Goal: Task Accomplishment & Management: Complete application form

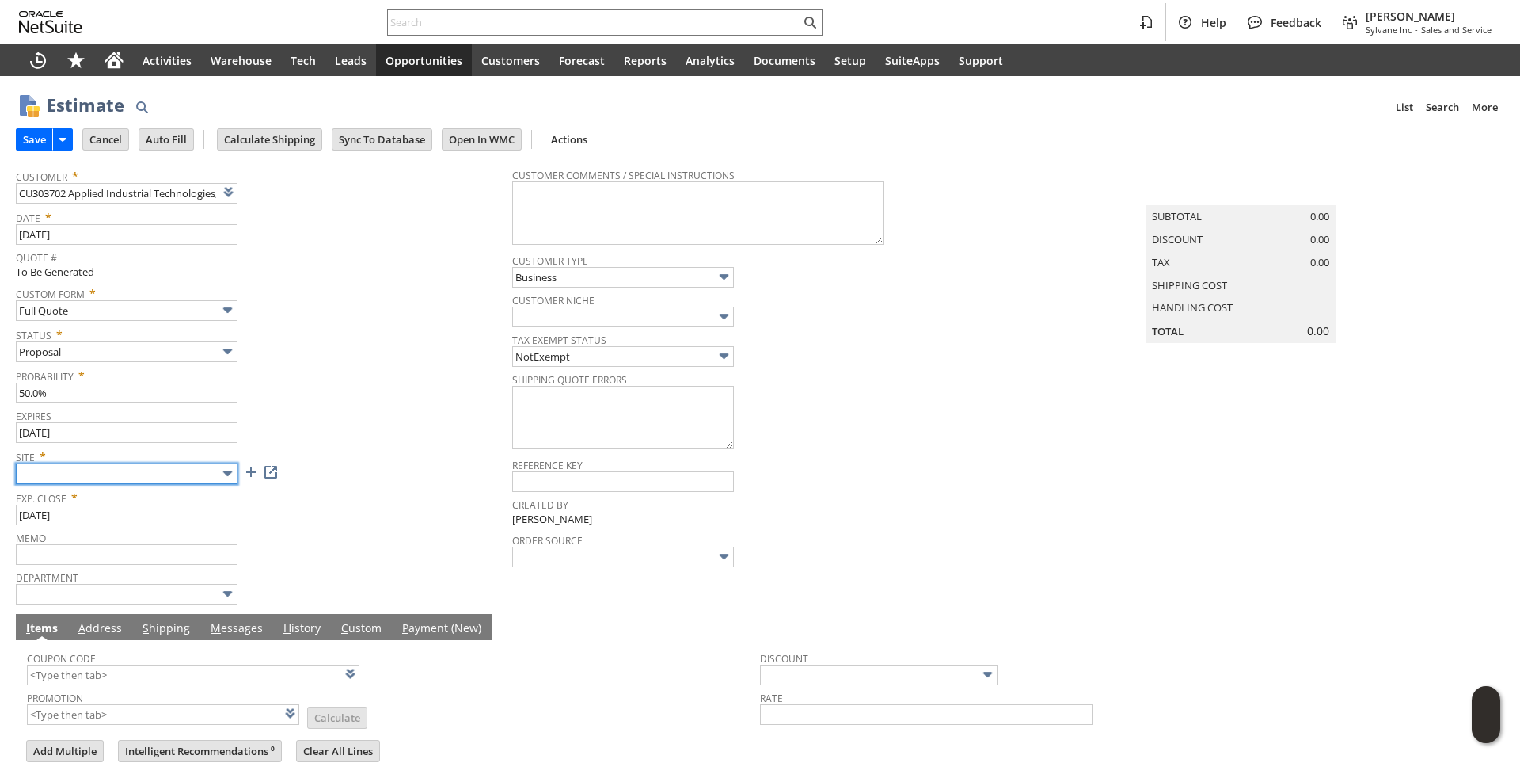
click at [196, 481] on input "text" at bounding box center [127, 473] width 222 height 21
drag, startPoint x: 167, startPoint y: 561, endPoint x: 233, endPoint y: 539, distance: 69.4
type input "Sylvane - [DOMAIN_NAME]"
click at [364, 454] on span "Site *" at bounding box center [260, 453] width 489 height 19
click at [138, 191] on input "CU303702 Applied Industrial Technologies, AR" at bounding box center [127, 193] width 222 height 21
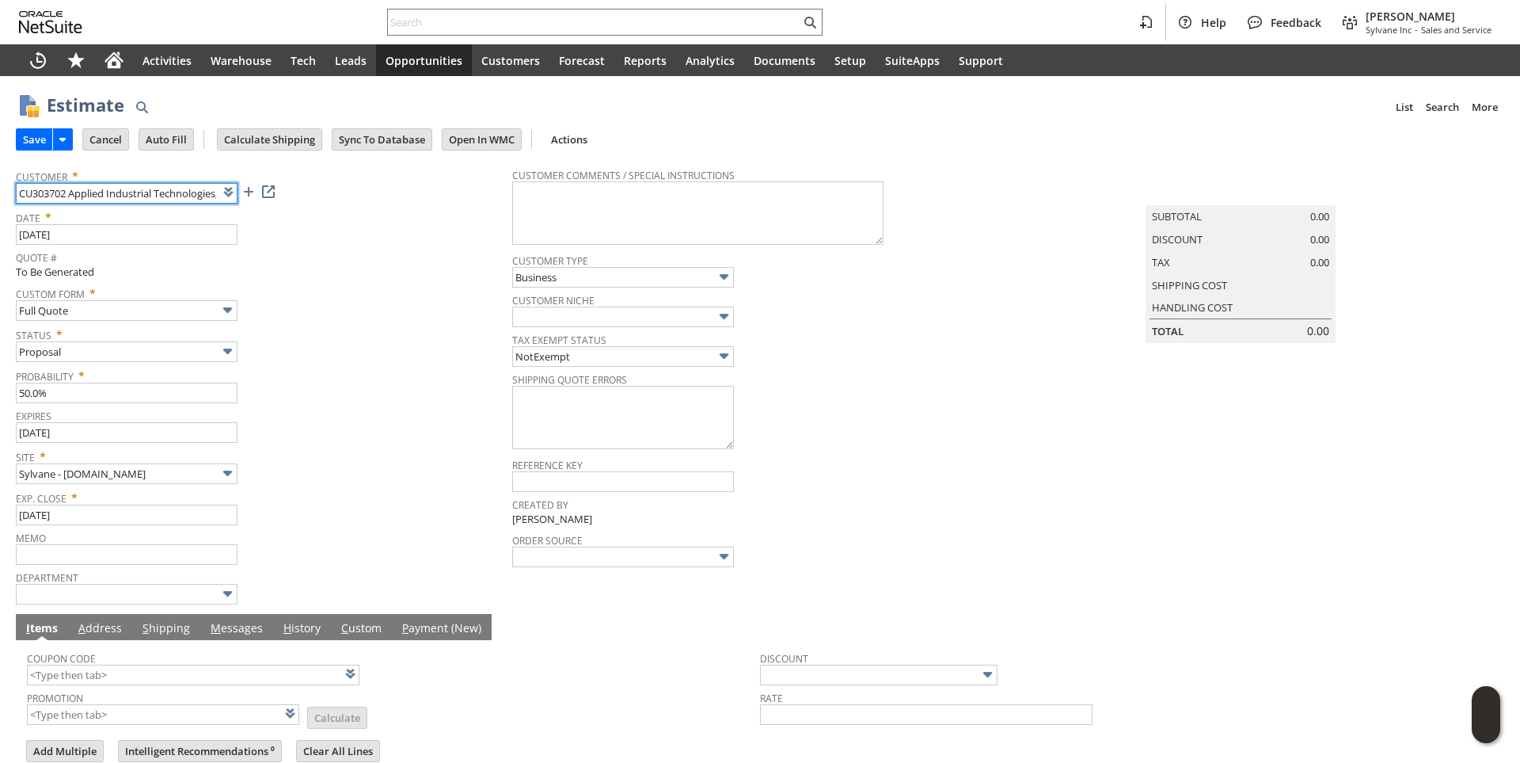
click at [138, 191] on input "CU303702 Applied Industrial Technologies, AR" at bounding box center [127, 193] width 222 height 21
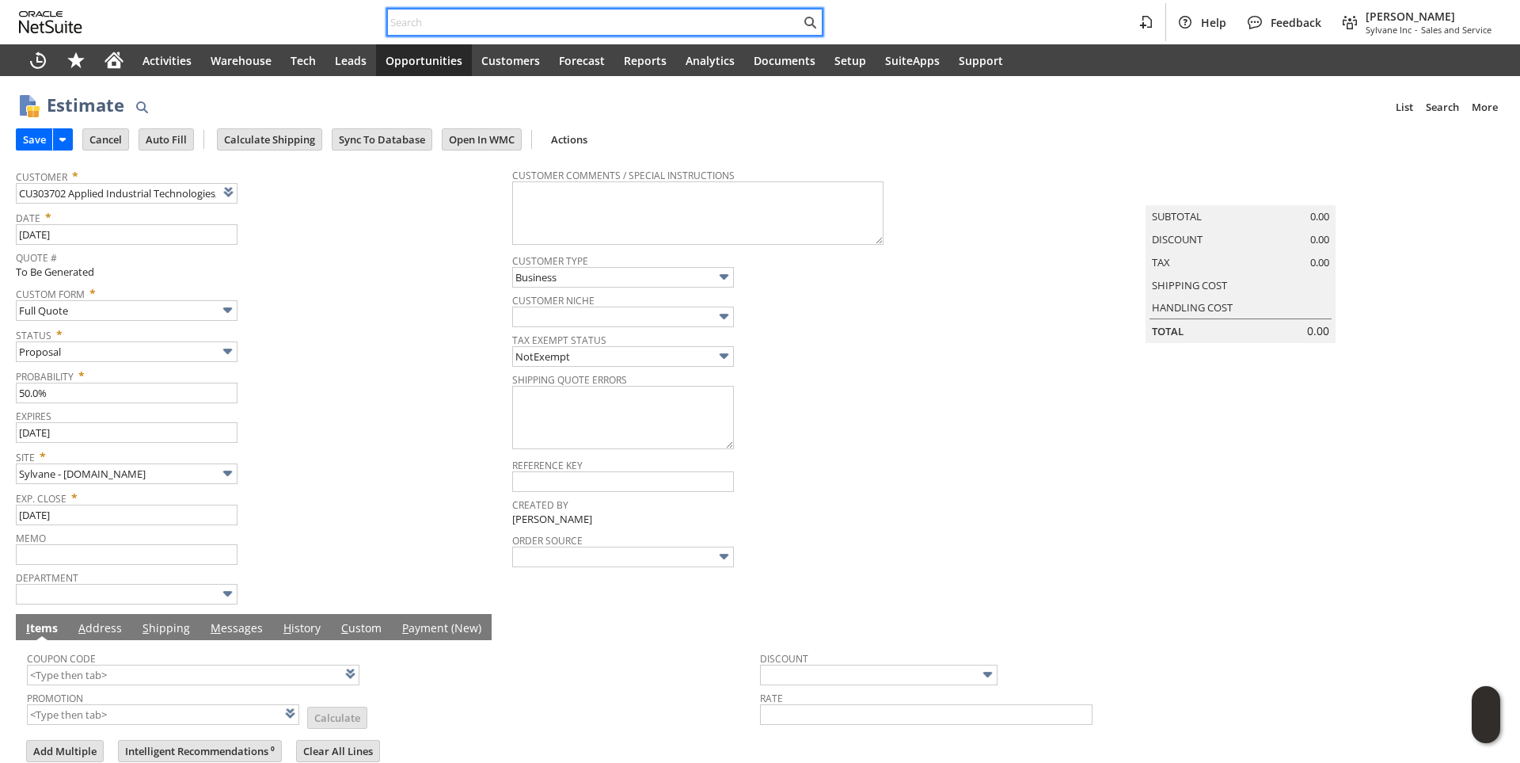
click at [424, 22] on input "text" at bounding box center [594, 22] width 413 height 19
paste input "CU303702 Applied Industrial Technologies, AR"
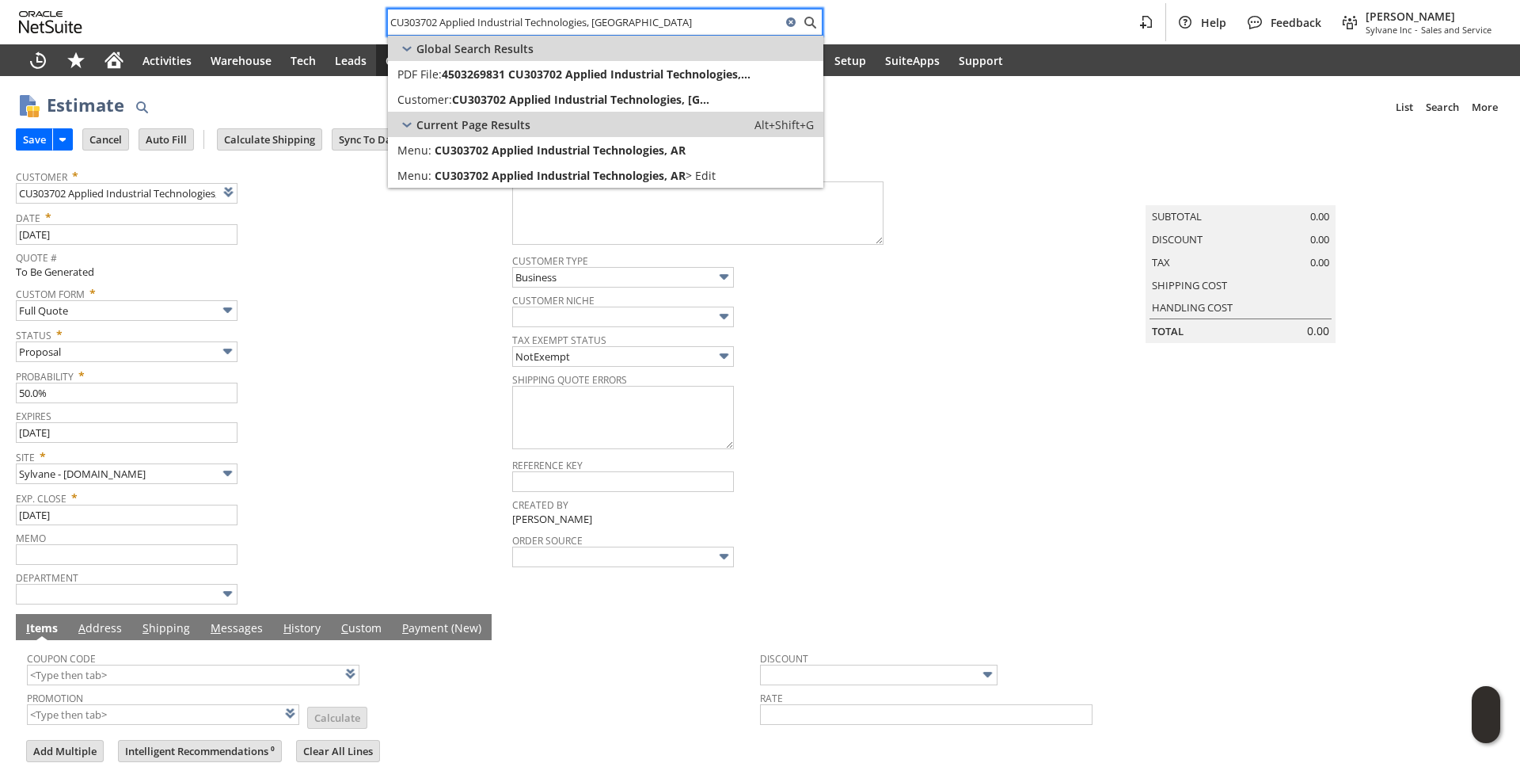
click at [512, 19] on input "CU303702 Applied Industrial Technologies, [GEOGRAPHIC_DATA]" at bounding box center [585, 22] width 394 height 19
click at [512, 19] on input "CU303702 Applied Industrial Technologies, AR" at bounding box center [585, 22] width 394 height 19
drag, startPoint x: 512, startPoint y: 19, endPoint x: 397, endPoint y: 226, distance: 236.7
click at [378, 251] on span "Quote #" at bounding box center [260, 255] width 489 height 18
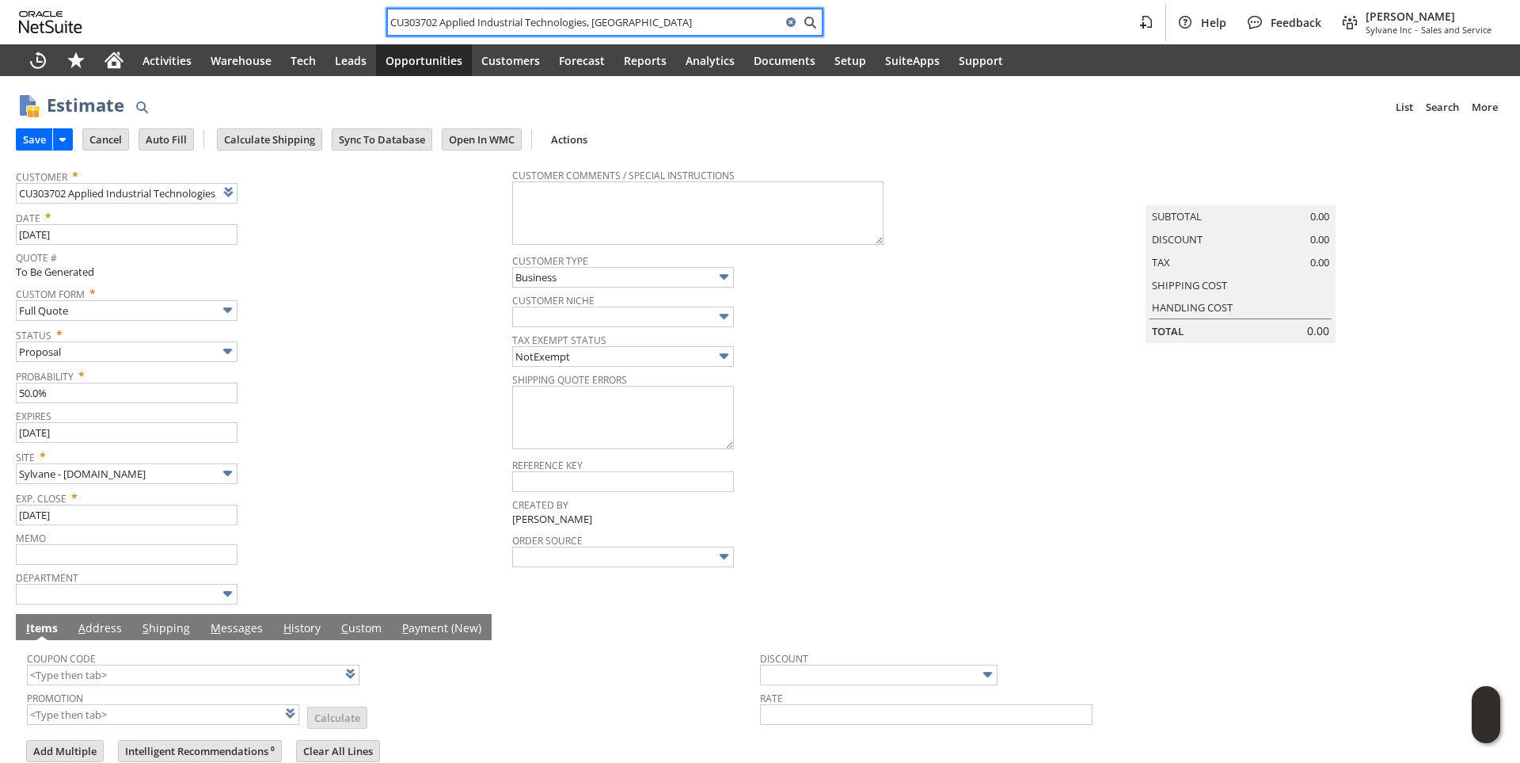
click at [610, 24] on input "CU303702 Applied Industrial Technologies, AR" at bounding box center [585, 22] width 394 height 19
type input "CU303702 Applied Industrial Technologies, AR"
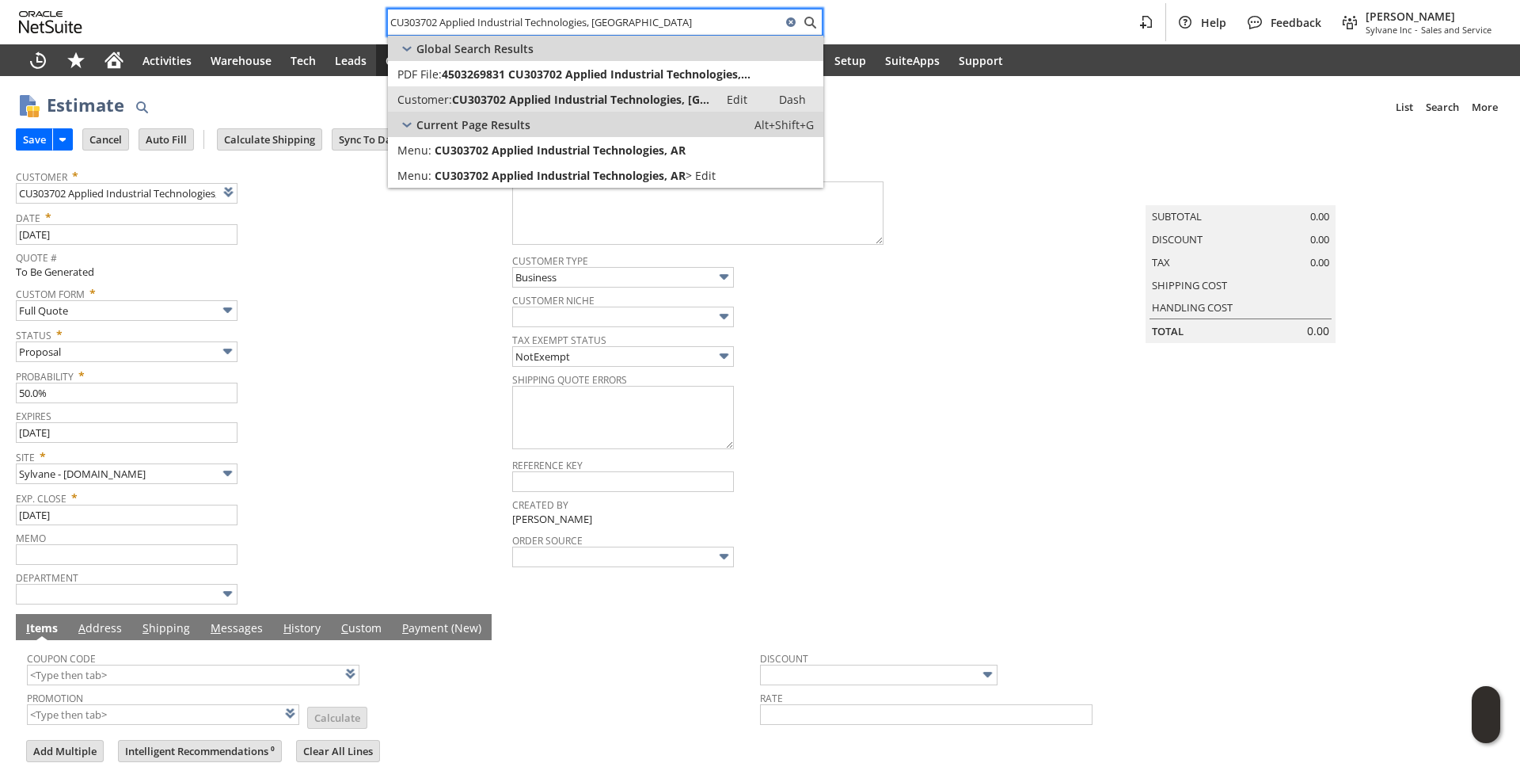
click at [662, 104] on span "CU303702 Applied Industrial Technologies, AR" at bounding box center [580, 99] width 257 height 15
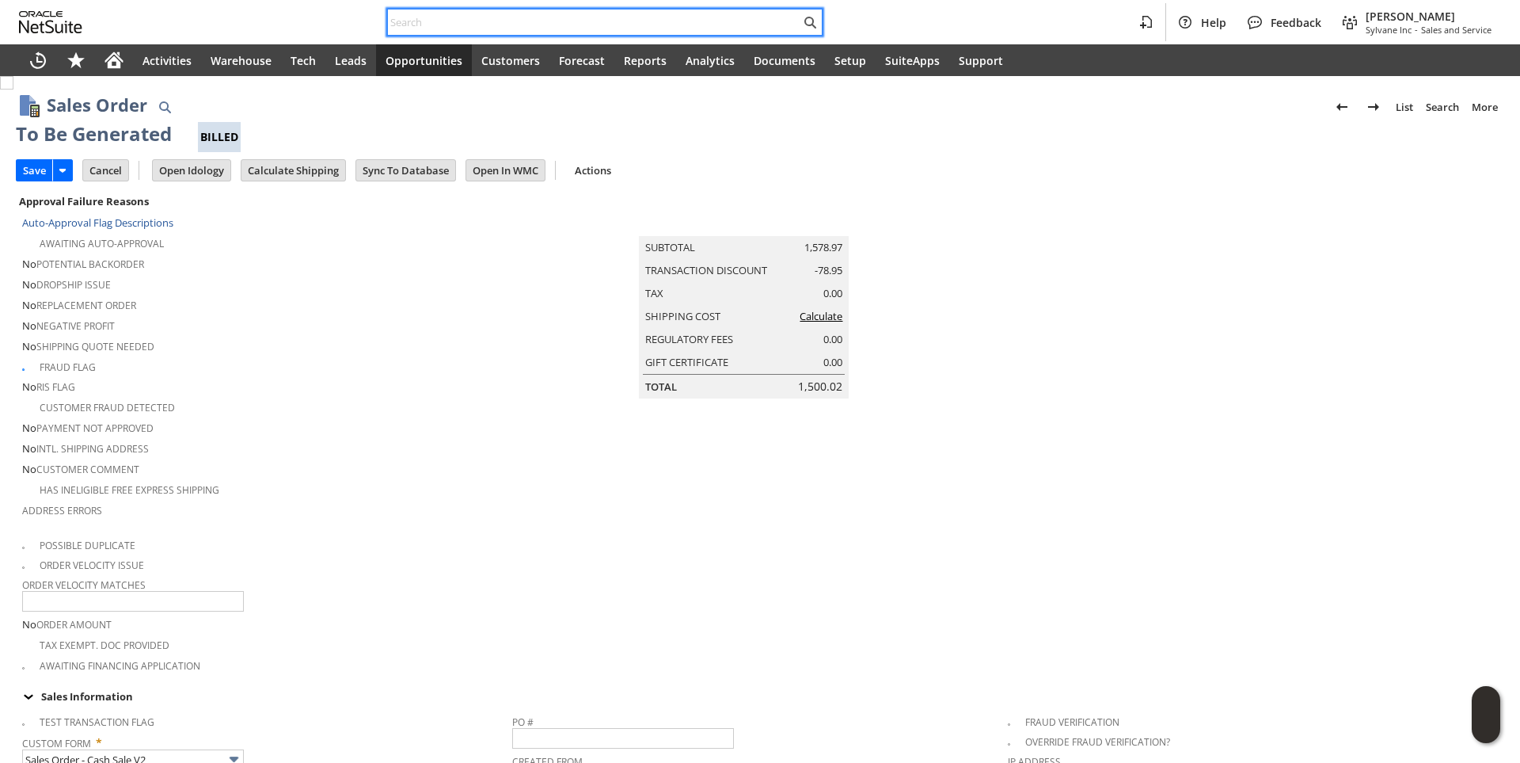
click at [425, 23] on input "text" at bounding box center [594, 22] width 413 height 19
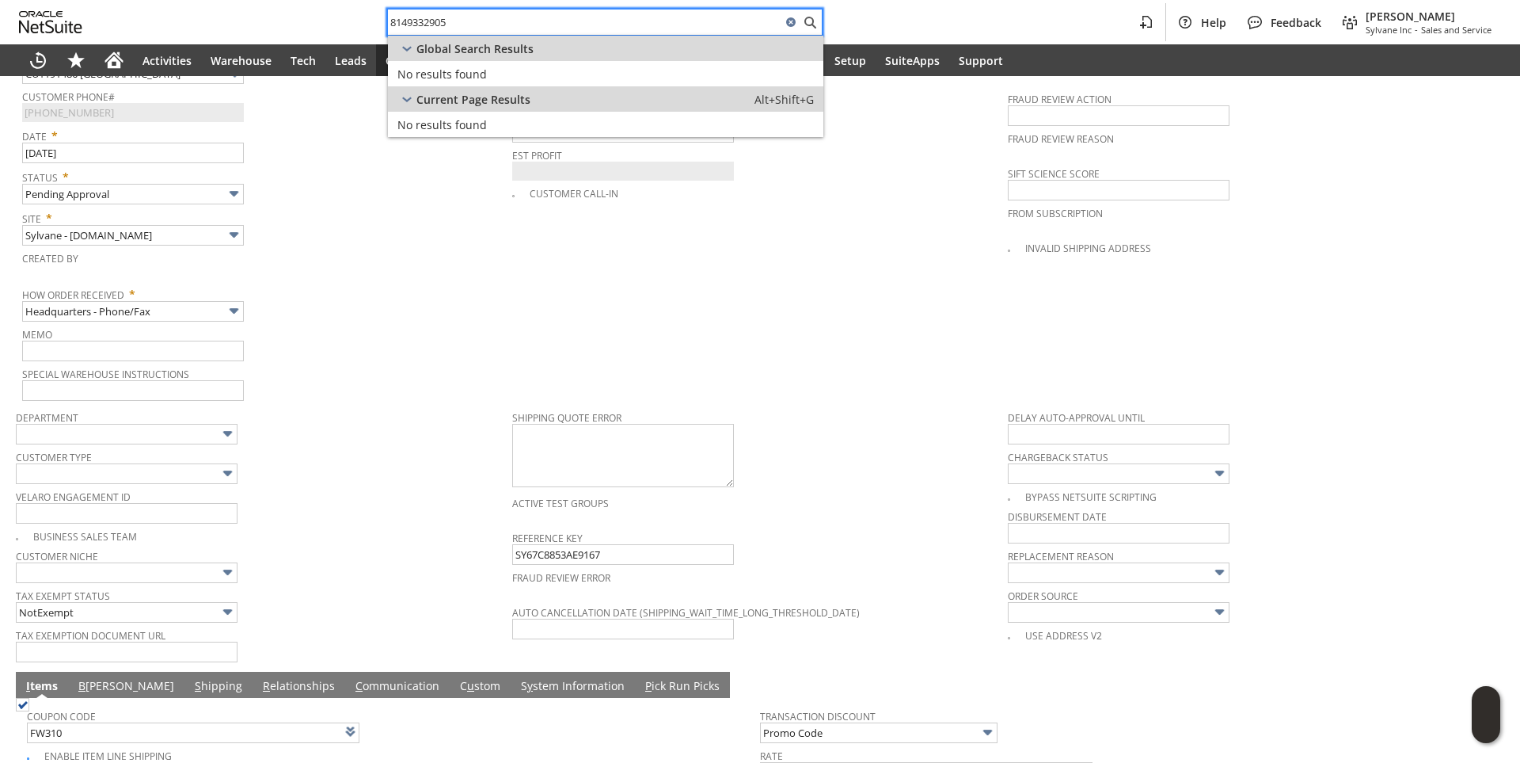
click at [466, 18] on input "8149332905" at bounding box center [585, 22] width 394 height 19
paste input "602504601"
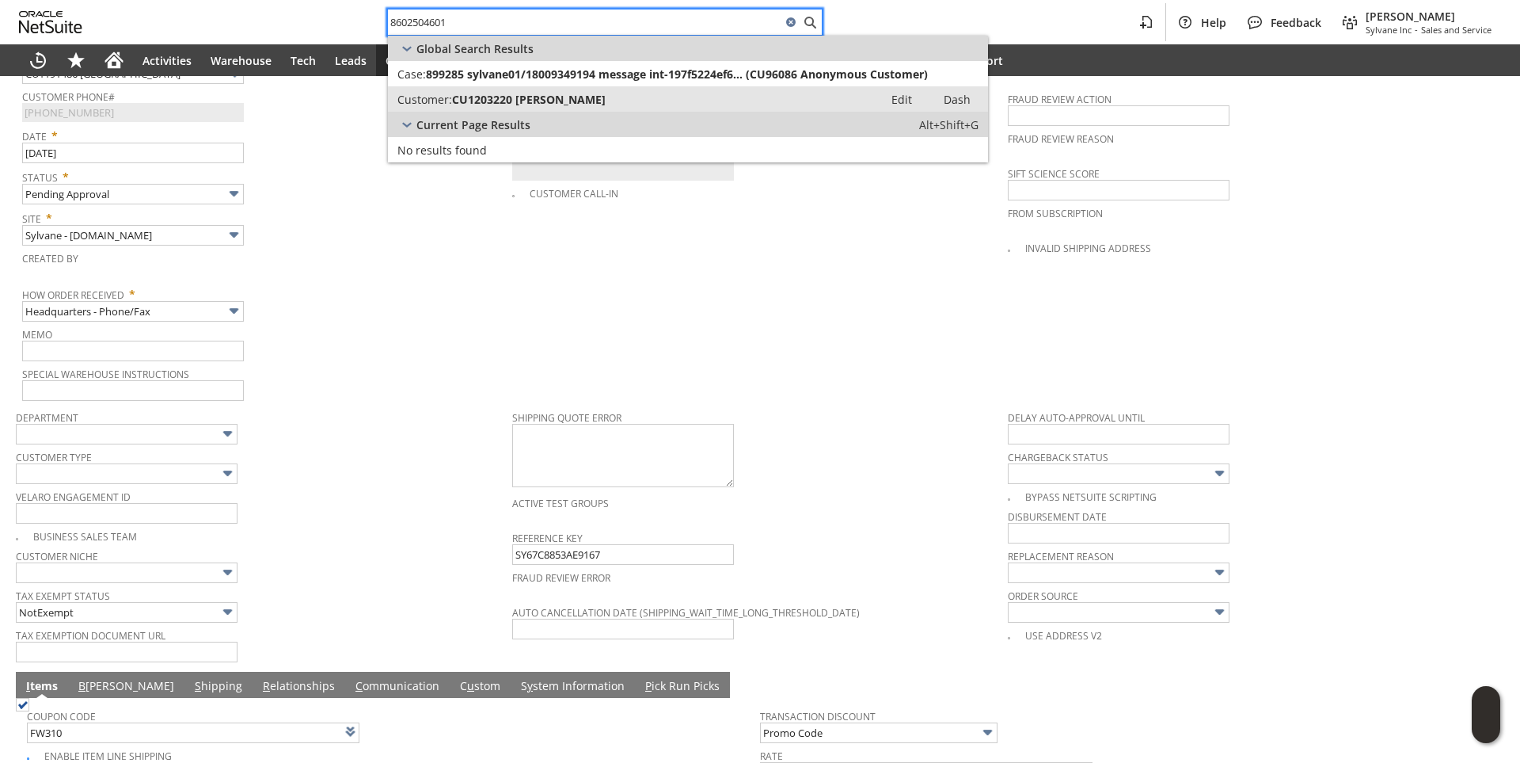
type input "8602504601"
click at [502, 93] on span "CU1203220 [PERSON_NAME]" at bounding box center [529, 99] width 154 height 15
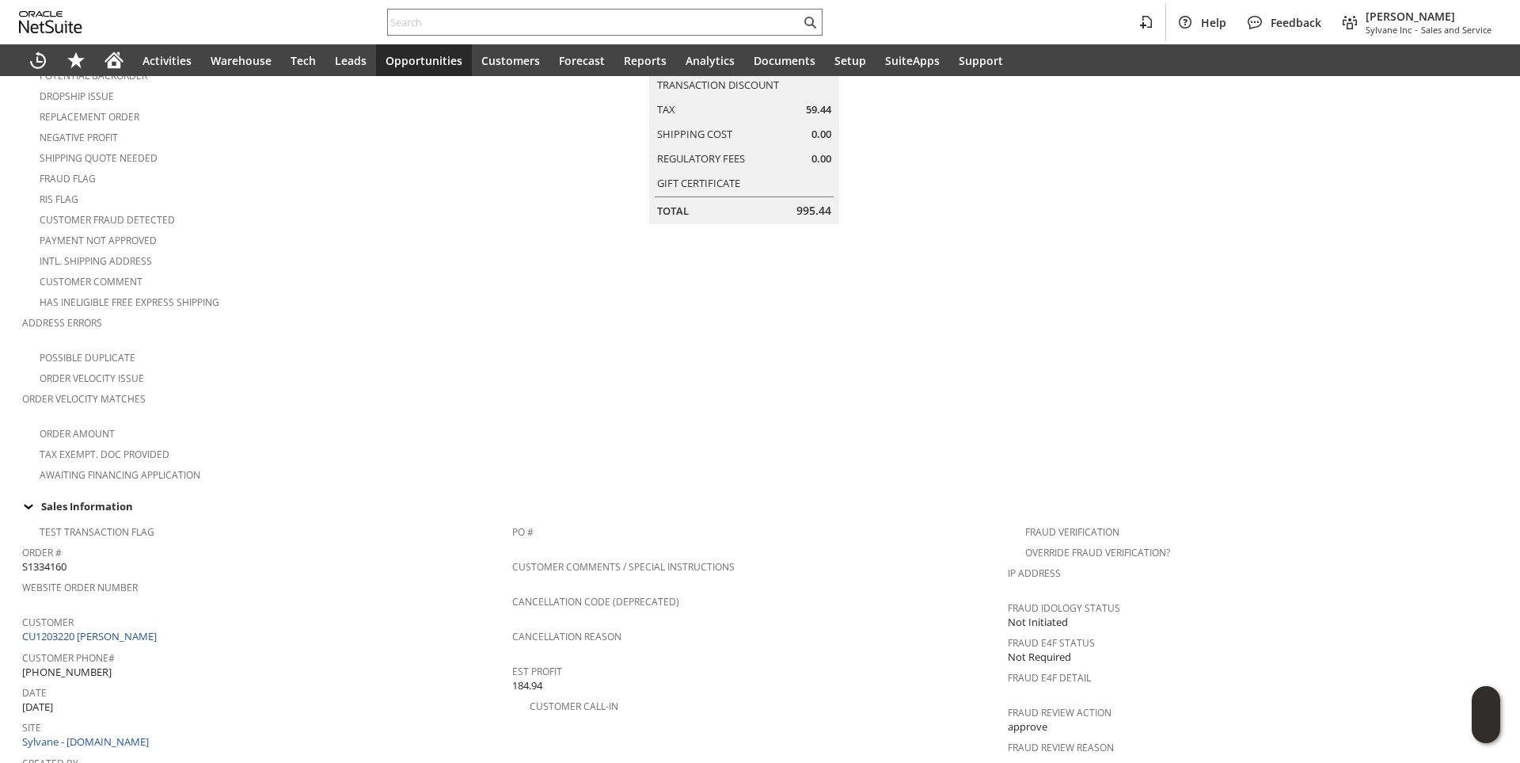
scroll to position [317, 0]
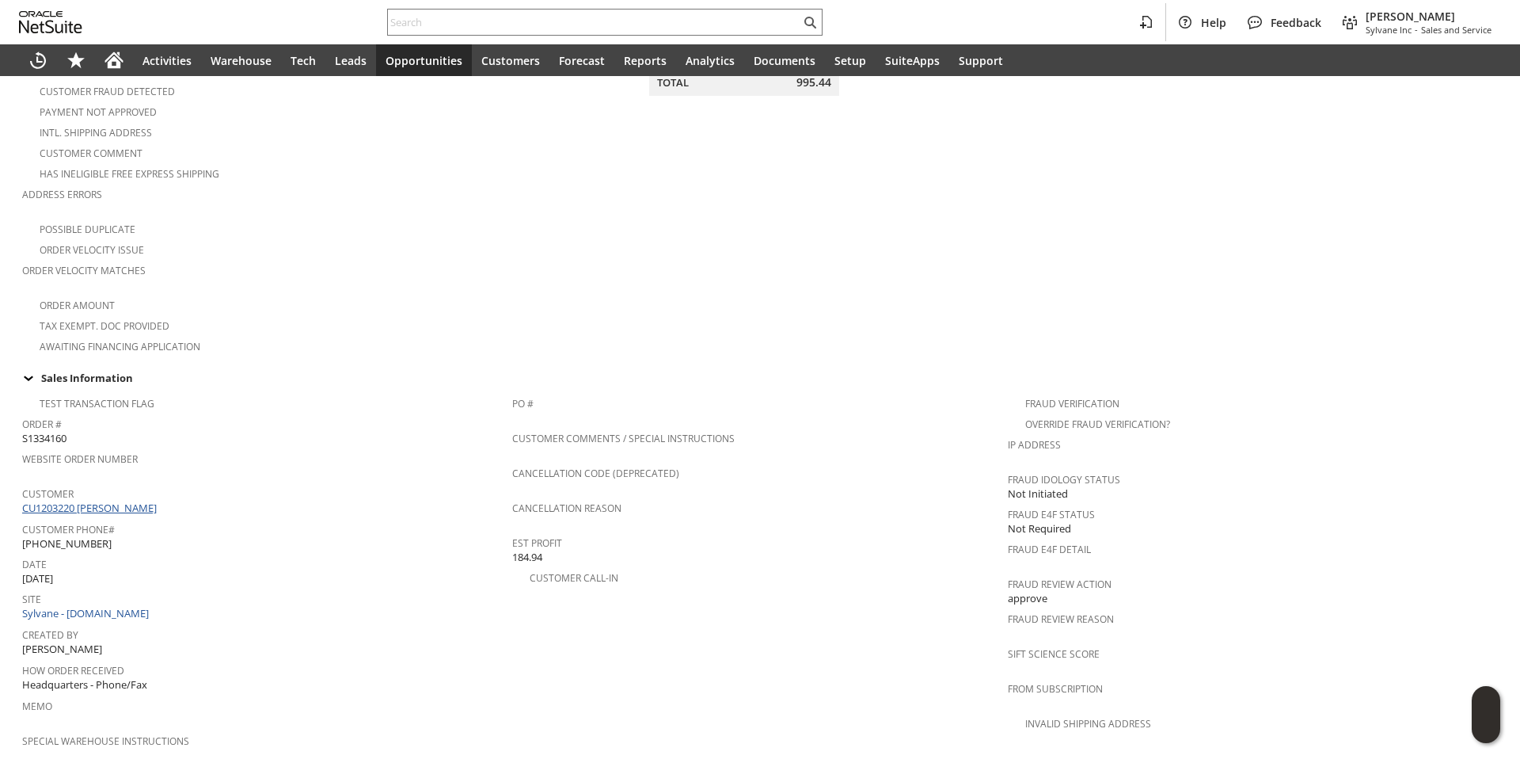
click at [124, 500] on link "CU1203220 [PERSON_NAME]" at bounding box center [91, 507] width 139 height 14
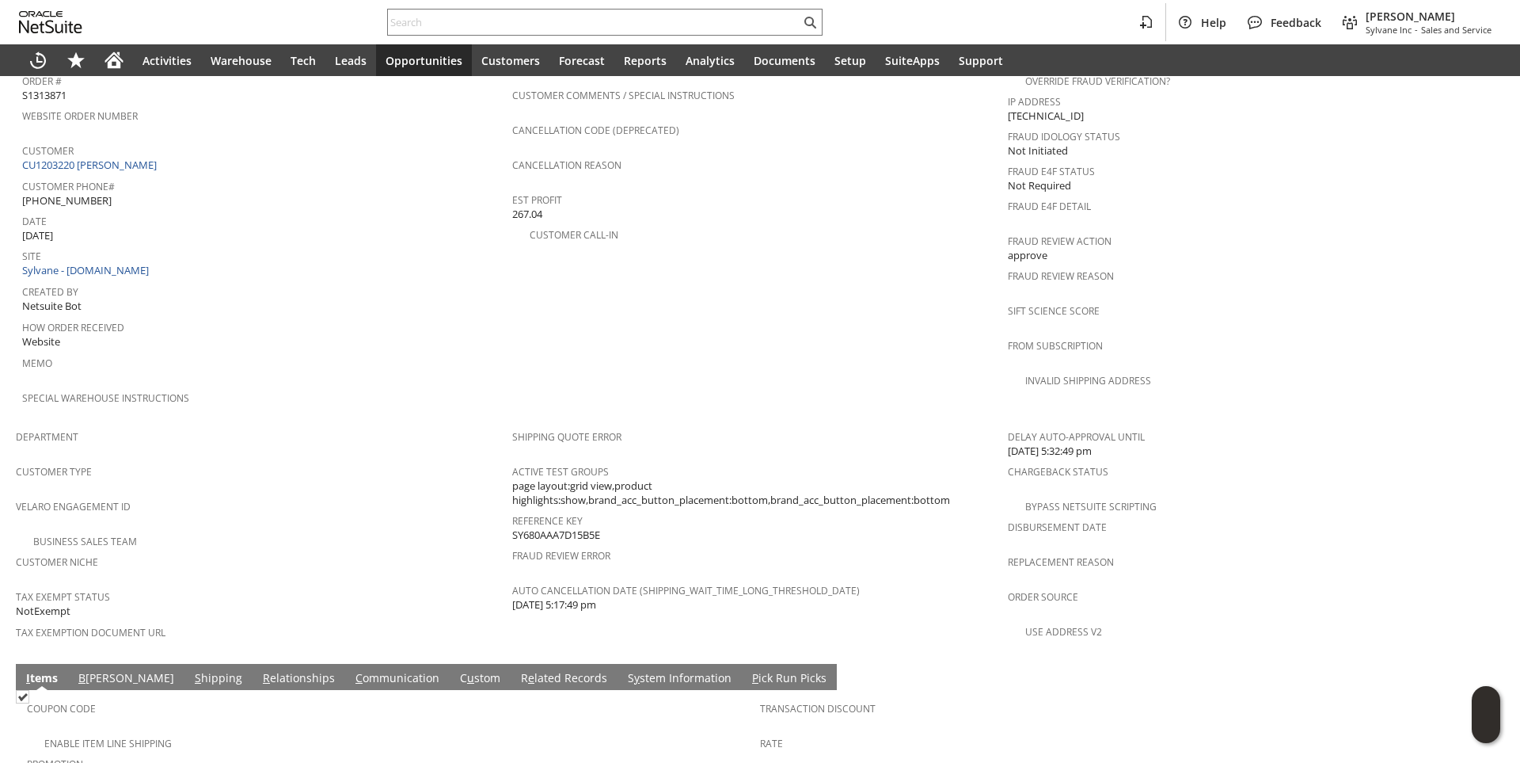
scroll to position [519, 0]
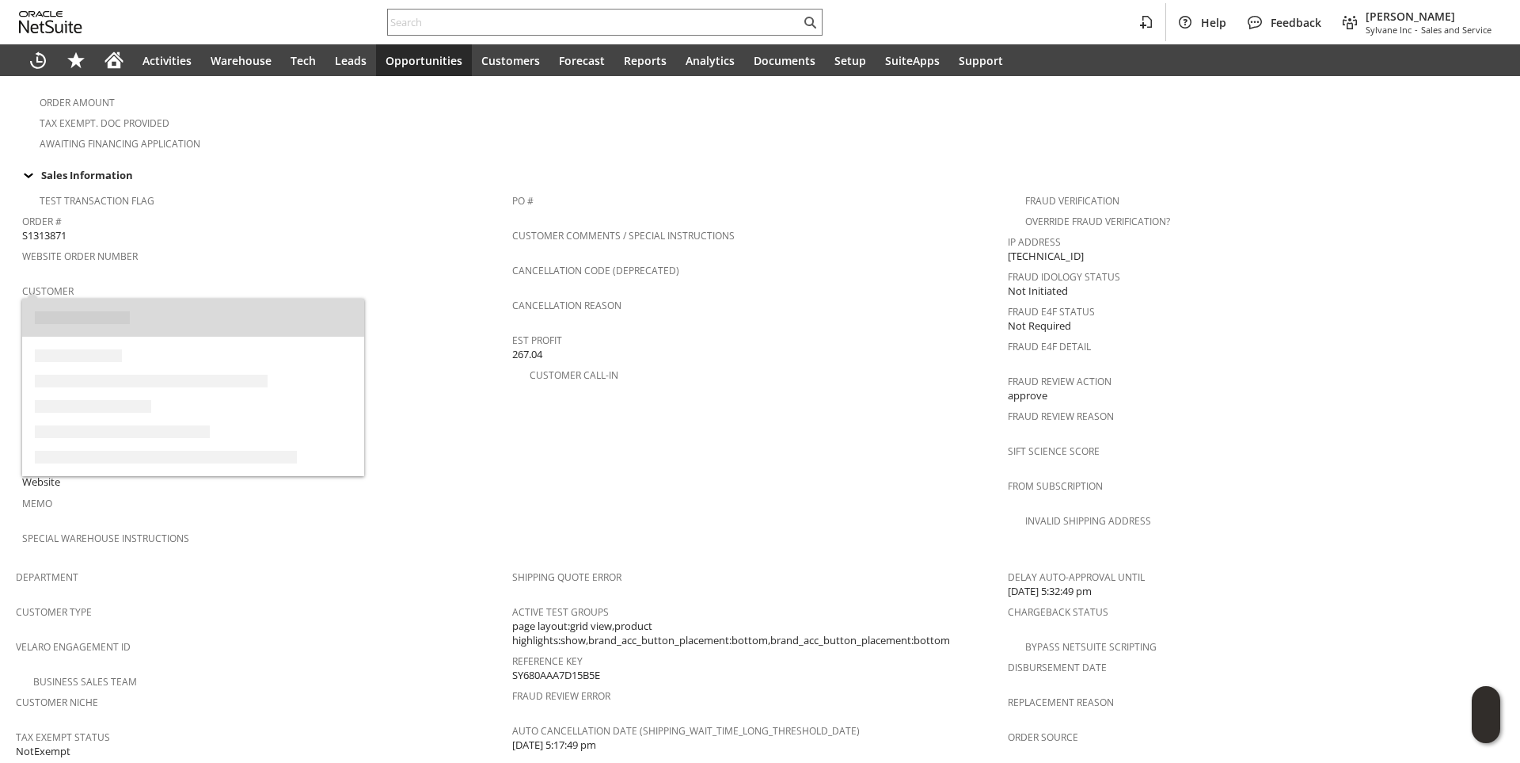
click at [127, 298] on link "CU1203220 [PERSON_NAME]" at bounding box center [91, 305] width 139 height 14
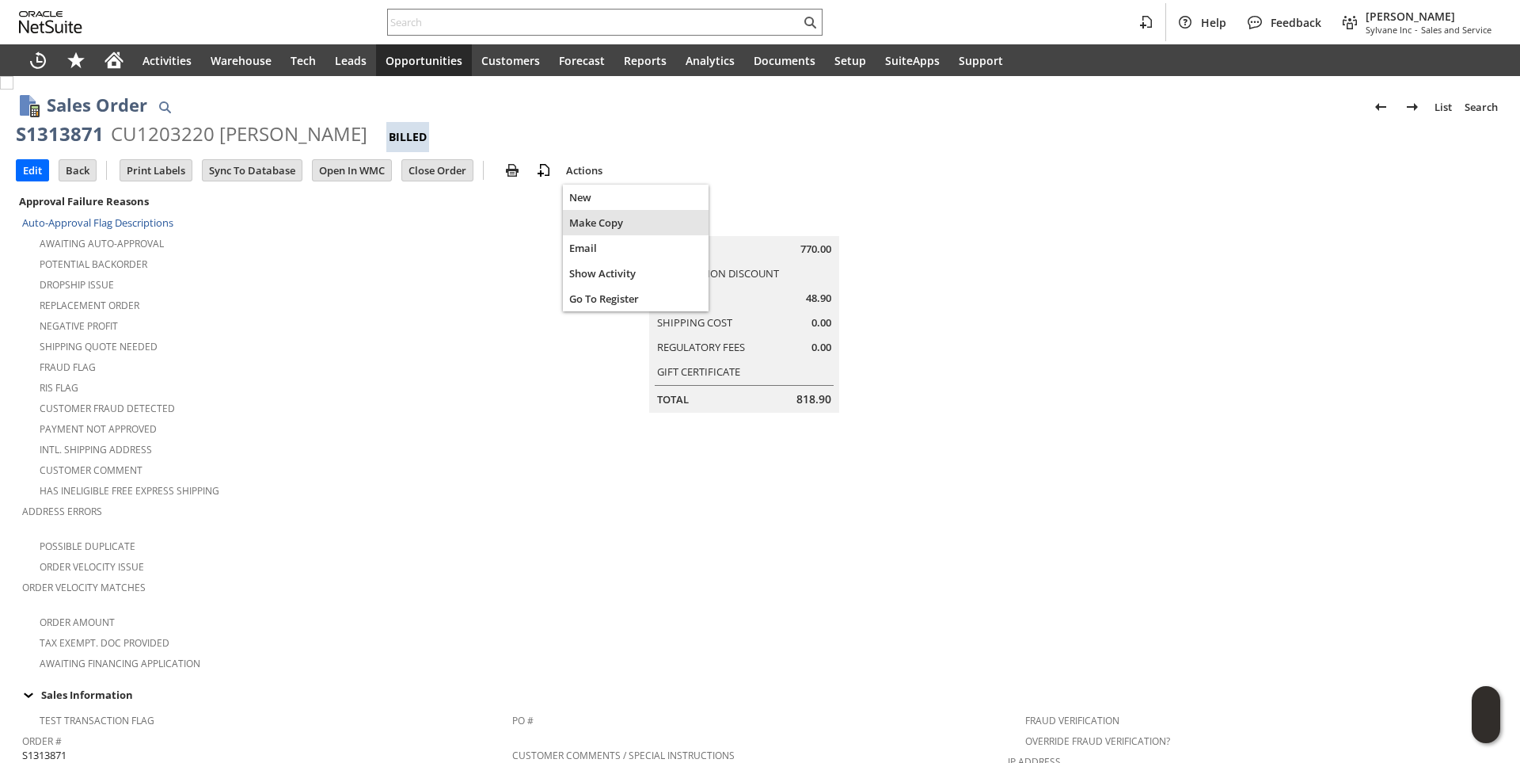
click at [599, 216] on span "Make Copy" at bounding box center [635, 222] width 133 height 14
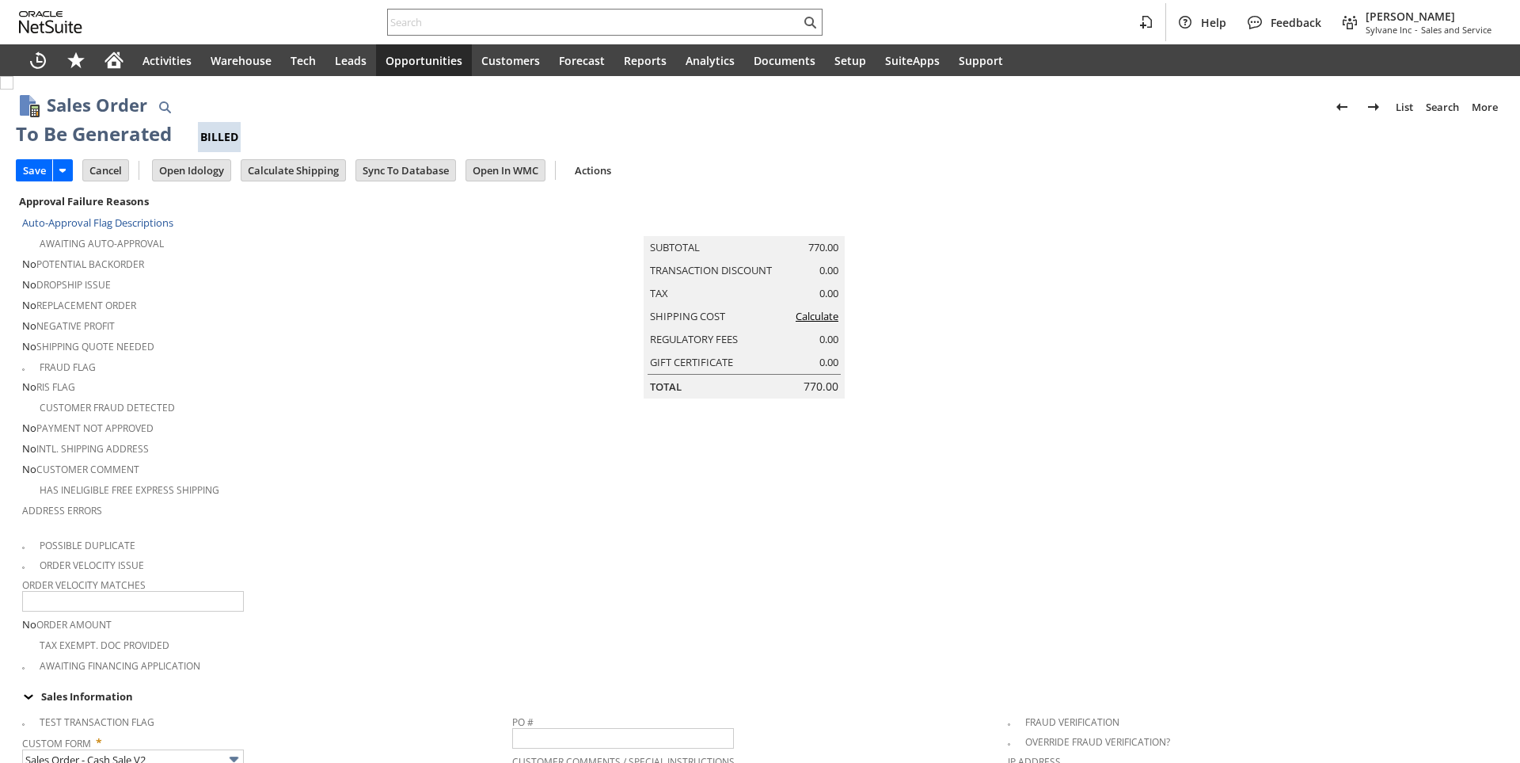
type input "Intelligent Recommendations ⁰"
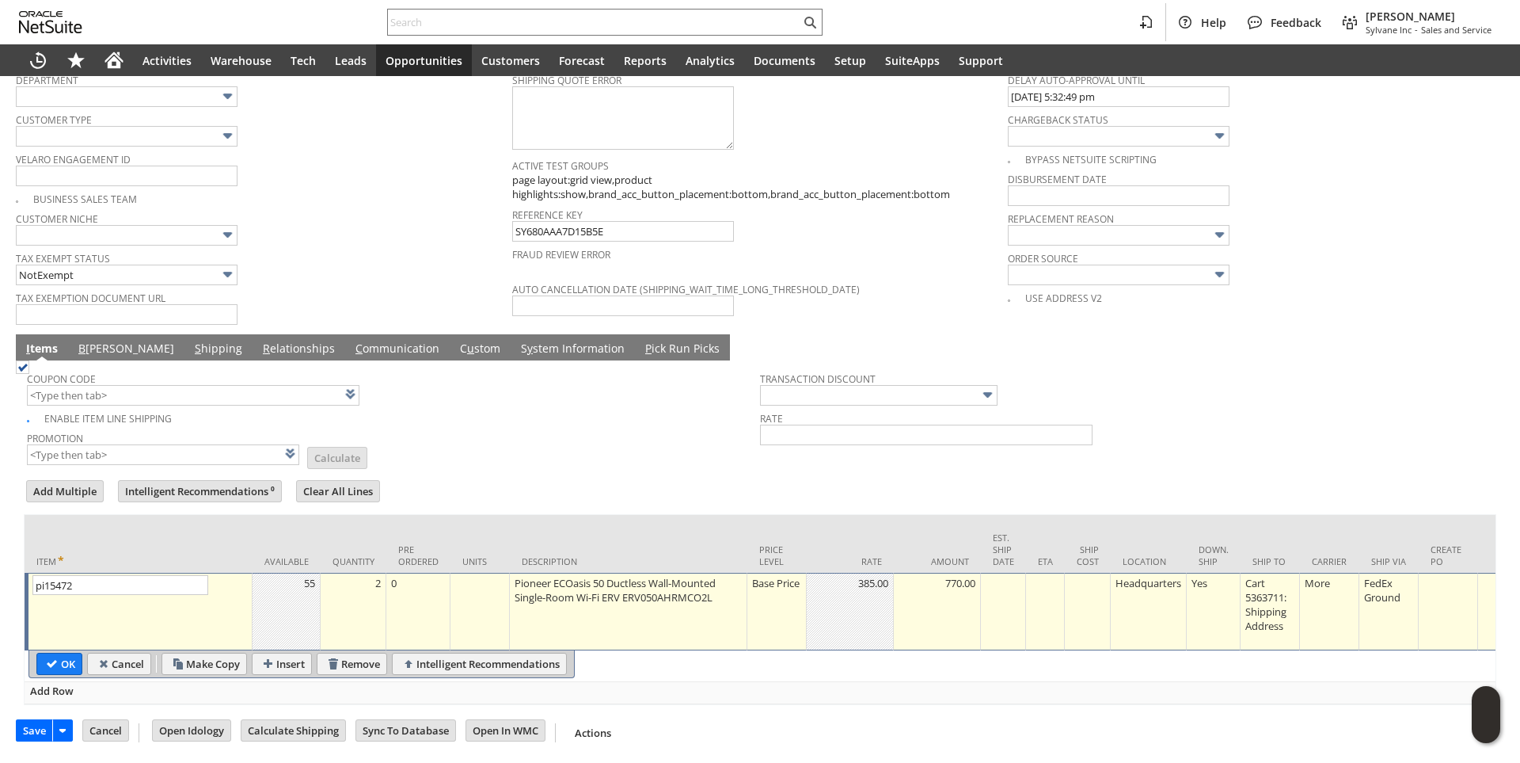
click at [759, 577] on div "Base Price" at bounding box center [776, 583] width 51 height 16
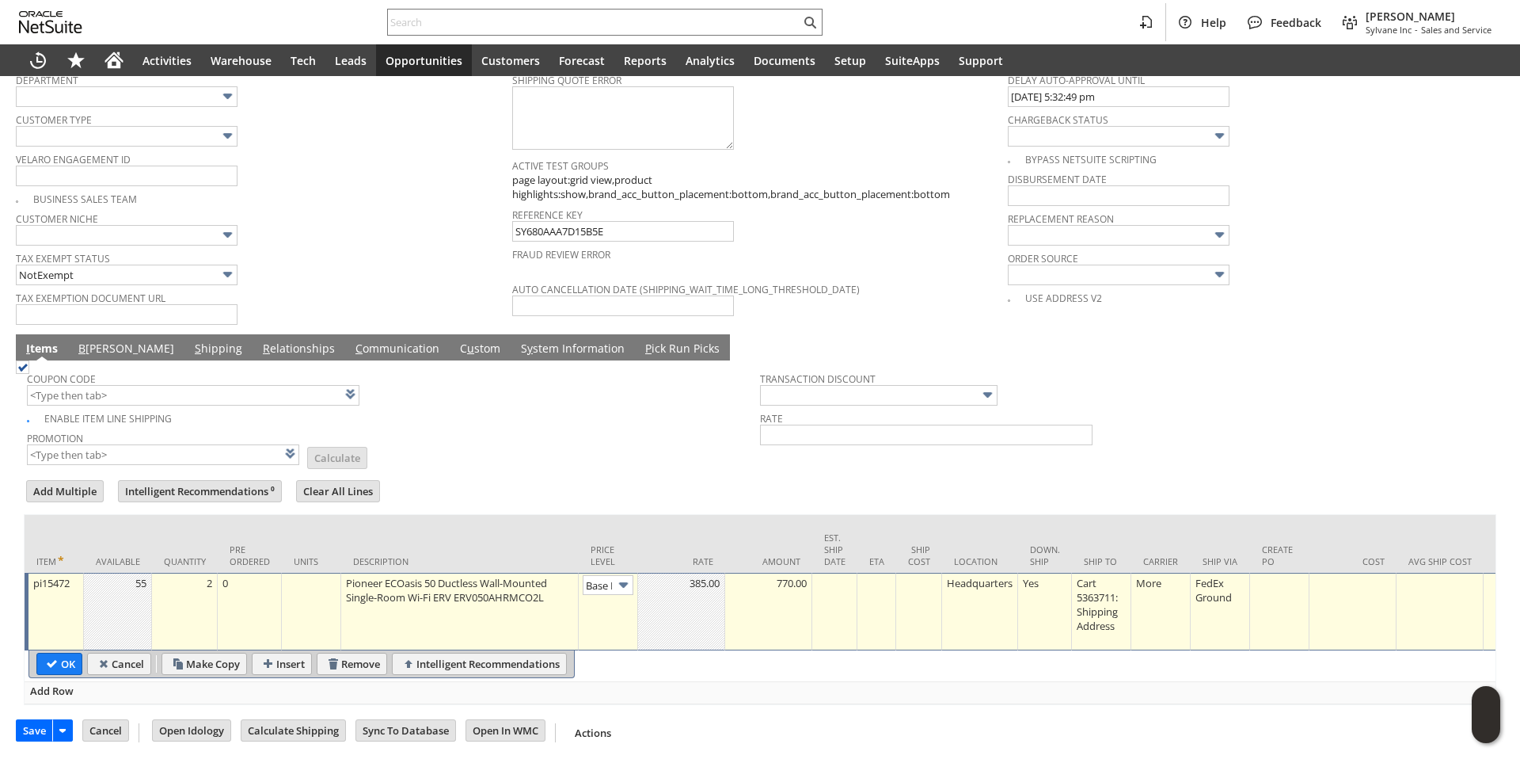
scroll to position [0, 23]
click at [616, 578] on img at bounding box center [623, 585] width 18 height 18
click at [609, 578] on input "Disco...rice" at bounding box center [608, 585] width 51 height 20
click at [607, 577] on input "Base Price" at bounding box center [608, 585] width 51 height 20
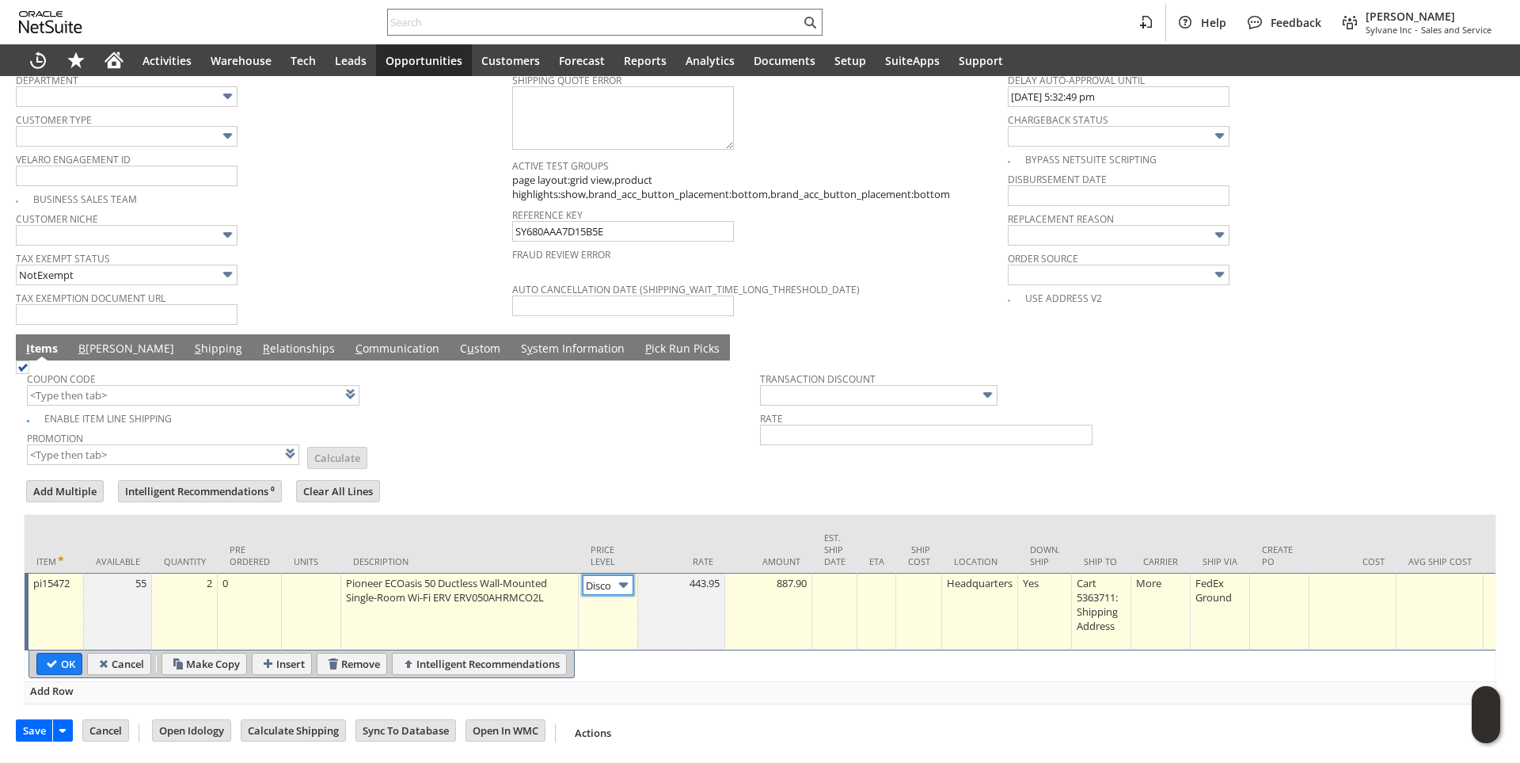
click at [602, 576] on input "Disco...rice" at bounding box center [608, 585] width 51 height 20
click at [618, 576] on img at bounding box center [623, 585] width 18 height 18
type input "Disco...rice"
click at [614, 580] on img at bounding box center [623, 585] width 18 height 18
click at [203, 580] on div "2" at bounding box center [184, 583] width 57 height 16
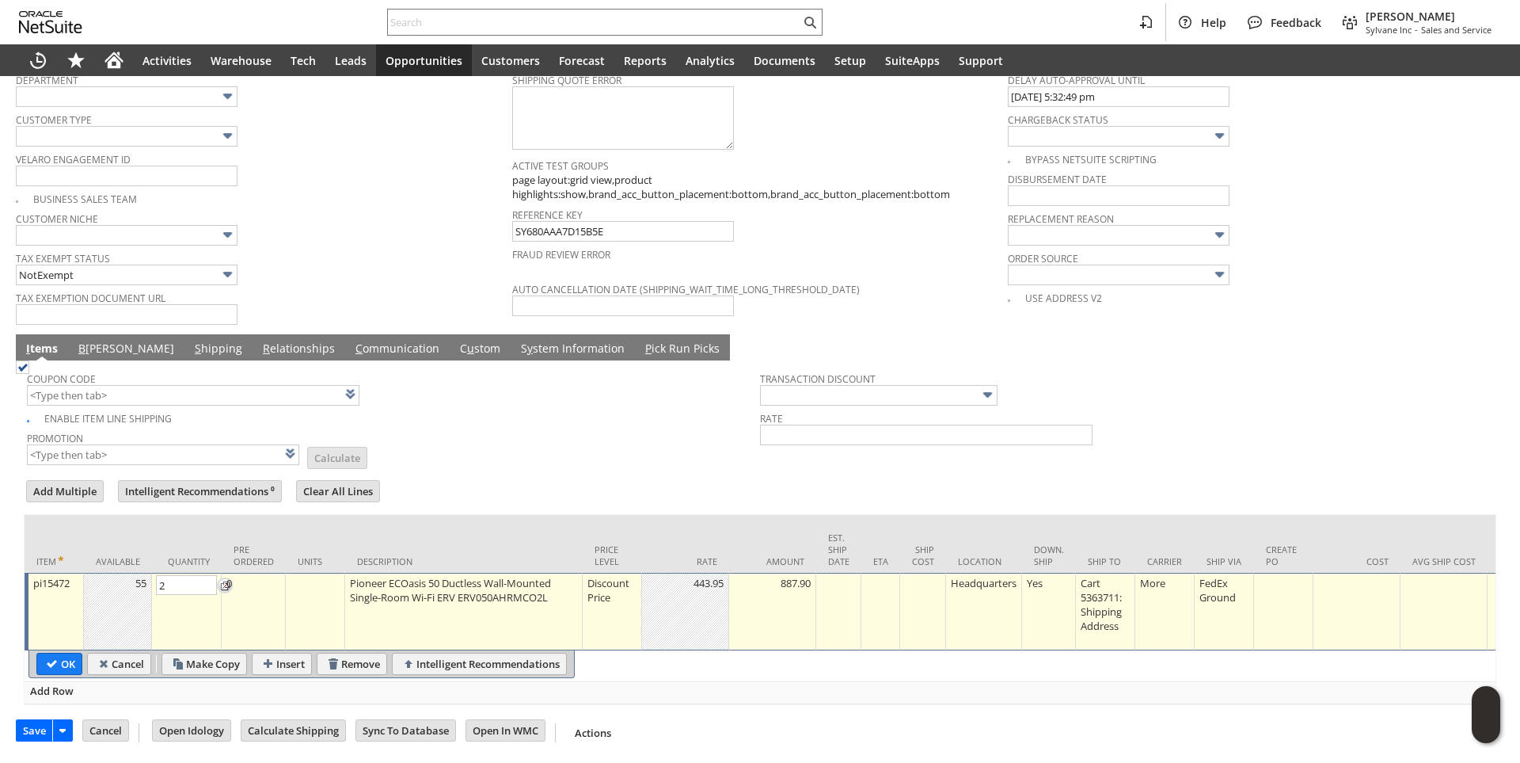
type input "4"
click at [62, 653] on input "OK" at bounding box center [59, 663] width 44 height 21
type input "Add"
type input "Copy Previous"
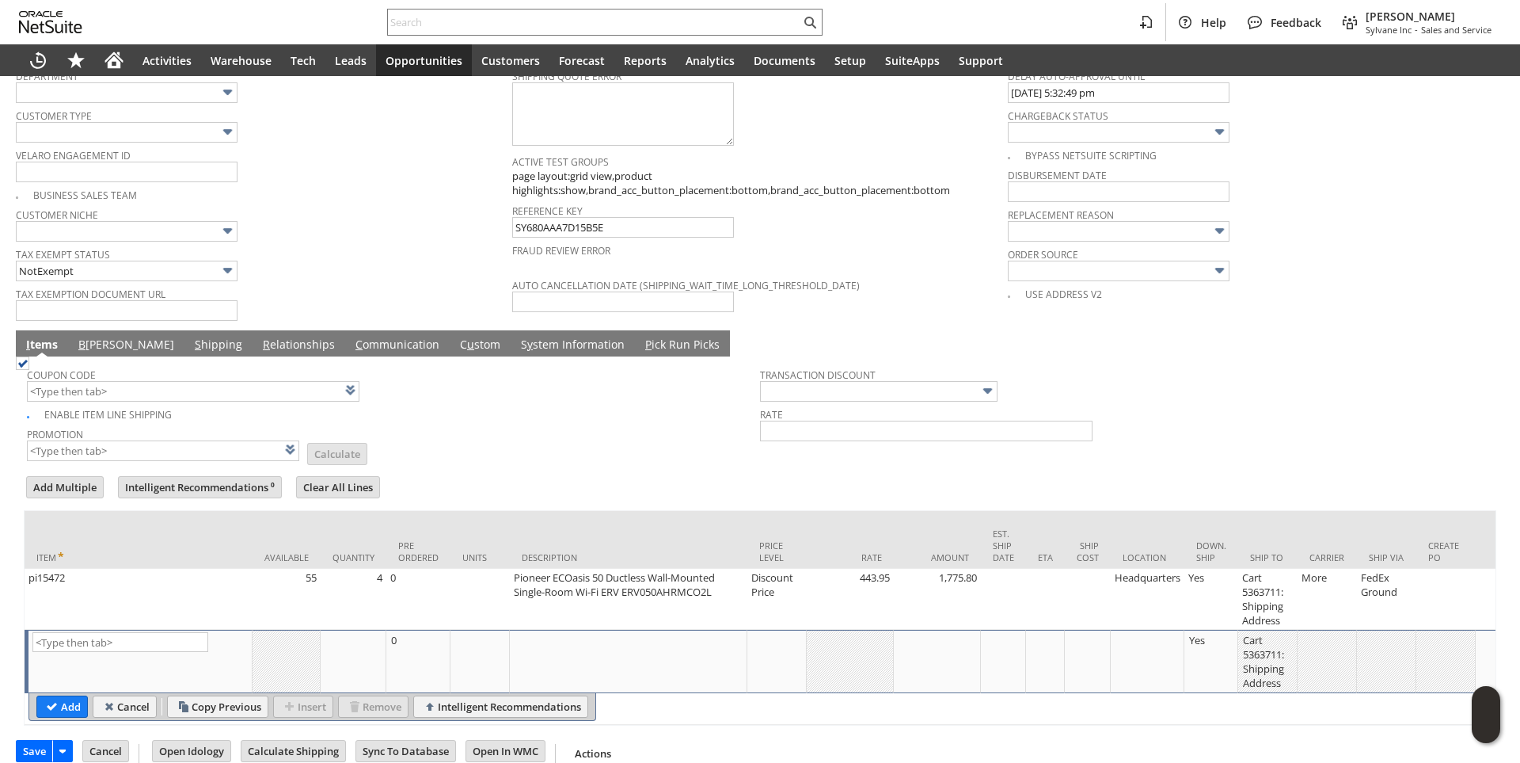
scroll to position [0, 272]
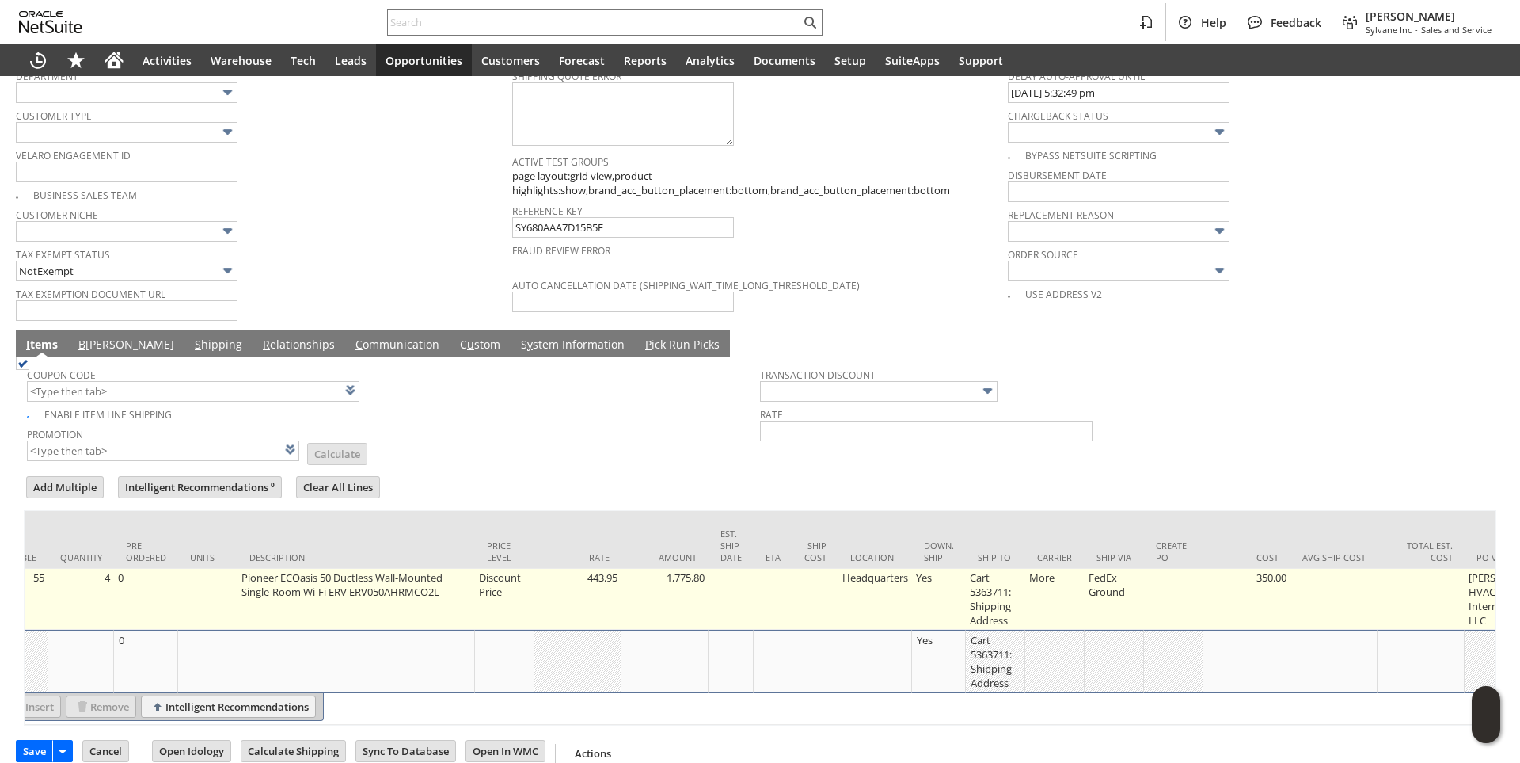
click at [983, 588] on td "Cart 5363711: Shipping Address" at bounding box center [995, 599] width 59 height 61
type input "Cart 5363711: Shipping Address"
type input "OK"
type input "Make Copy"
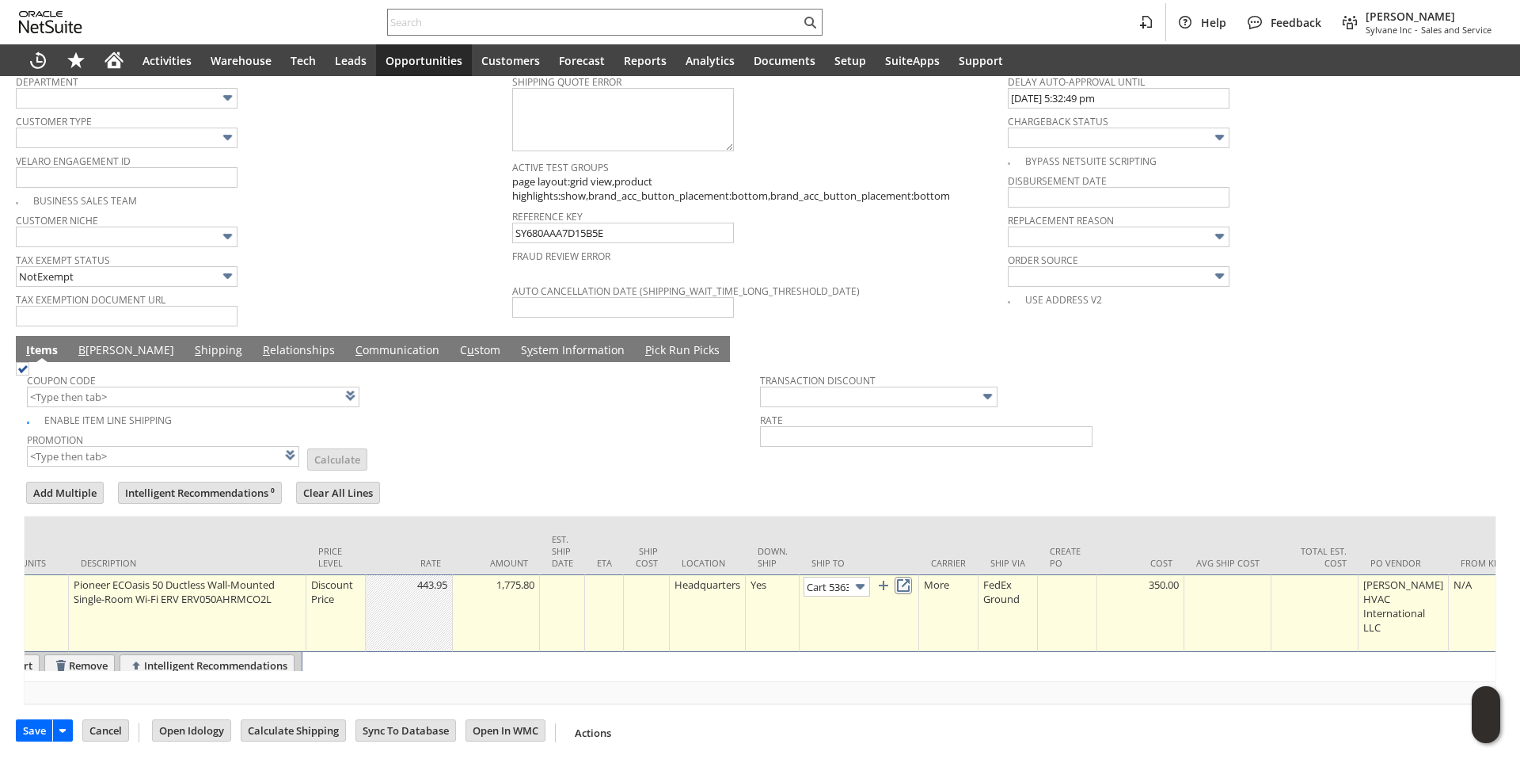
scroll to position [0, 106]
click at [912, 575] on link at bounding box center [903, 583] width 17 height 17
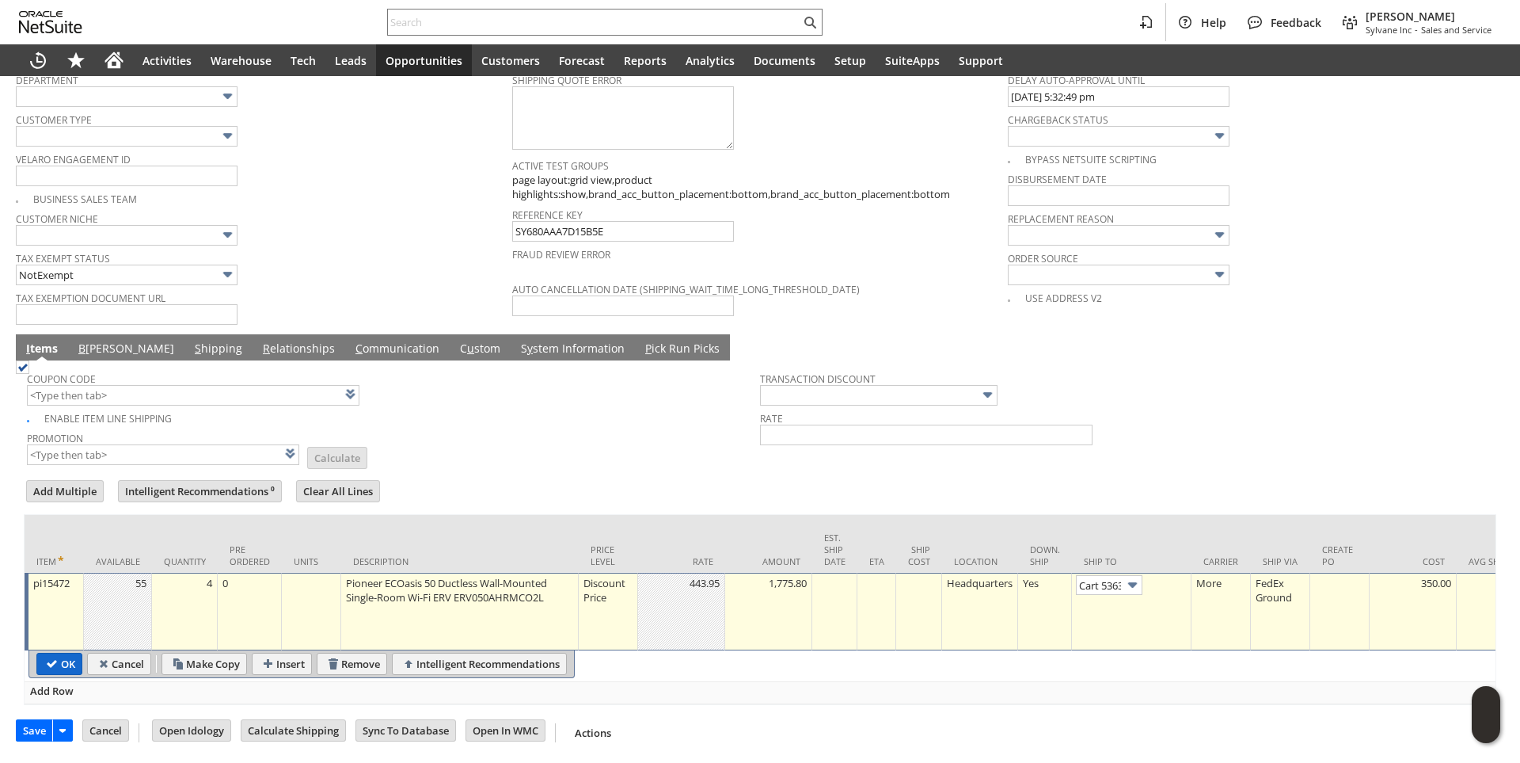
click at [63, 655] on input "OK" at bounding box center [59, 663] width 44 height 21
type input "Add"
type input "Copy Previous"
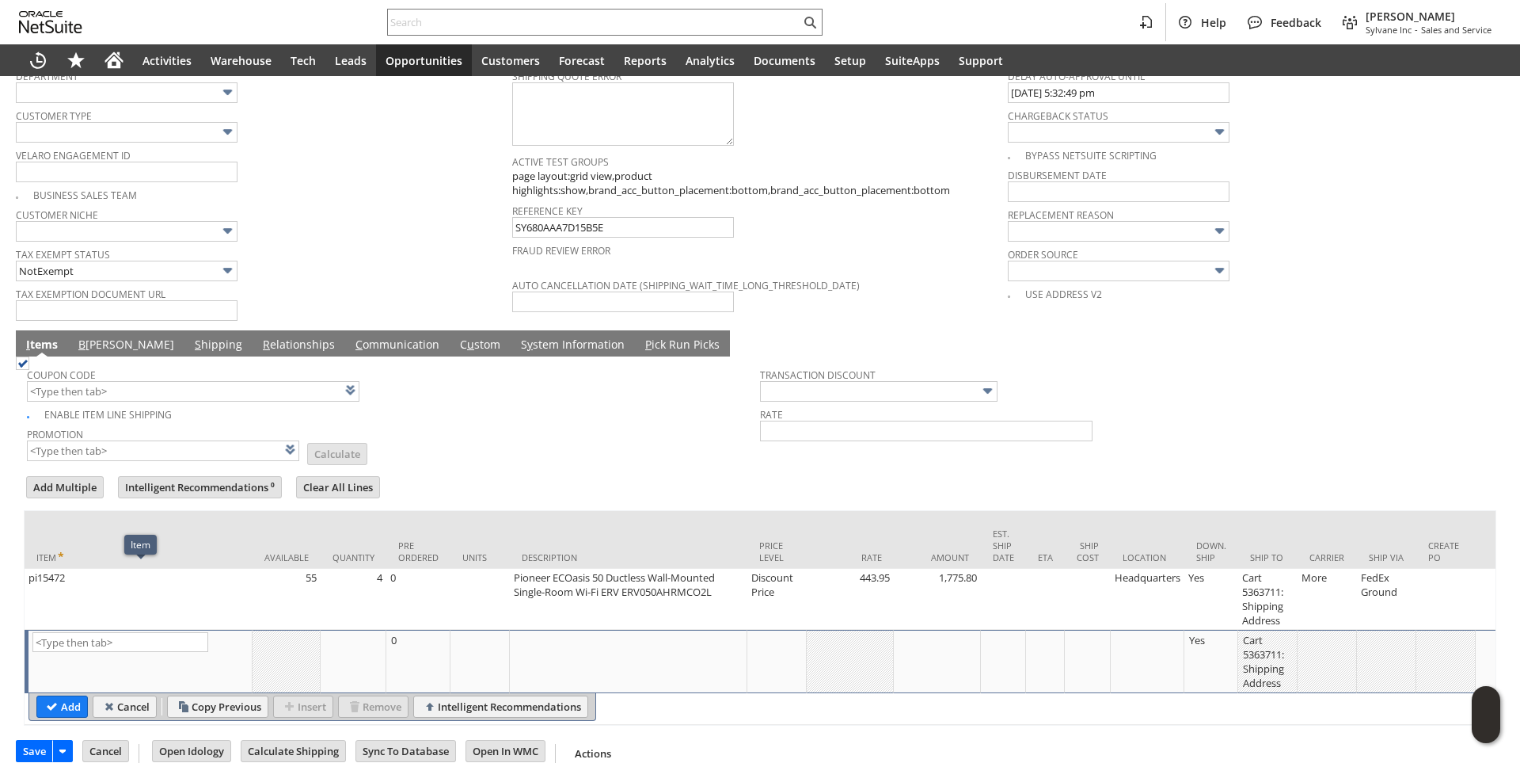
click at [86, 337] on link "B illing" at bounding box center [126, 345] width 104 height 17
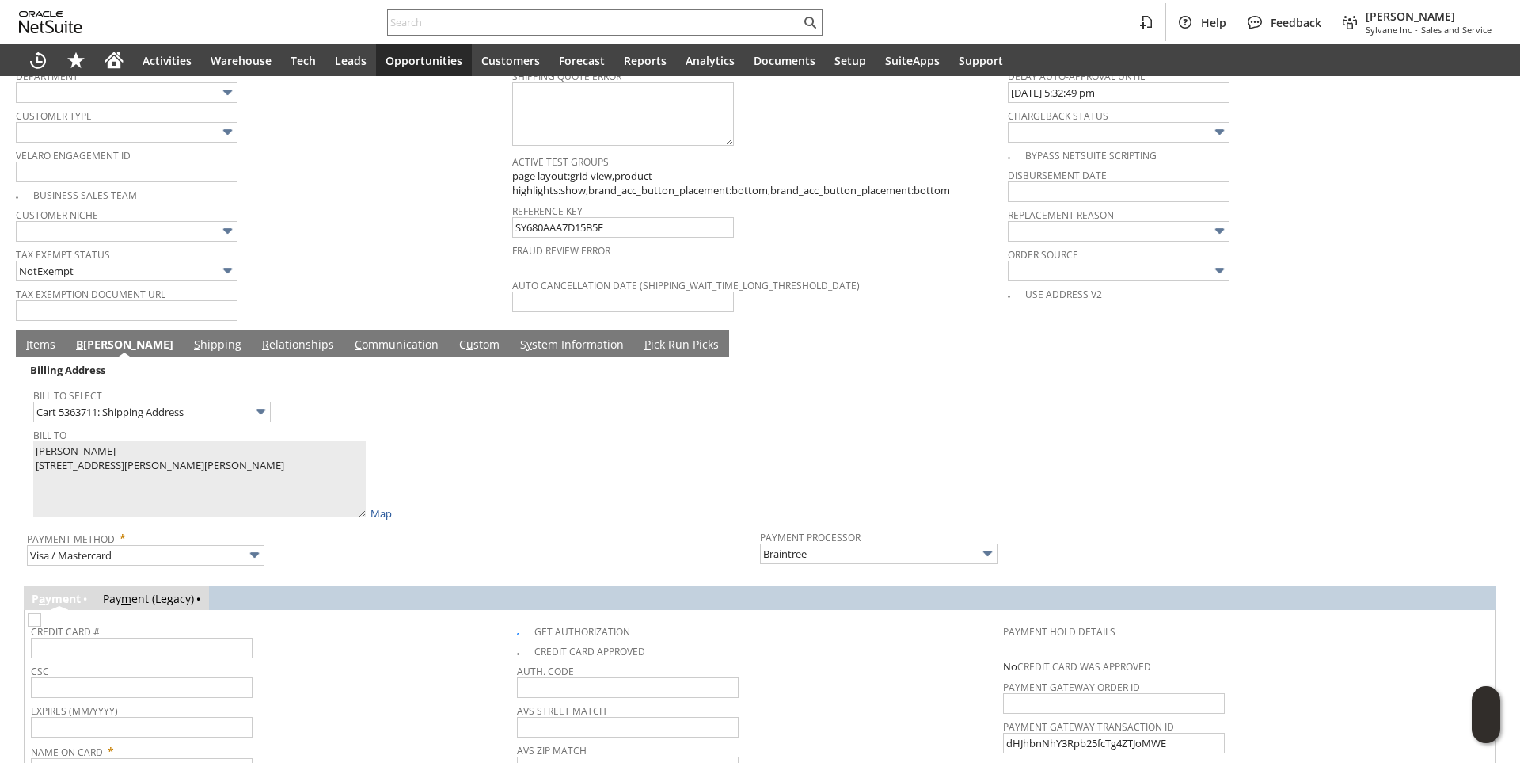
click at [558, 475] on div "Bill To Pedro Linares 26 Butter Jones Rd 2239256 Chester CT 06412 United States…" at bounding box center [392, 472] width 719 height 97
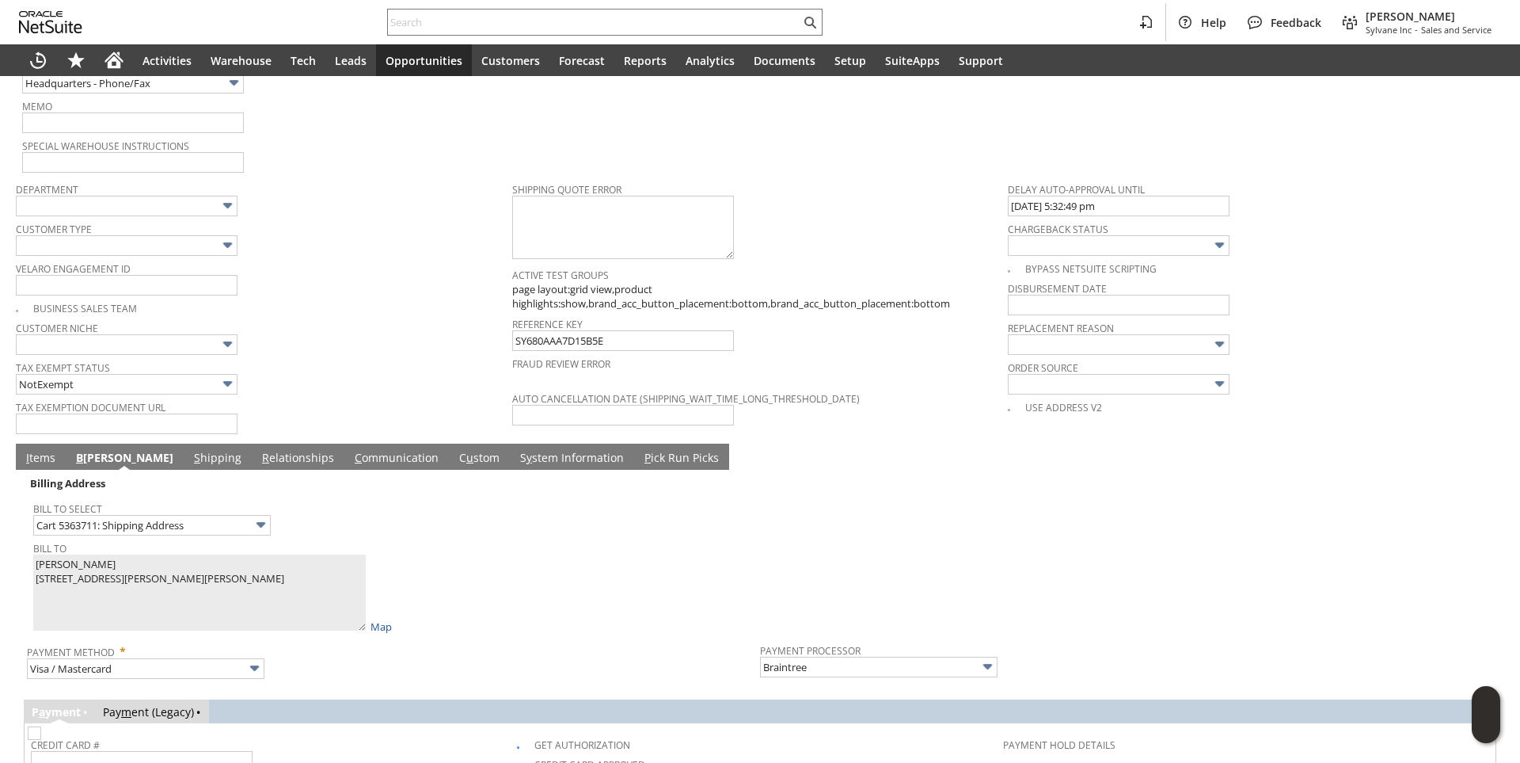
scroll to position [1382, 0]
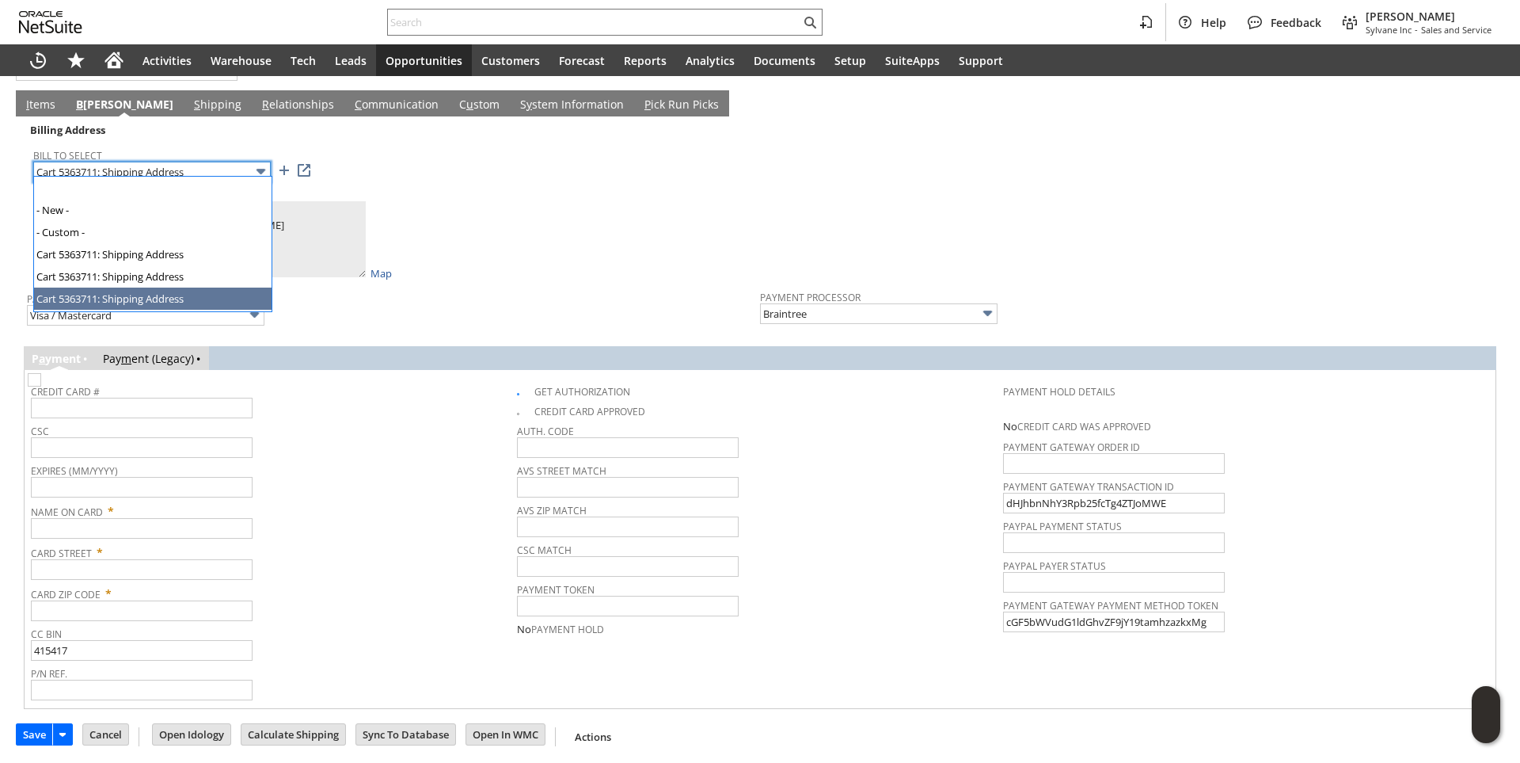
click at [210, 165] on input "Cart 5363711: Shipping Address" at bounding box center [152, 172] width 238 height 21
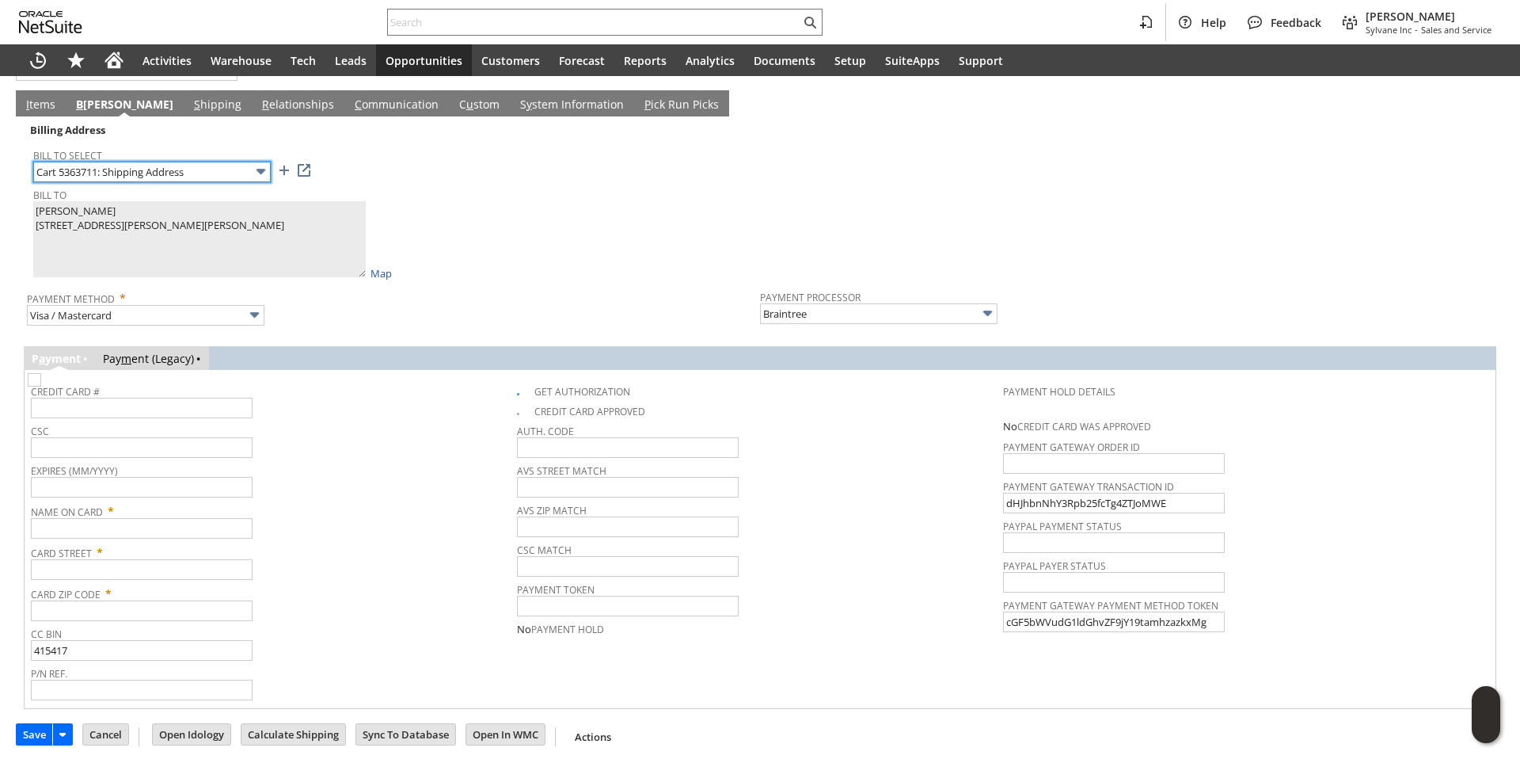
type textarea "Rodeo Cannabis Co. 266 Watertown Rd 2239253 Morris CT 06763 United States"
type input "266 Watertown Rd"
type input "06763"
click at [527, 217] on div "Bill To Pedro Linares 26 Butter Jones Rd 2239256 Chester CT 06412 United States…" at bounding box center [392, 232] width 719 height 97
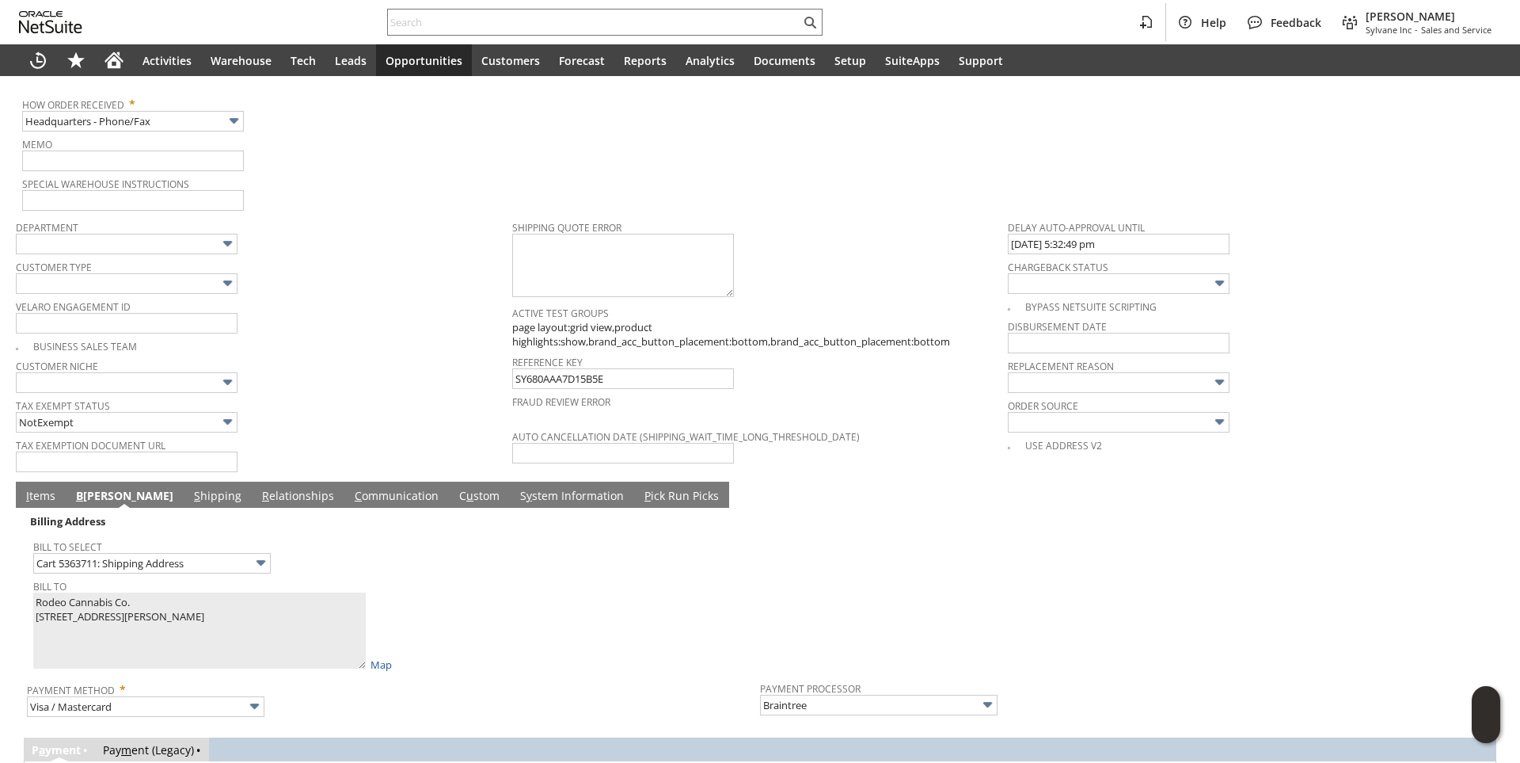
scroll to position [1188, 0]
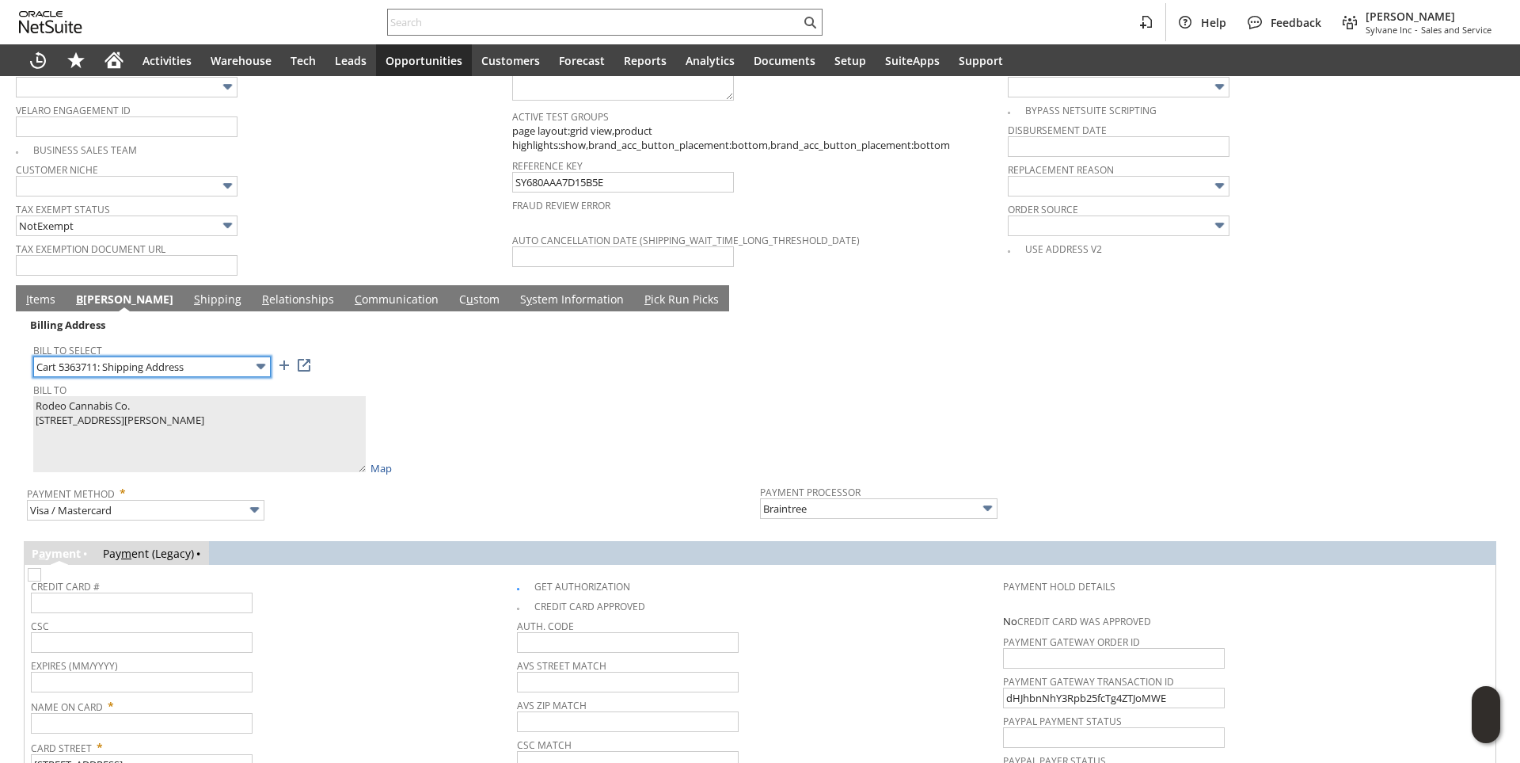
click at [207, 359] on input "Cart 5363711: Shipping Address" at bounding box center [152, 366] width 238 height 21
type input "8 W. Ave"
type textarea "Pedro Linares 8 W. Ave Essex CT 06426 United States"
drag, startPoint x: 637, startPoint y: 363, endPoint x: 451, endPoint y: 442, distance: 201.2
click at [637, 363] on div "Bill To Select 8 W. Ave" at bounding box center [392, 358] width 719 height 38
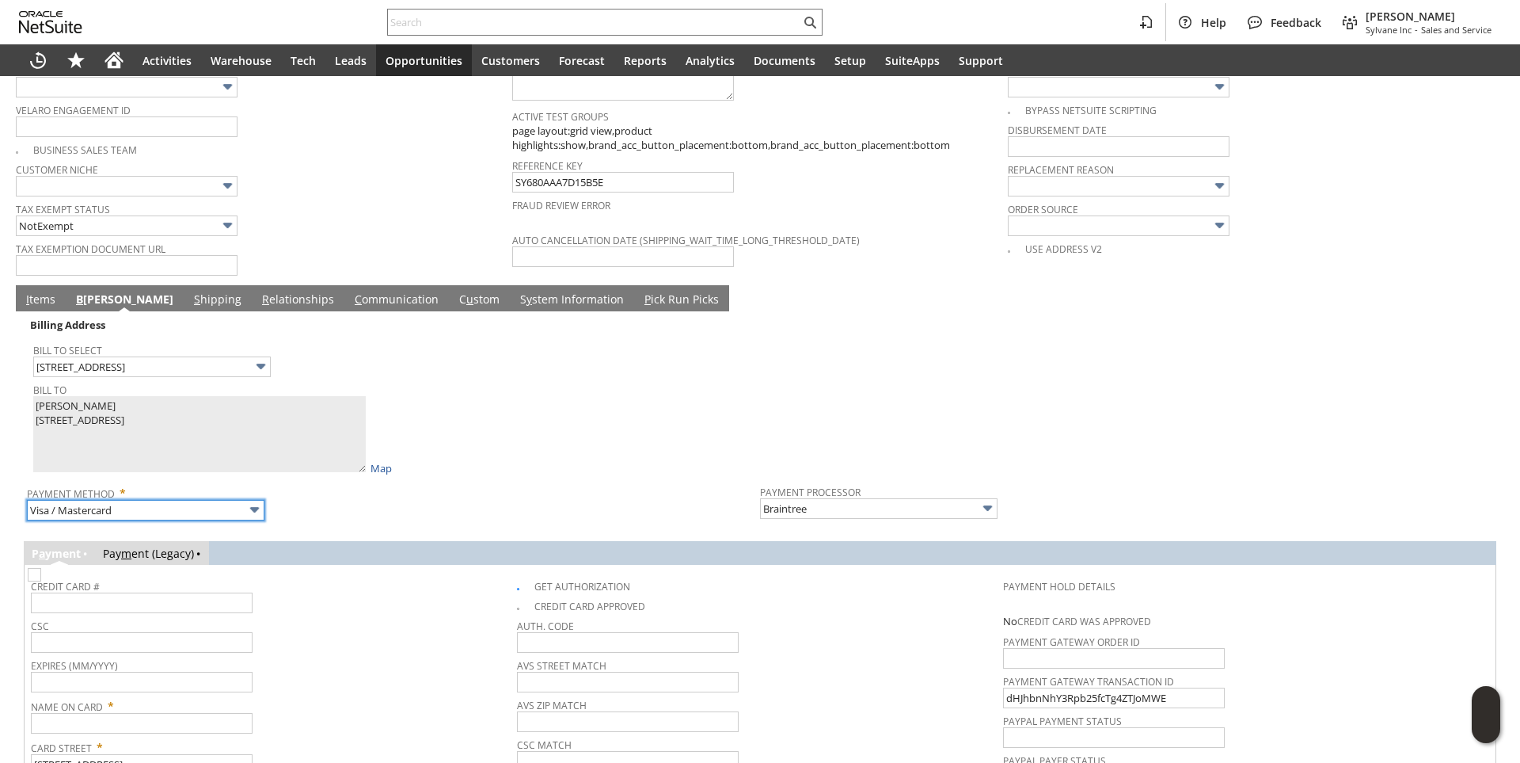
click at [240, 502] on input "Visa / Mastercard" at bounding box center [146, 510] width 238 height 21
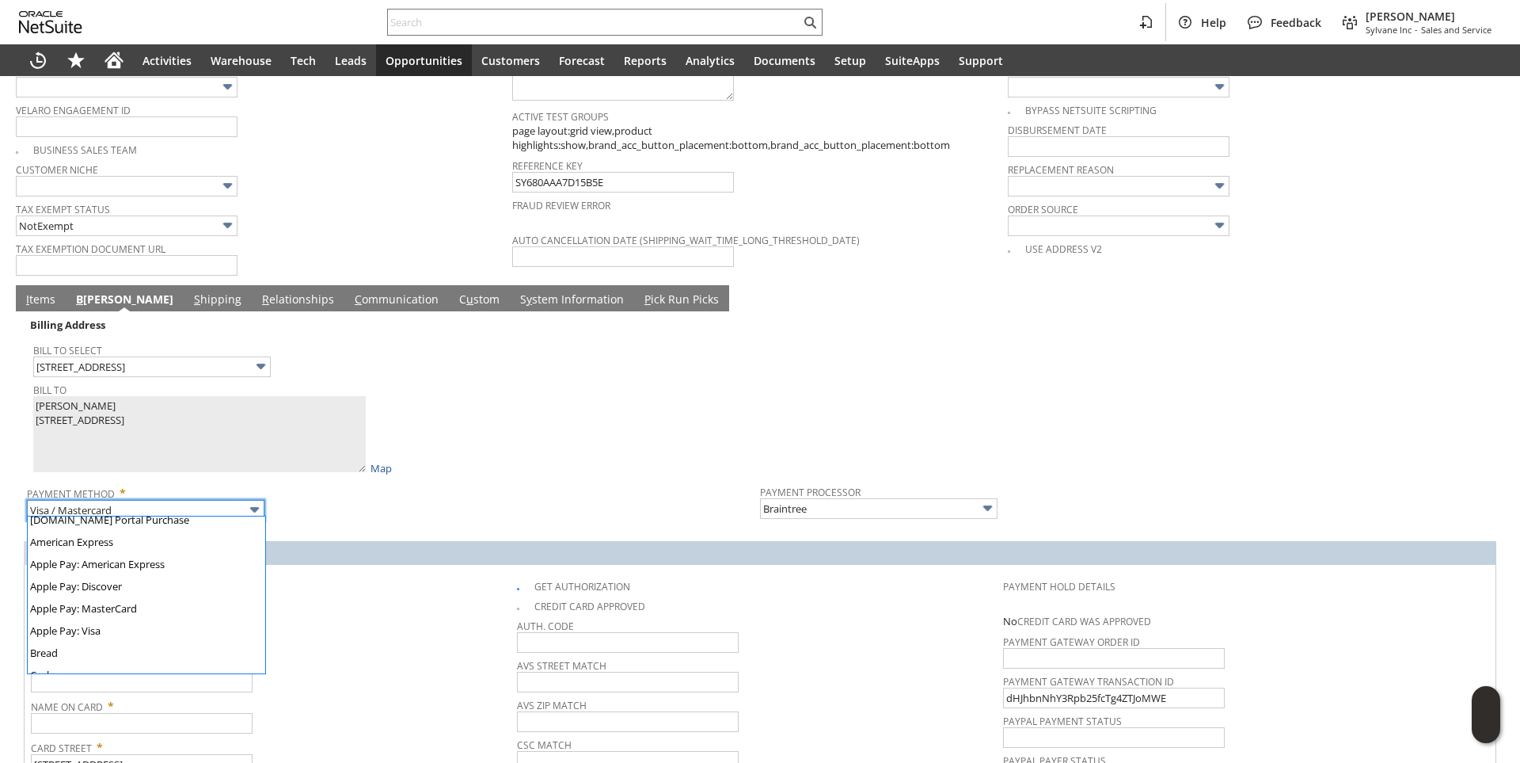
scroll to position [0, 0]
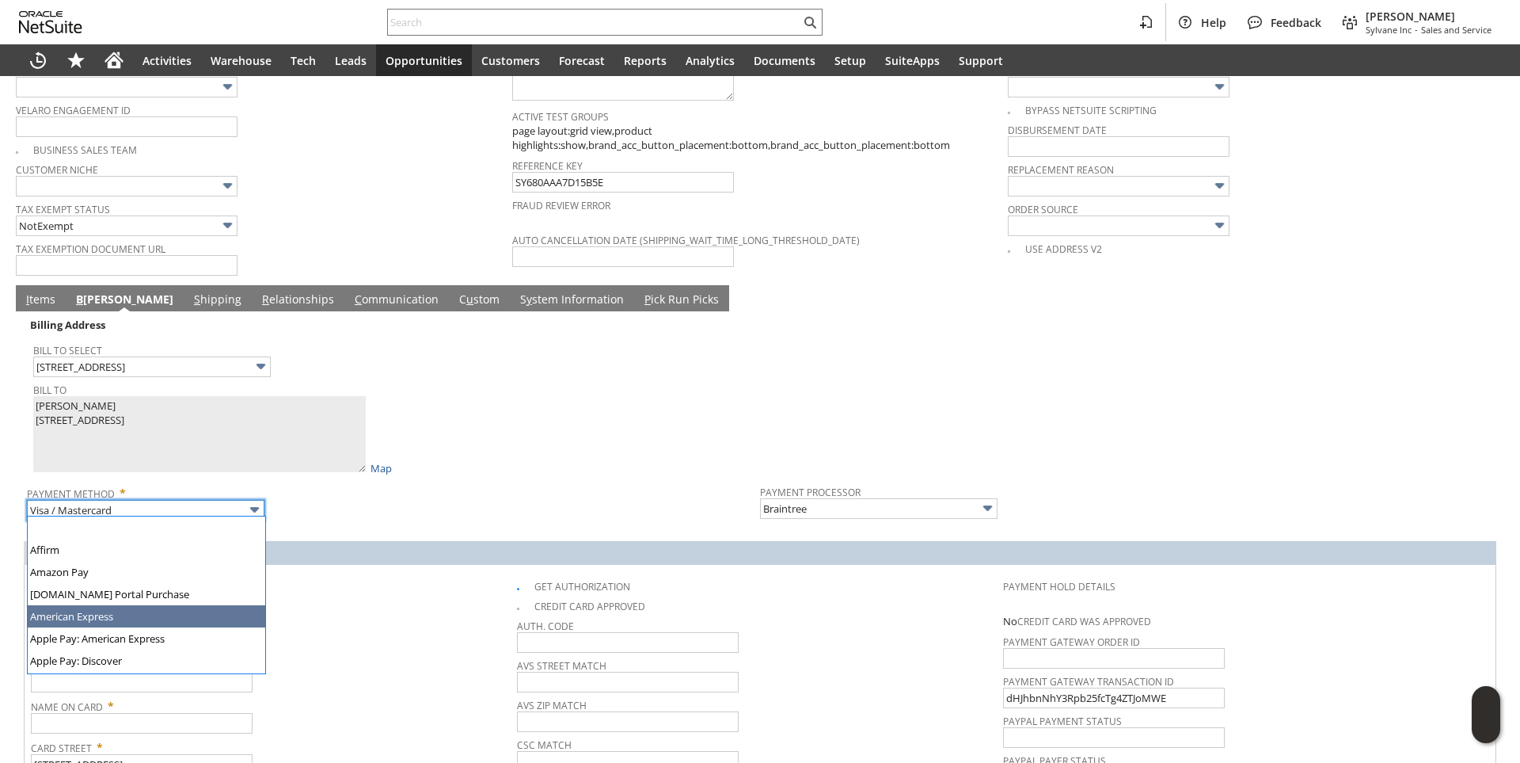
type input "American Express"
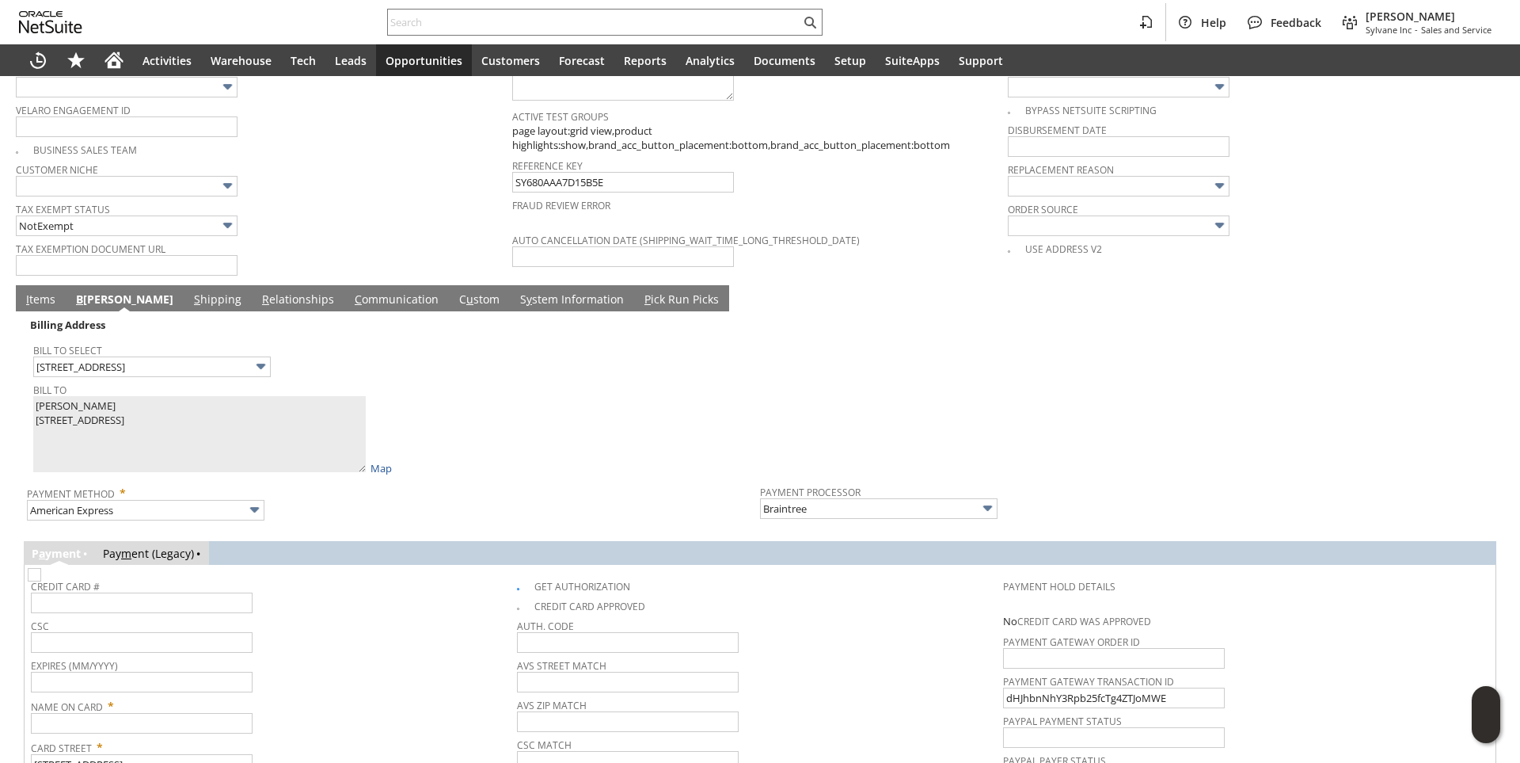
click at [497, 459] on div "Bill To Pedro Linares 26 Butter Jones Rd 2239256 Chester CT 06412 United States…" at bounding box center [392, 426] width 719 height 97
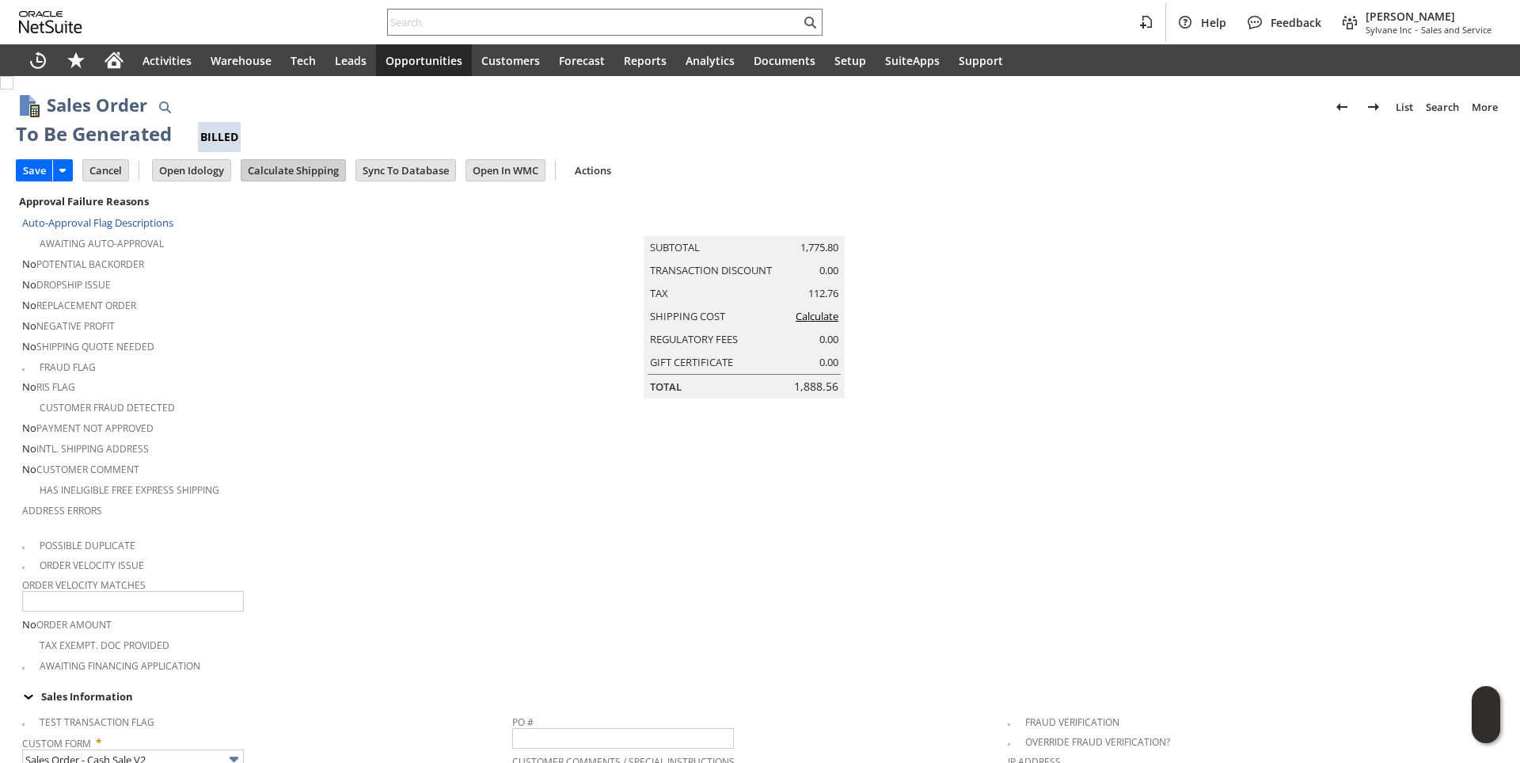
click at [287, 165] on input "Calculate Shipping" at bounding box center [293, 170] width 104 height 21
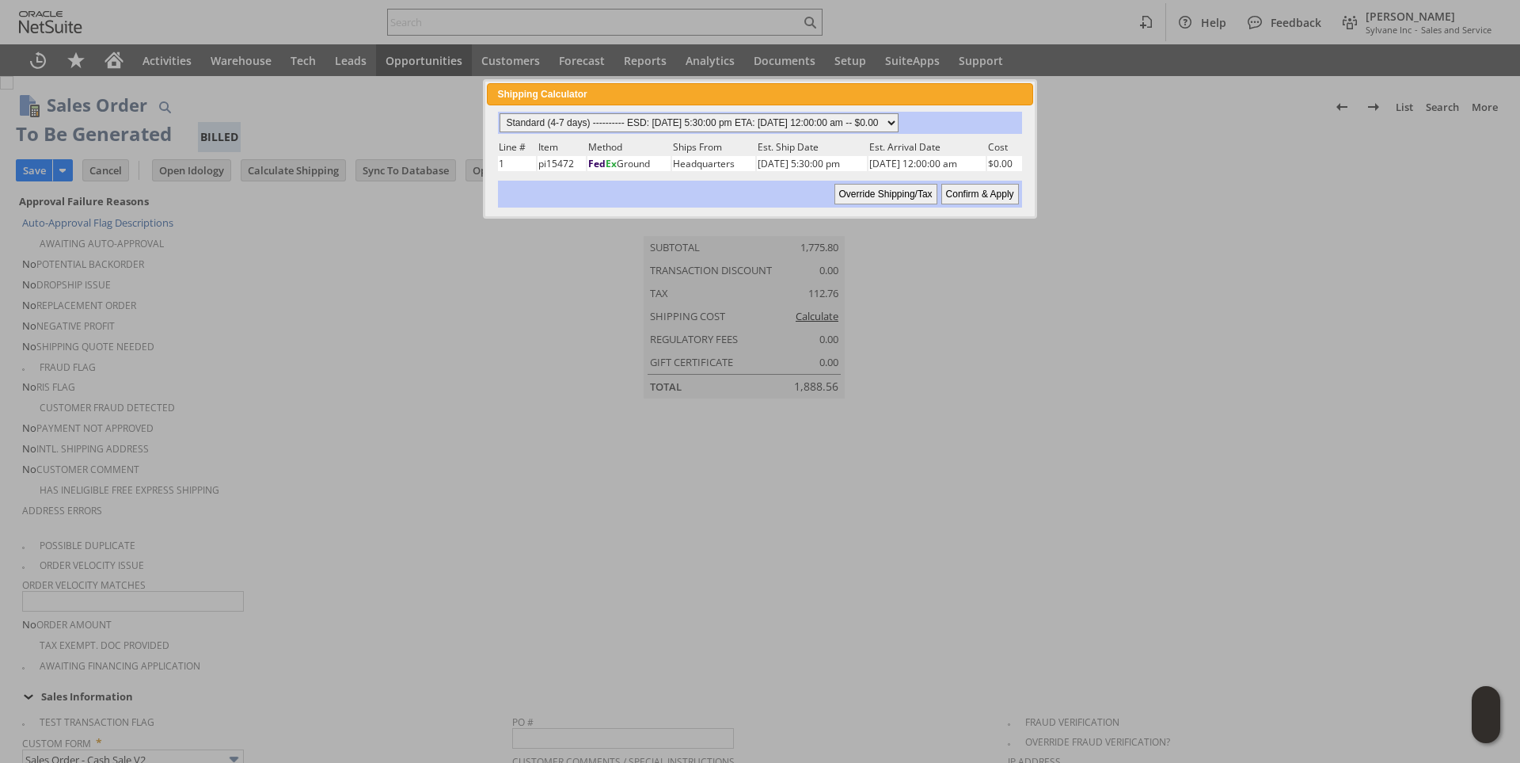
click at [899, 123] on select "Standard (4-7 days) ---------- ESD: 08/14/2025 5:30:00 pm ETA: 08/18/2025 12:00…" at bounding box center [699, 122] width 399 height 19
select select "3 Day ------------------------ ESD: 08/14/2025 5:30:00 pm ETA: 08/18/2025 12:00…"
click at [500, 113] on select "Standard (4-7 days) ---------- ESD: 08/14/2025 5:30:00 pm ETA: 08/18/2025 12:00…" at bounding box center [699, 122] width 399 height 19
click at [986, 192] on input "Confirm & Apply" at bounding box center [980, 194] width 78 height 21
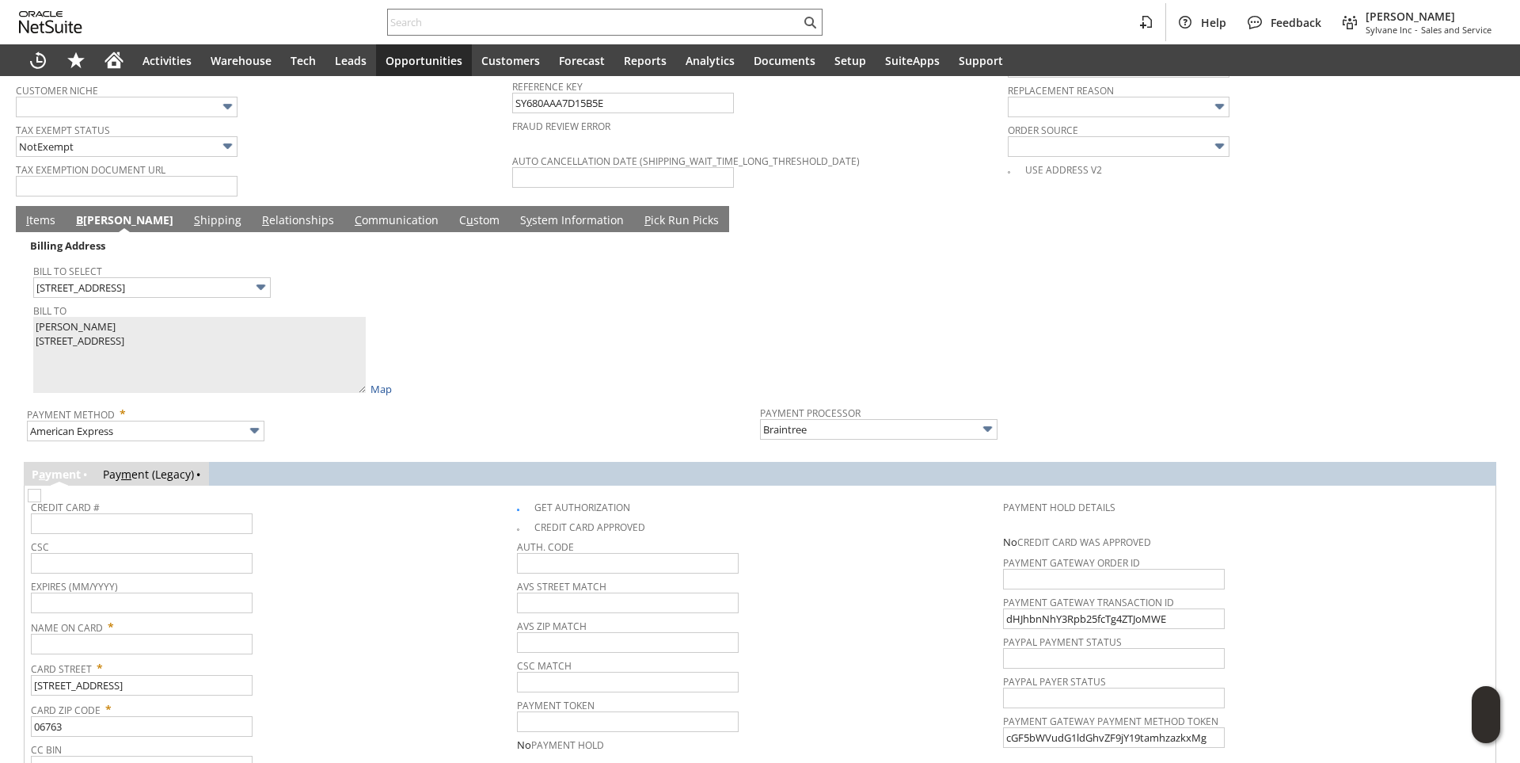
scroll to position [1382, 0]
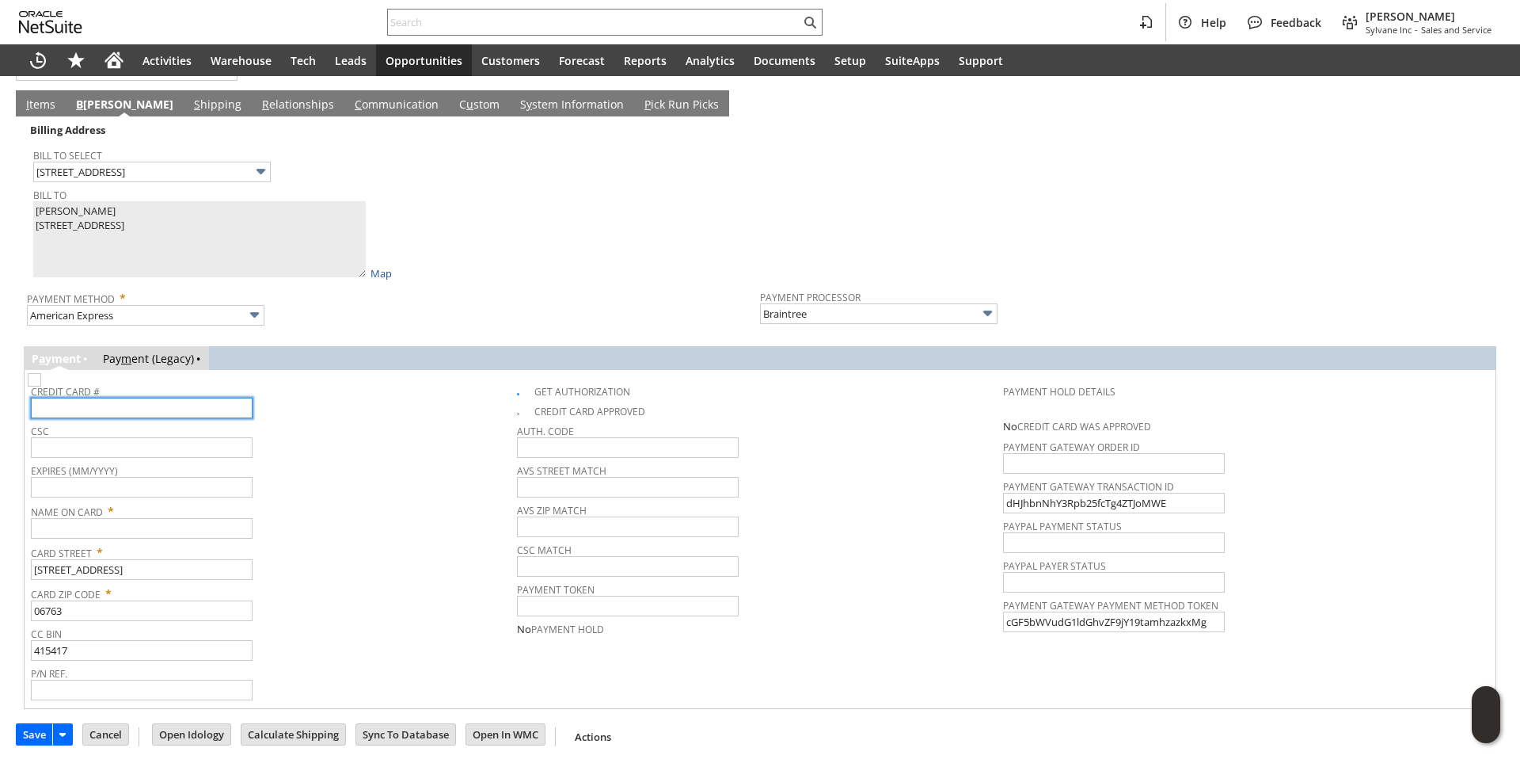
click at [171, 405] on input "text" at bounding box center [142, 407] width 222 height 21
click at [35, 97] on link "I tems" at bounding box center [40, 105] width 37 height 17
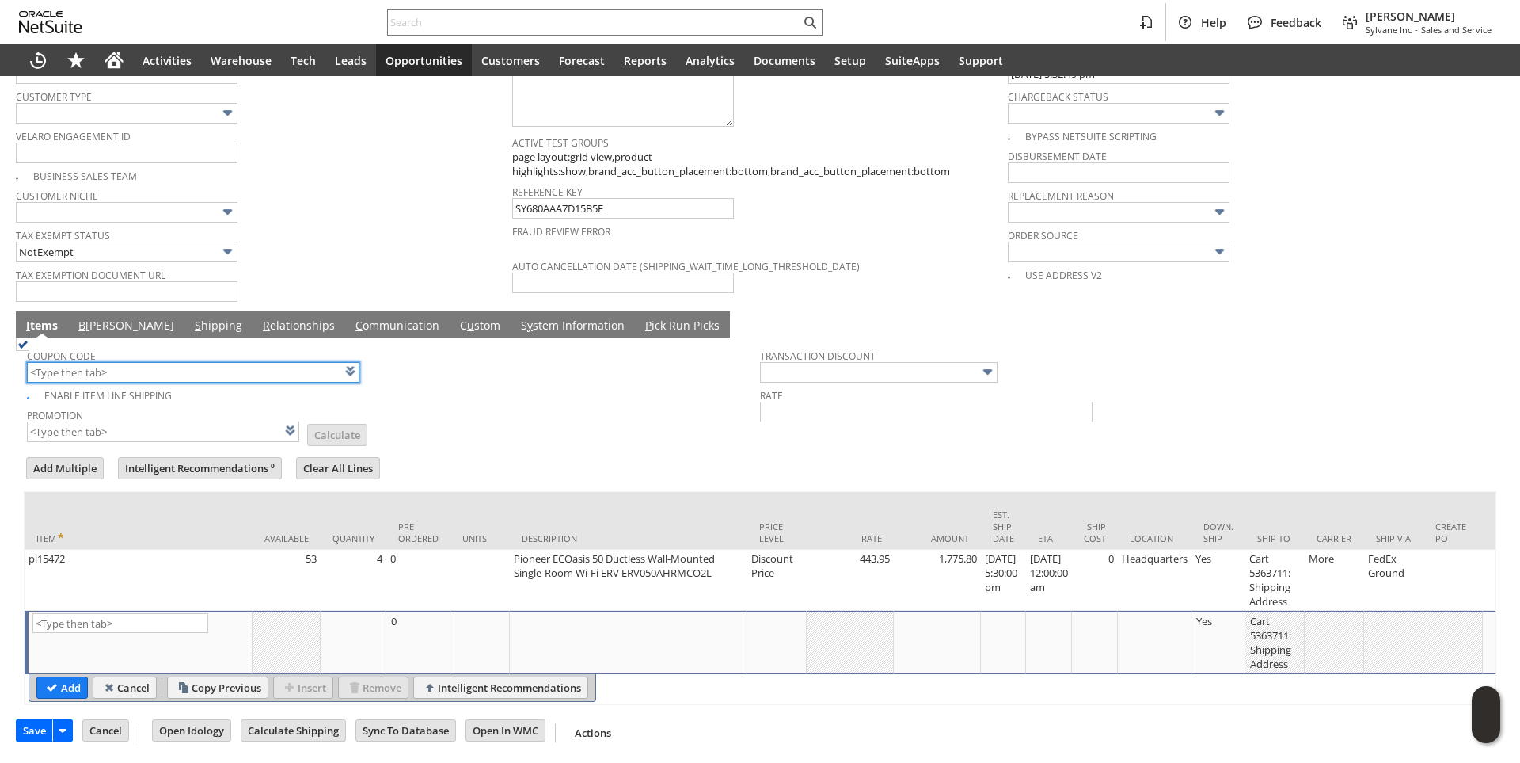
scroll to position [1167, 0]
click at [97, 318] on link "B illing" at bounding box center [126, 326] width 104 height 17
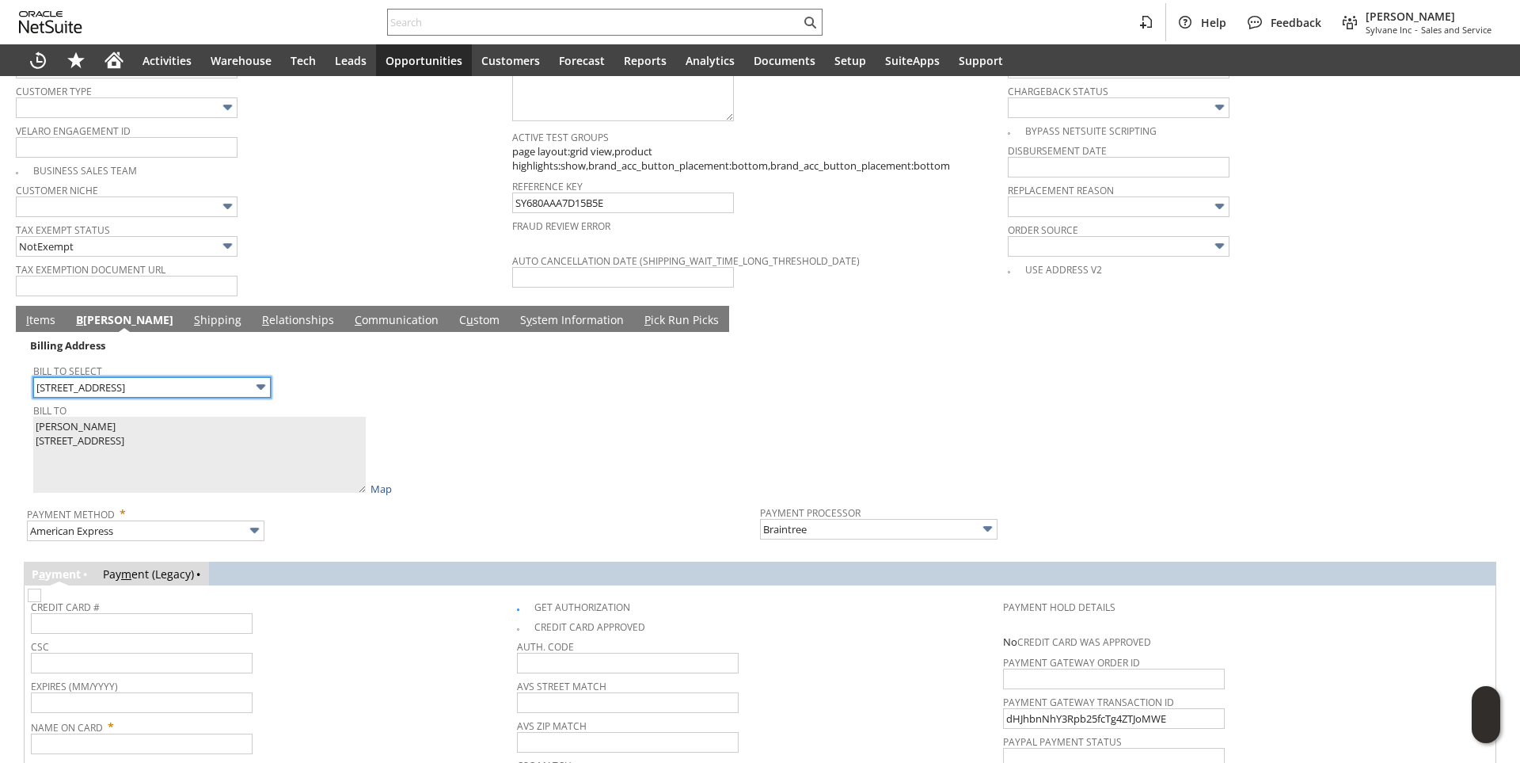
scroll to position [1325, 0]
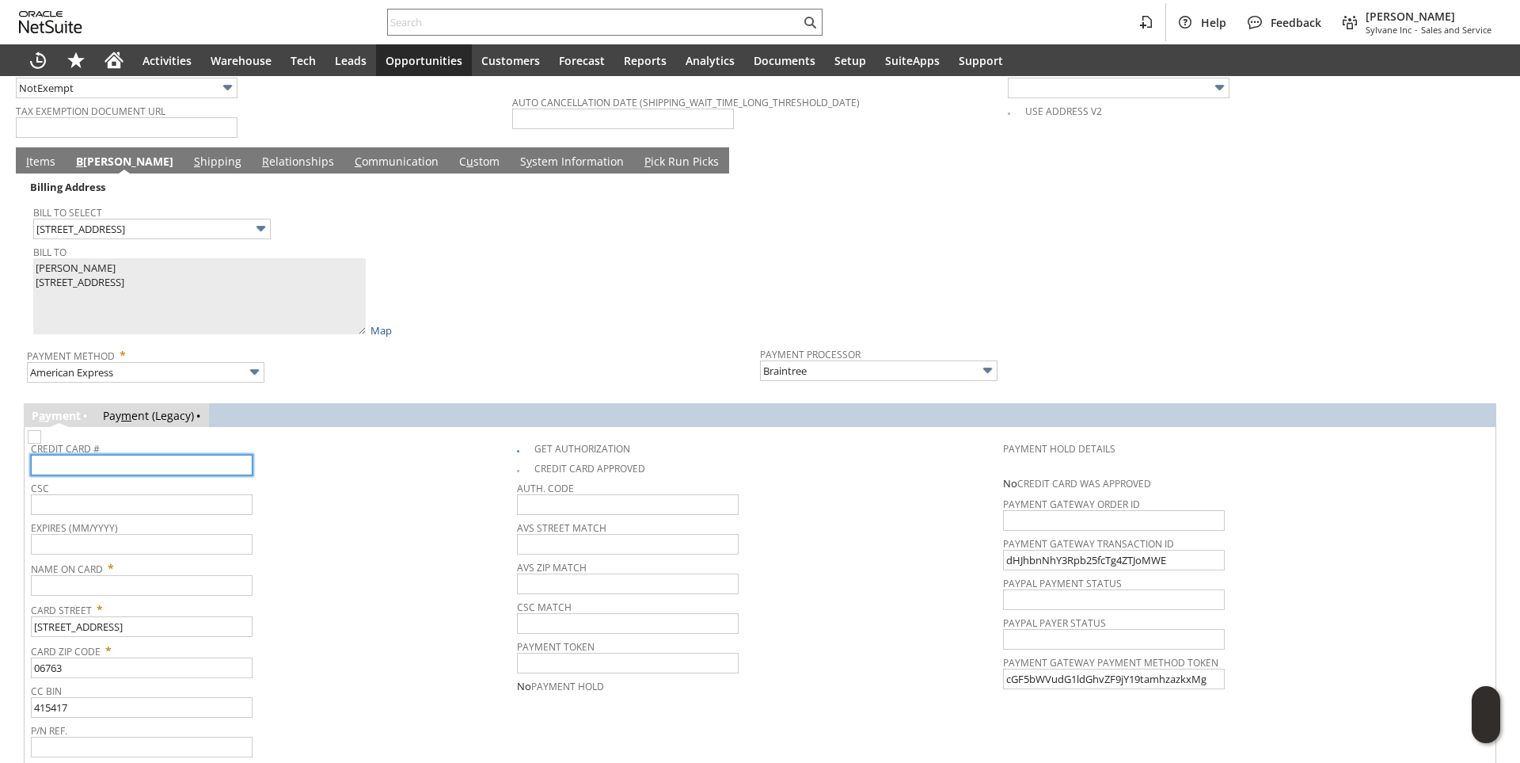
click at [106, 467] on input "text" at bounding box center [142, 464] width 222 height 21
type input "371291431037007"
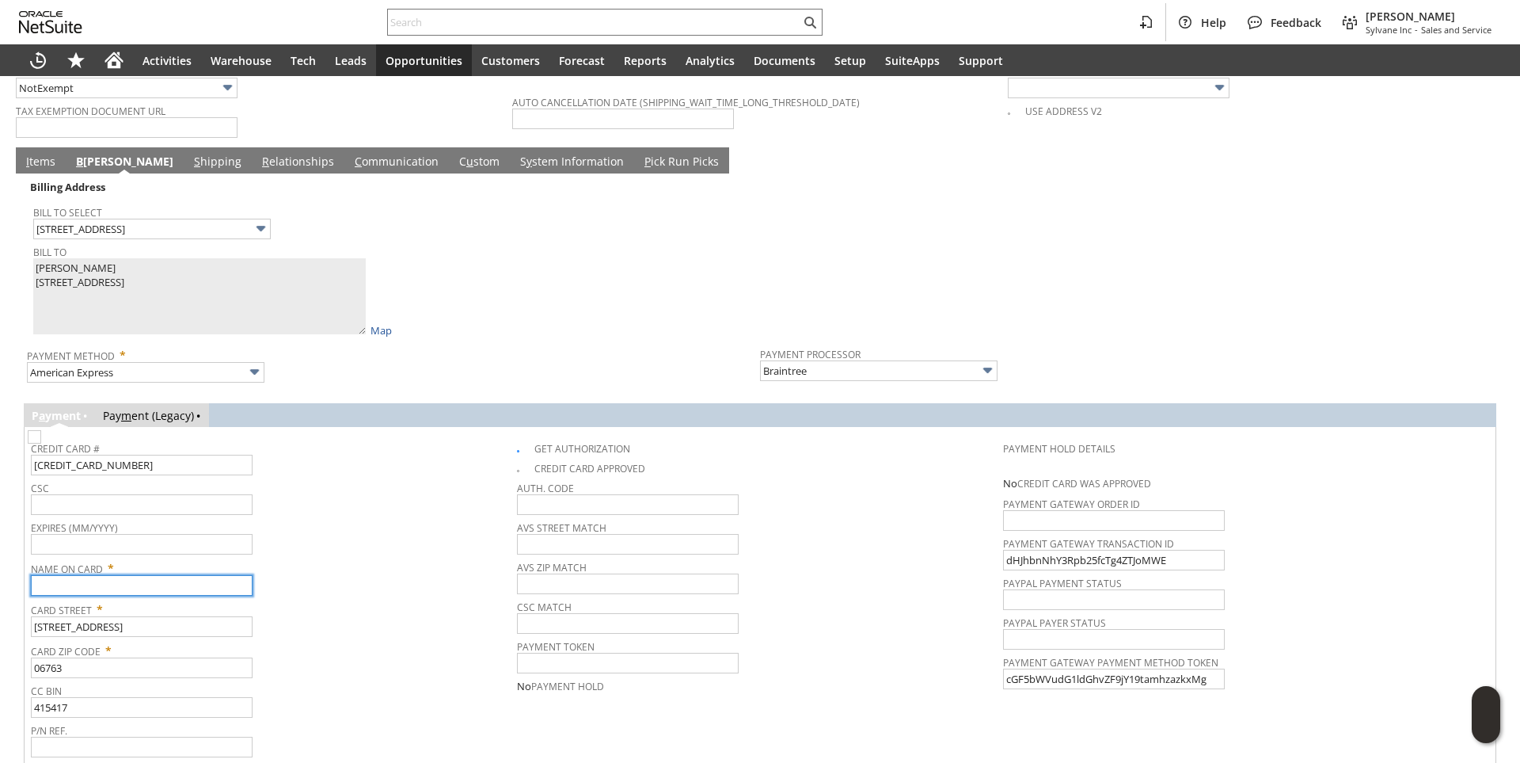
click at [132, 585] on input "text" at bounding box center [142, 585] width 222 height 21
paste input "Pedro Linares"
type input "Pedro Linares"
click at [301, 500] on div "CSC" at bounding box center [270, 496] width 478 height 38
click at [135, 534] on input "text" at bounding box center [142, 544] width 222 height 21
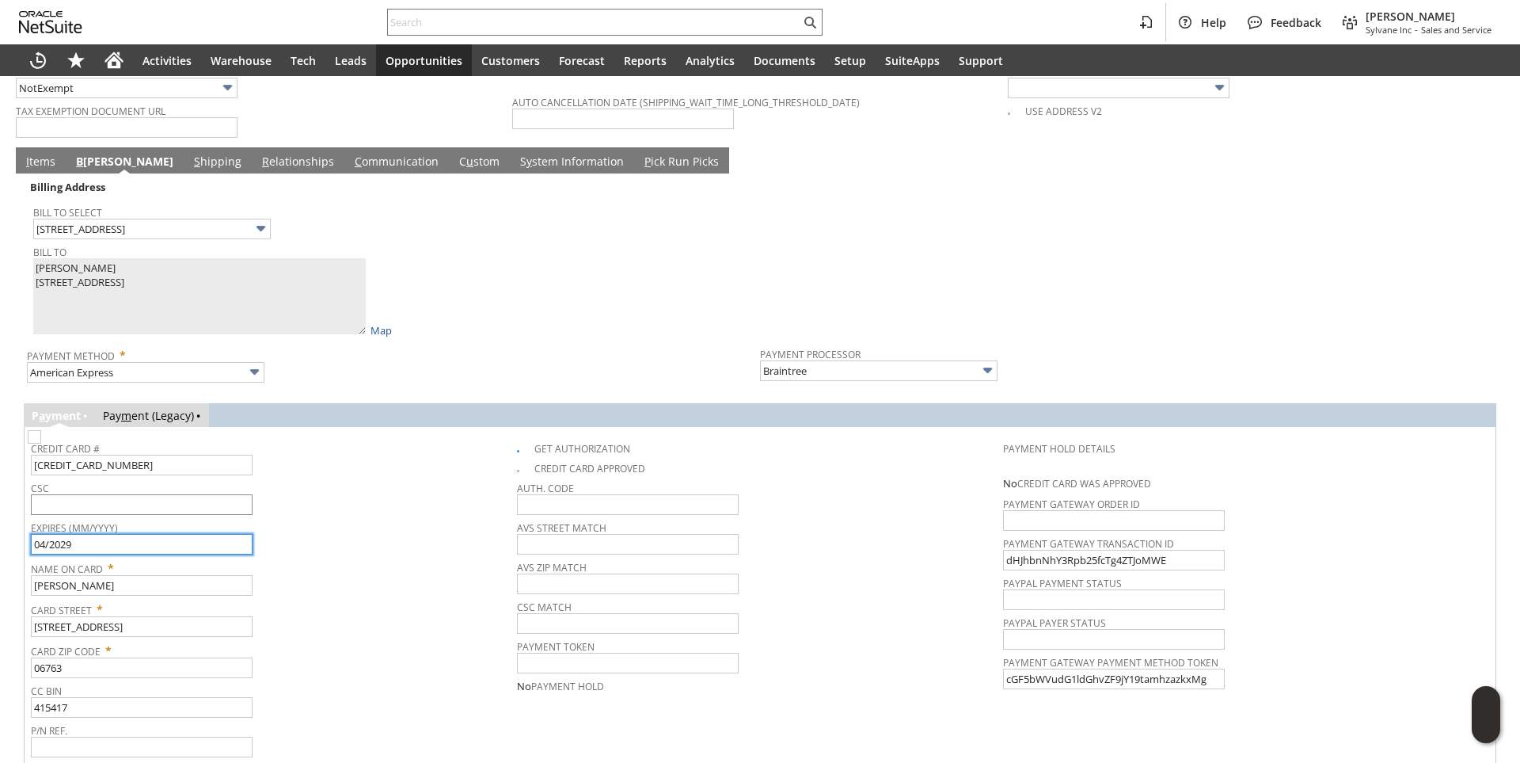
type input "04/2029"
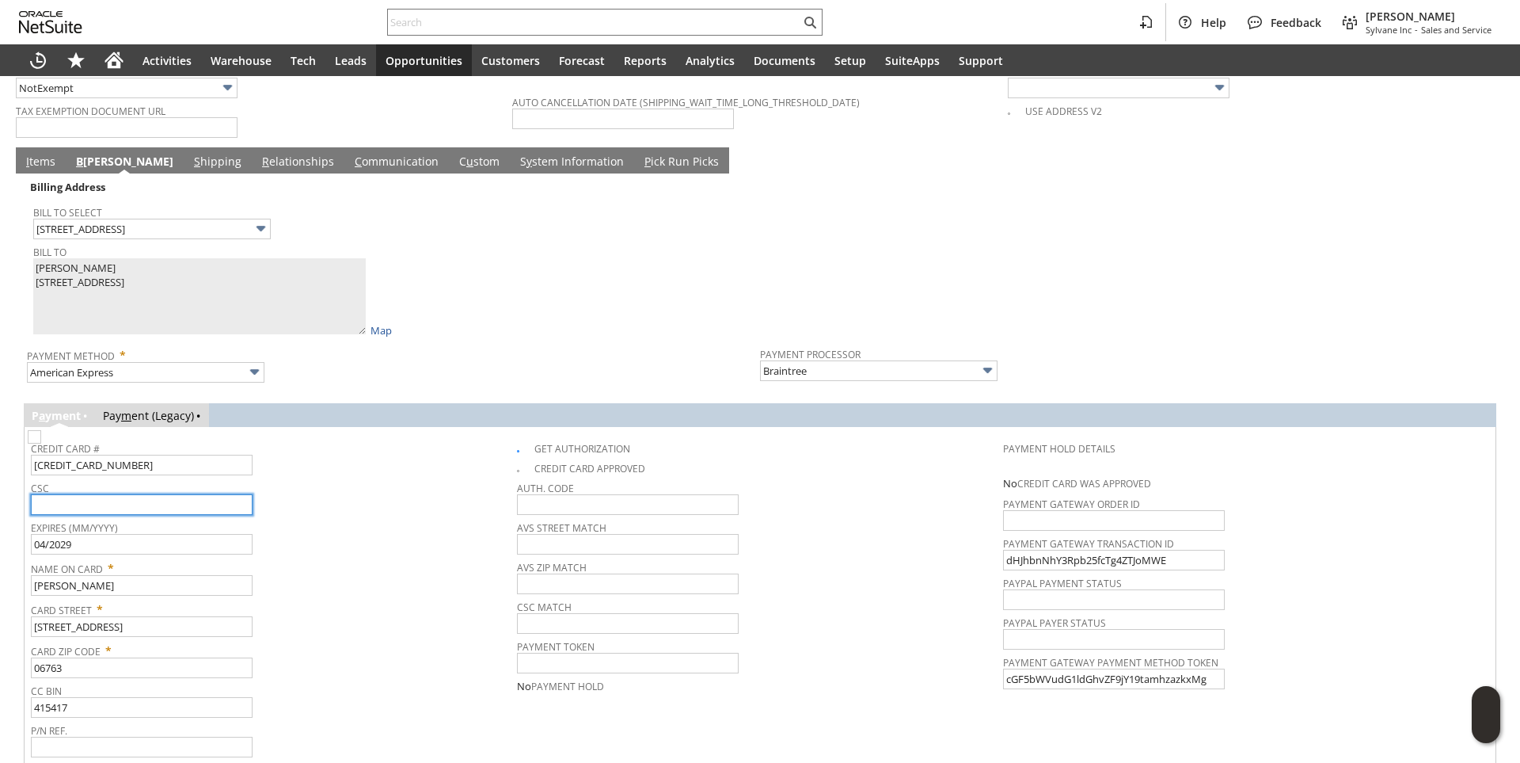
click at [135, 496] on input "text" at bounding box center [142, 504] width 222 height 21
type input "7792"
click at [420, 543] on div "Expires (MM/YYYY) 04/2029" at bounding box center [270, 535] width 478 height 38
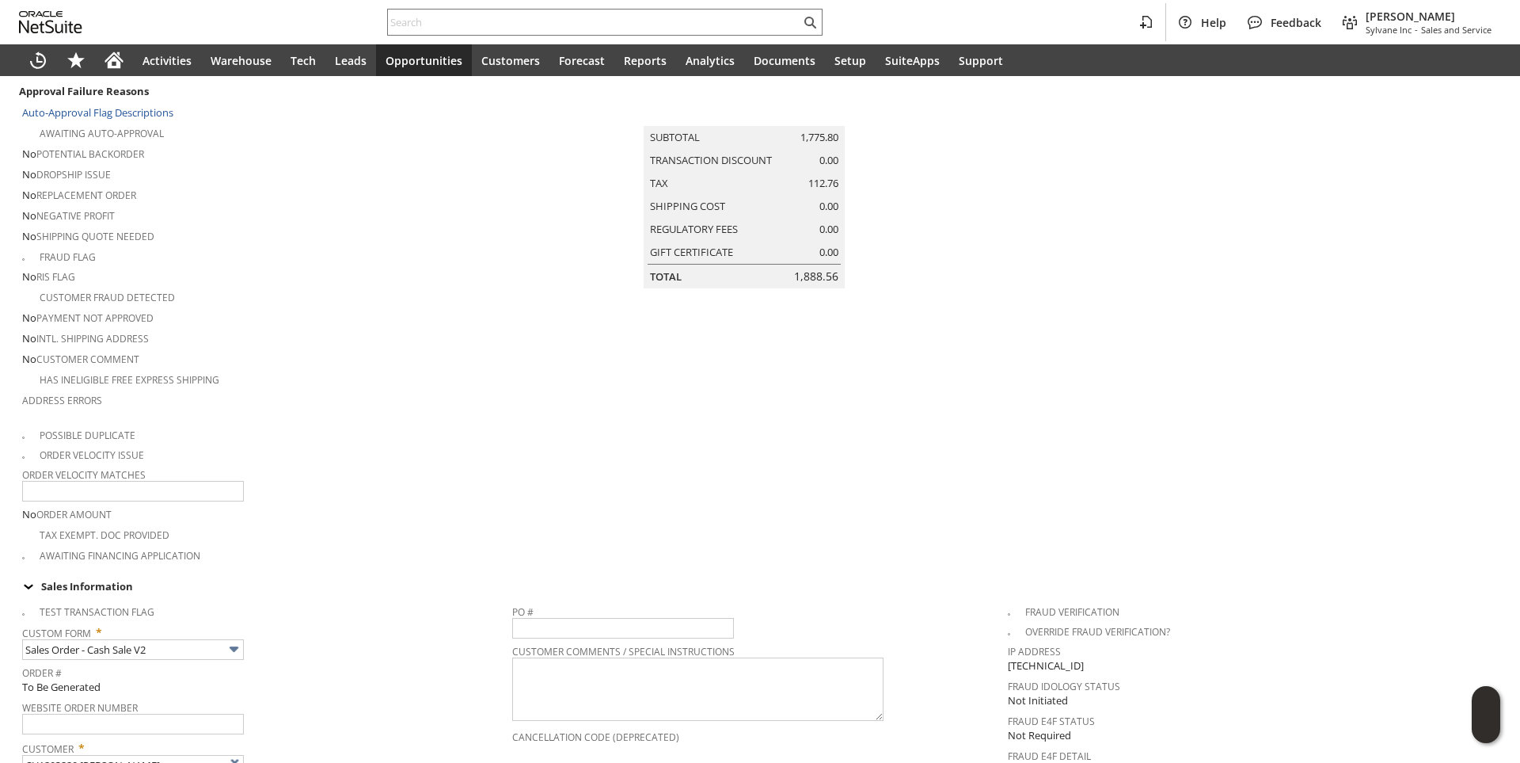
scroll to position [0, 0]
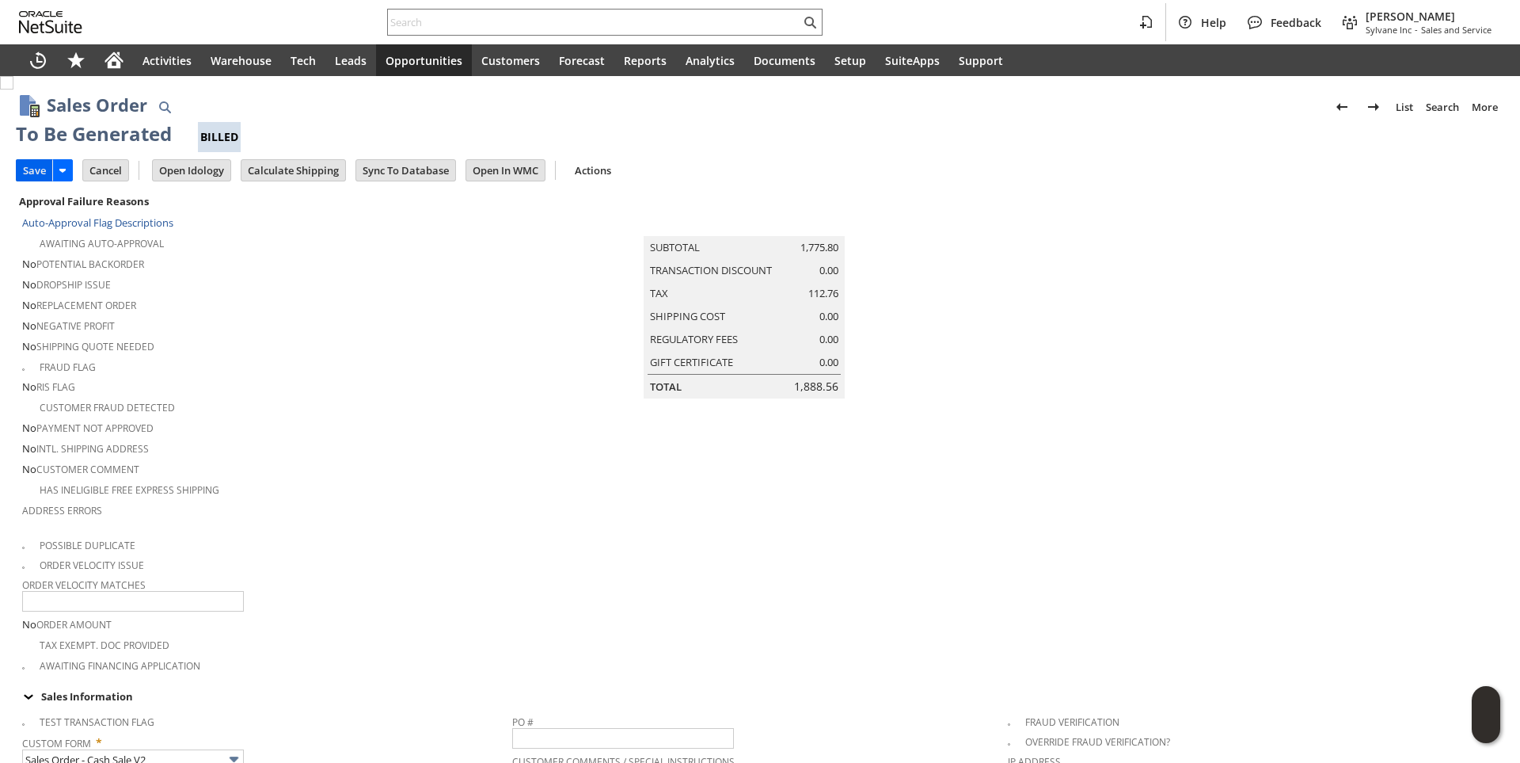
click at [25, 168] on input "Save" at bounding box center [35, 170] width 36 height 21
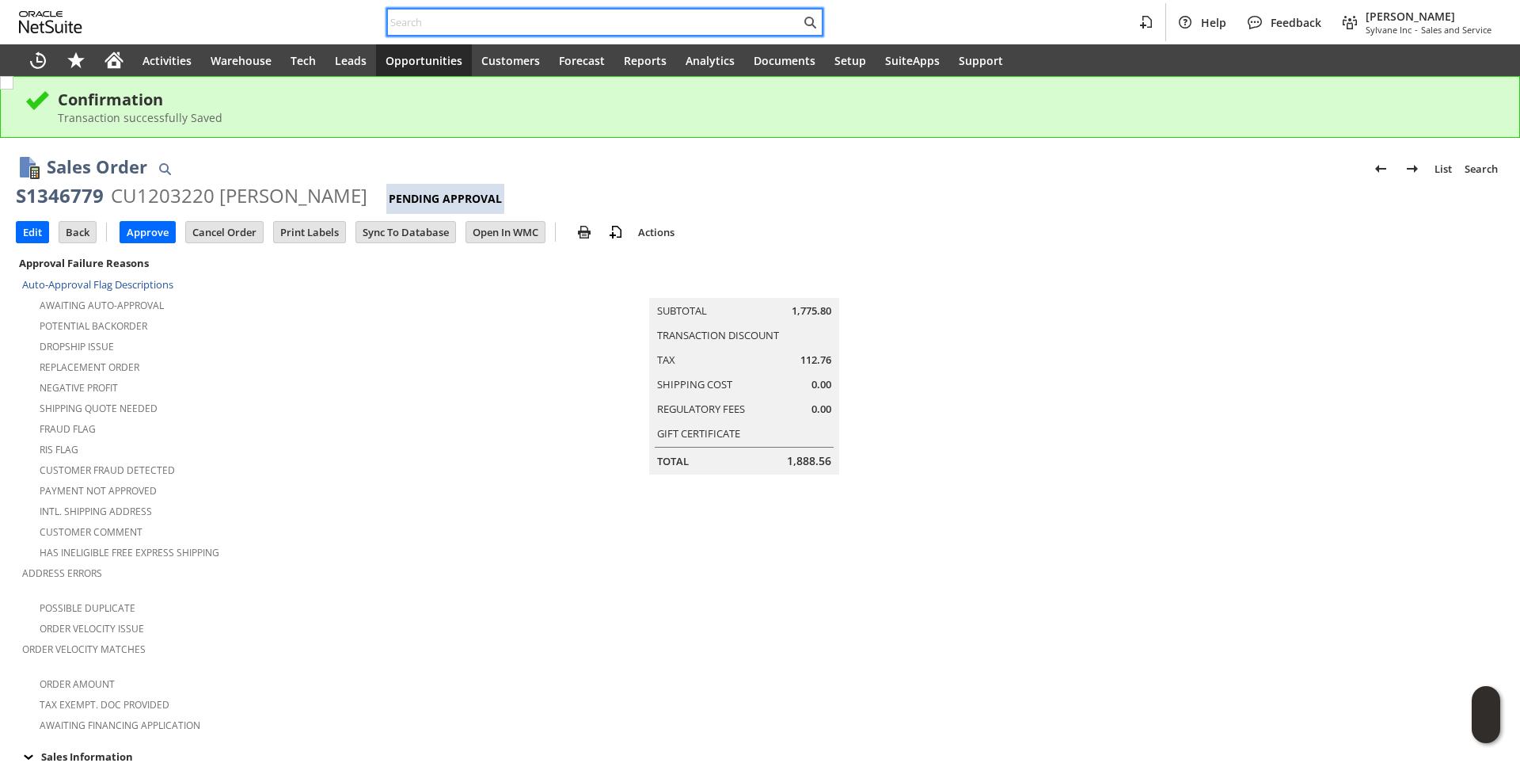
paste input "E22371"
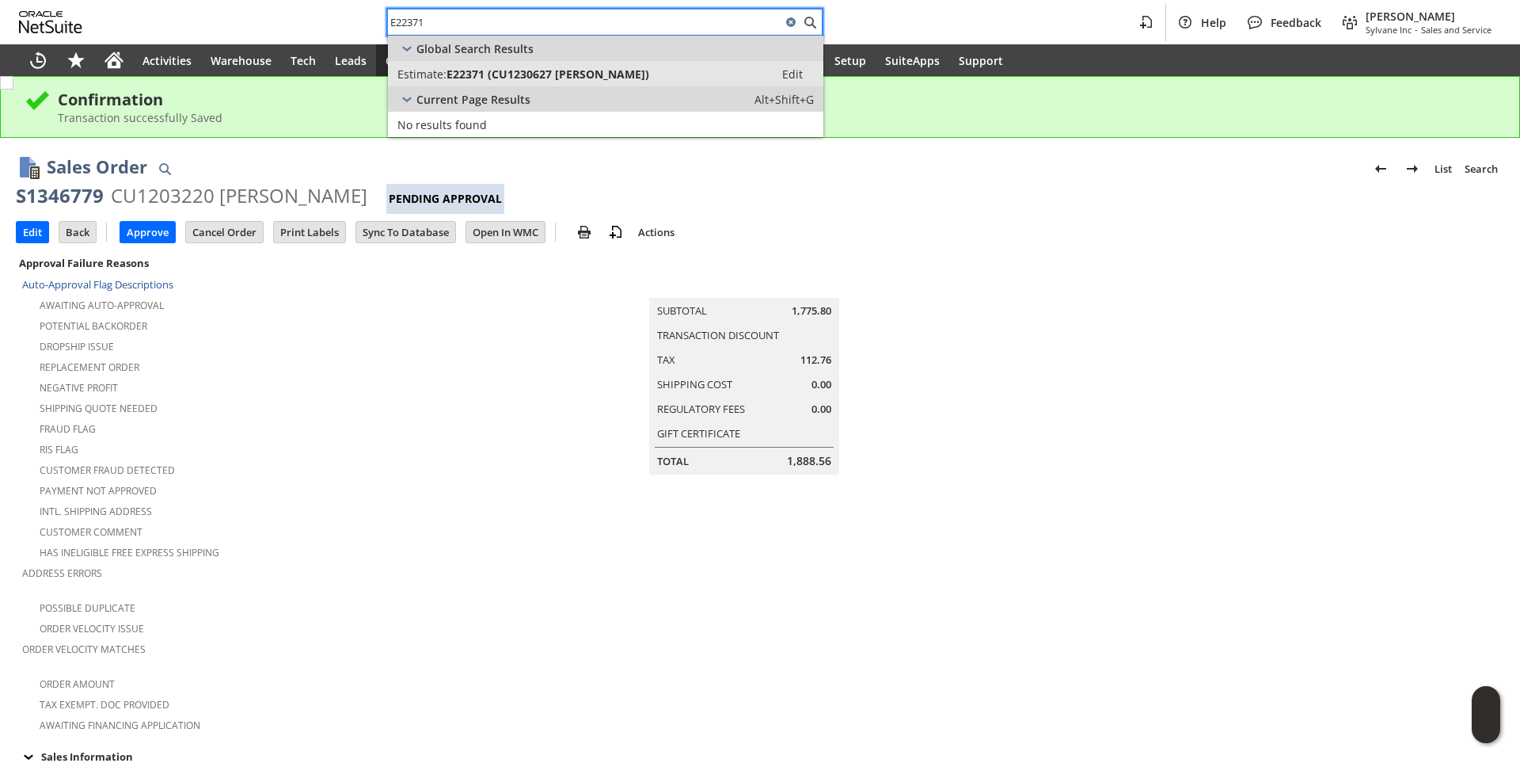
type input "E22371"
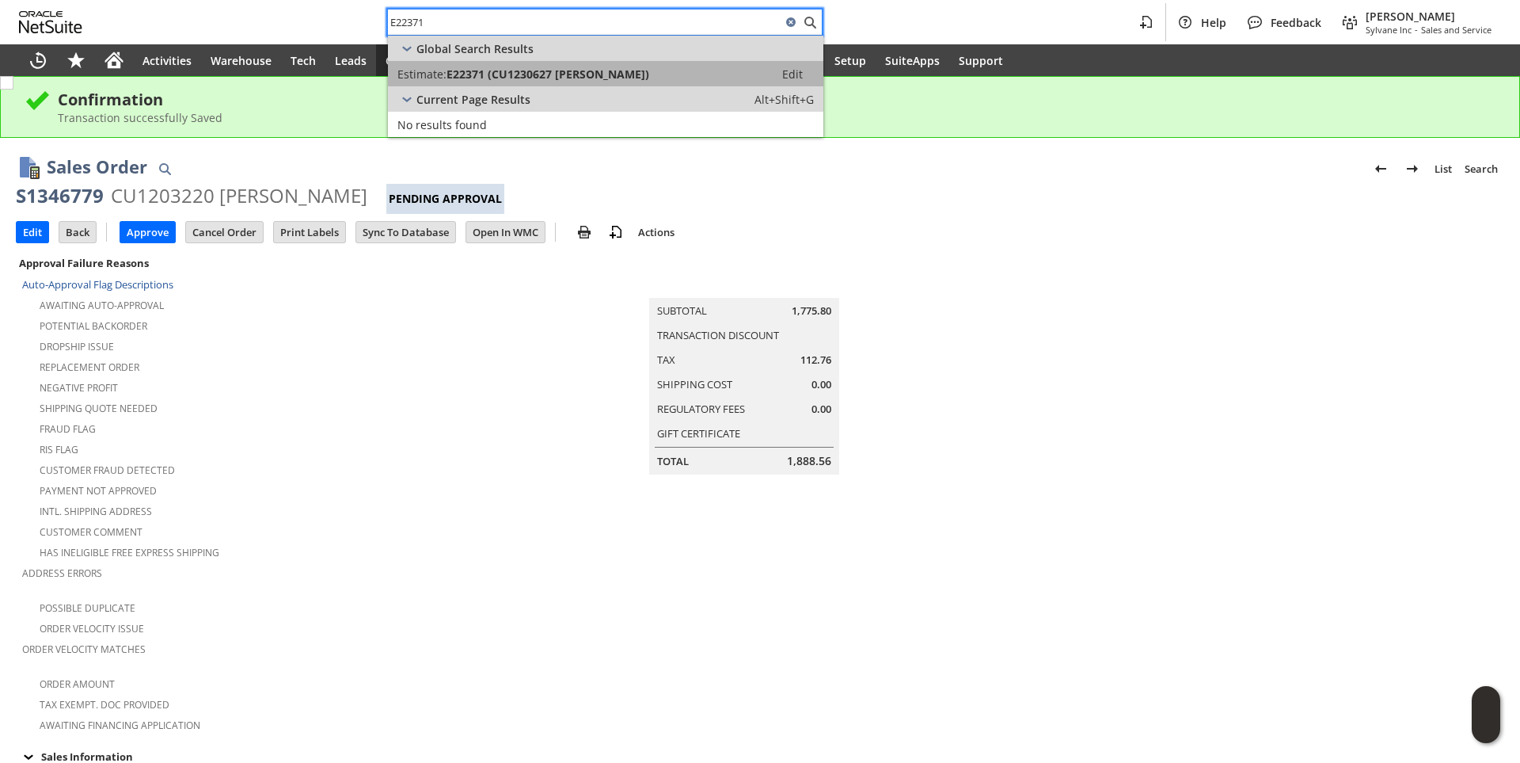
click at [485, 72] on span "E22371 (CU1230627 Will Bainbridge)" at bounding box center [548, 74] width 203 height 15
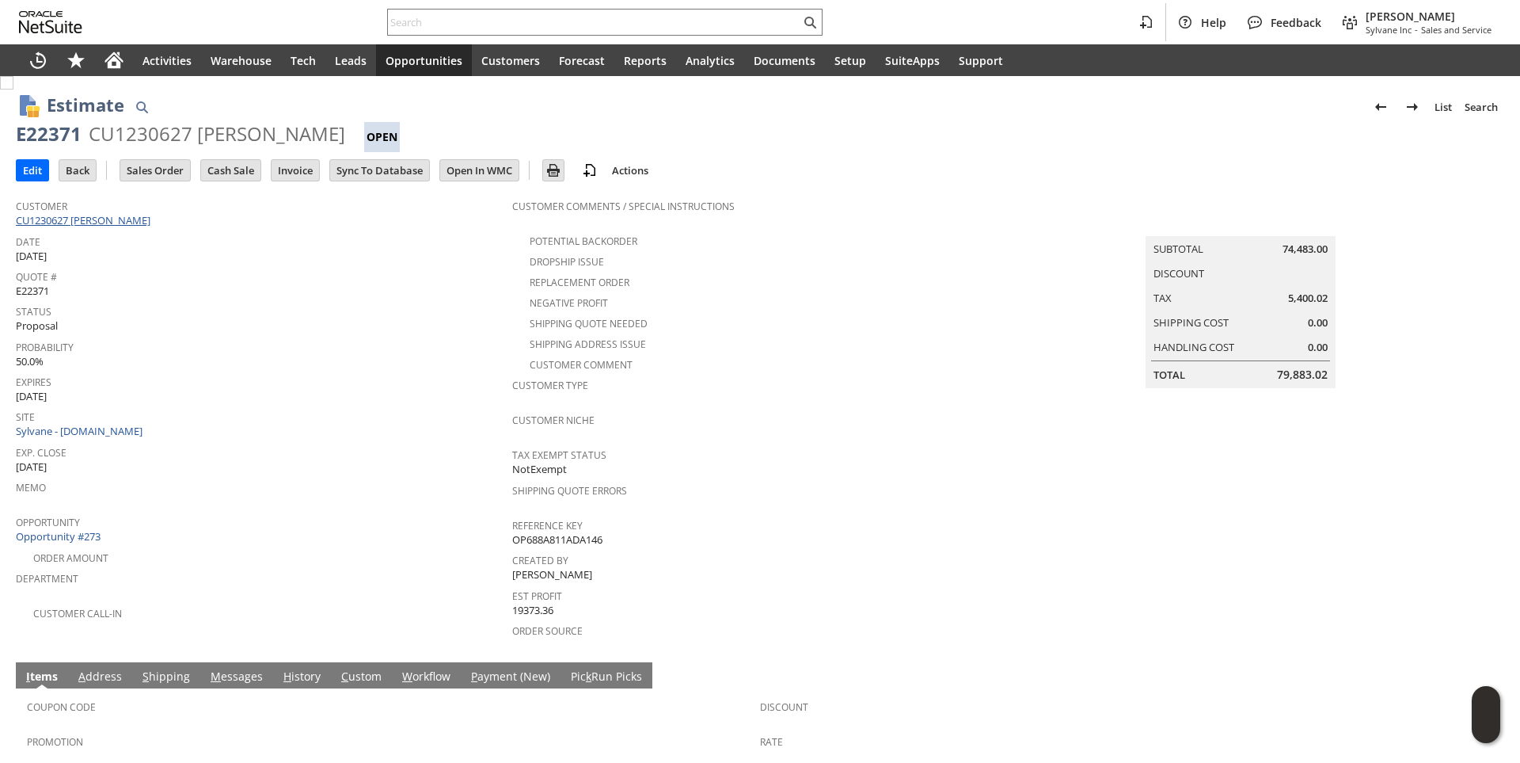
click at [105, 218] on link "CU1230627 [PERSON_NAME]" at bounding box center [85, 220] width 139 height 14
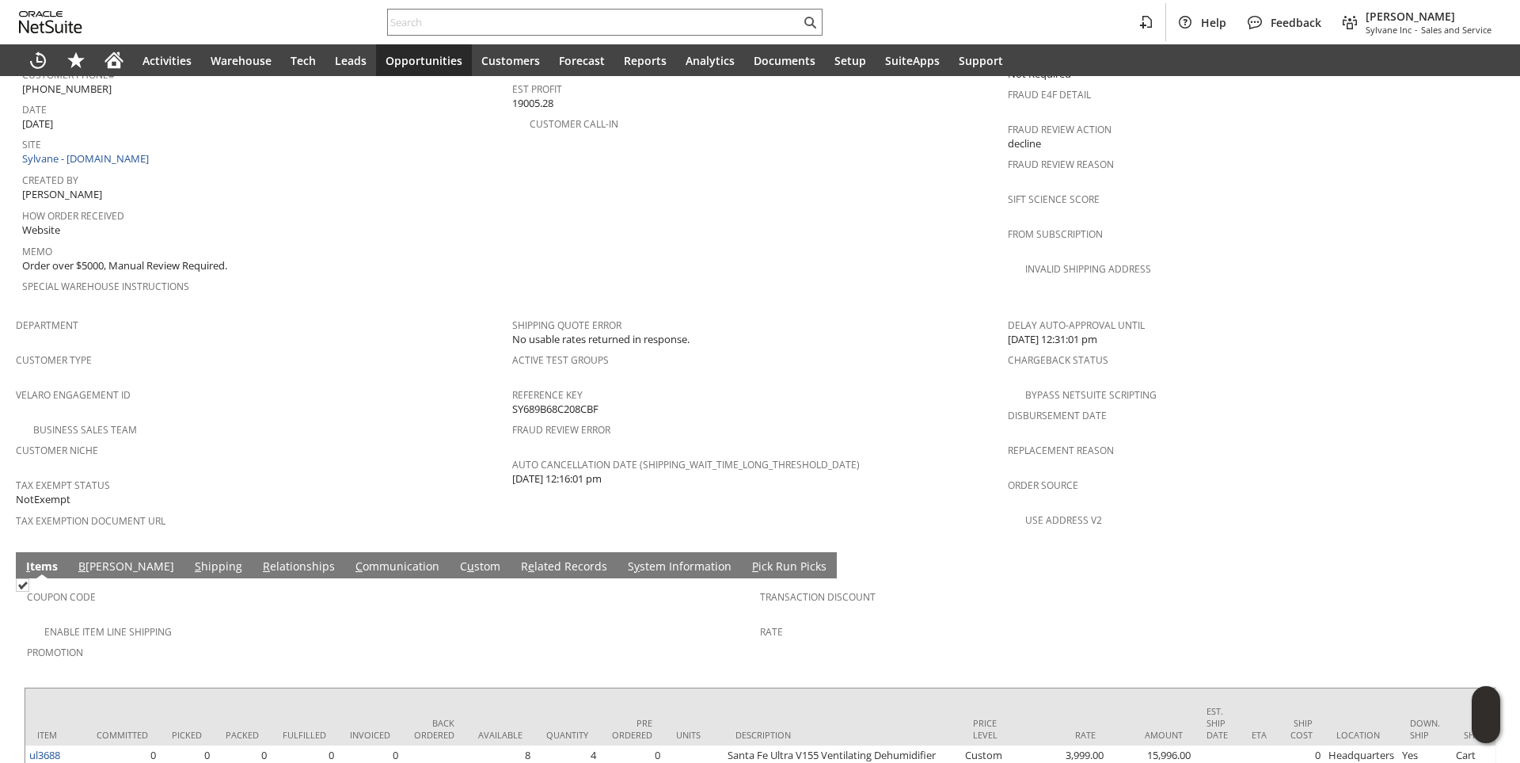
scroll to position [911, 0]
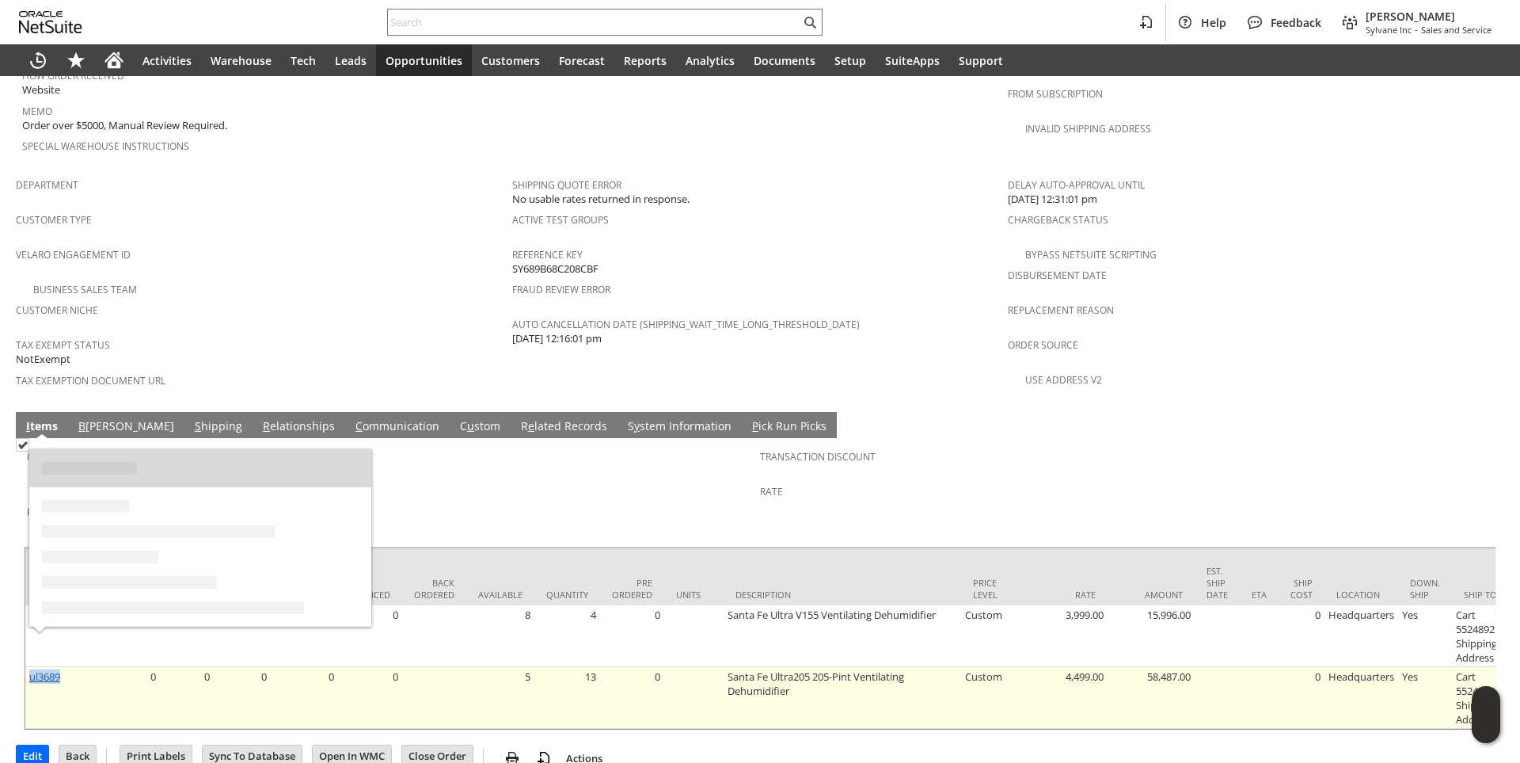
drag, startPoint x: 63, startPoint y: 641, endPoint x: 29, endPoint y: 643, distance: 34.1
click at [29, 667] on td "ul3689" at bounding box center [54, 698] width 59 height 62
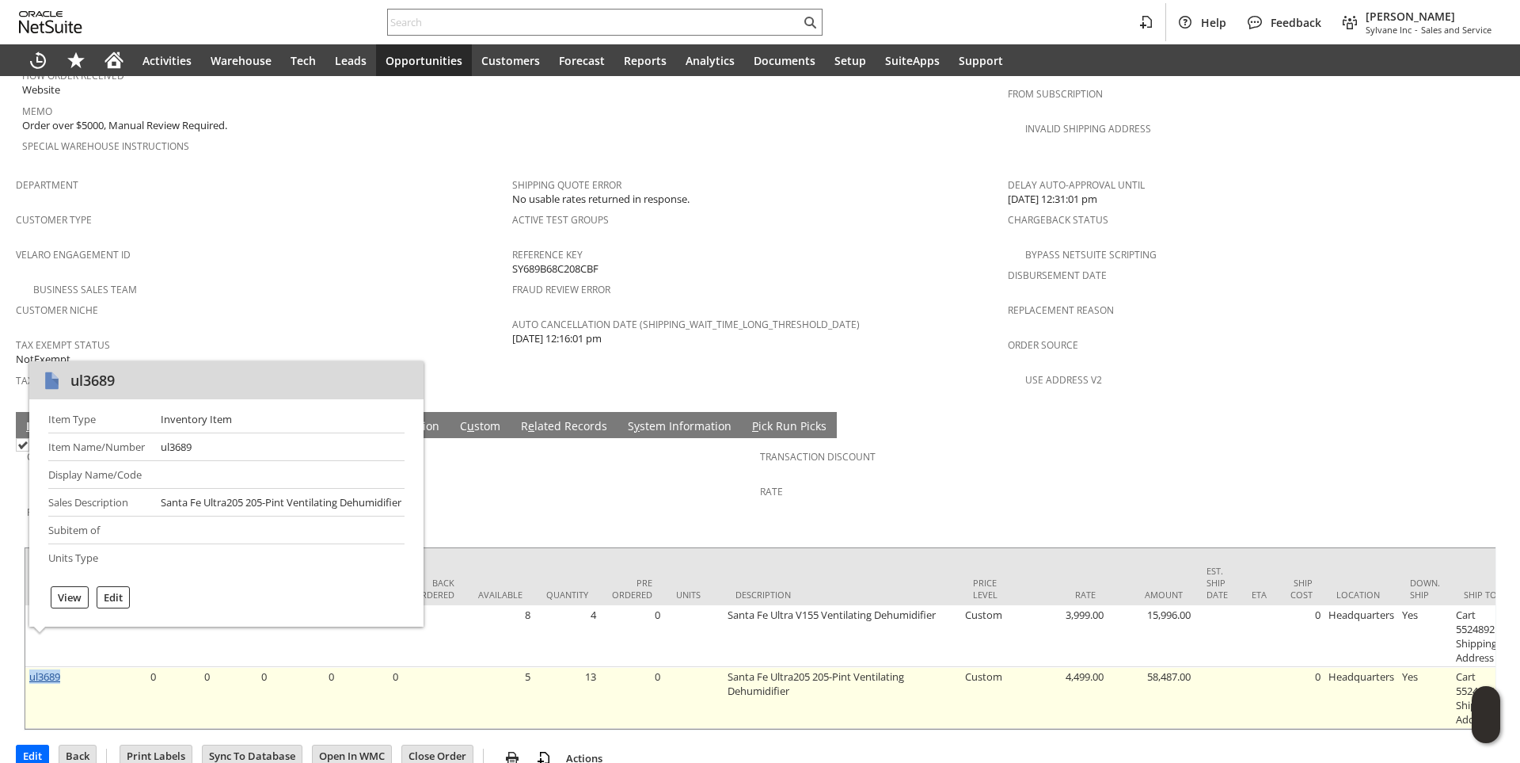
copy link "ul3689"
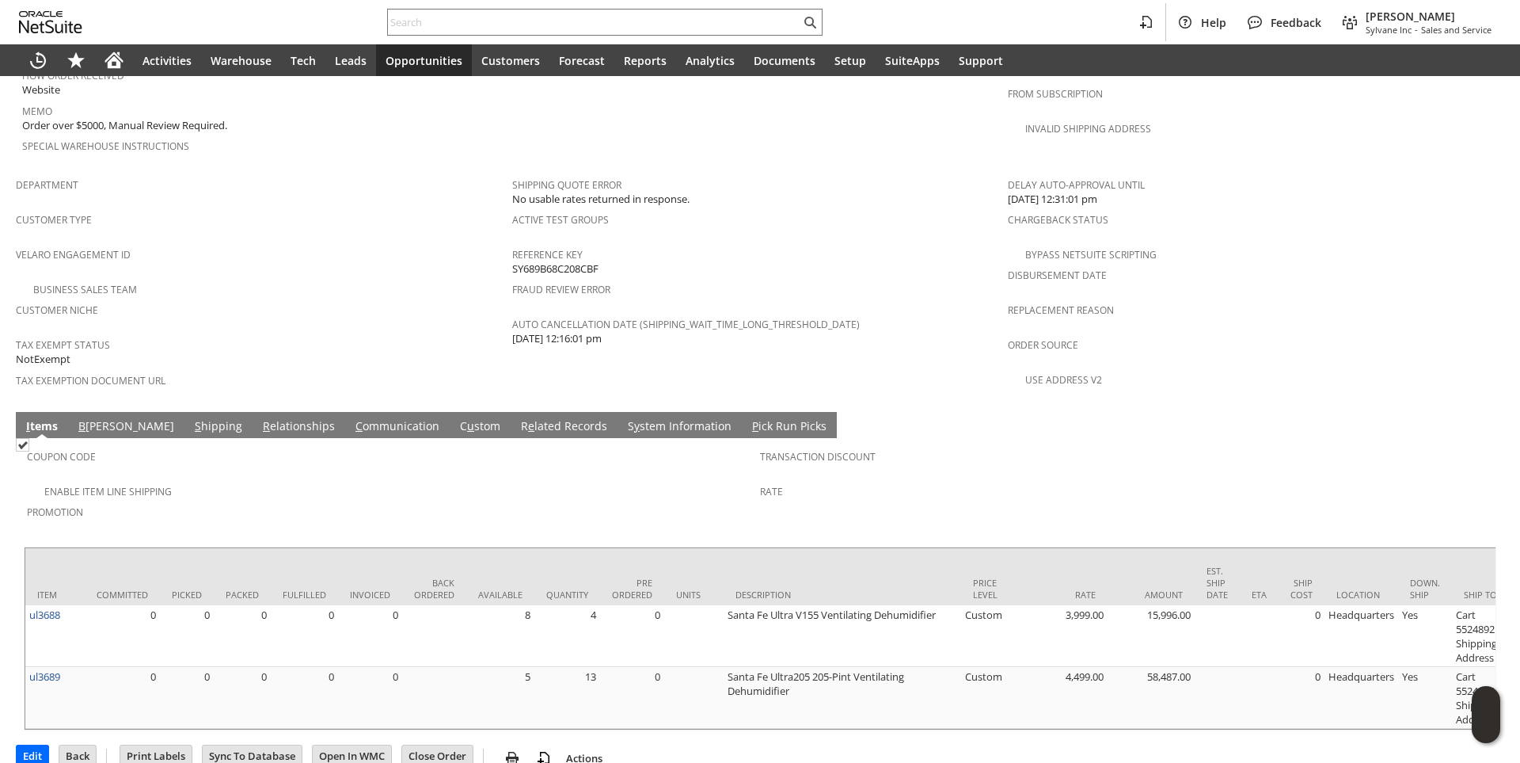
click at [646, 548] on td "Pre Ordered" at bounding box center [632, 576] width 64 height 57
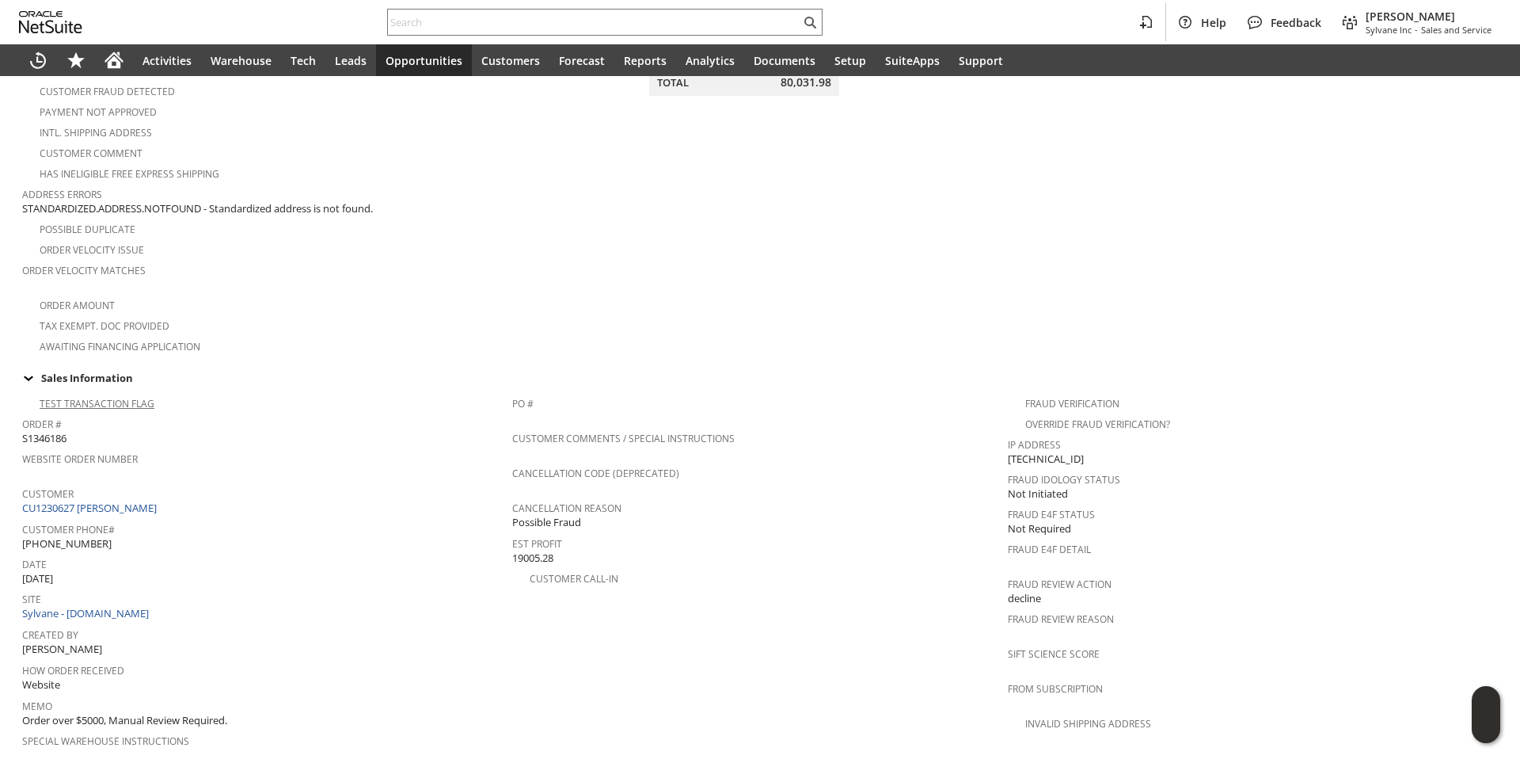
scroll to position [0, 0]
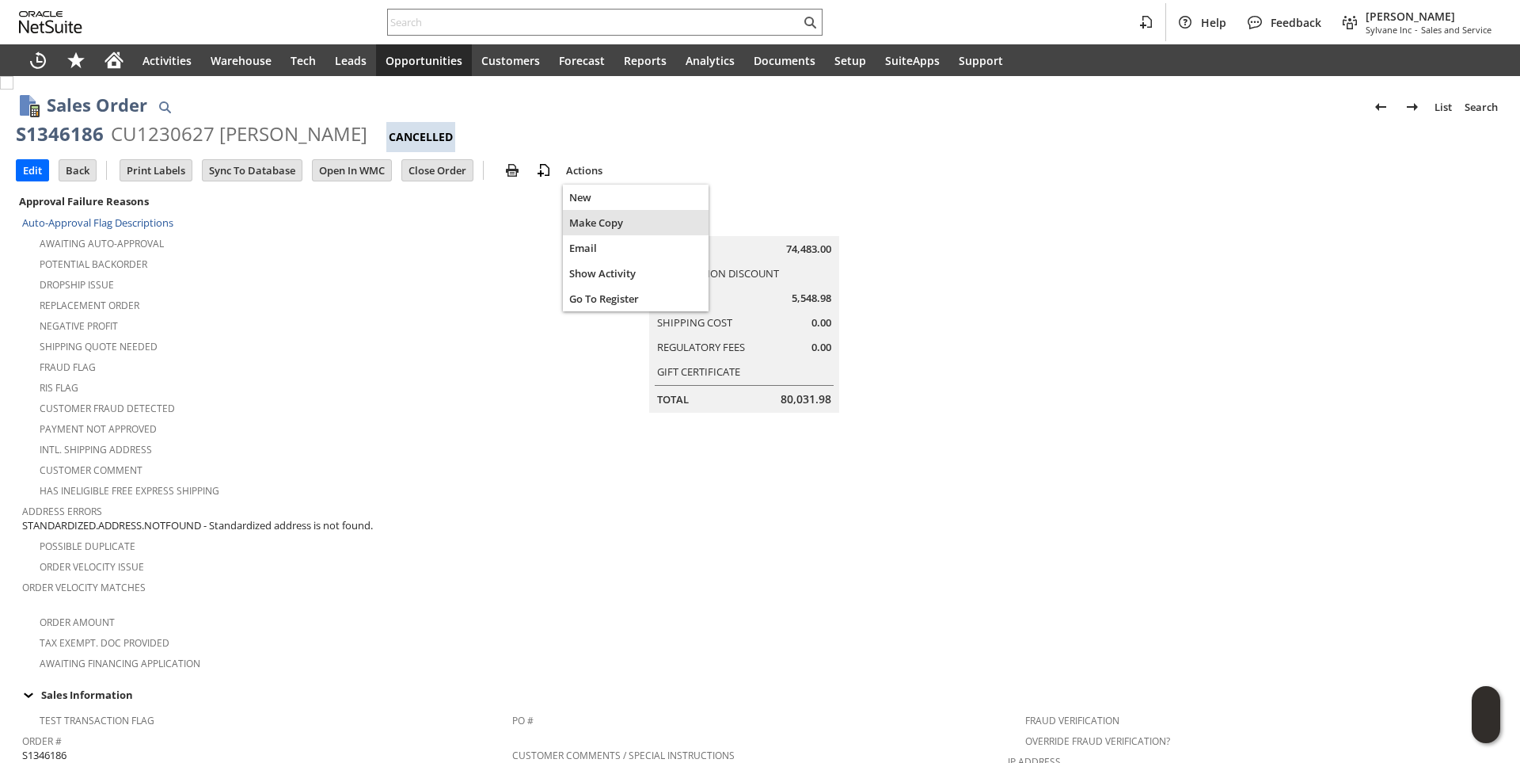
click at [601, 224] on span "Make Copy" at bounding box center [635, 222] width 133 height 14
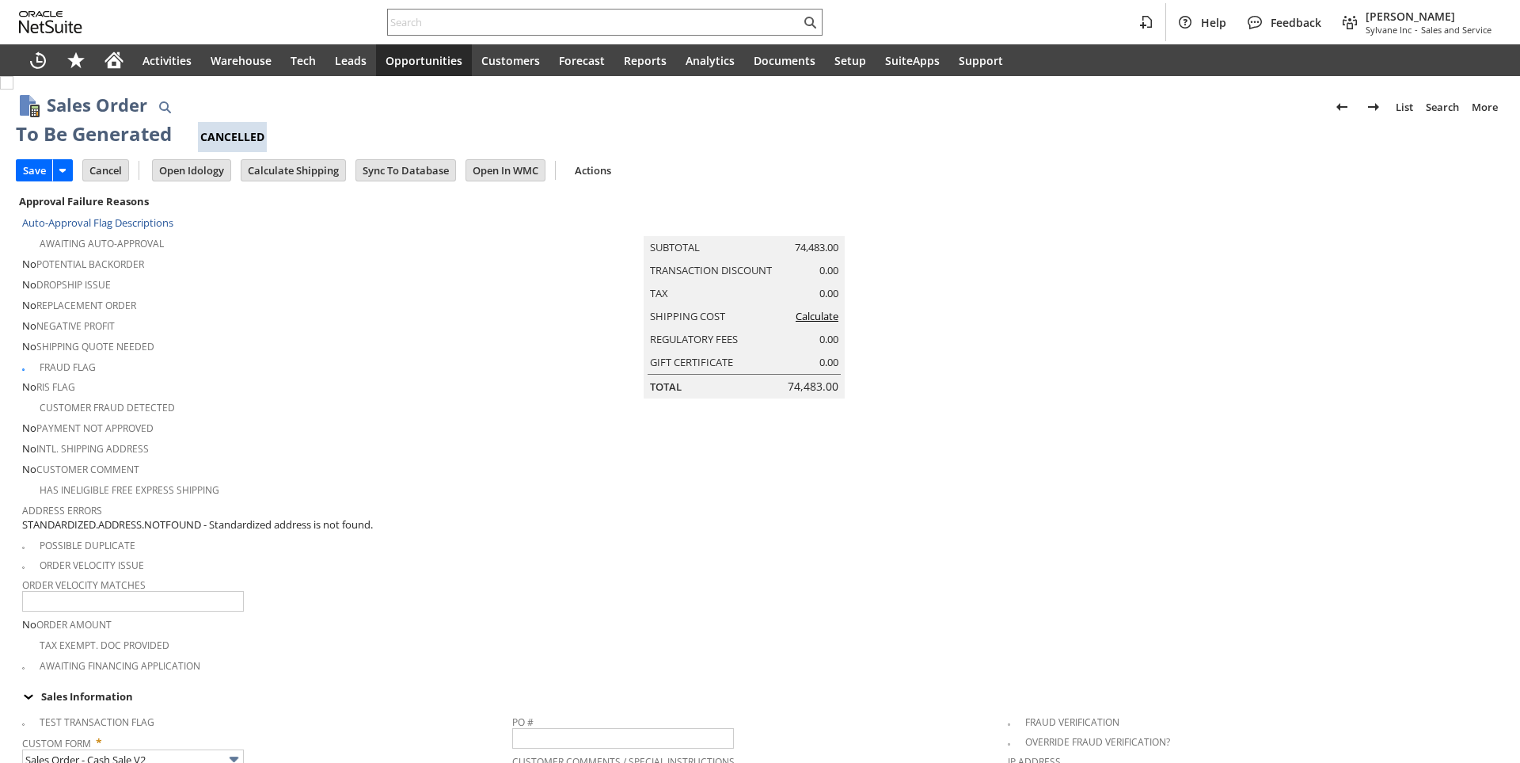
type input "Intelligent Recommendations¹⁰"
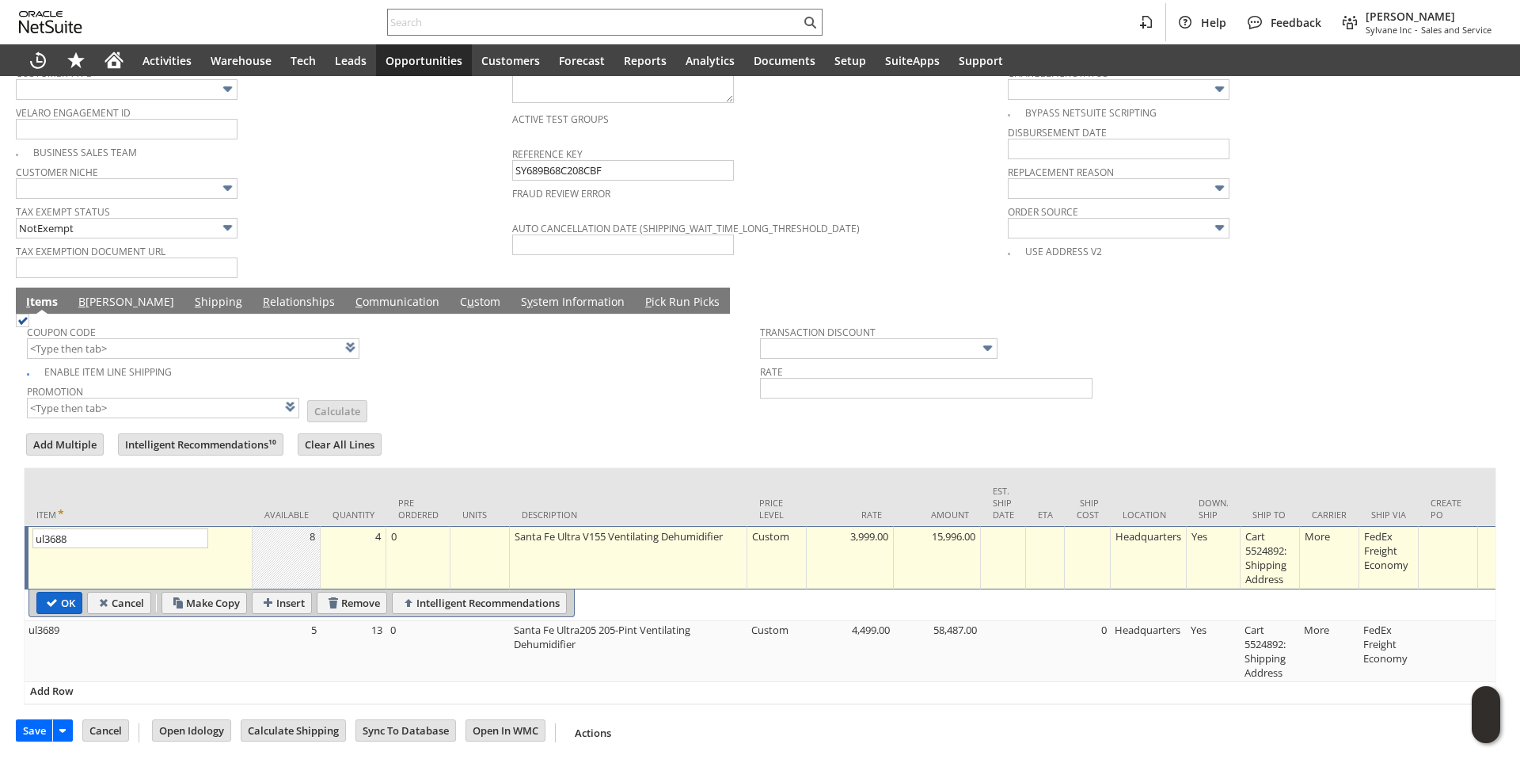
click at [73, 595] on input "OK" at bounding box center [59, 602] width 44 height 21
type input "Add"
type input "Copy Previous"
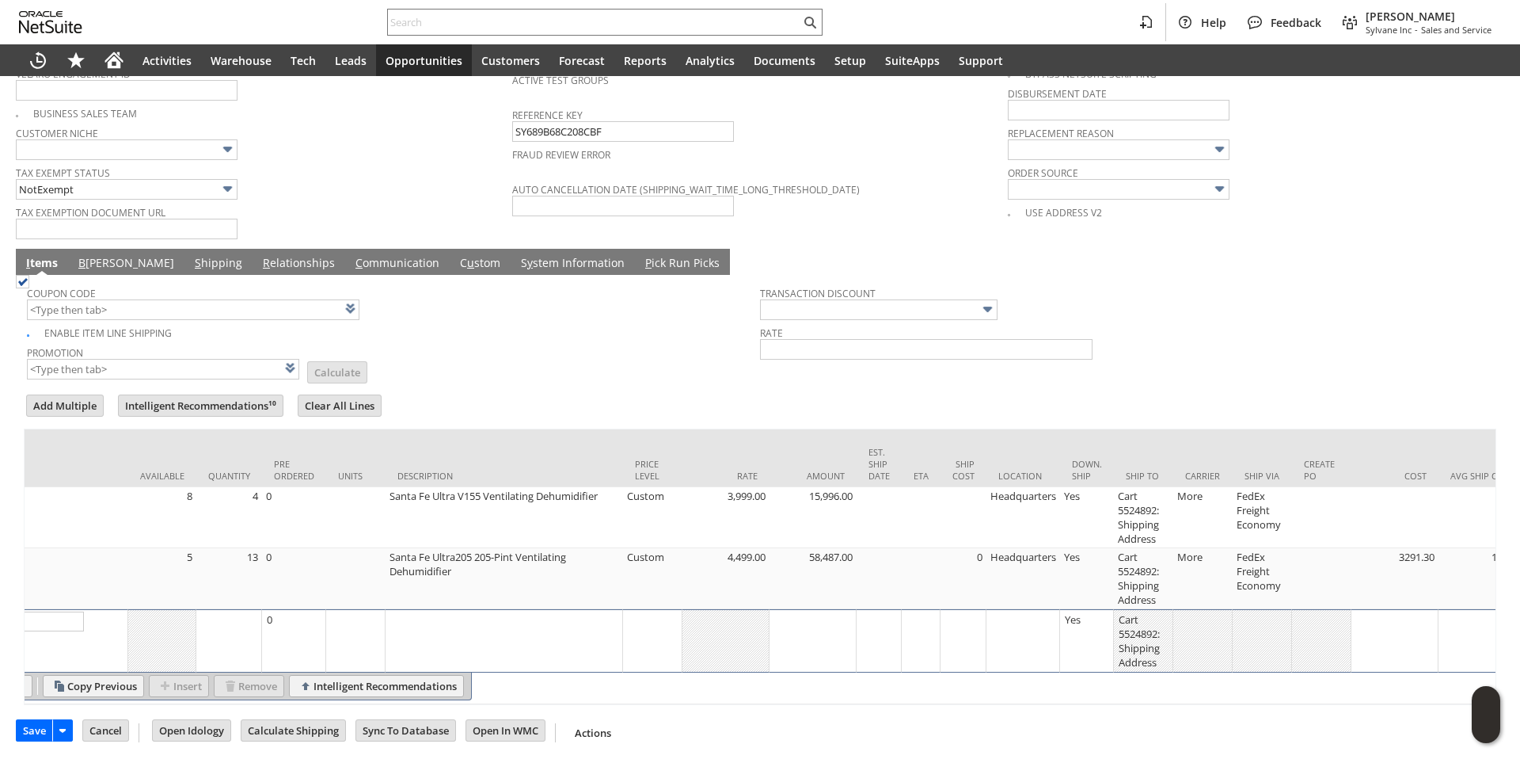
scroll to position [0, 363]
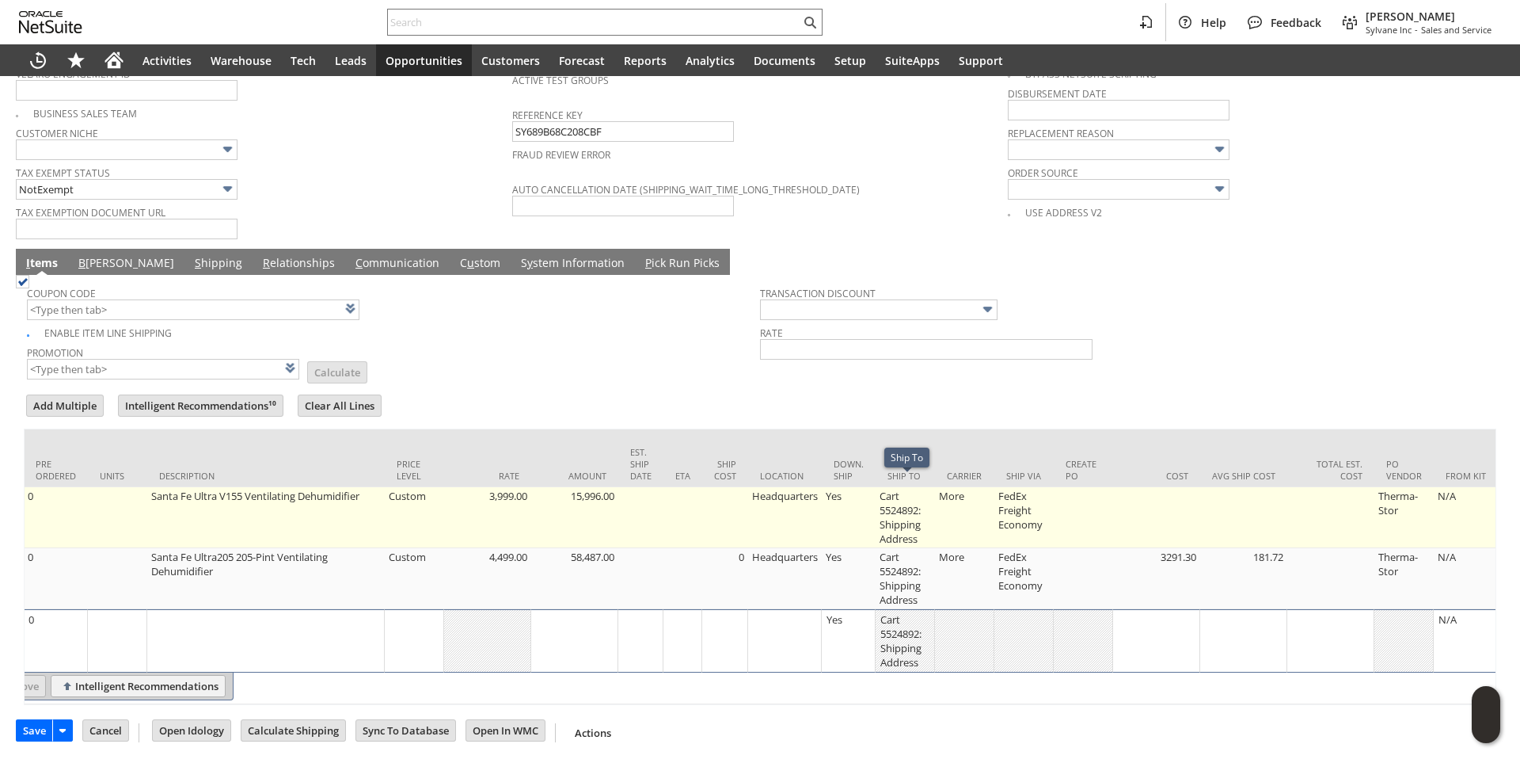
click at [903, 505] on td "Cart 5524892: Shipping Address" at bounding box center [905, 517] width 59 height 61
type input "Cart 5524892: Shipping Address"
type input "OK"
type input "Make Copy"
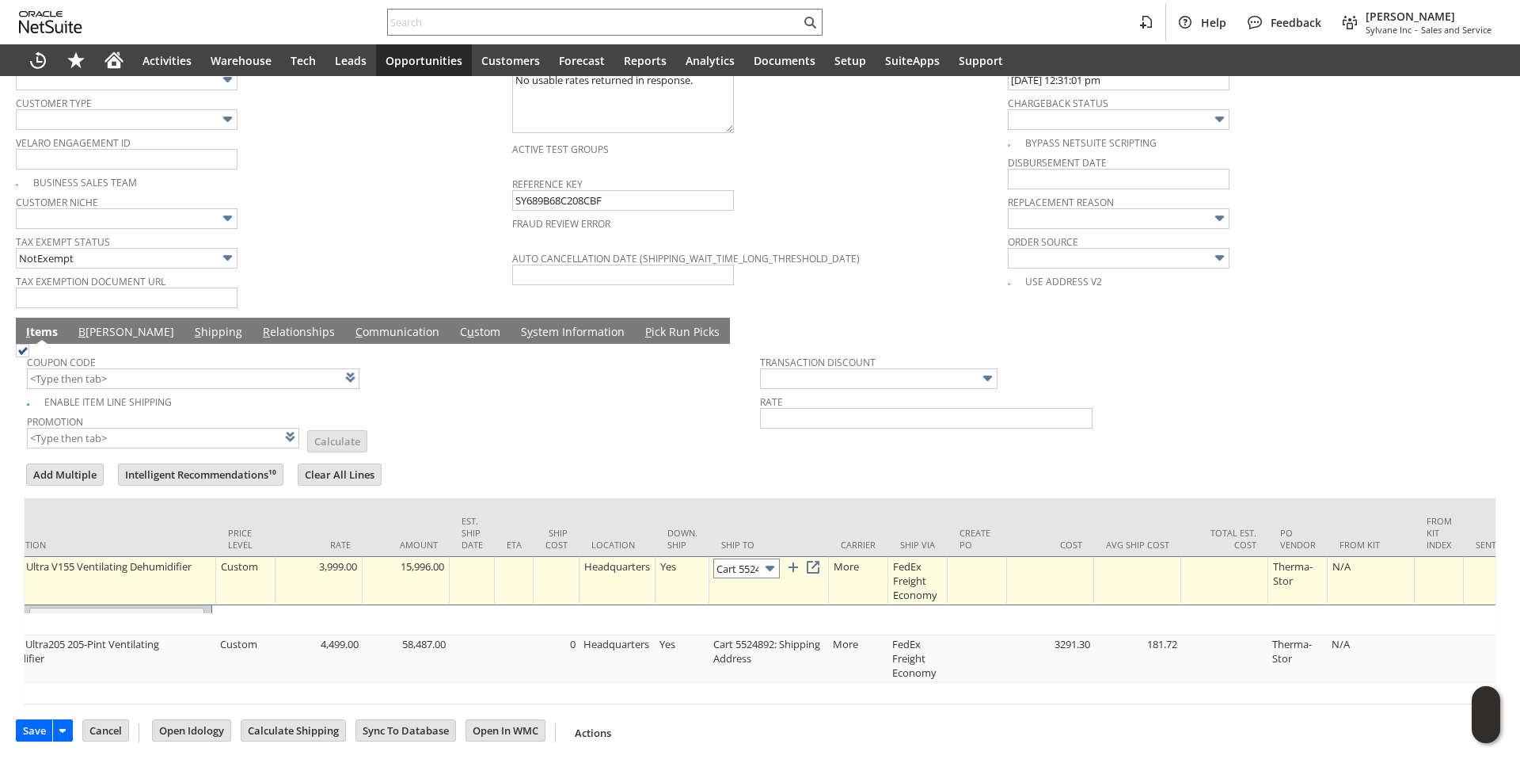
scroll to position [0, 106]
click at [752, 558] on input "Cart 5524892: Shipping Address" at bounding box center [746, 568] width 67 height 20
click at [822, 557] on link at bounding box center [812, 565] width 17 height 17
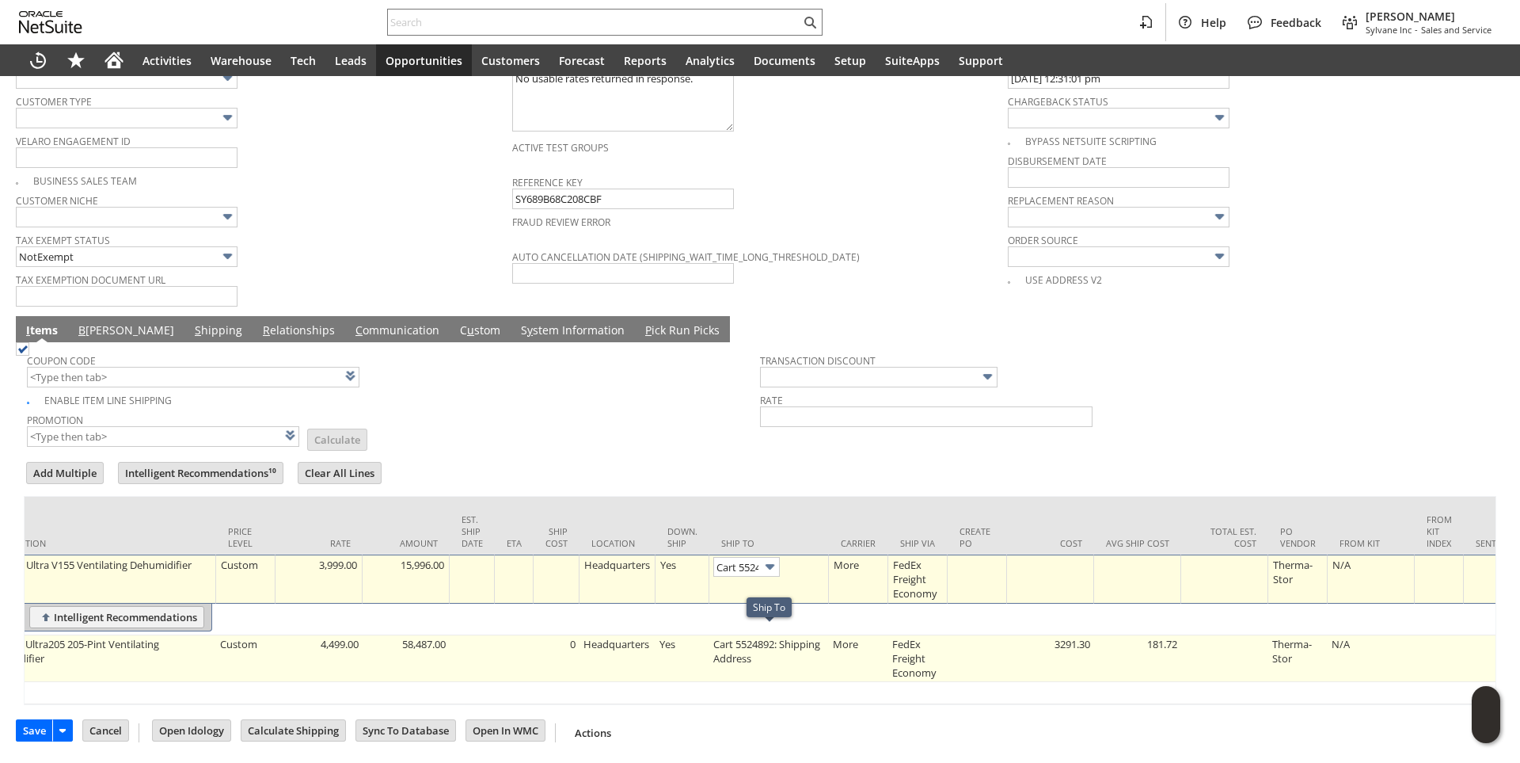
click at [736, 638] on td "Cart 5524892: Shipping Address" at bounding box center [769, 658] width 120 height 47
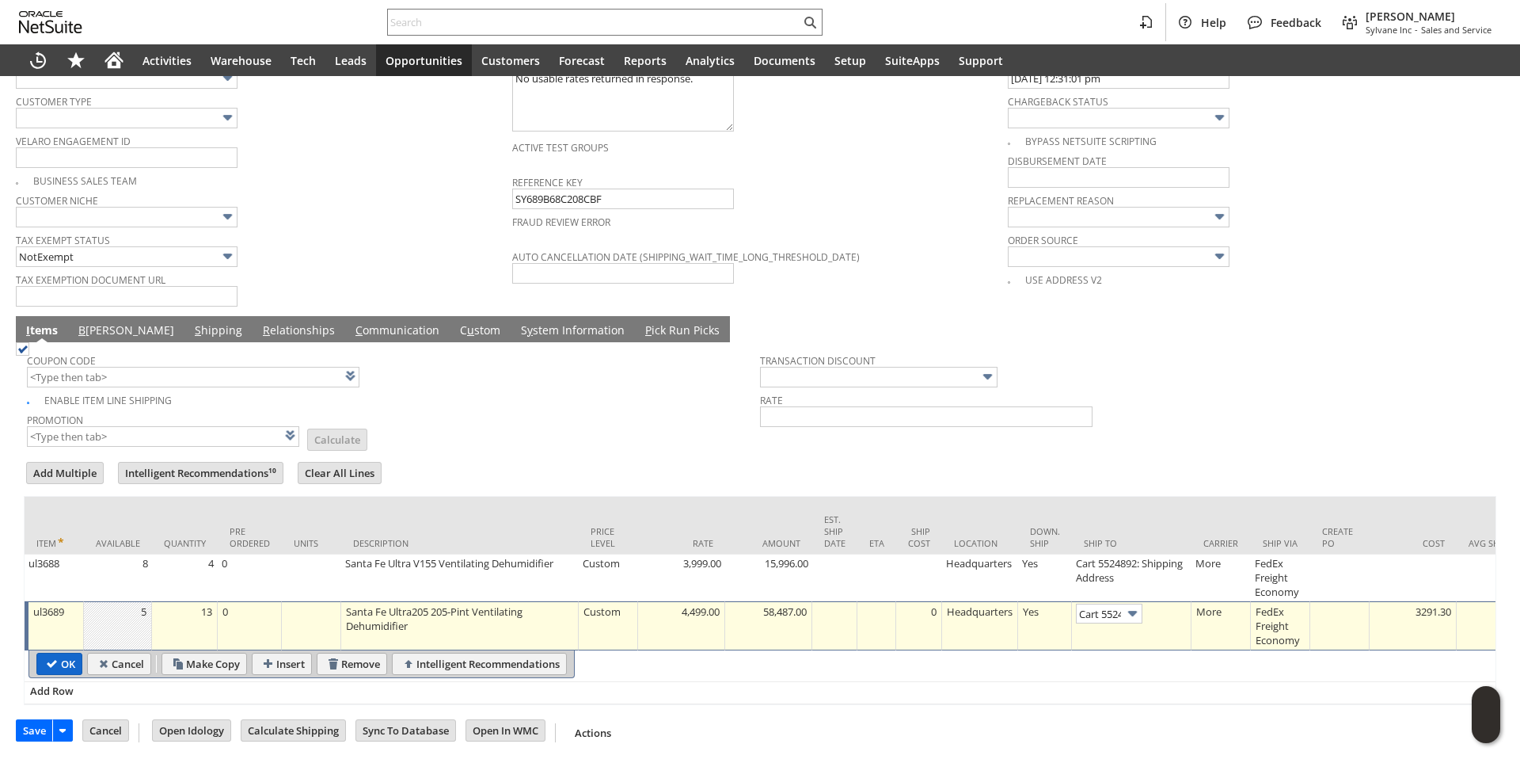
click at [55, 656] on input "OK" at bounding box center [59, 663] width 44 height 21
type input "Add"
type input "Copy Previous"
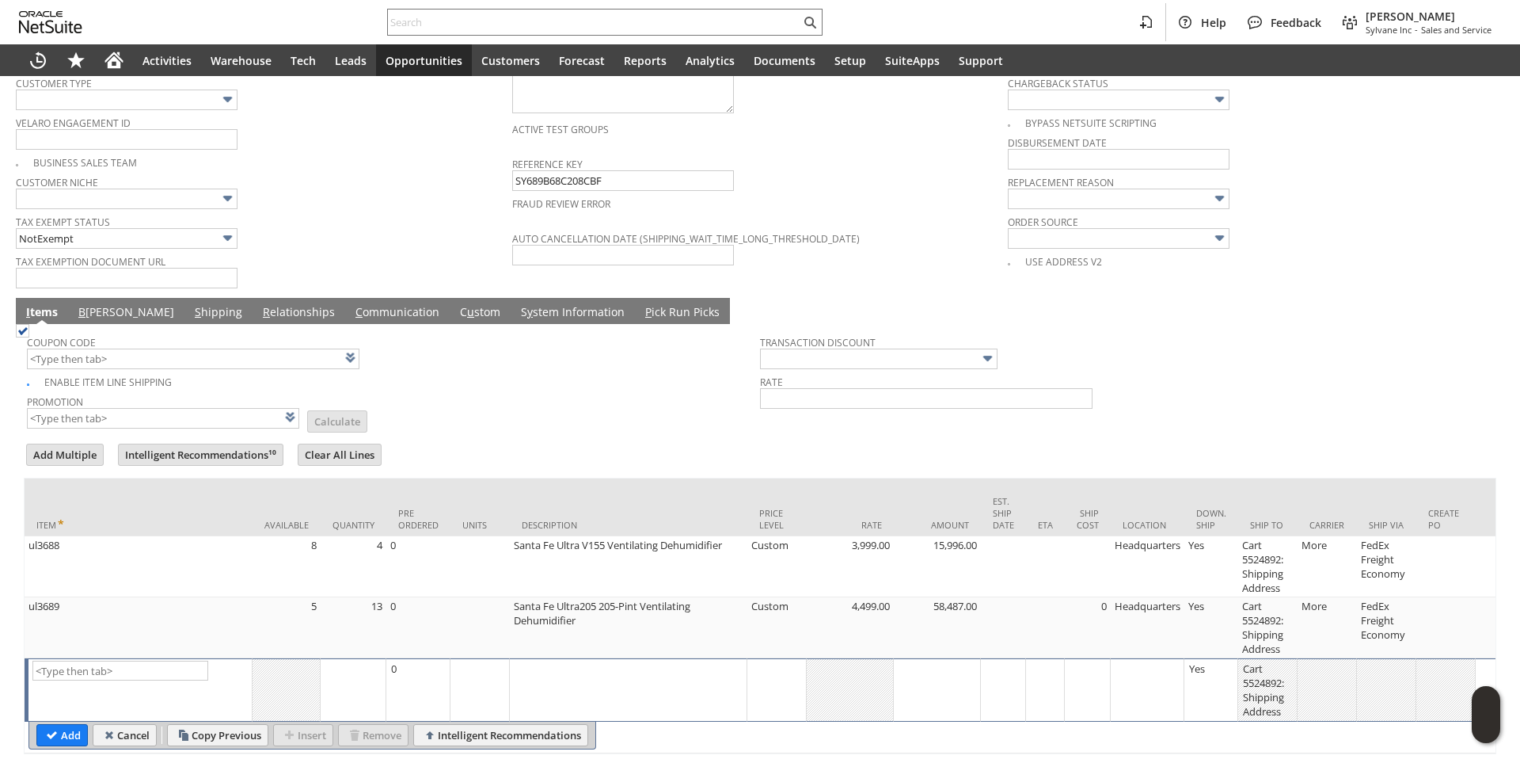
click at [97, 304] on link "B illing" at bounding box center [126, 312] width 104 height 17
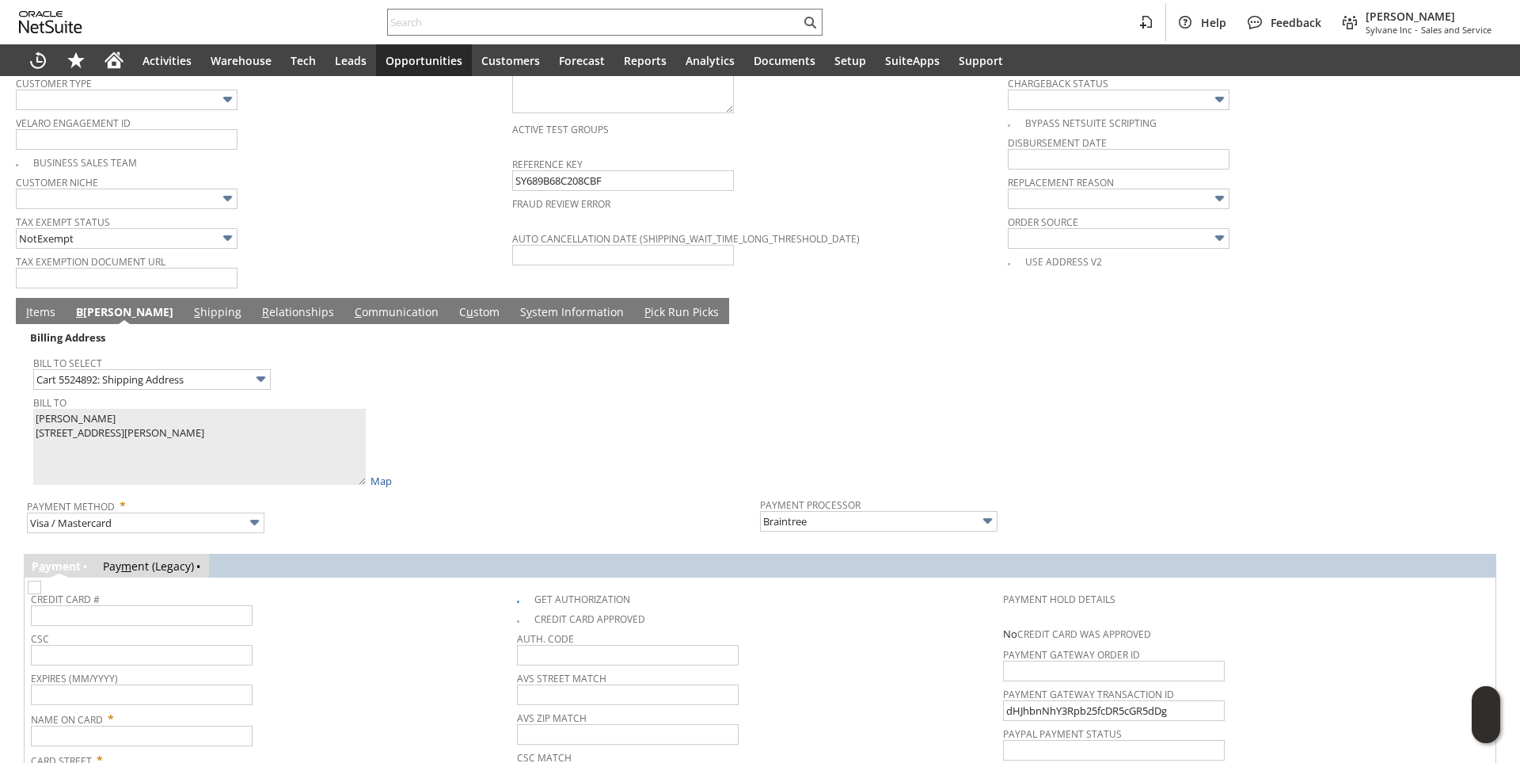
click at [544, 420] on div "Bill To Will Bainbridge 855 mccormick way 2297998 Layton UT 84041 United States…" at bounding box center [392, 439] width 719 height 97
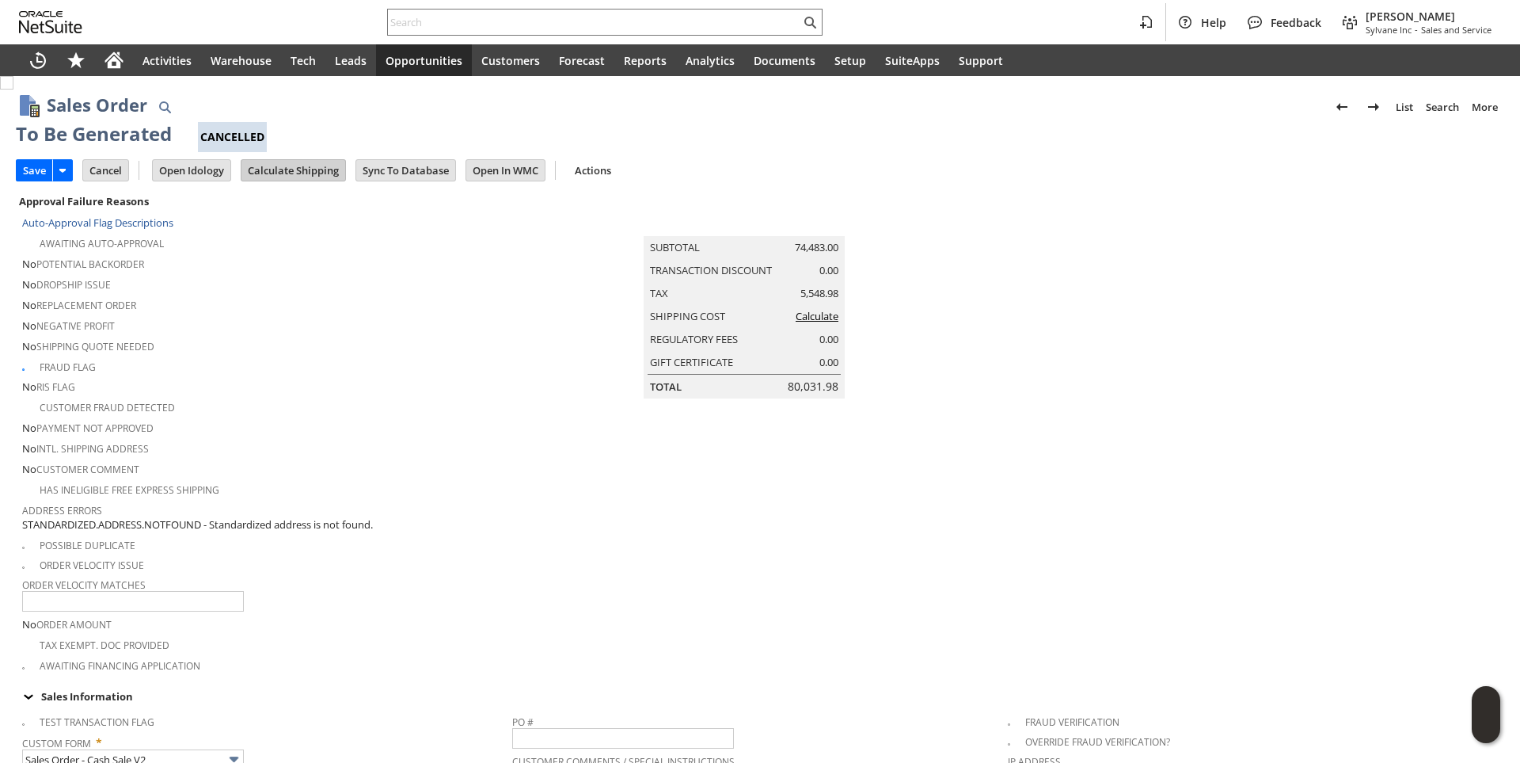
click at [304, 167] on input "Calculate Shipping" at bounding box center [293, 170] width 104 height 21
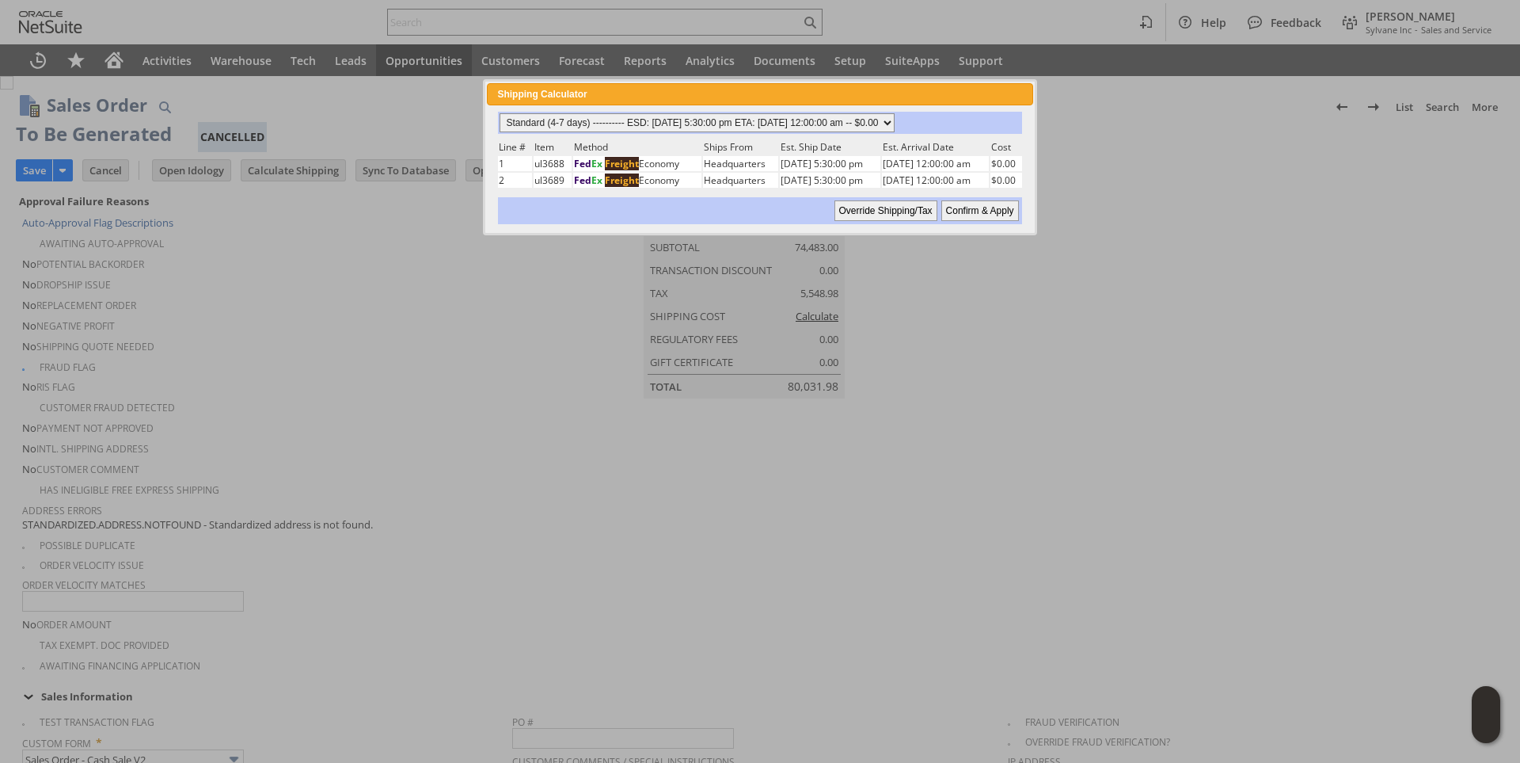
click at [895, 116] on select "Standard (4-7 days) ---------- ESD: 08/14/2025 5:30:00 pm ETA: 08/22/2025 12:00…" at bounding box center [697, 122] width 395 height 19
click at [500, 113] on select "Standard (4-7 days) ---------- ESD: 08/14/2025 5:30:00 pm ETA: 08/22/2025 12:00…" at bounding box center [697, 122] width 395 height 19
click at [991, 215] on input "Confirm & Apply" at bounding box center [980, 210] width 78 height 21
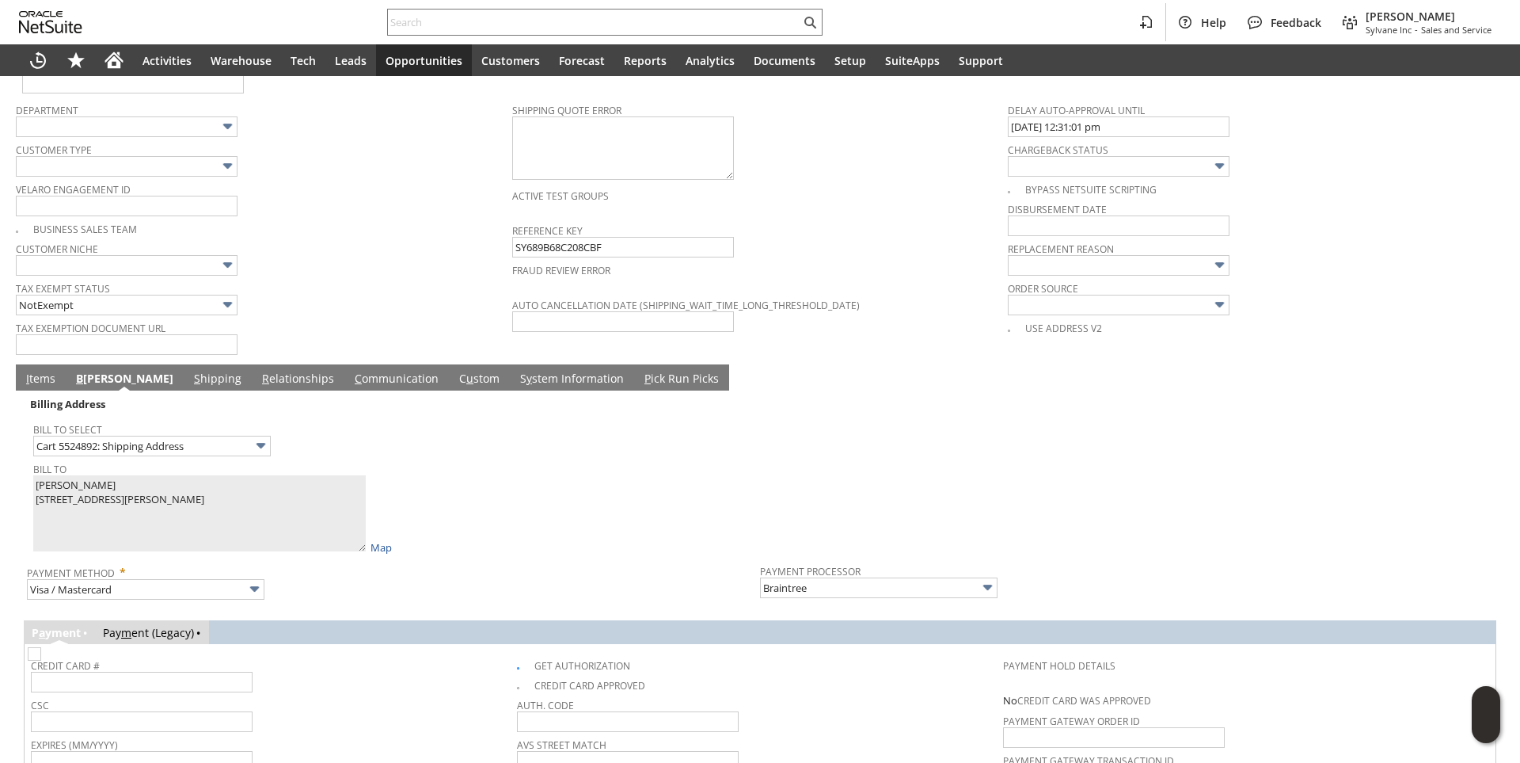
scroll to position [1382, 0]
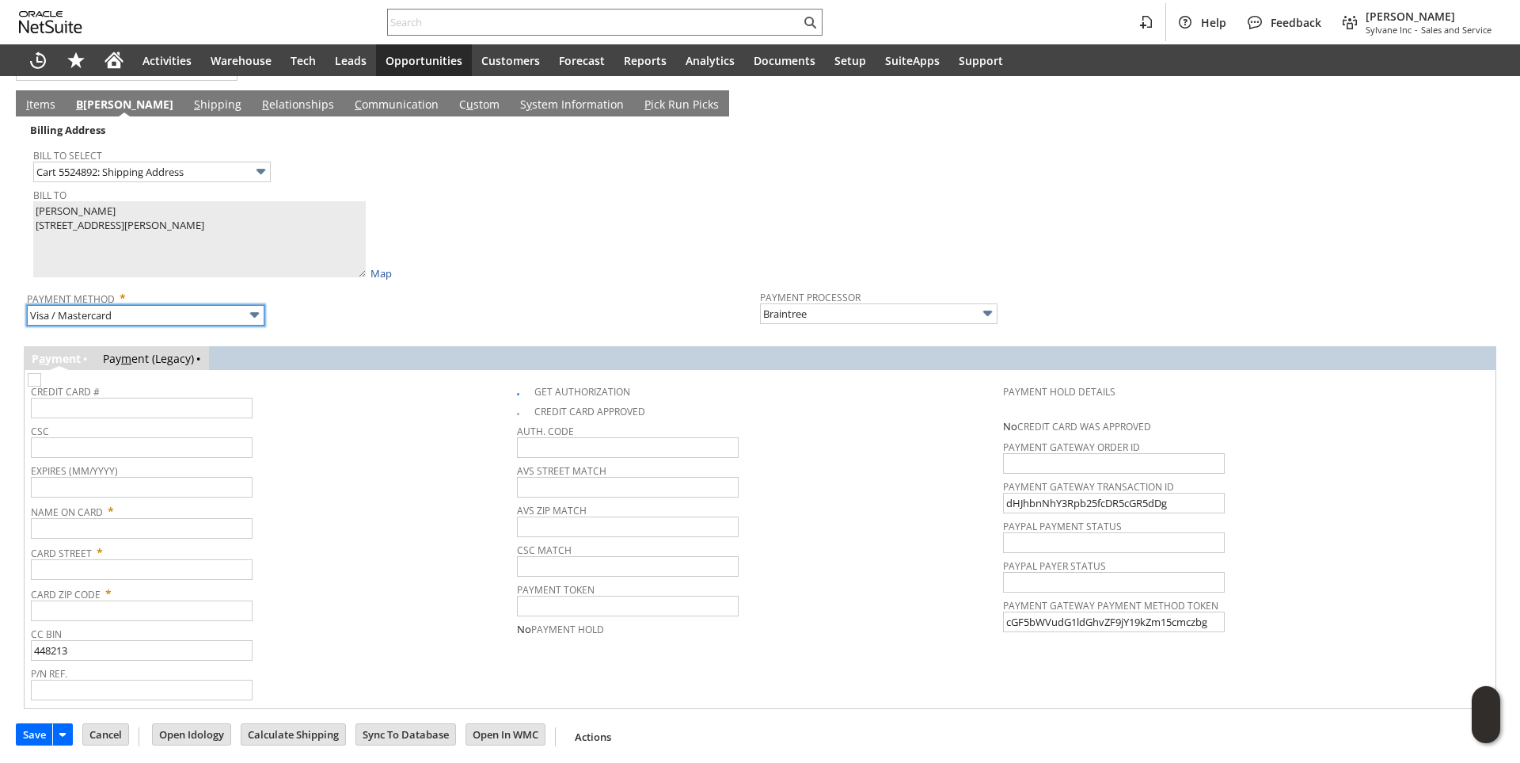
click at [203, 317] on input "Visa / Mastercard" at bounding box center [146, 315] width 238 height 21
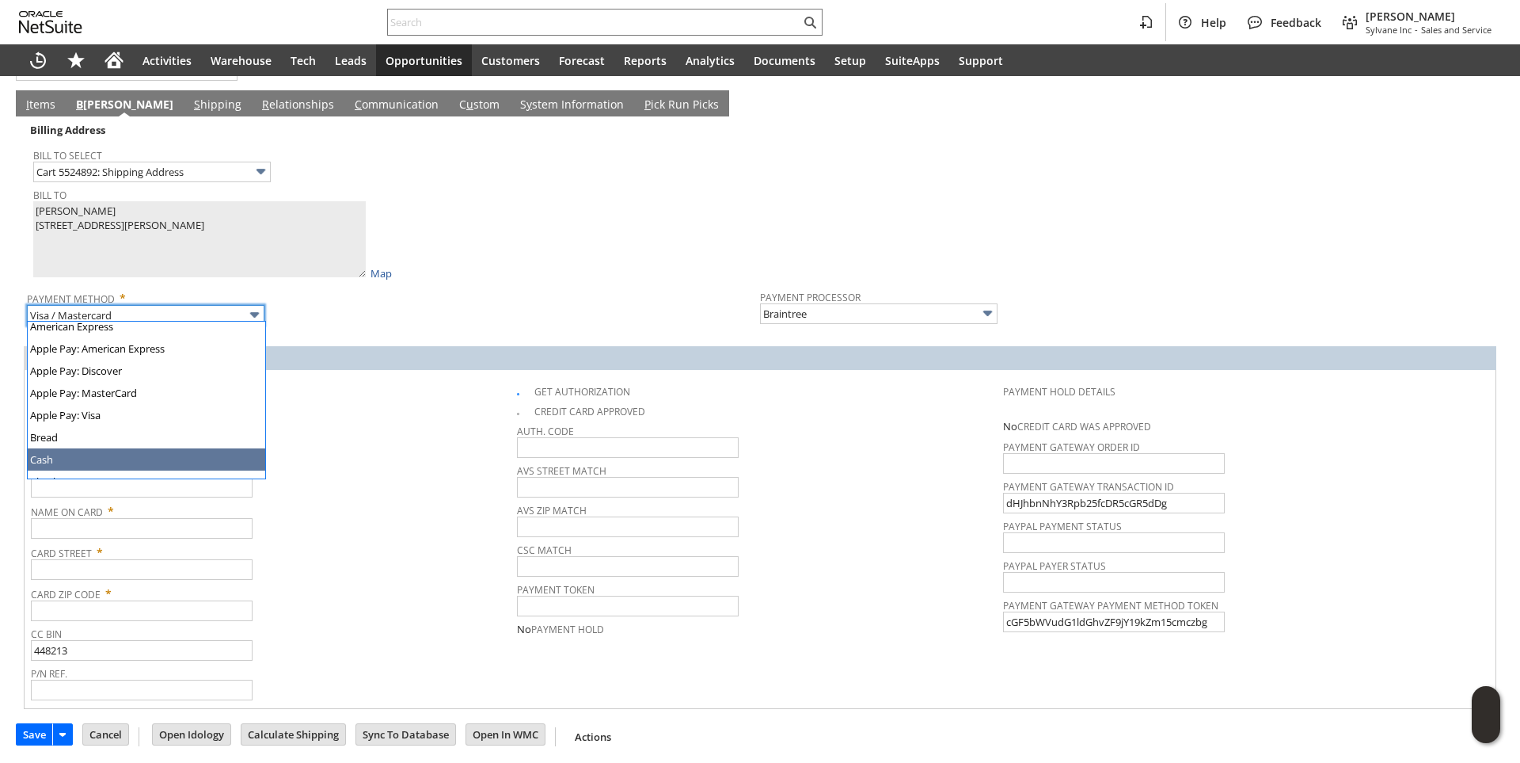
scroll to position [0, 0]
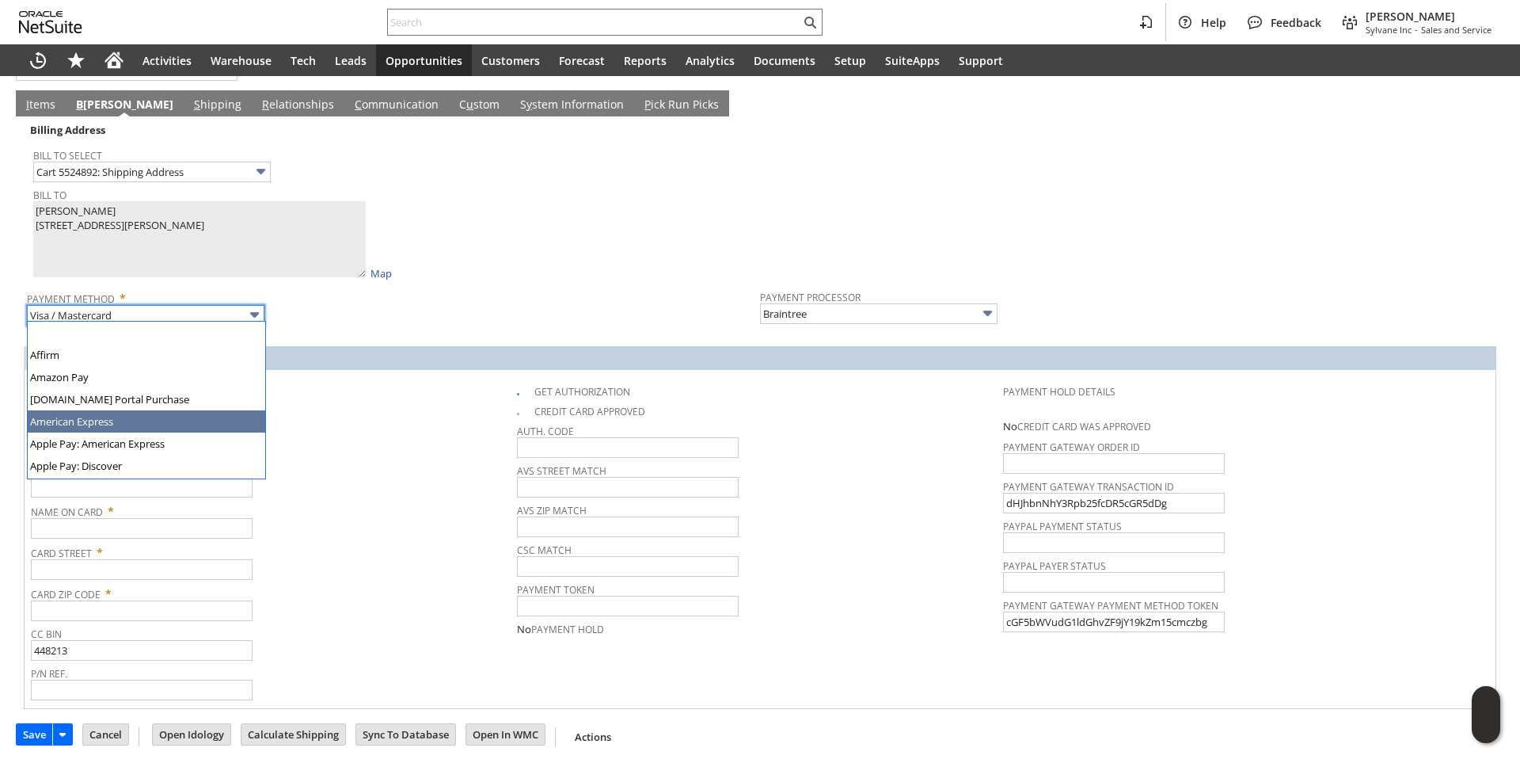
type input "American Express"
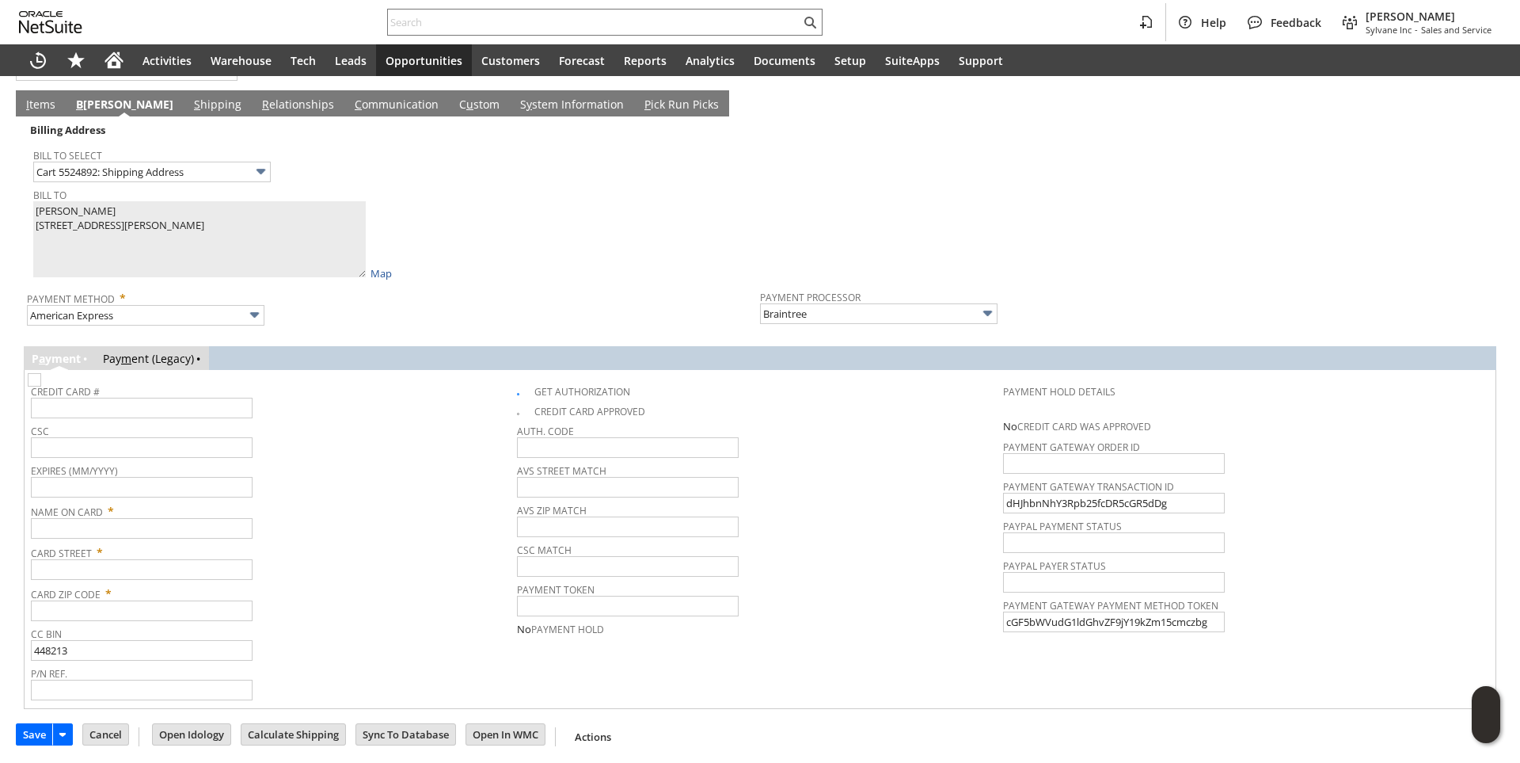
click at [366, 484] on div "Expires (MM/YYYY)" at bounding box center [270, 478] width 478 height 38
click at [134, 518] on input "text" at bounding box center [142, 528] width 222 height 21
paste input "Will Bainbridge"
type input "Will Bainbridge"
click at [114, 561] on input "text" at bounding box center [142, 569] width 222 height 21
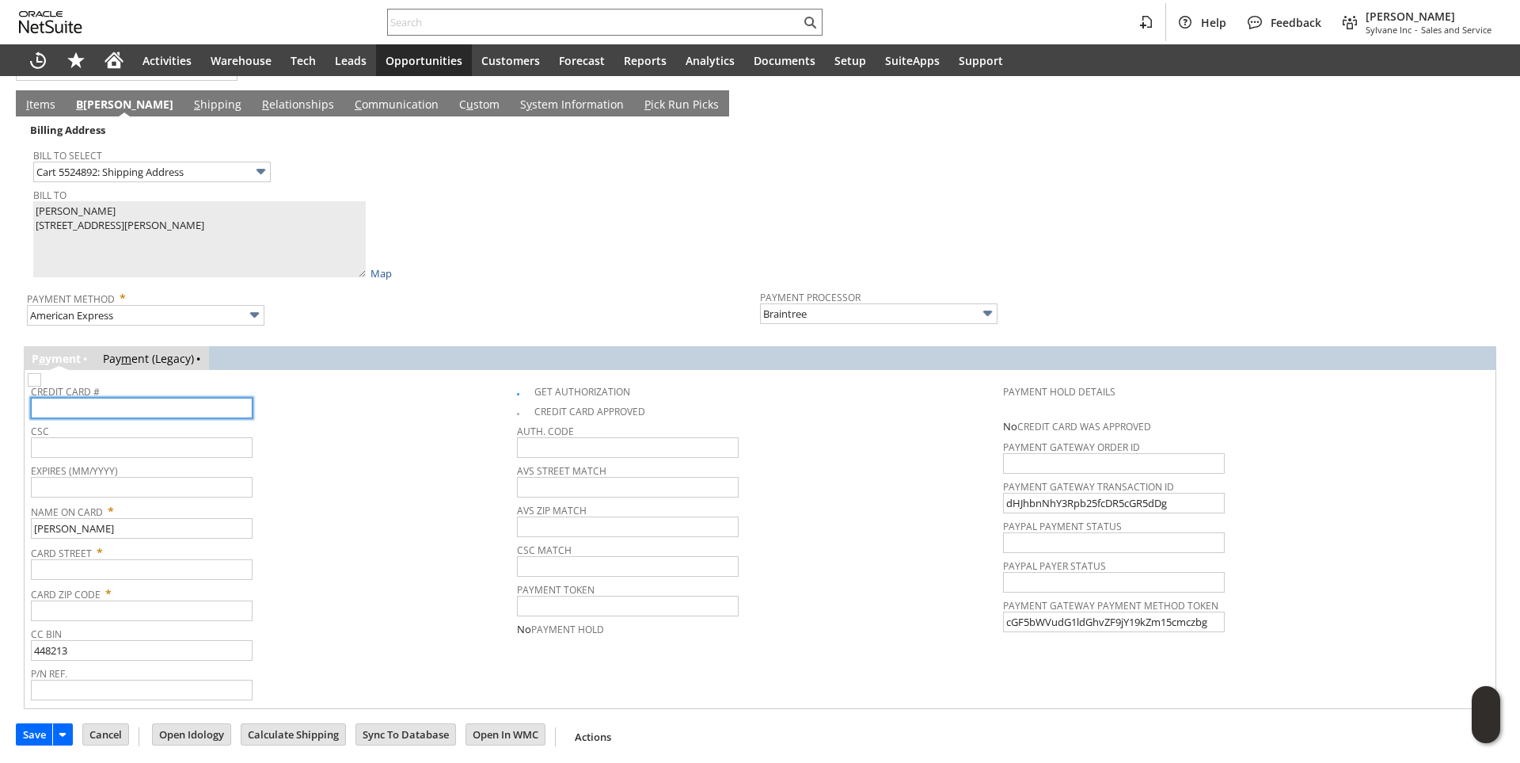
click at [122, 403] on input "text" at bounding box center [142, 407] width 222 height 21
type input "378750088391044"
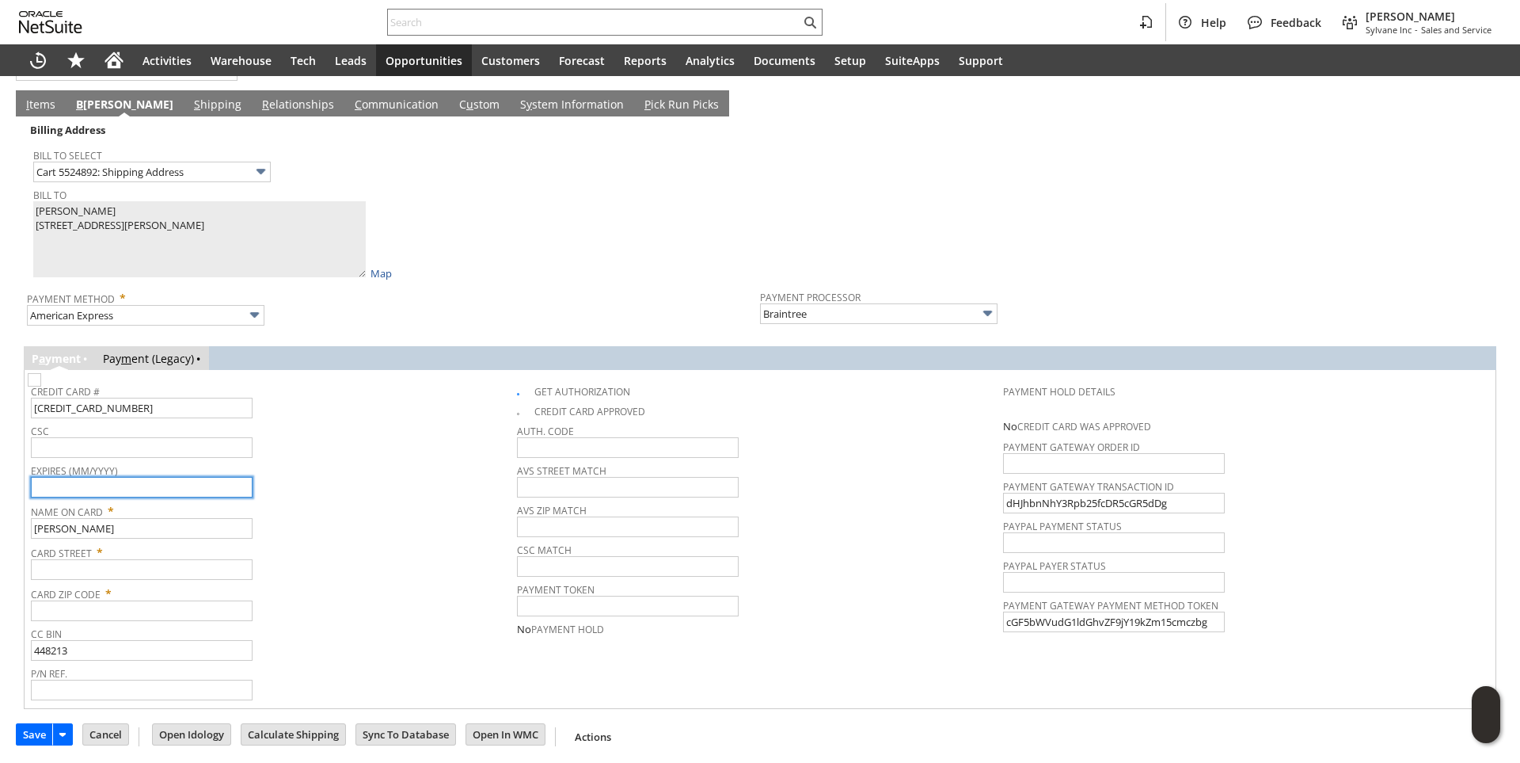
click at [112, 482] on input "text" at bounding box center [142, 487] width 222 height 21
type input "11/2029"
click at [122, 438] on input "text" at bounding box center [142, 447] width 222 height 21
type input "1332"
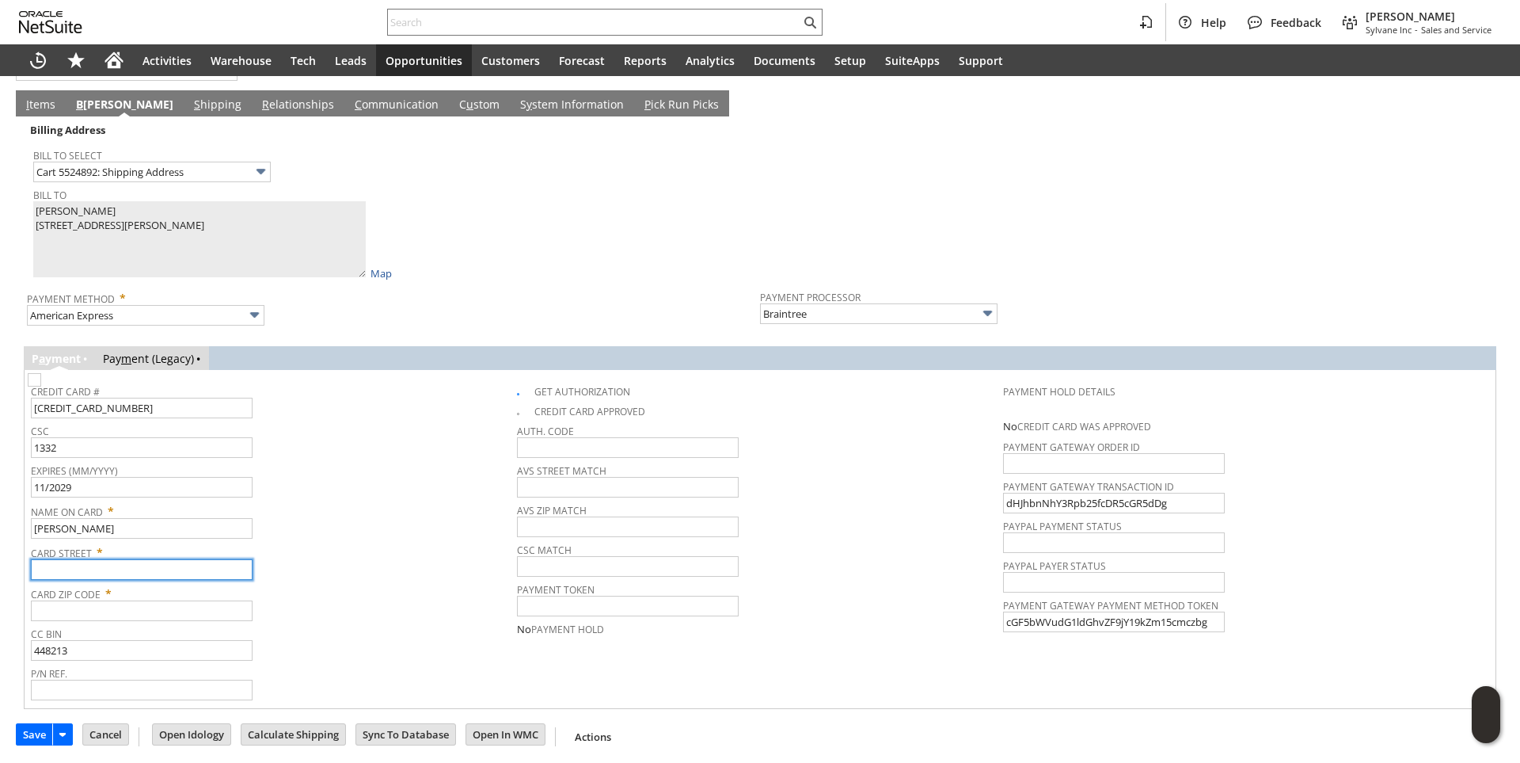
click at [127, 570] on input "text" at bounding box center [142, 569] width 222 height 21
paste input "855 mccormick way"
type input "855 mccormick way"
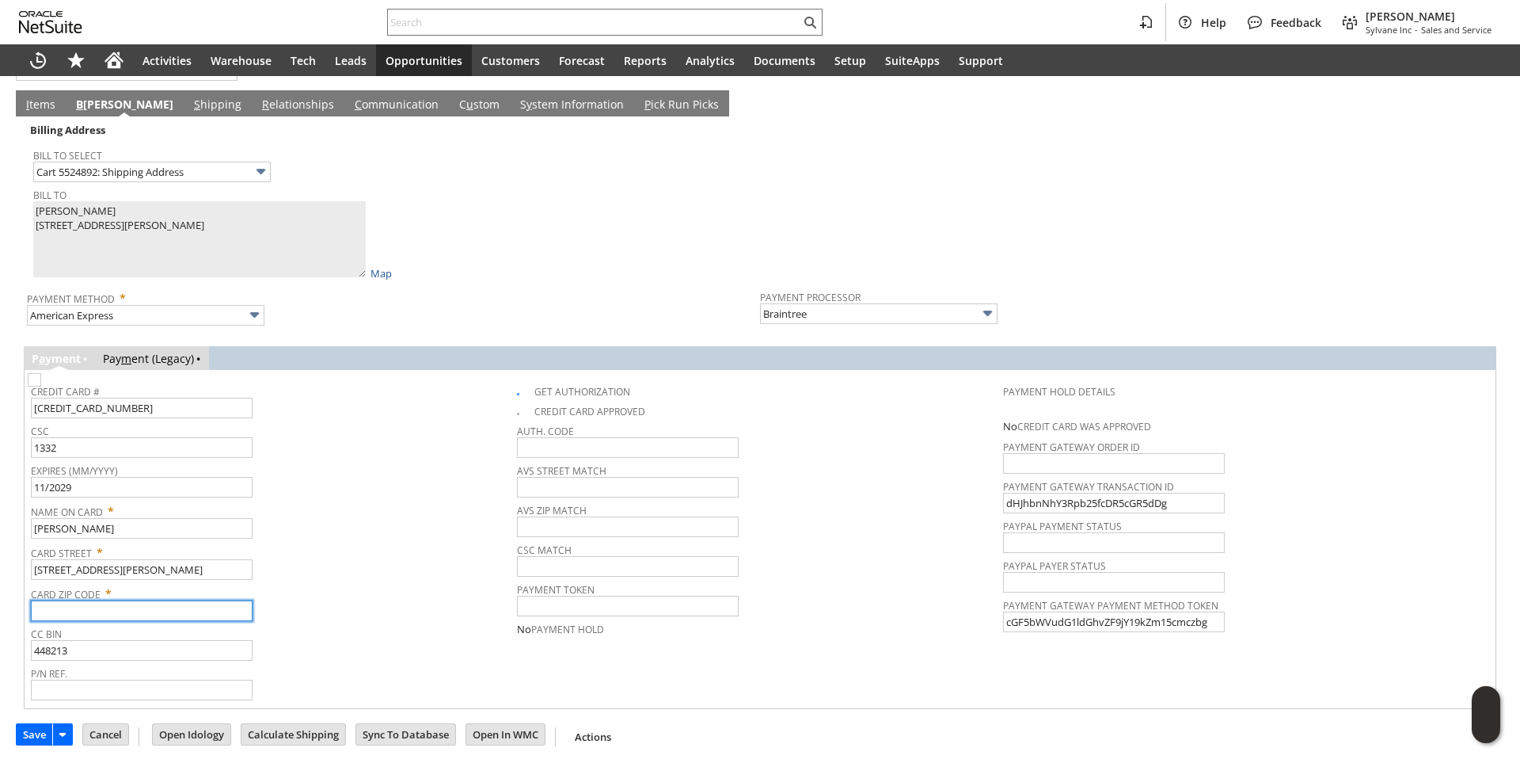
click at [109, 609] on input "text" at bounding box center [142, 610] width 222 height 21
paste input "84041"
type input "84041"
click at [364, 561] on div "Card Street * 855 mccormick way" at bounding box center [270, 560] width 478 height 40
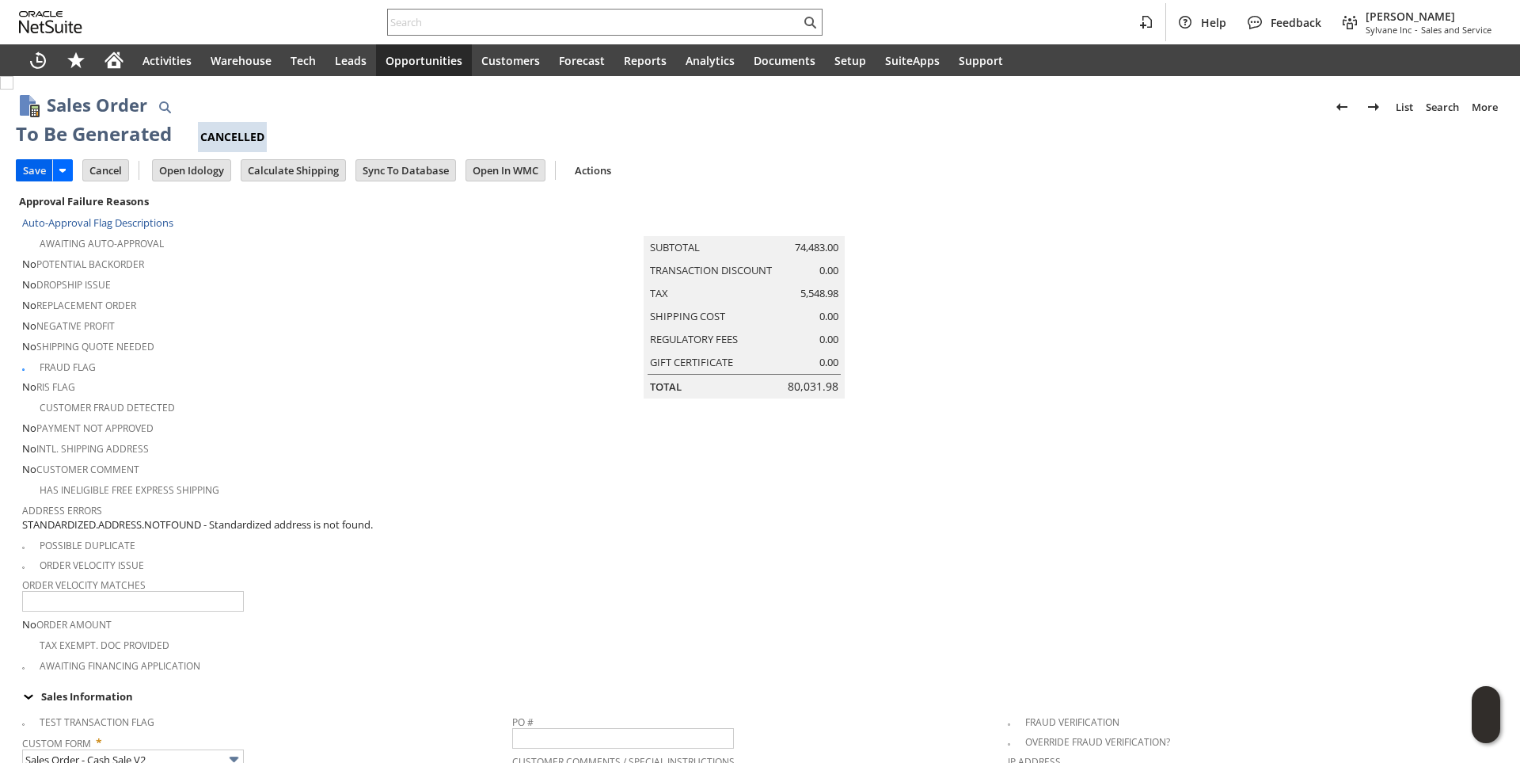
click at [36, 169] on input "Save" at bounding box center [35, 170] width 36 height 21
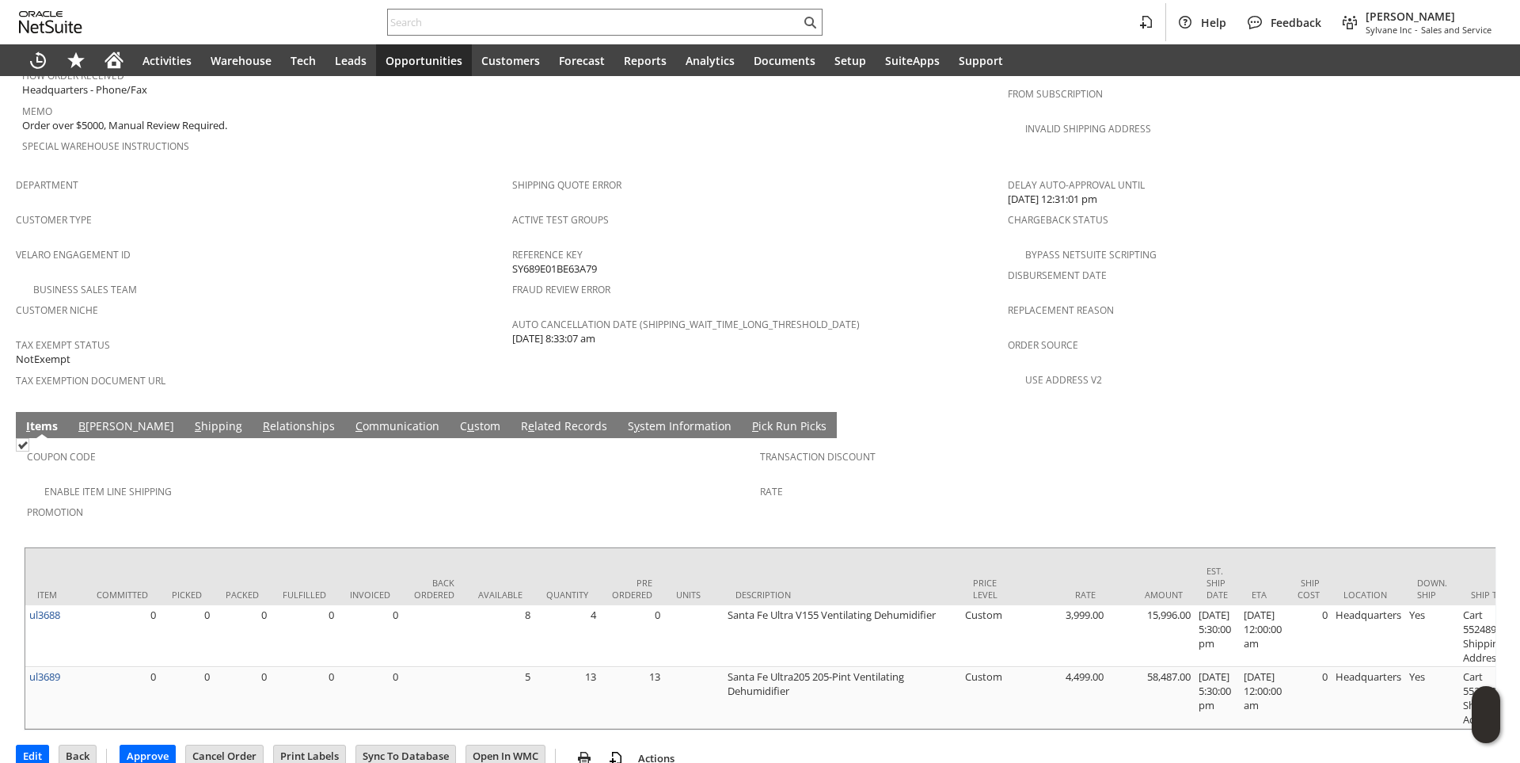
click at [352, 418] on link "C ommunication" at bounding box center [398, 426] width 92 height 17
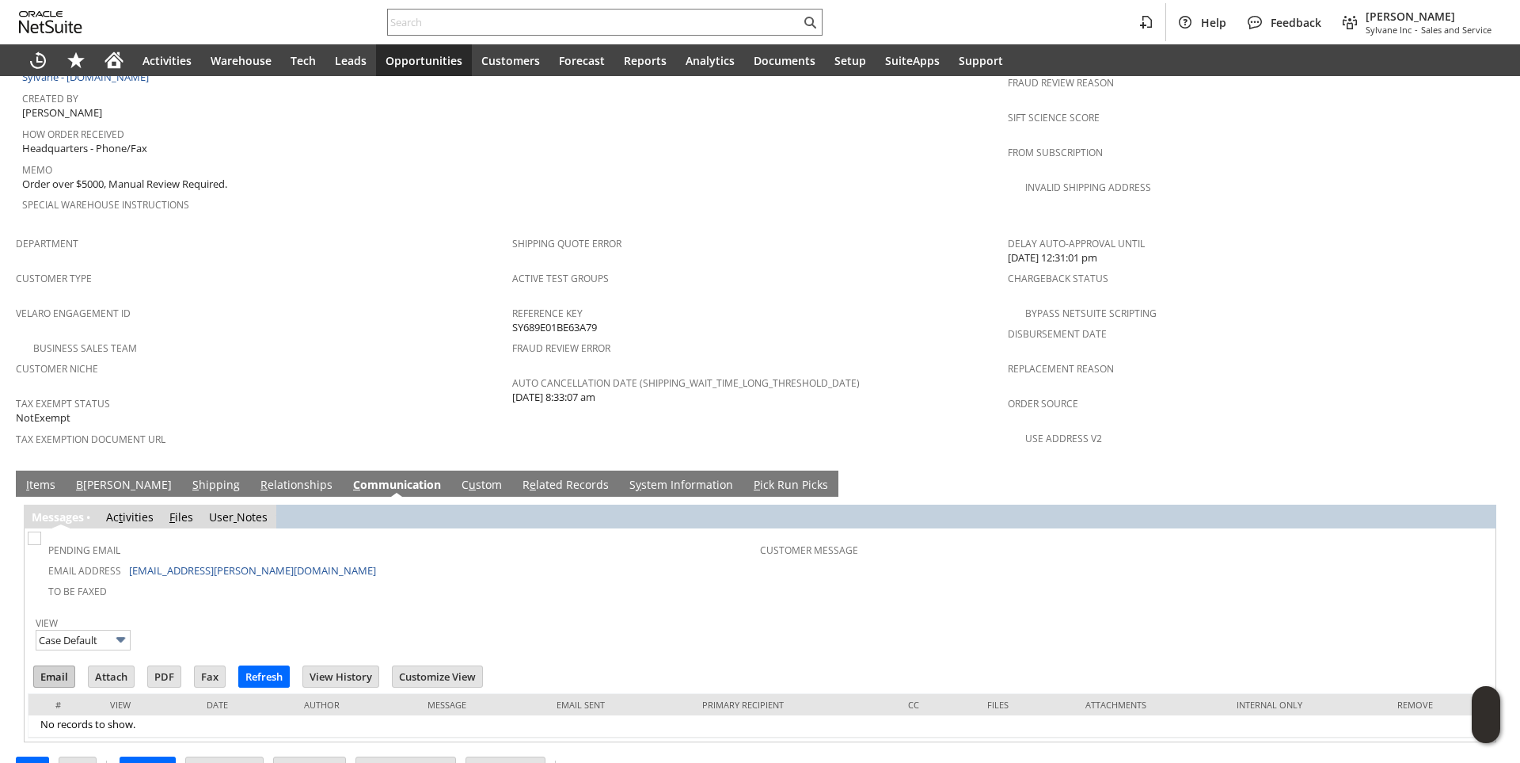
click at [45, 666] on input "Email" at bounding box center [54, 676] width 40 height 21
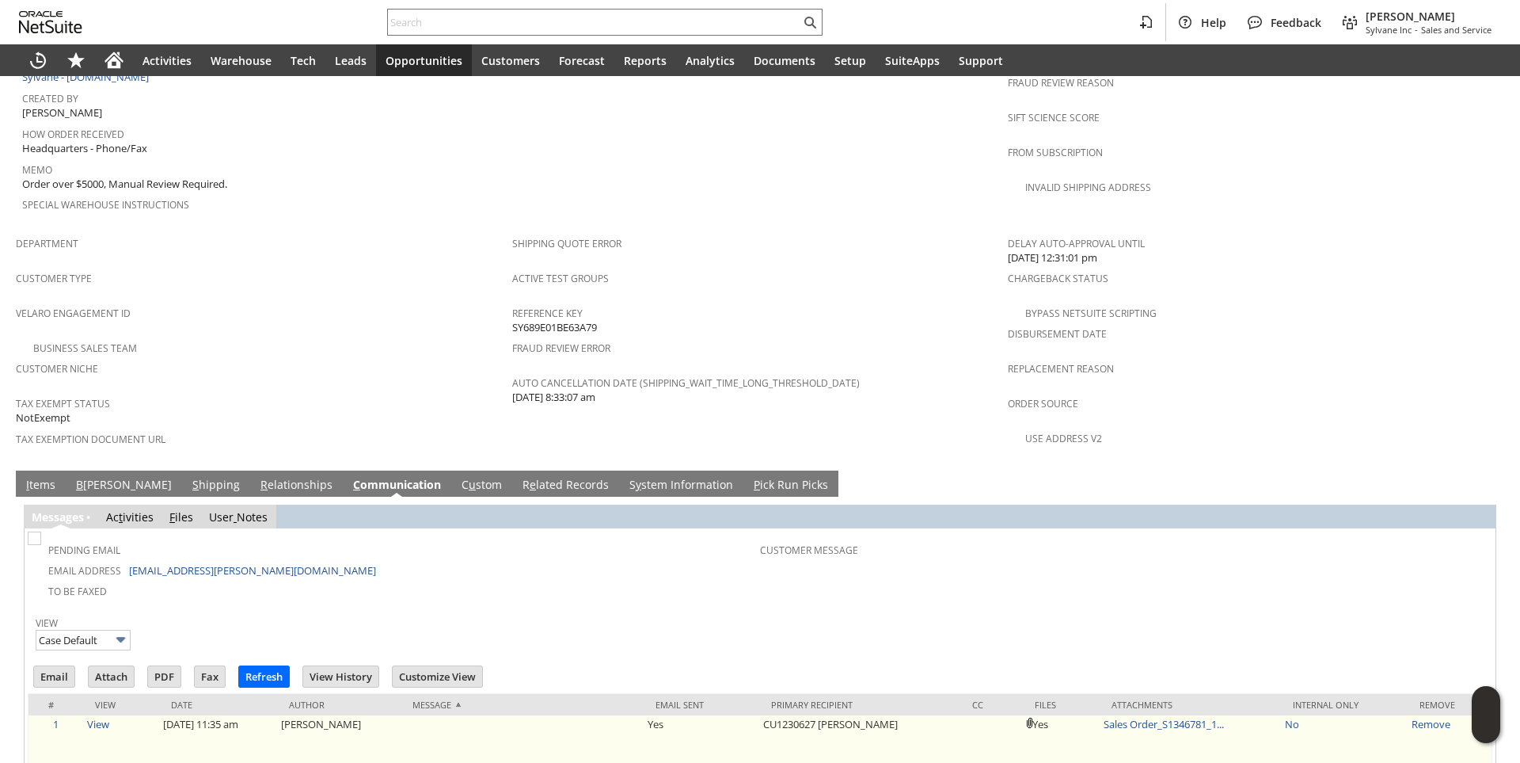
scroll to position [1039, 0]
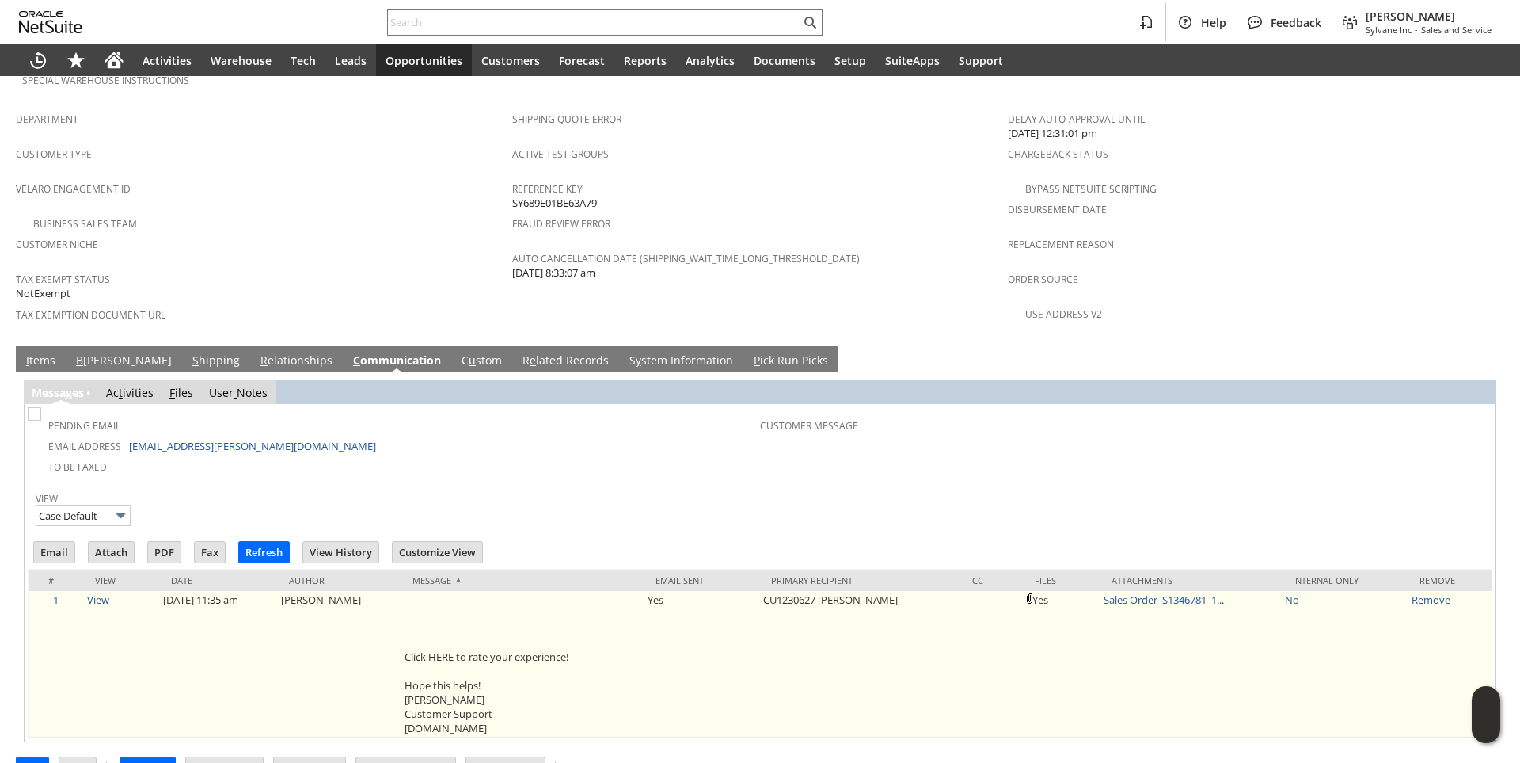
click at [89, 592] on link "View" at bounding box center [98, 599] width 22 height 14
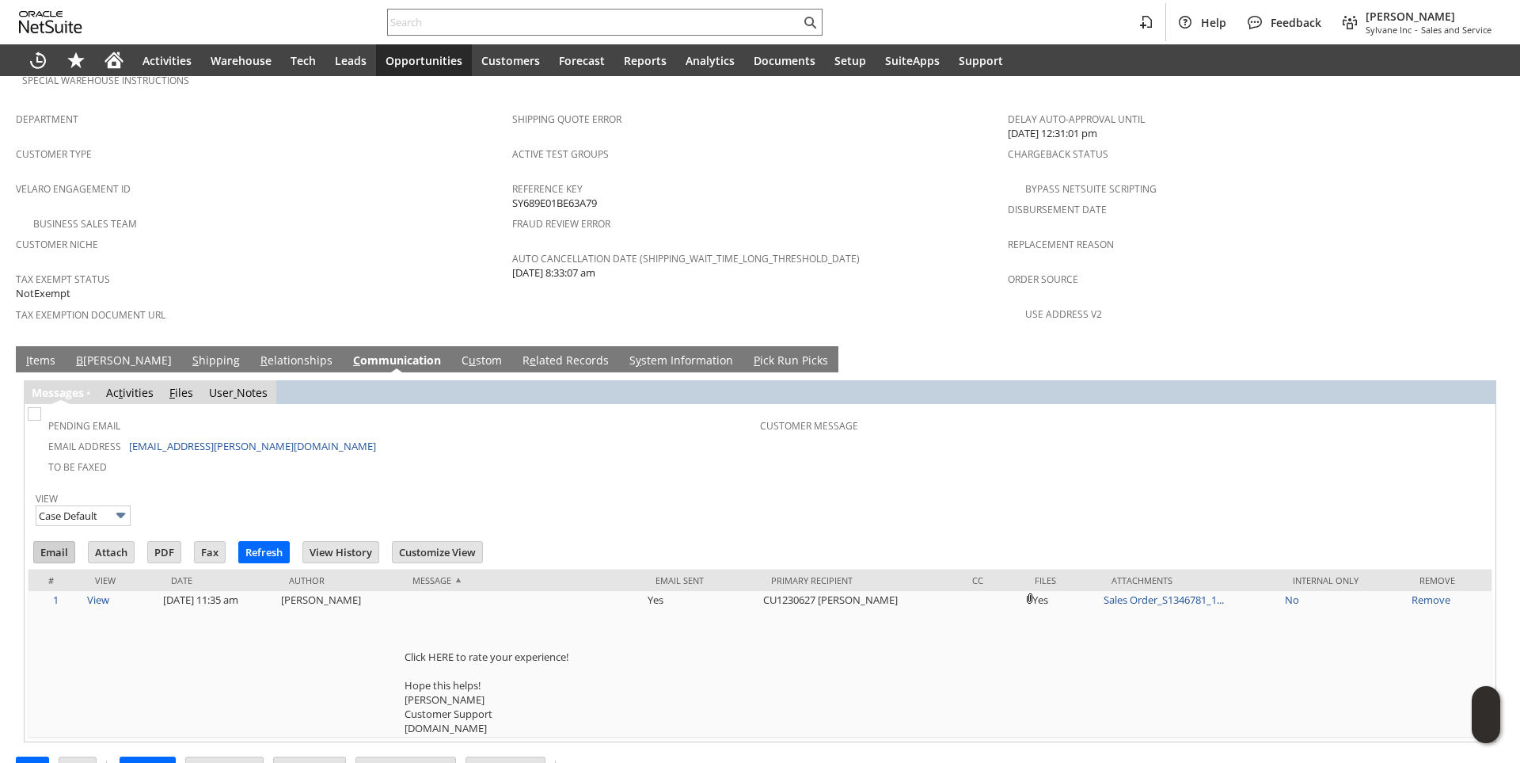
click at [44, 542] on input "Email" at bounding box center [54, 552] width 40 height 21
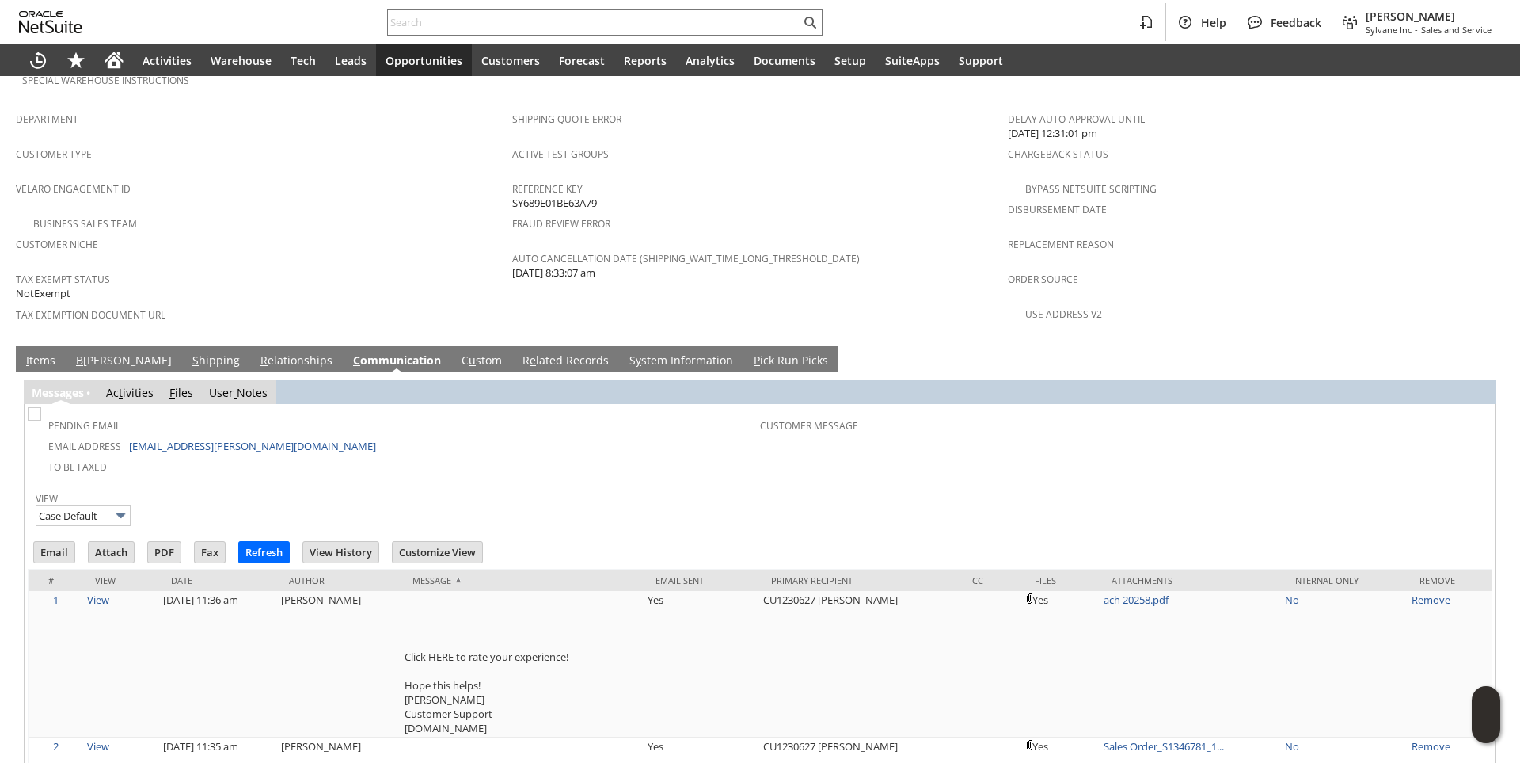
scroll to position [0, 0]
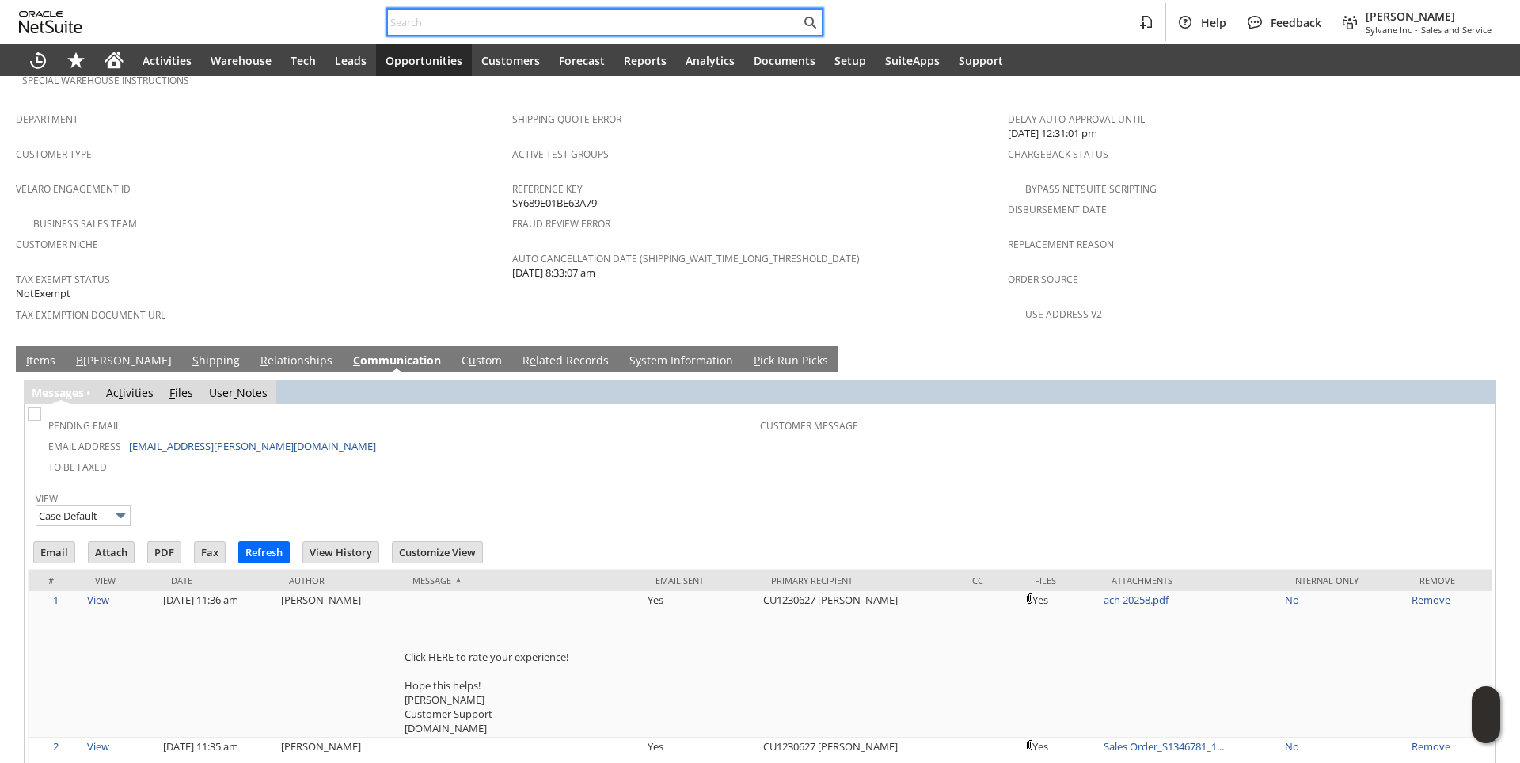
click at [439, 21] on input "text" at bounding box center [594, 22] width 413 height 19
paste input "7705960556"
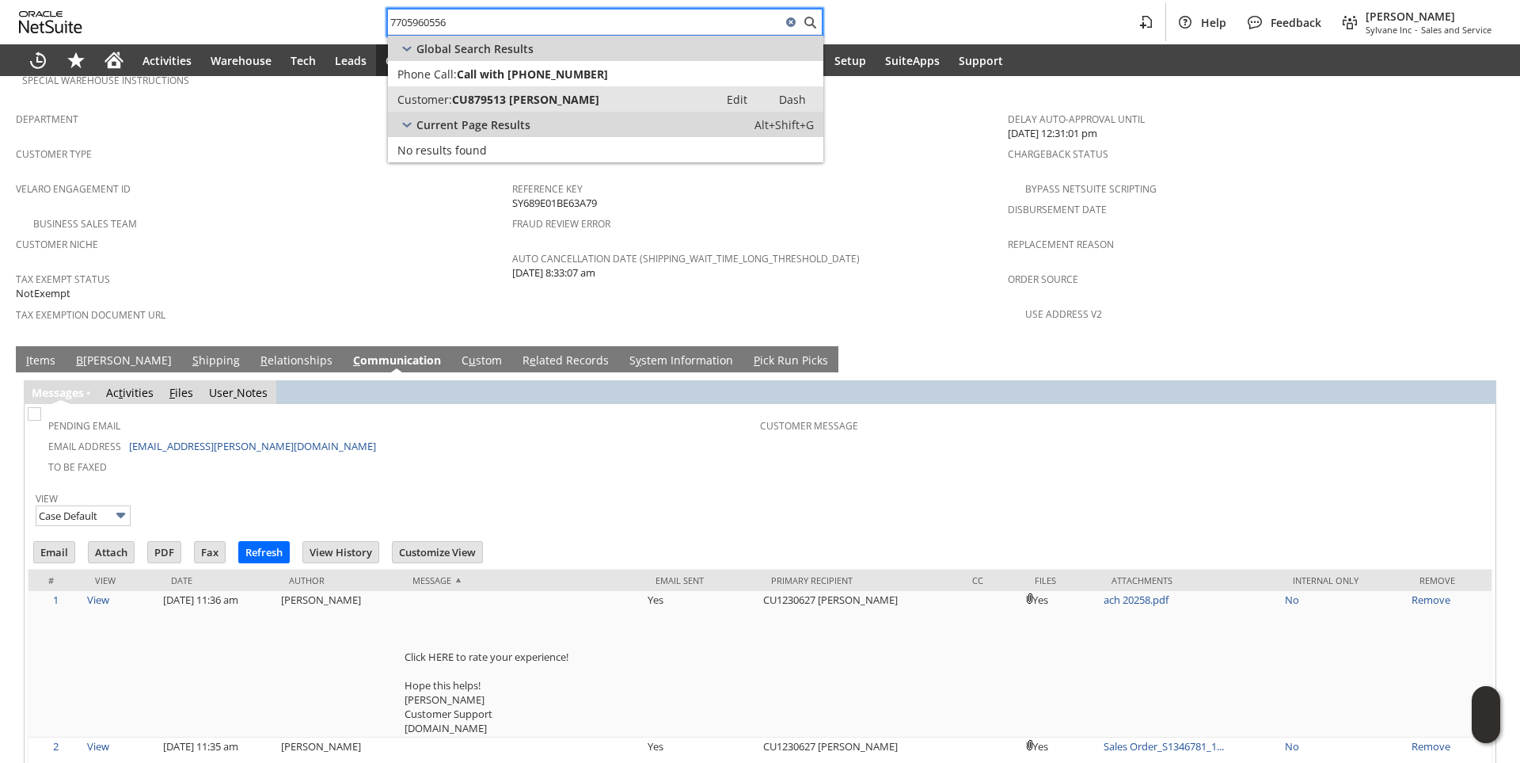
type input "7705960556"
click at [495, 97] on span "CU879513 [PERSON_NAME]" at bounding box center [525, 99] width 147 height 15
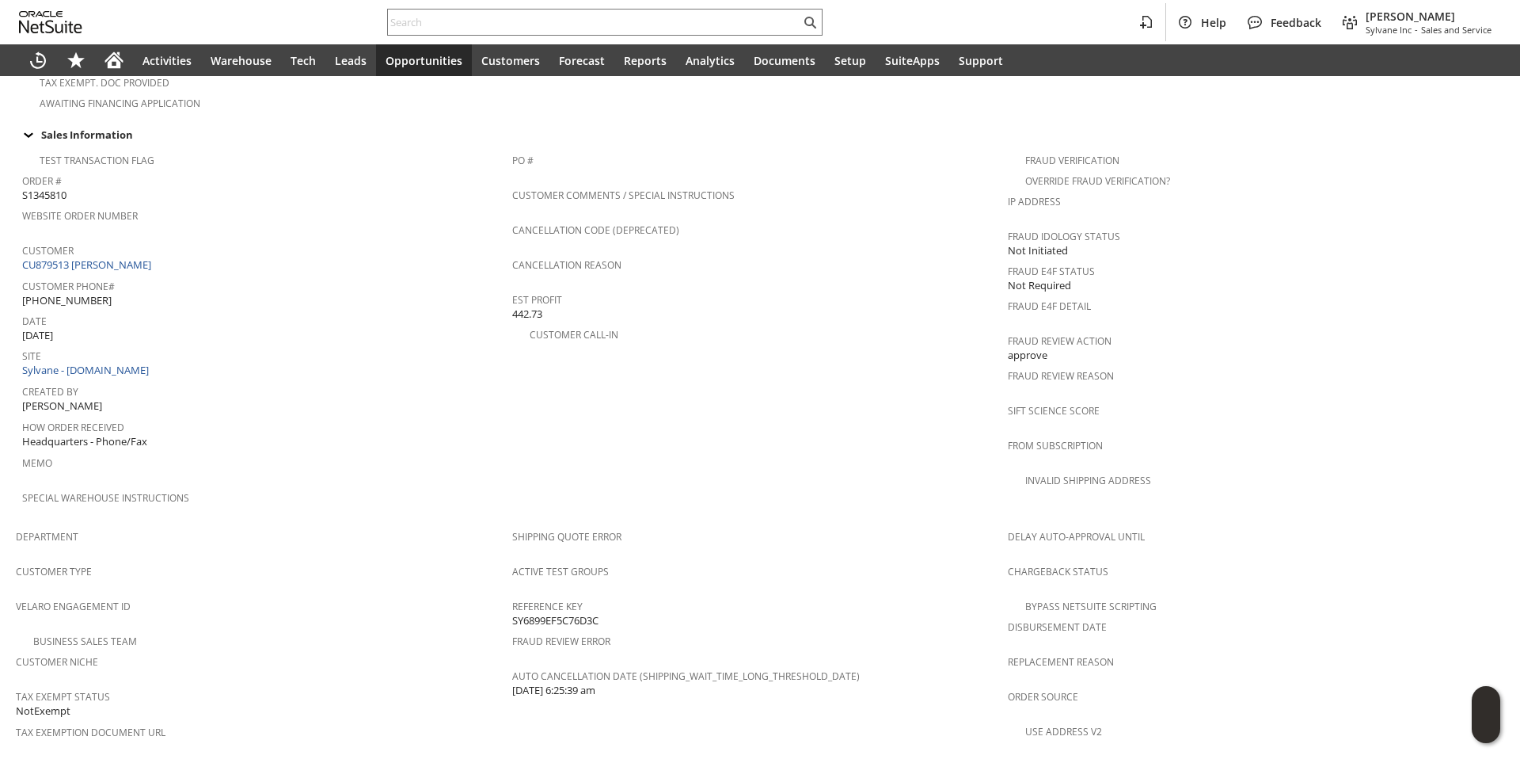
scroll to position [475, 0]
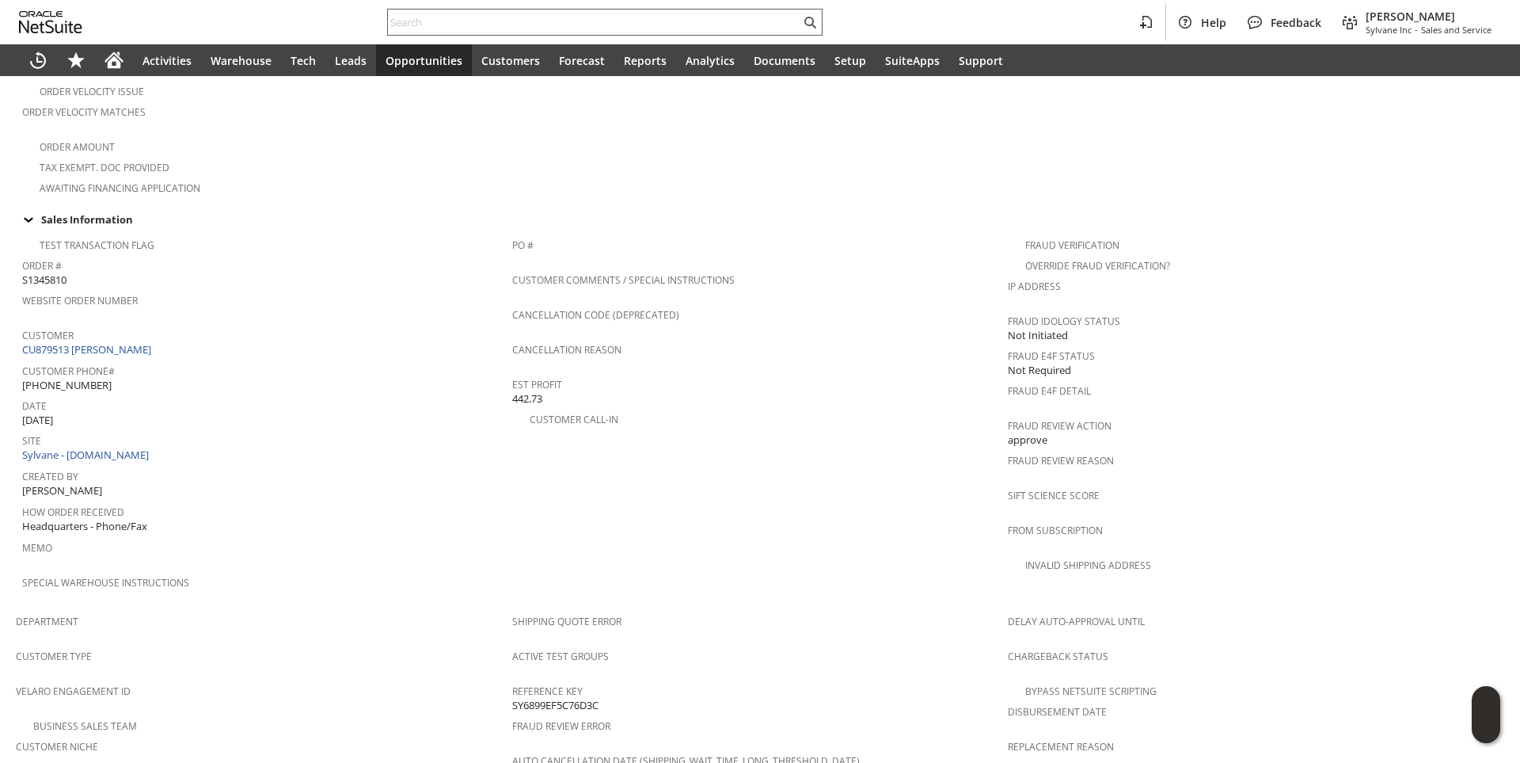
click at [434, 17] on input "text" at bounding box center [594, 22] width 413 height 19
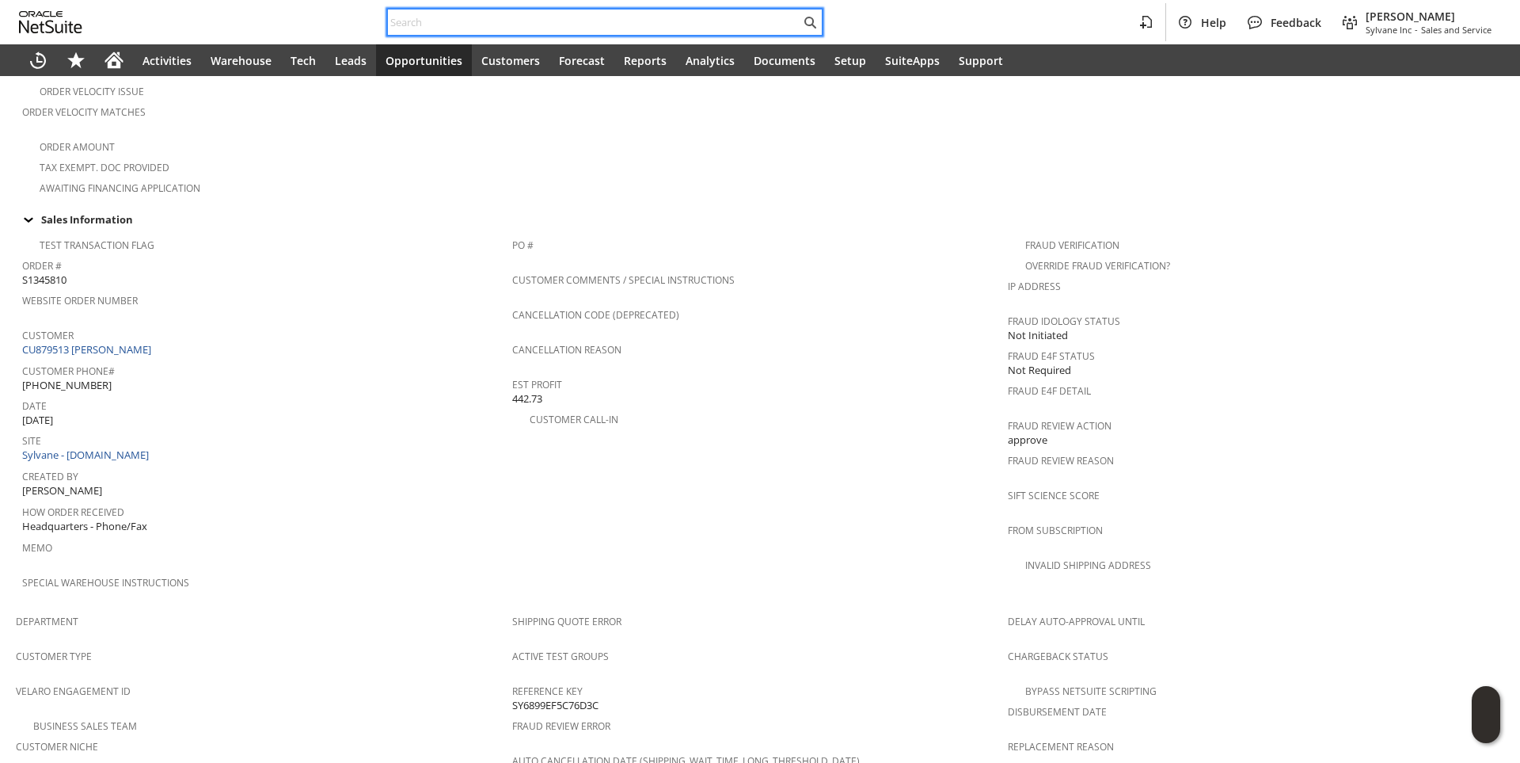
paste input "3369700653"
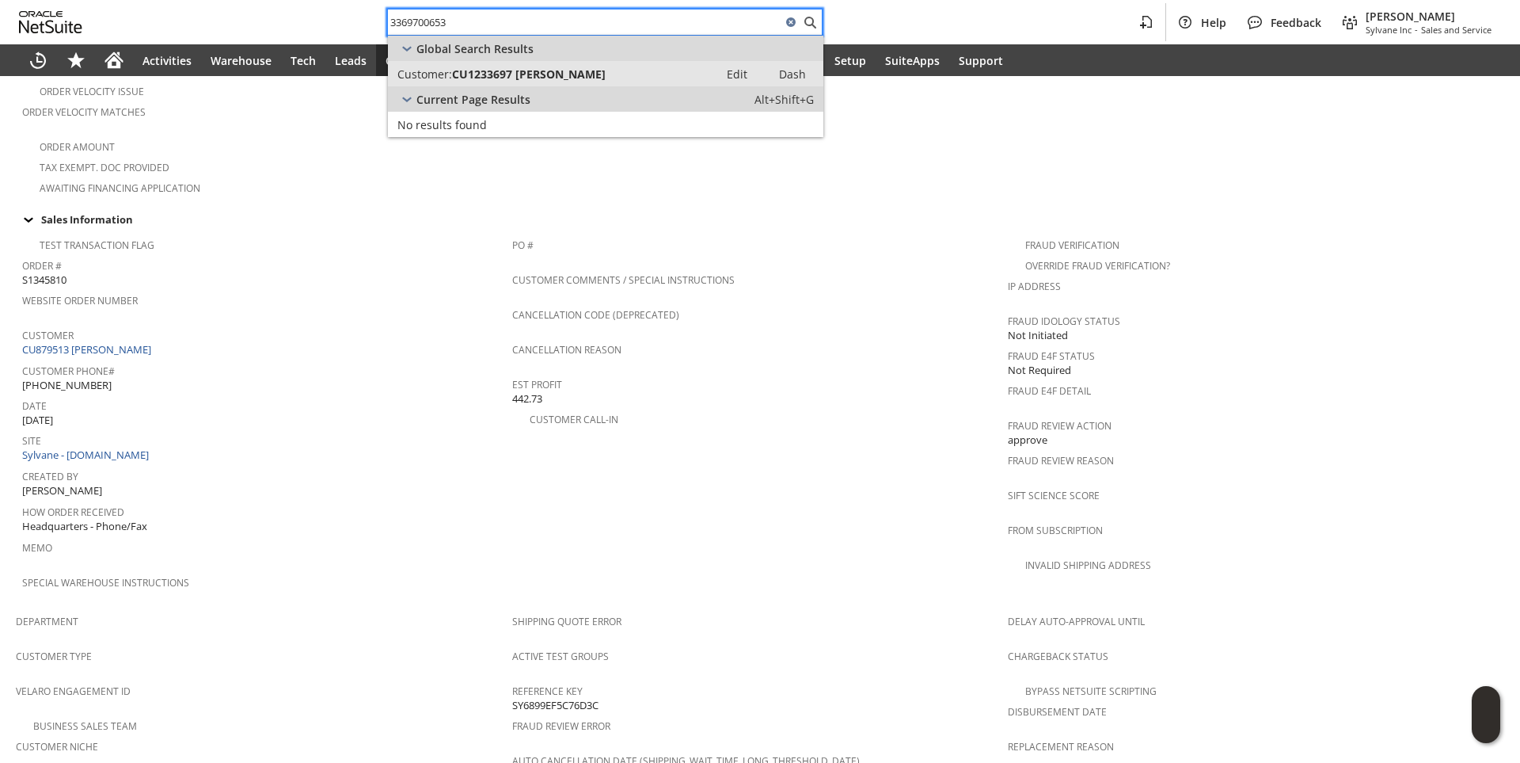
type input "3369700653"
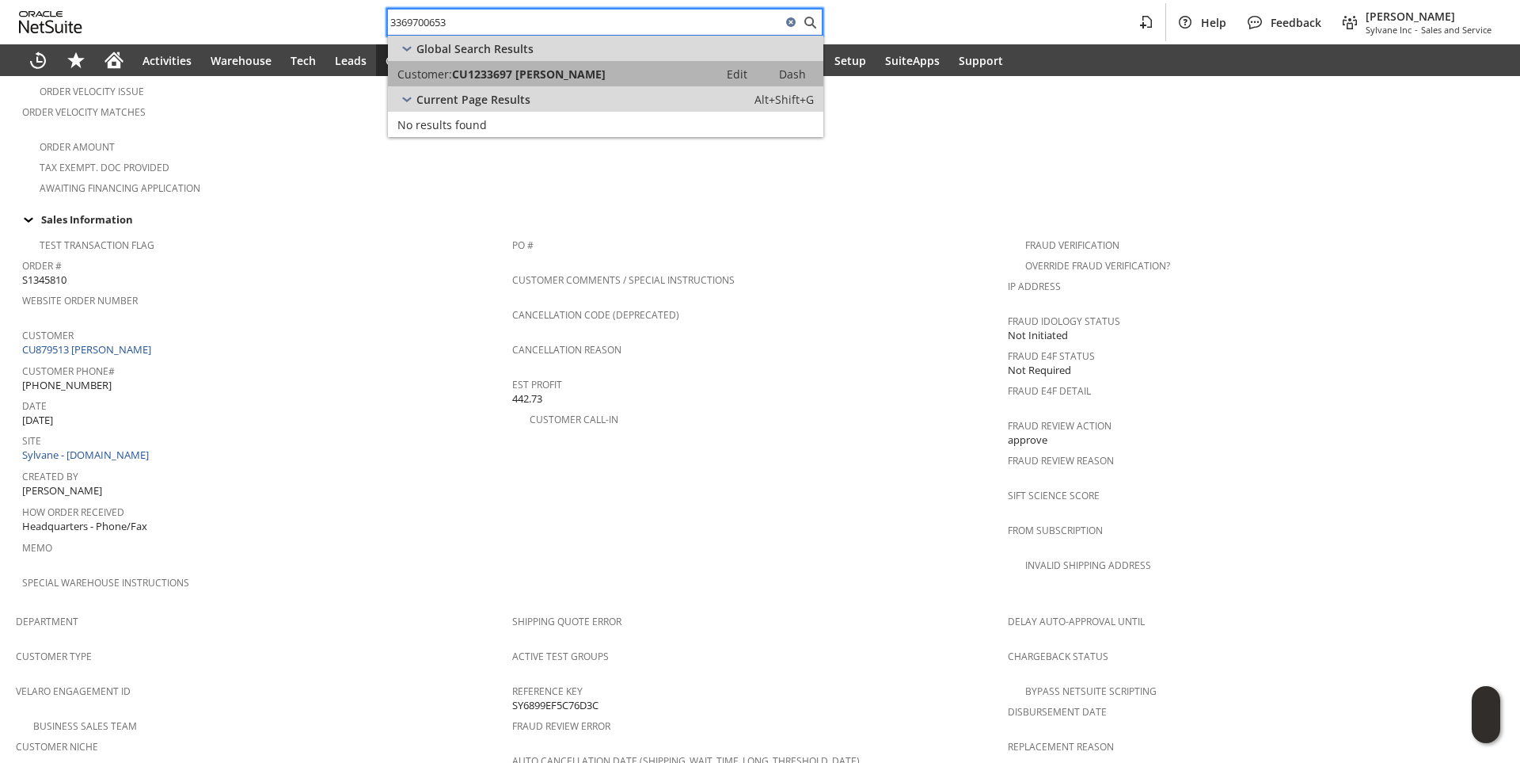
click at [478, 68] on span "CU1233697 [PERSON_NAME]" at bounding box center [529, 74] width 154 height 15
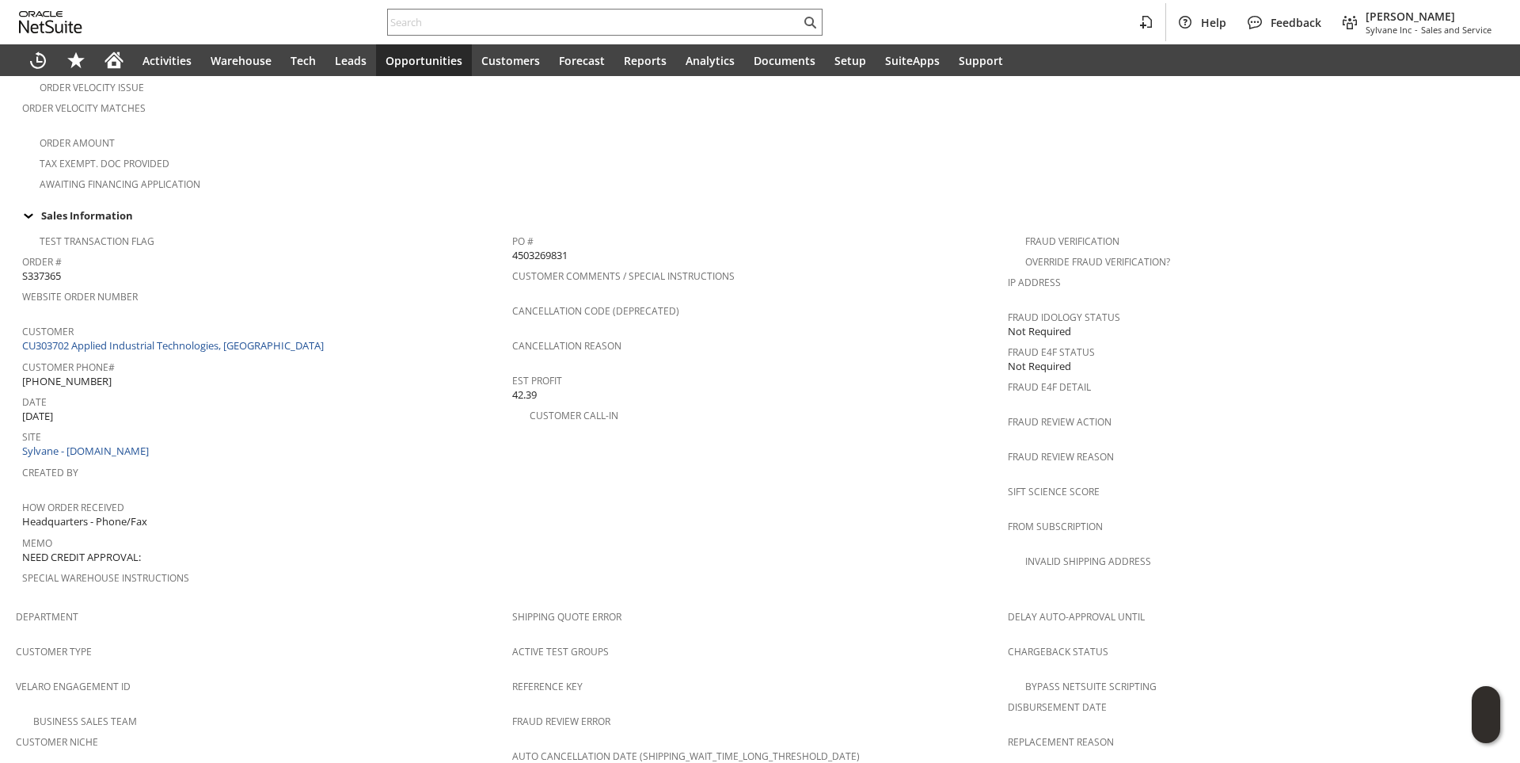
scroll to position [426, 0]
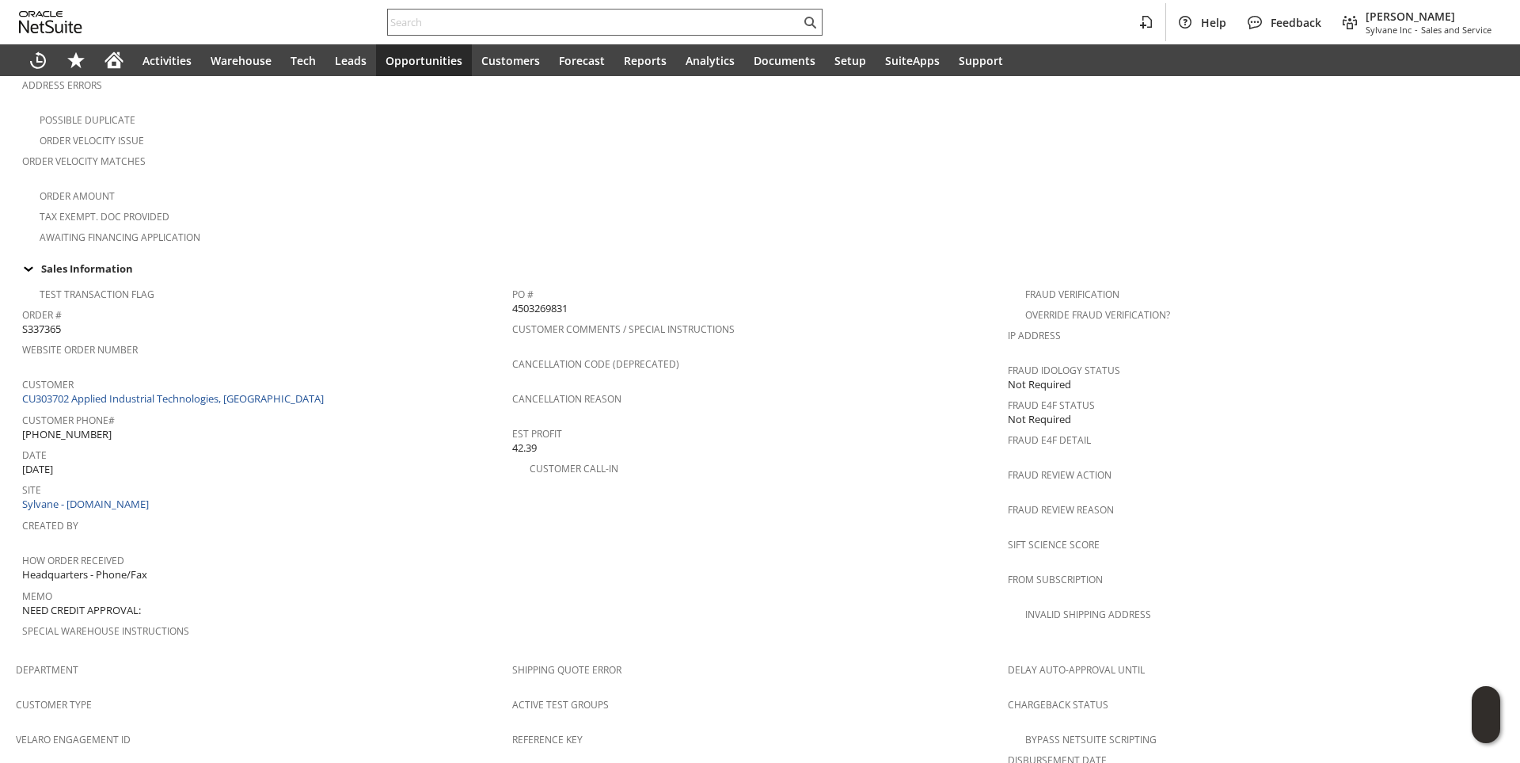
click at [471, 23] on input "text" at bounding box center [594, 22] width 413 height 19
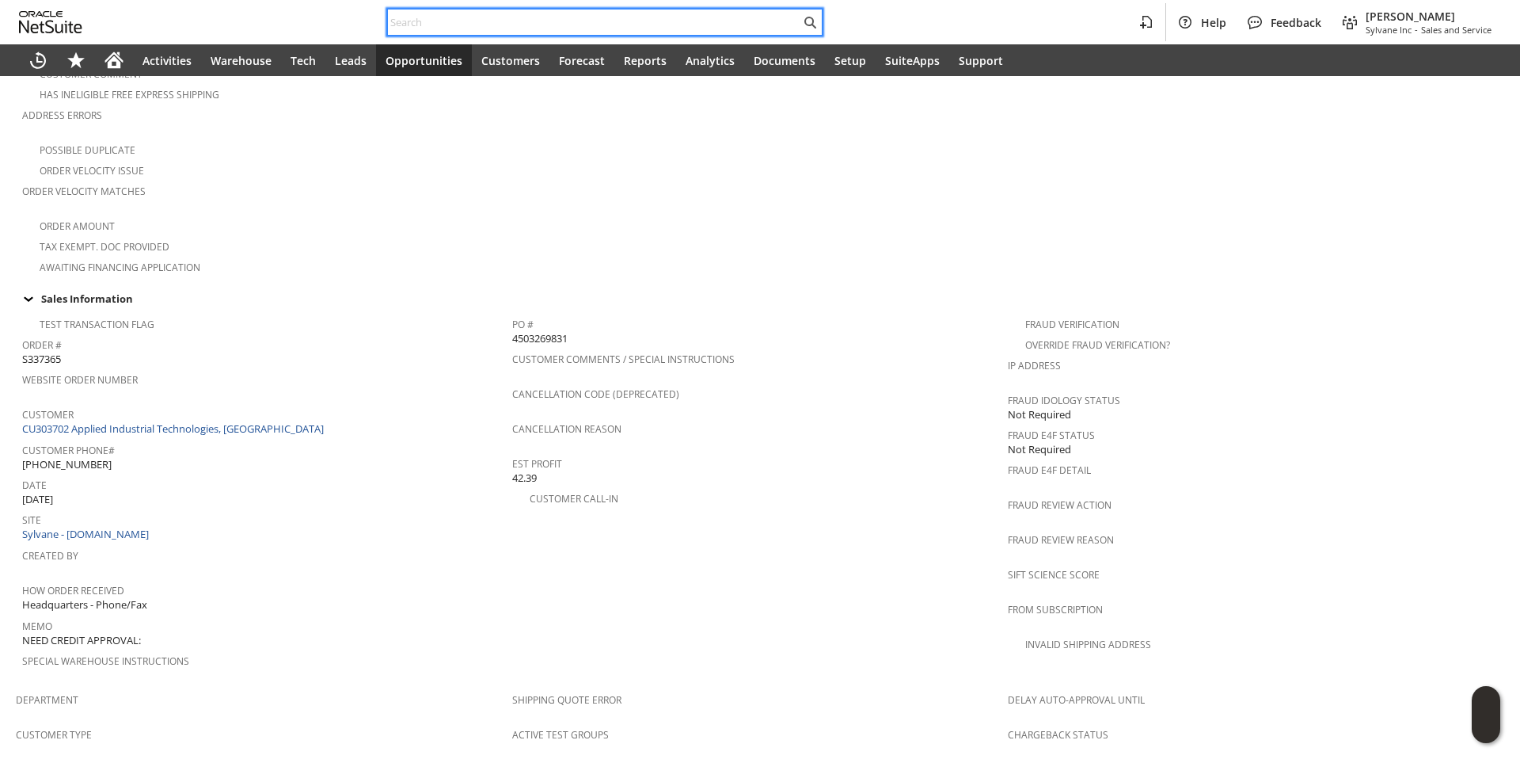
scroll to position [864, 0]
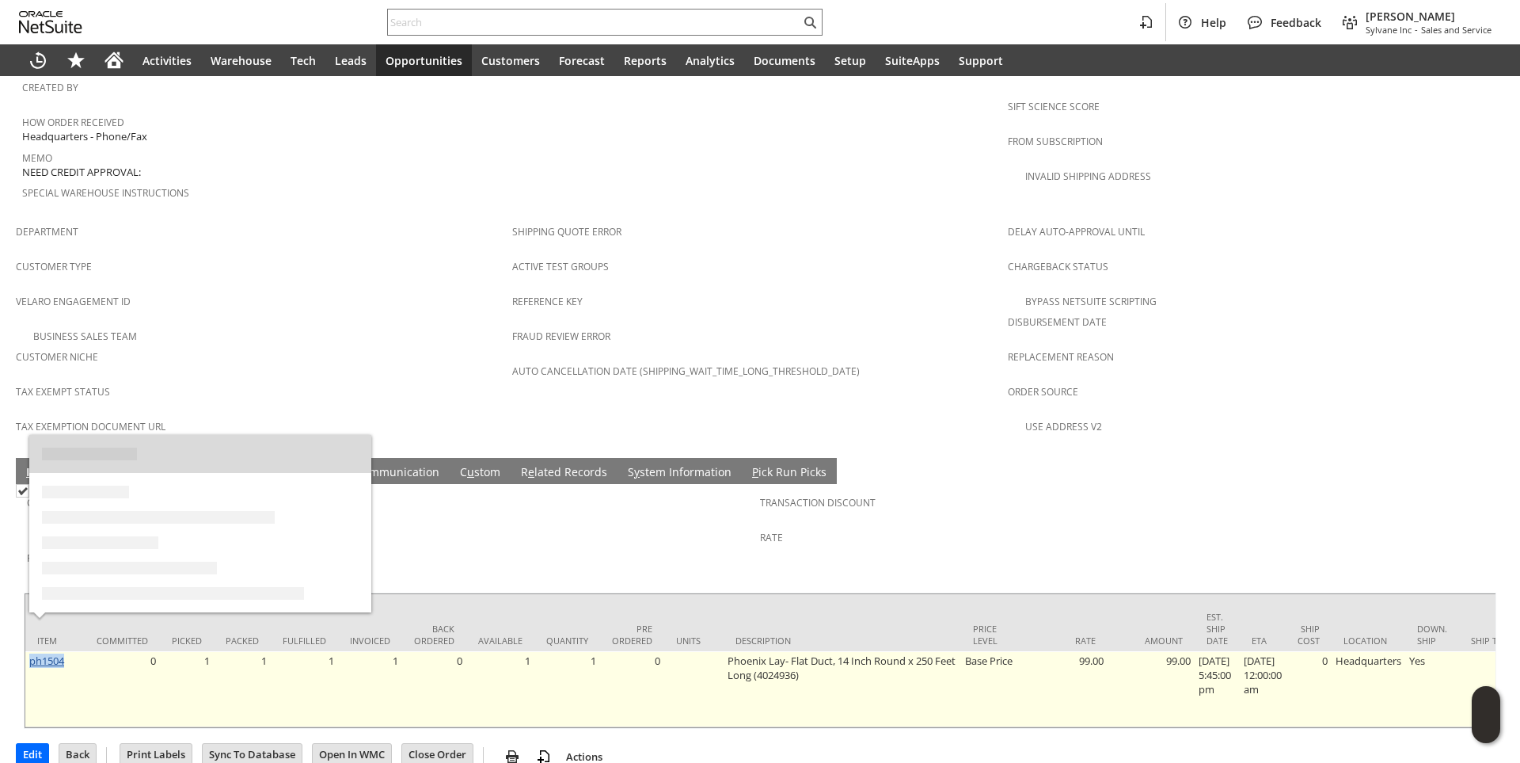
drag, startPoint x: 67, startPoint y: 626, endPoint x: 30, endPoint y: 629, distance: 37.4
click at [30, 651] on td "ph1504" at bounding box center [54, 689] width 59 height 76
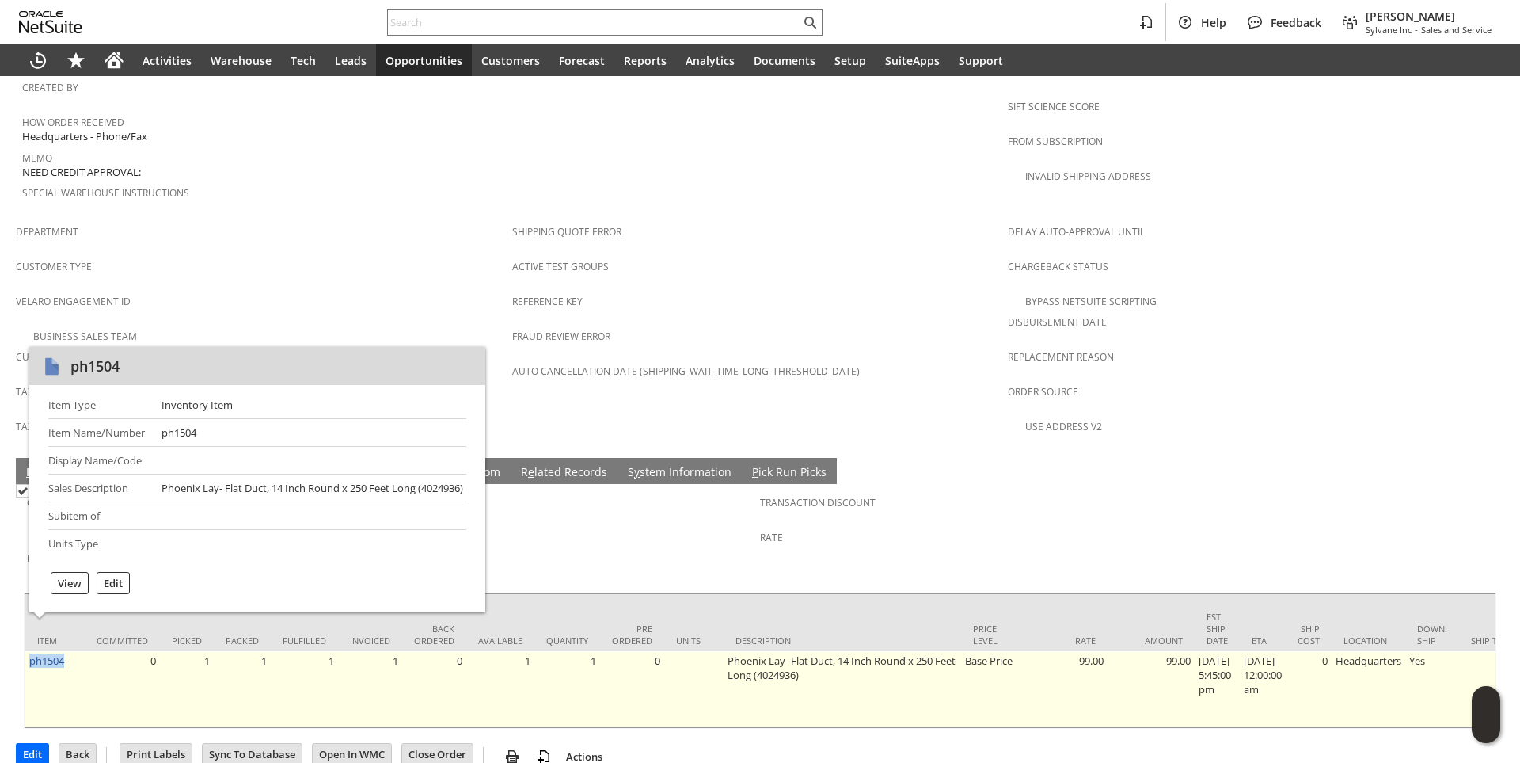
copy link "ph1504"
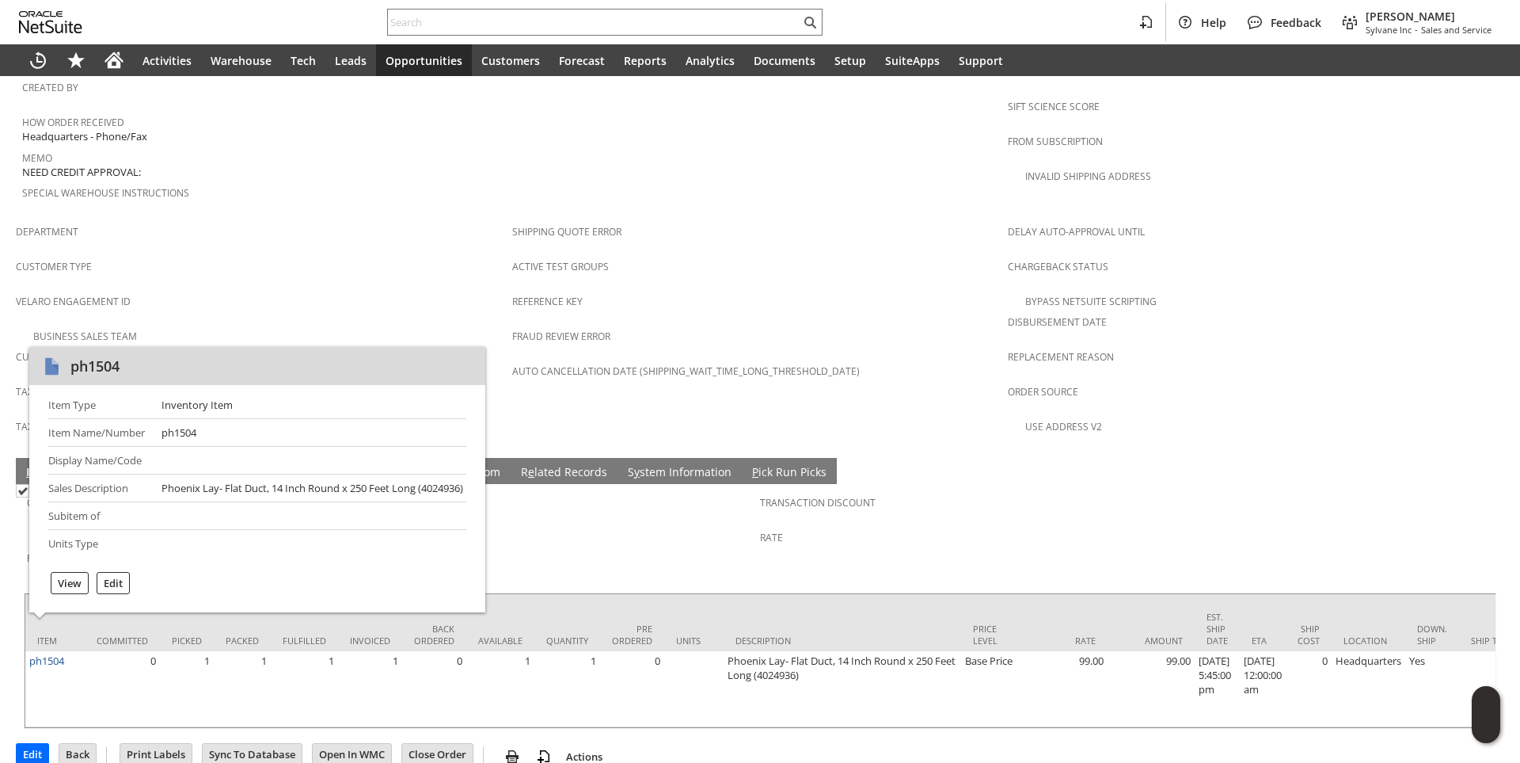
click at [316, 255] on span "Customer Type" at bounding box center [260, 264] width 489 height 18
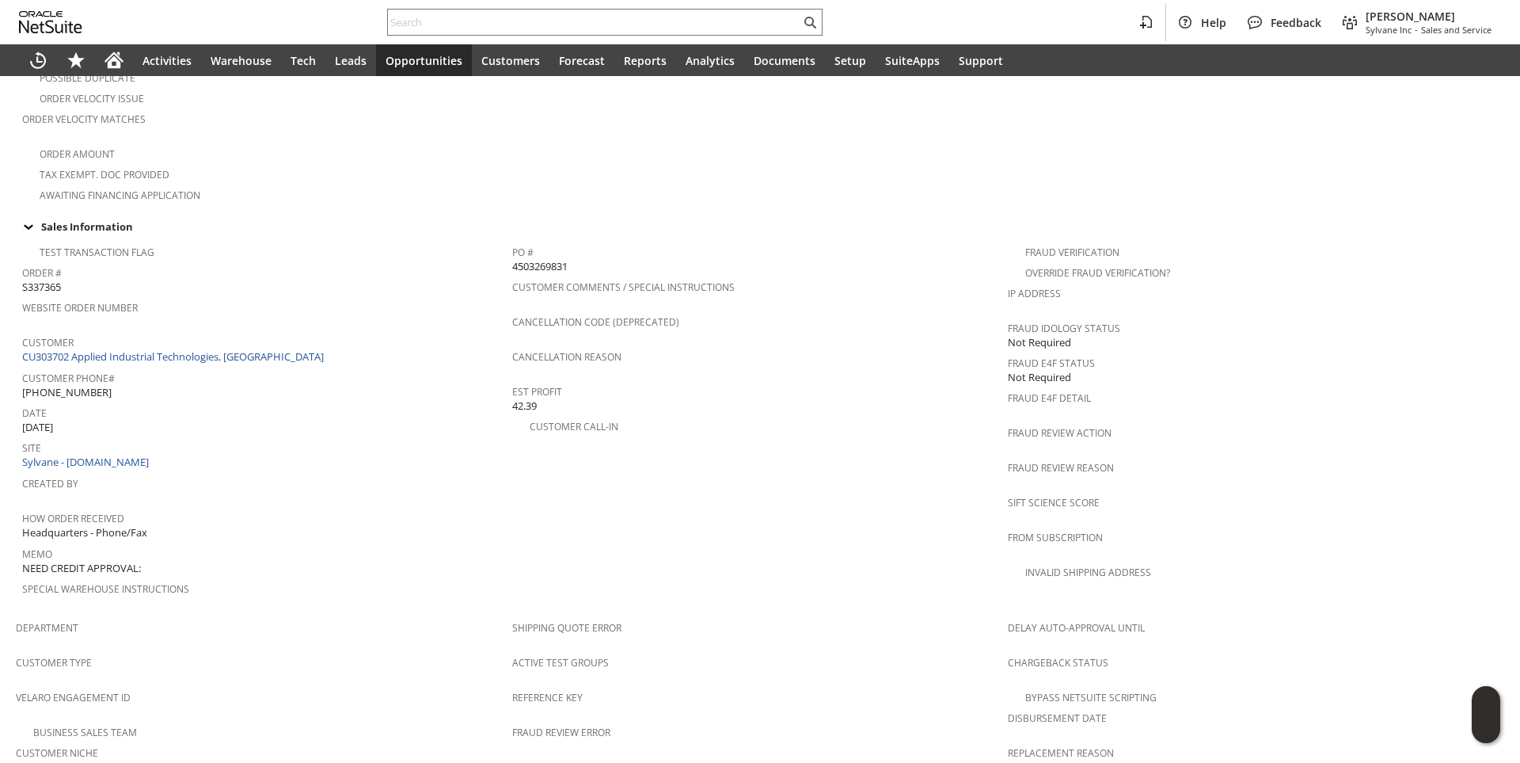
scroll to position [389, 0]
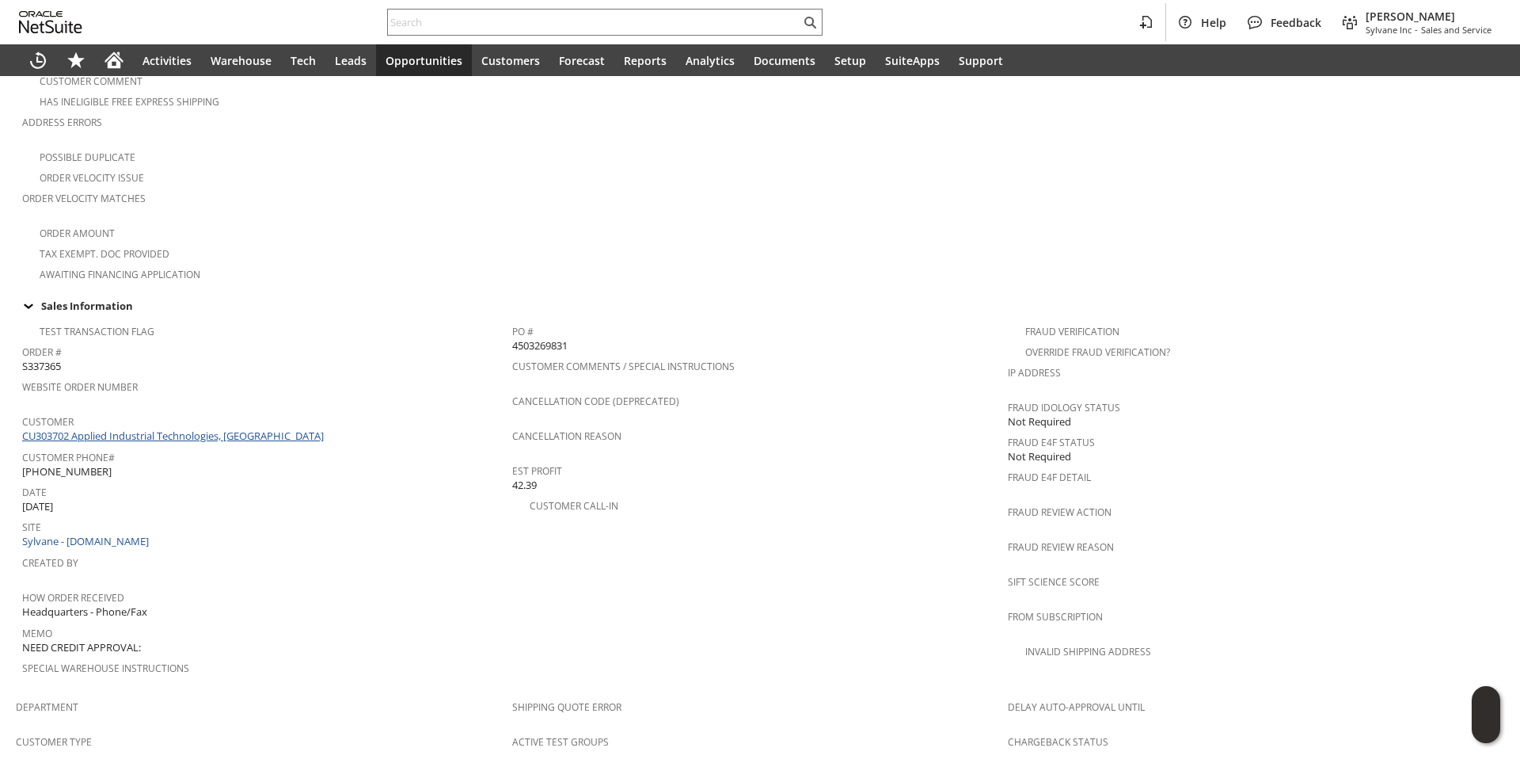
click at [201, 428] on link "CU303702 Applied Industrial Technologies, AR" at bounding box center [175, 435] width 306 height 14
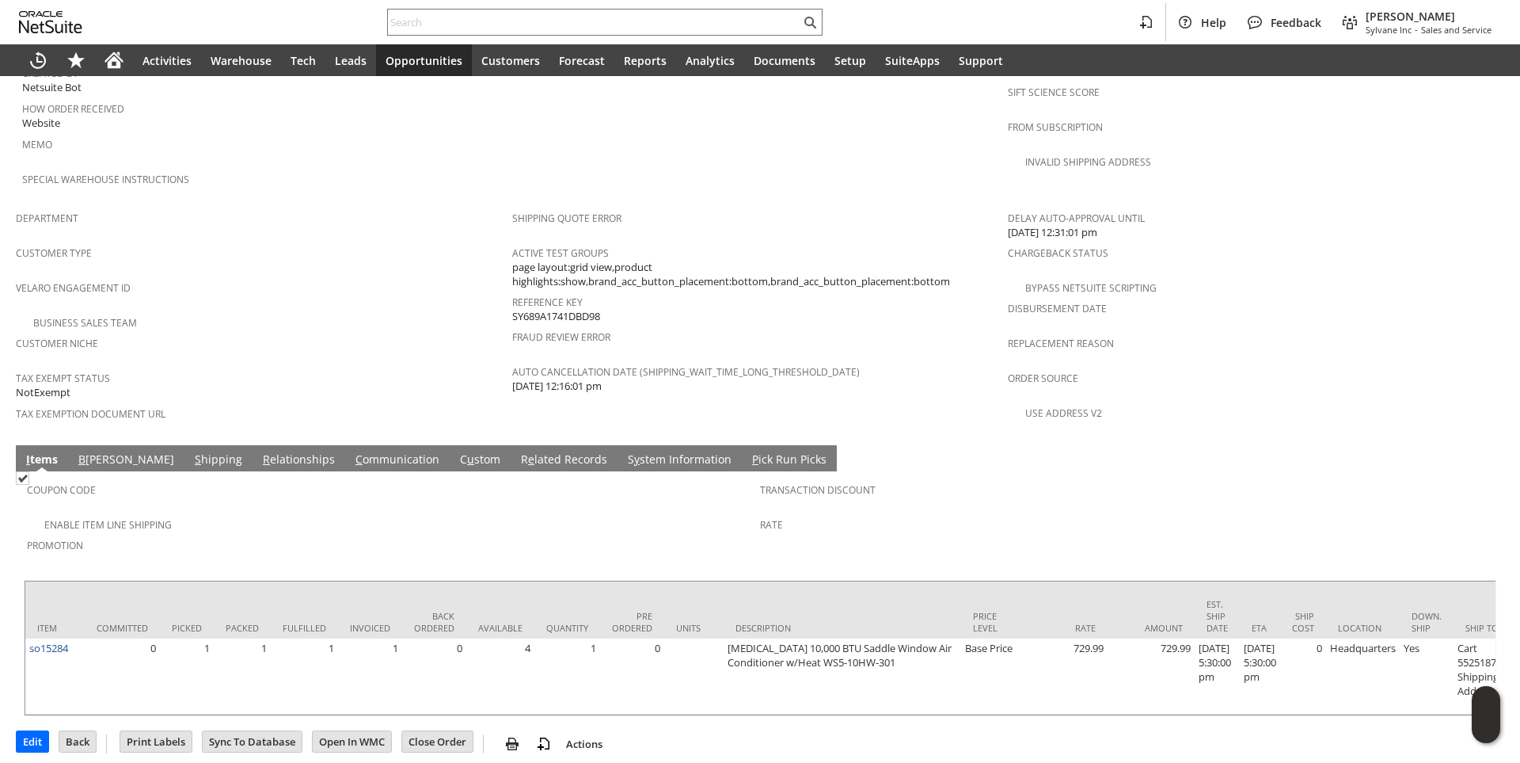
click at [191, 451] on link "S hipping" at bounding box center [218, 459] width 55 height 17
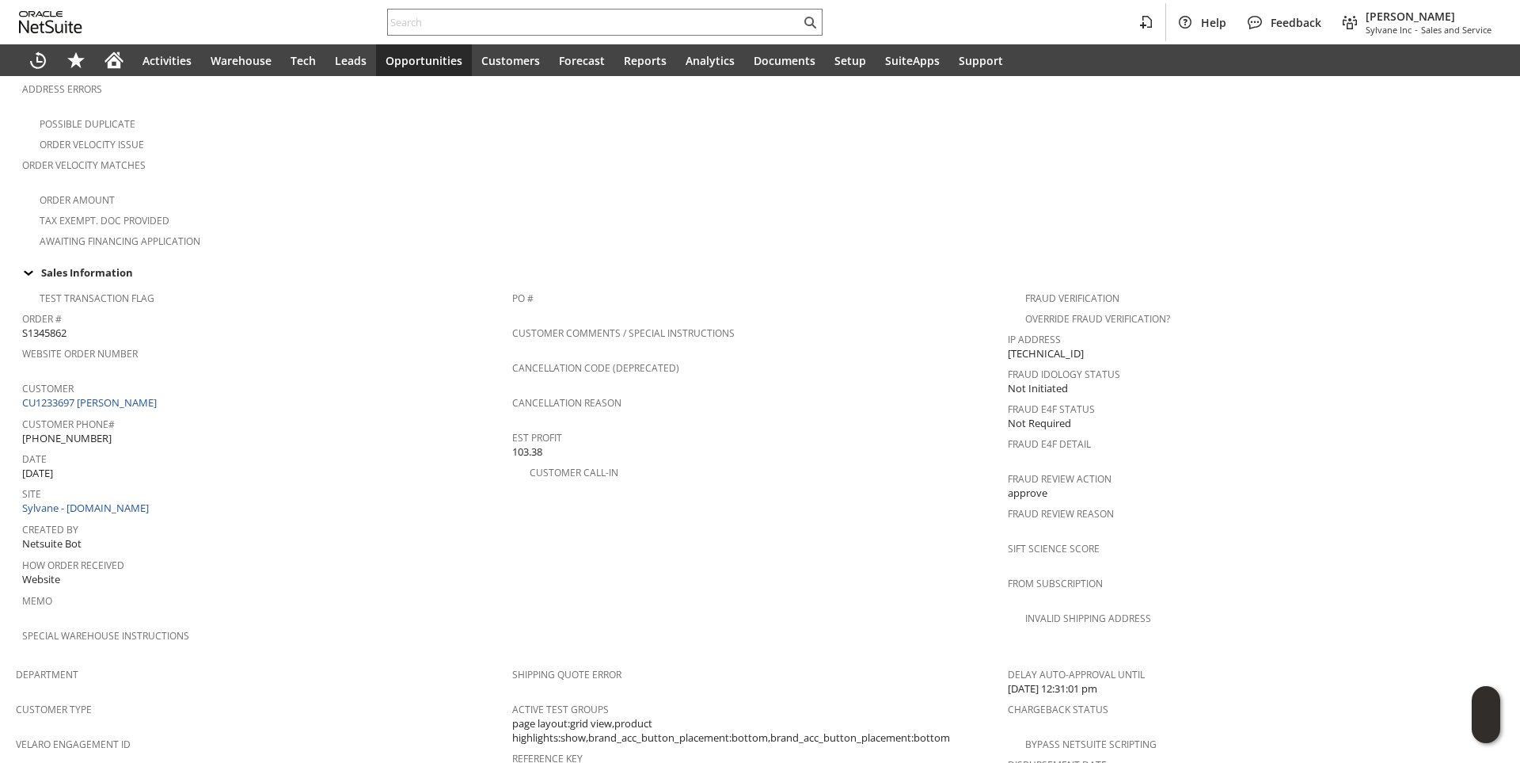
scroll to position [713, 0]
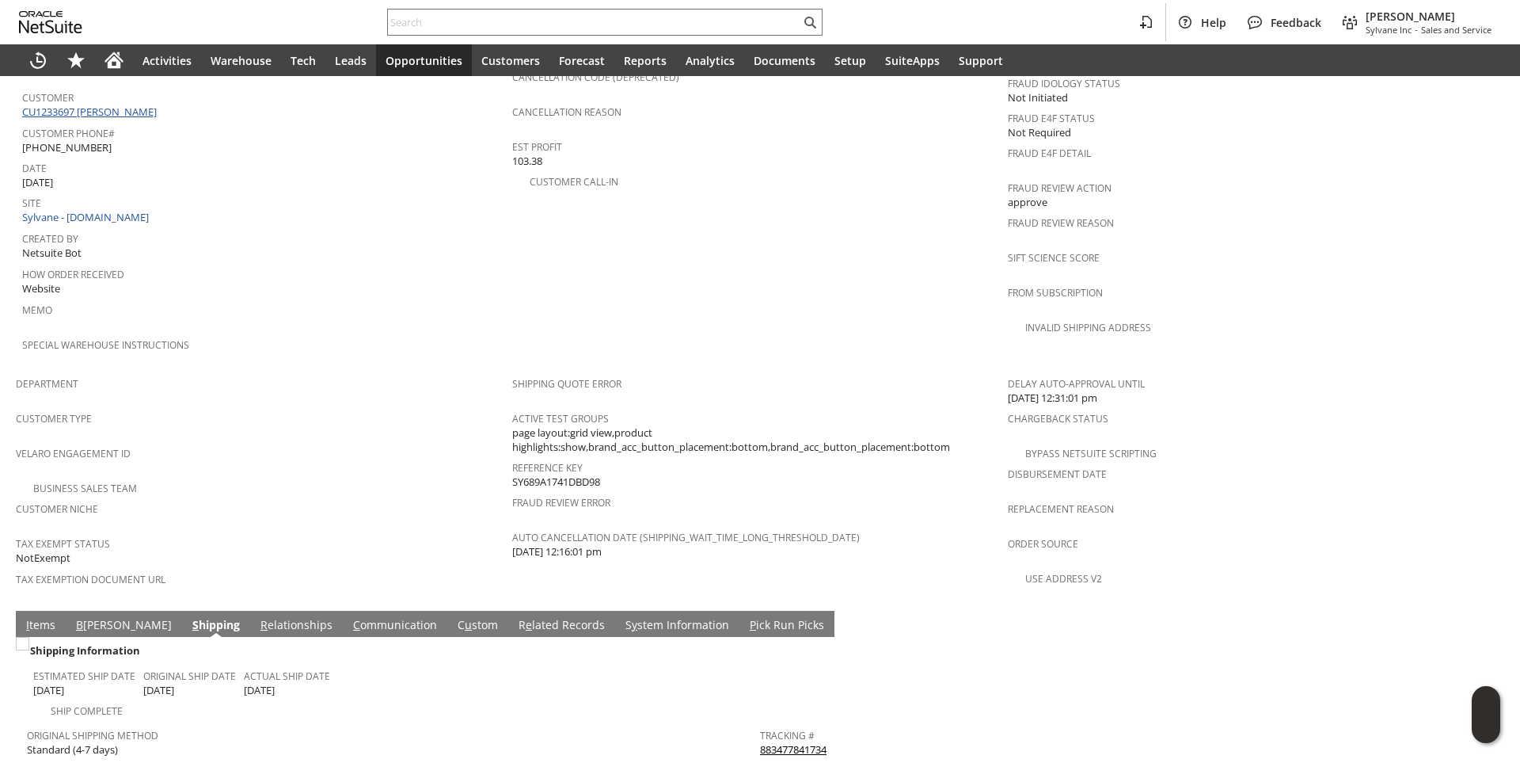
click at [108, 105] on link "CU1233697 [PERSON_NAME]" at bounding box center [91, 112] width 139 height 14
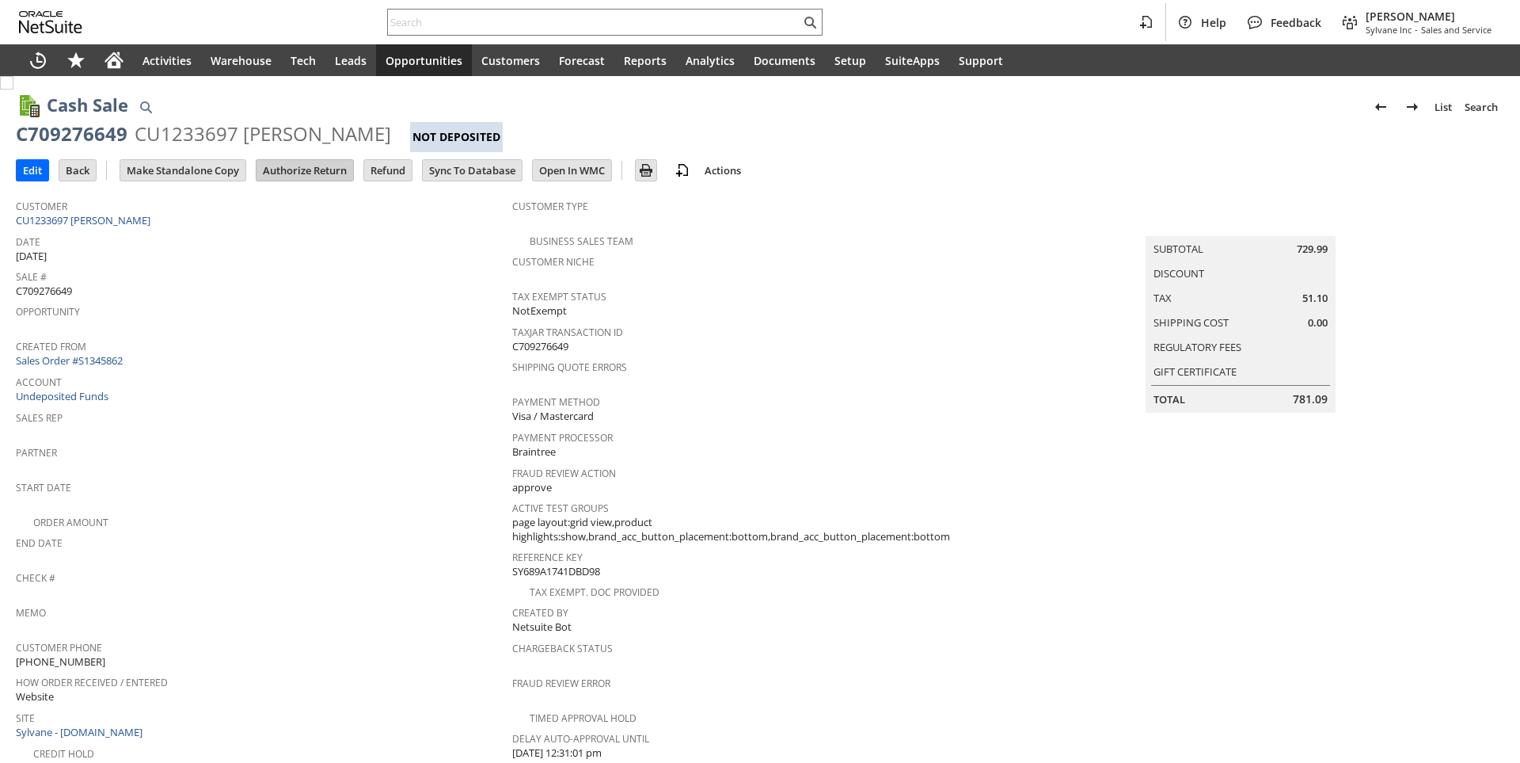
click at [285, 165] on input "Authorize Return" at bounding box center [305, 170] width 97 height 21
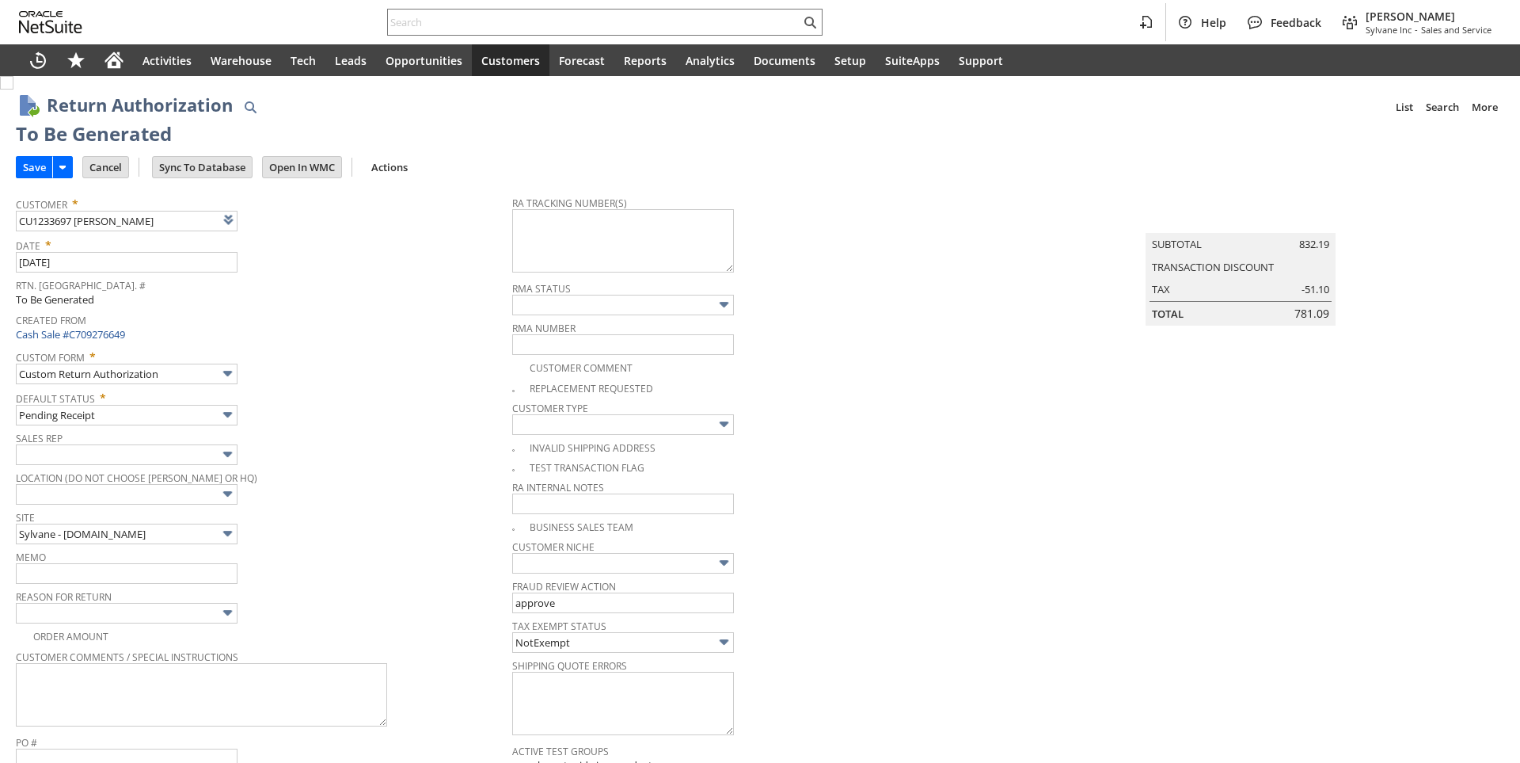
type input "Add"
type input "Copy Previous"
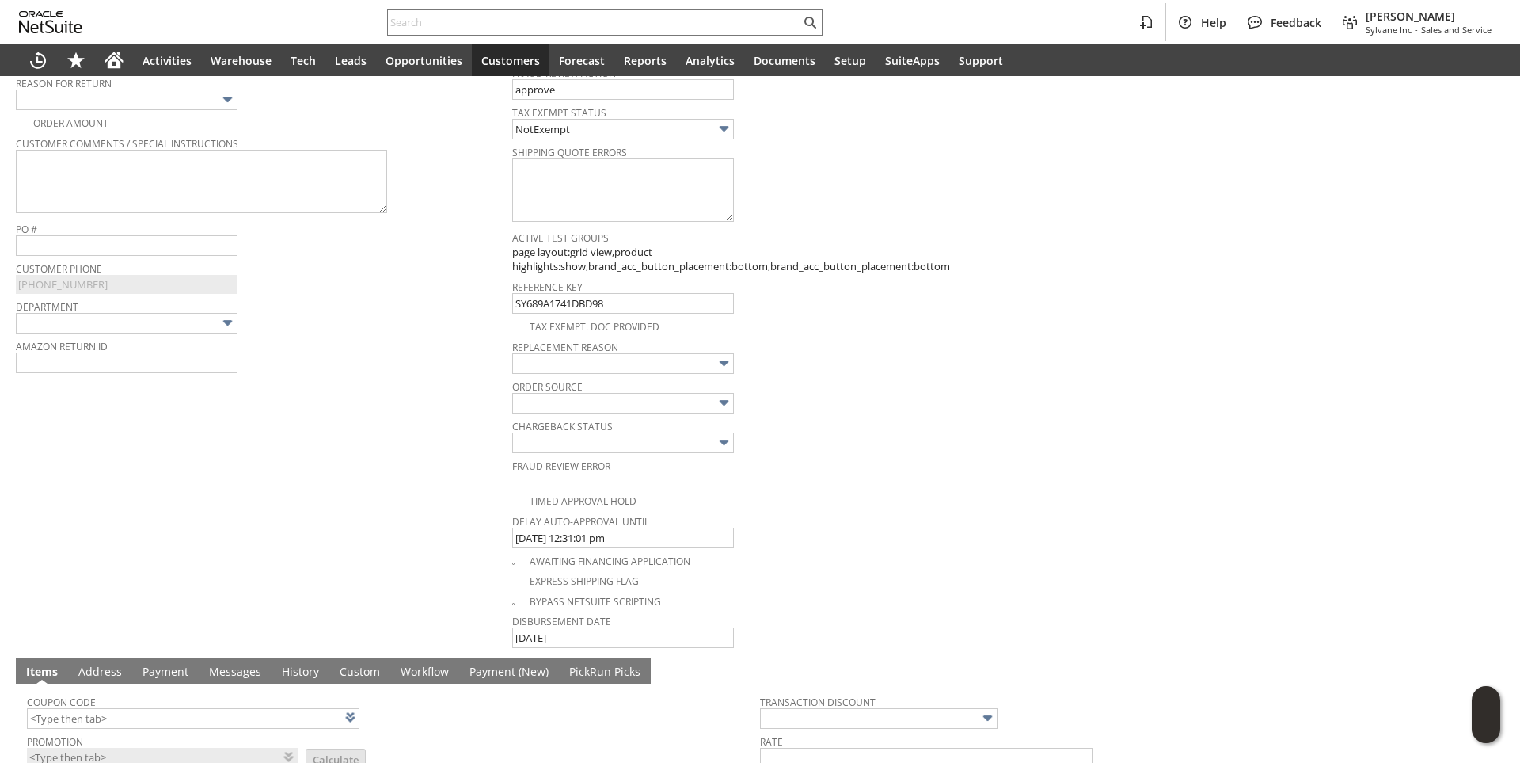
scroll to position [117, 0]
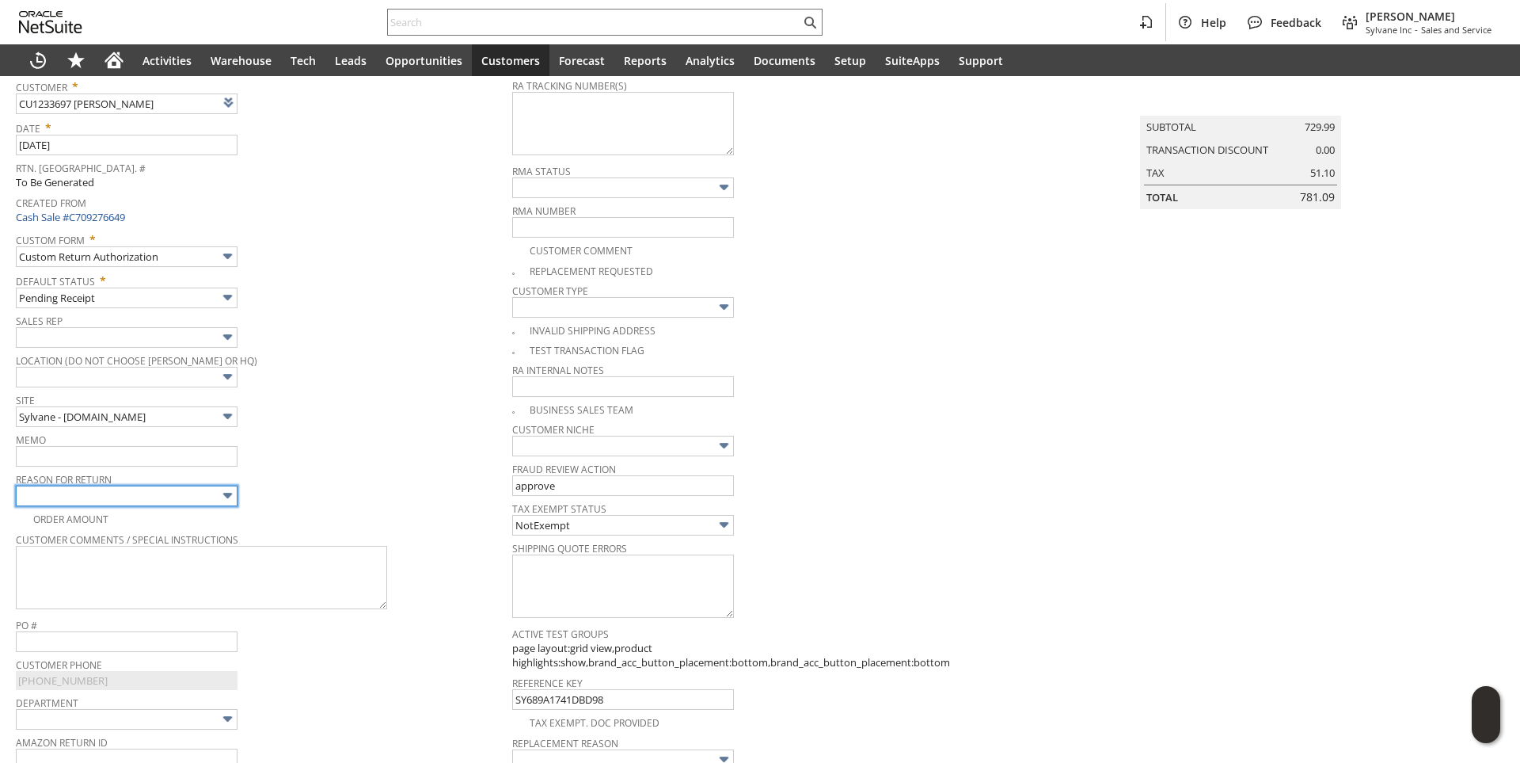
click at [151, 501] on input "text" at bounding box center [127, 495] width 222 height 21
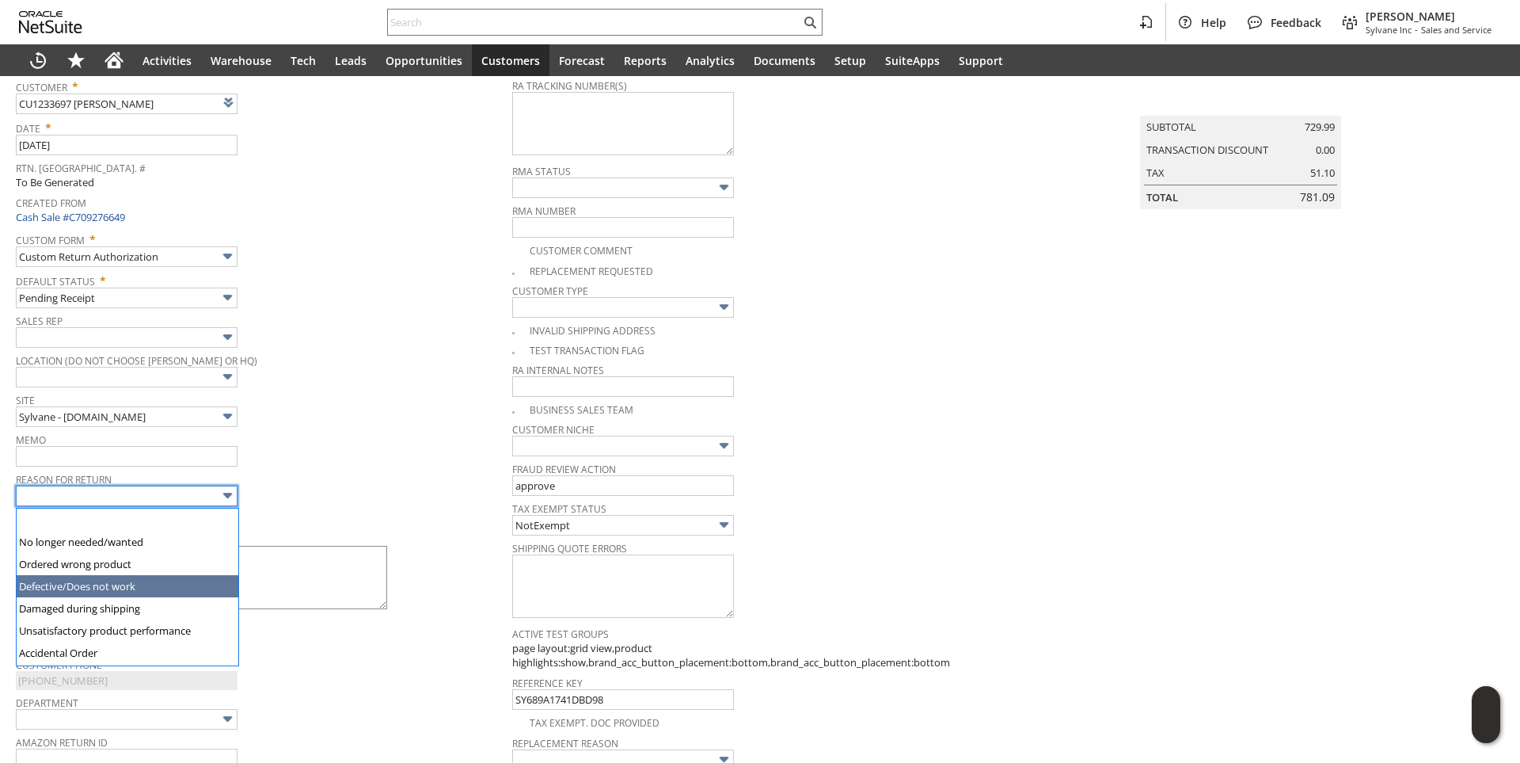
type input "Defective/Does not work"
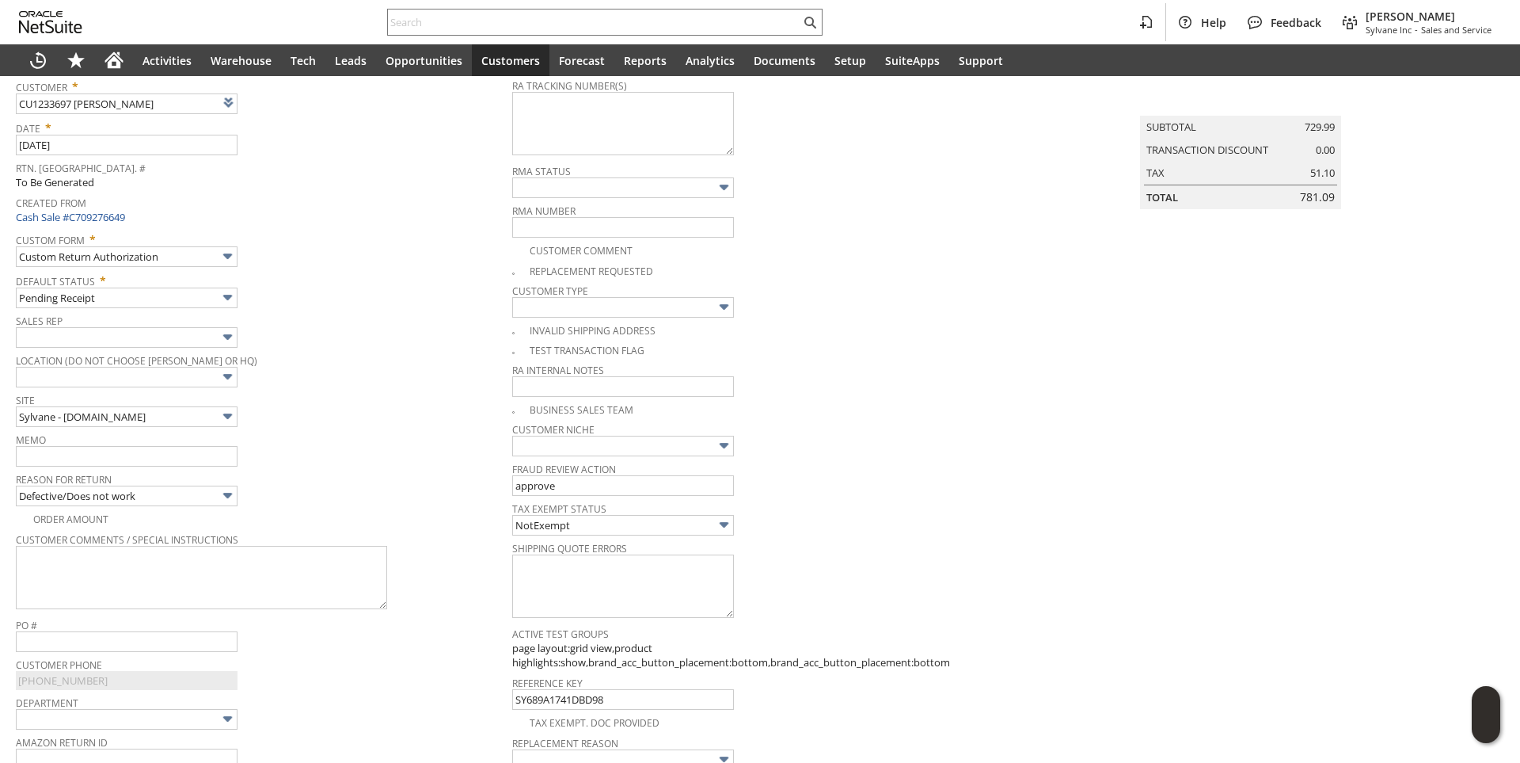
click at [348, 441] on span "Memo" at bounding box center [260, 436] width 489 height 17
click at [182, 462] on input "text" at bounding box center [127, 456] width 222 height 21
type input "Does not cool"
click at [386, 355] on span "Location (Do Not Choose Sheeran or HQ)" at bounding box center [260, 357] width 489 height 17
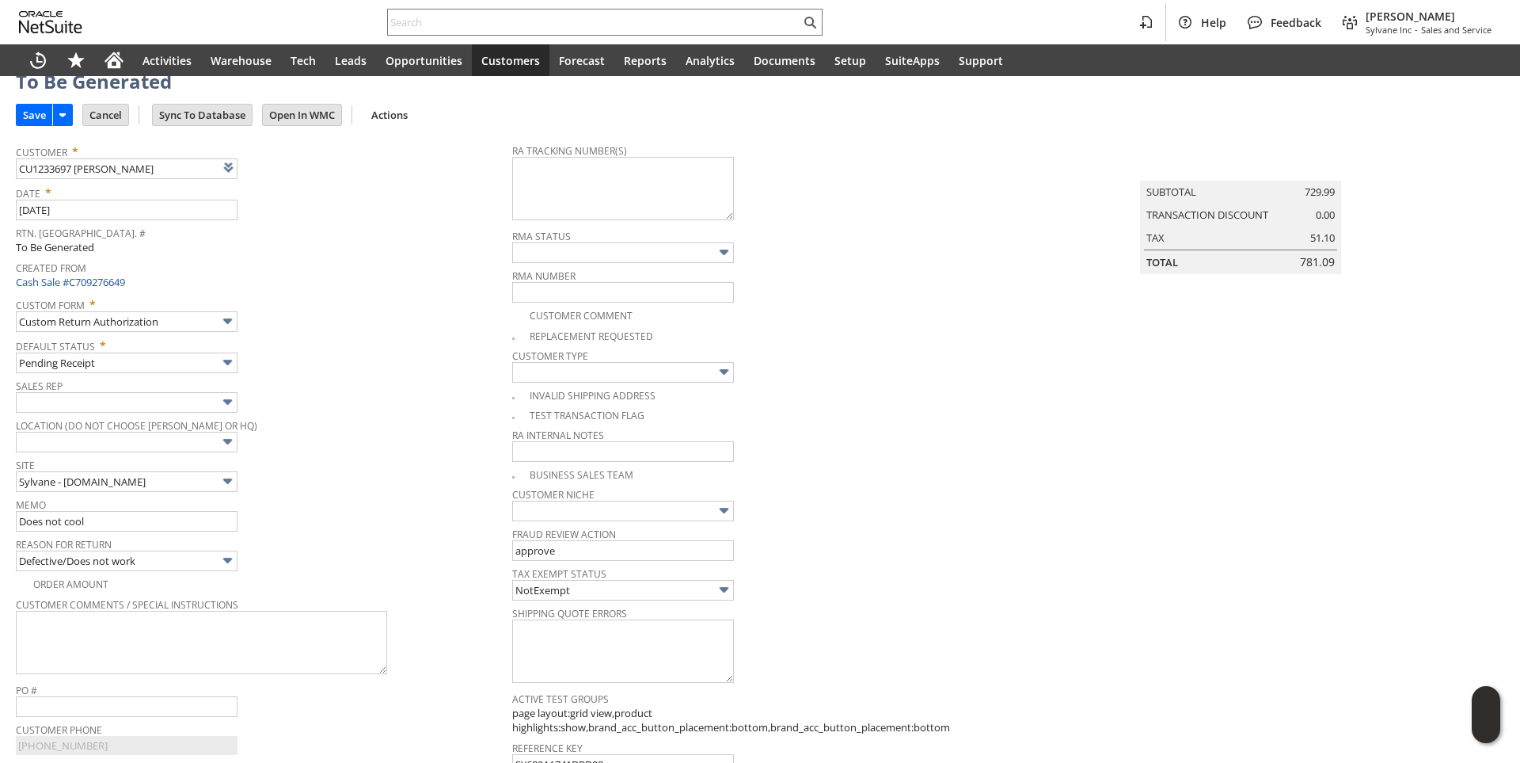
scroll to position [0, 0]
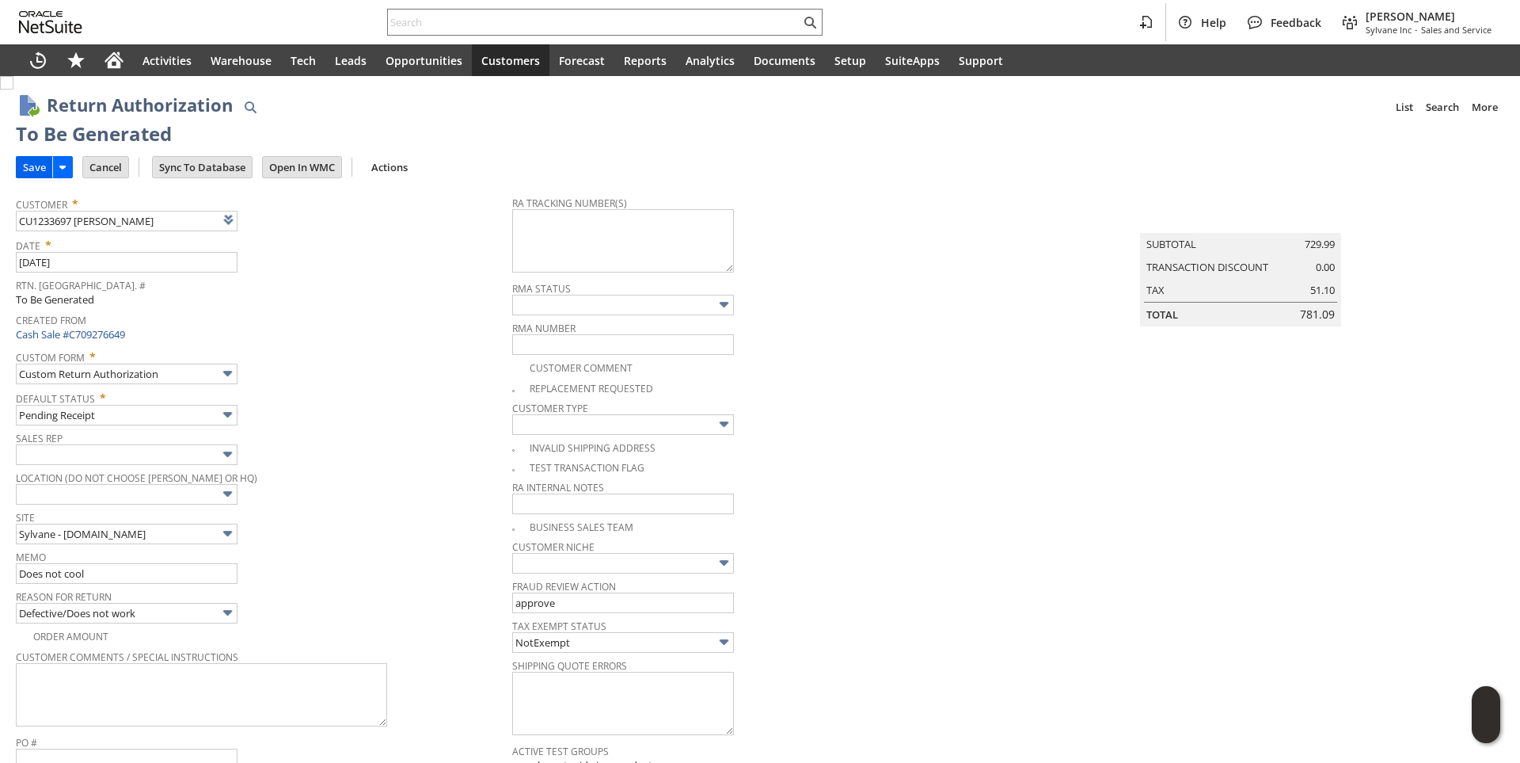
click at [42, 169] on input "Save" at bounding box center [35, 167] width 36 height 21
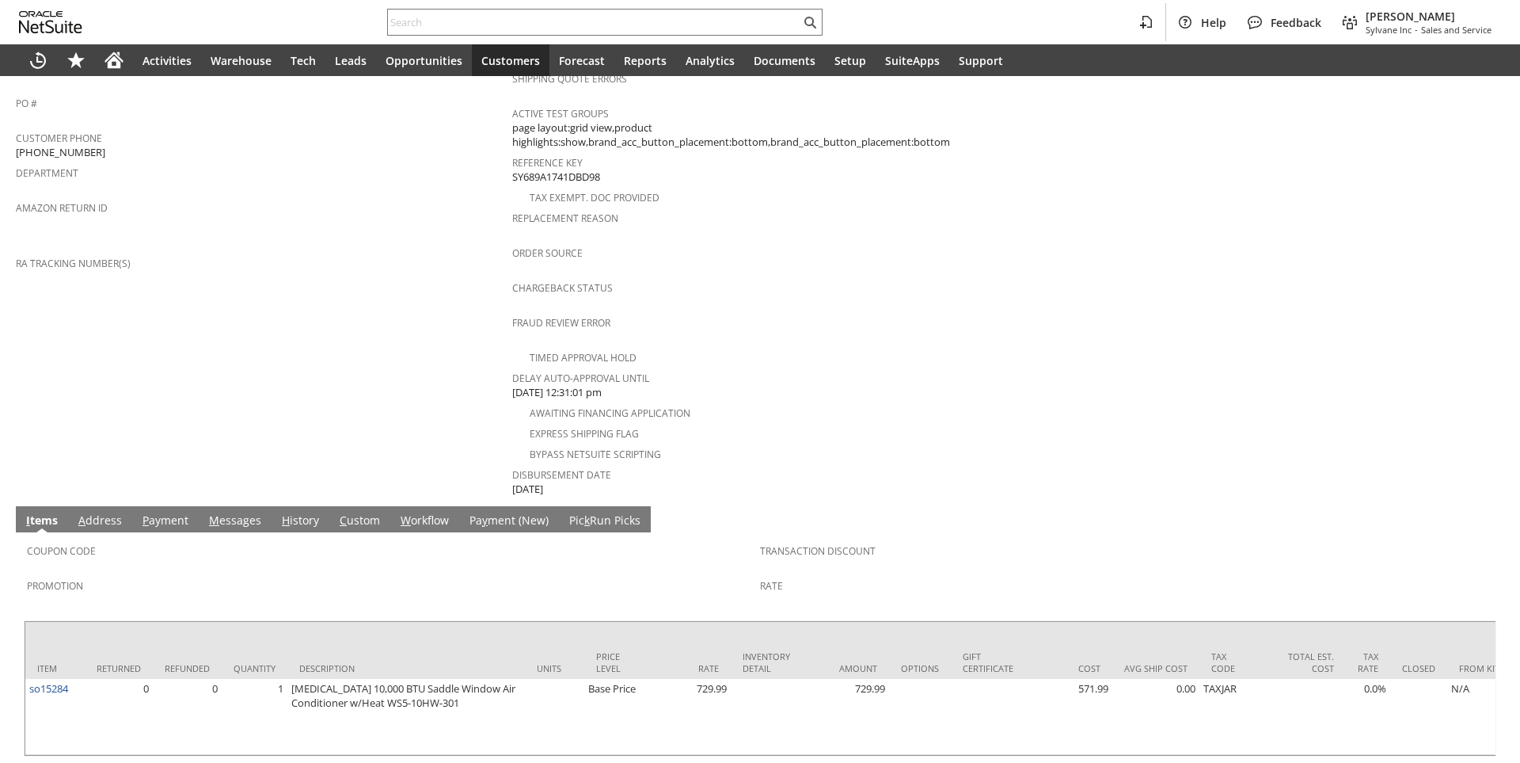
click at [89, 512] on link "A ddress" at bounding box center [99, 520] width 51 height 17
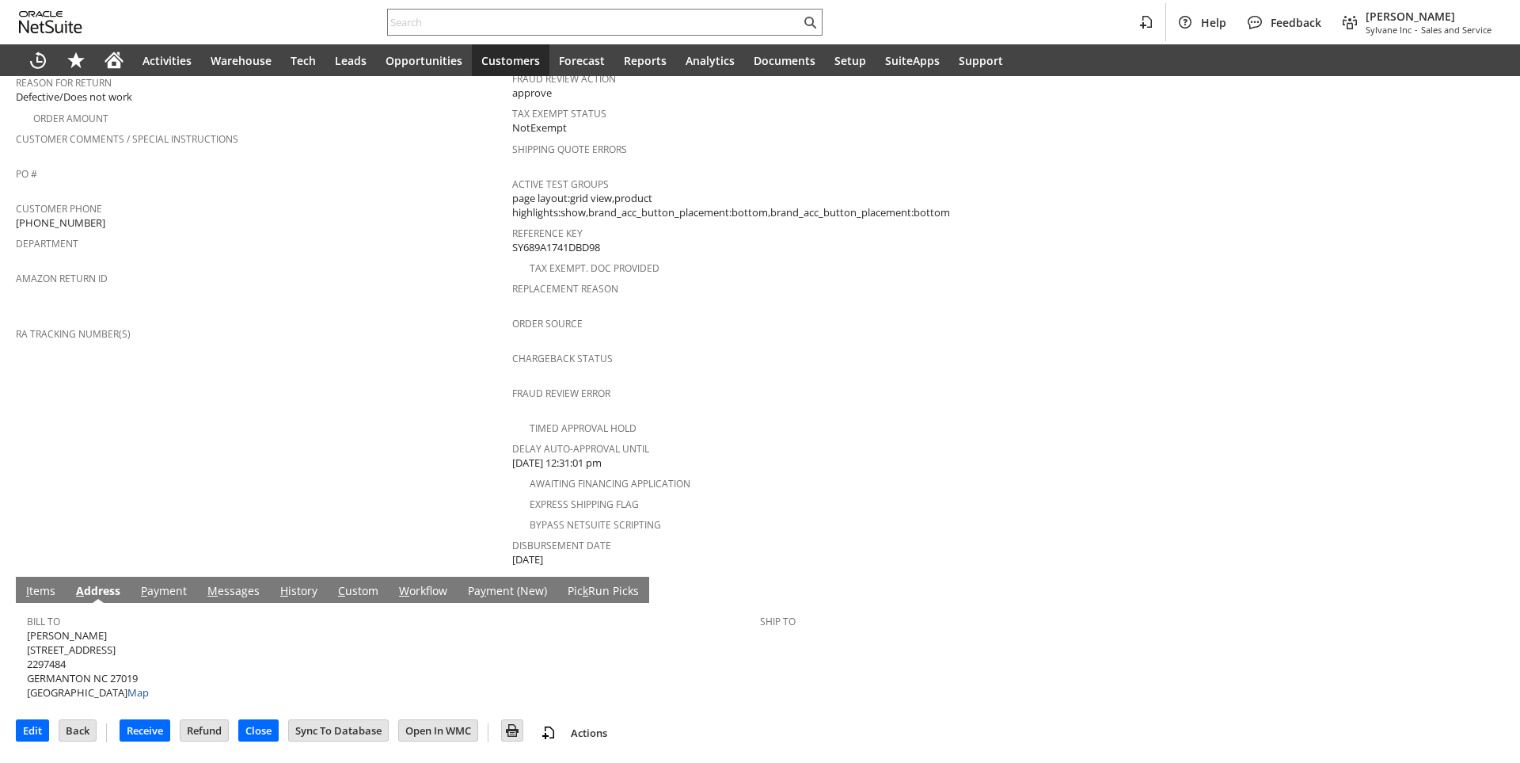
scroll to position [444, 0]
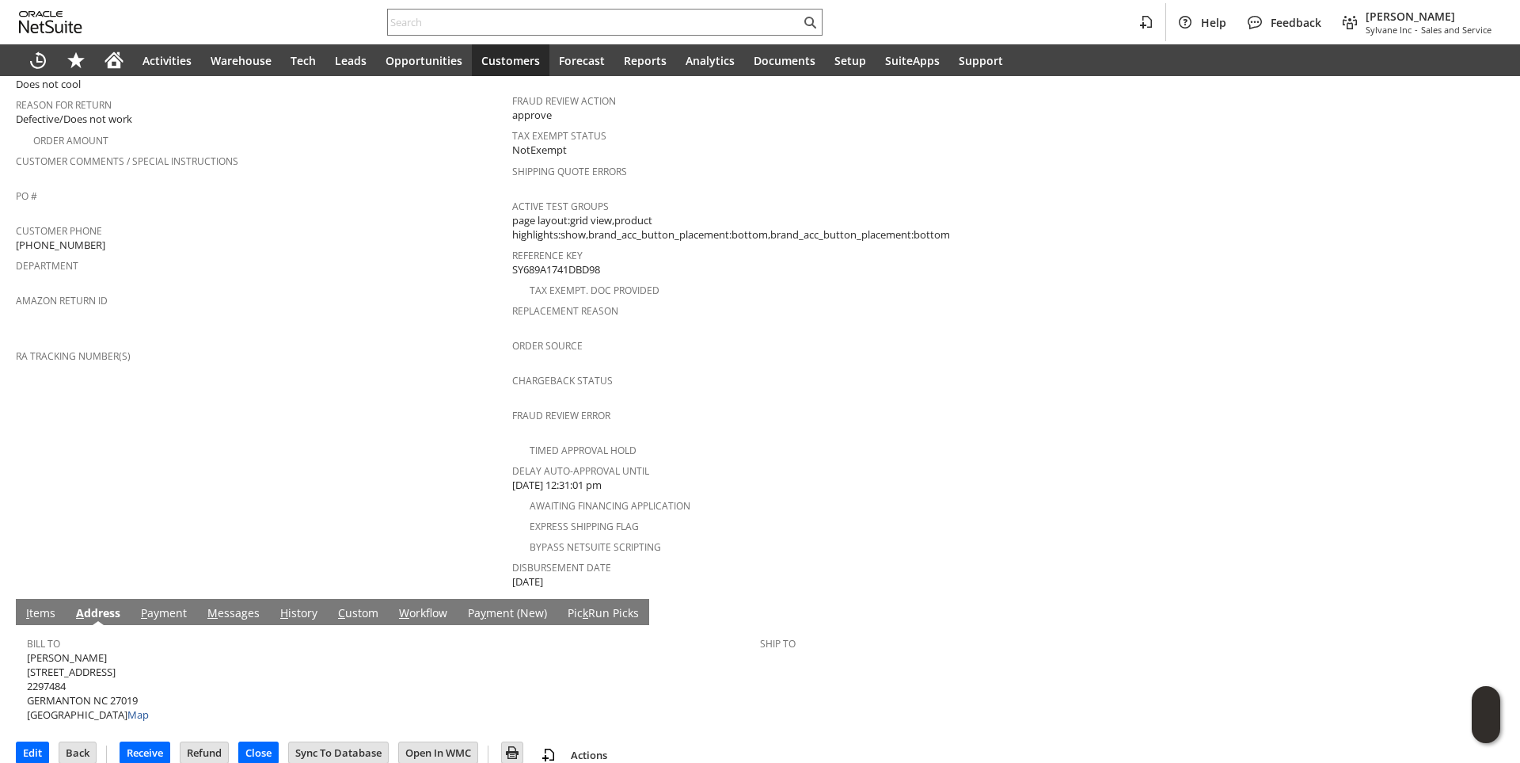
drag, startPoint x: 29, startPoint y: 648, endPoint x: 140, endPoint y: 648, distance: 111.6
click at [140, 650] on span "James H Ware 3662 NC 8 AND 65 HWY 2297484 GERMANTON NC 27019 United States Map" at bounding box center [88, 686] width 122 height 72
copy span "[STREET_ADDRESS]"
click at [239, 480] on td "Customer CU1233697 James H Ware Date 8/14/2025 Rtn. Auth. # RA89135 Created Fro…" at bounding box center [264, 199] width 496 height 782
click at [78, 650] on span "James H Ware 3662 NC 8 AND 65 HWY 2297484 GERMANTON NC 27019 United States Map" at bounding box center [88, 686] width 122 height 72
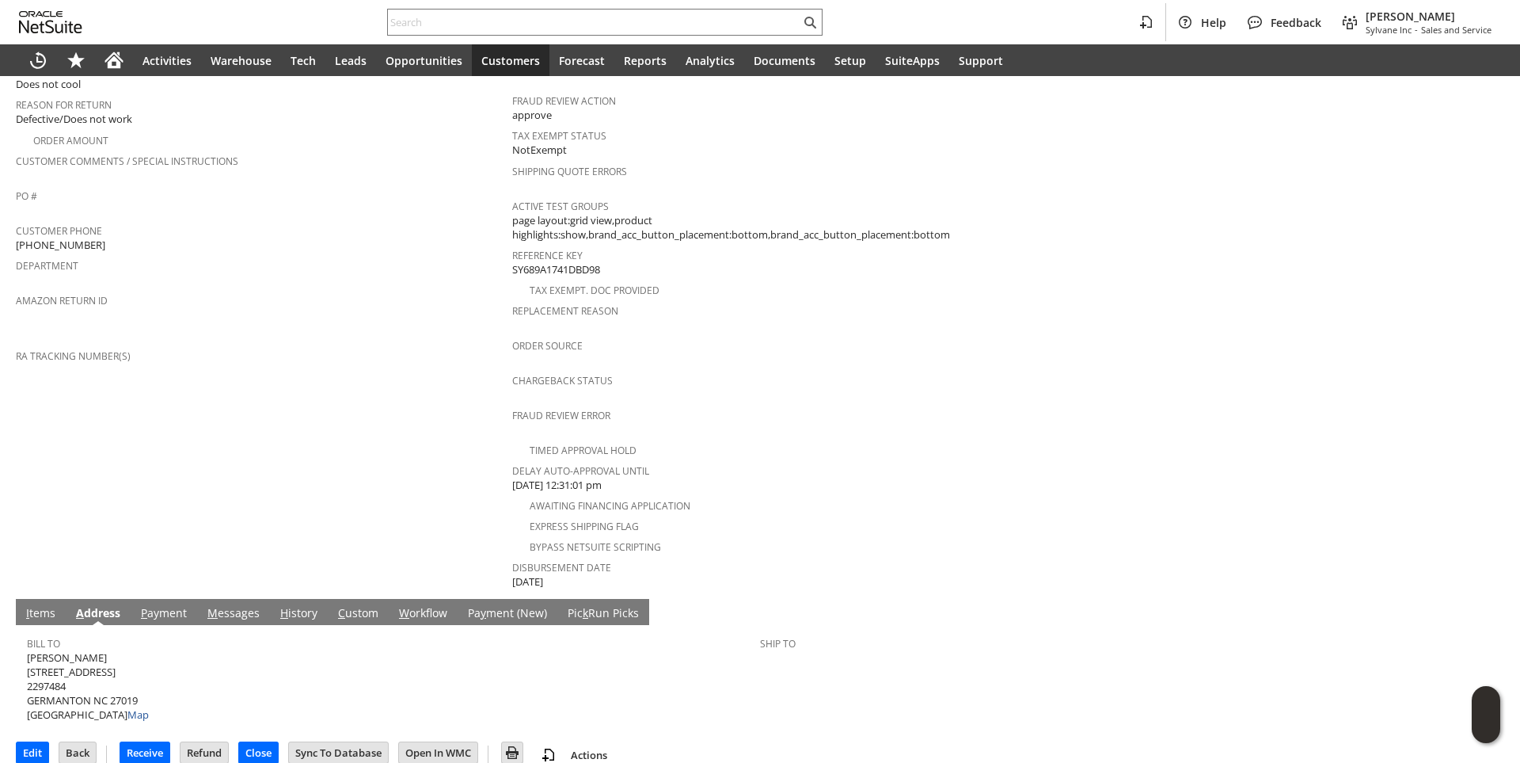
click at [78, 650] on span "James H Ware 3662 NC 8 AND 65 HWY 2297484 GERMANTON NC 27019 United States Map" at bounding box center [88, 686] width 122 height 72
copy span "[PERSON_NAME]"
click at [56, 238] on span "[PHONE_NUMBER]" at bounding box center [60, 245] width 89 height 15
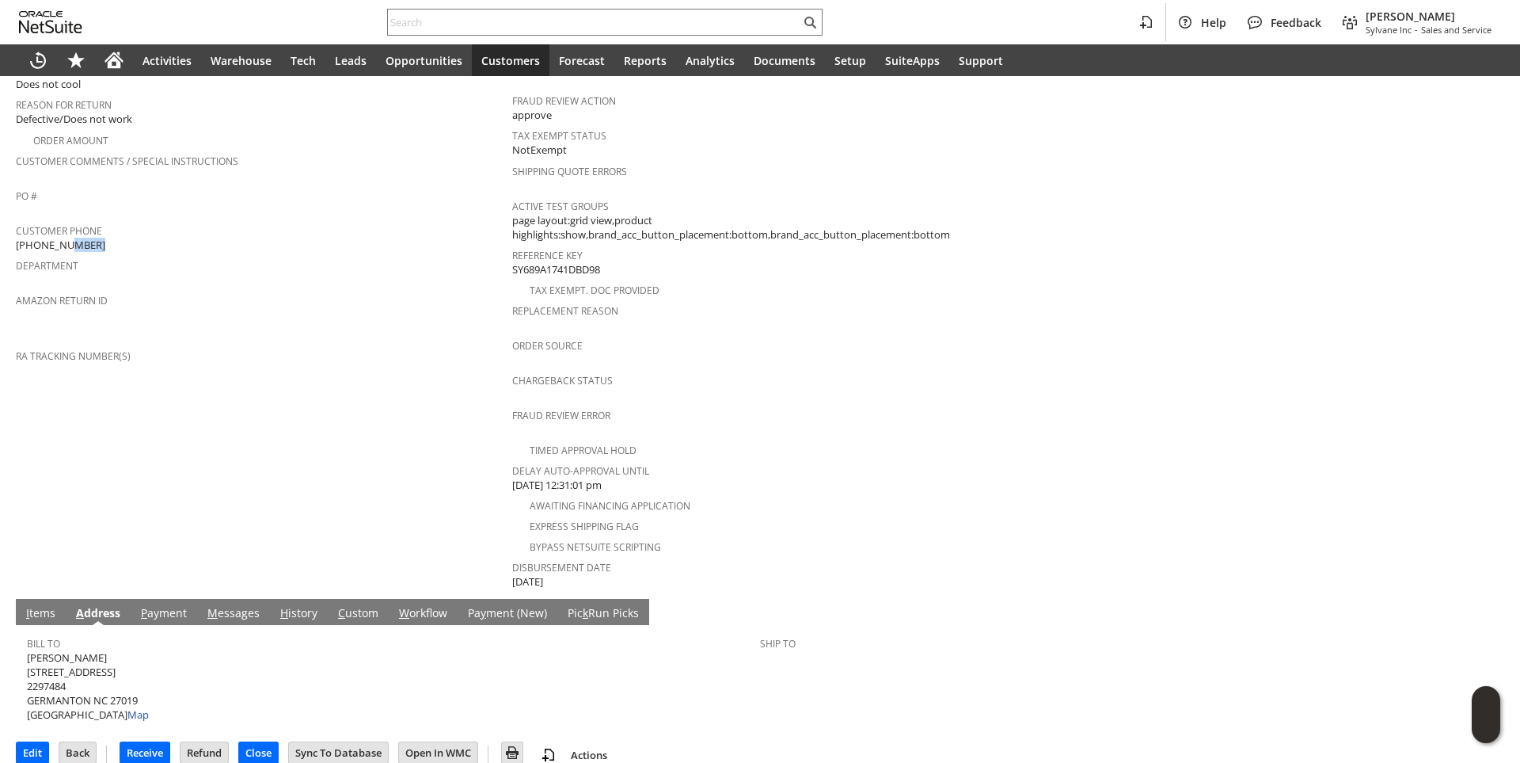
click at [56, 238] on span "[PHONE_NUMBER]" at bounding box center [60, 245] width 89 height 15
copy tbody "[PHONE_NUMBER]"
drag, startPoint x: 238, startPoint y: 587, endPoint x: 221, endPoint y: 611, distance: 30.1
click at [238, 605] on link "M essages" at bounding box center [233, 613] width 60 height 17
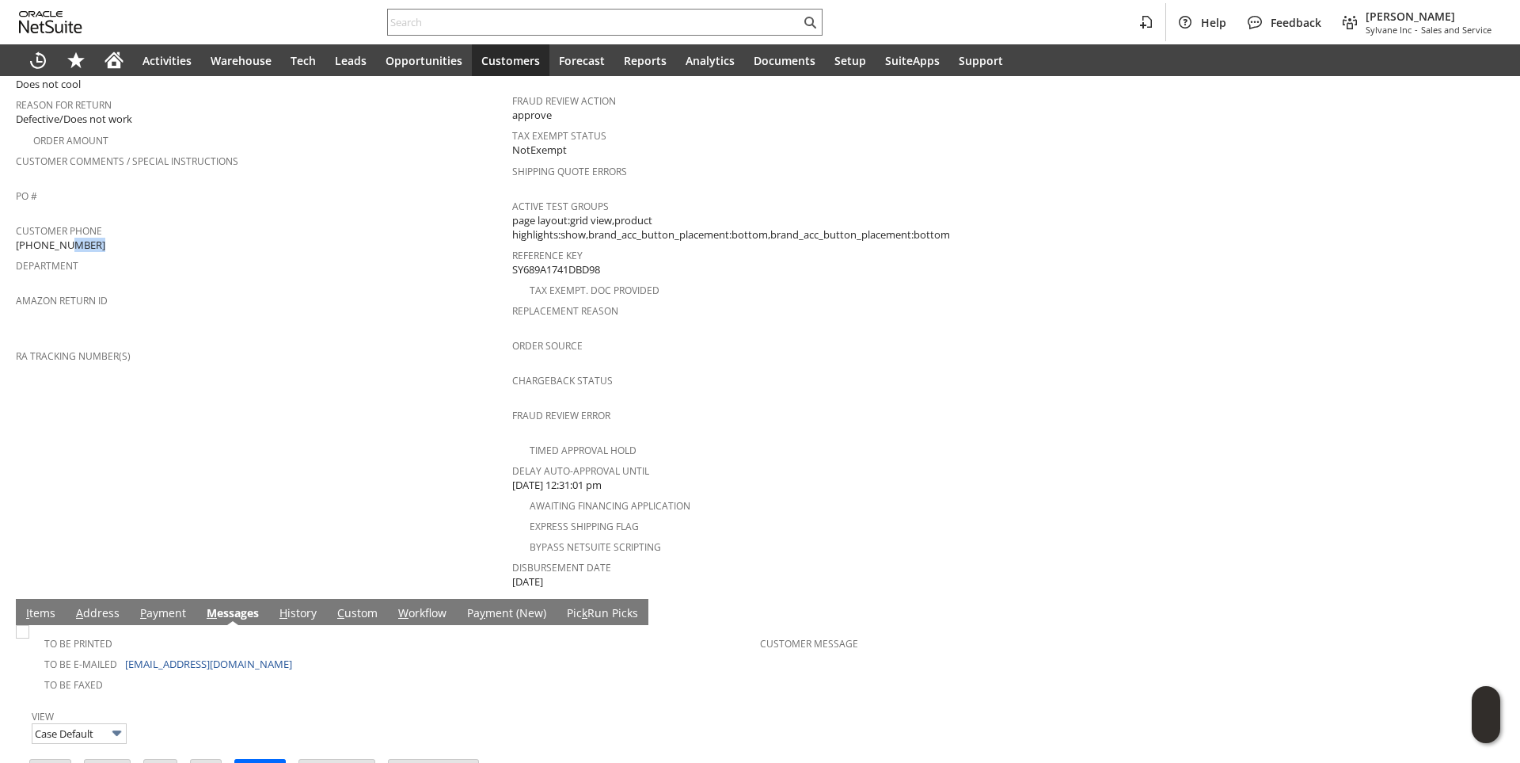
scroll to position [0, 0]
drag, startPoint x: 289, startPoint y: 644, endPoint x: 123, endPoint y: 642, distance: 166.3
click at [123, 652] on td "To Be E-mailed JAMESHWARE1@OUTLOOK.COM" at bounding box center [393, 662] width 733 height 21
copy td "[EMAIL_ADDRESS][DOMAIN_NAME]"
click at [36, 605] on link "I tems" at bounding box center [40, 613] width 37 height 17
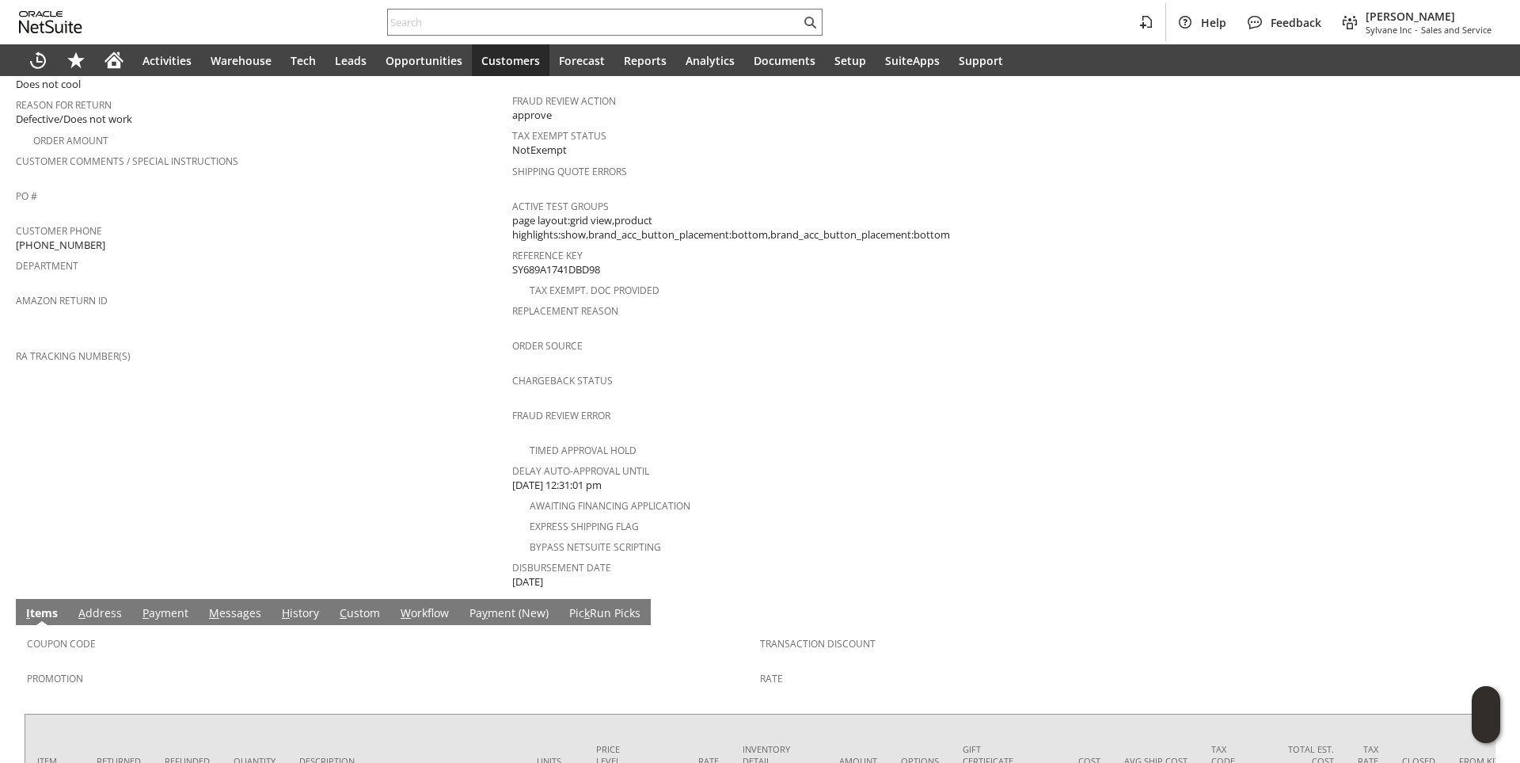
click at [208, 496] on td "Customer CU1233697 James H Ware Date 8/14/2025 Rtn. Auth. # RA89135 Created Fro…" at bounding box center [264, 199] width 496 height 782
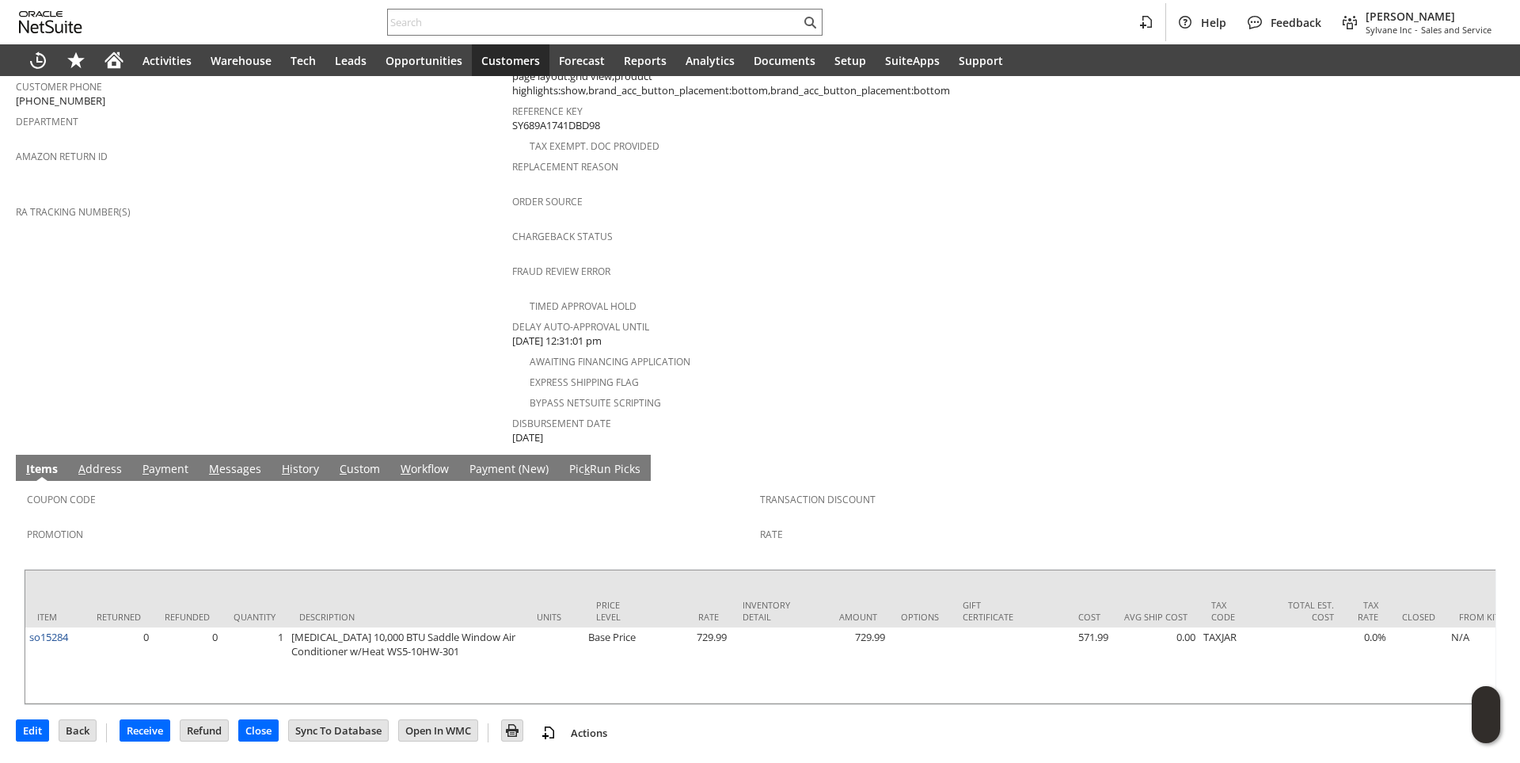
click at [107, 461] on link "A ddress" at bounding box center [99, 469] width 51 height 17
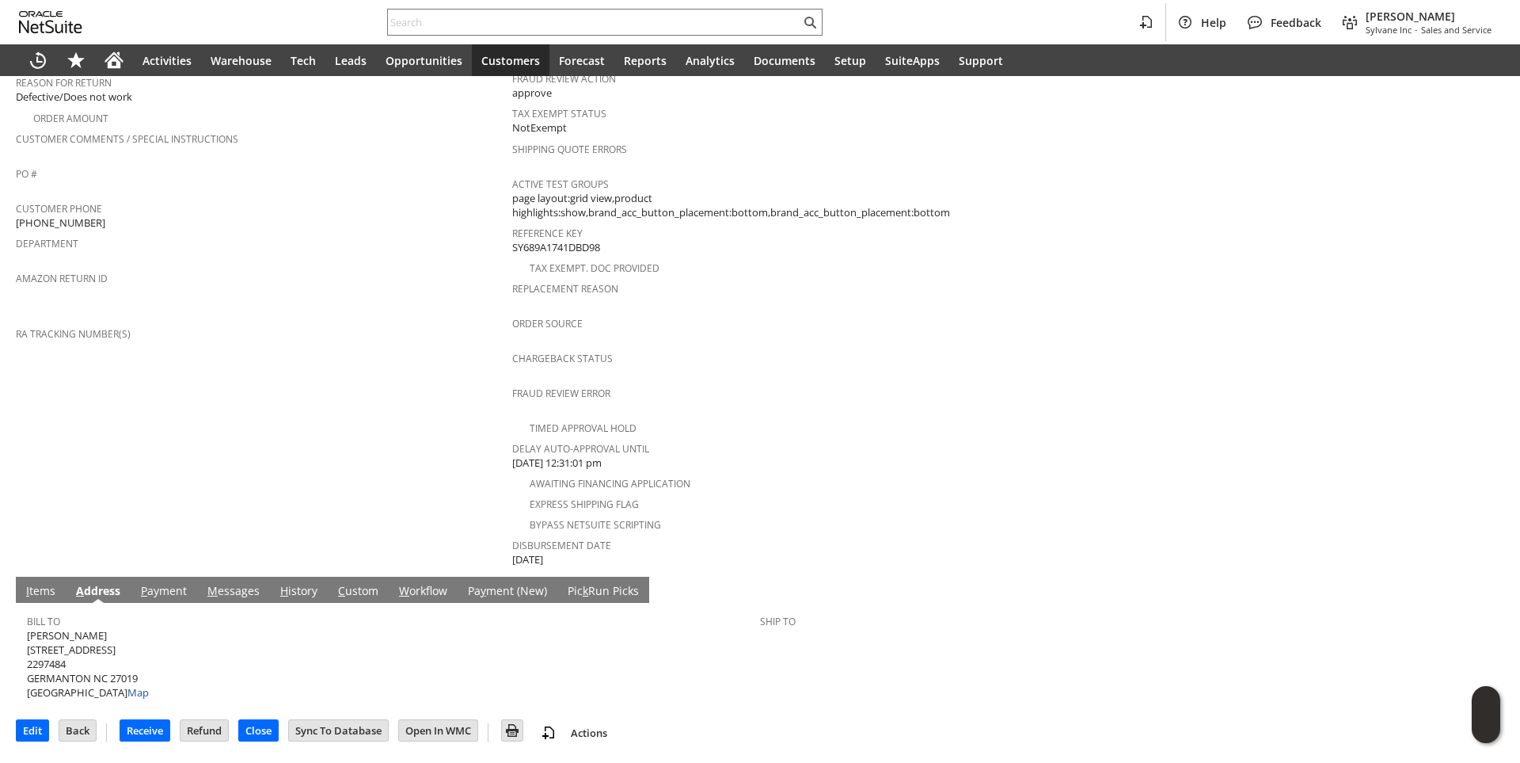
scroll to position [444, 0]
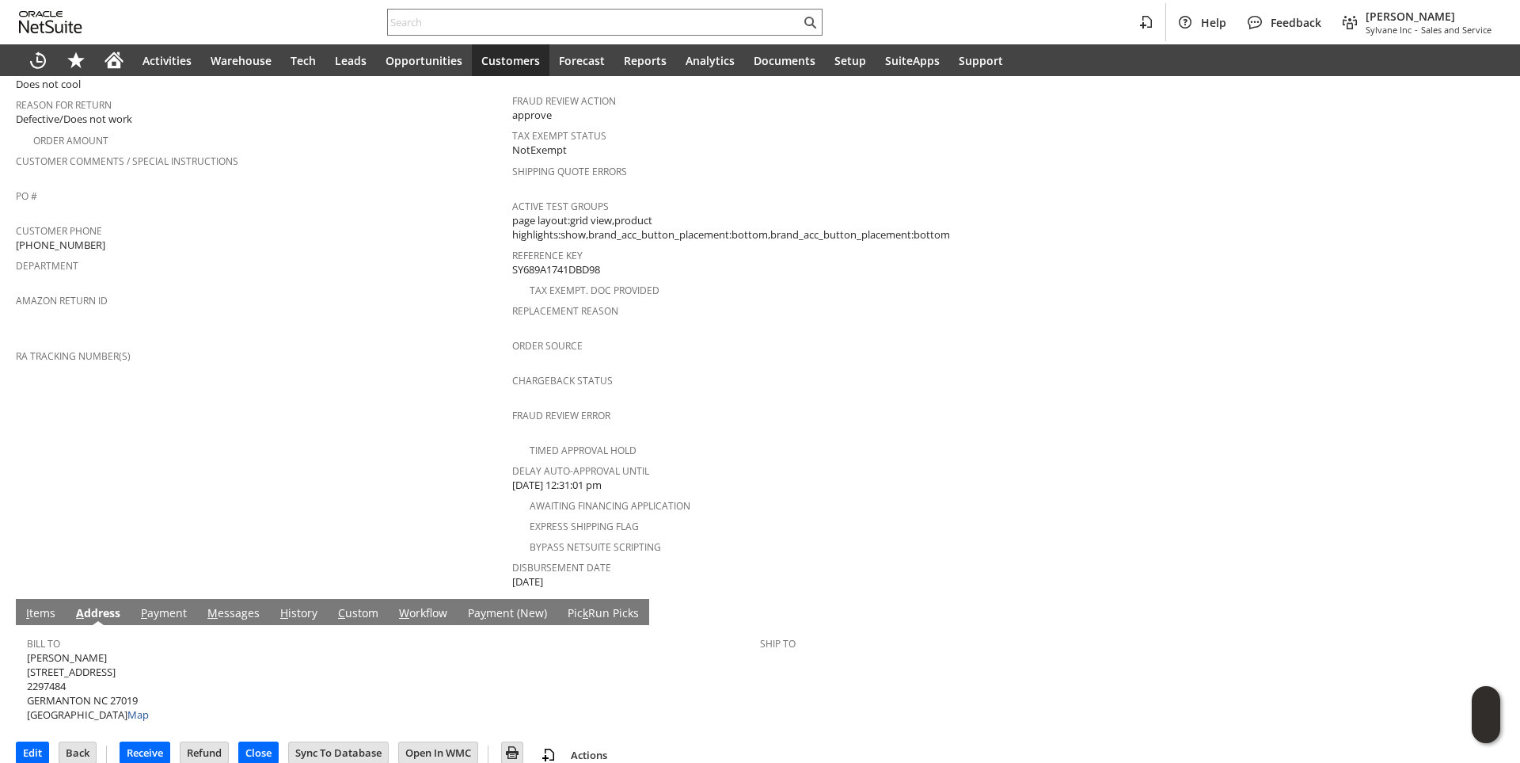
click at [124, 675] on span "James H Ware 3662 NC 8 AND 65 HWY 2297484 GERMANTON NC 27019 United States Map" at bounding box center [88, 686] width 122 height 72
copy span "27019"
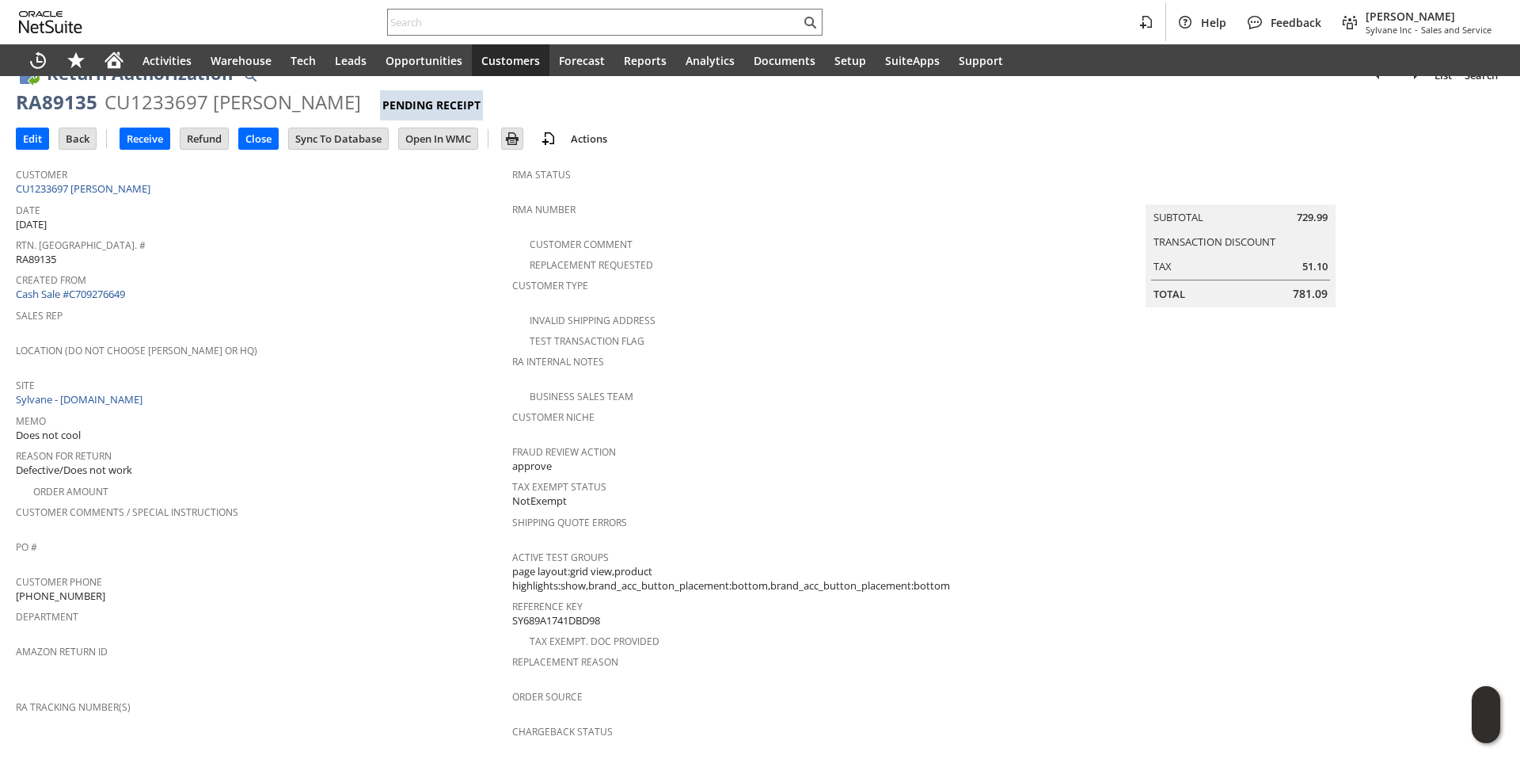
scroll to position [0, 0]
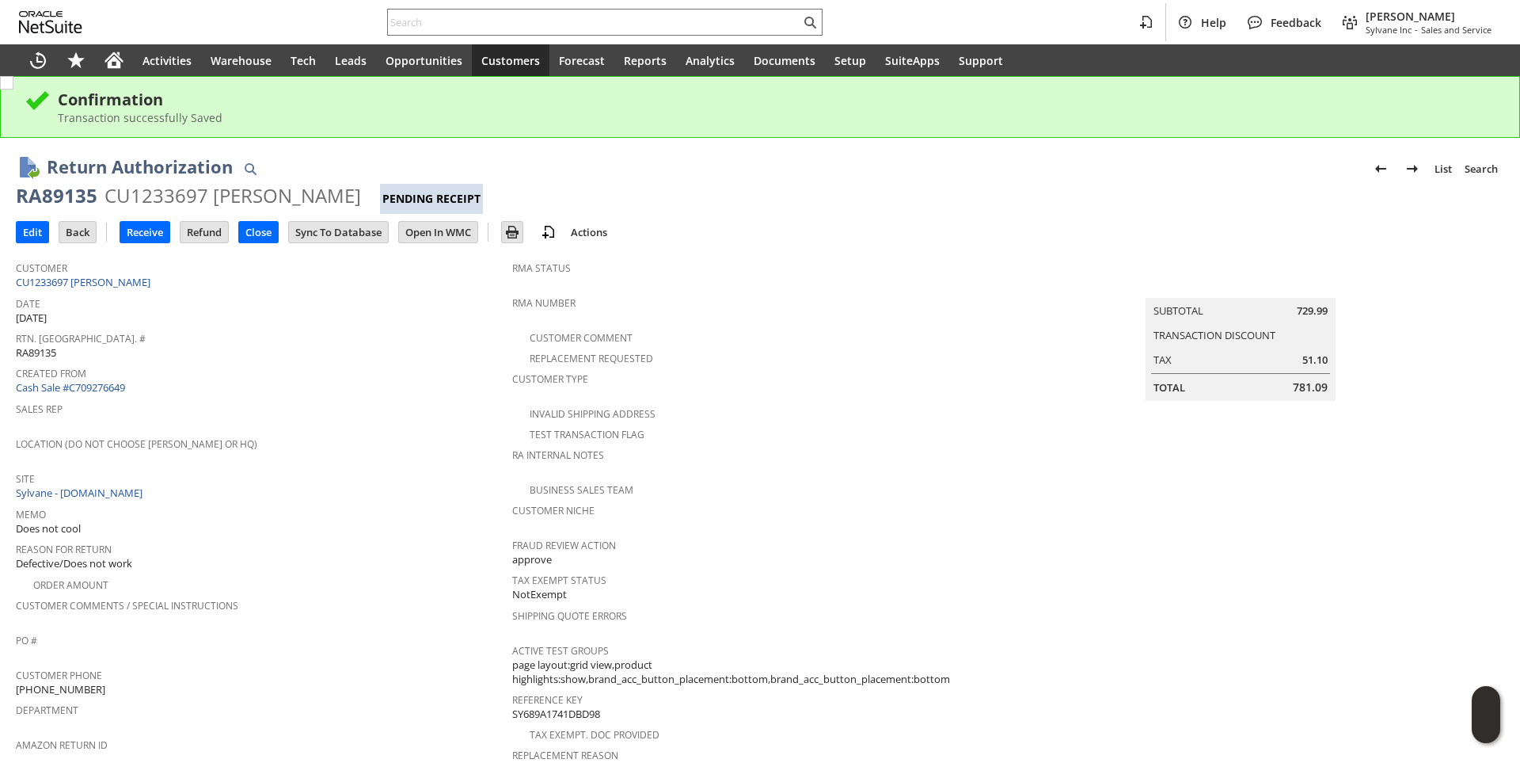
click at [67, 203] on div "RA89135" at bounding box center [57, 195] width 82 height 25
click at [67, 201] on div "RA89135" at bounding box center [57, 195] width 82 height 25
copy div "RA89135"
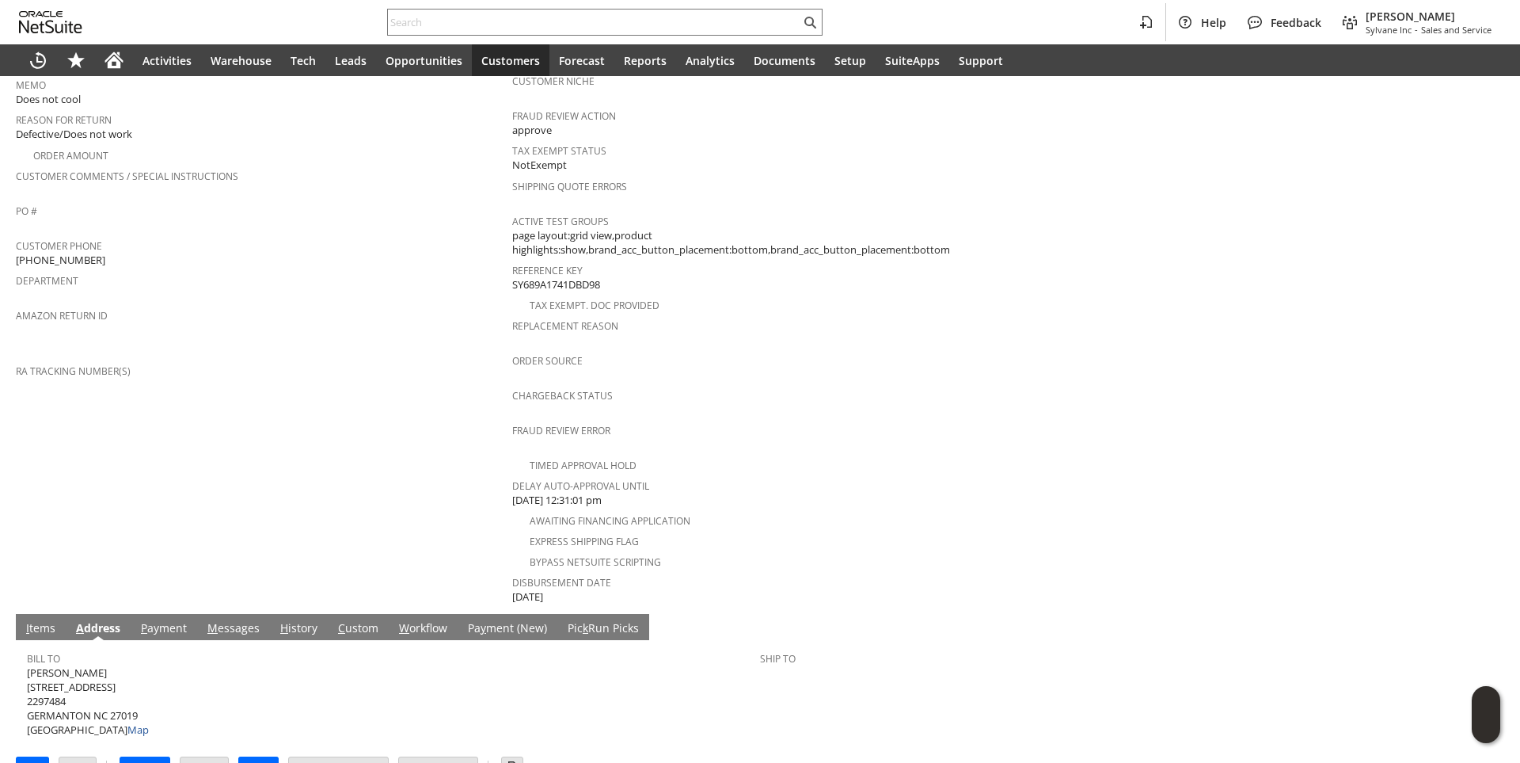
scroll to position [444, 0]
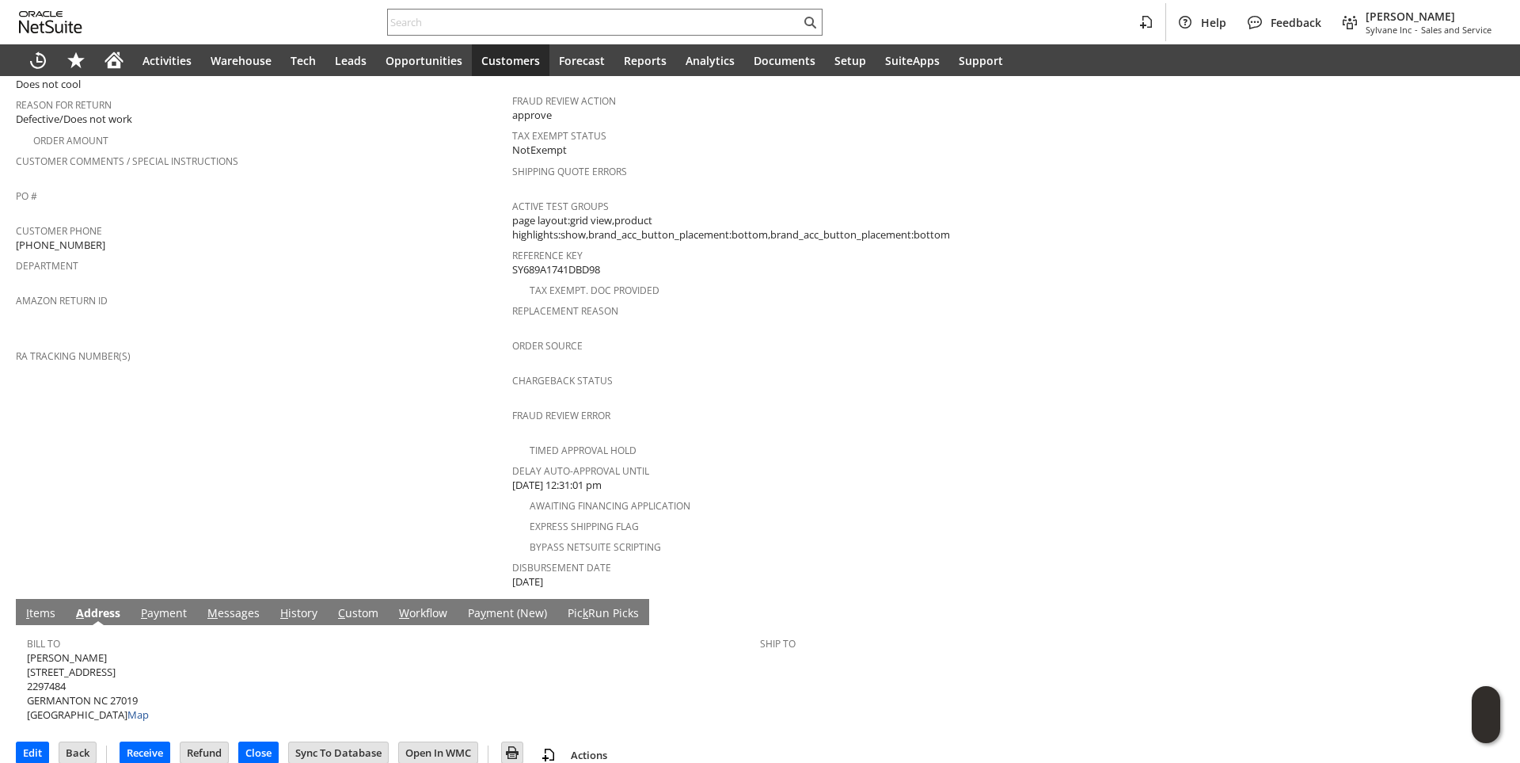
click at [25, 605] on link "I tems" at bounding box center [40, 613] width 37 height 17
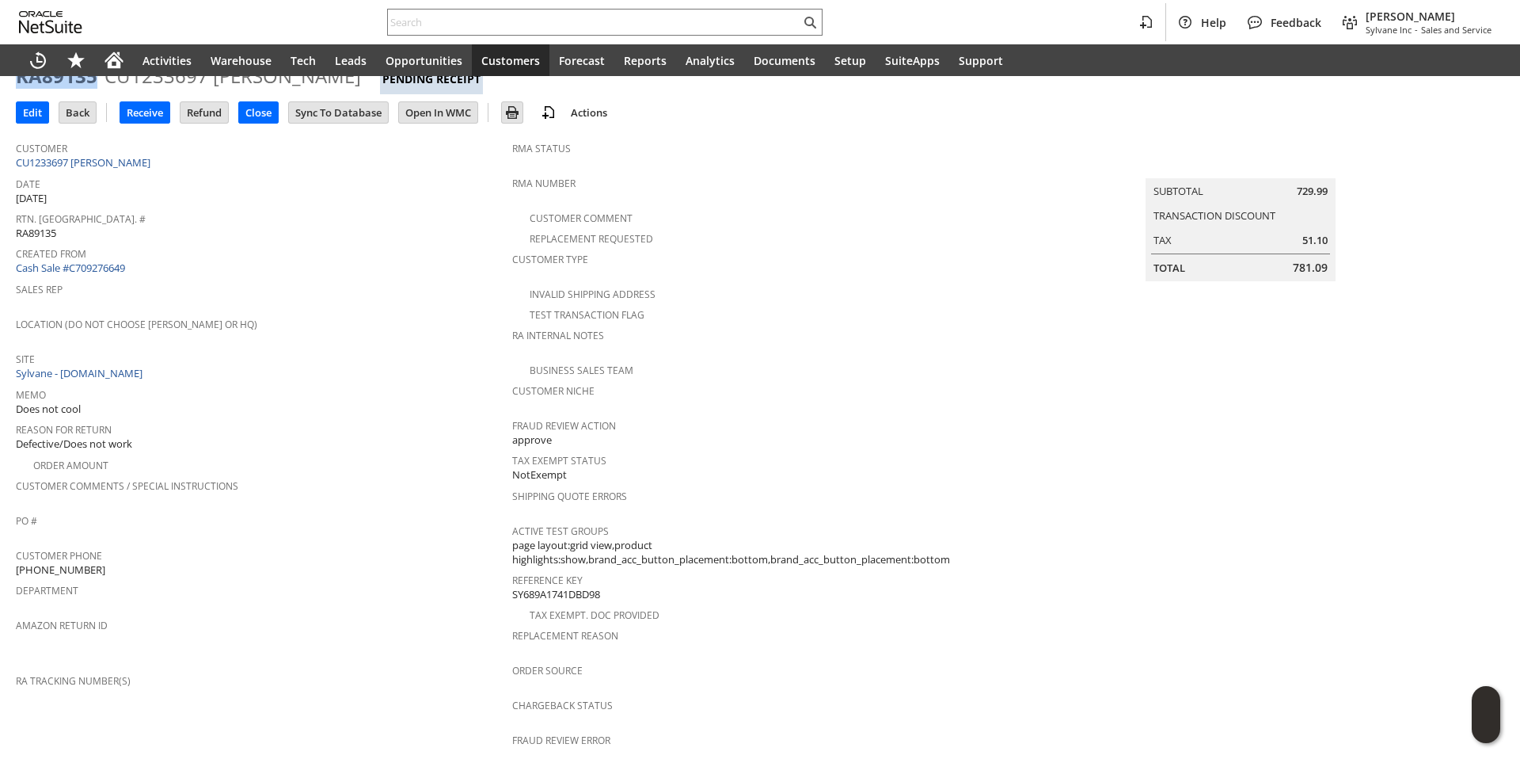
scroll to position [0, 0]
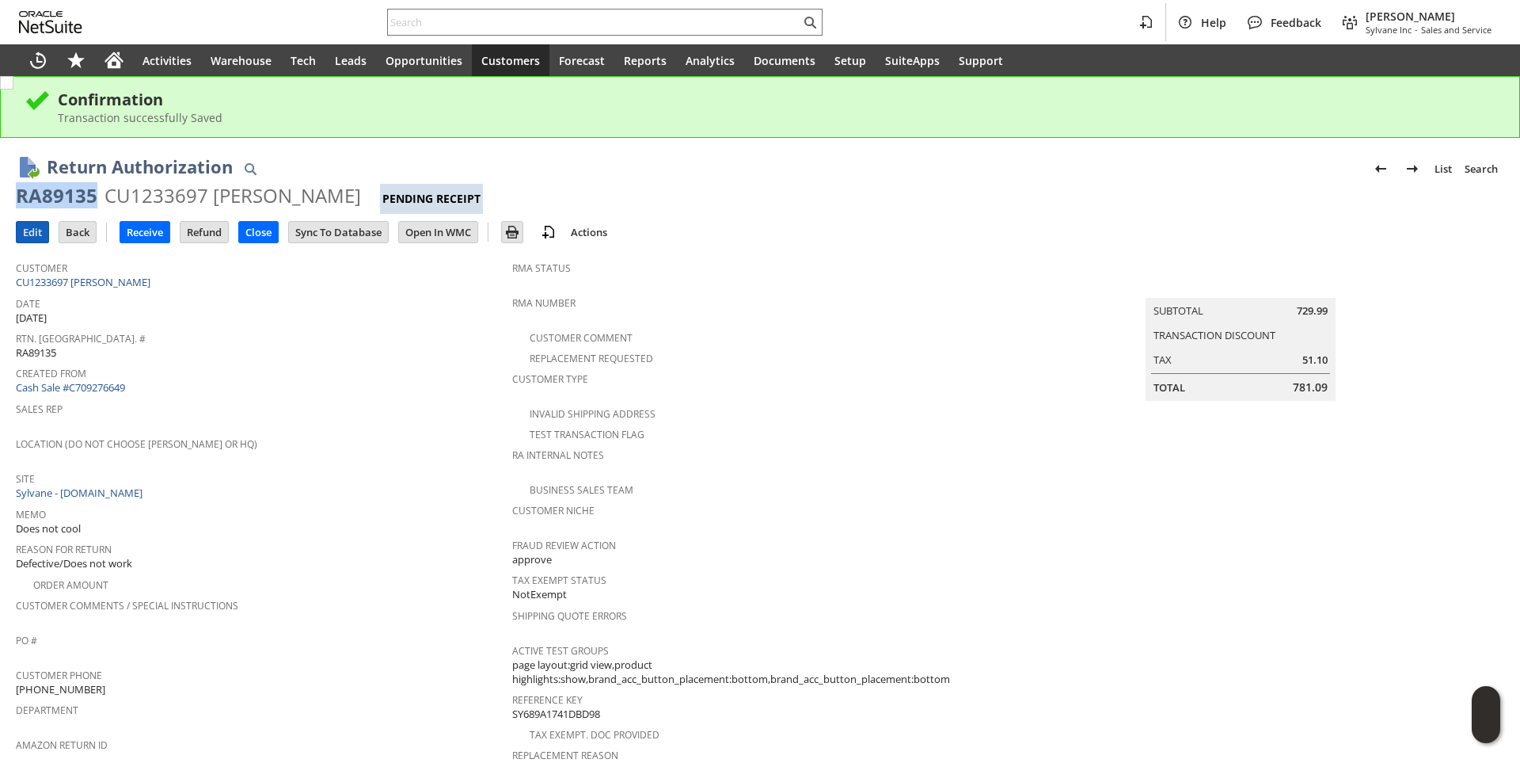
click at [36, 231] on input "Edit" at bounding box center [33, 232] width 32 height 21
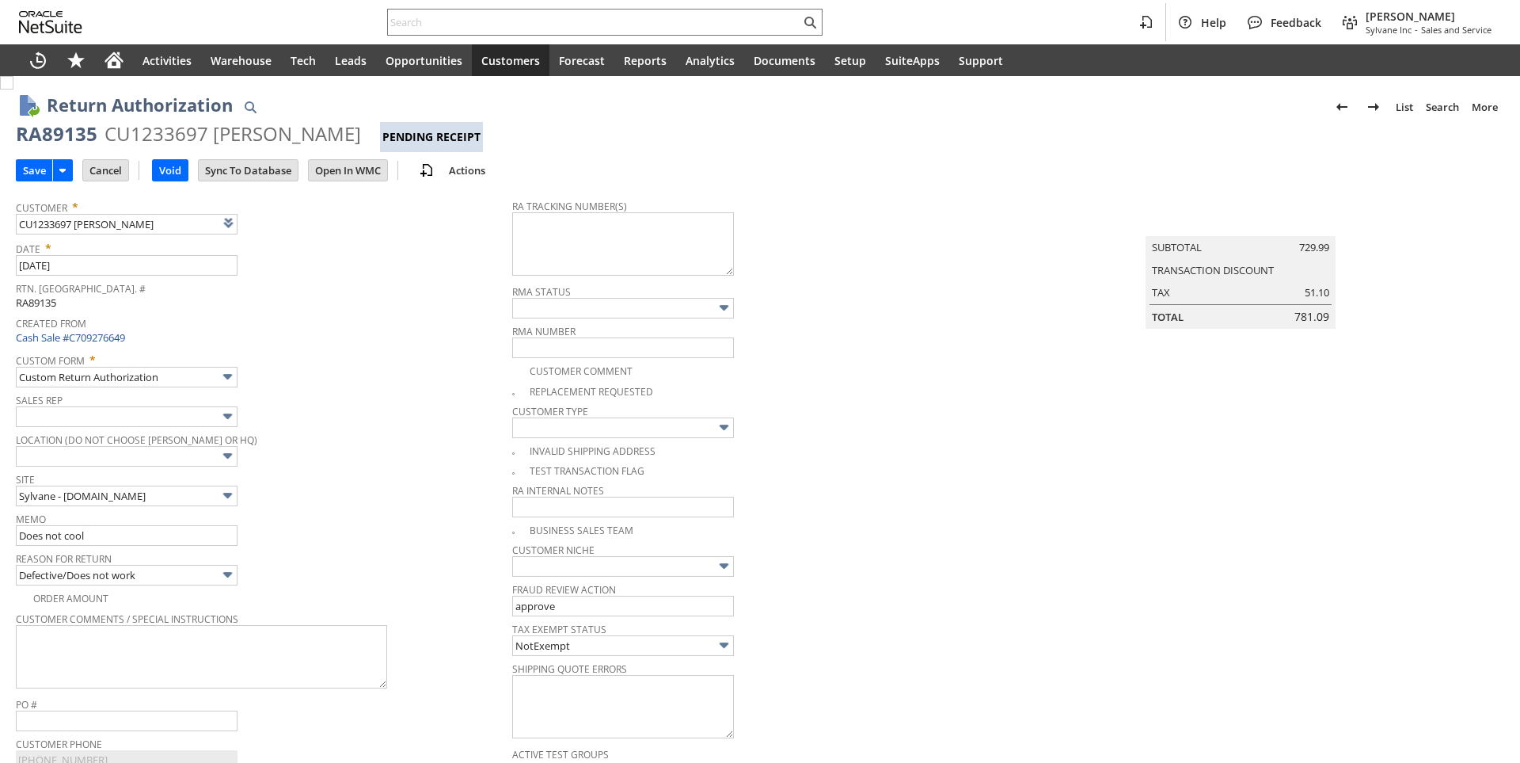
type textarea "997027301371797"
type input "Add"
type input "Copy Previous"
type textarea "997027301371797 [DATE] 8am-4pm"
click at [429, 325] on span "Created From" at bounding box center [260, 321] width 489 height 18
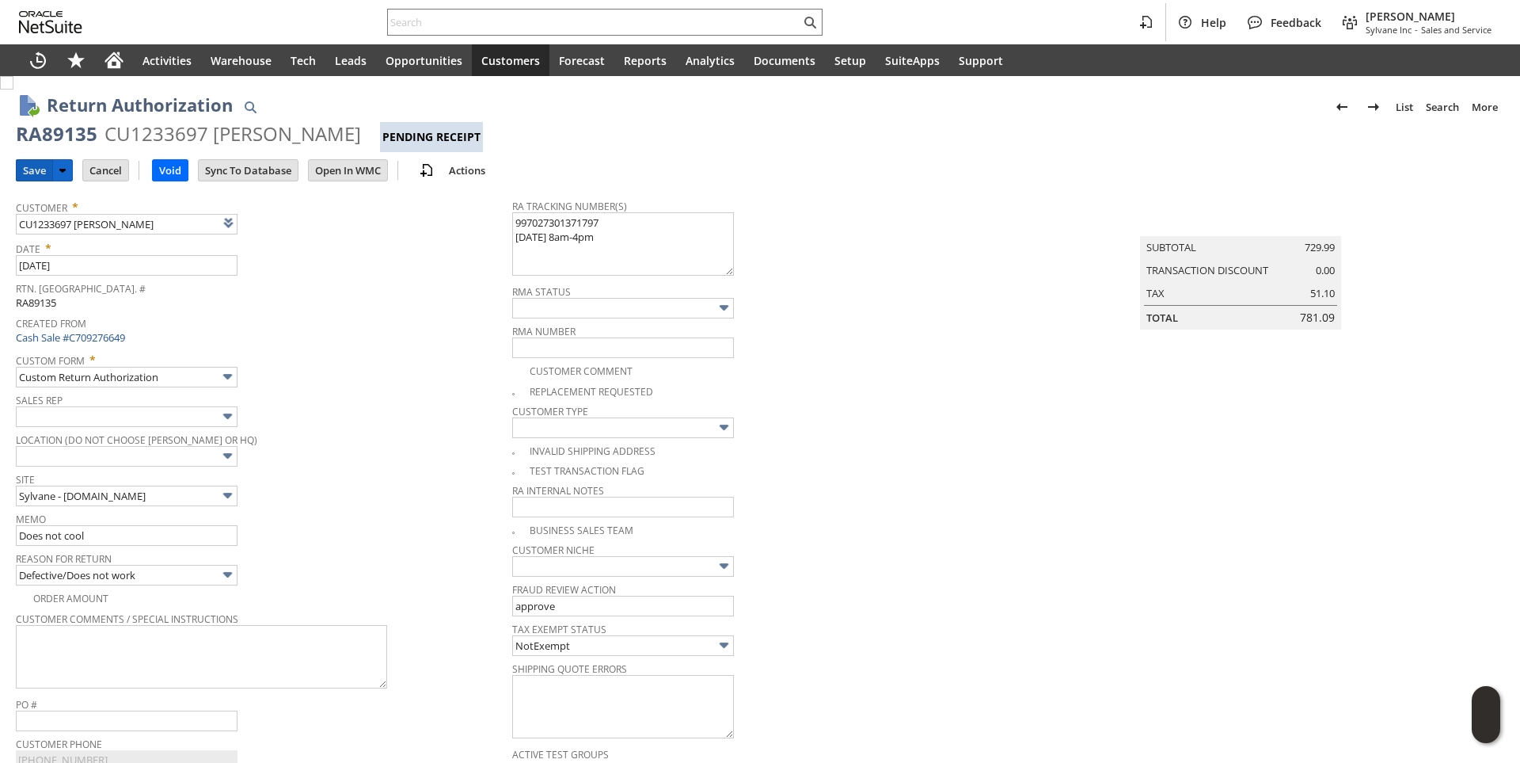
click at [38, 169] on input "Save" at bounding box center [35, 170] width 36 height 21
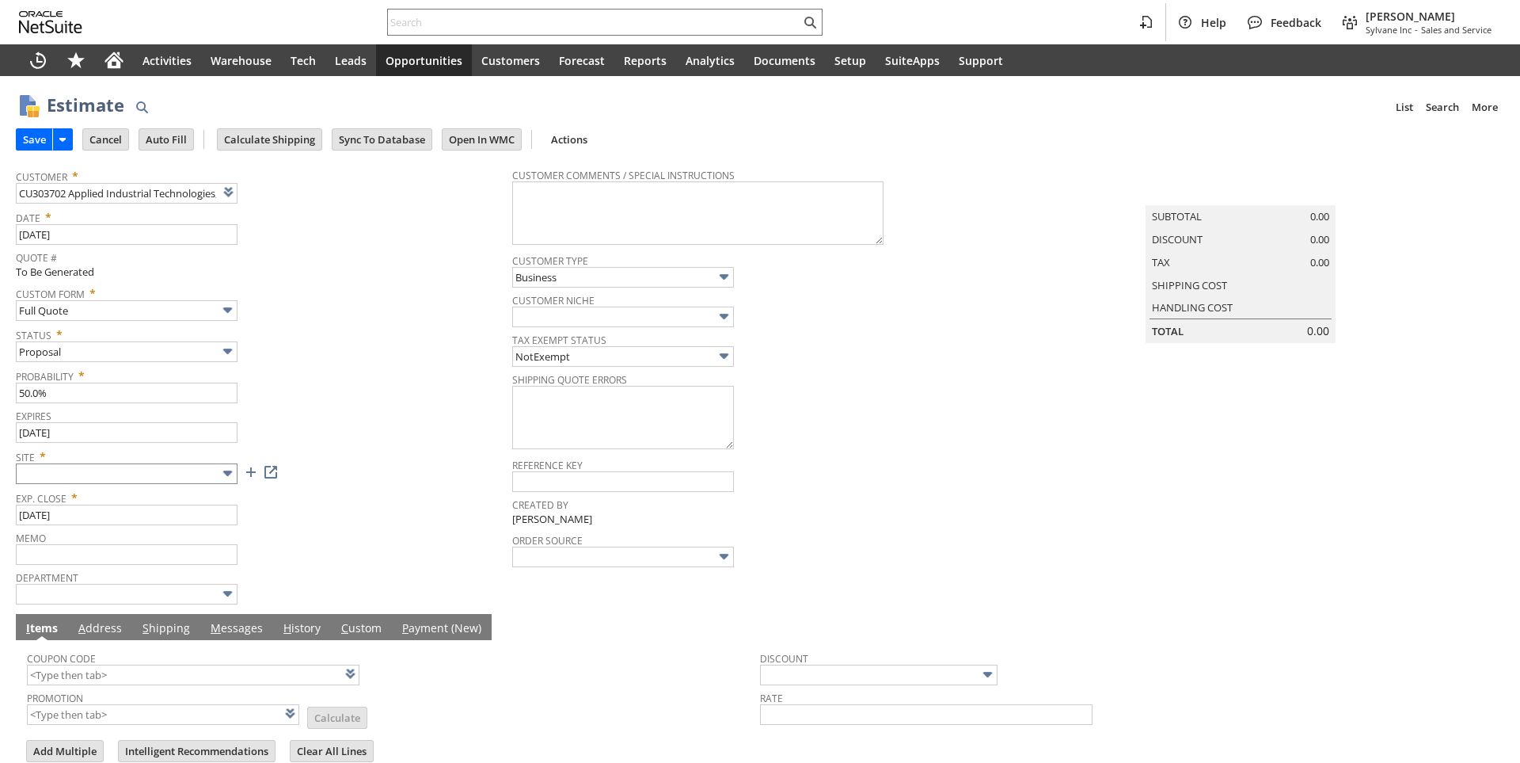
type input "[DATE]"
click at [191, 475] on input "text" at bounding box center [127, 473] width 222 height 21
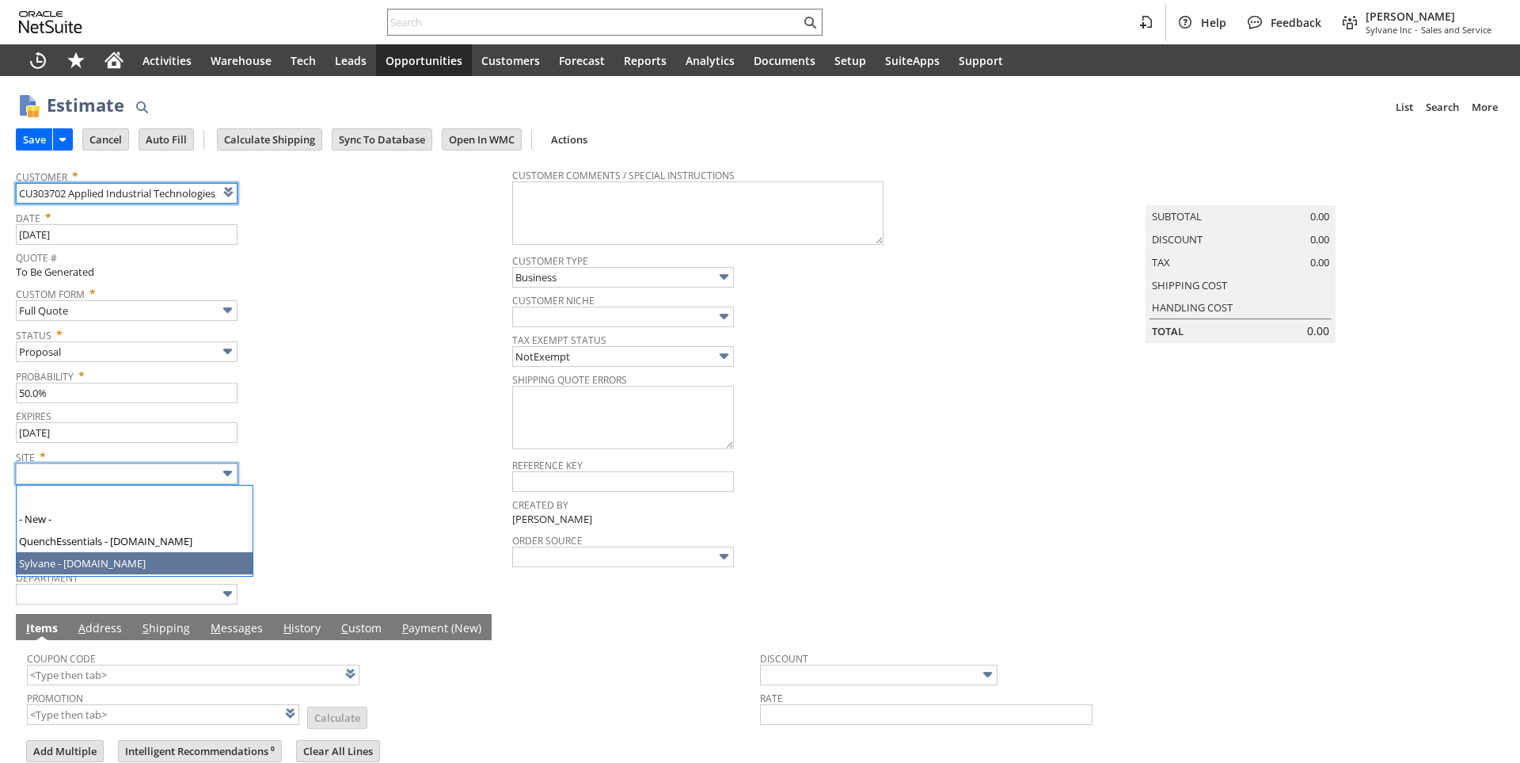
type input "Intelligent Recommendations ⁰"
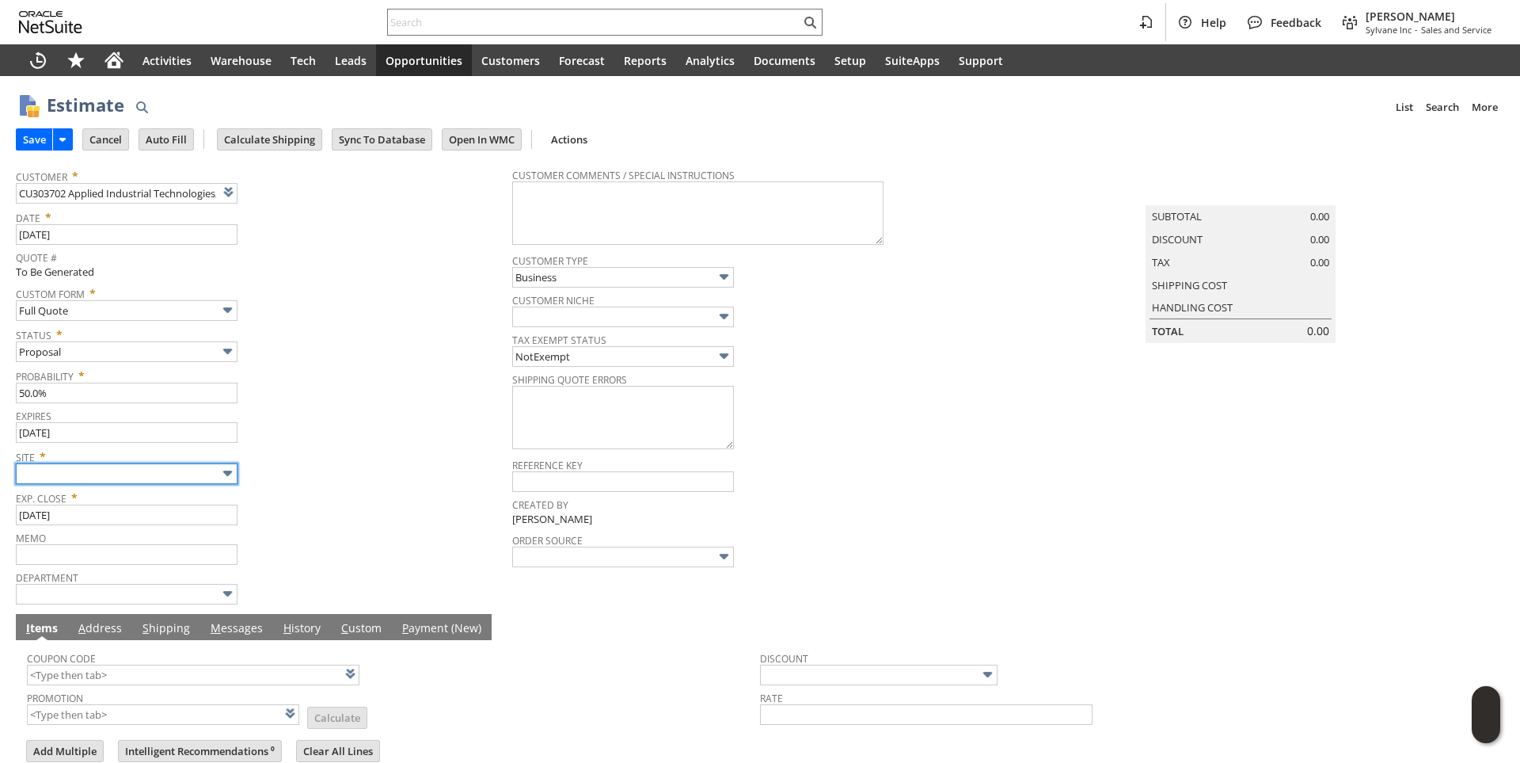
type input "Sylvane - [DOMAIN_NAME]"
click at [355, 468] on div "Site * Sylvane - www.sylvane.com" at bounding box center [260, 464] width 489 height 40
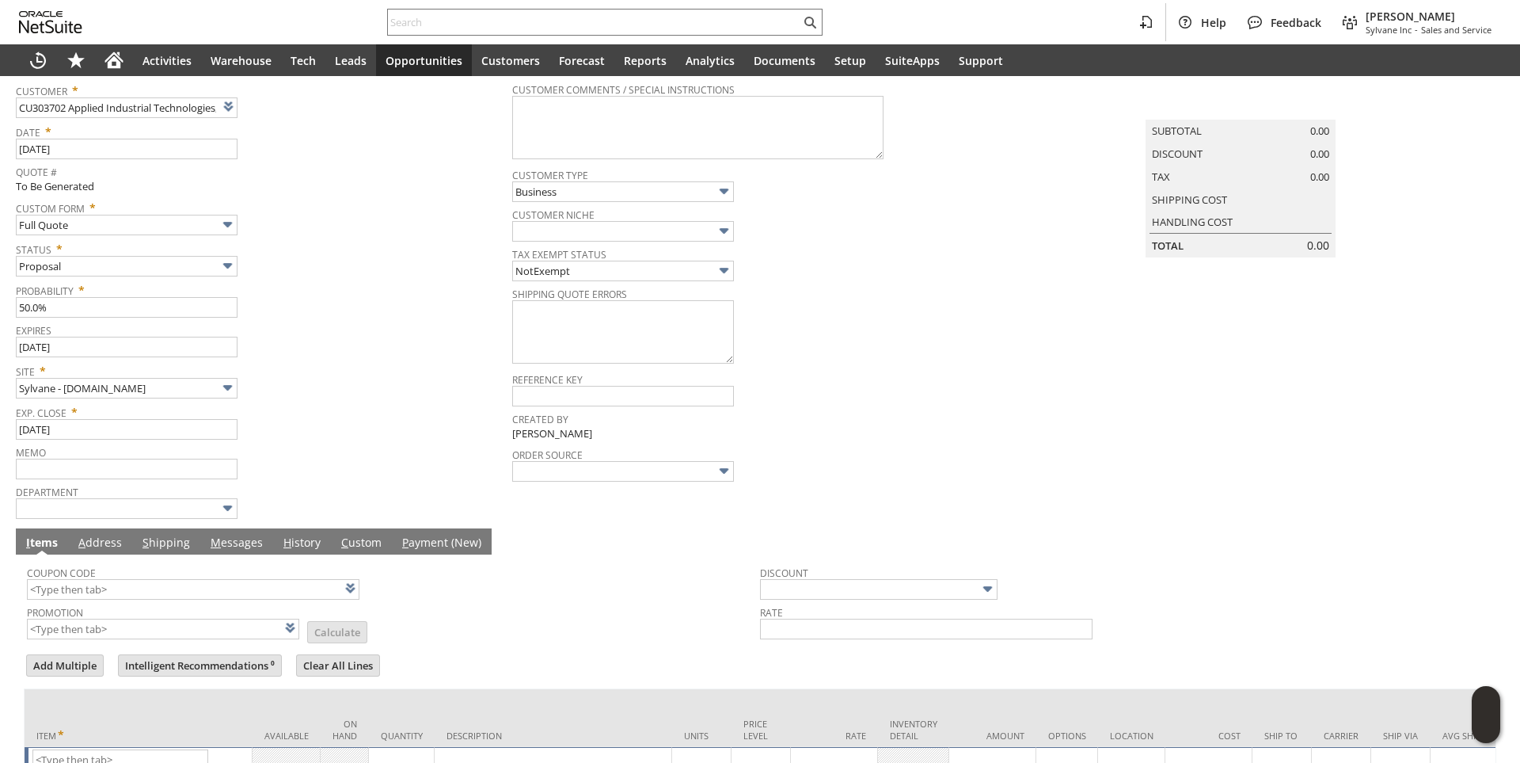
scroll to position [200, 0]
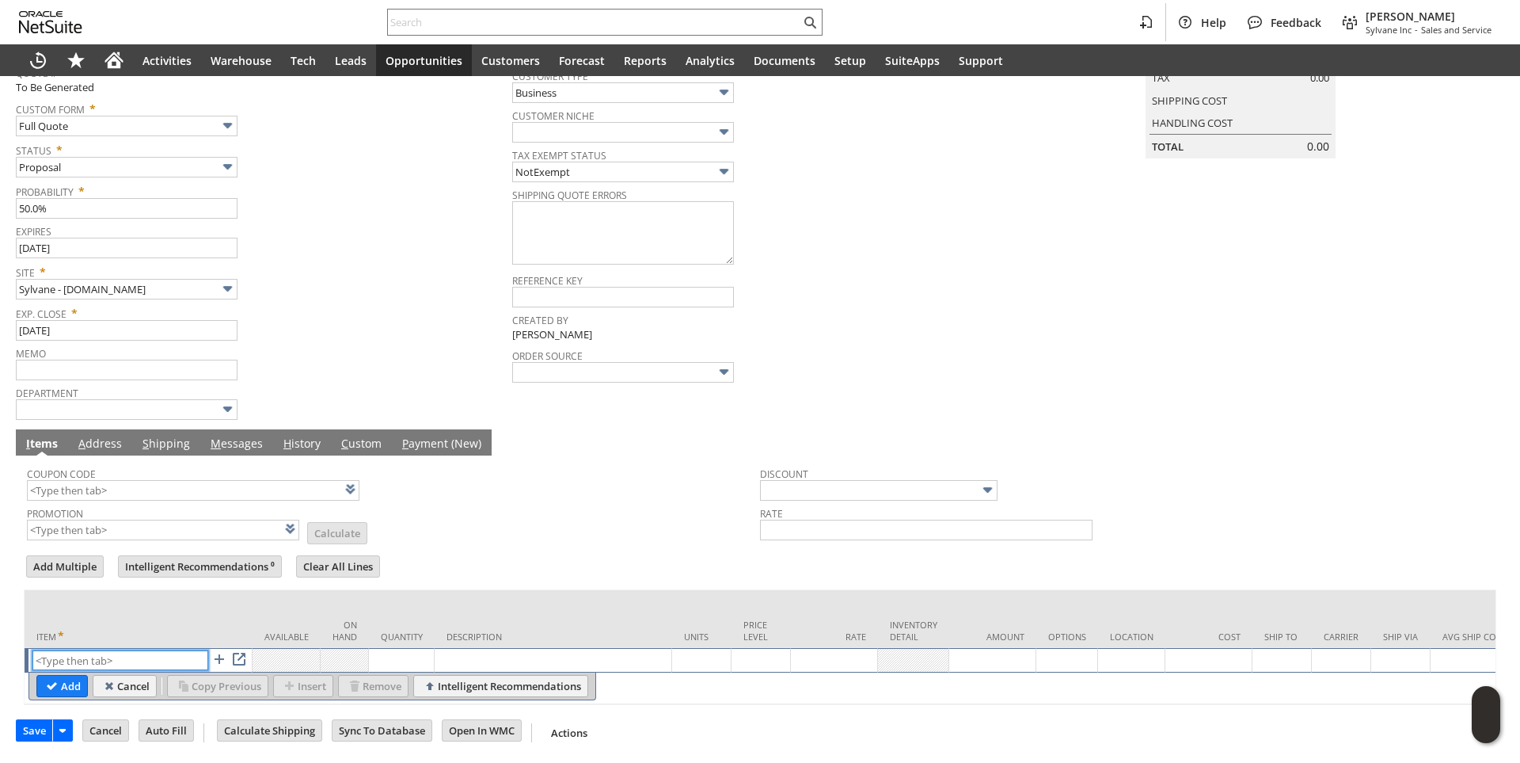
click at [99, 650] on input "text" at bounding box center [120, 660] width 176 height 20
paste input "ph1504"
type input "ph1504"
click at [352, 590] on td "On Hand" at bounding box center [345, 619] width 48 height 58
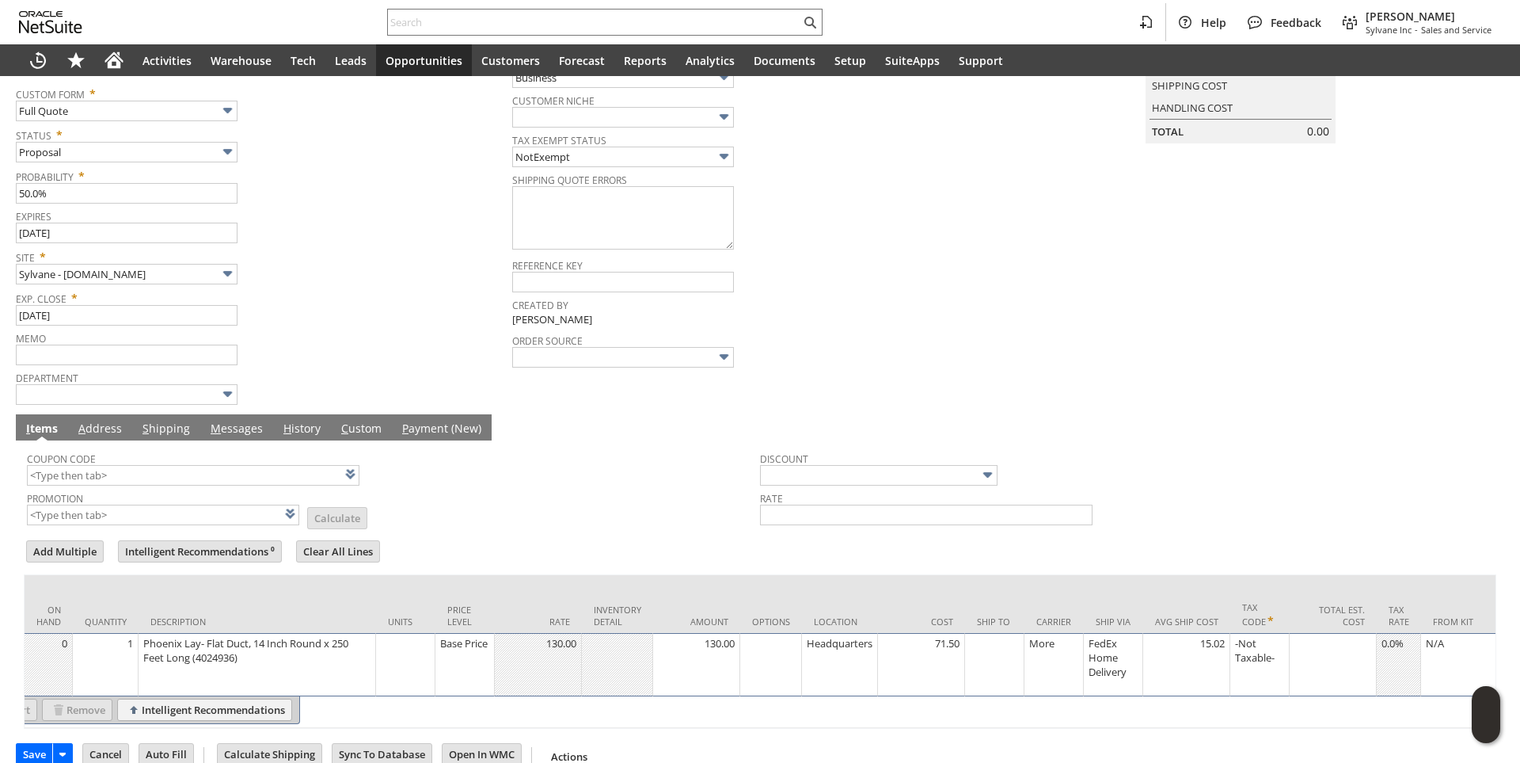
scroll to position [0, 431]
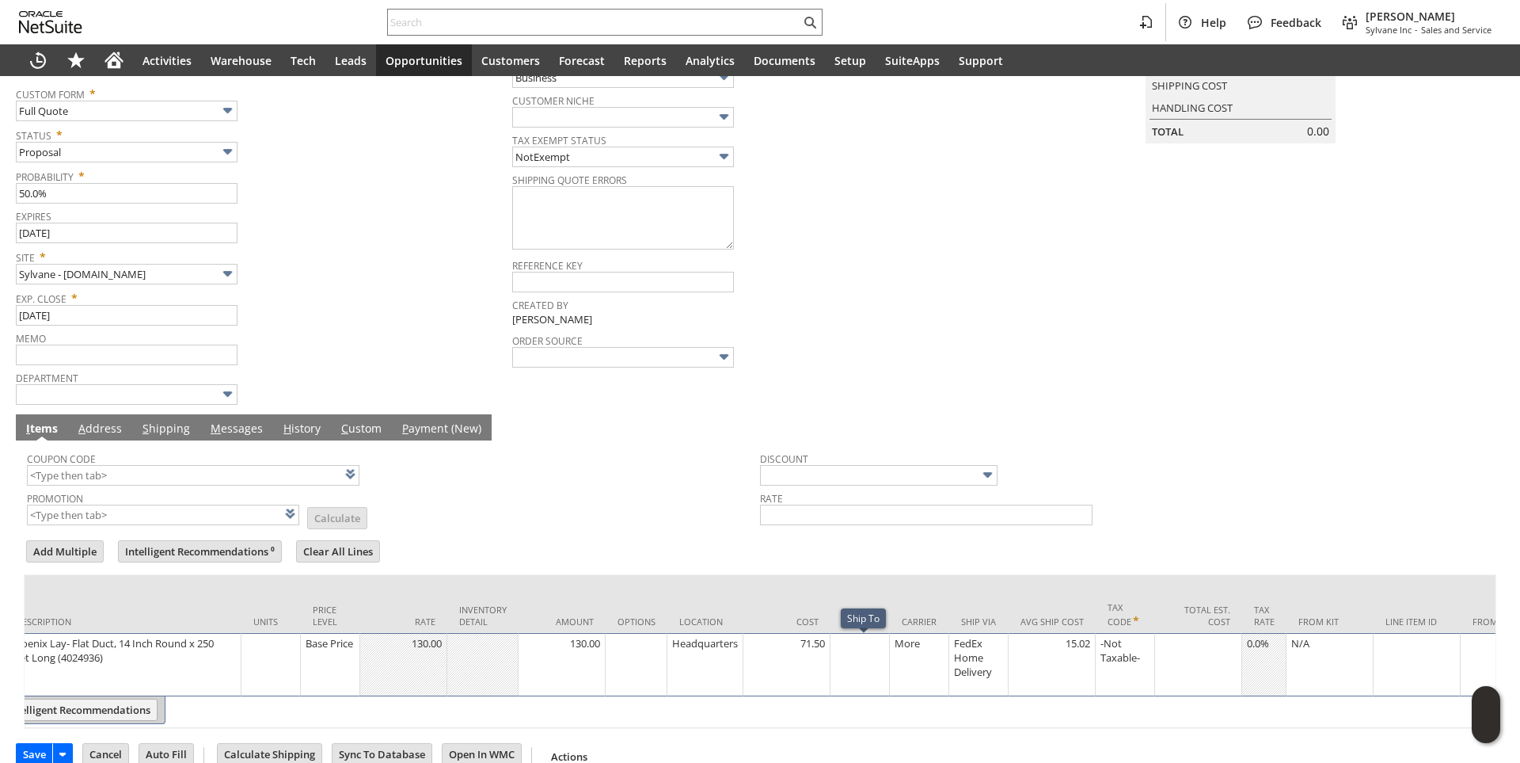
click at [863, 660] on td at bounding box center [860, 664] width 59 height 63
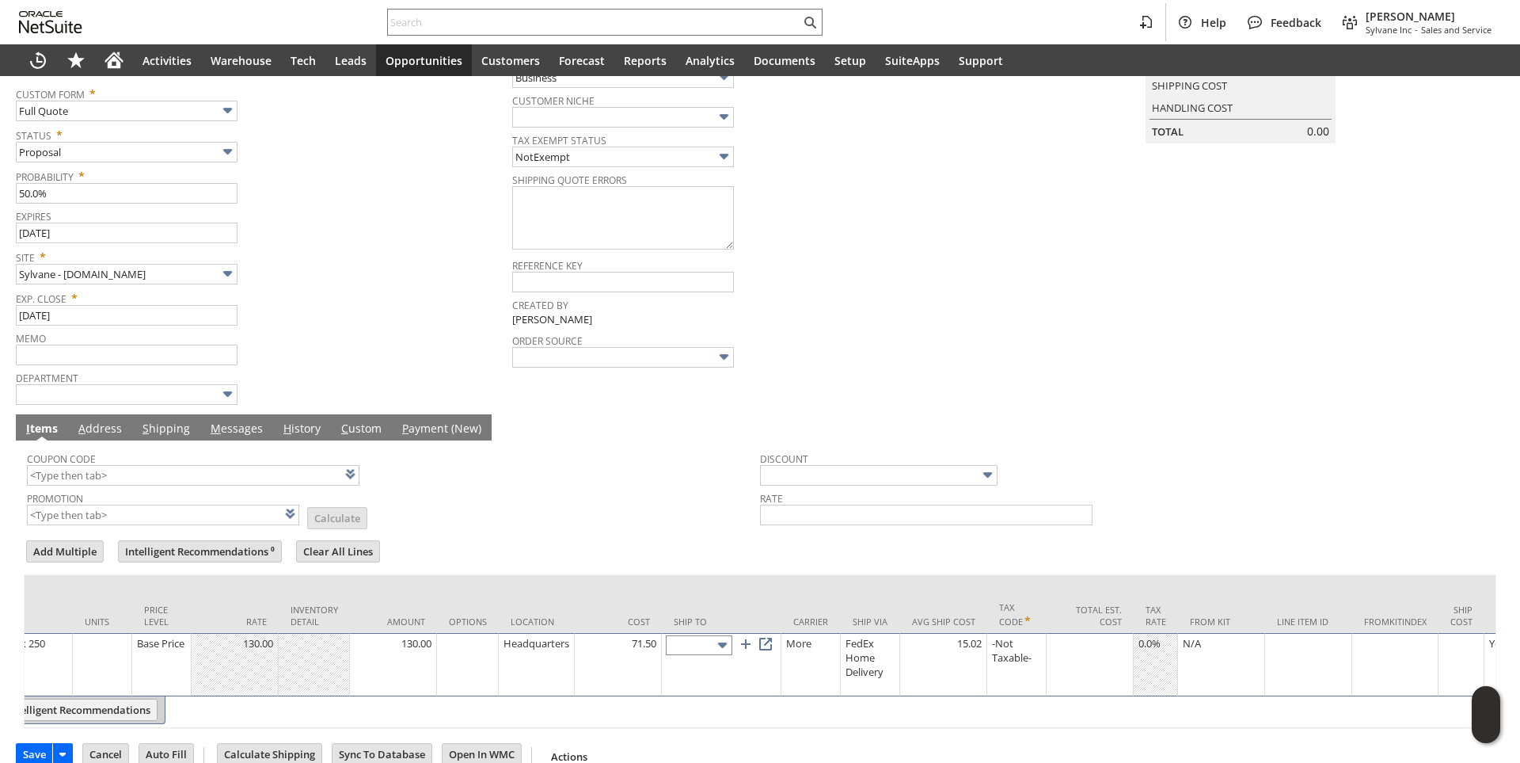
click at [702, 648] on input "text" at bounding box center [699, 645] width 67 height 20
type input "110 W Robinson Rd"
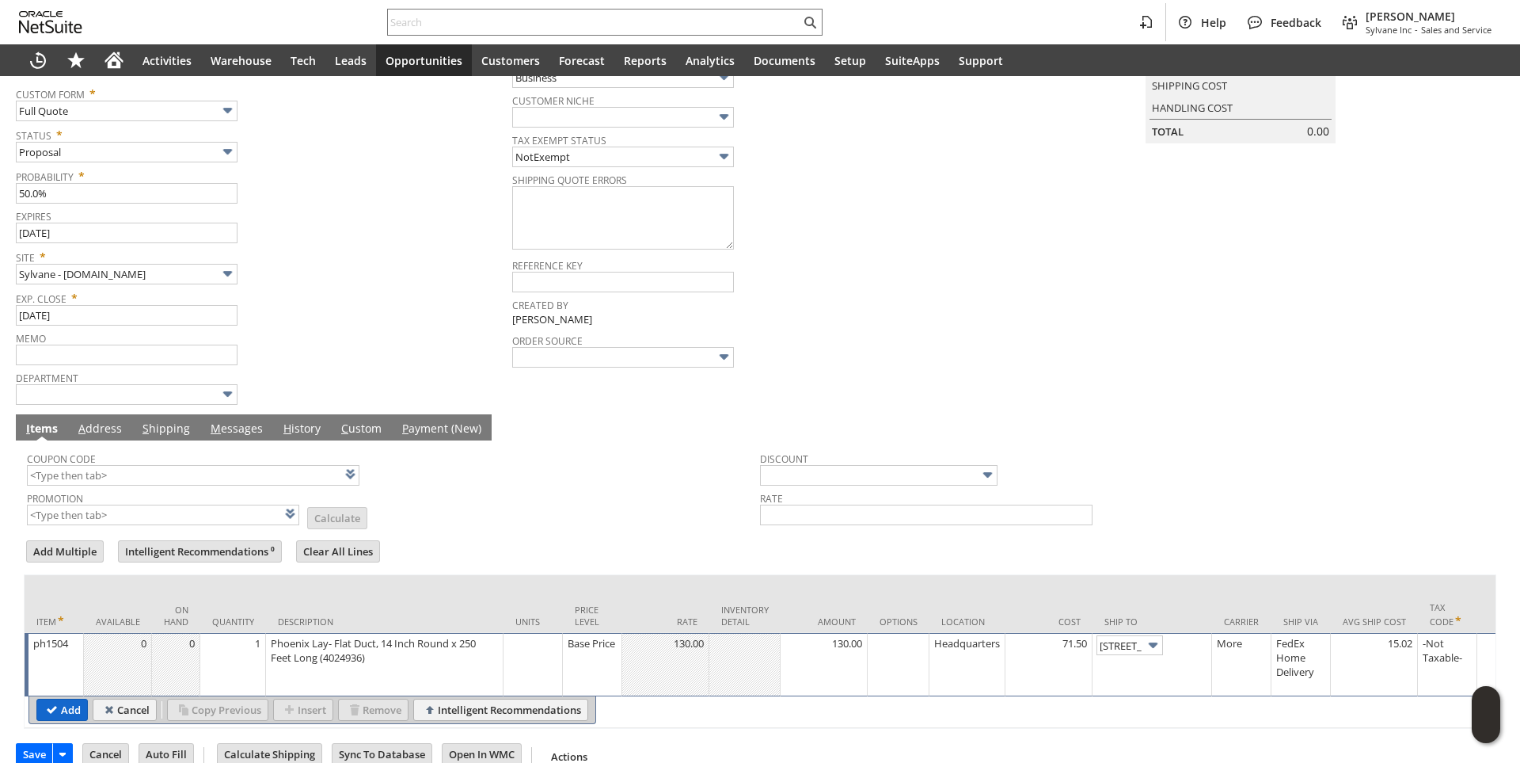
click at [70, 712] on input "Add" at bounding box center [62, 709] width 50 height 21
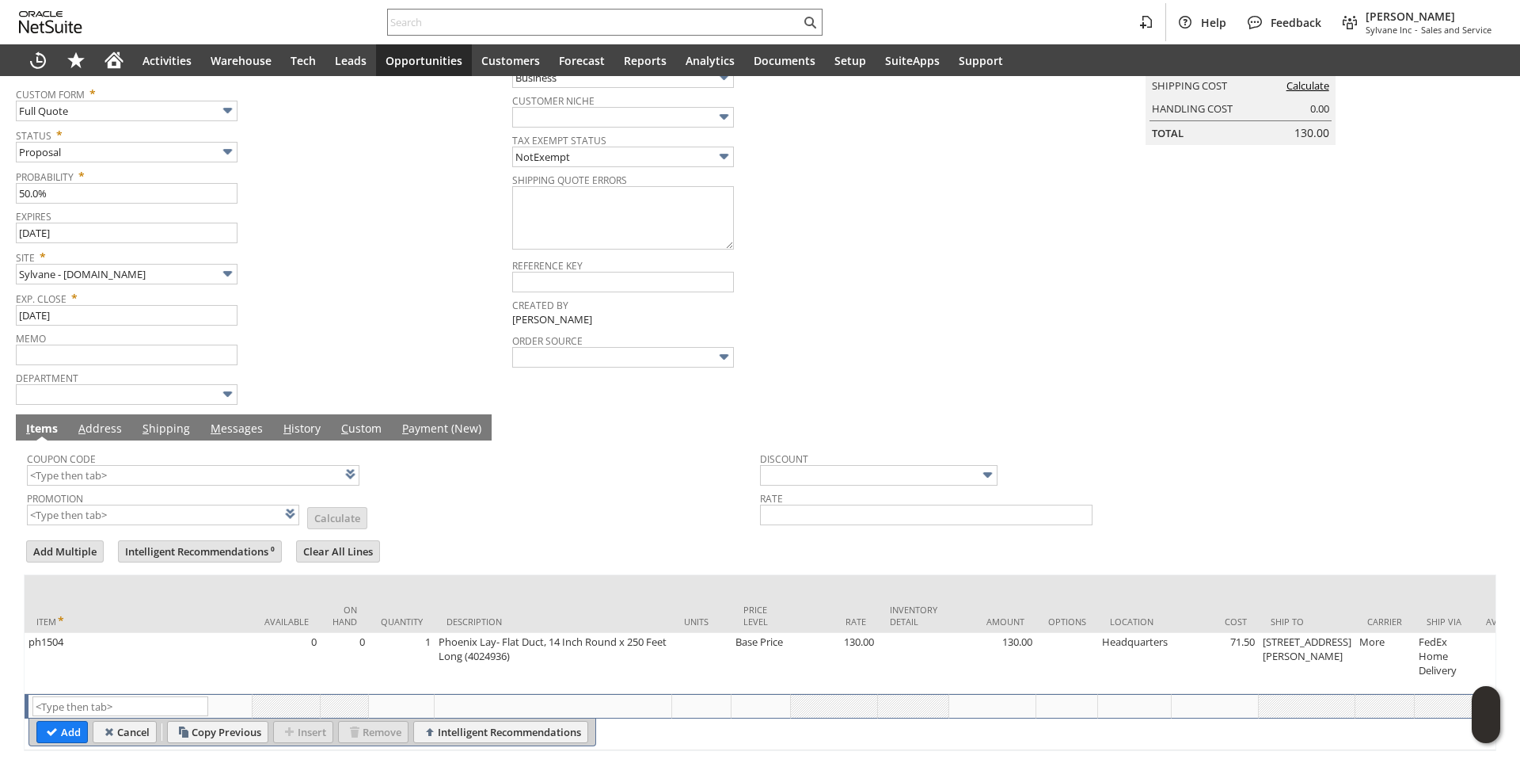
click at [228, 436] on link "M essages" at bounding box center [237, 428] width 60 height 17
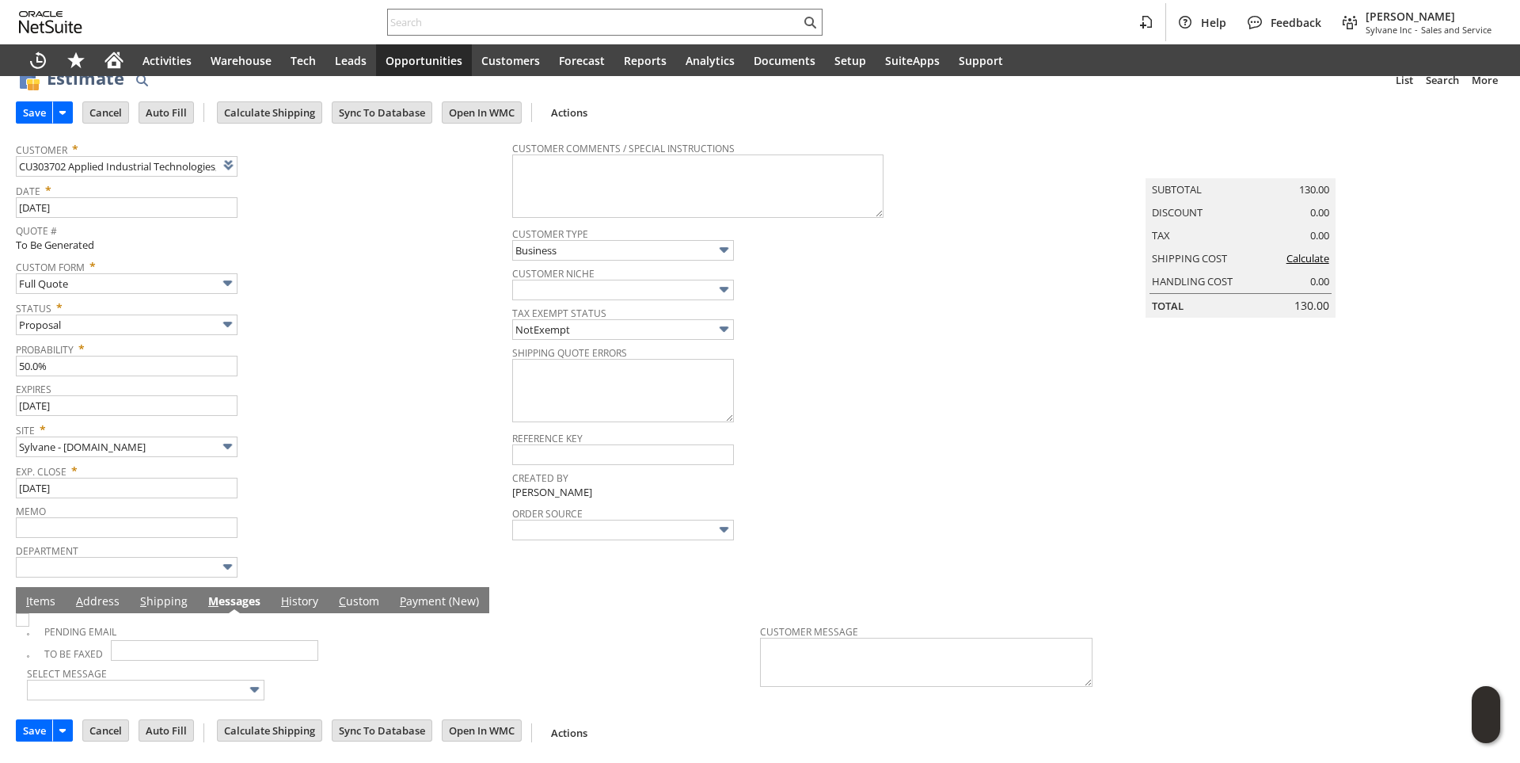
click at [29, 626] on img at bounding box center [22, 619] width 13 height 13
checkbox input "true"
click at [302, 471] on span "Exp. Close *" at bounding box center [260, 467] width 489 height 19
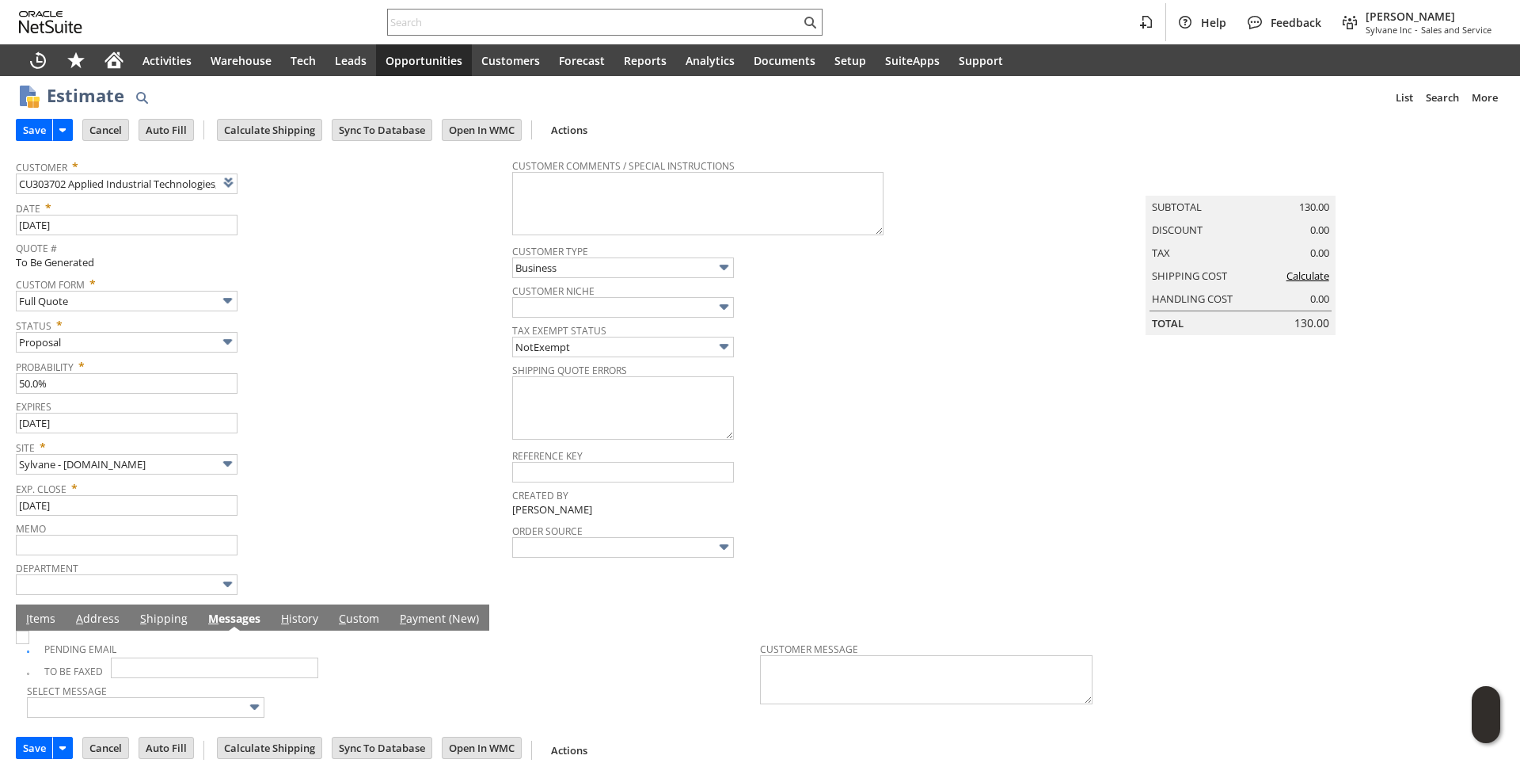
scroll to position [0, 0]
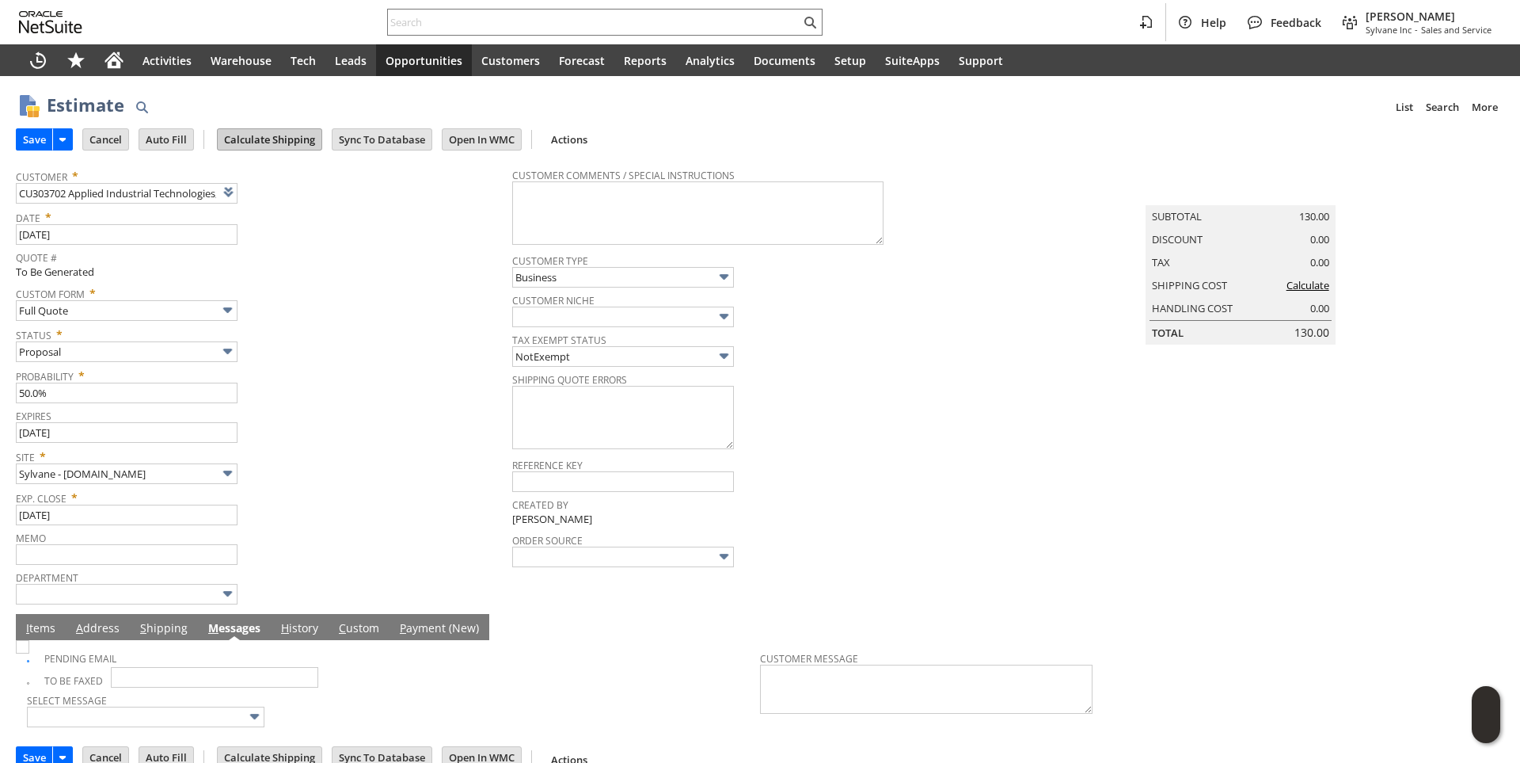
click at [268, 146] on input "Calculate Shipping" at bounding box center [270, 139] width 104 height 21
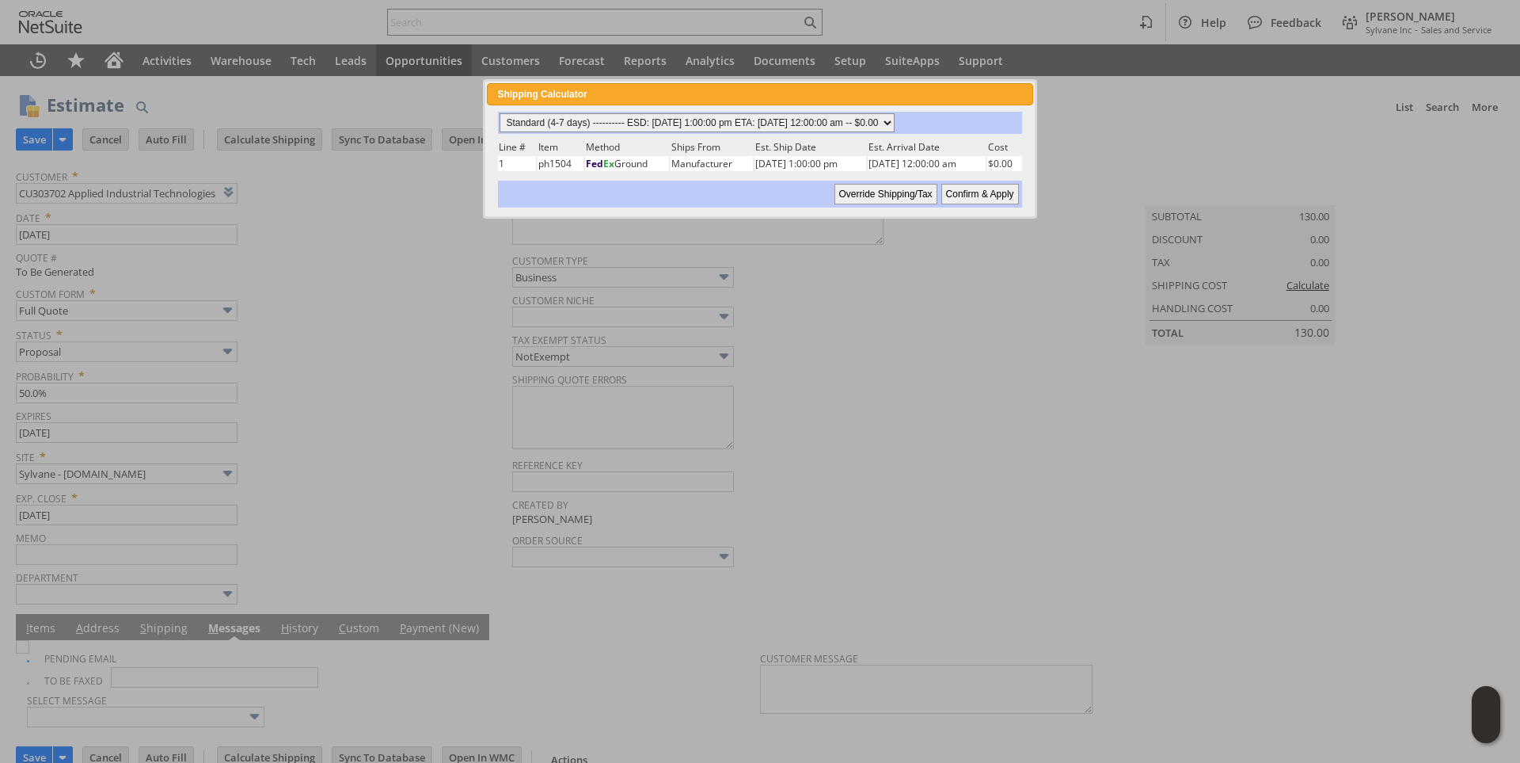
click at [895, 127] on select "Standard (4-7 days) ---------- ESD: 08/19/2025 1:00:00 pm ETA: 08/21/2025 12:00…" at bounding box center [697, 122] width 395 height 19
click at [500, 113] on select "Standard (4-7 days) ---------- ESD: 08/19/2025 1:00:00 pm ETA: 08/21/2025 12:00…" at bounding box center [697, 122] width 395 height 19
click at [972, 196] on input "Confirm & Apply" at bounding box center [980, 194] width 78 height 21
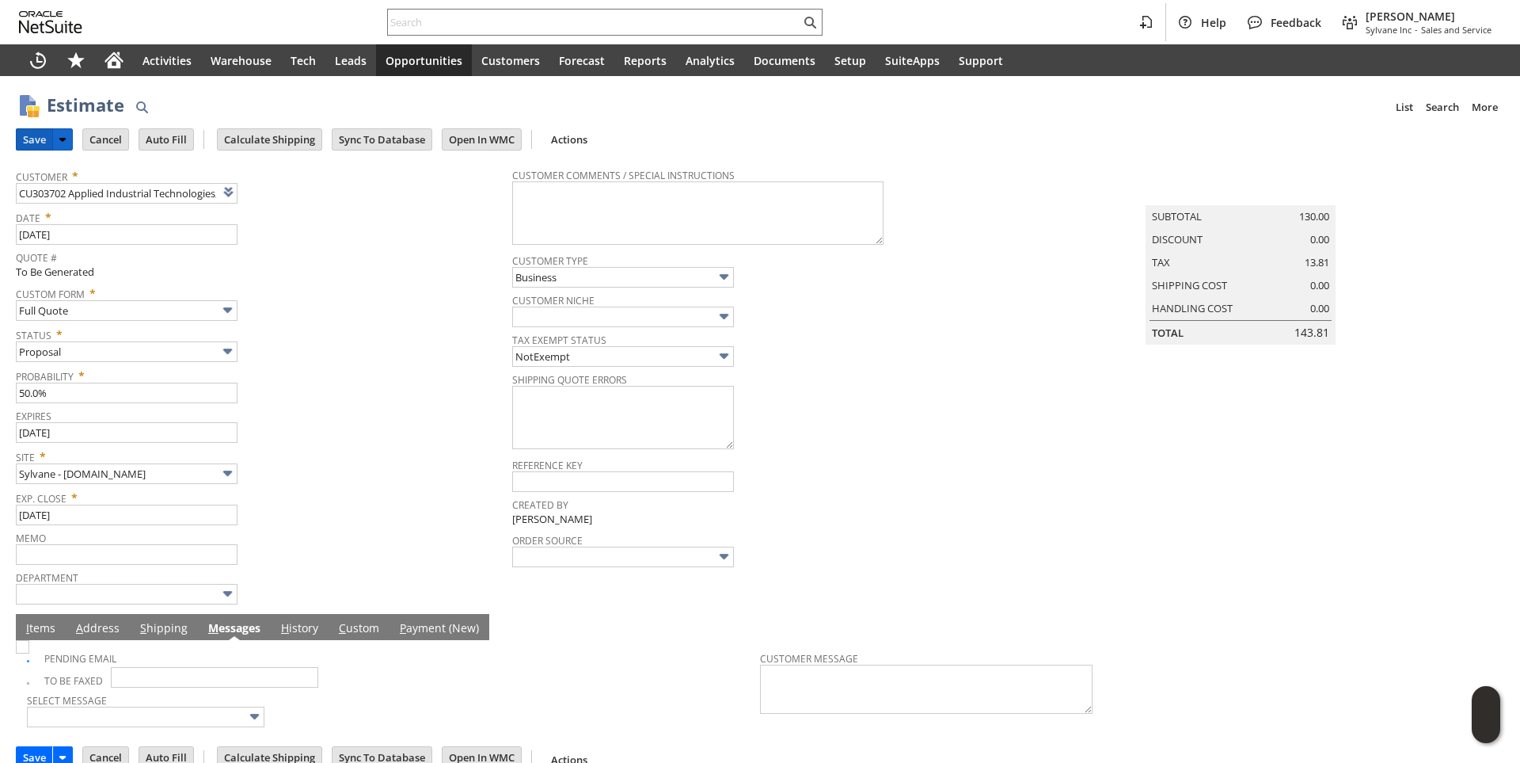
click at [36, 134] on input "Save" at bounding box center [35, 139] width 36 height 21
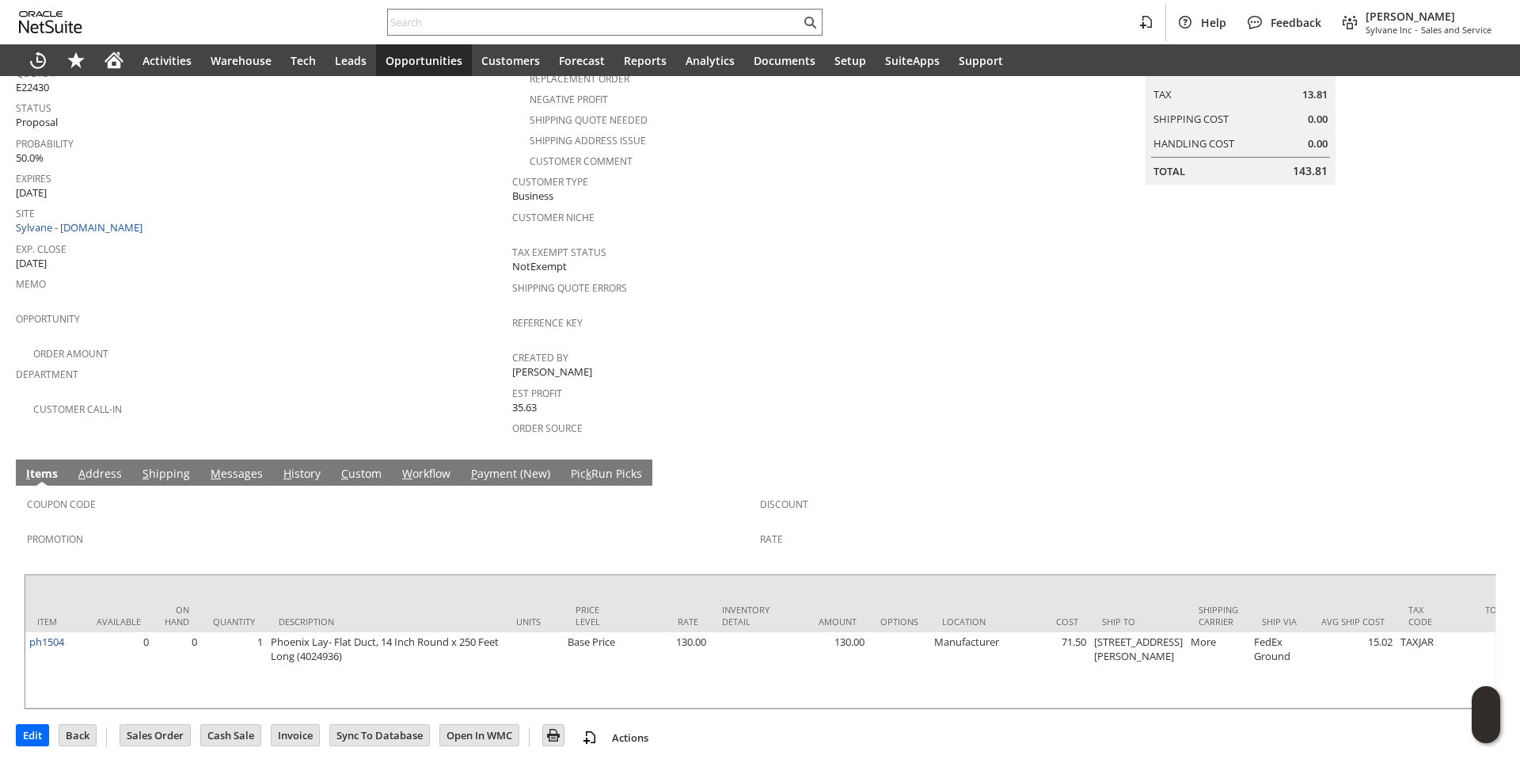
click at [234, 466] on link "M essages" at bounding box center [237, 474] width 60 height 17
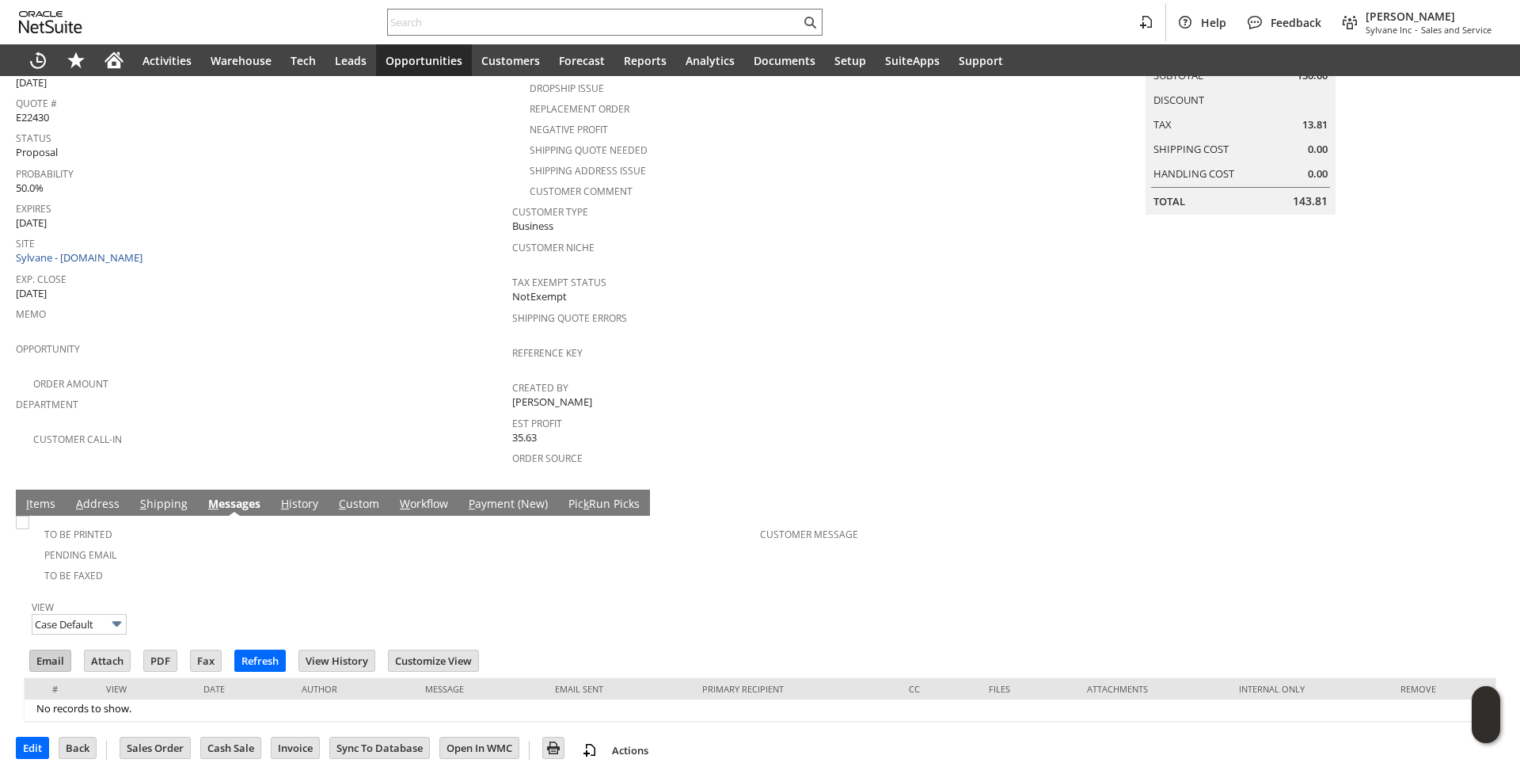
click at [55, 650] on input "Email" at bounding box center [50, 660] width 40 height 21
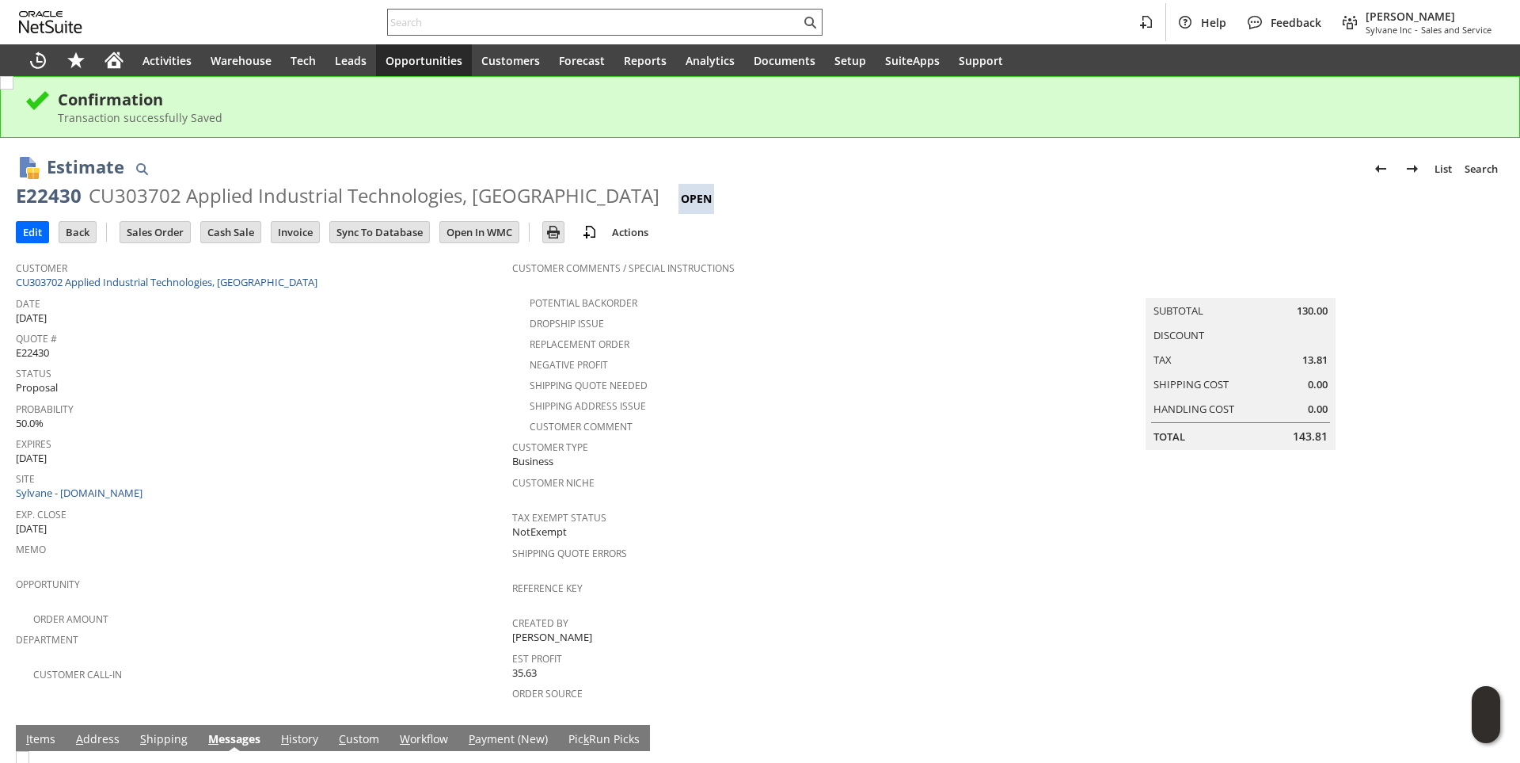
click at [443, 16] on input "text" at bounding box center [594, 22] width 413 height 19
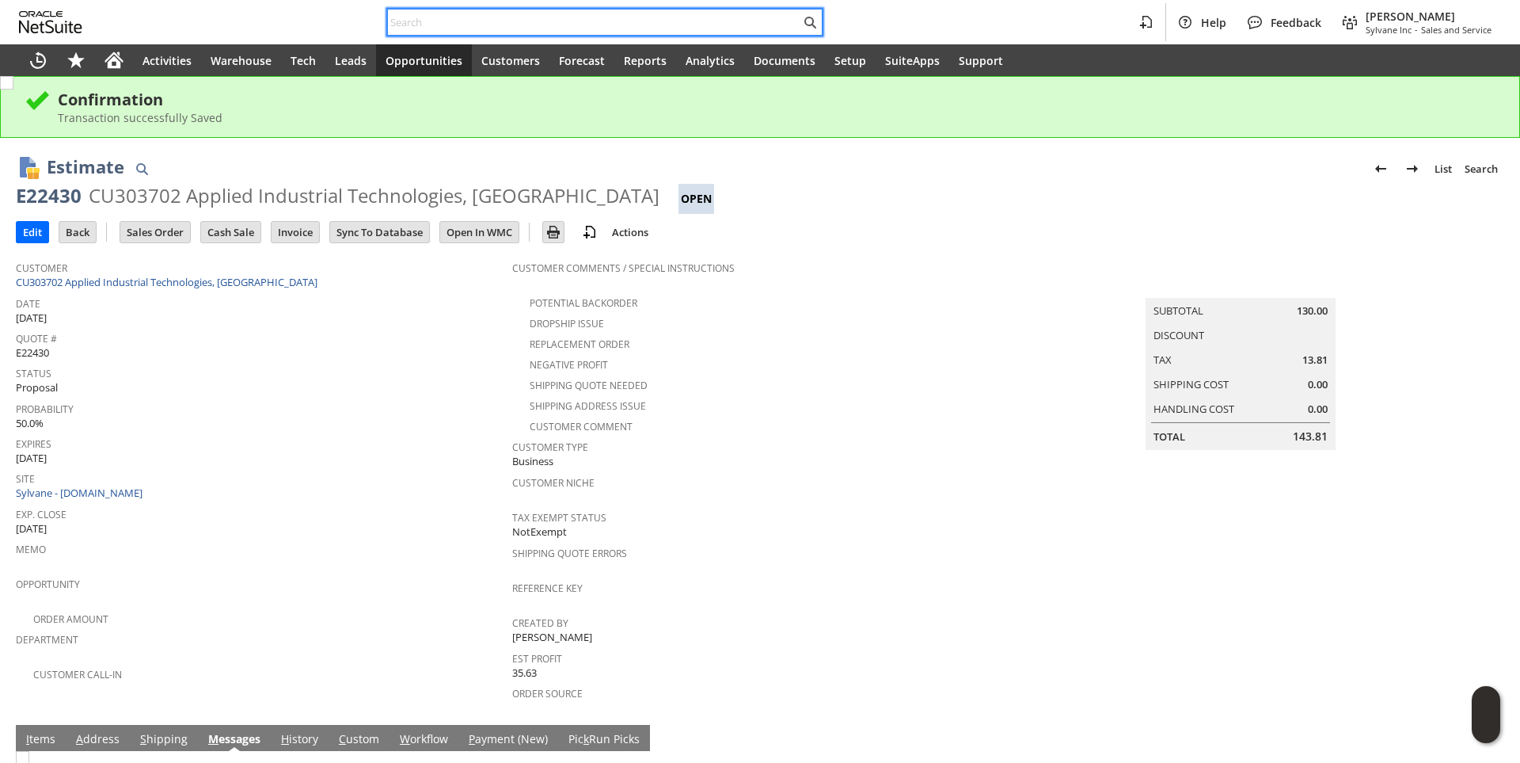
paste input "7575656188"
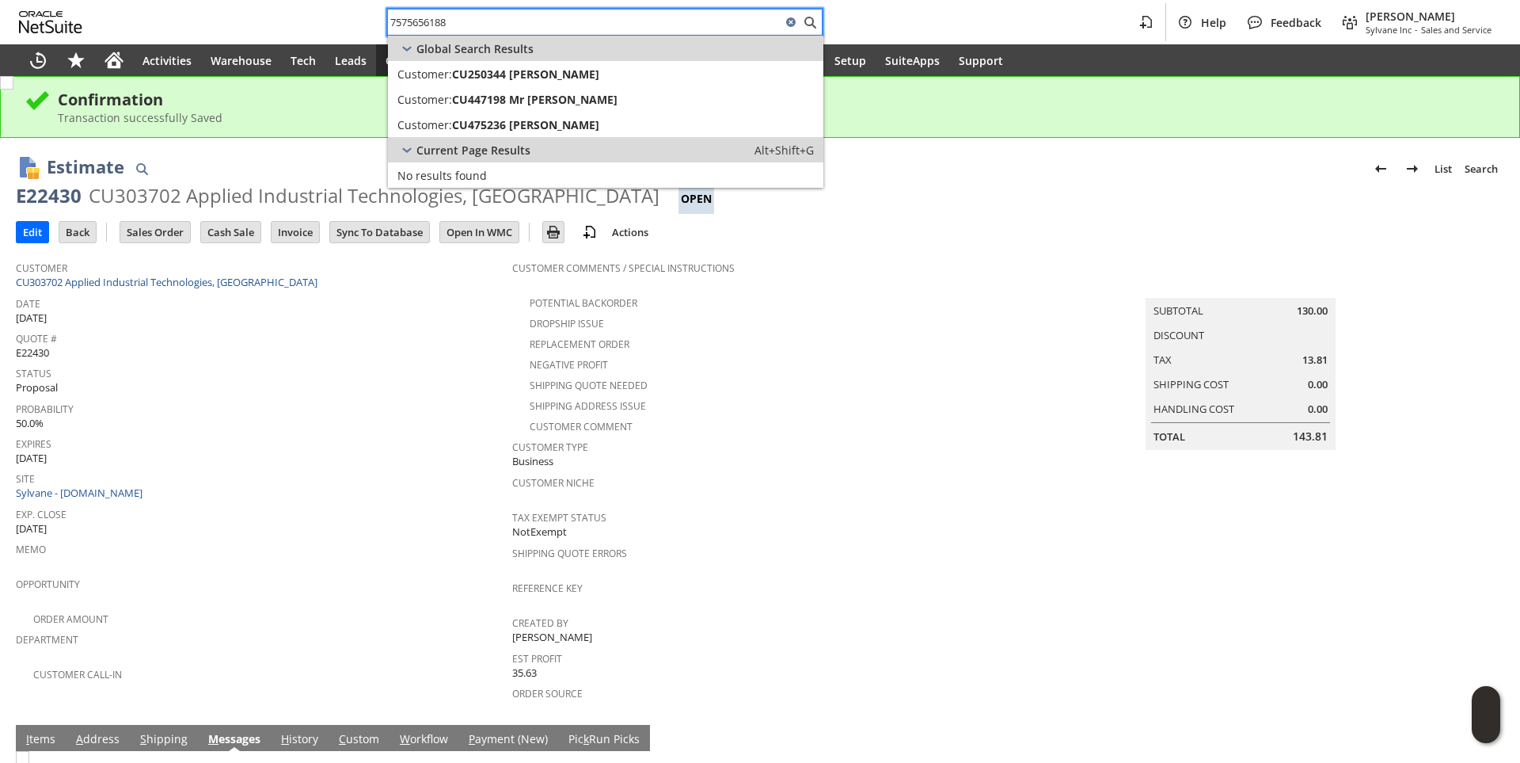
drag, startPoint x: 473, startPoint y: 20, endPoint x: 304, endPoint y: 24, distance: 169.5
click at [304, 24] on div "7575656188 Help Feedback [PERSON_NAME] Sylvane Inc - Sales and Service" at bounding box center [760, 22] width 1520 height 44
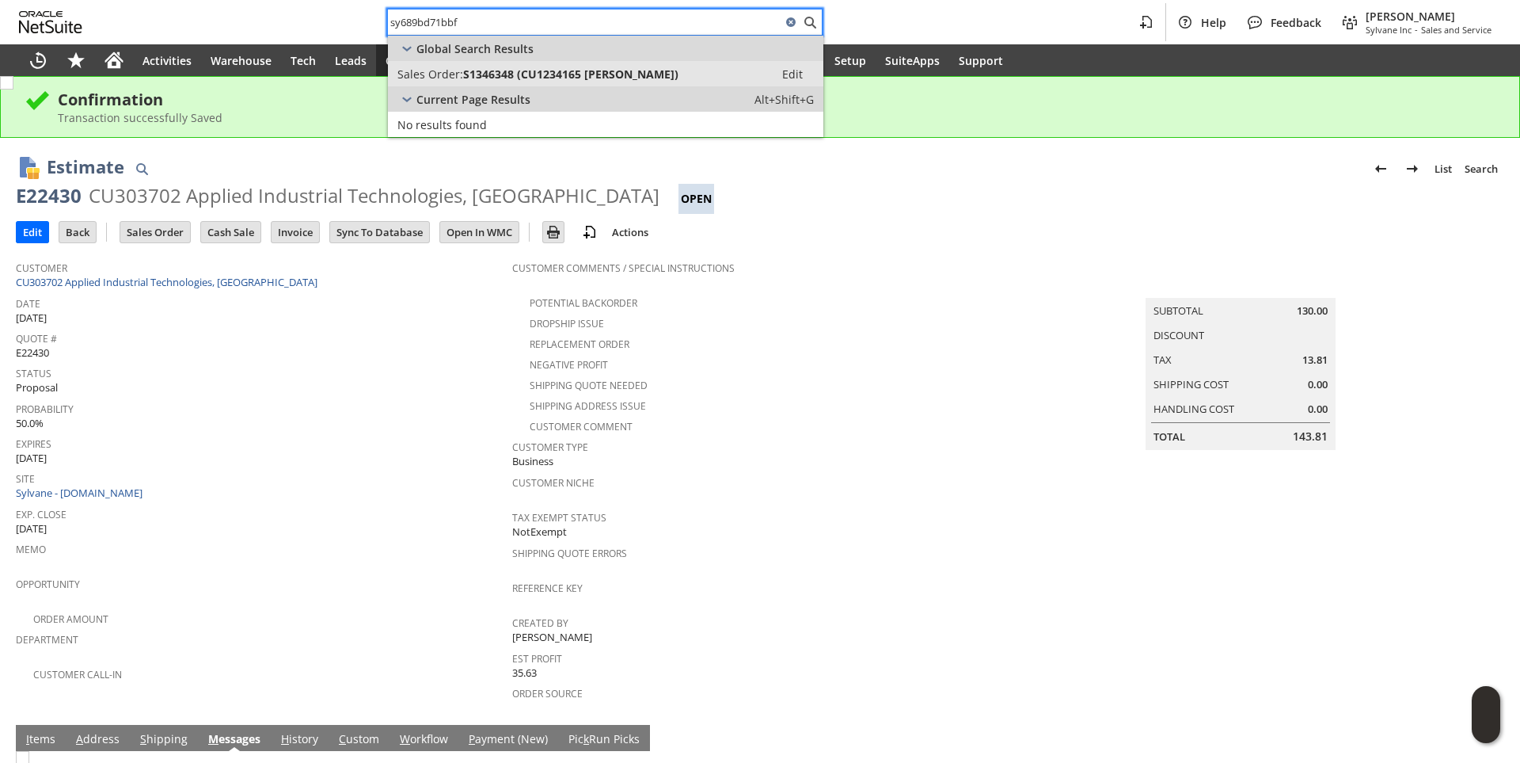
type input "sy689bd71bbf"
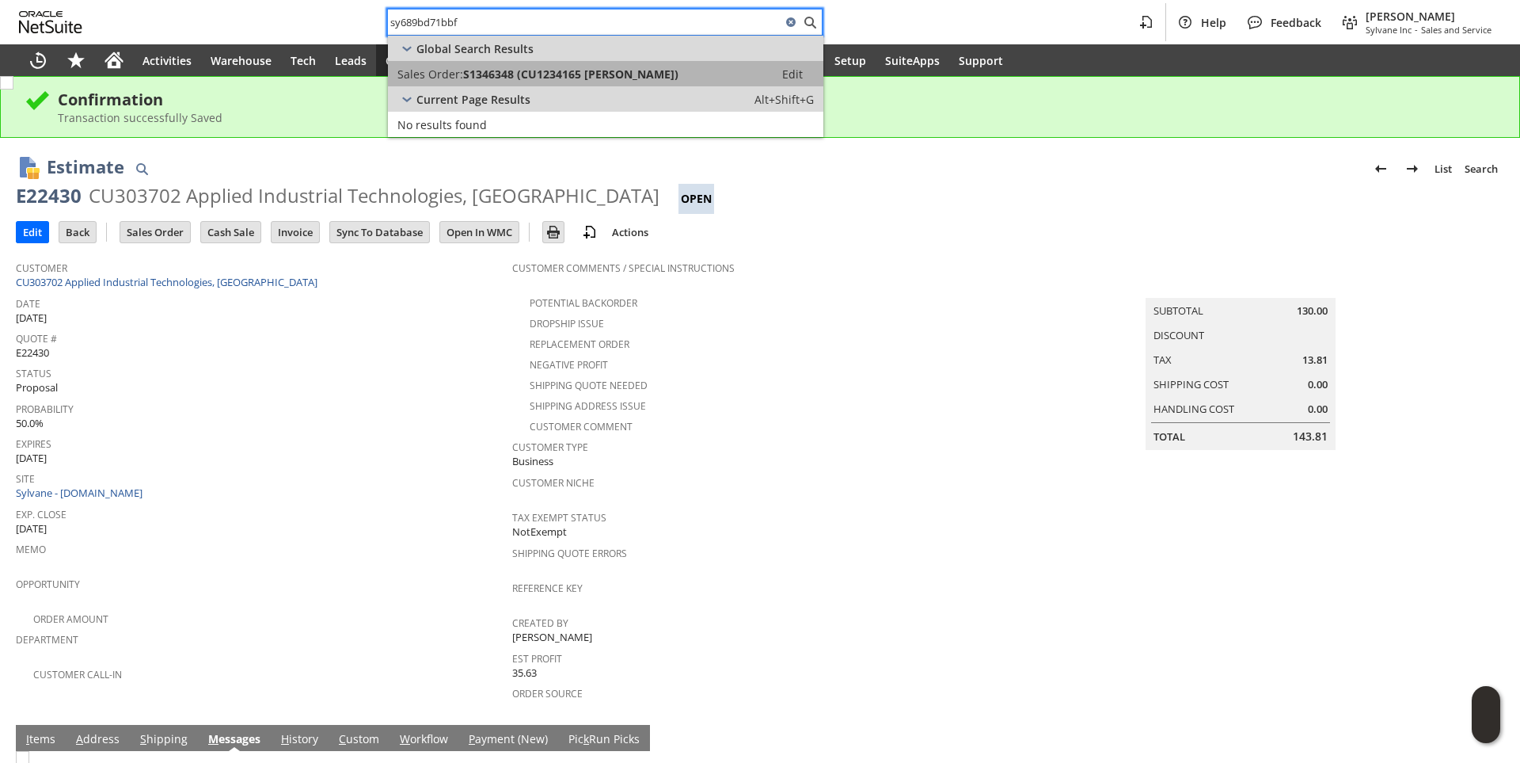
click at [491, 65] on link "Sales Order: S1346348 (CU1234165 [PERSON_NAME]) Edit" at bounding box center [605, 73] width 435 height 25
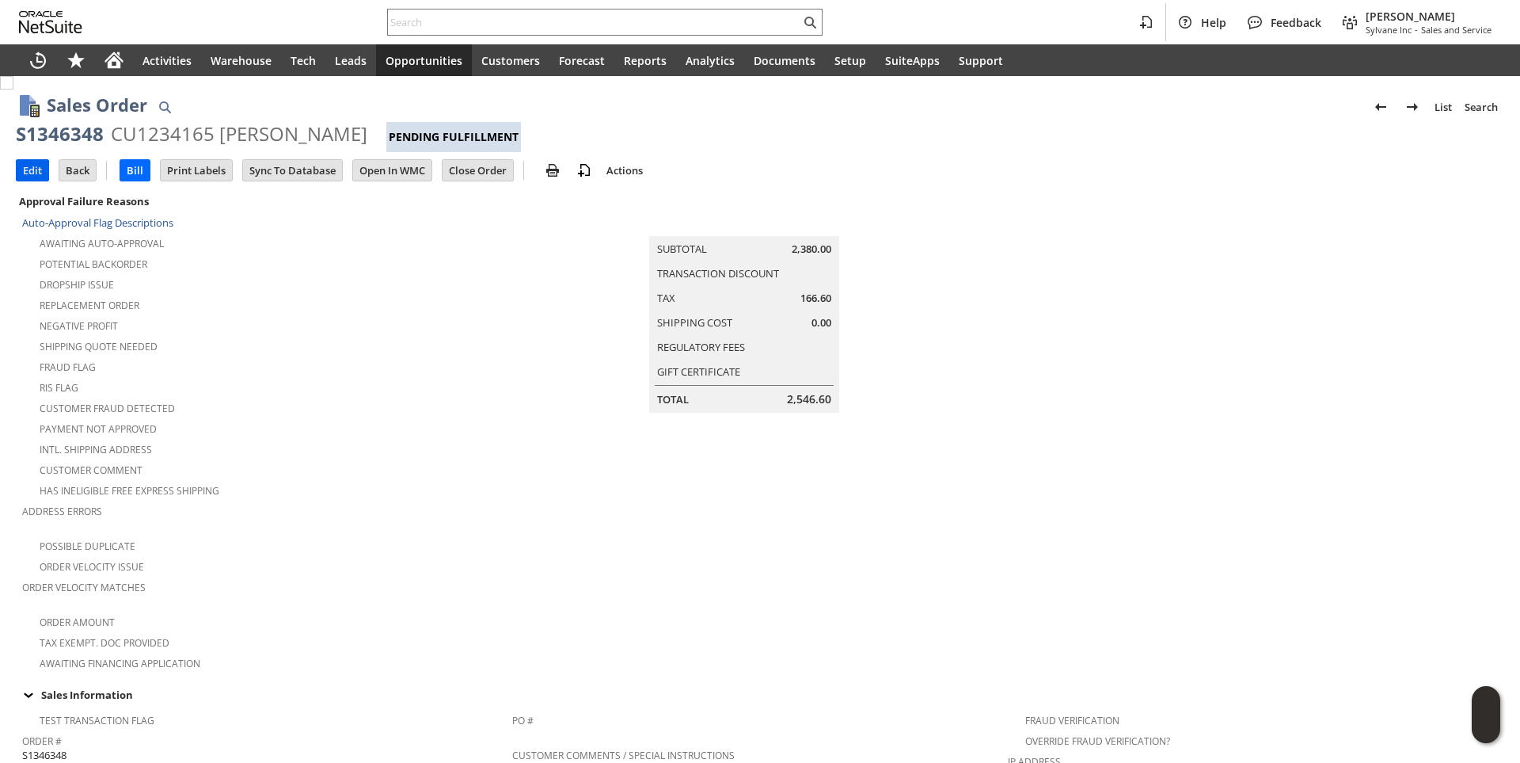
click at [32, 175] on input "Edit" at bounding box center [33, 170] width 32 height 21
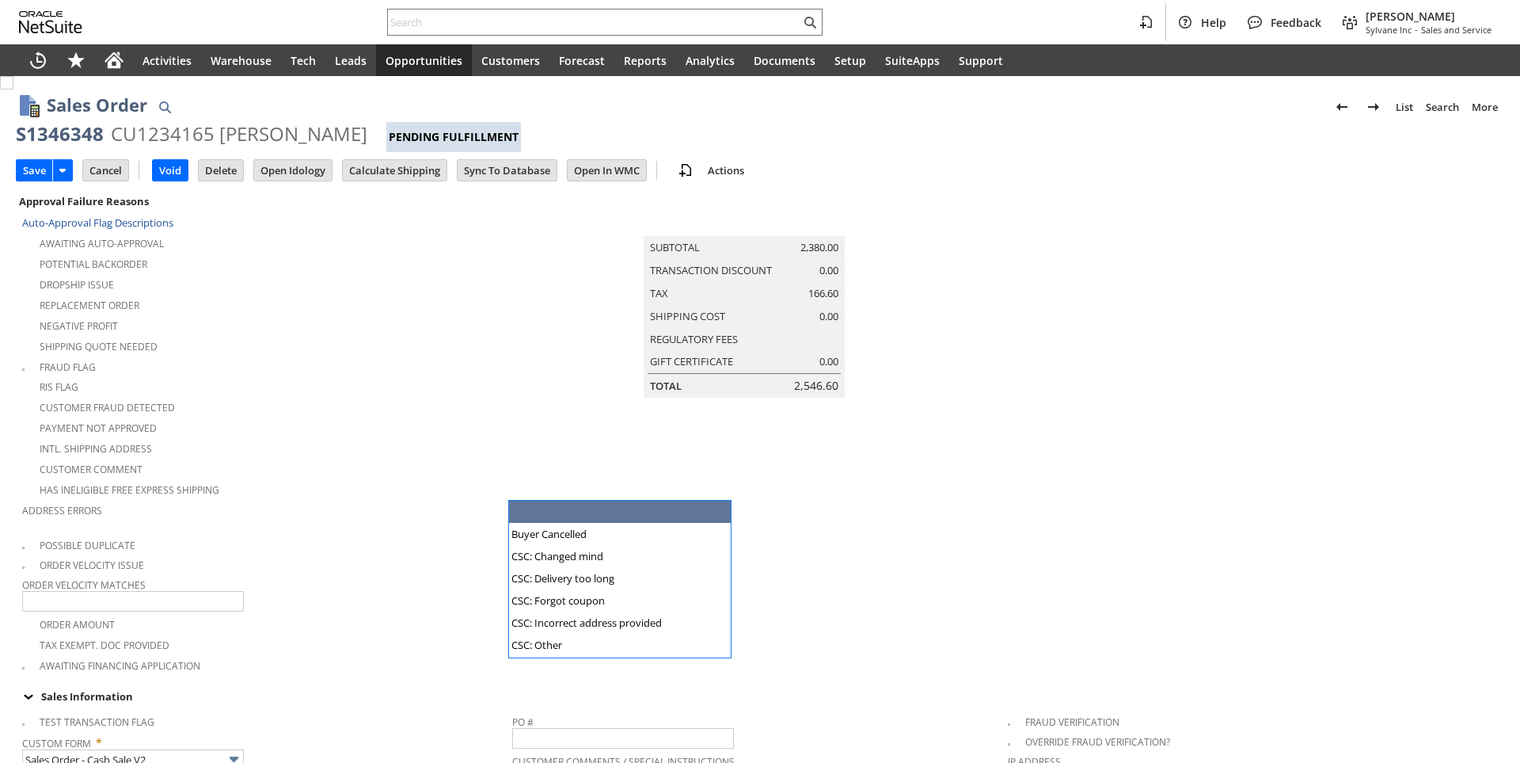
scroll to position [396, 0]
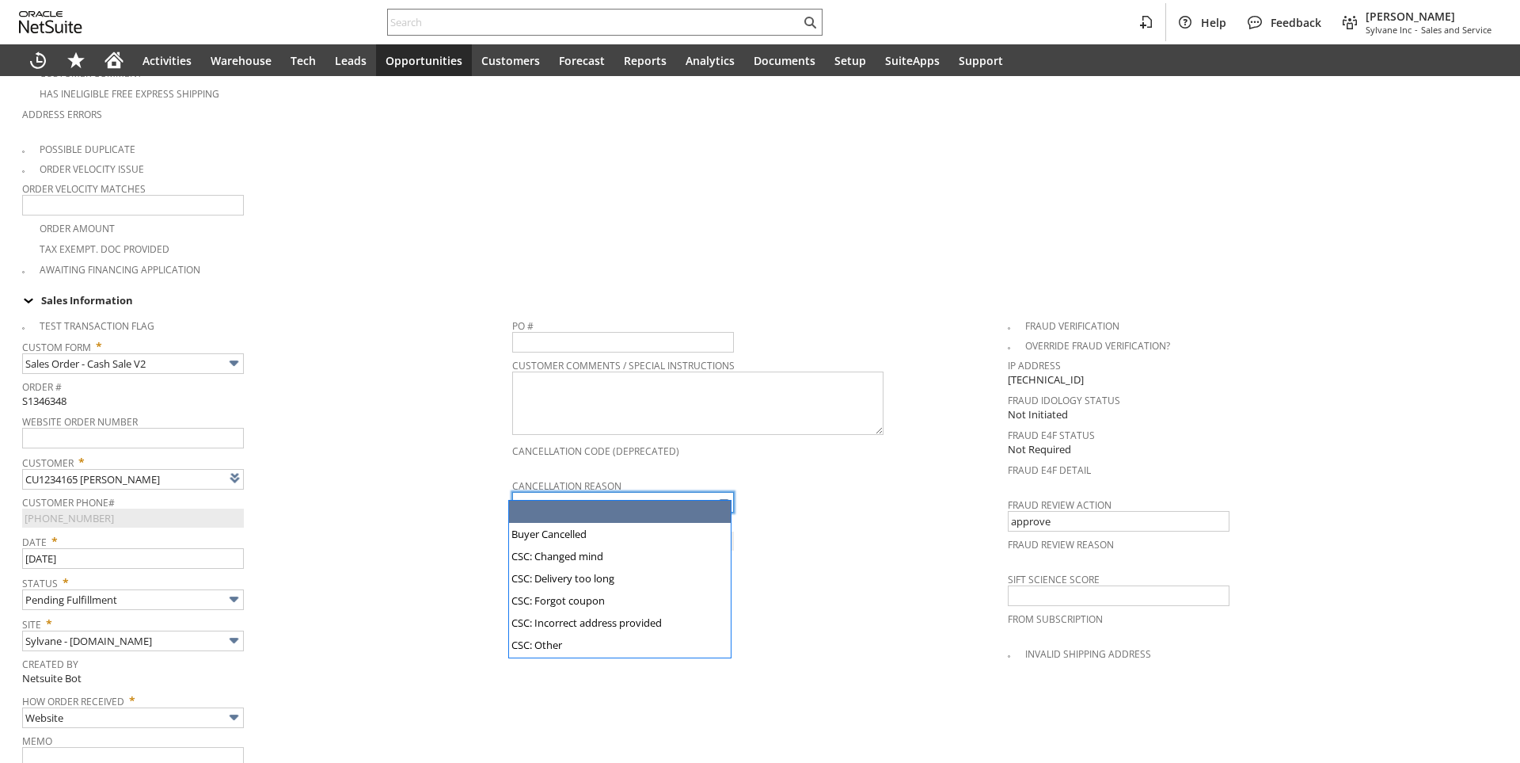
type input "Intelligent Recommendations¹⁰"
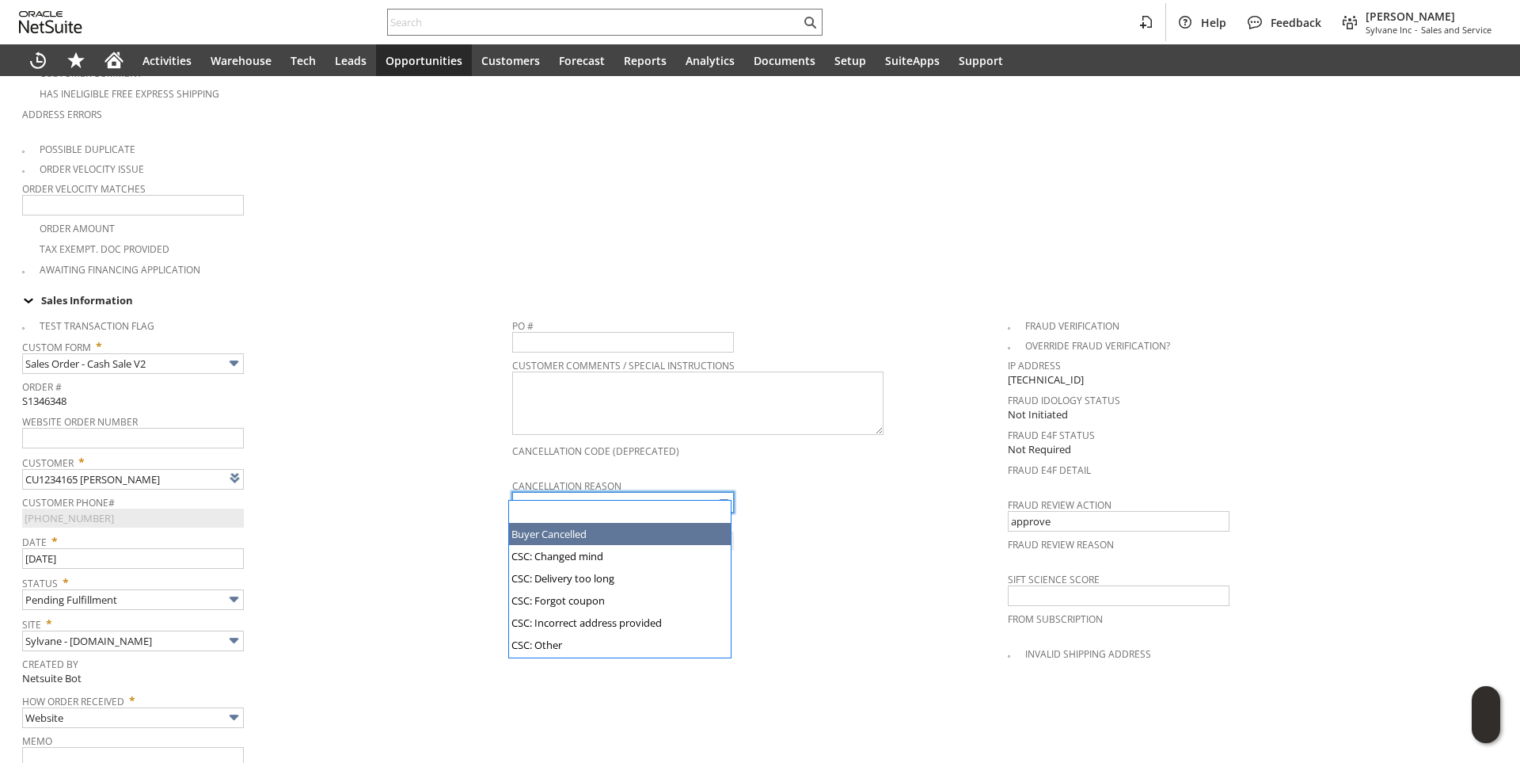
type input "Buyer Cancelled"
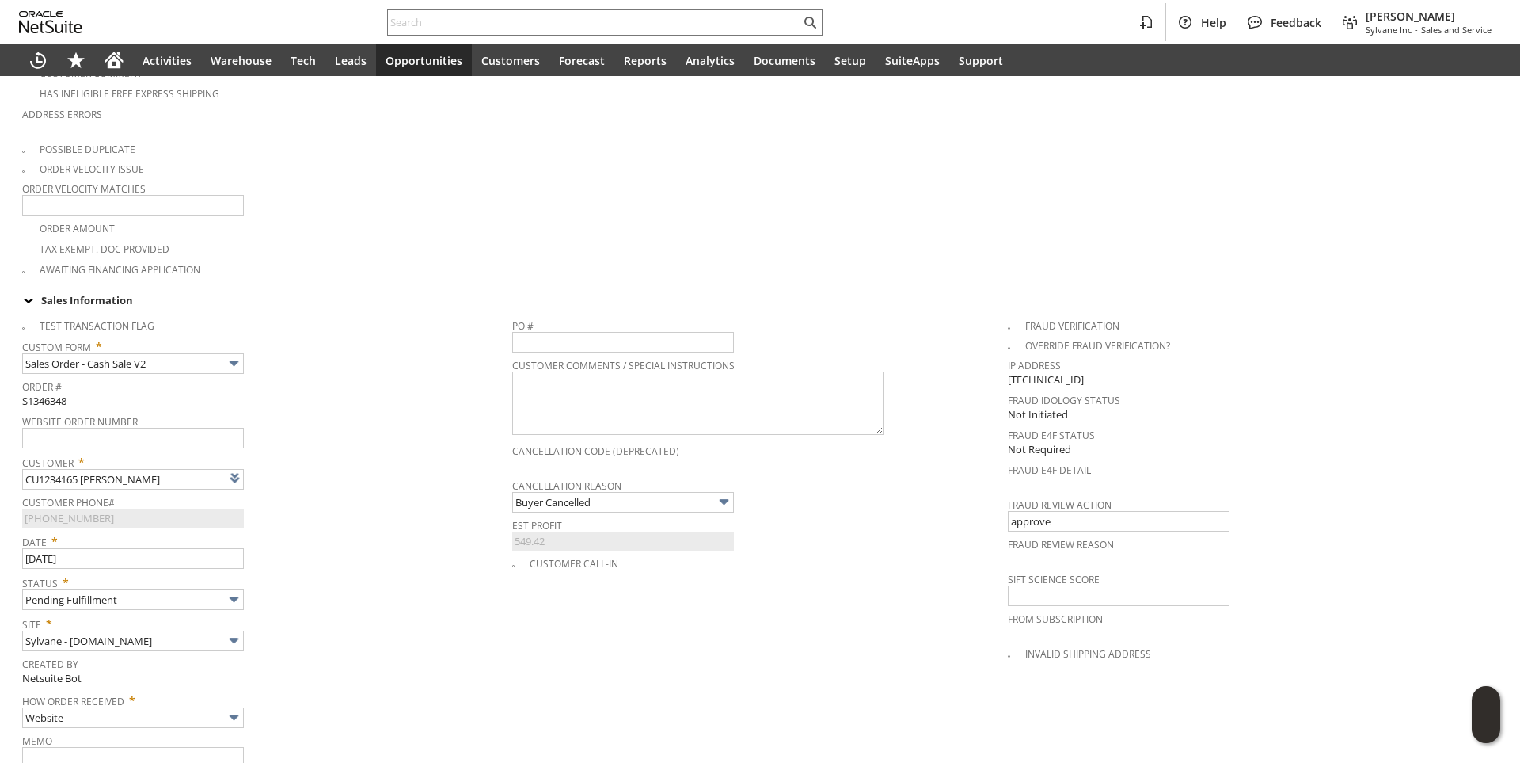
click at [360, 529] on span "Date *" at bounding box center [263, 538] width 482 height 19
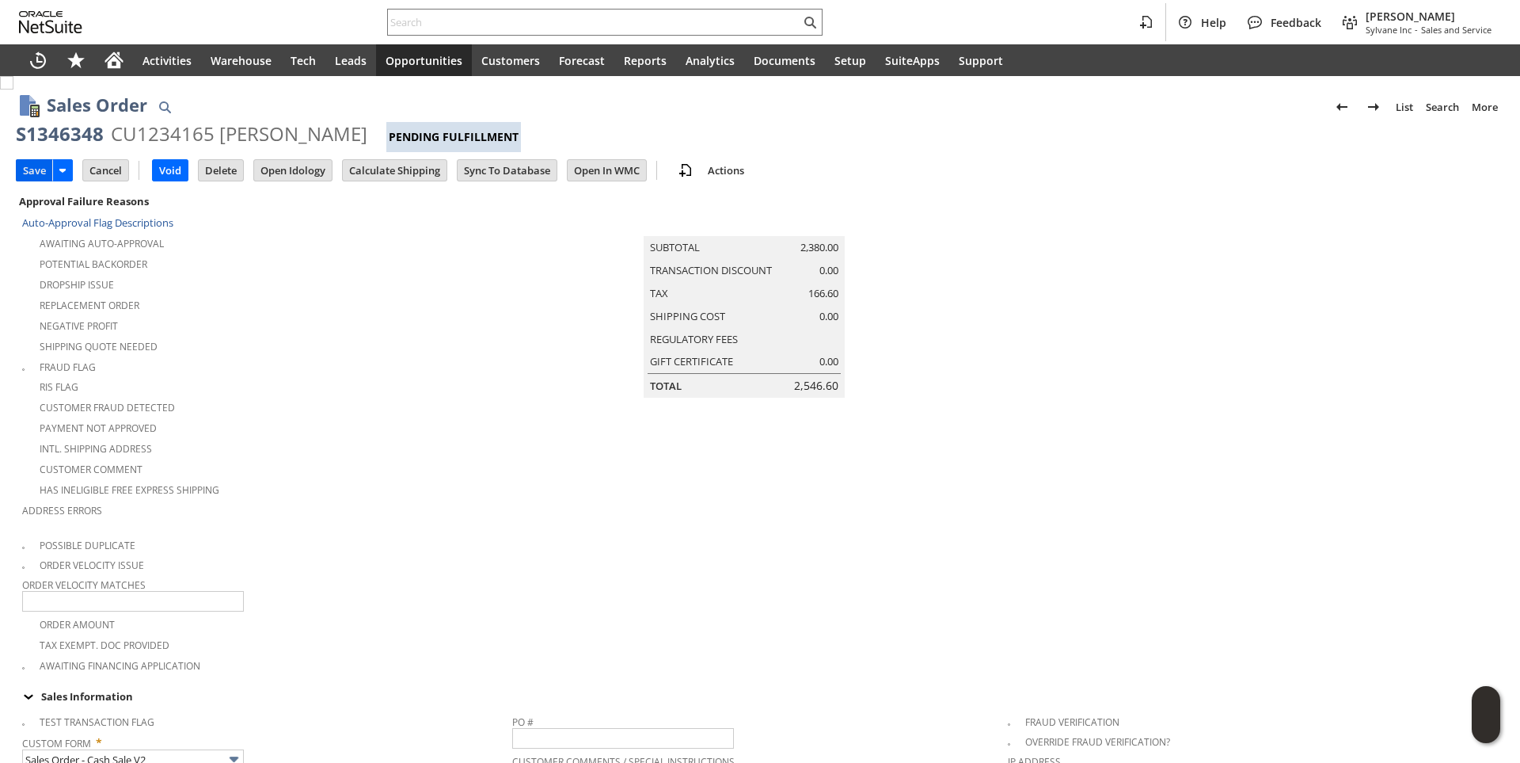
click at [29, 166] on input "Save" at bounding box center [35, 170] width 36 height 21
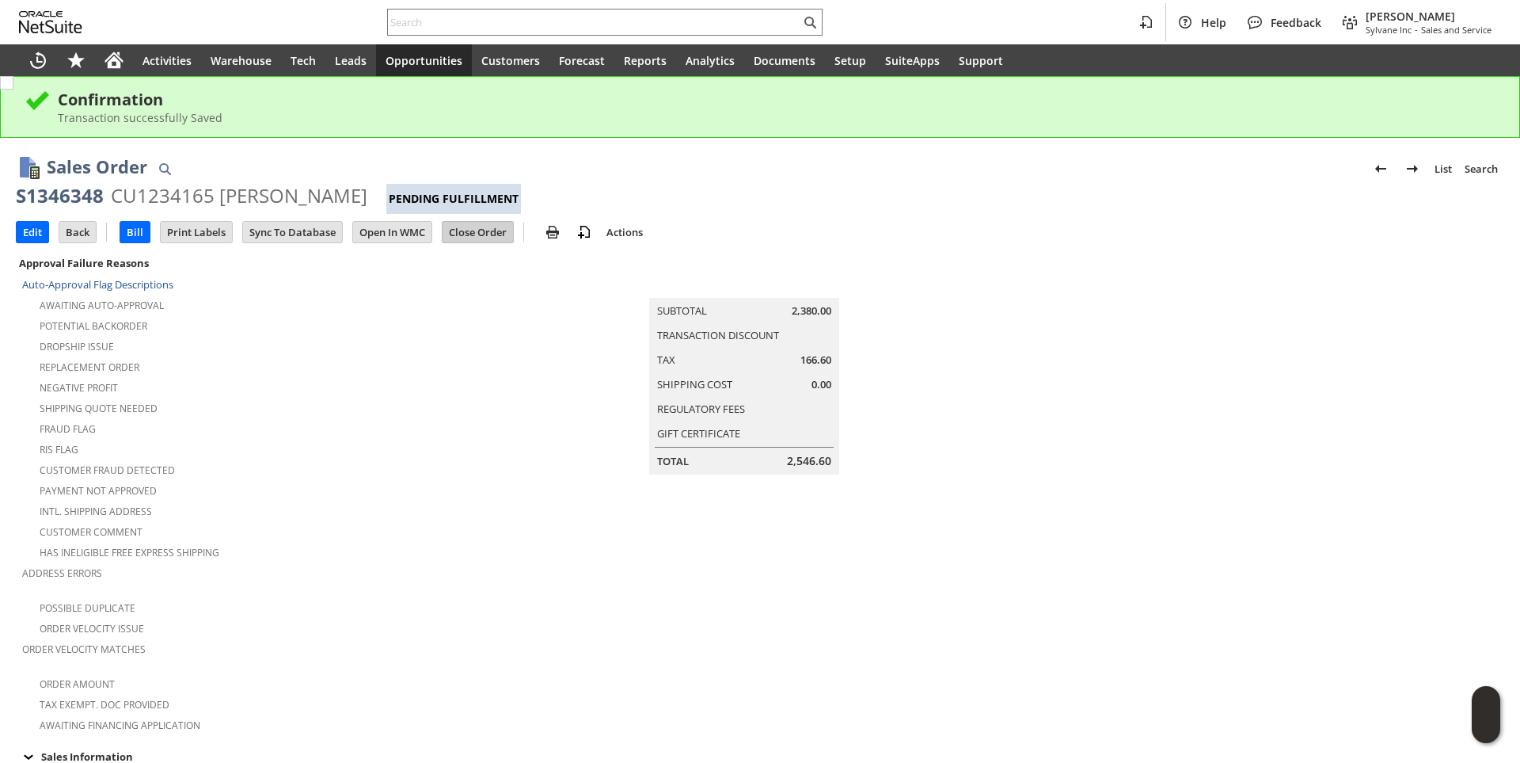
click at [497, 230] on input "Close Order" at bounding box center [478, 232] width 70 height 21
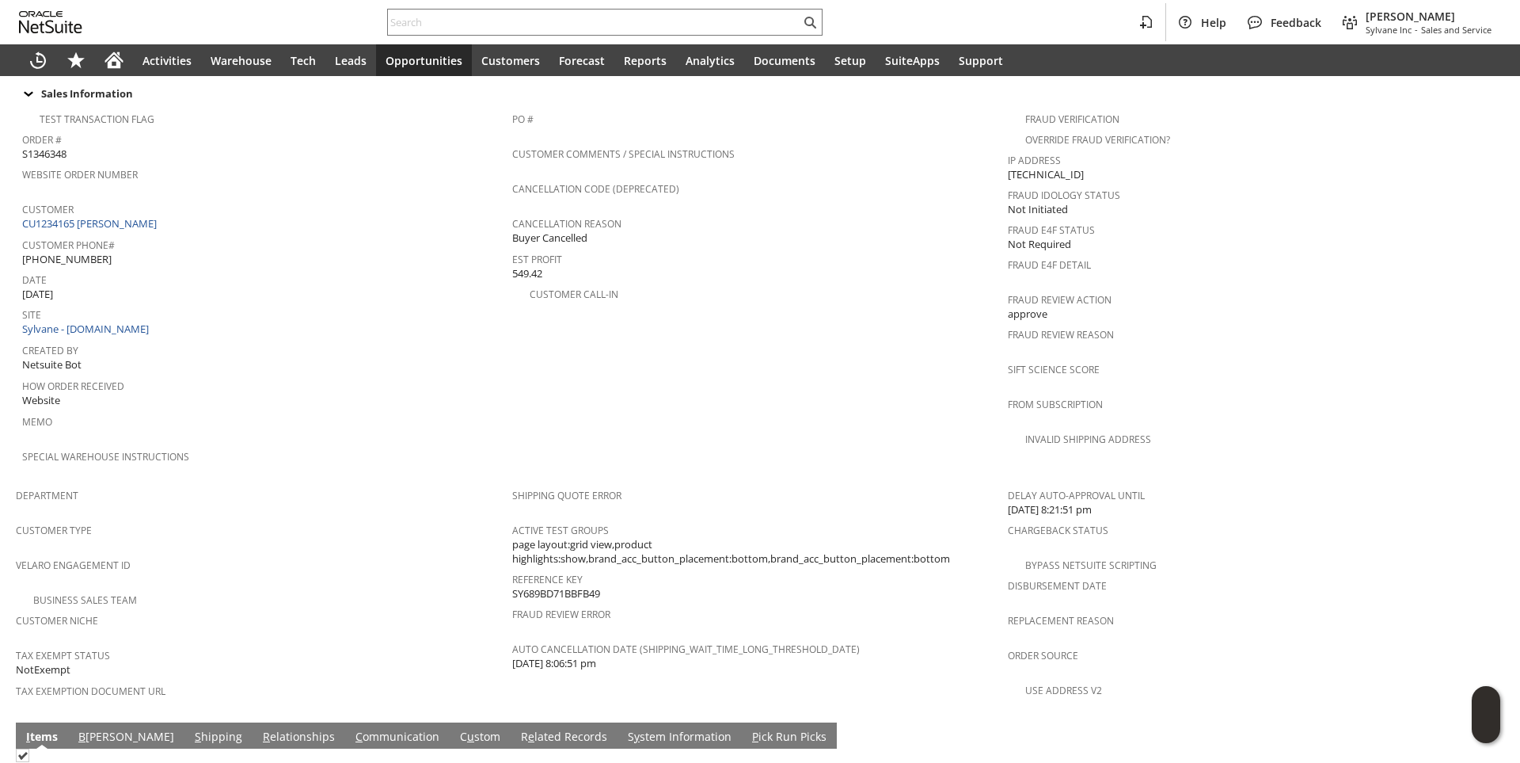
scroll to position [533, 0]
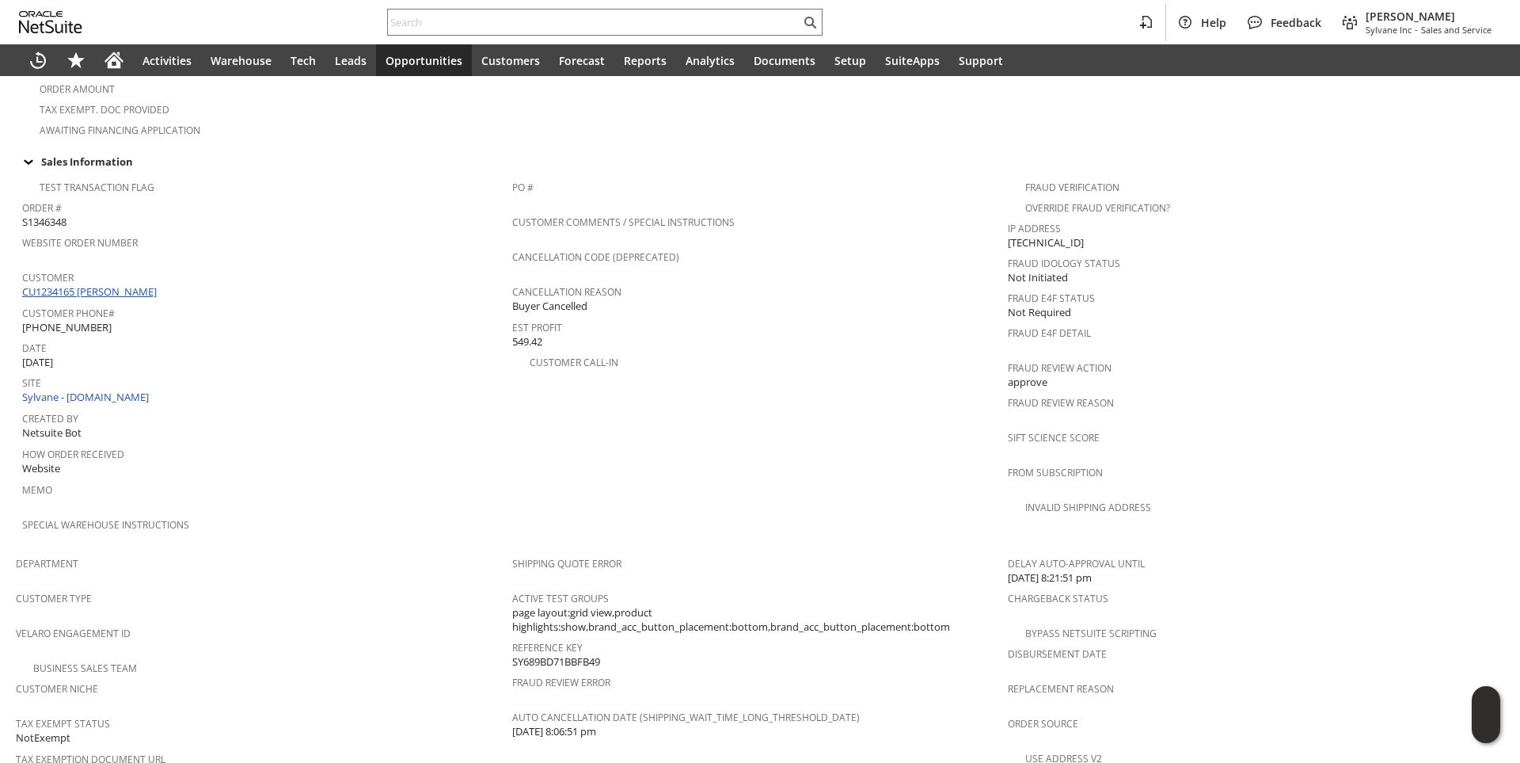
click at [130, 284] on link "CU1234165 [PERSON_NAME]" at bounding box center [91, 291] width 139 height 14
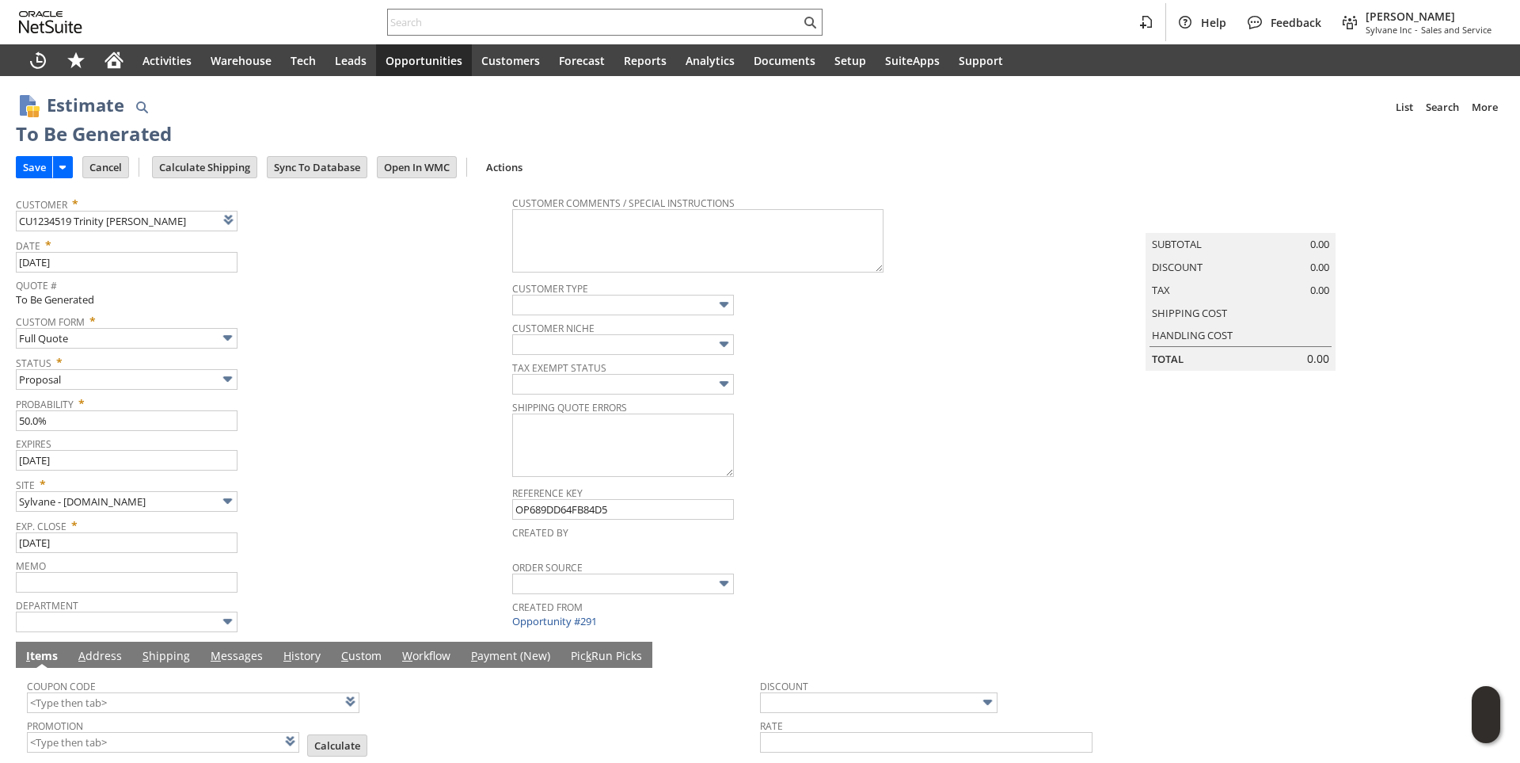
type input "9/13/2025"
type input "Intelligent Recommendations ⁰"
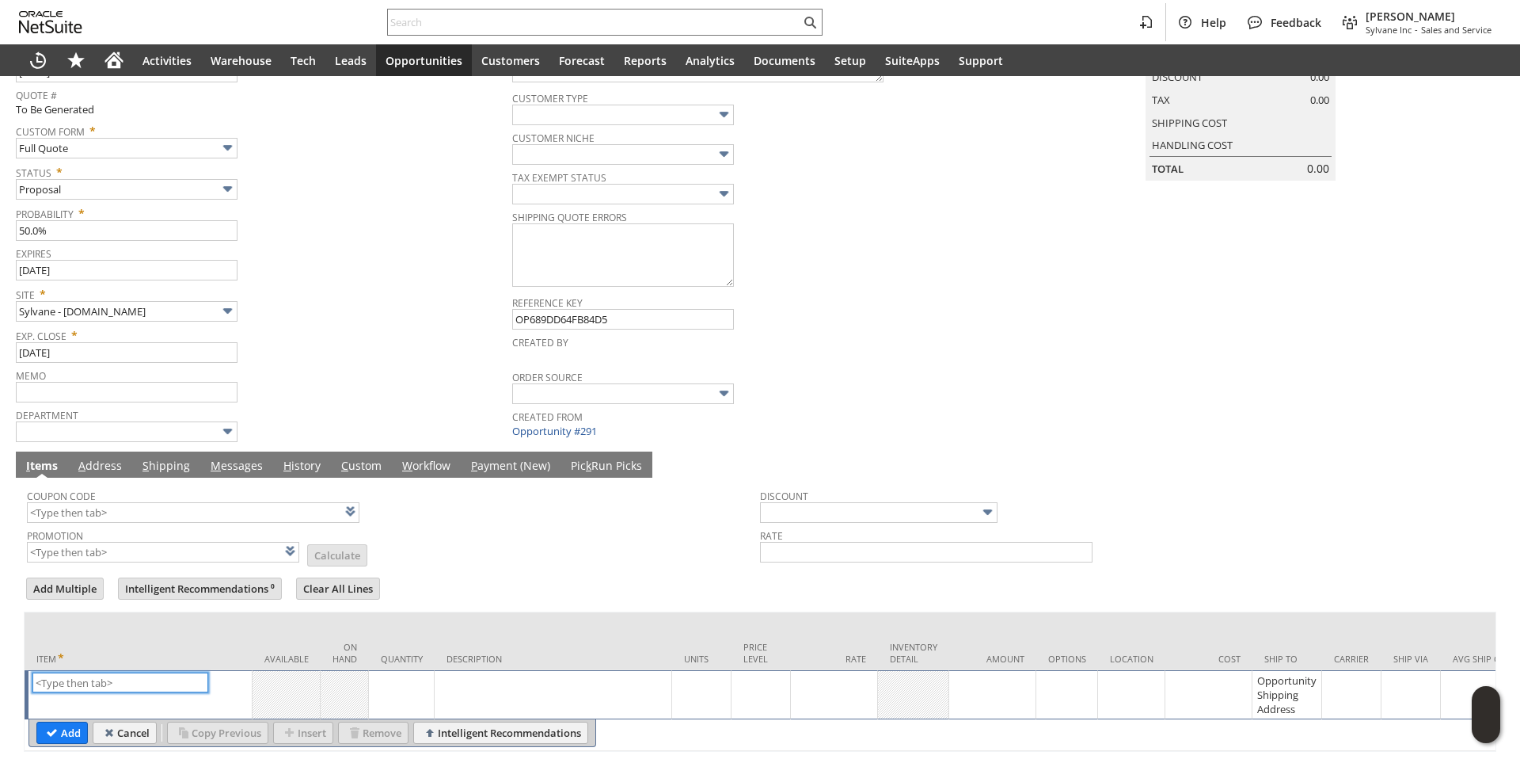
scroll to position [252, 0]
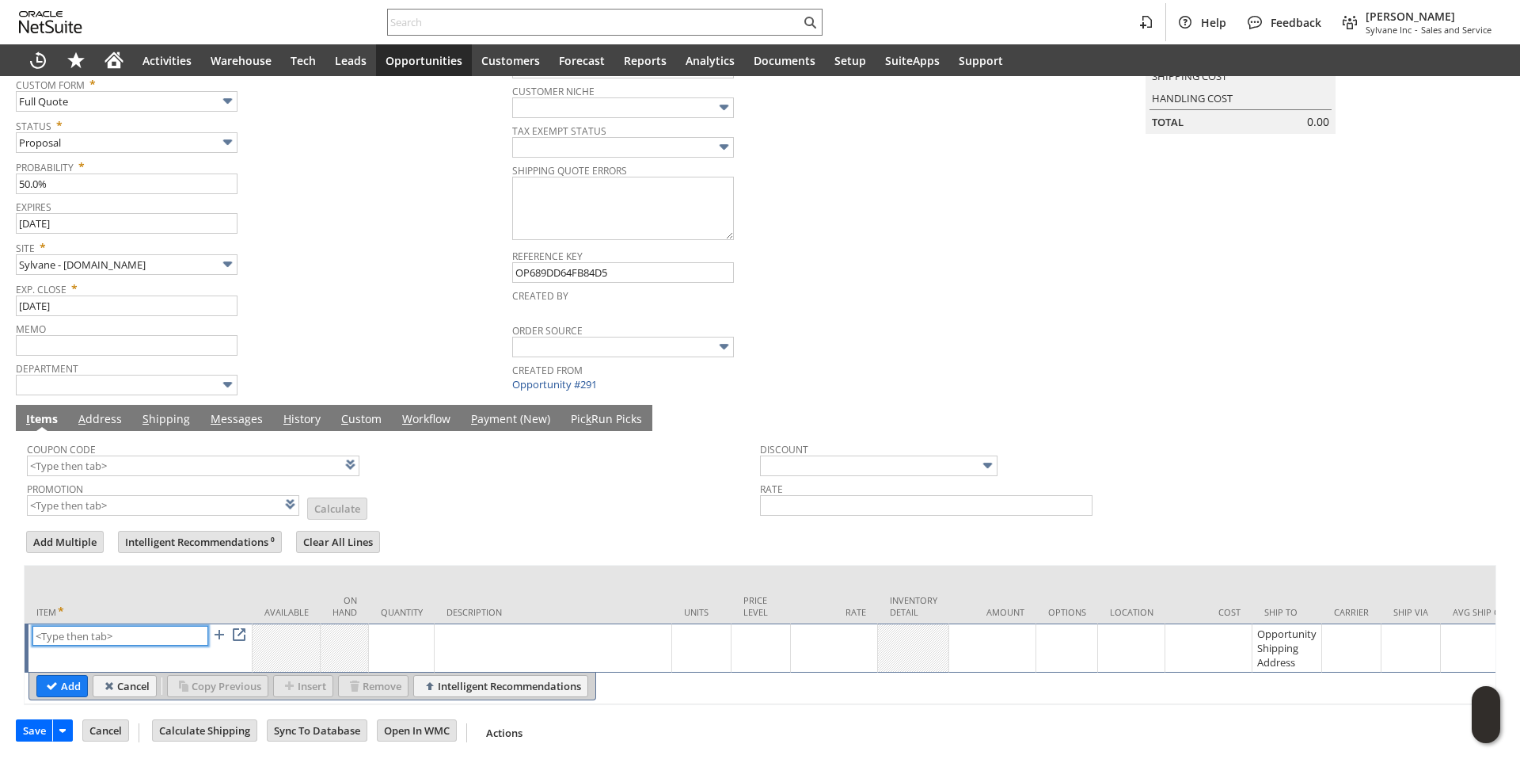
paste input "qu14856"
type input "qu14856"
click at [460, 565] on td "Description" at bounding box center [554, 594] width 238 height 58
type input "1"
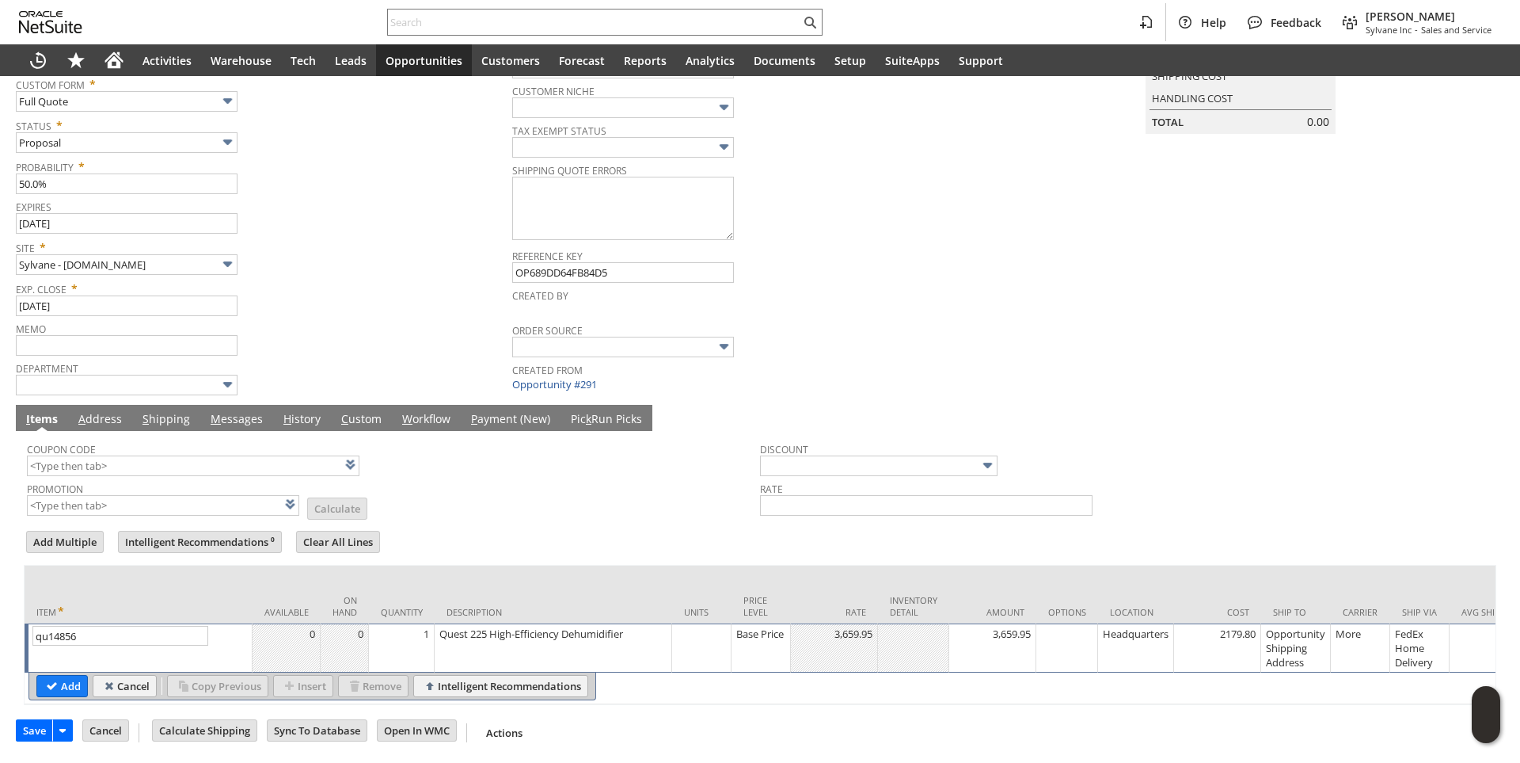
click at [418, 626] on div "1" at bounding box center [401, 634] width 57 height 16
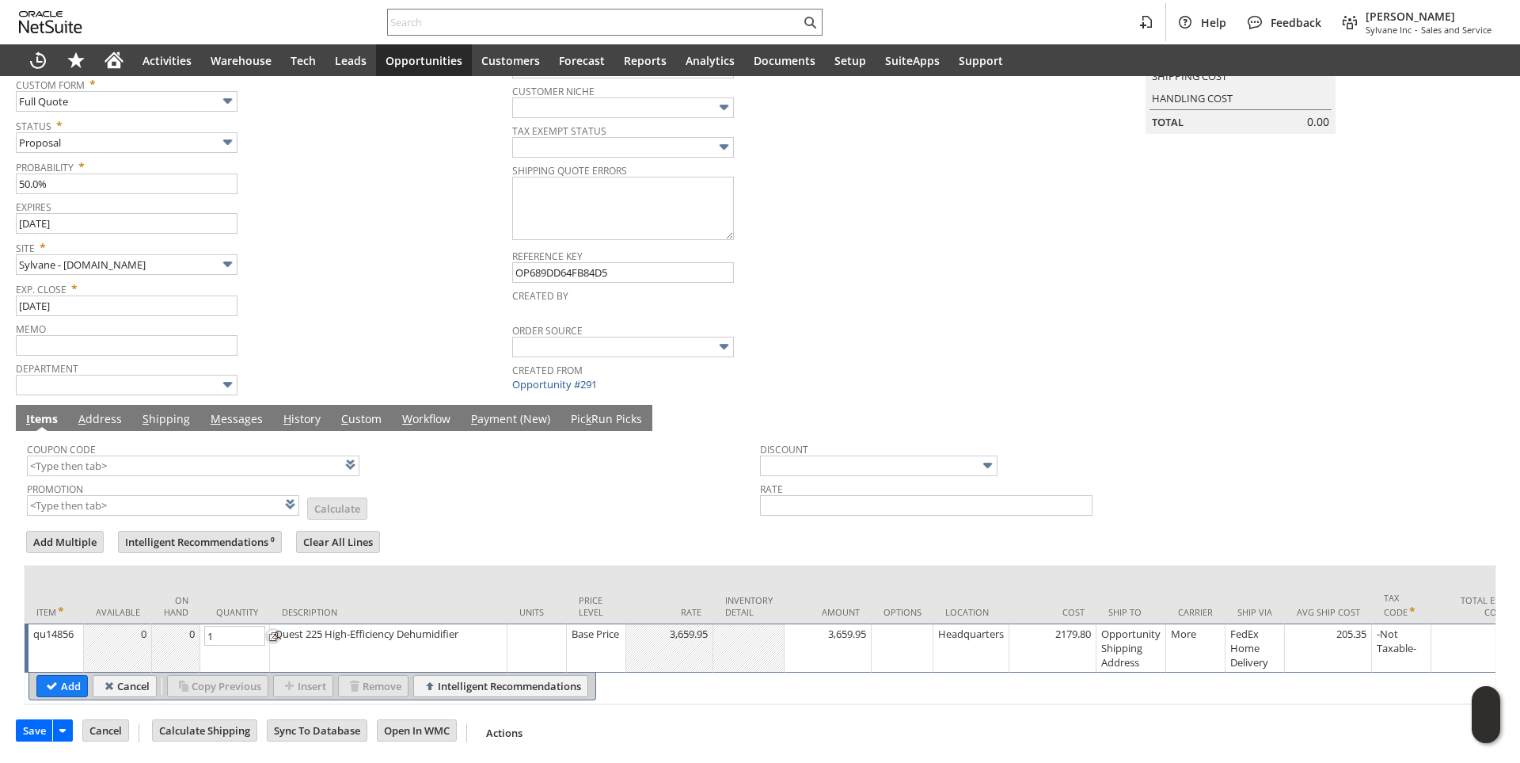
type input "2"
click at [75, 676] on input "Add" at bounding box center [62, 685] width 50 height 21
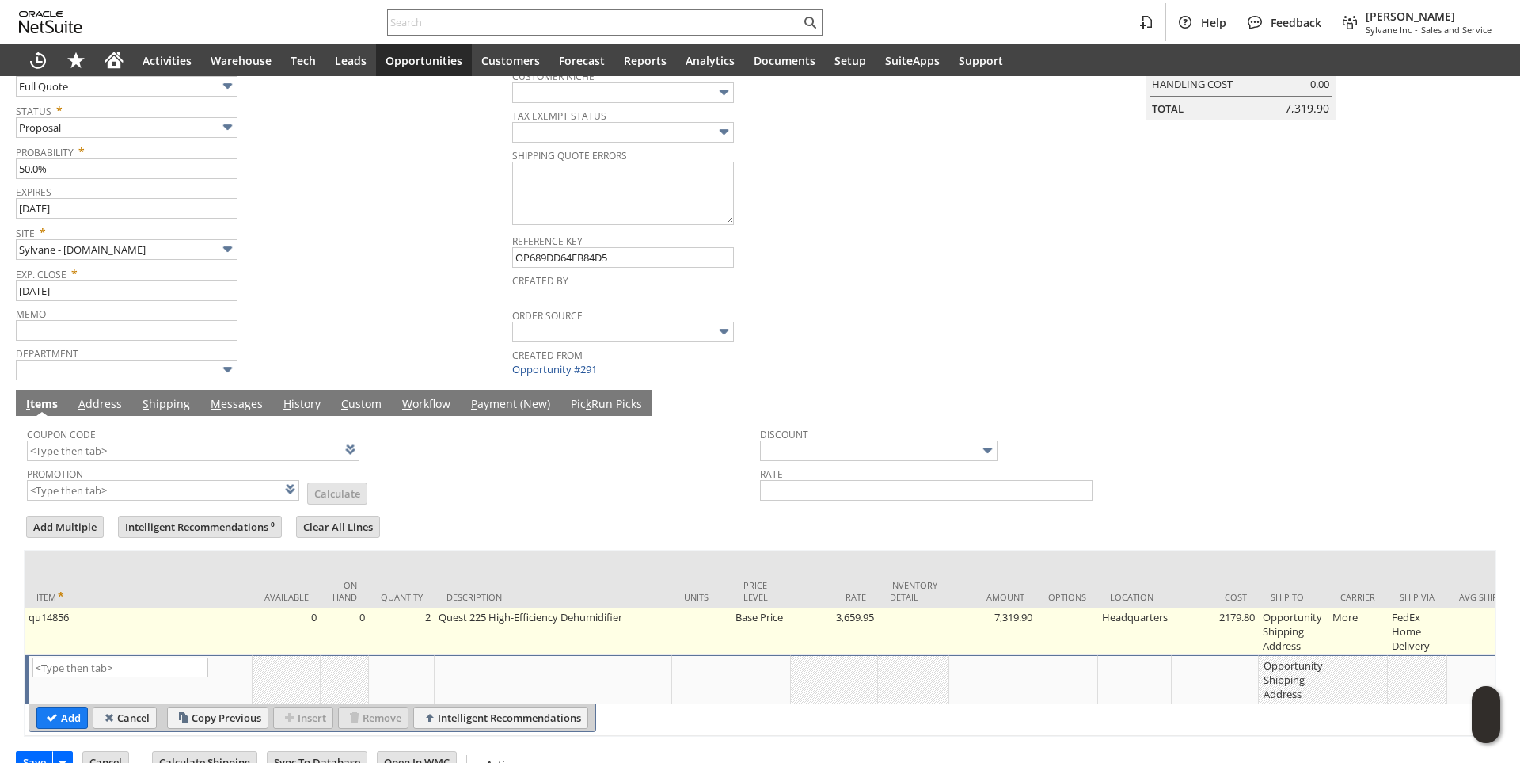
type input "Intelligent Recommendations¹⁰"
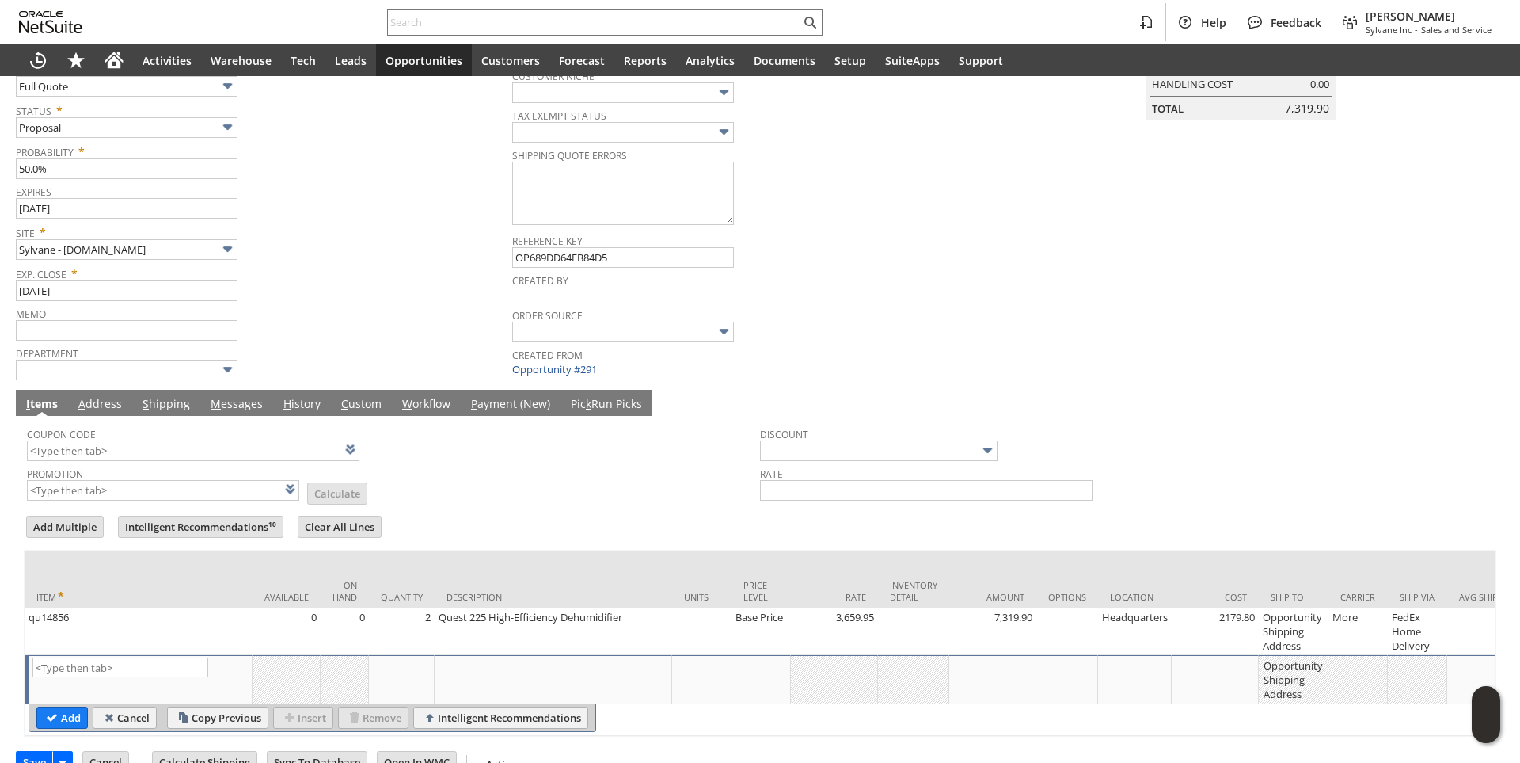
click at [238, 408] on link "M essages" at bounding box center [237, 404] width 60 height 17
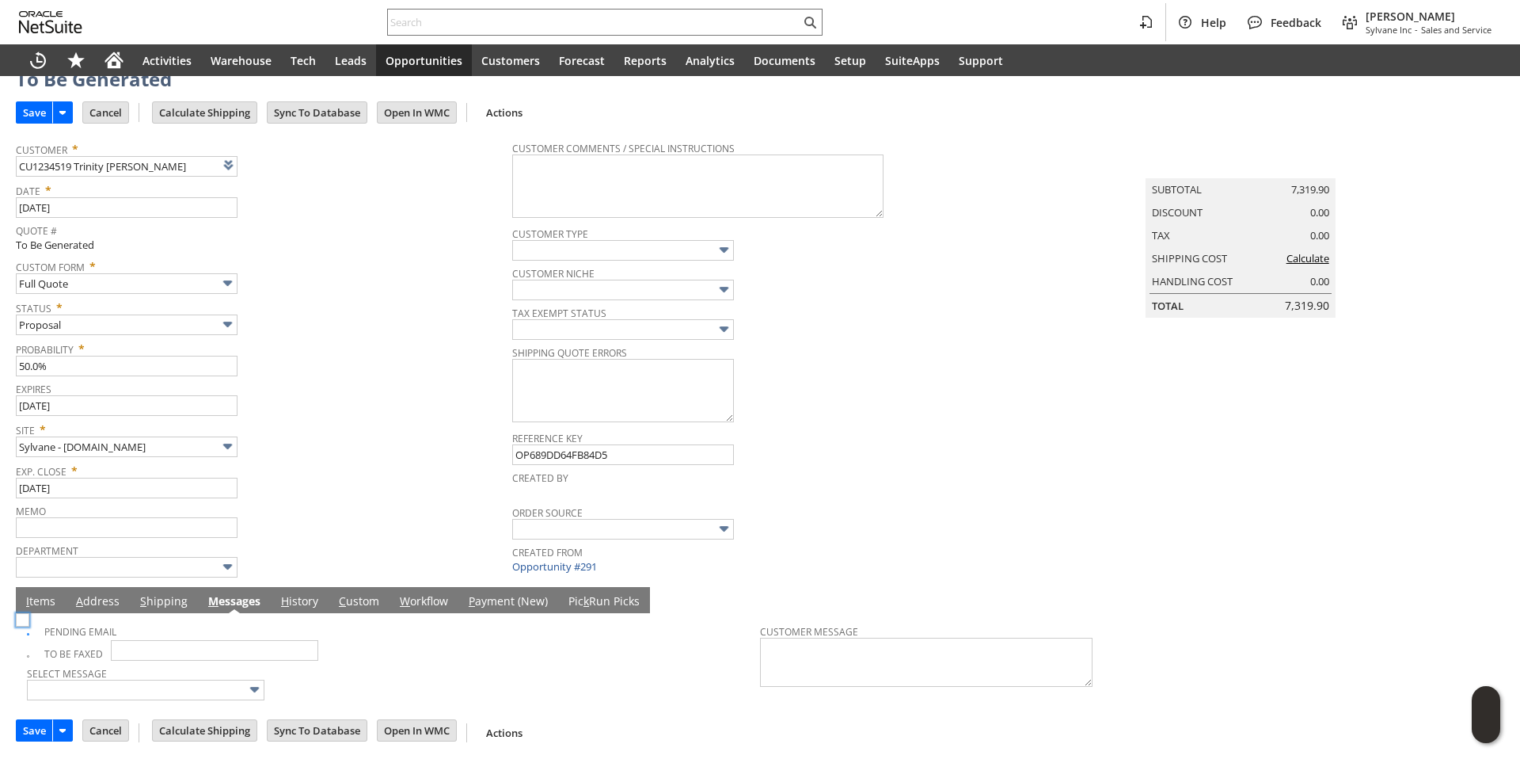
scroll to position [57, 0]
click at [28, 589] on td "I tems" at bounding box center [41, 600] width 50 height 26
click at [37, 599] on link "I tems" at bounding box center [40, 601] width 37 height 17
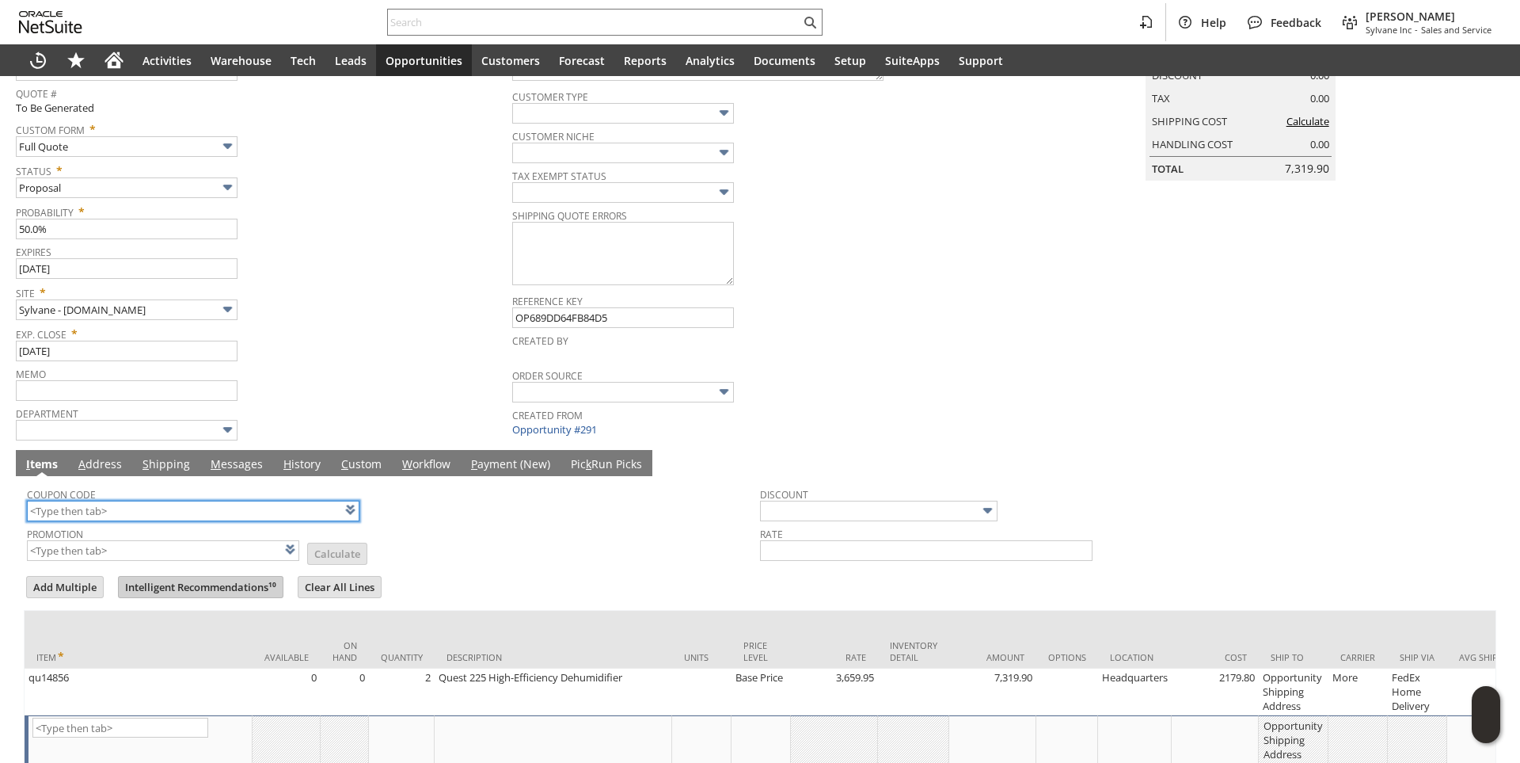
scroll to position [299, 0]
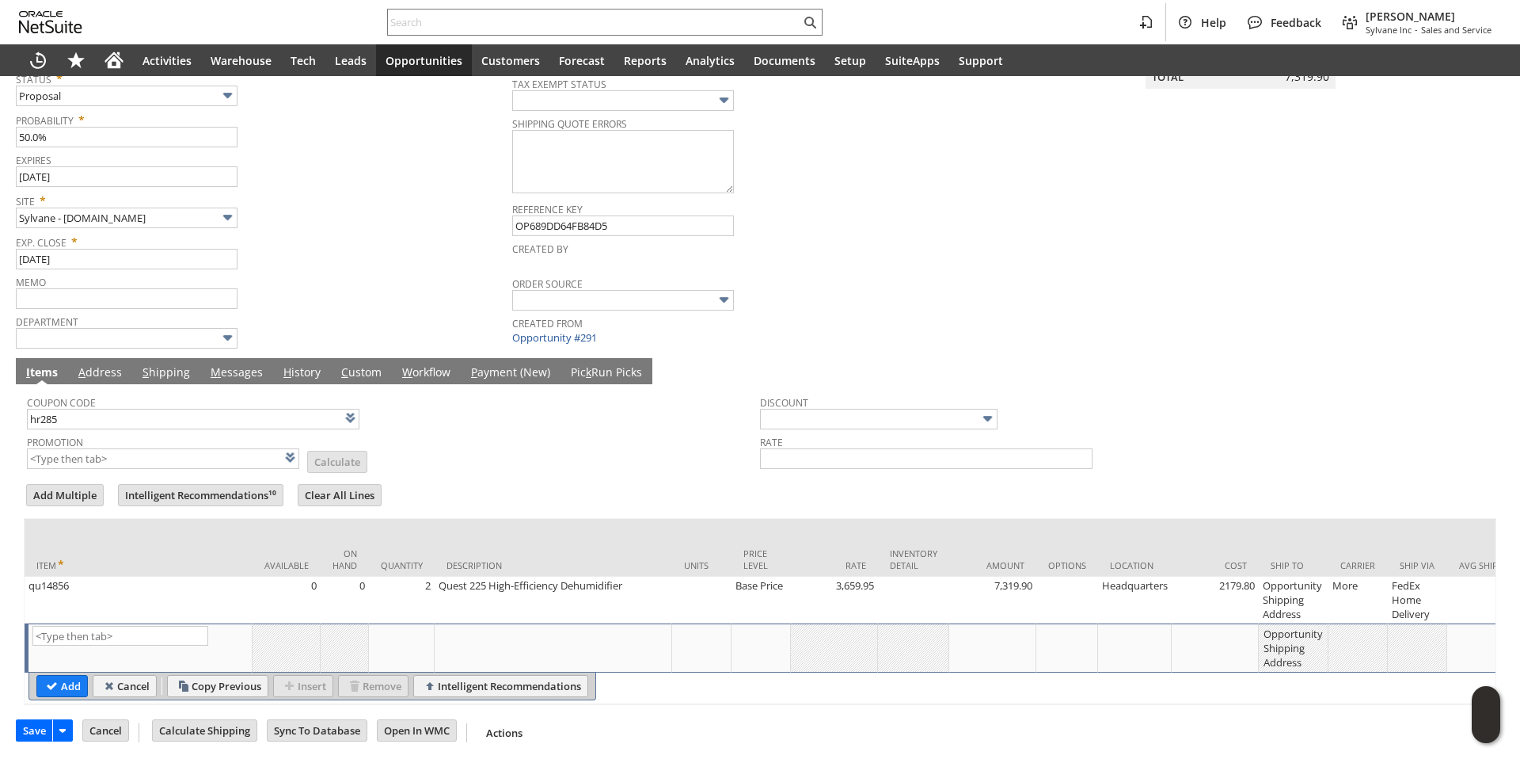
click at [498, 481] on form "Add Multiple Intelligent Recommendations¹⁰ Clear All Lines Line Items All Item …" at bounding box center [760, 592] width 1473 height 223
type input "HR285"
type input "Promo Code"
type input "-10.0%"
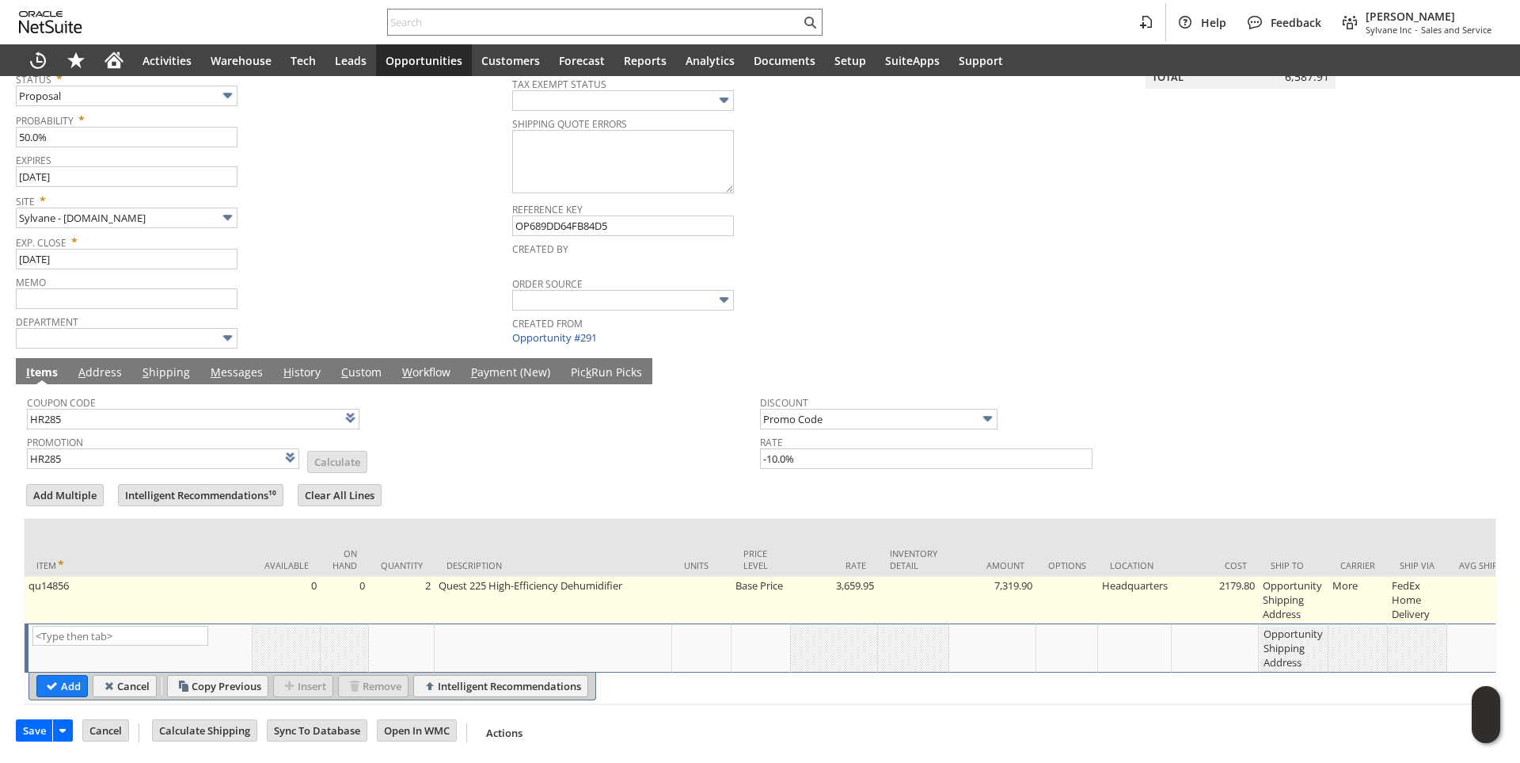
click at [1305, 584] on td "Opportunity Shipping Address" at bounding box center [1294, 599] width 70 height 47
type input "Opportunity Shipping Address"
type input "OK"
type input "Make Copy"
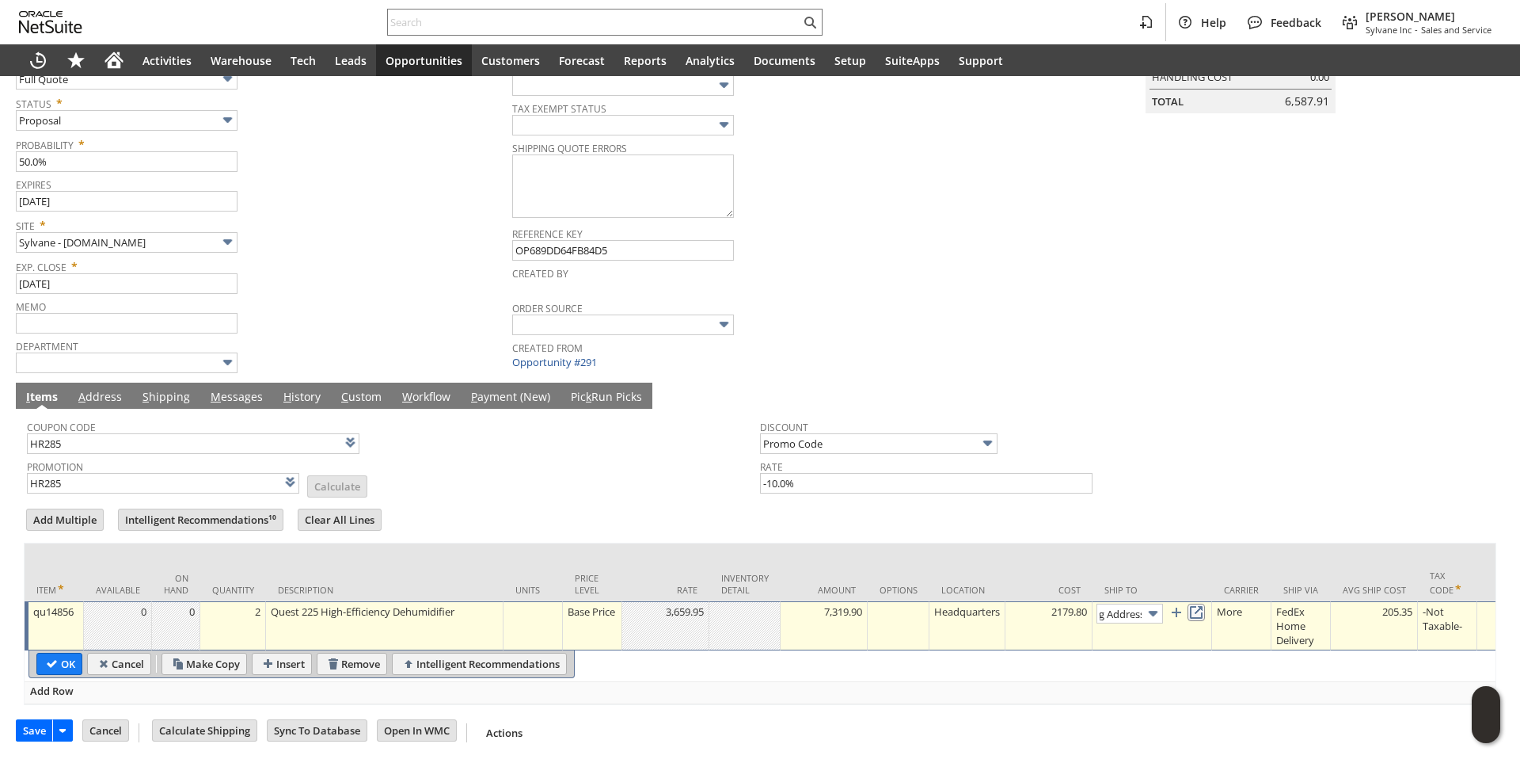
scroll to position [0, 0]
click at [1205, 603] on link at bounding box center [1196, 611] width 17 height 17
drag, startPoint x: 67, startPoint y: 649, endPoint x: 245, endPoint y: 387, distance: 316.5
click at [67, 653] on input "OK" at bounding box center [59, 663] width 44 height 21
type input "Add"
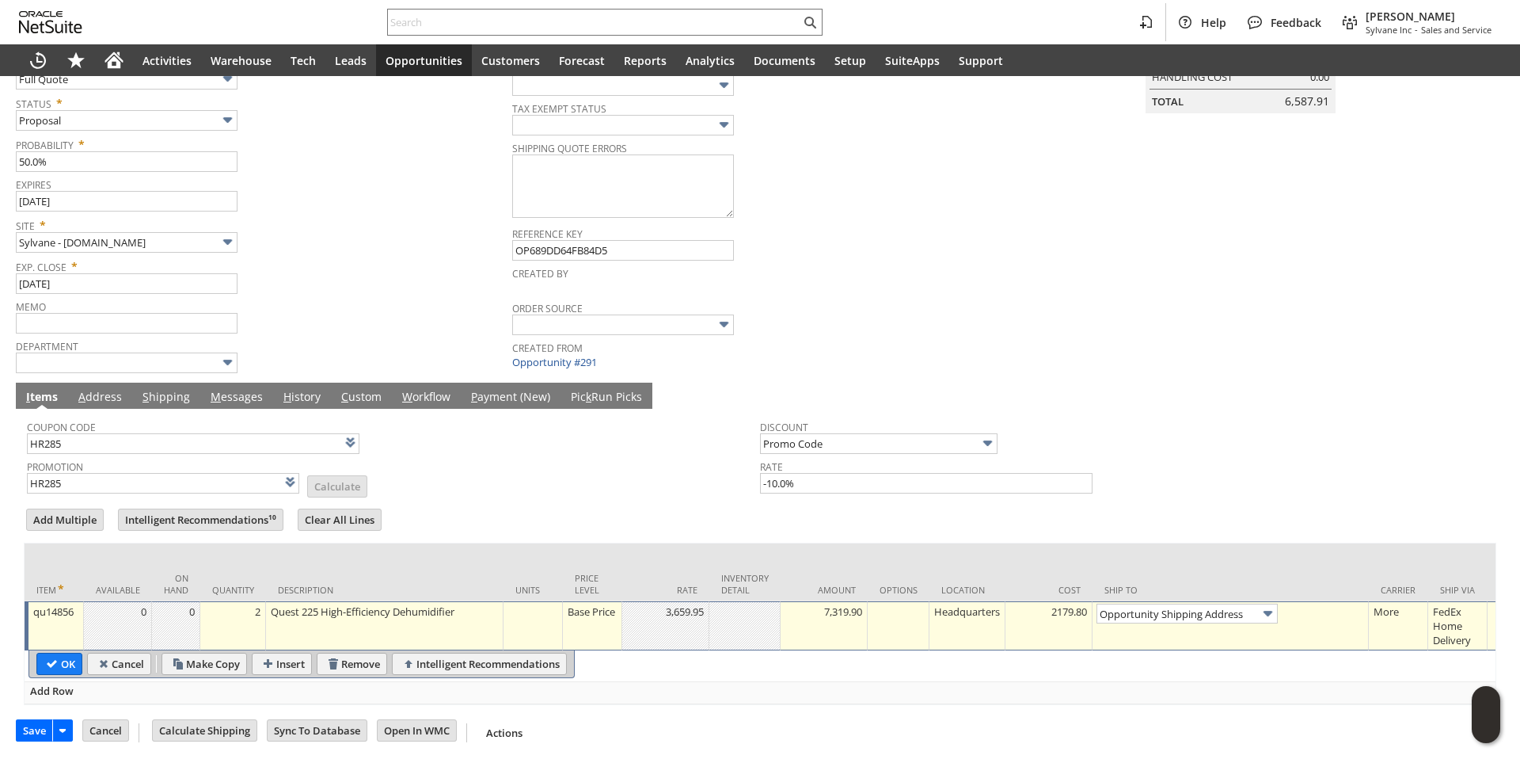
type input "Copy Previous"
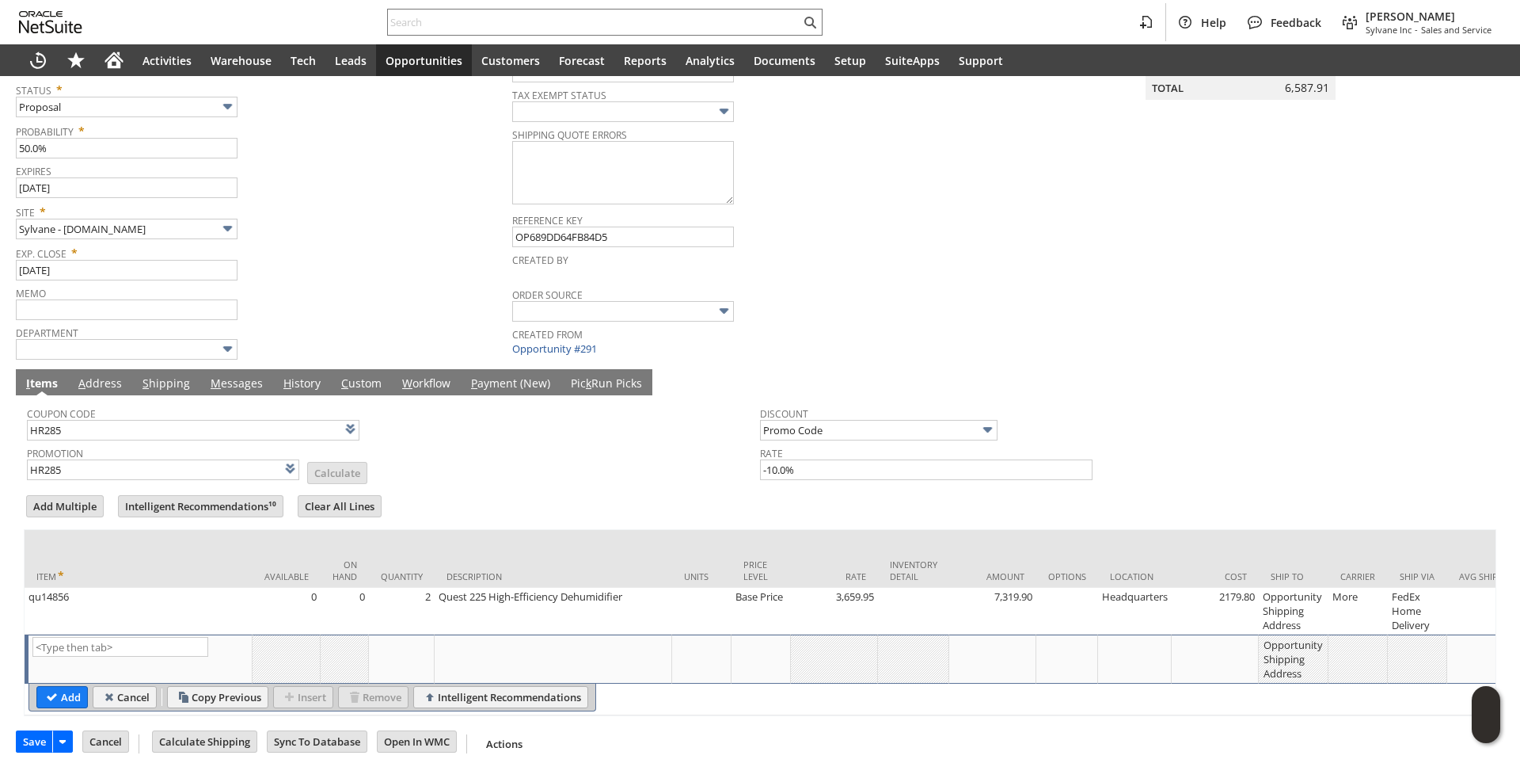
click at [245, 387] on link "M essages" at bounding box center [237, 383] width 60 height 17
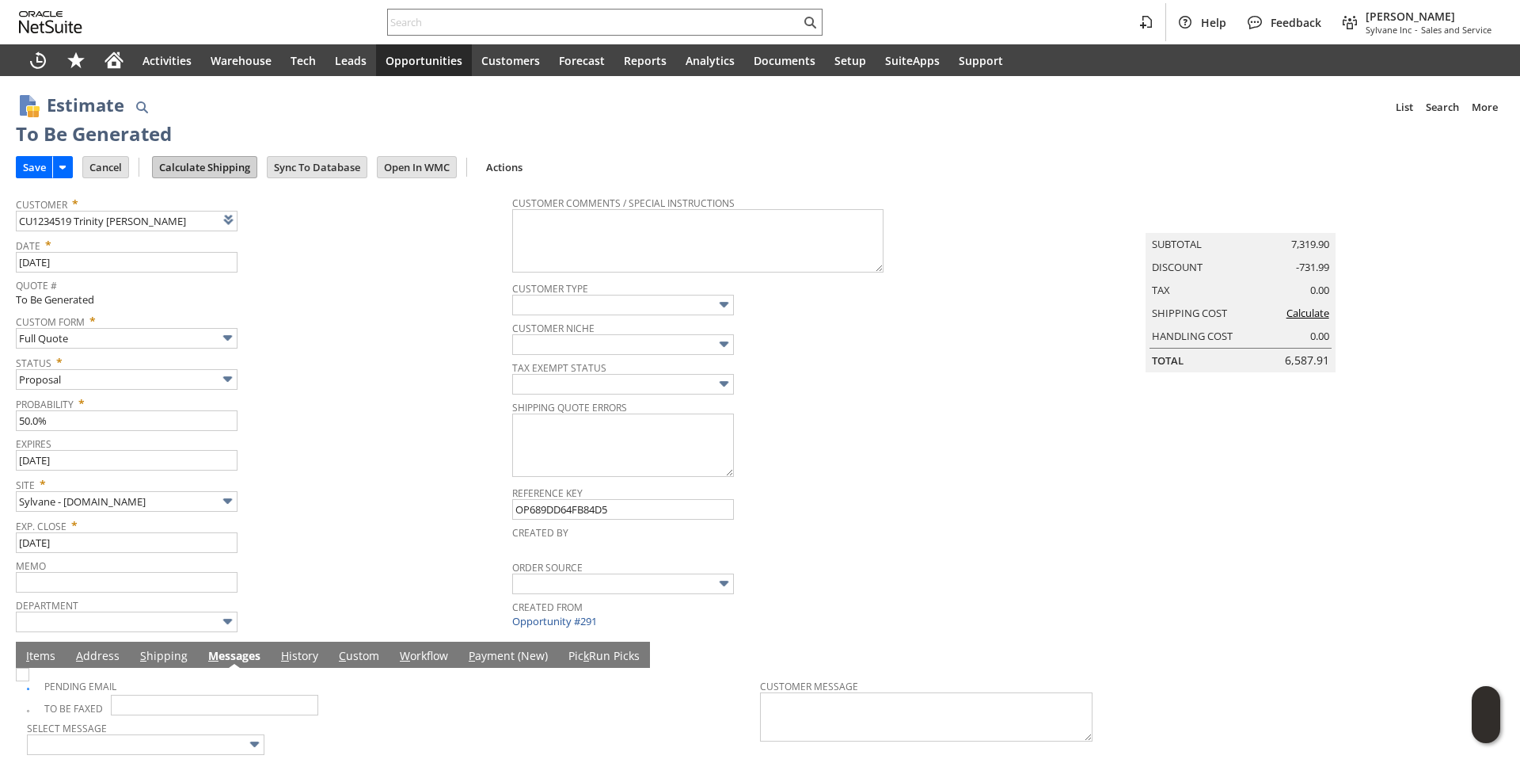
click at [200, 160] on input "Calculate Shipping" at bounding box center [205, 167] width 104 height 21
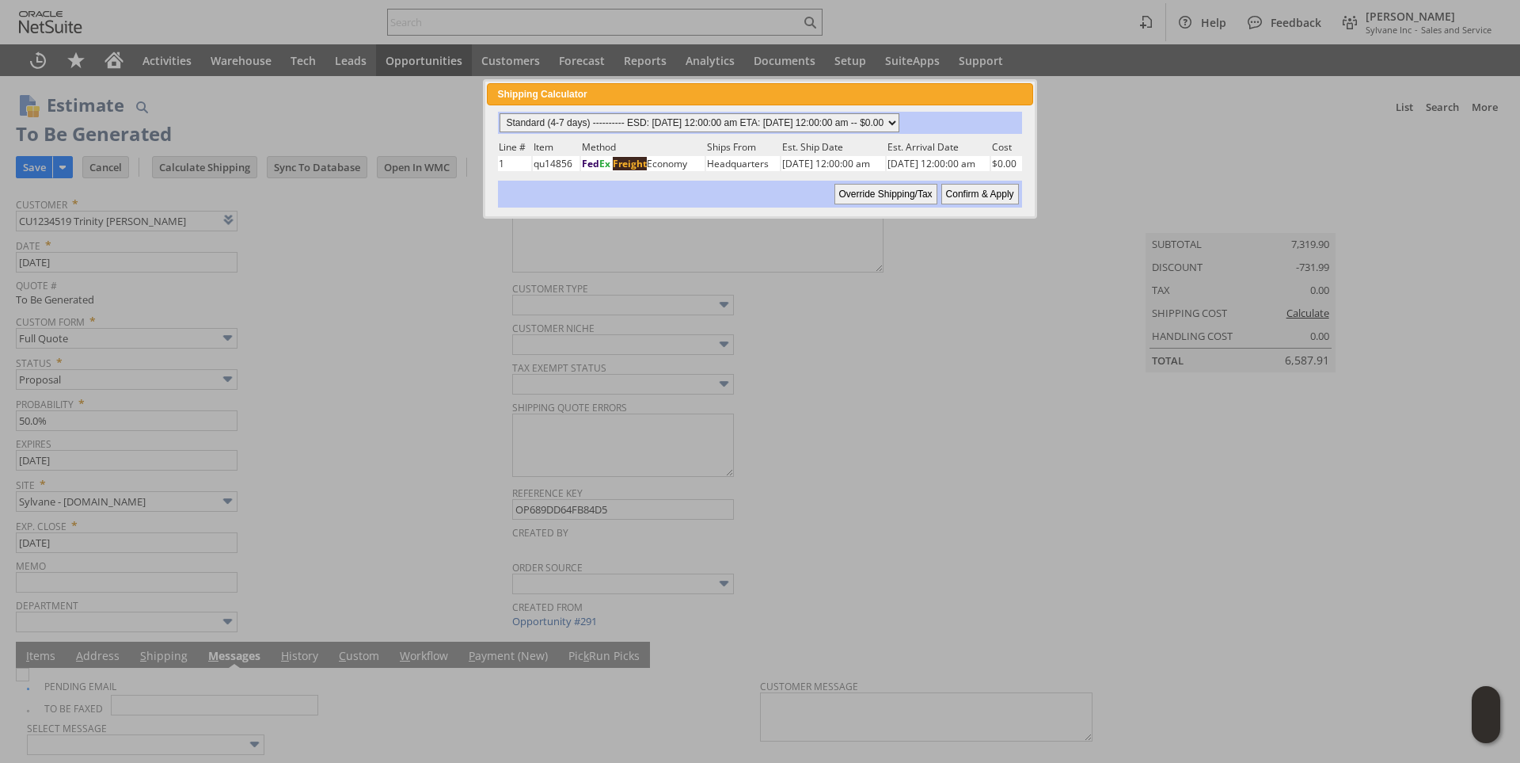
click at [899, 116] on select "Standard (4-7 days) ---------- ESD: 08/22/2025 12:00:00 am ETA: 08/27/2025 12:0…" at bounding box center [700, 122] width 400 height 19
click at [500, 113] on select "Standard (4-7 days) ---------- ESD: 08/22/2025 12:00:00 am ETA: 08/27/2025 12:0…" at bounding box center [700, 122] width 400 height 19
click at [979, 193] on input "Confirm & Apply" at bounding box center [980, 194] width 78 height 21
type input "NotExempt"
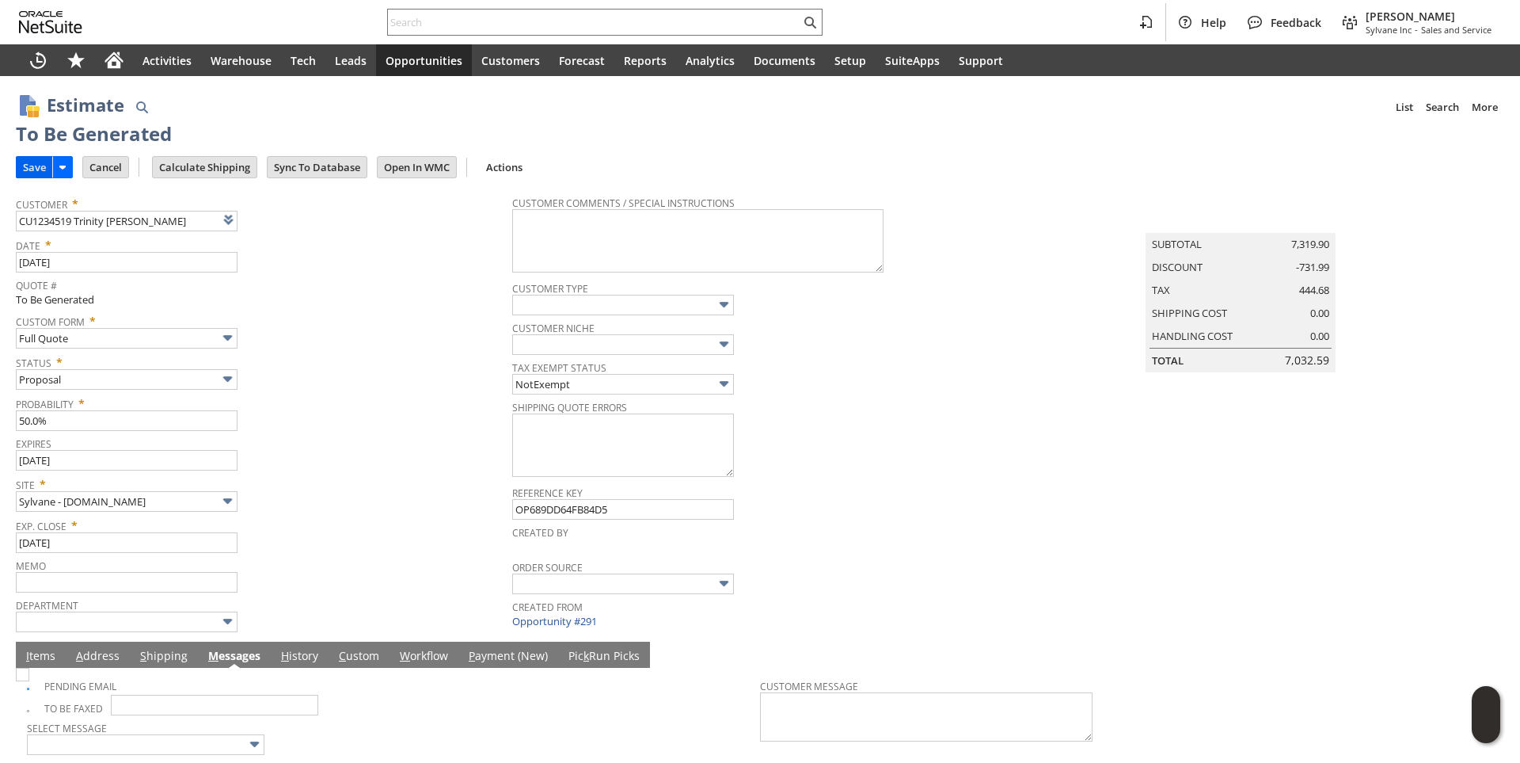
click at [38, 167] on input "Save" at bounding box center [35, 167] width 36 height 21
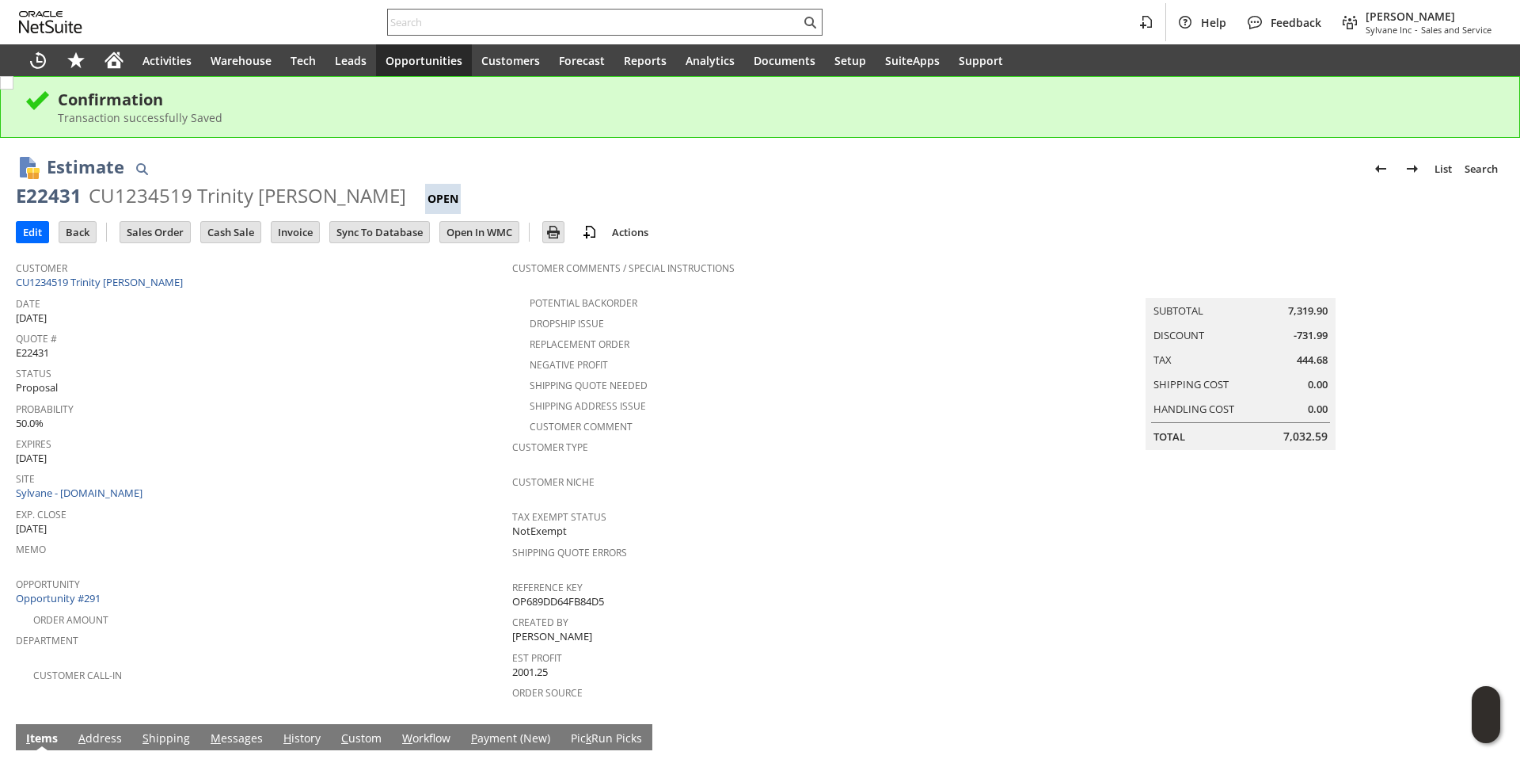
click at [462, 24] on input "text" at bounding box center [594, 22] width 413 height 19
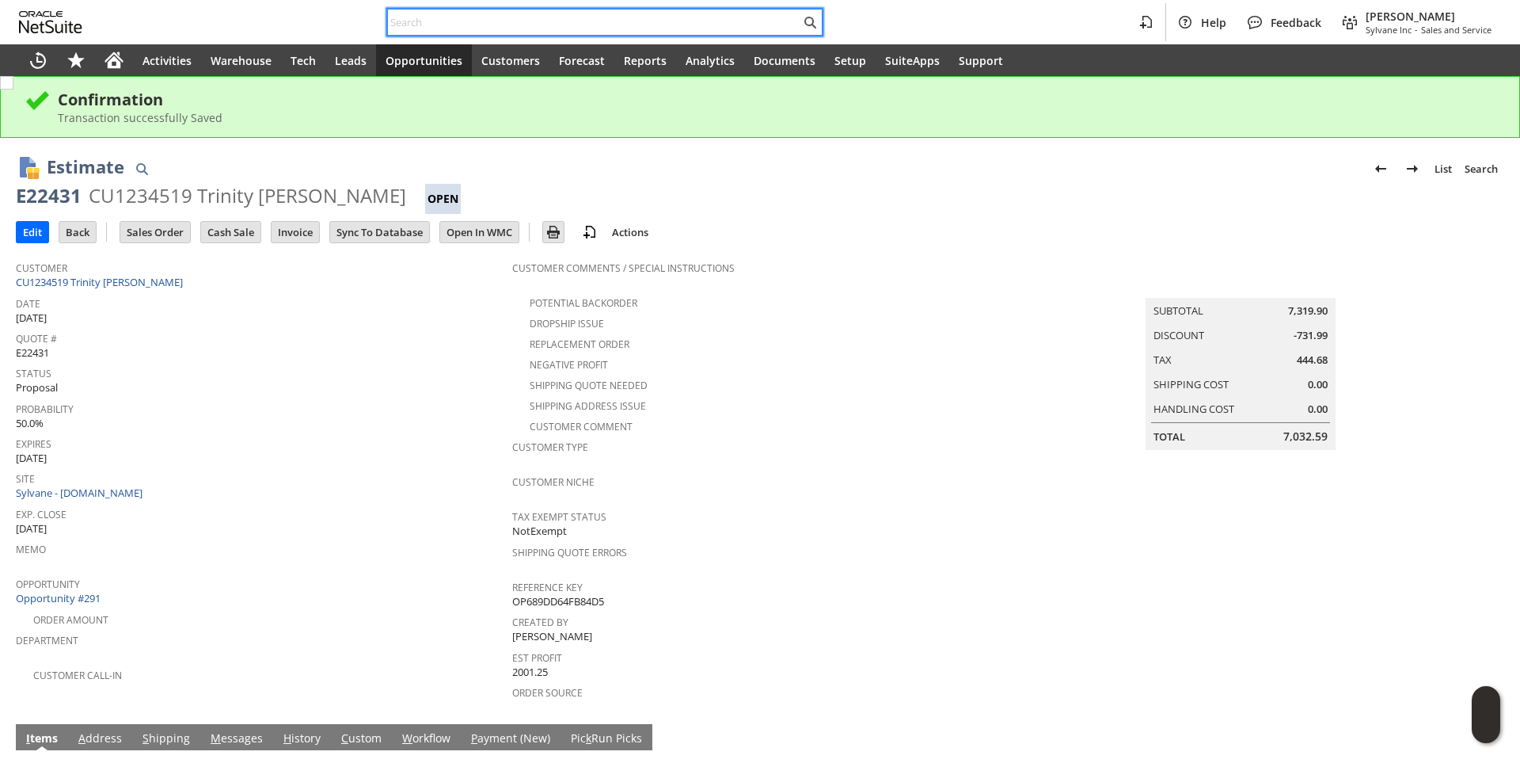
paste input "CU1231937 [PERSON_NAME]"
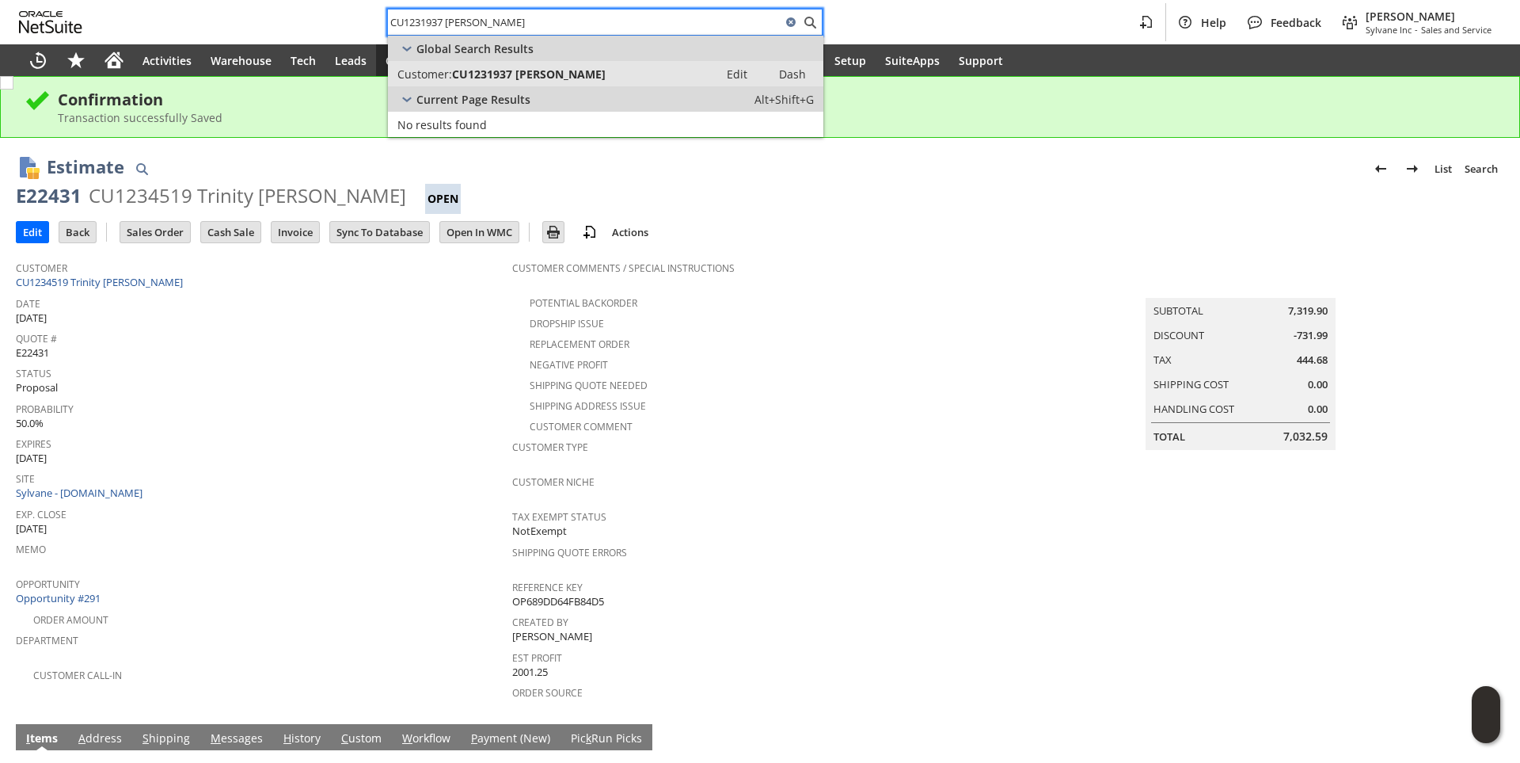
type input "CU1231937 [PERSON_NAME]"
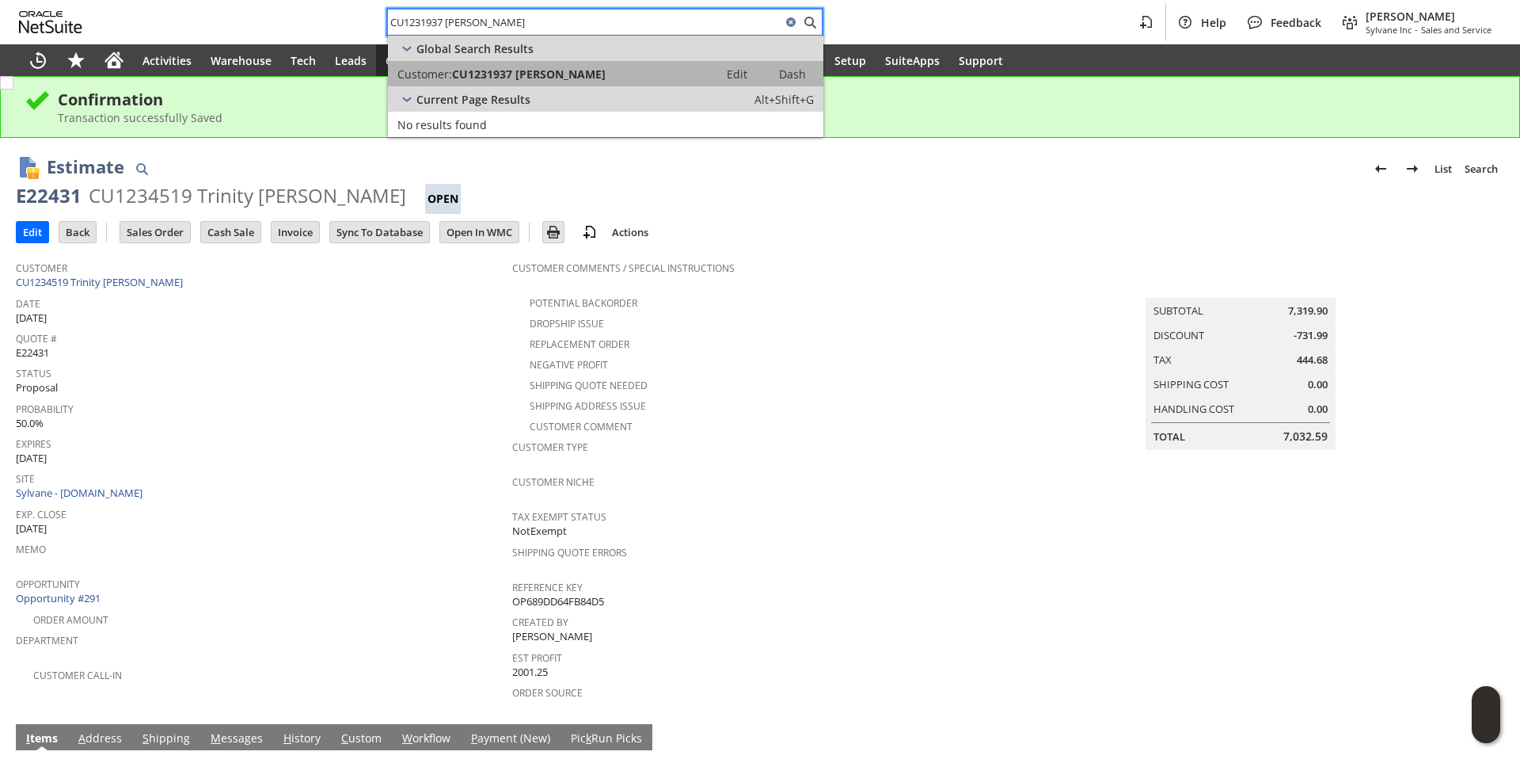
click at [508, 69] on span "CU1231937 [PERSON_NAME]" at bounding box center [529, 74] width 154 height 15
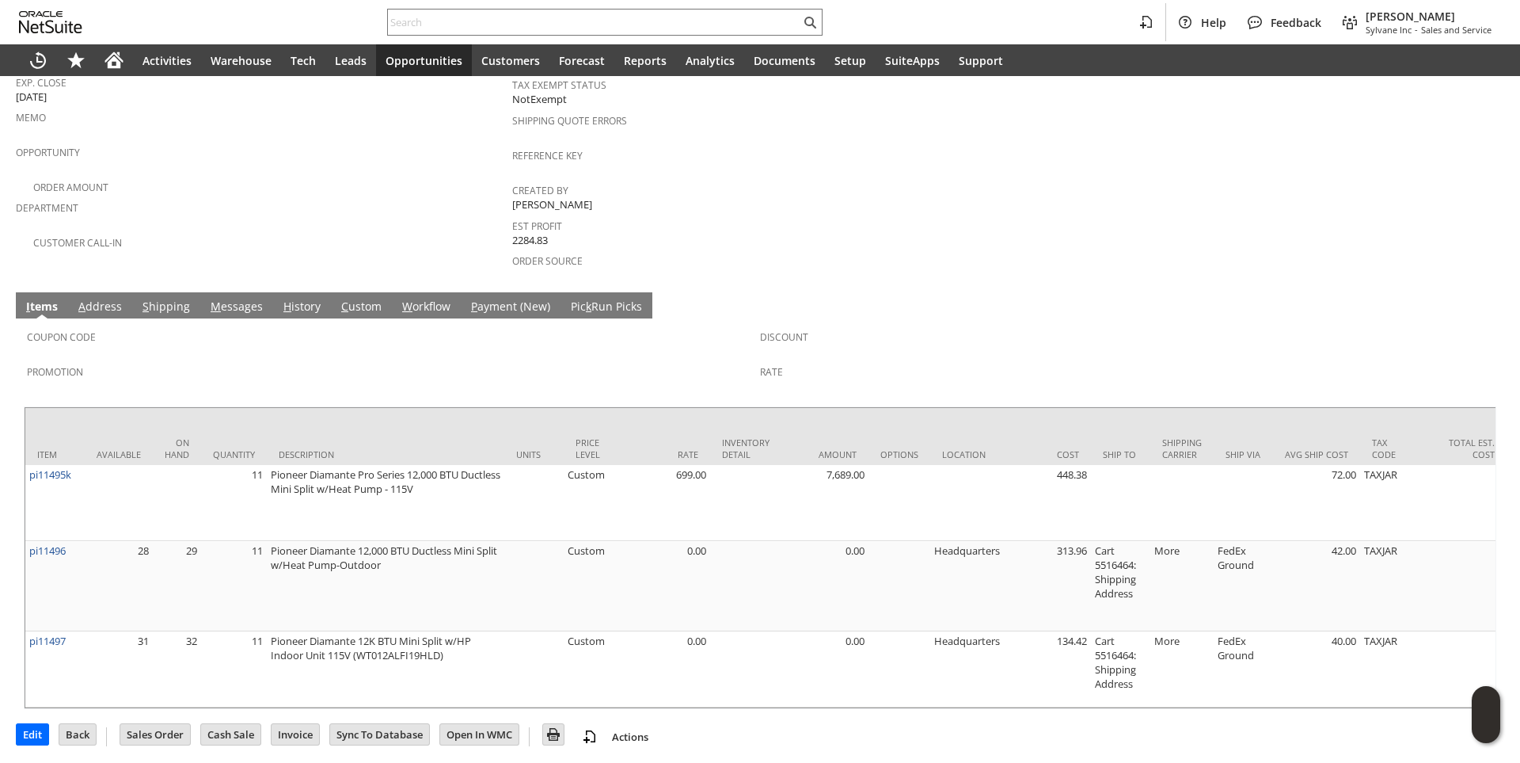
click at [180, 299] on link "S hipping" at bounding box center [166, 307] width 55 height 17
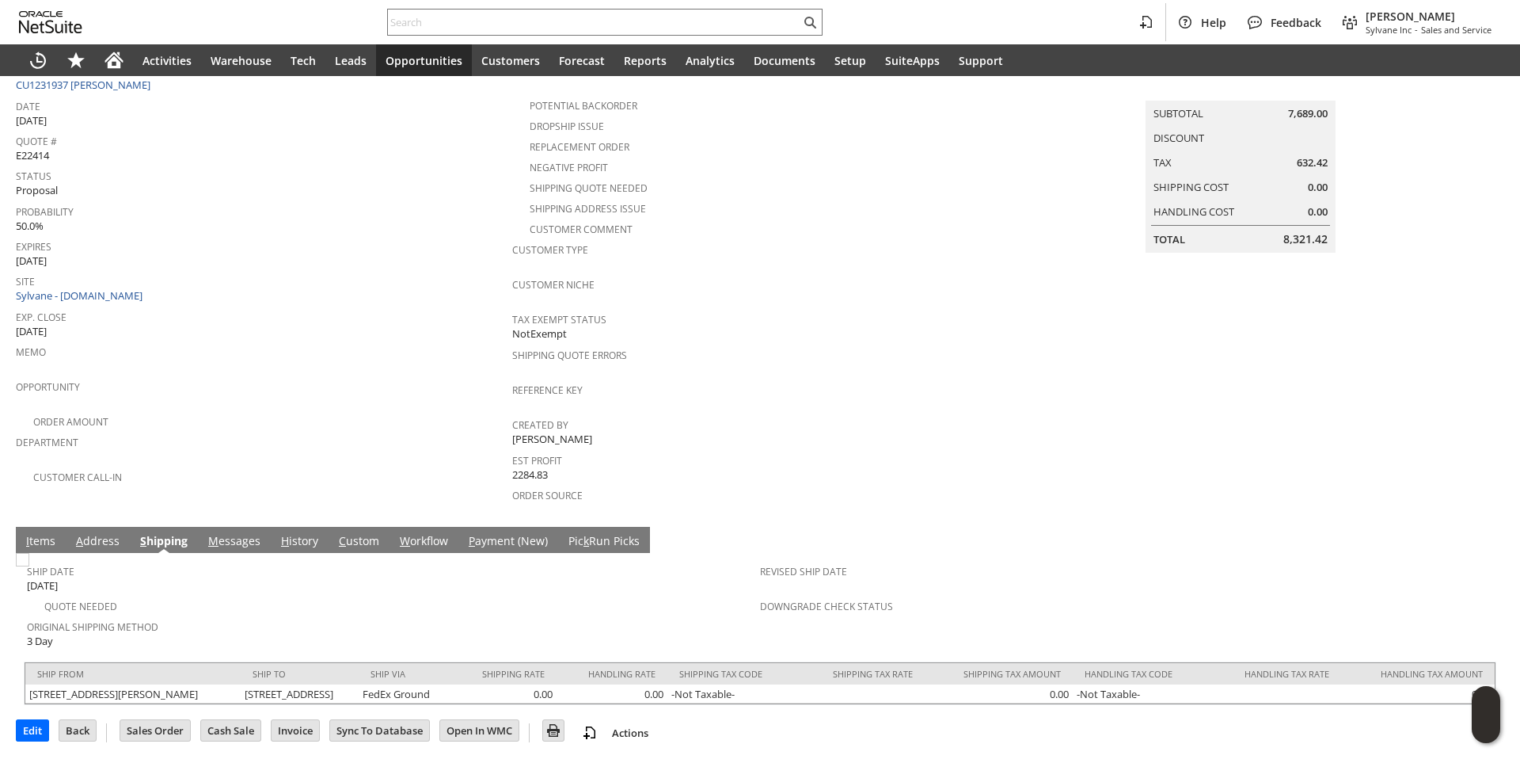
scroll to position [145, 0]
click at [103, 533] on link "A ddress" at bounding box center [97, 541] width 51 height 17
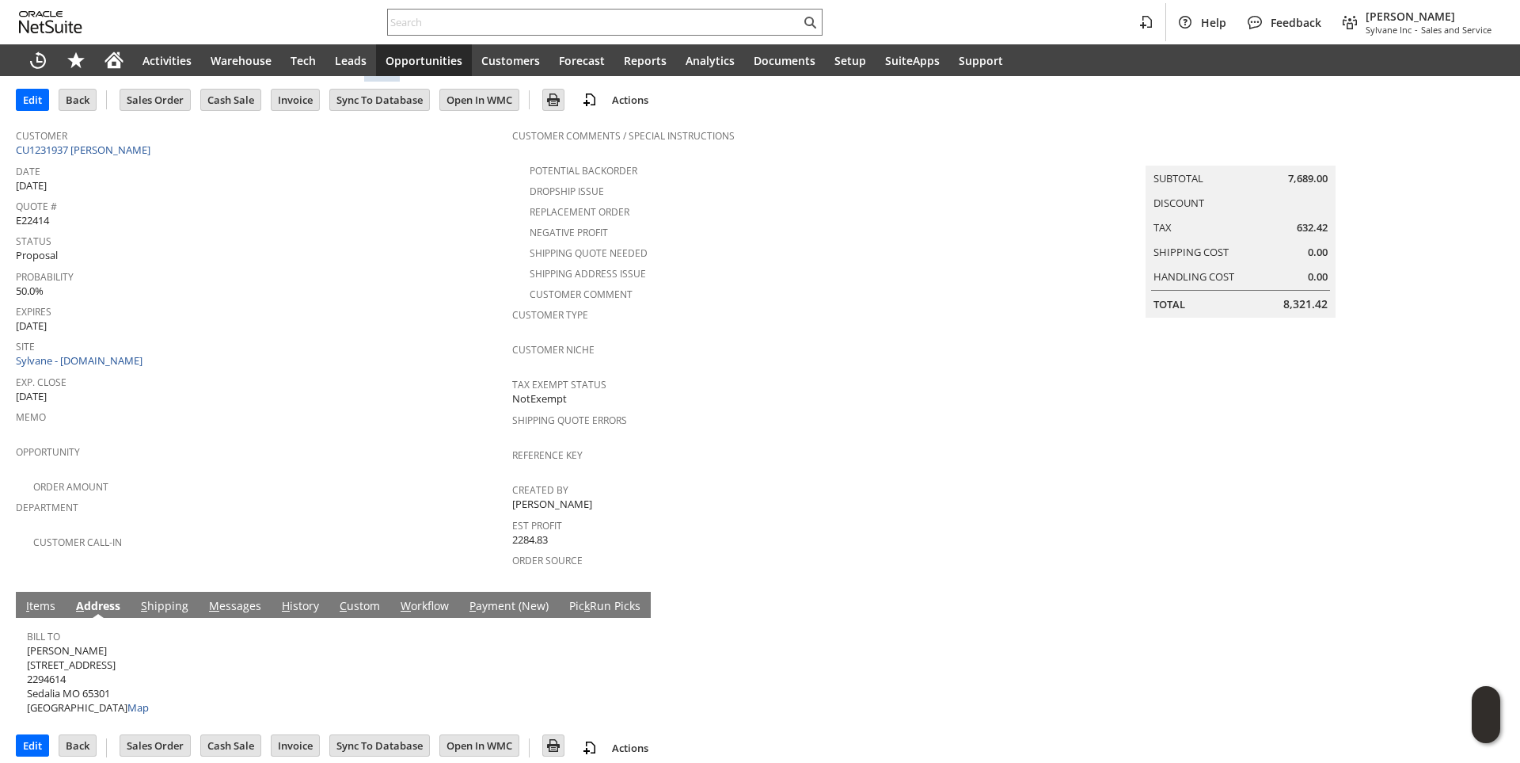
click at [40, 598] on link "I tems" at bounding box center [40, 606] width 37 height 17
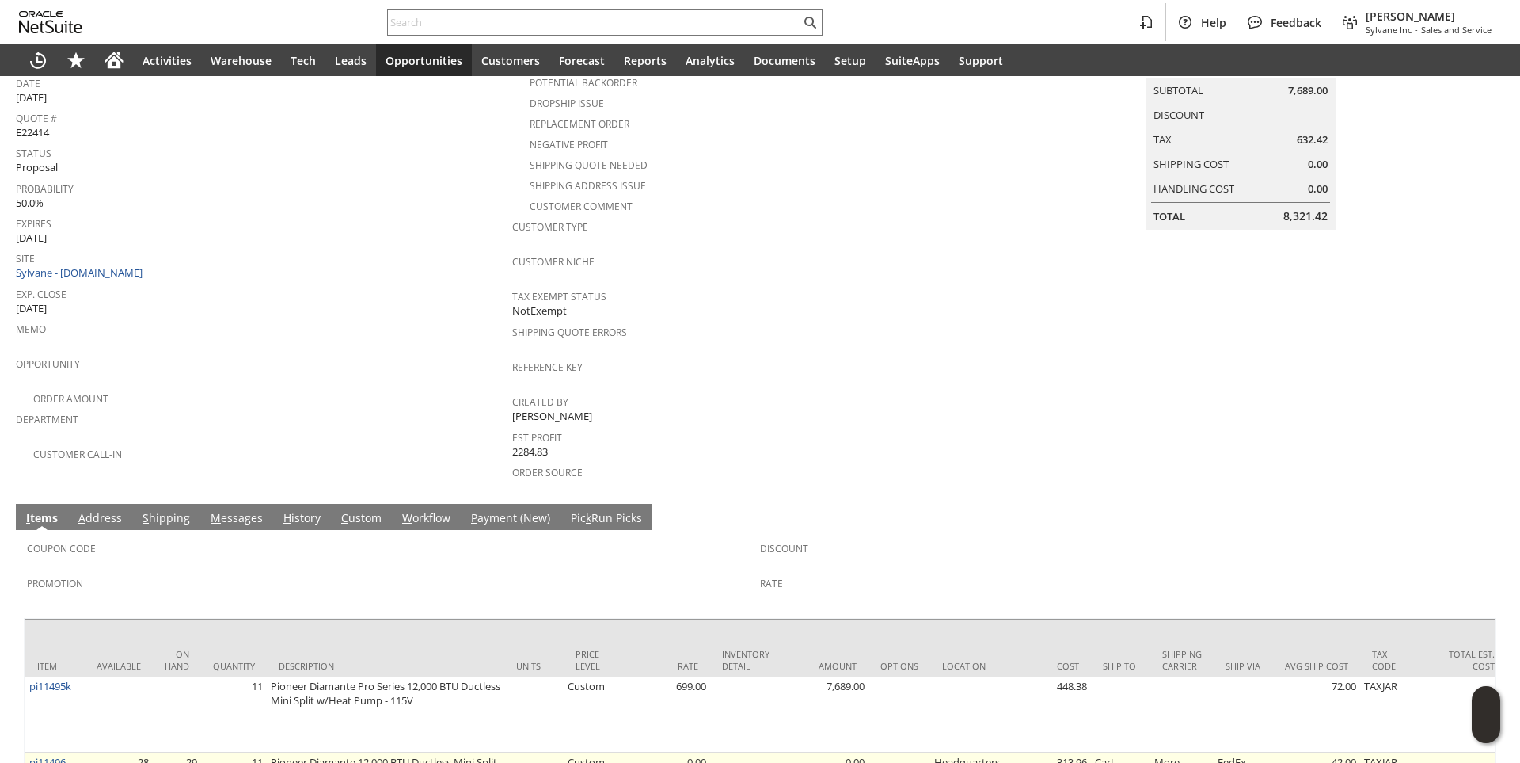
scroll to position [370, 0]
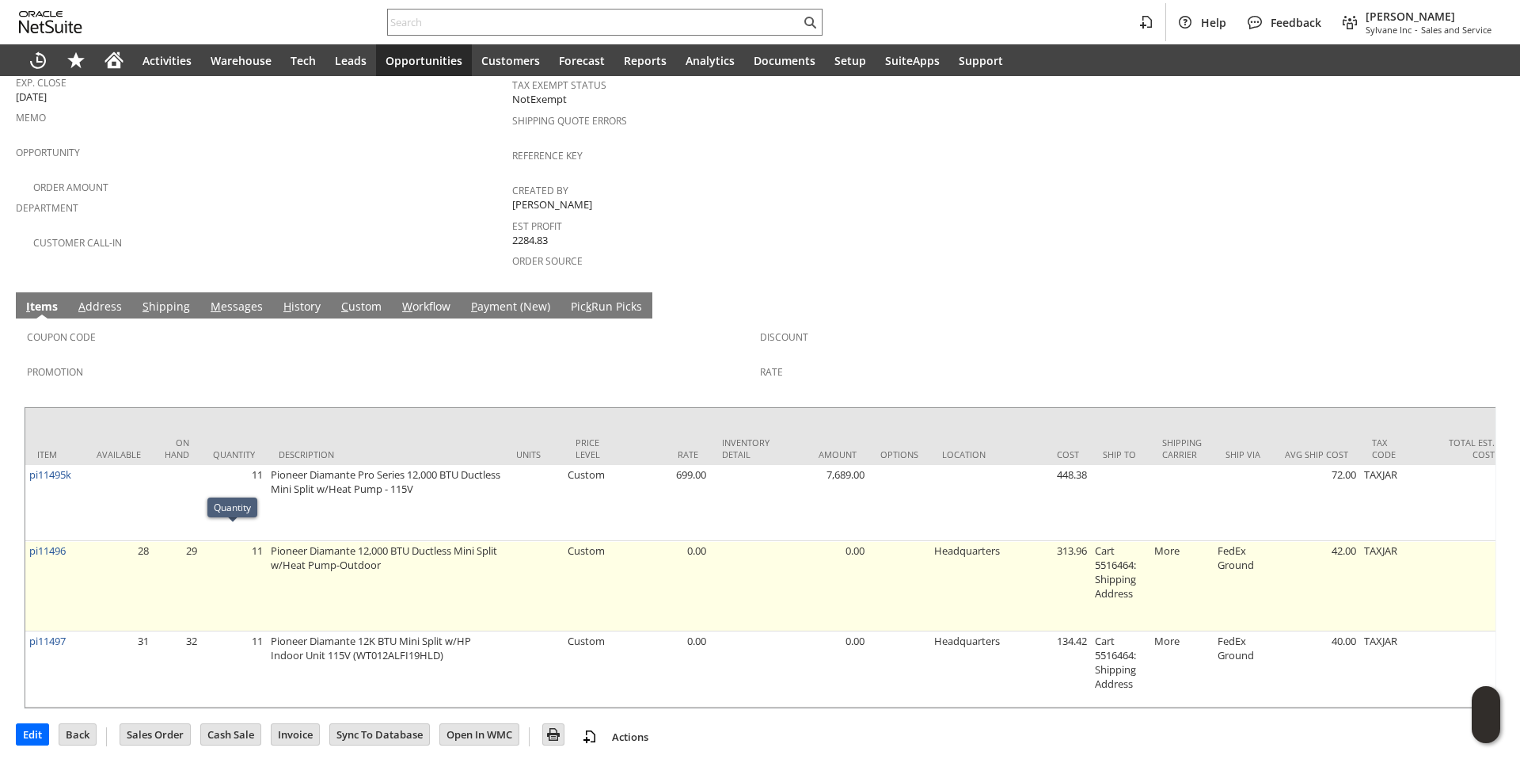
click at [1128, 557] on td "Cart 5516464: Shipping Address" at bounding box center [1120, 586] width 59 height 90
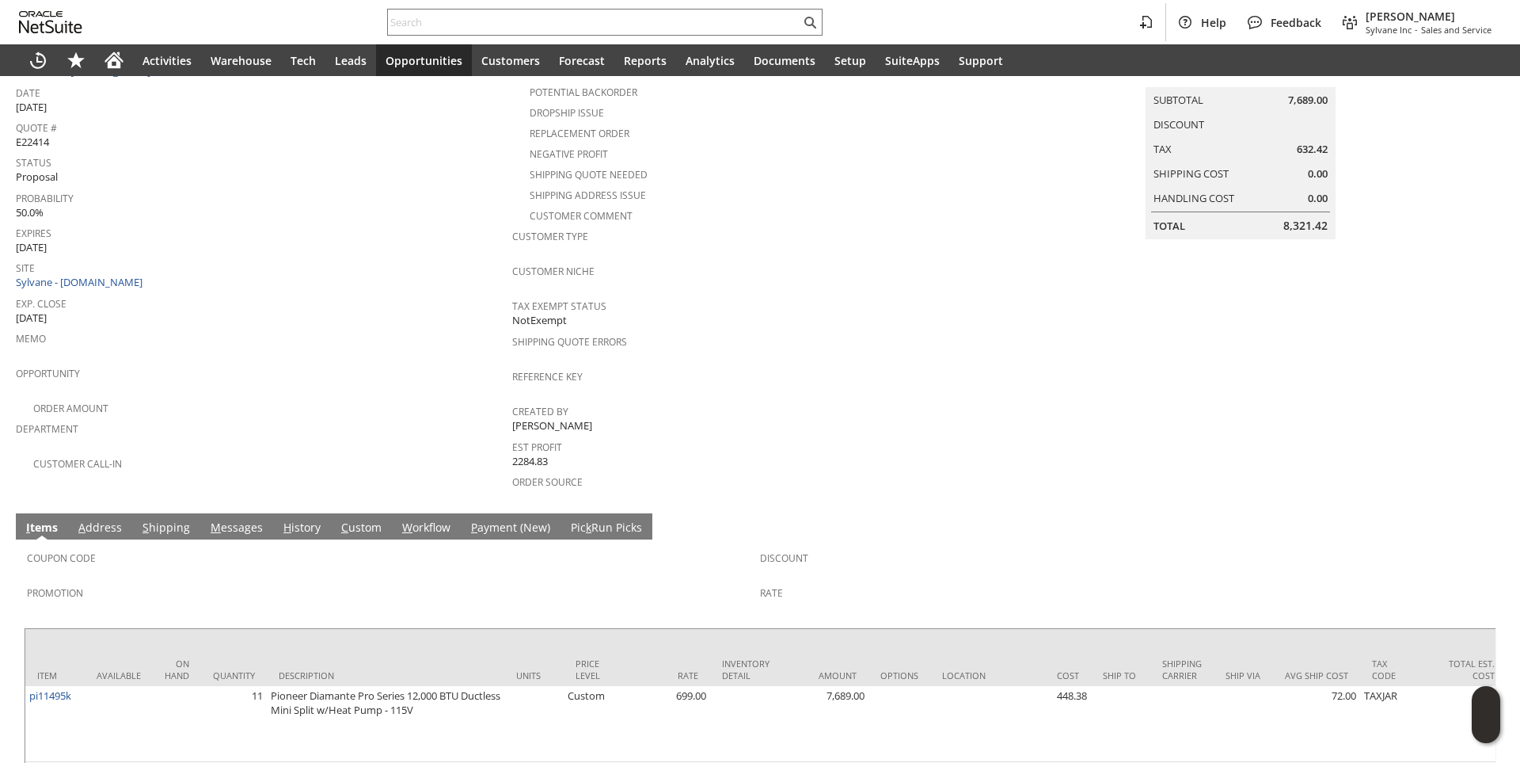
scroll to position [0, 0]
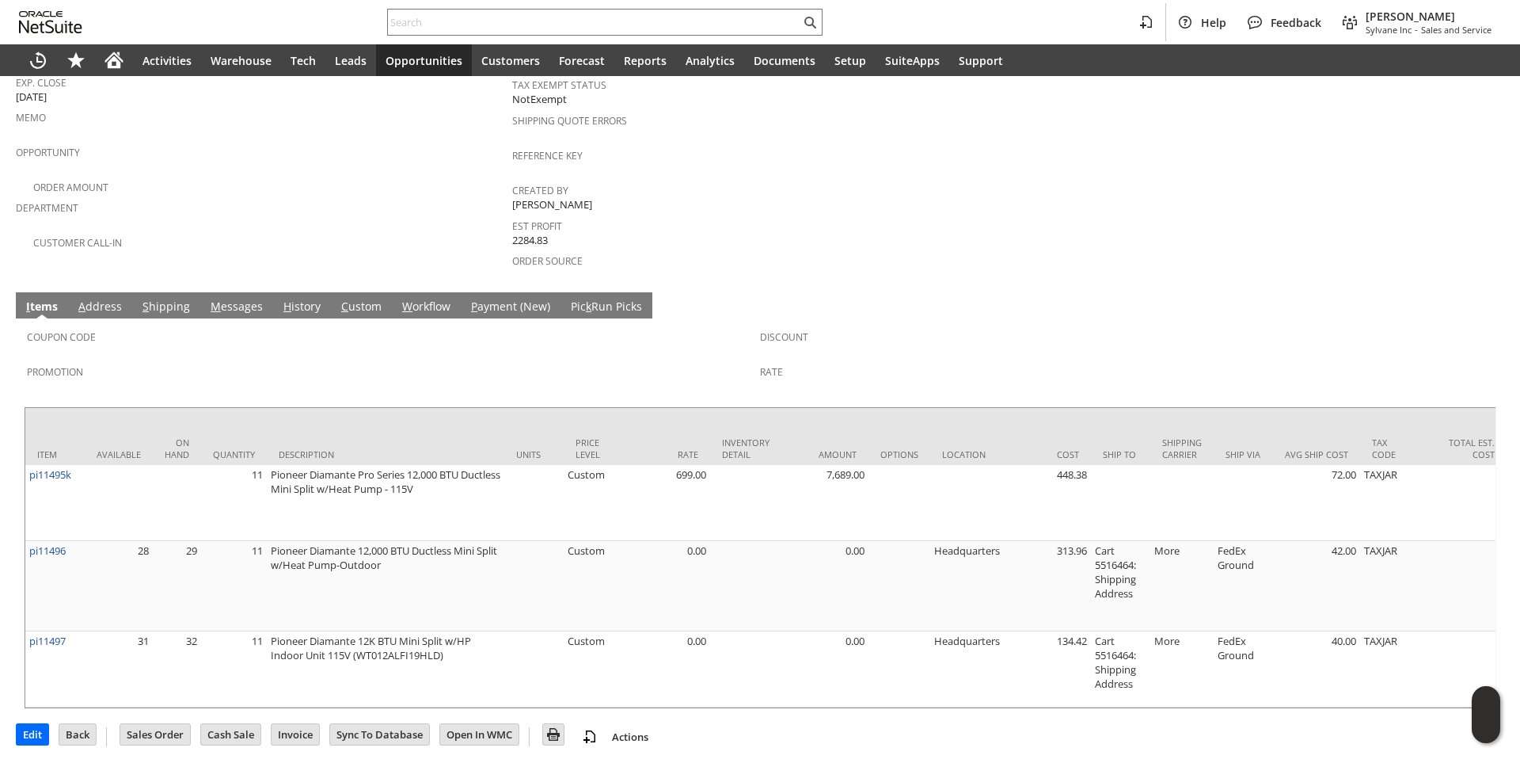
click at [176, 299] on link "S hipping" at bounding box center [166, 307] width 55 height 17
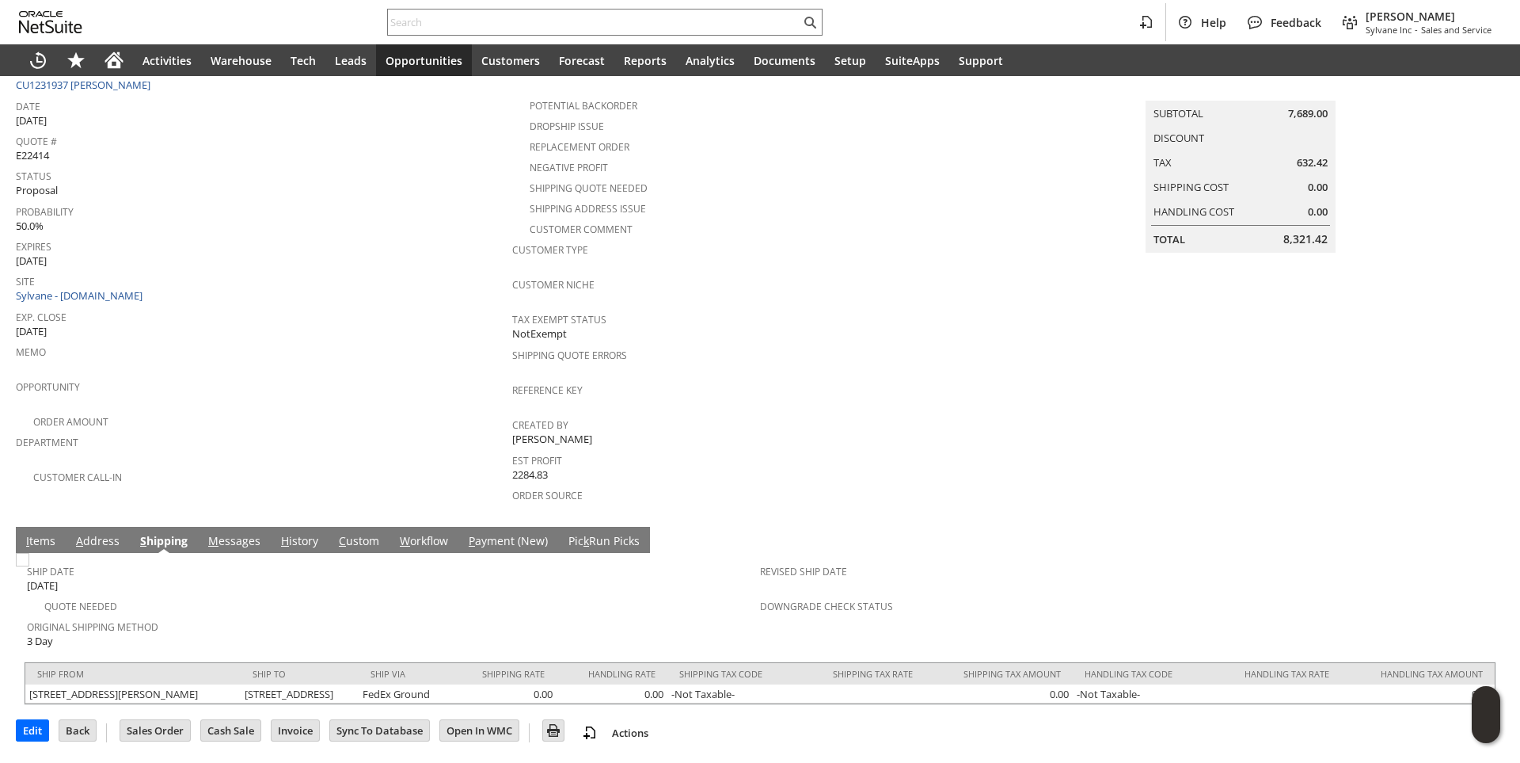
click at [47, 533] on link "I tems" at bounding box center [40, 541] width 37 height 17
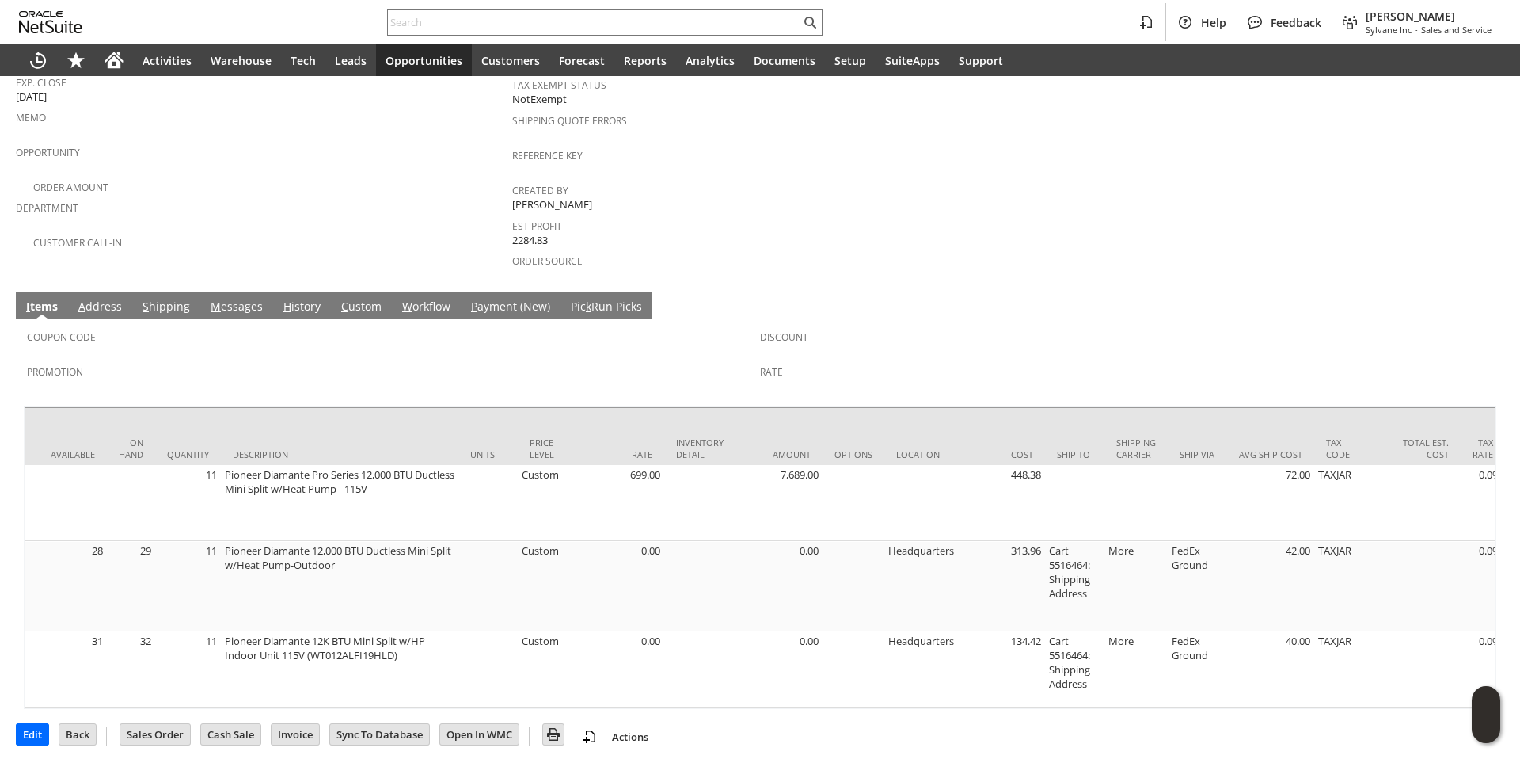
scroll to position [0, 0]
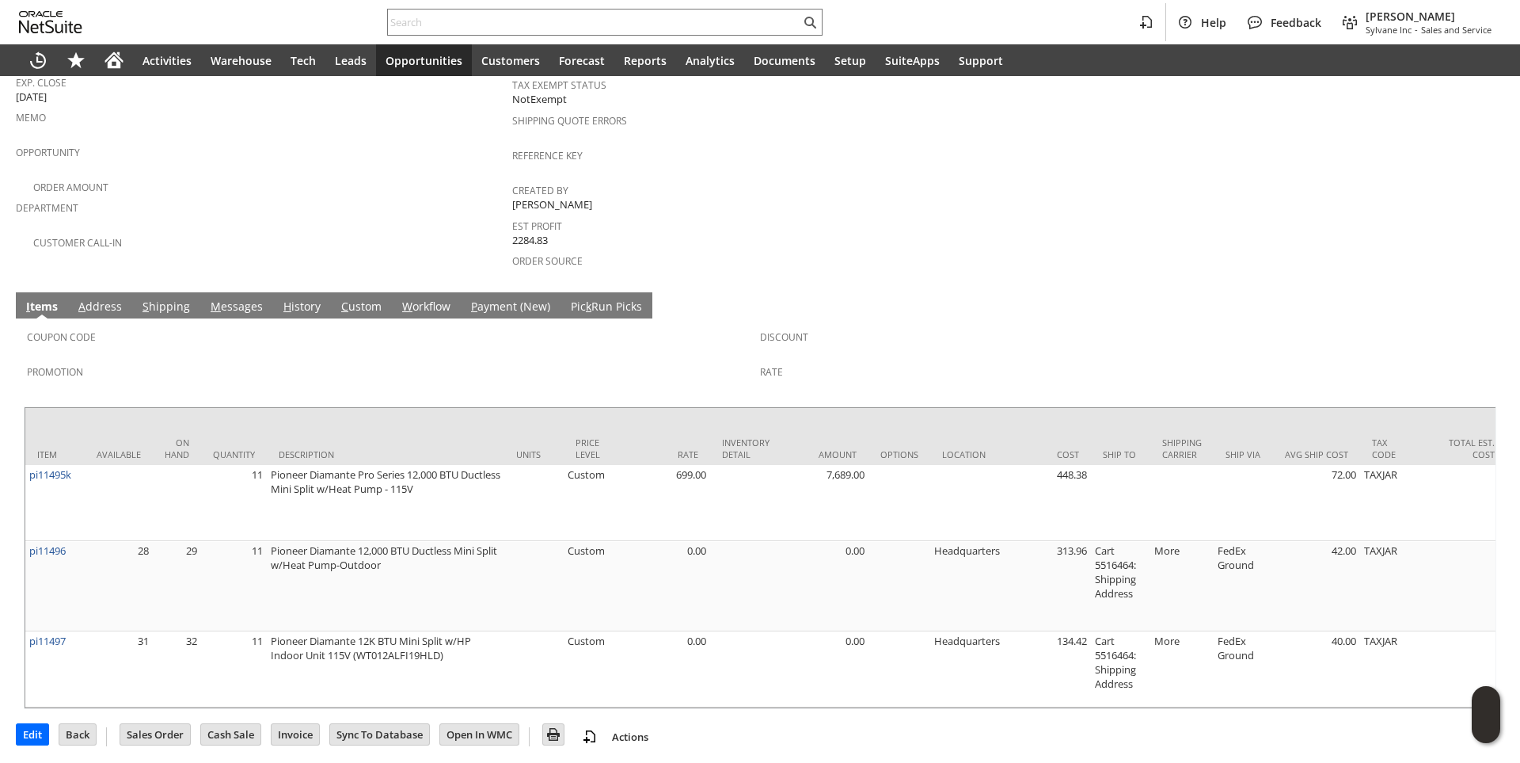
click at [98, 299] on link "A ddress" at bounding box center [99, 307] width 51 height 17
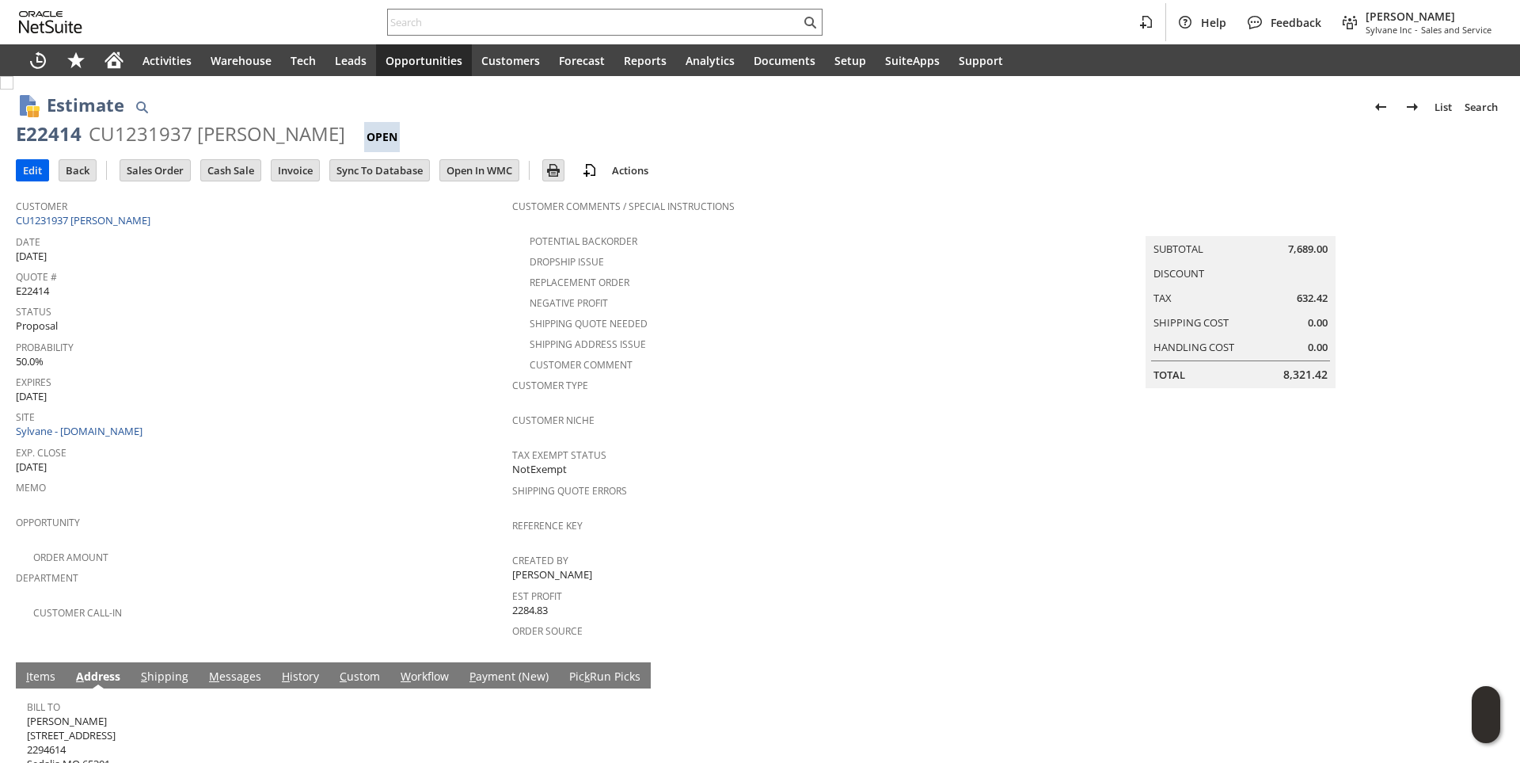
click at [28, 171] on input "Edit" at bounding box center [33, 170] width 32 height 21
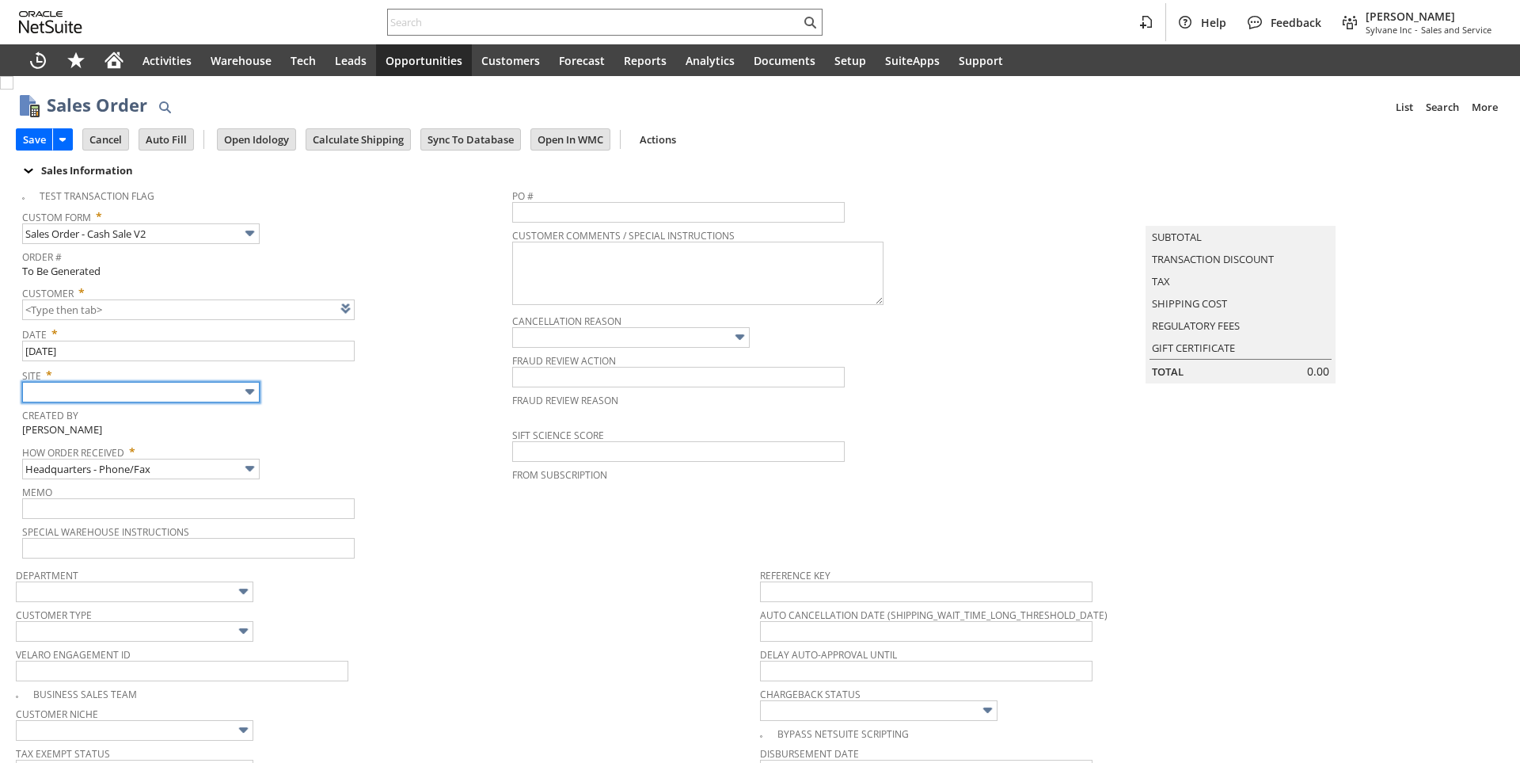
click at [220, 389] on input "text" at bounding box center [141, 392] width 238 height 21
click at [199, 397] on input "text" at bounding box center [141, 392] width 238 height 21
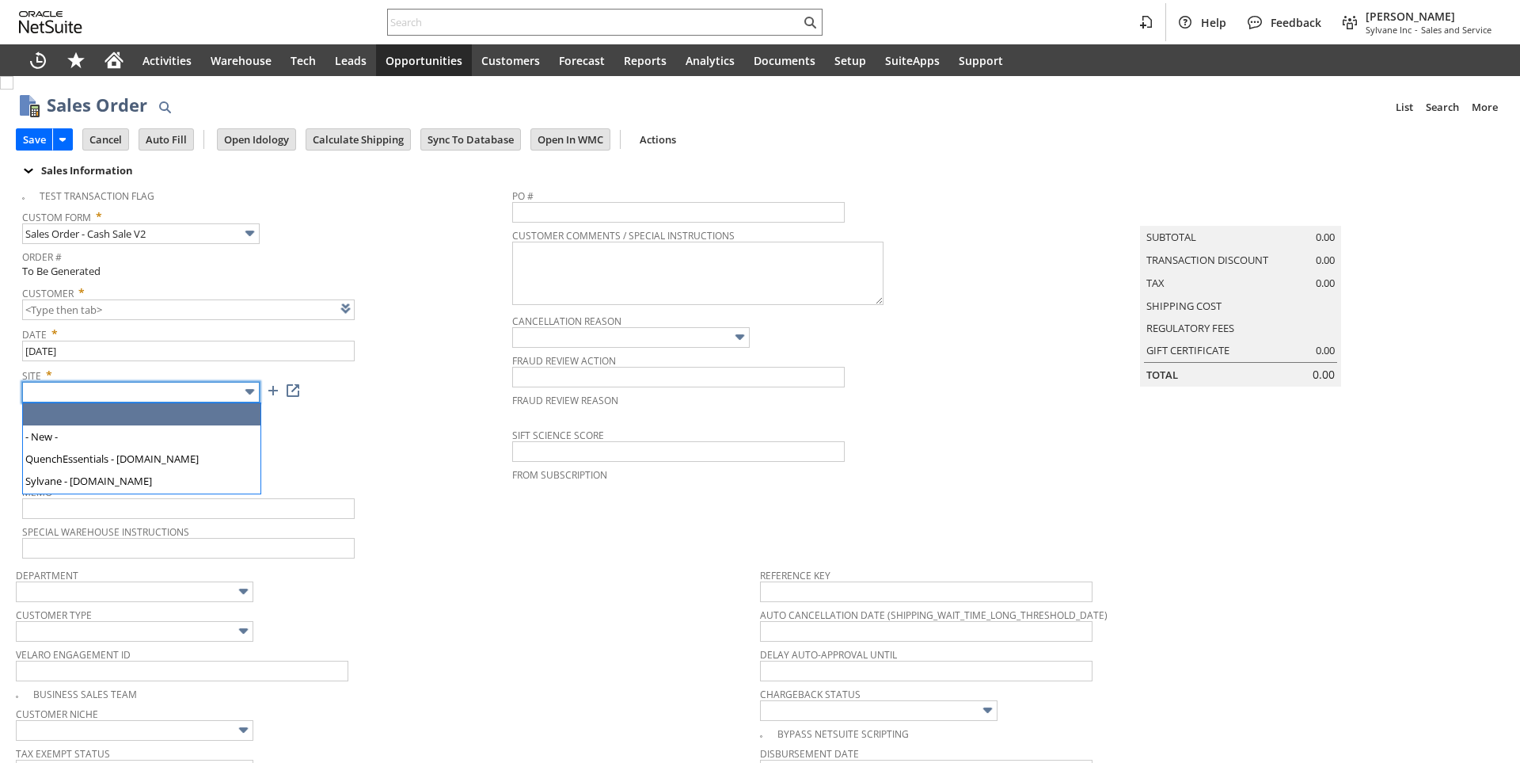
type input "Intelligent Recommendations ⁰"
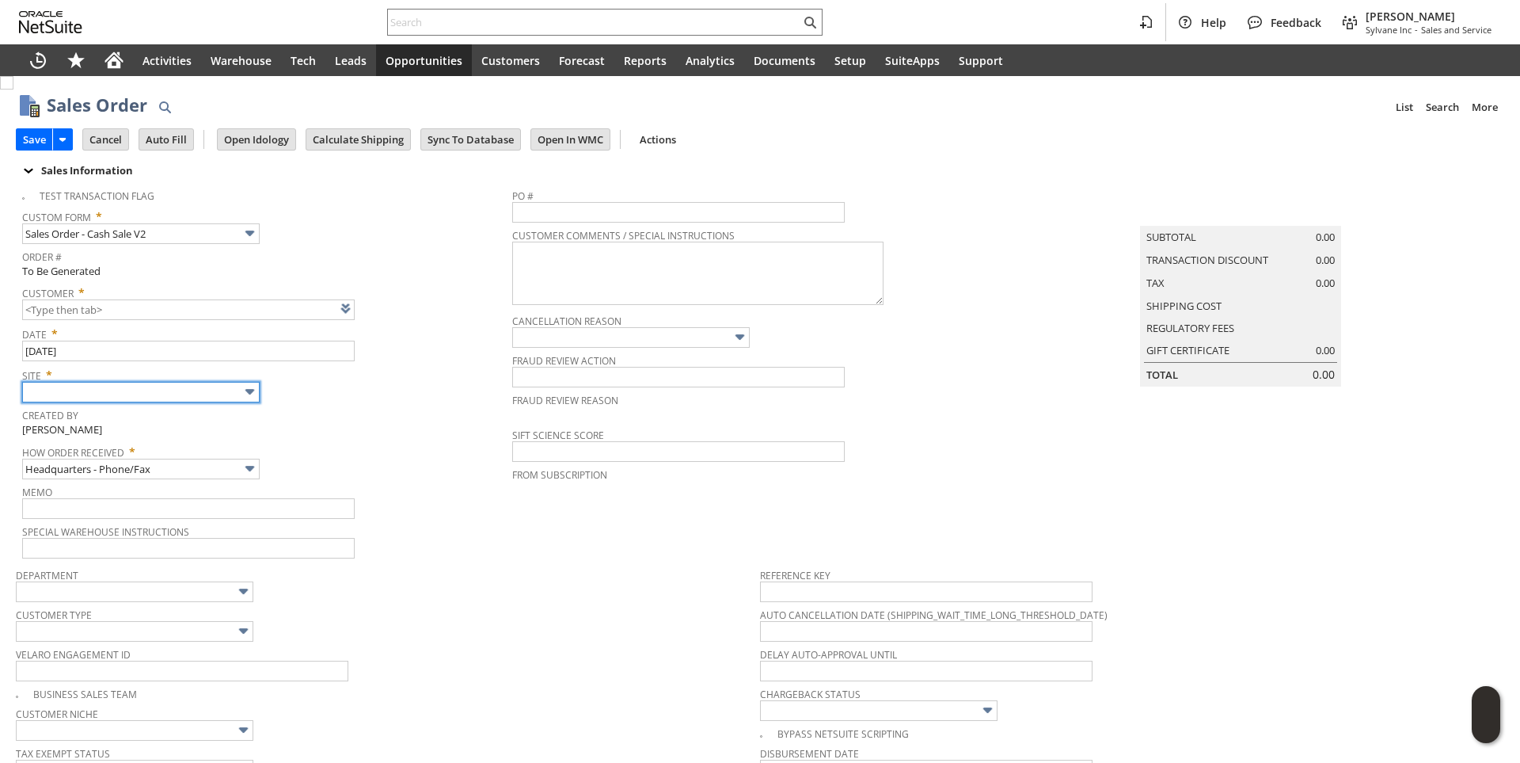
type input "Sylvane - [DOMAIN_NAME]"
click at [347, 447] on span "How Order Received *" at bounding box center [263, 448] width 482 height 19
click at [368, 306] on link at bounding box center [365, 307] width 17 height 17
type input "CU1234607 [PERSON_NAME]"
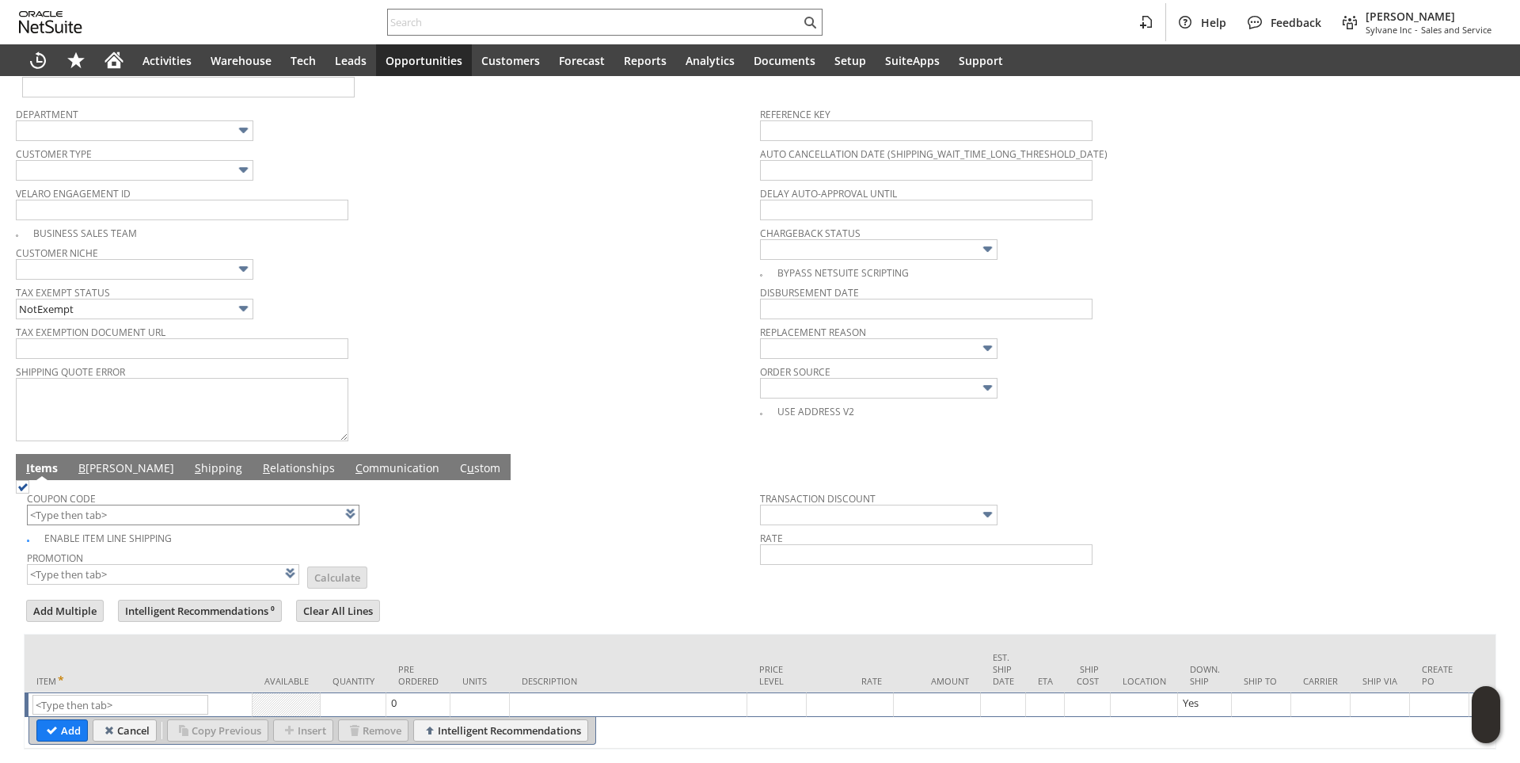
scroll to position [521, 0]
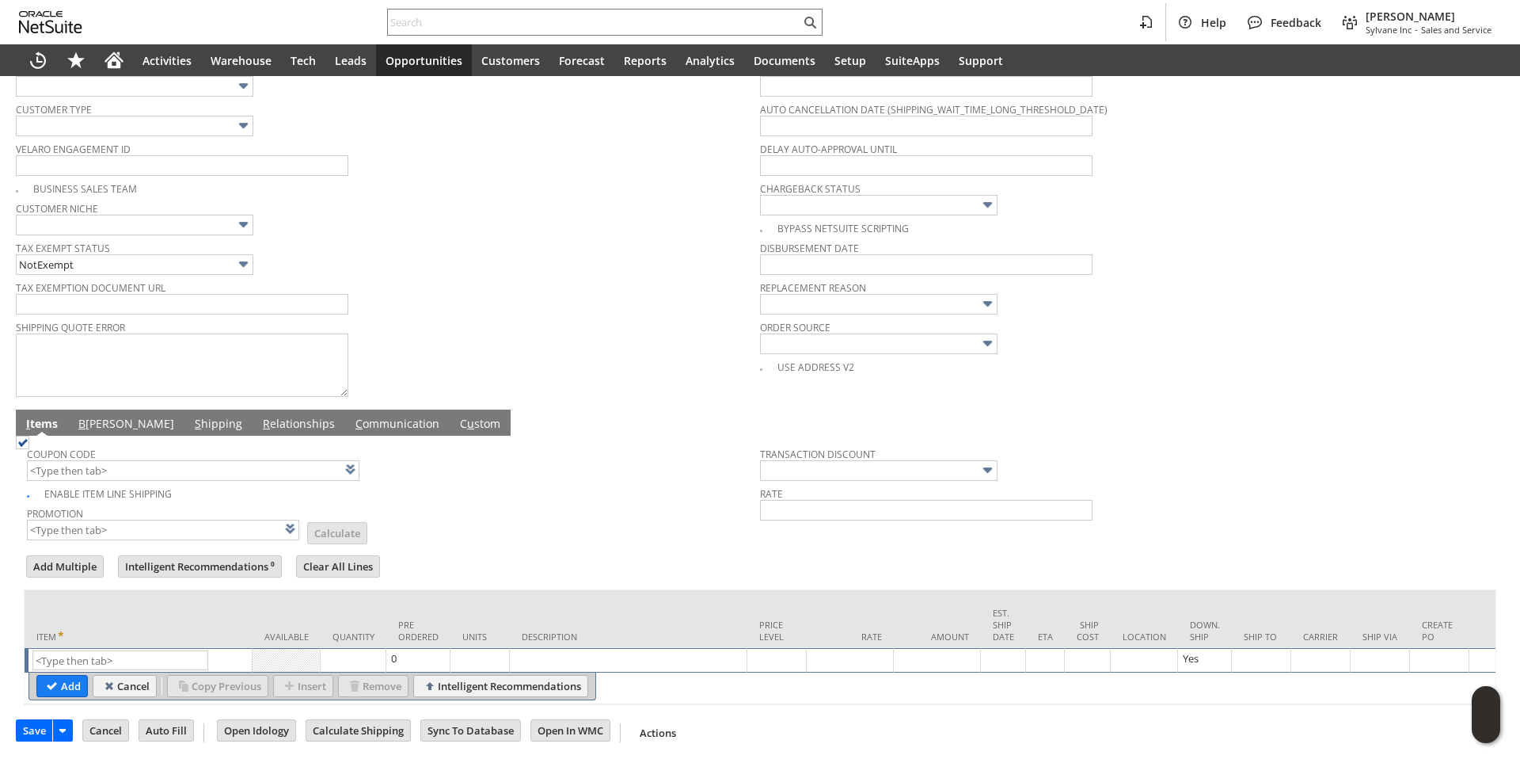
click at [99, 416] on link "B illing" at bounding box center [126, 424] width 104 height 17
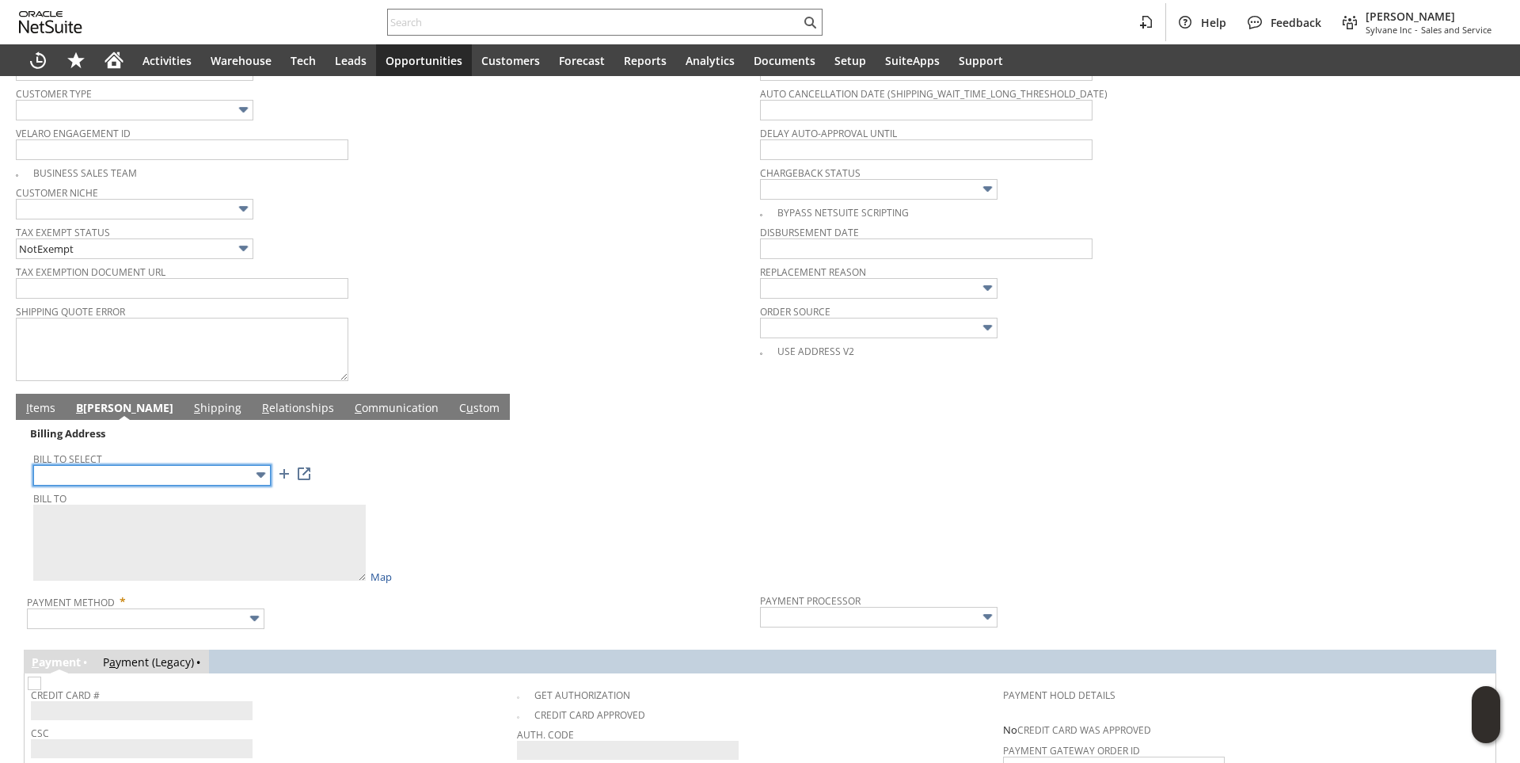
click at [109, 478] on input "text" at bounding box center [152, 475] width 238 height 21
type input "PO Box 267"
type textarea "Terry Barta PO Box 267 Maricopa CA 93252 United States"
click at [527, 546] on div "Bill To Terry Barta PO Box 267 Maricopa CA 93252 United States Map" at bounding box center [392, 535] width 719 height 97
click at [37, 414] on link "I tems" at bounding box center [40, 408] width 37 height 17
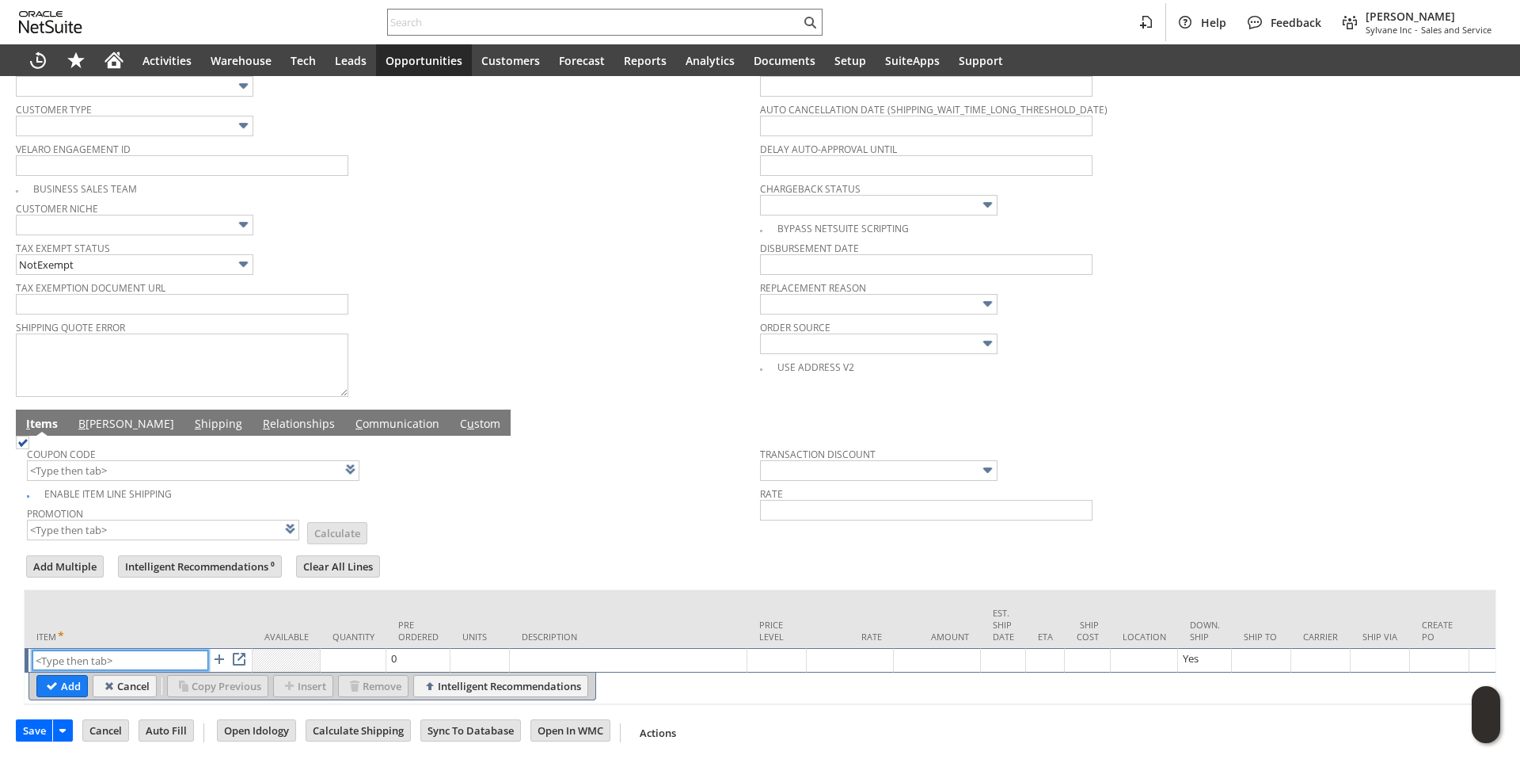
click at [82, 650] on input "text" at bounding box center [120, 660] width 176 height 20
paste input "he6155"
type input "he6155"
click at [497, 593] on td "Units" at bounding box center [480, 619] width 59 height 58
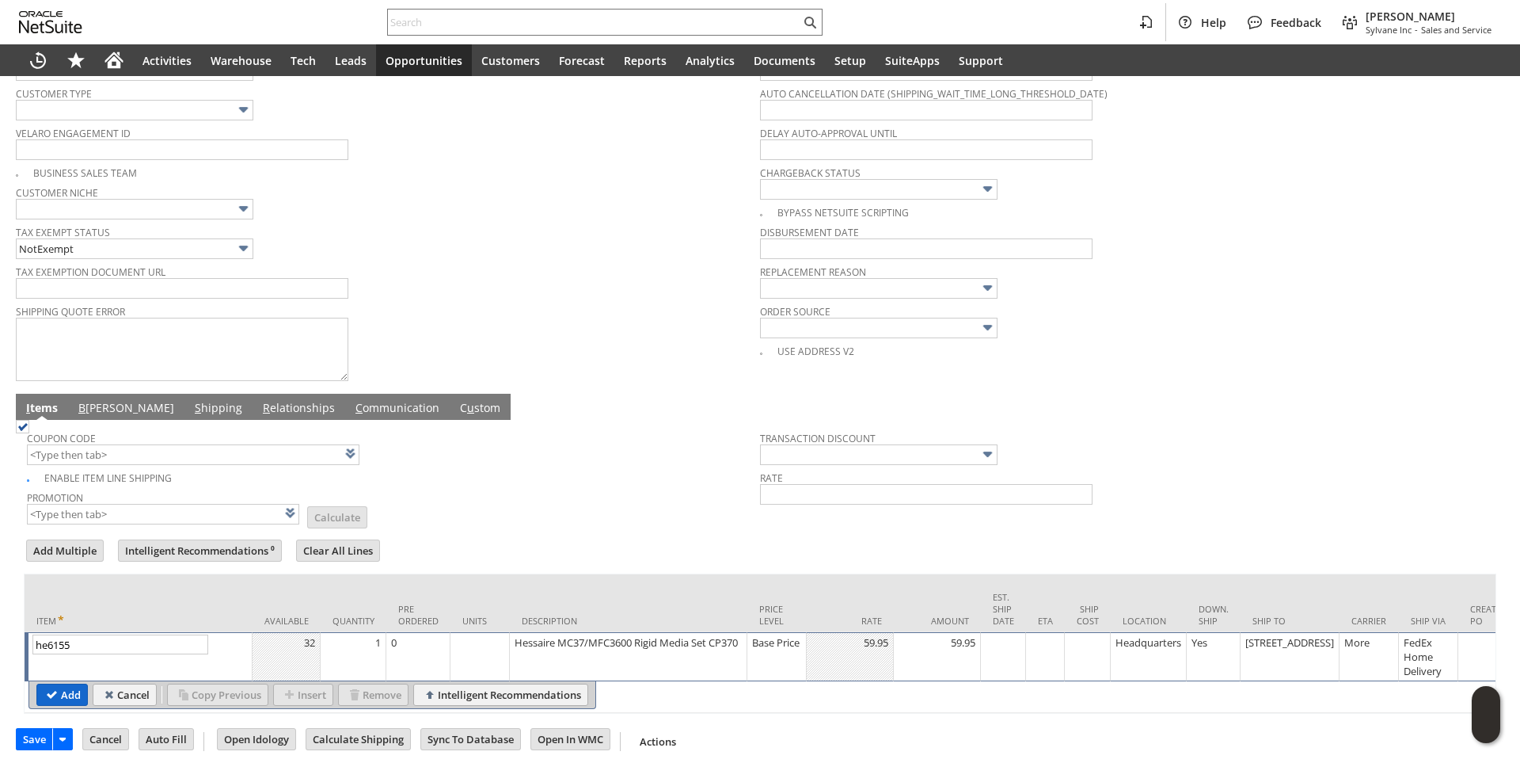
click at [59, 698] on input "Add" at bounding box center [62, 694] width 50 height 21
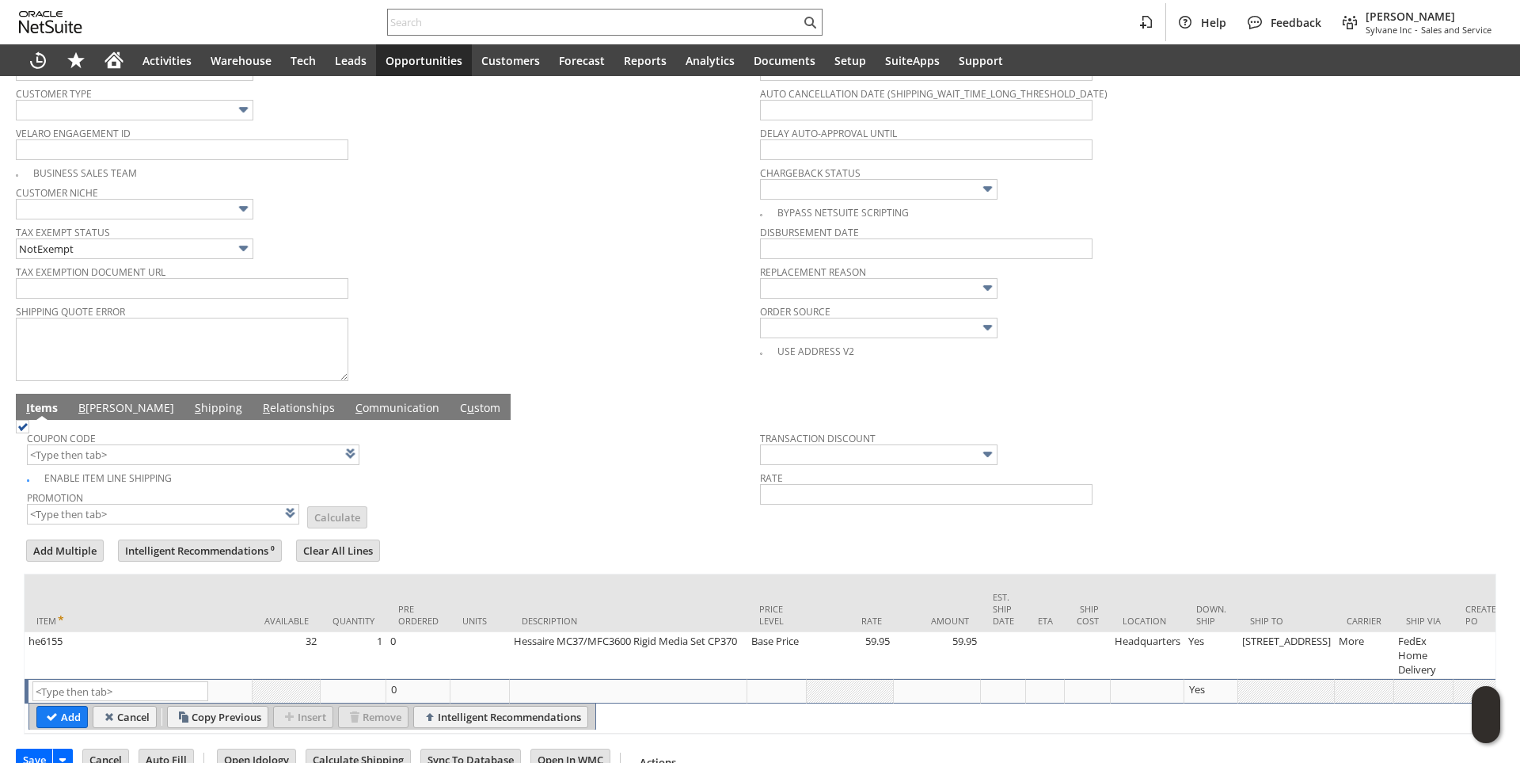
scroll to position [0, 0]
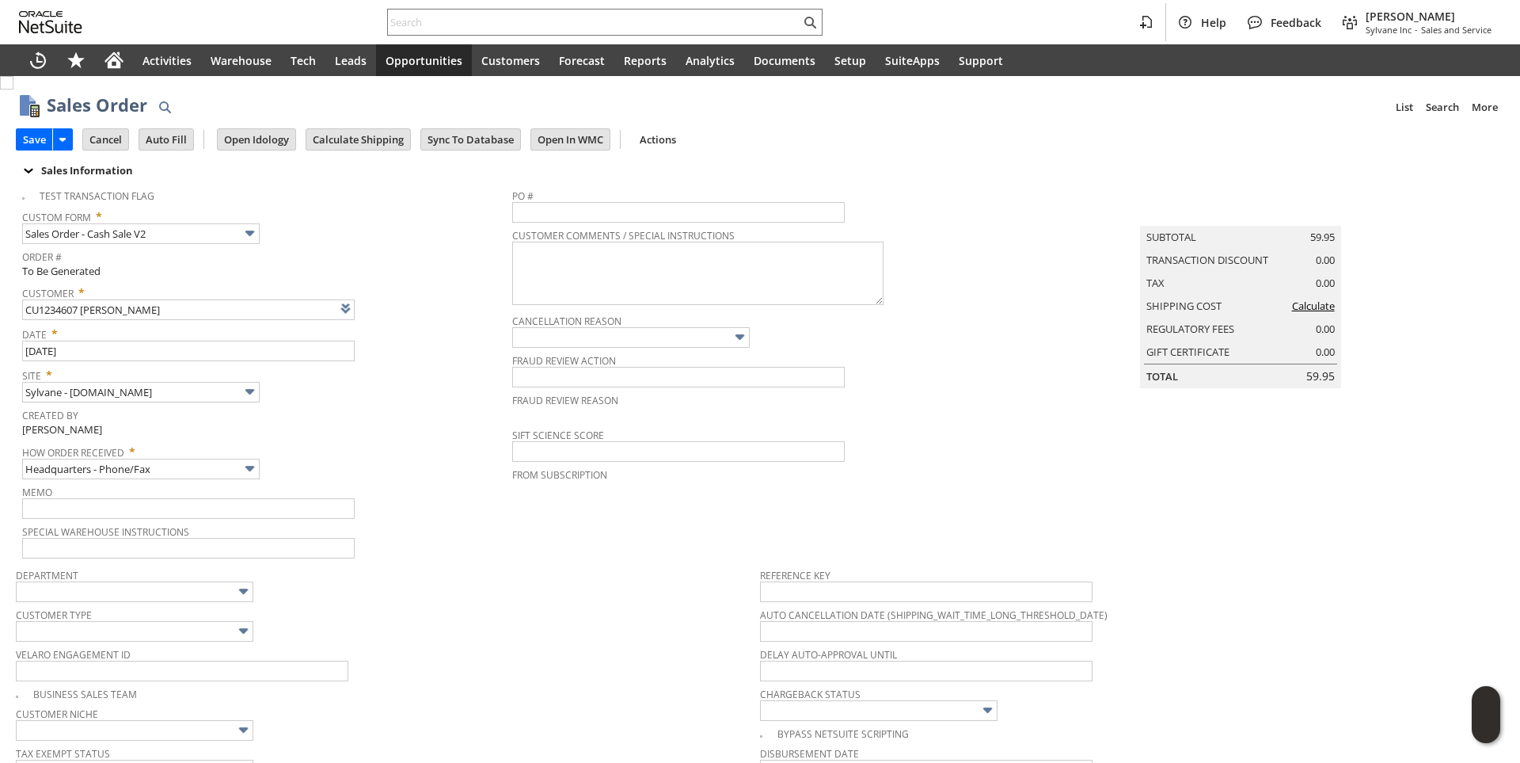
type input "Intelligent Recommendations¹⁰"
click at [348, 140] on input "Calculate Shipping" at bounding box center [358, 139] width 104 height 21
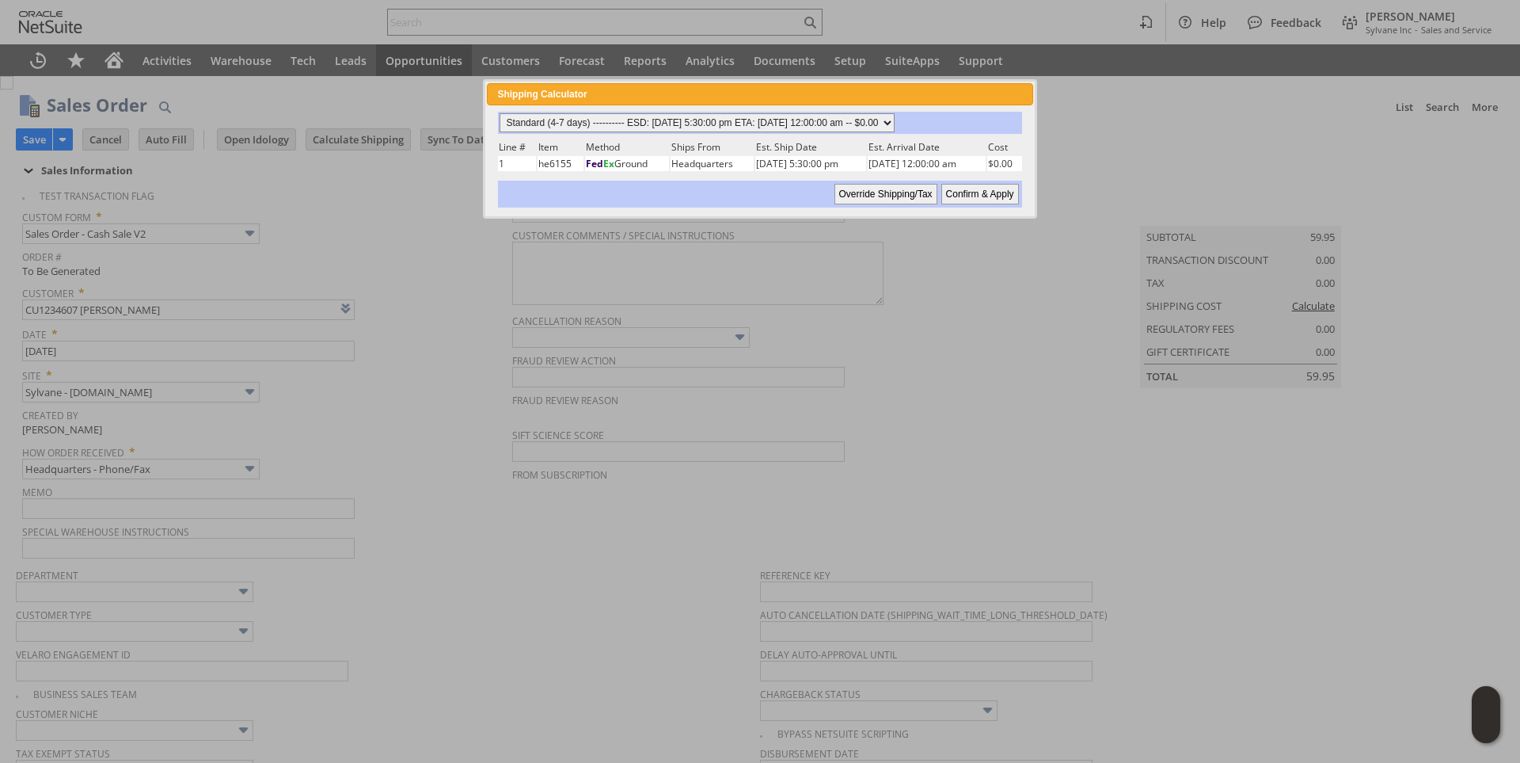
click at [895, 117] on select "Standard (4-7 days) ---------- ESD: 08/14/2025 5:30:00 pm ETA: 08/20/2025 12:00…" at bounding box center [697, 122] width 395 height 19
click at [500, 113] on select "Standard (4-7 days) ---------- ESD: 08/14/2025 5:30:00 pm ETA: 08/20/2025 12:00…" at bounding box center [697, 122] width 395 height 19
drag, startPoint x: 980, startPoint y: 200, endPoint x: 899, endPoint y: 308, distance: 135.7
click at [980, 199] on input "Confirm & Apply" at bounding box center [980, 194] width 78 height 21
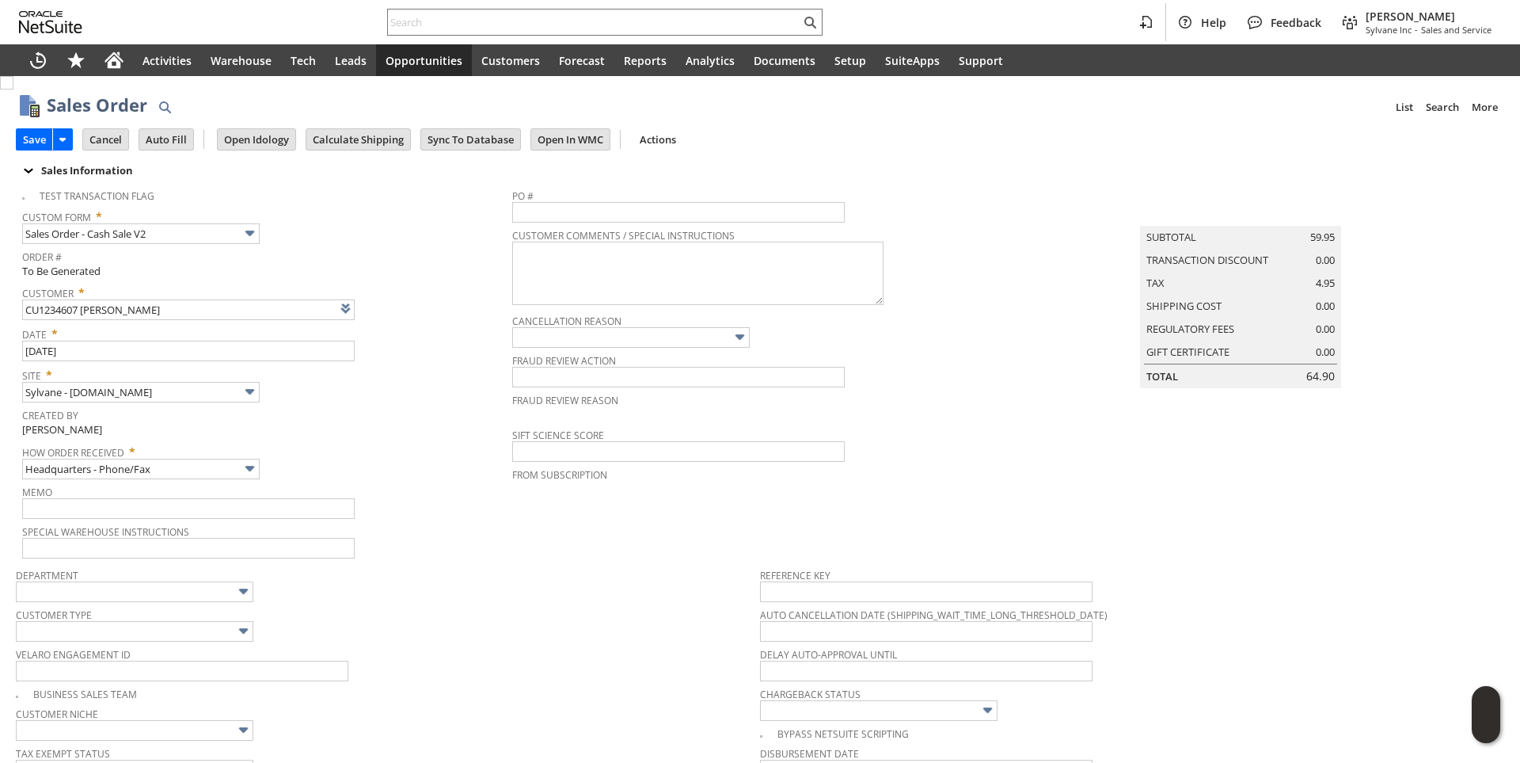
type input "Add"
type input "Copy Previous"
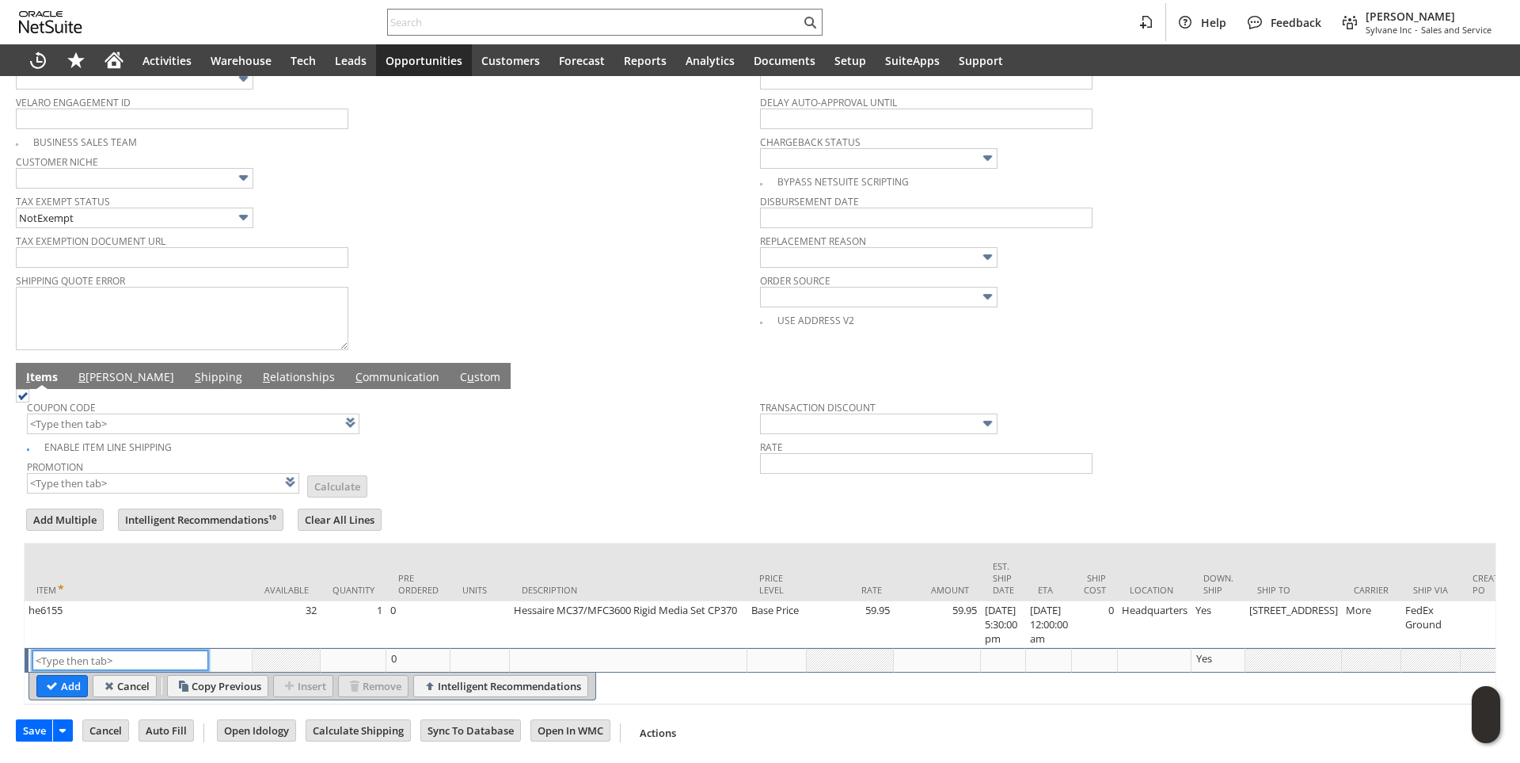
scroll to position [568, 0]
click at [89, 369] on link "B illing" at bounding box center [126, 377] width 104 height 17
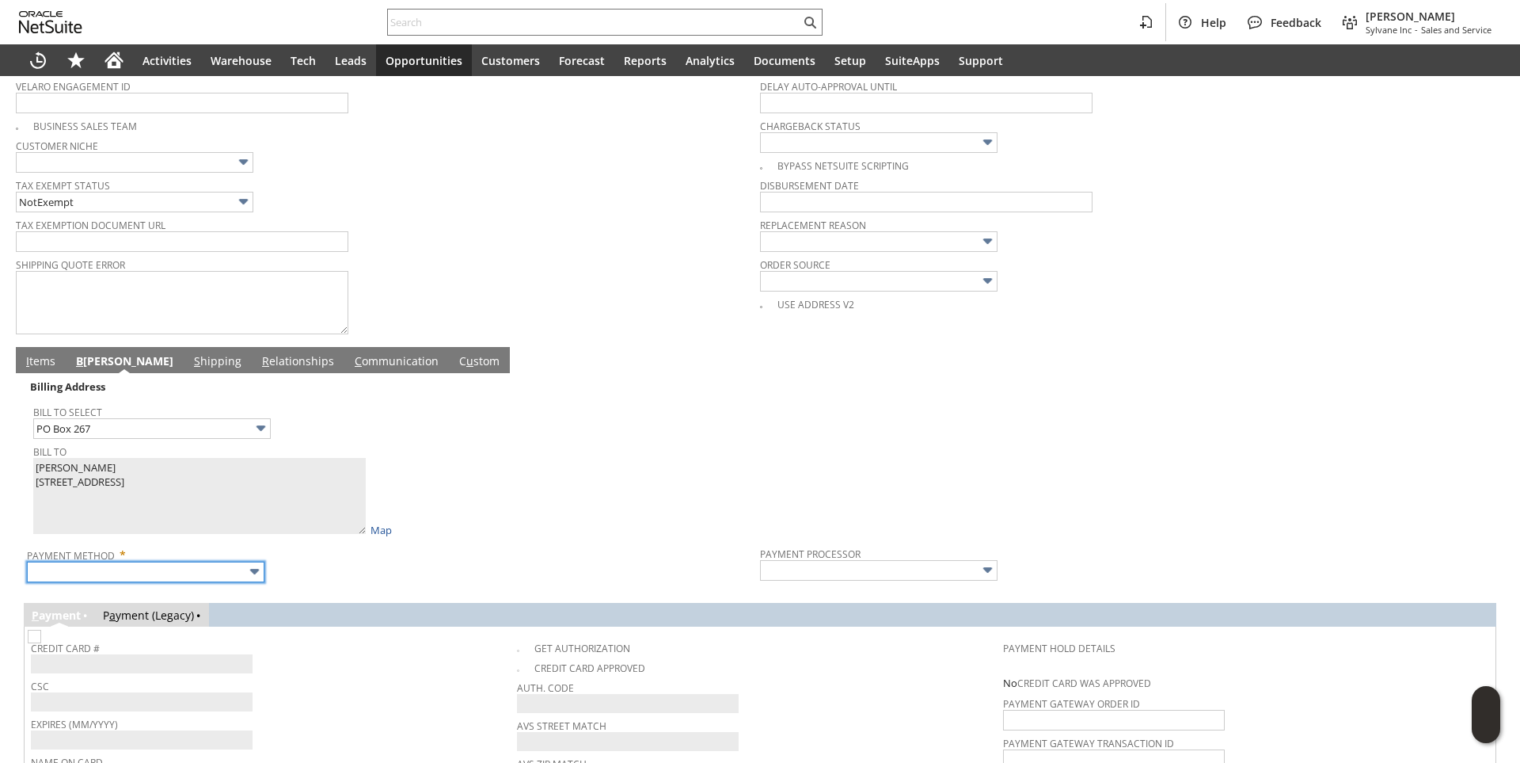
click at [206, 575] on input "text" at bounding box center [146, 571] width 238 height 21
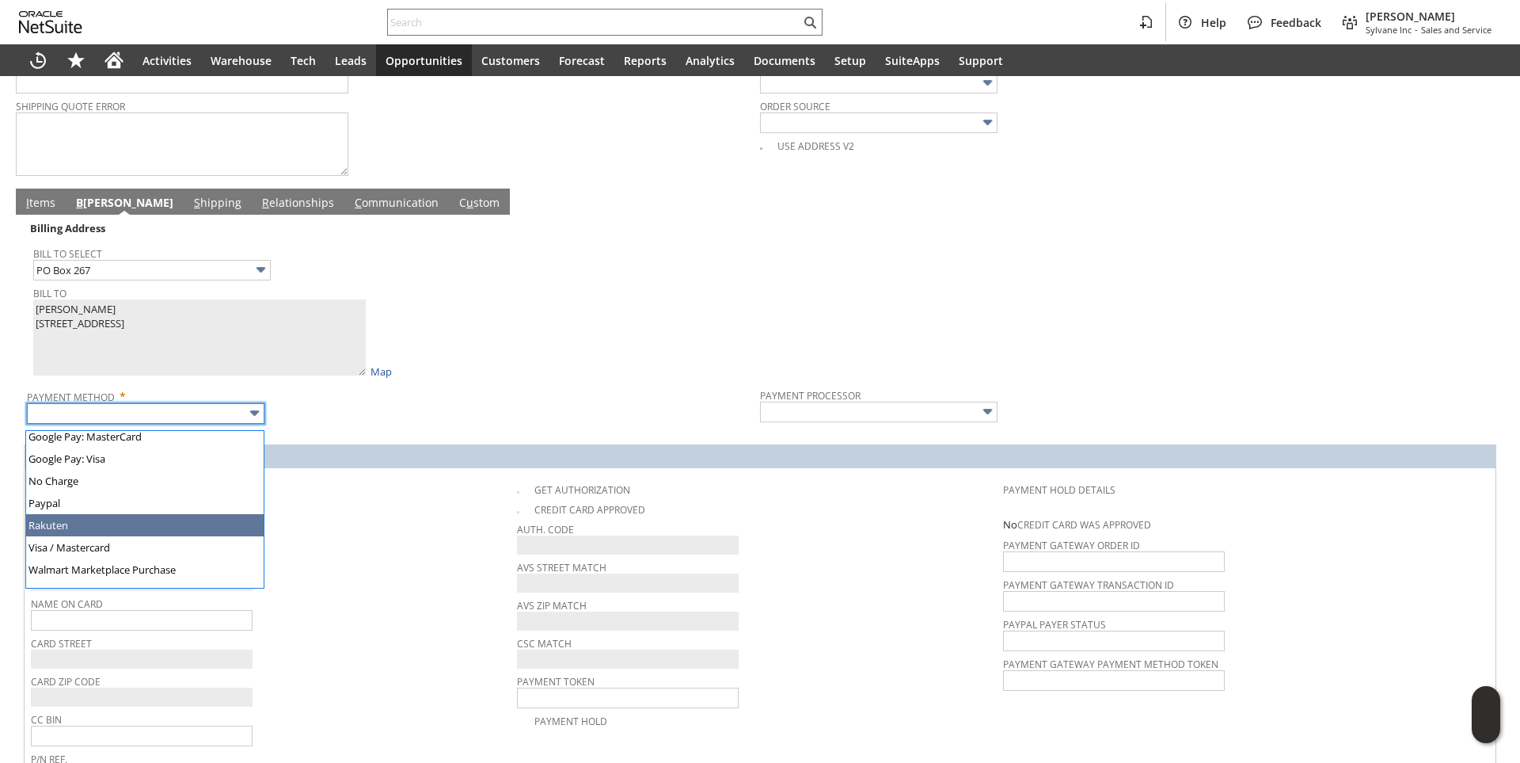
scroll to position [442, 0]
type input "Visa / Mastercard"
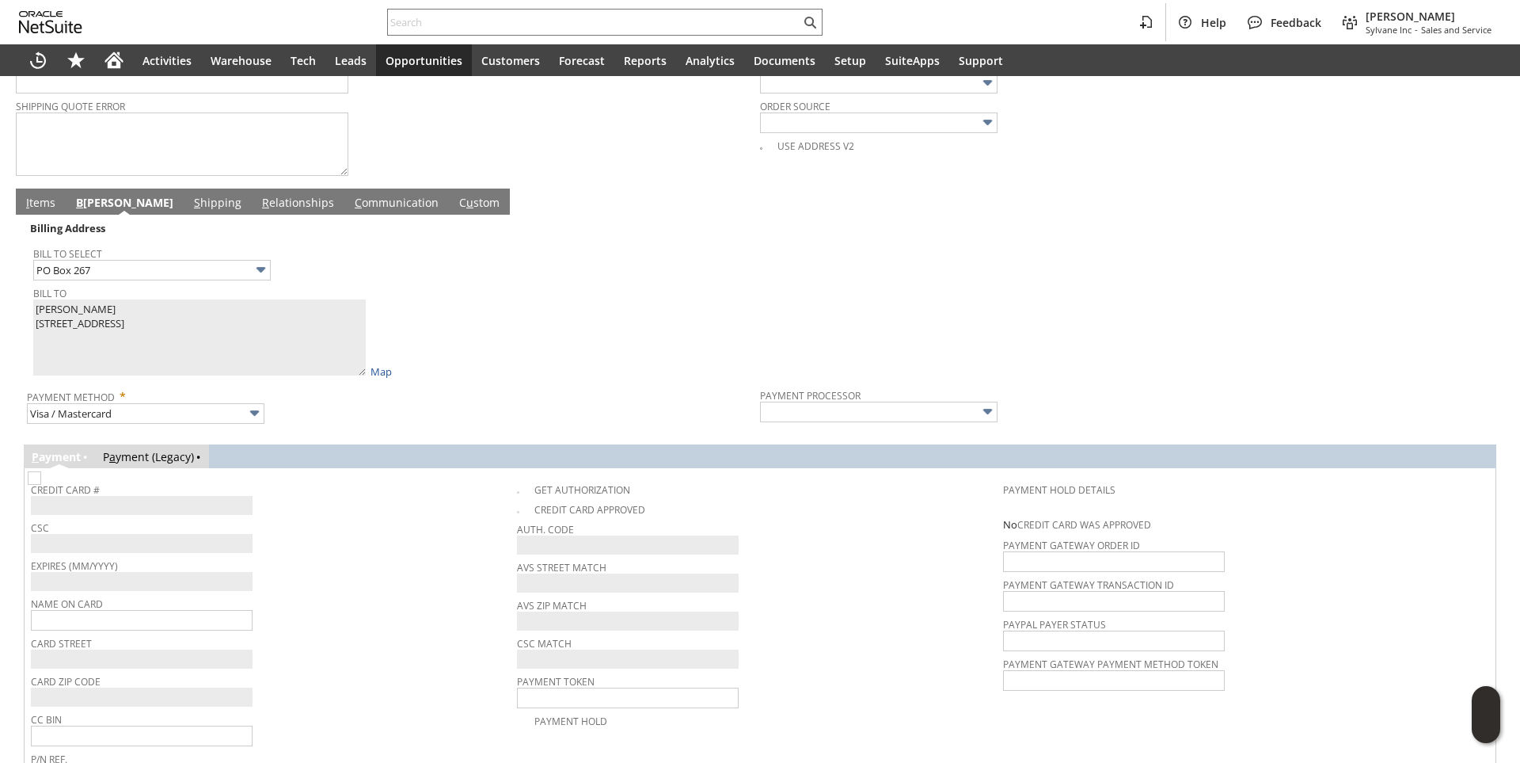
type input "Braintree"
checkbox input "true"
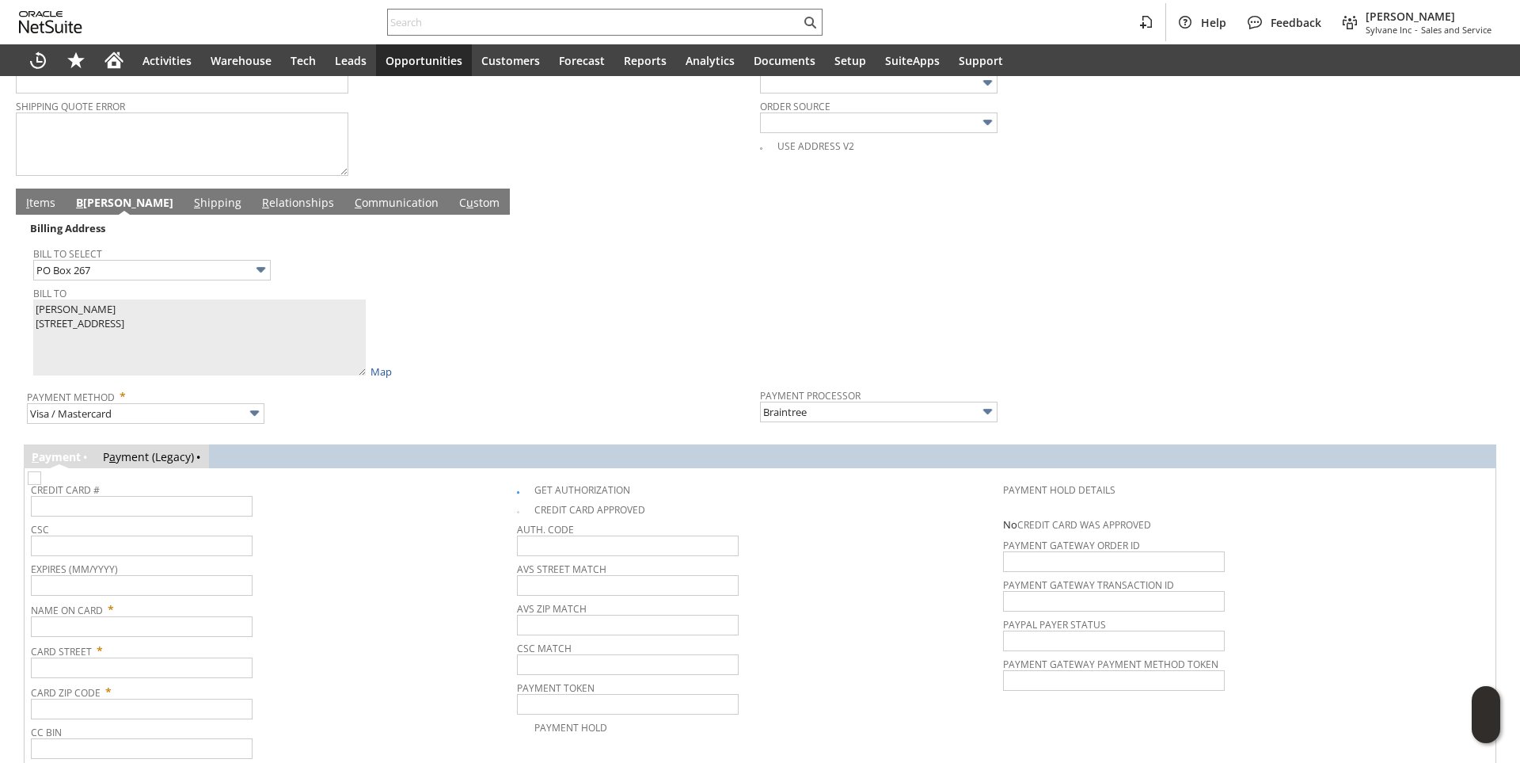
click at [336, 555] on div "CSC" at bounding box center [270, 537] width 478 height 38
click at [165, 531] on span "CSC" at bounding box center [270, 526] width 478 height 17
click at [165, 516] on input "text" at bounding box center [142, 506] width 222 height 21
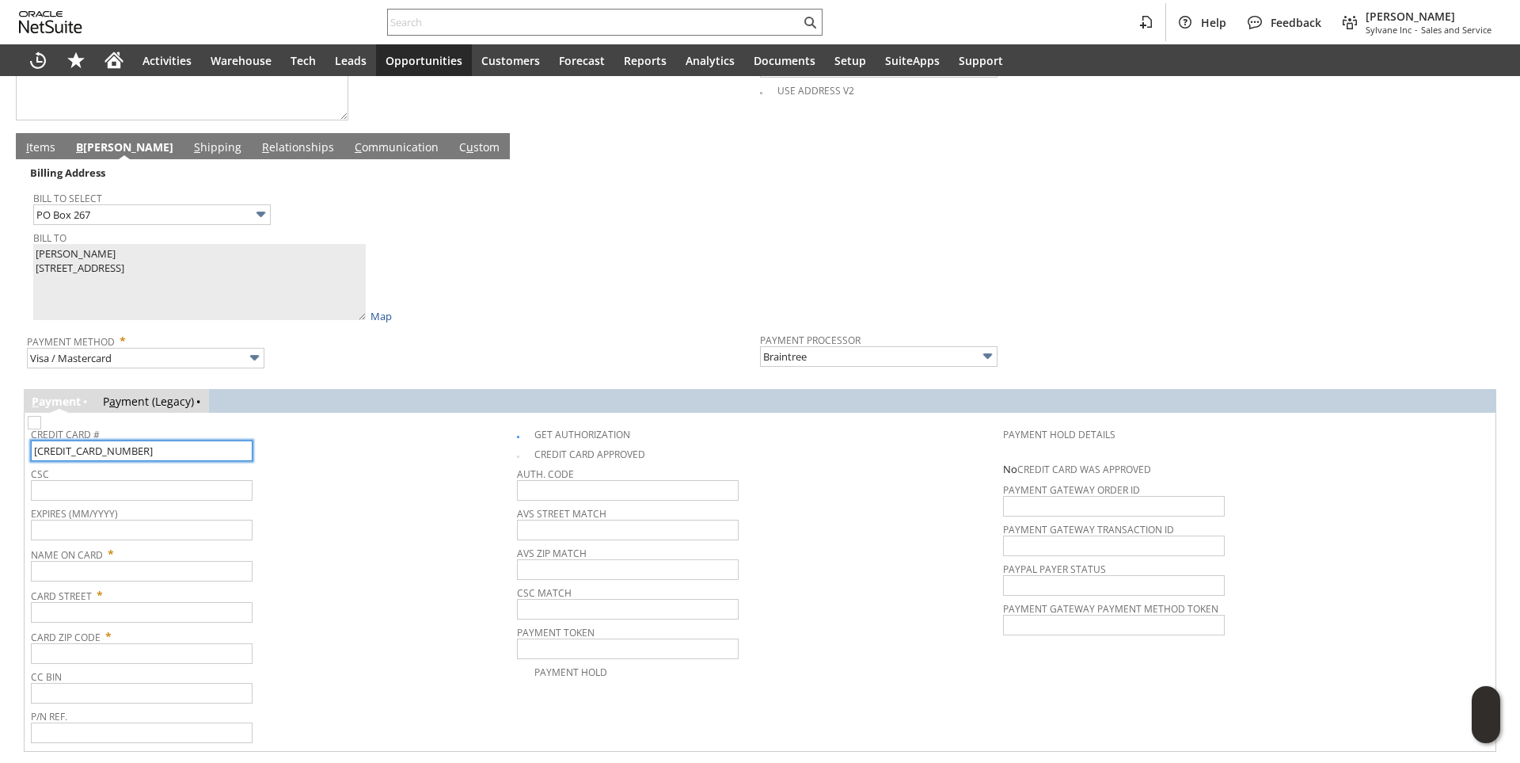
scroll to position [805, 0]
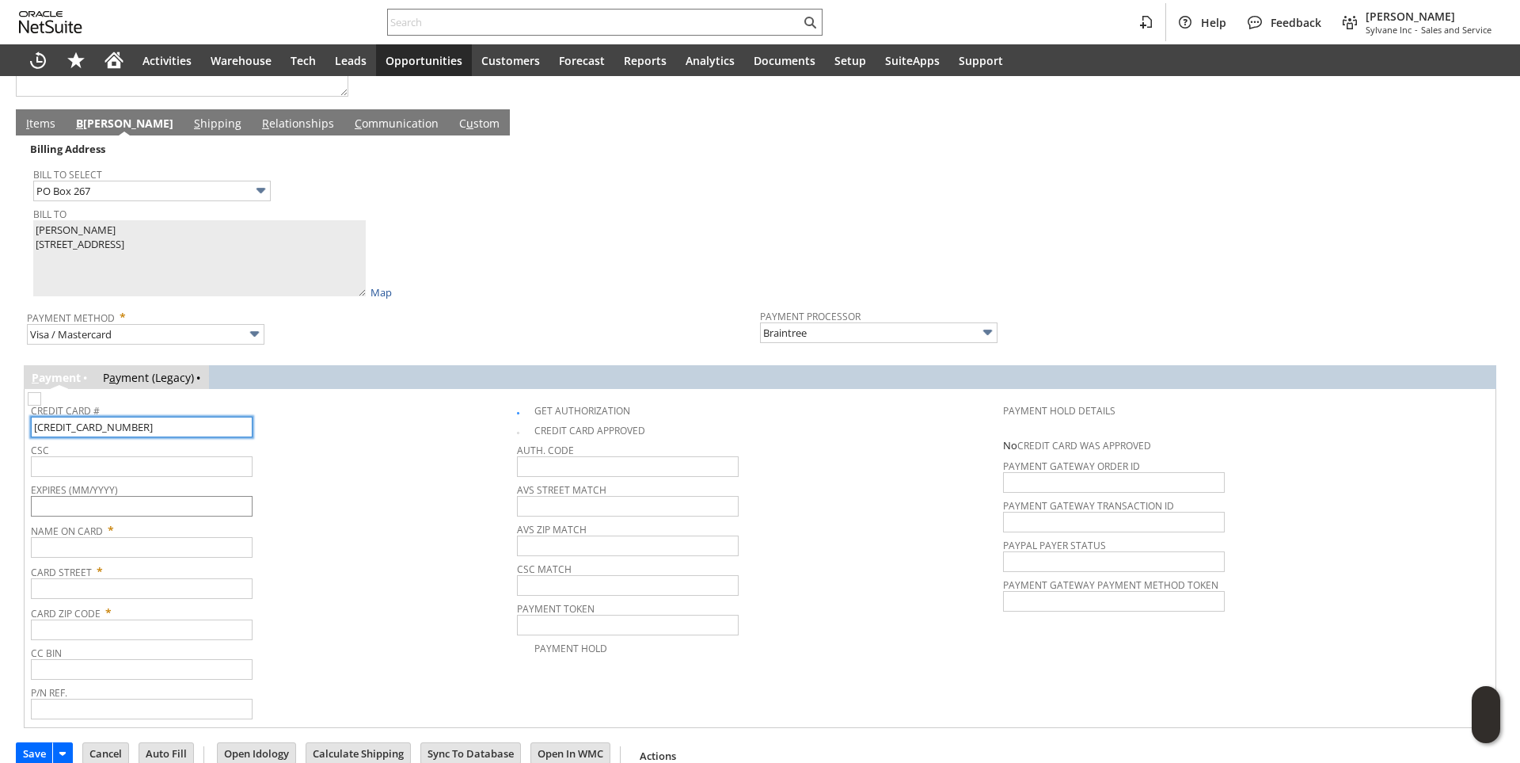
type input "4046730190361709"
click at [169, 510] on input "text" at bounding box center [142, 506] width 222 height 21
type input "06/2028"
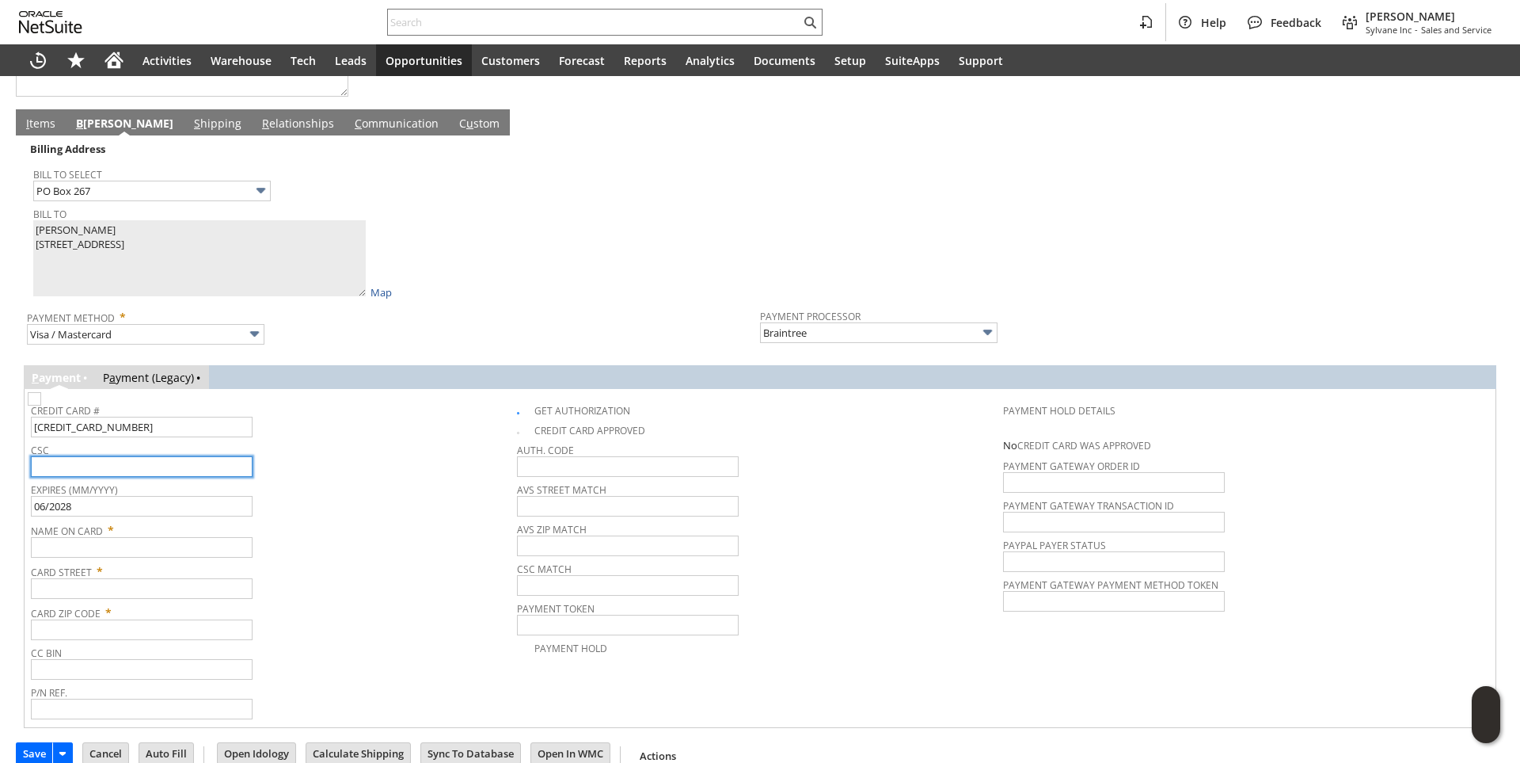
click at [162, 477] on input "text" at bounding box center [142, 466] width 222 height 21
type input "945"
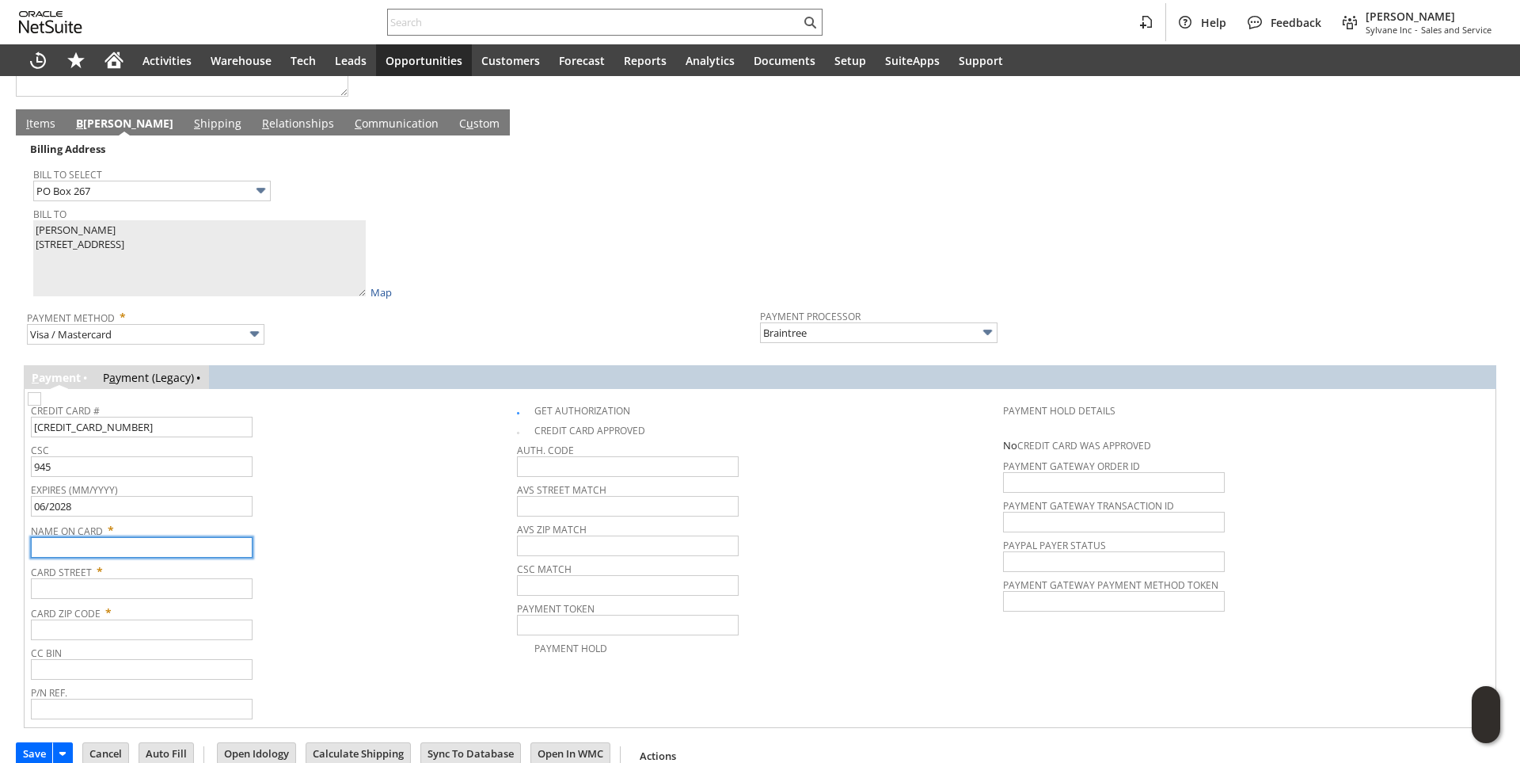
click at [113, 553] on input "text" at bounding box center [142, 547] width 222 height 21
paste input "Terry Barta"
type input "Terry Barta"
click at [96, 599] on input "text" at bounding box center [142, 588] width 222 height 21
paste input "PO Box 267"
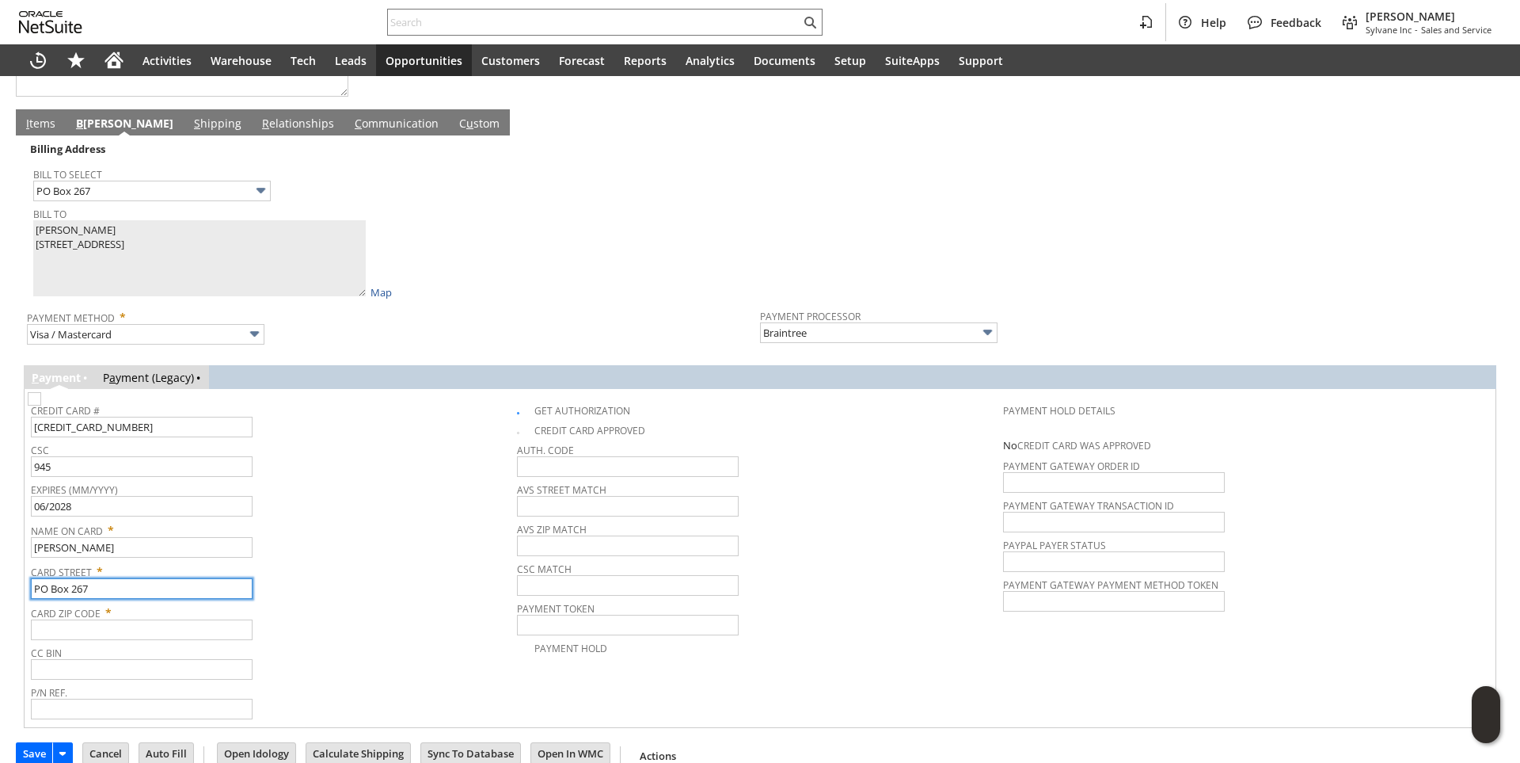
type input "PO Box 267"
click at [72, 637] on input "text" at bounding box center [142, 629] width 222 height 21
paste input "93252"
type input "93252"
click at [333, 544] on div "Name On Card * Terry Barta" at bounding box center [270, 538] width 478 height 40
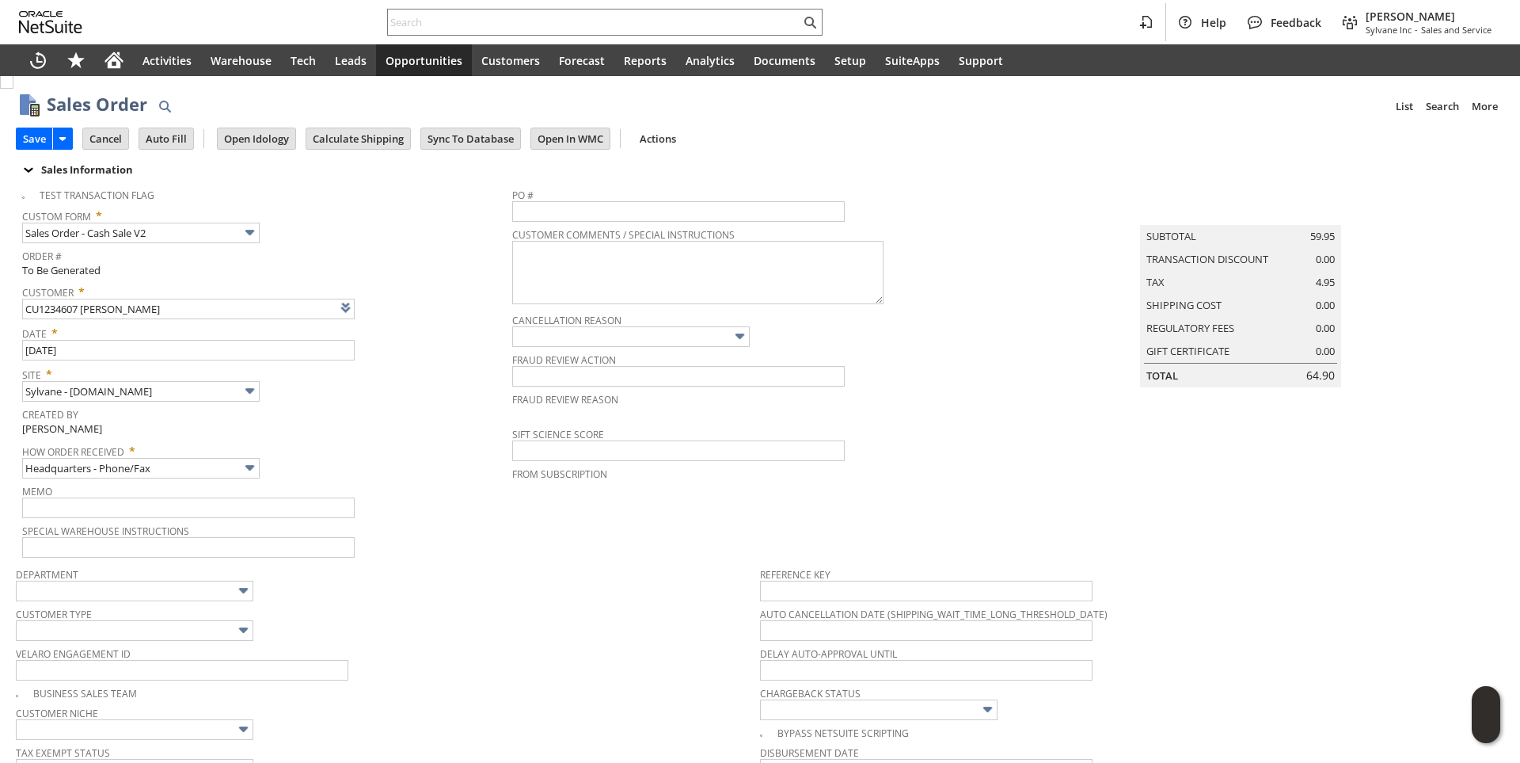
scroll to position [0, 0]
click at [31, 135] on input "Save" at bounding box center [35, 139] width 36 height 21
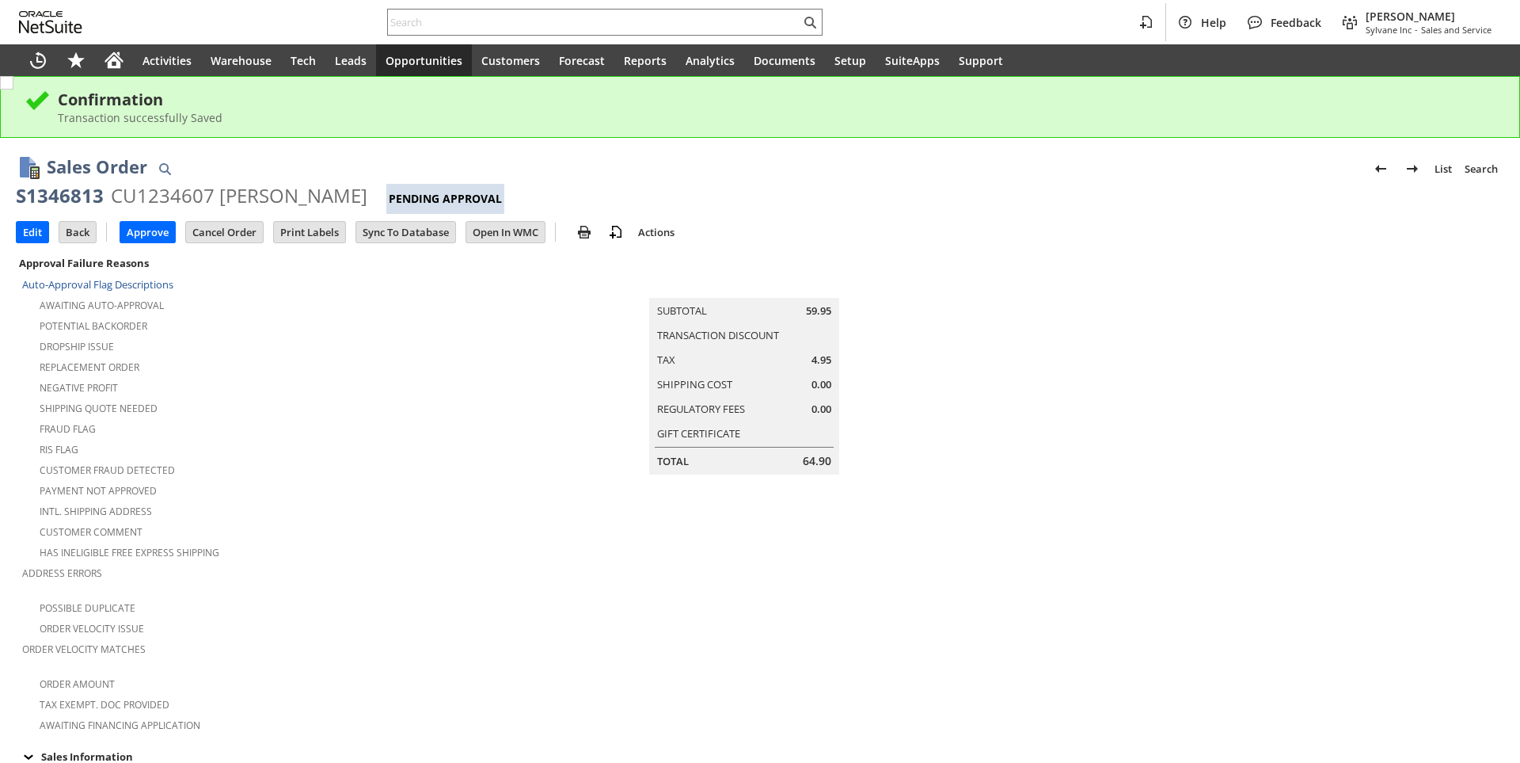
scroll to position [475, 0]
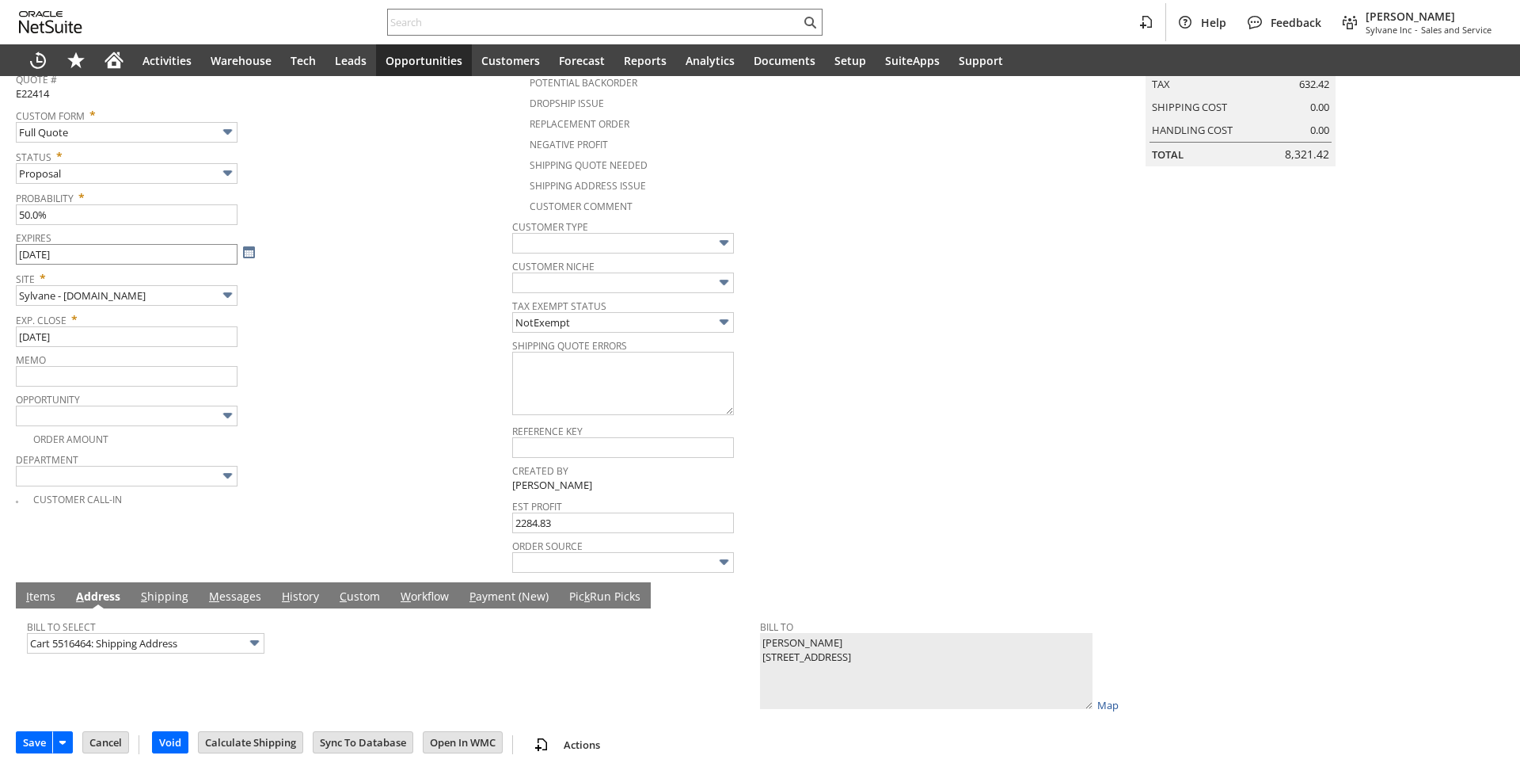
scroll to position [219, 0]
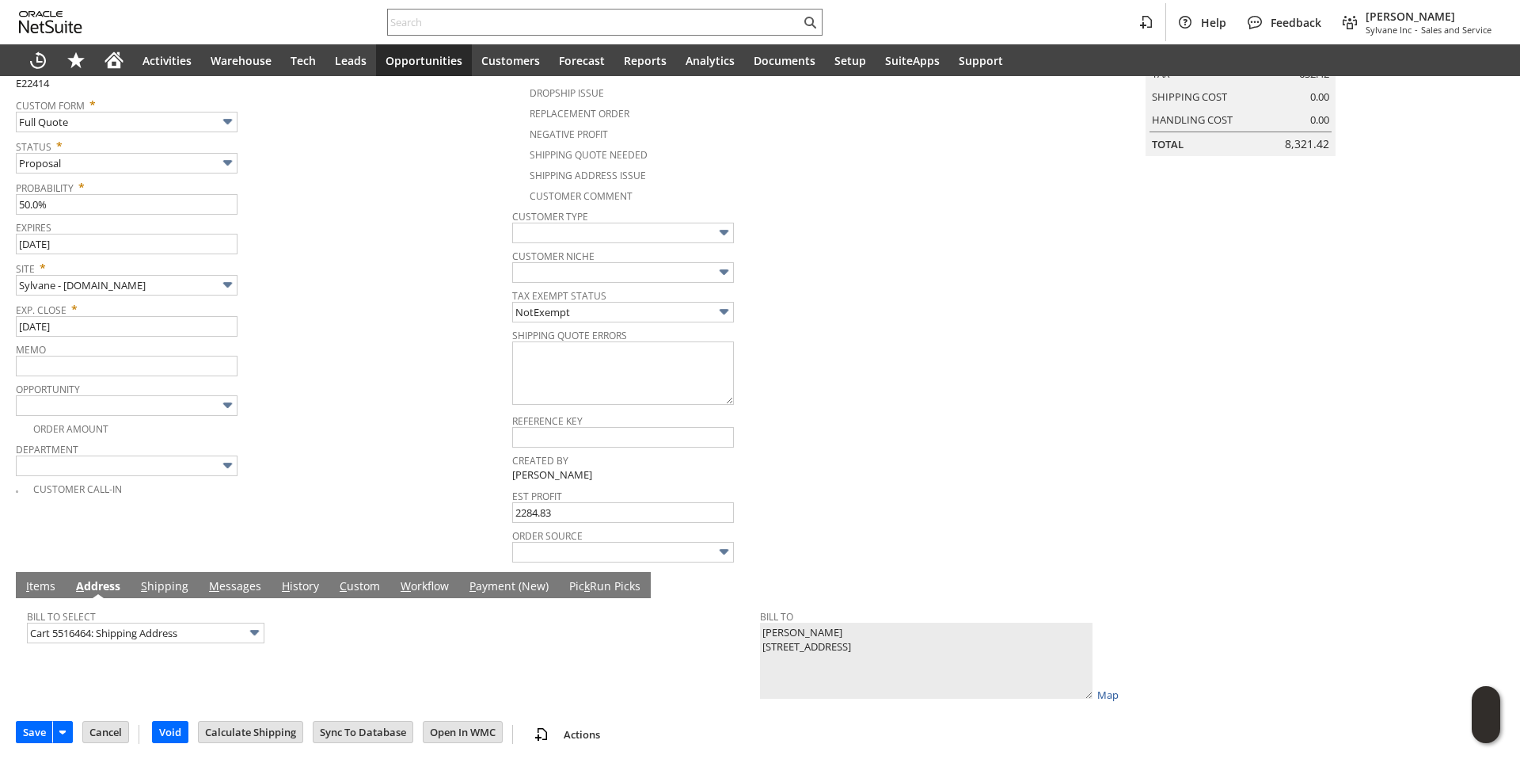
type input "Intelligent Recommendations¹⁰"
click at [38, 582] on link "I tems" at bounding box center [40, 586] width 37 height 17
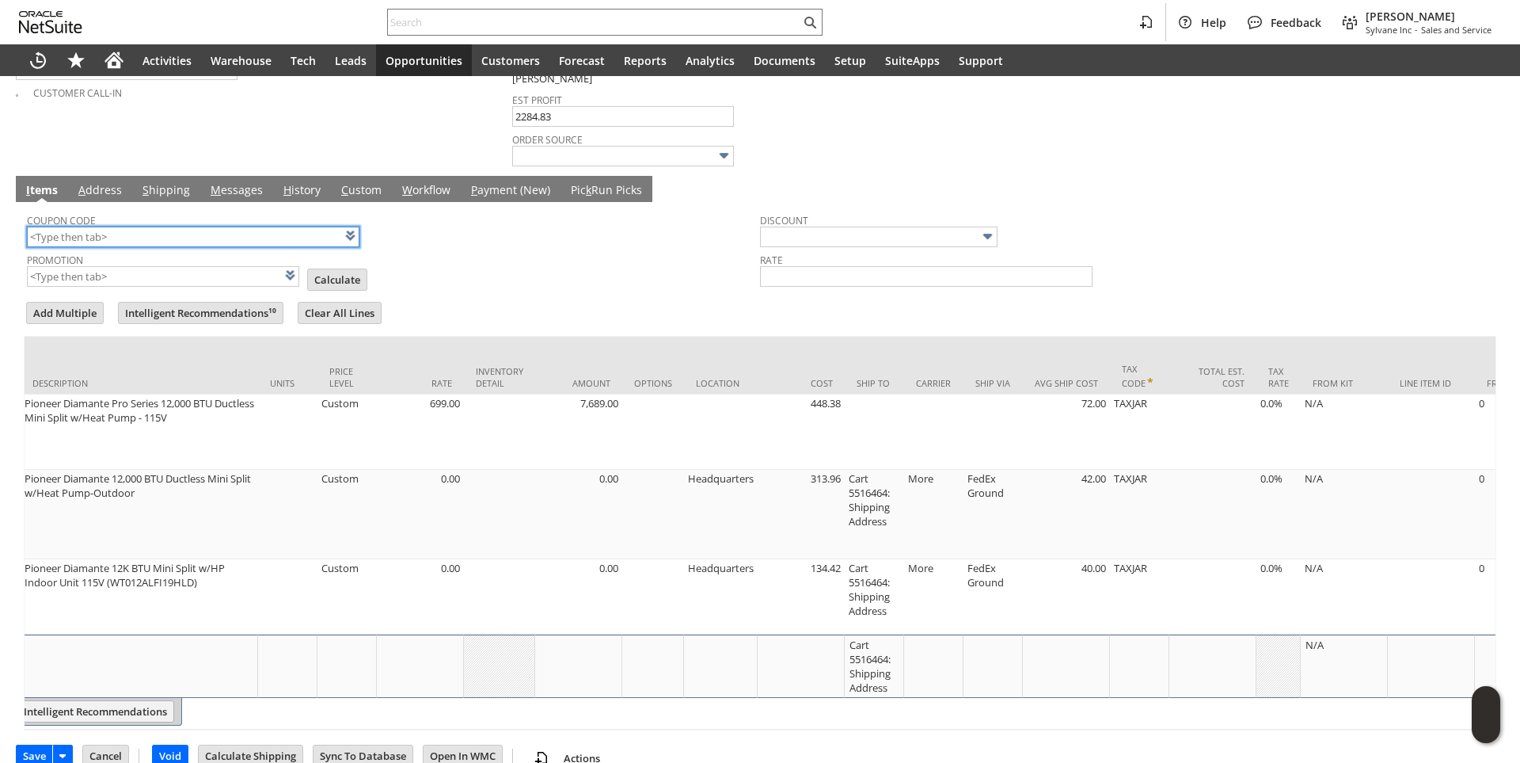
scroll to position [0, 422]
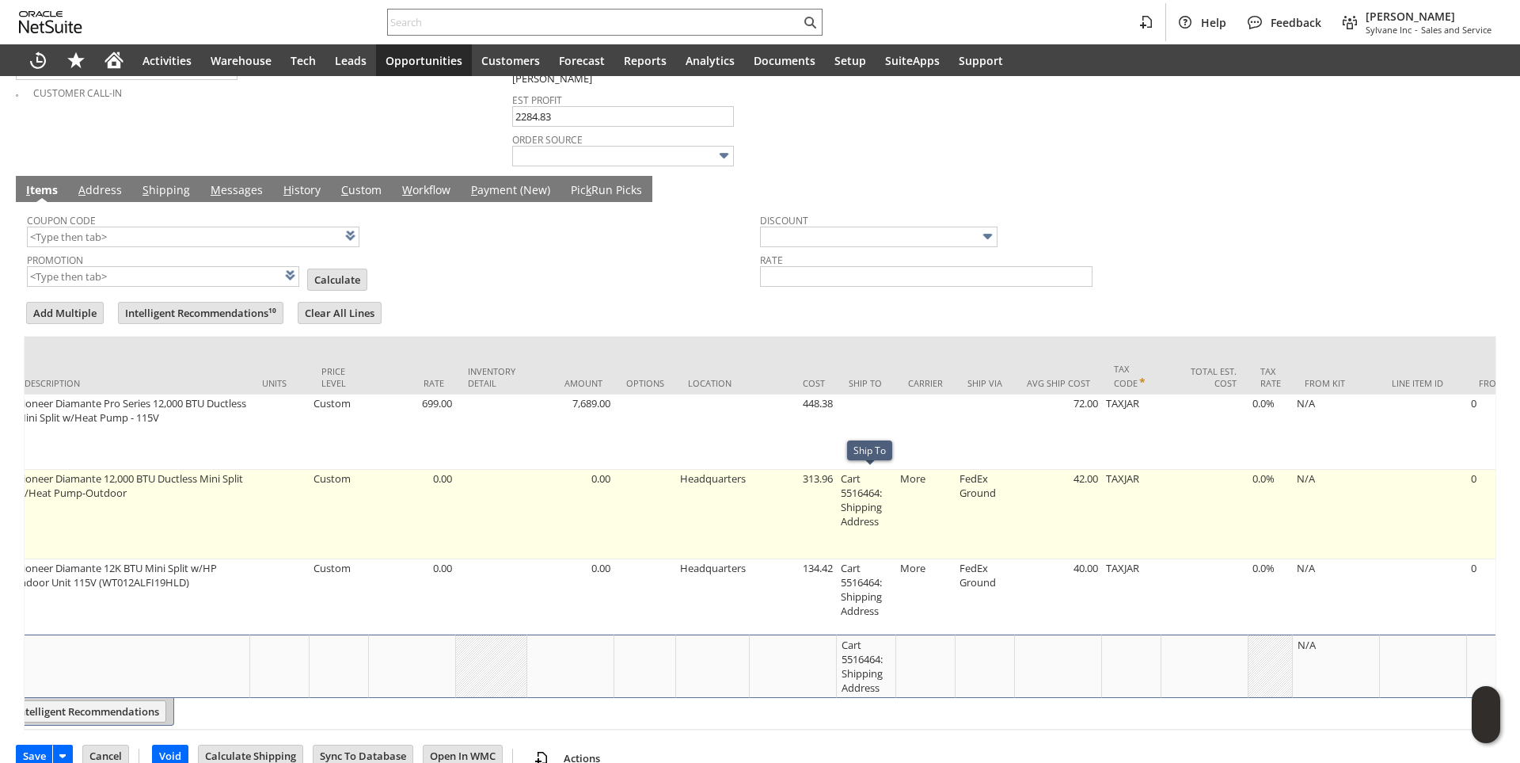
click at [861, 476] on td "Cart 5516464: Shipping Address" at bounding box center [866, 514] width 59 height 89
type input "OK"
type input "Make Copy"
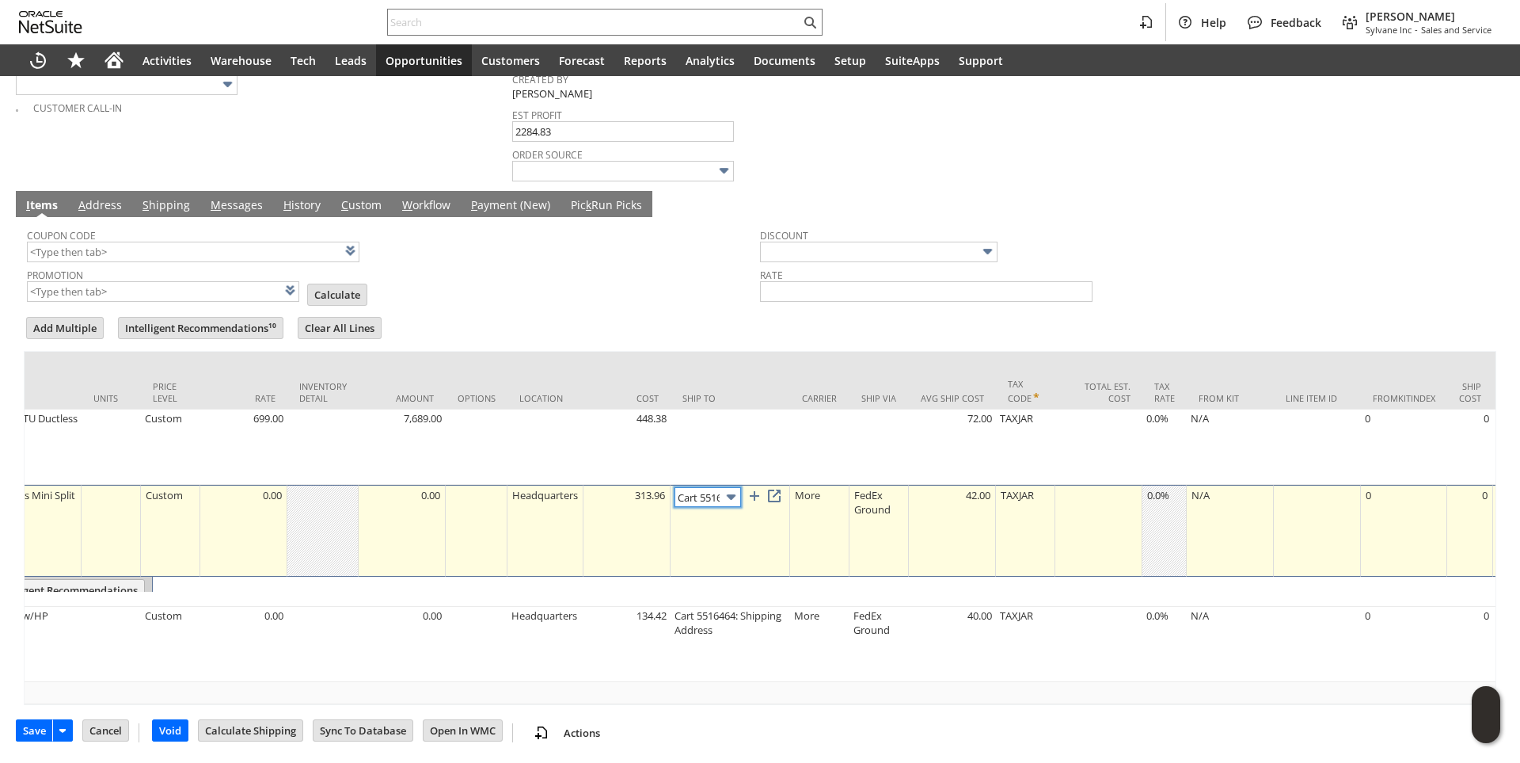
scroll to position [0, 0]
click at [778, 485] on link at bounding box center [774, 493] width 17 height 17
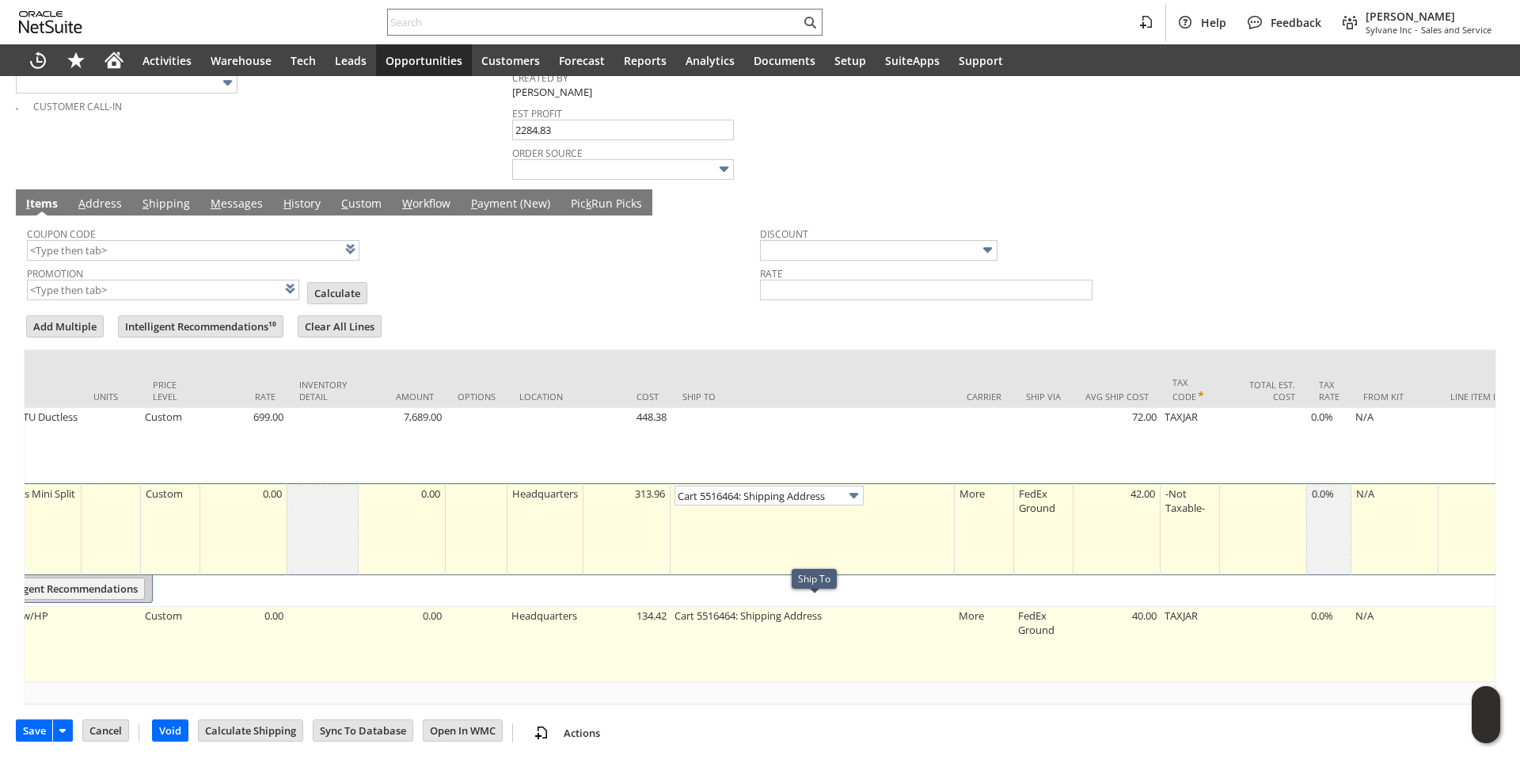
click at [717, 613] on td "Cart 5516464: Shipping Address" at bounding box center [813, 644] width 284 height 75
type input "pi11497"
type input "Cart 5516464: Shipping Address"
type input "OK"
type input "Make Copy"
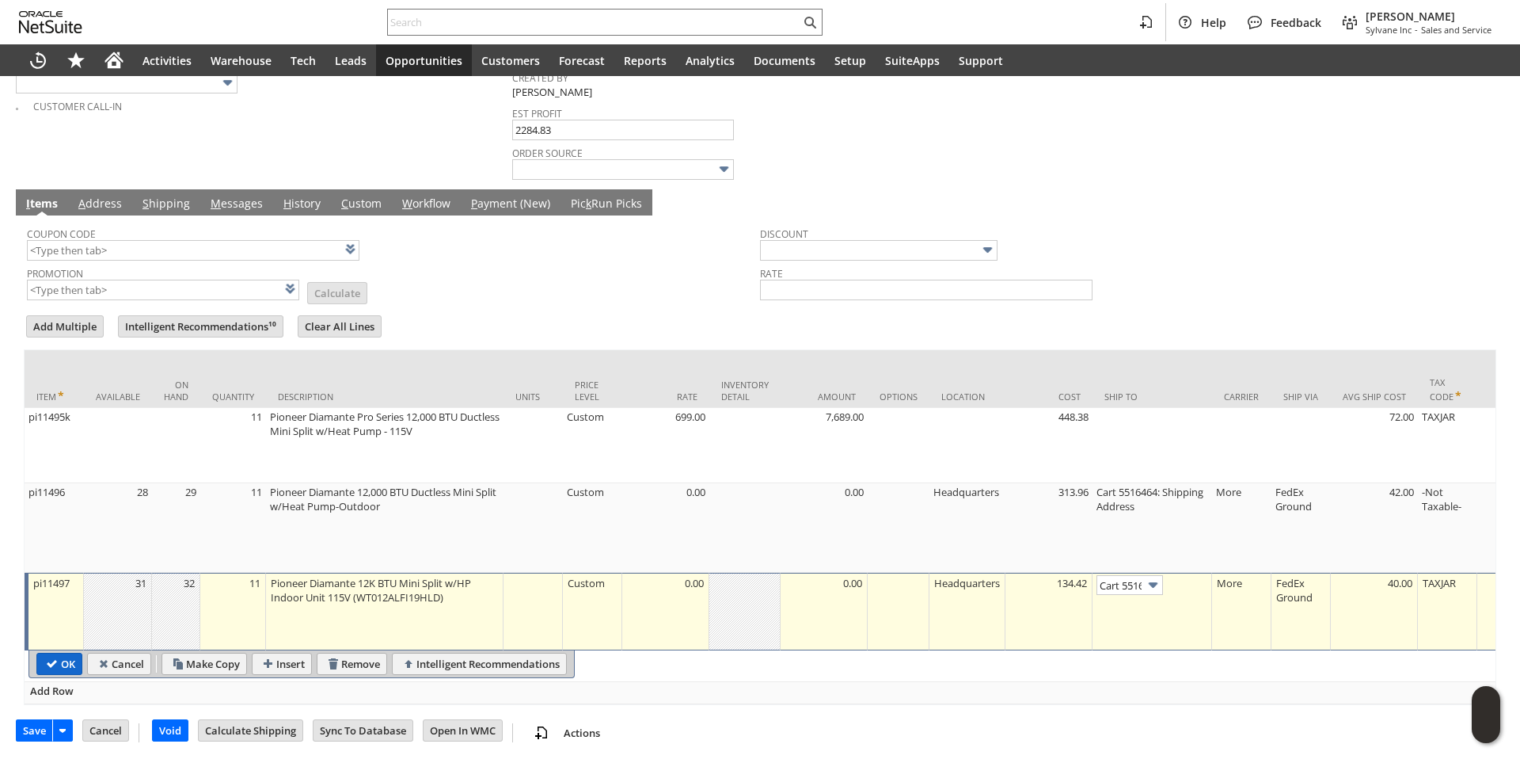
click at [55, 657] on input "OK" at bounding box center [59, 663] width 44 height 21
type input "Add"
type input "Copy Previous"
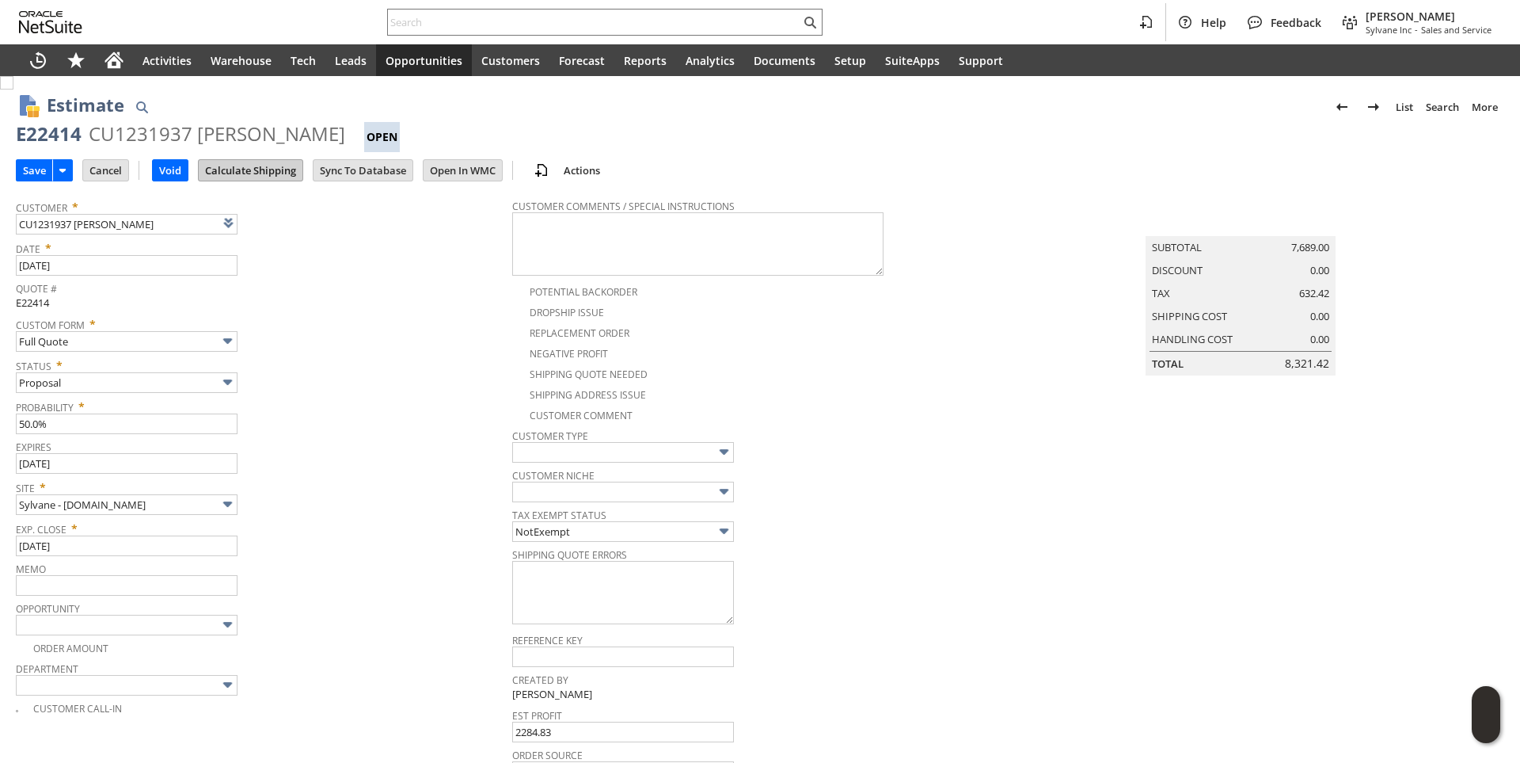
click at [244, 178] on input "Calculate Shipping" at bounding box center [251, 170] width 104 height 21
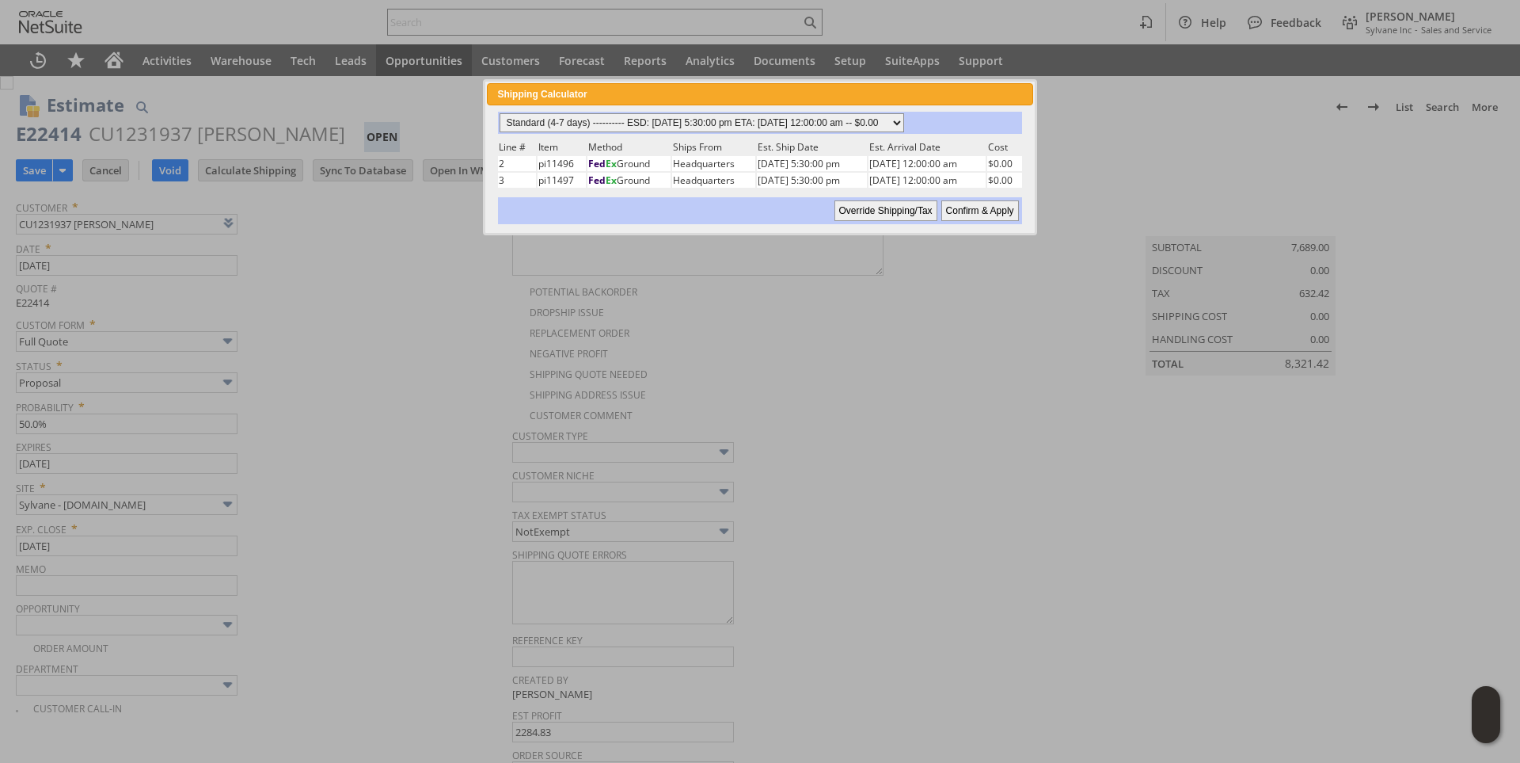
click at [904, 121] on select "Standard (4-7 days) ---------- ESD: 08/14/2025 5:30:00 pm ETA: 08/18/2025 12:00…" at bounding box center [702, 122] width 405 height 19
select select "3 Day ------------------------ ESD: 08/14/2025 5:30:00 pm ETA: 08/18/2025 12:00…"
click at [500, 113] on select "Standard (4-7 days) ---------- ESD: 08/14/2025 5:30:00 pm ETA: 08/18/2025 12:00…" at bounding box center [702, 122] width 405 height 19
click at [972, 207] on input "Confirm & Apply" at bounding box center [980, 210] width 78 height 21
type input "Add"
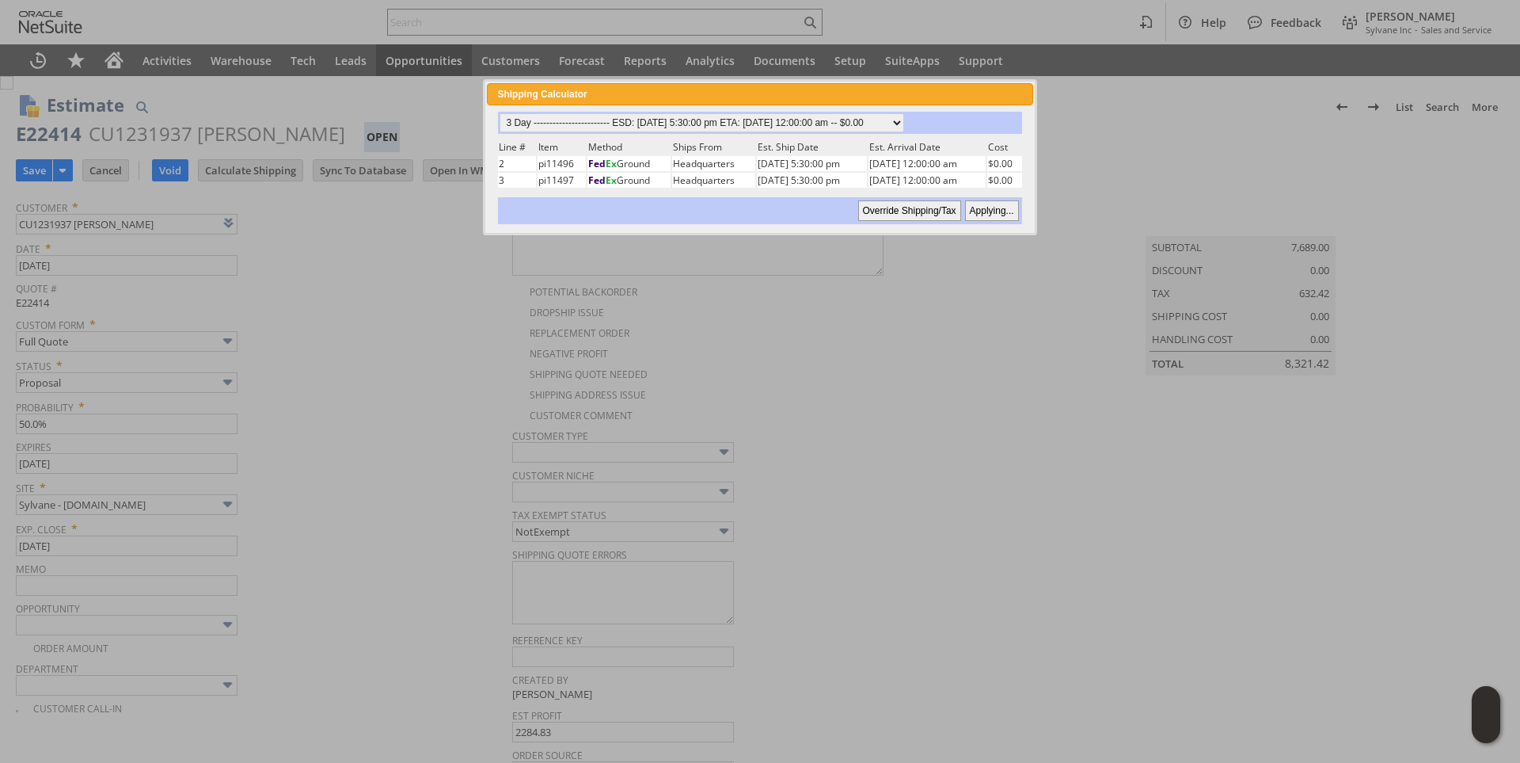
type input "Copy Previous"
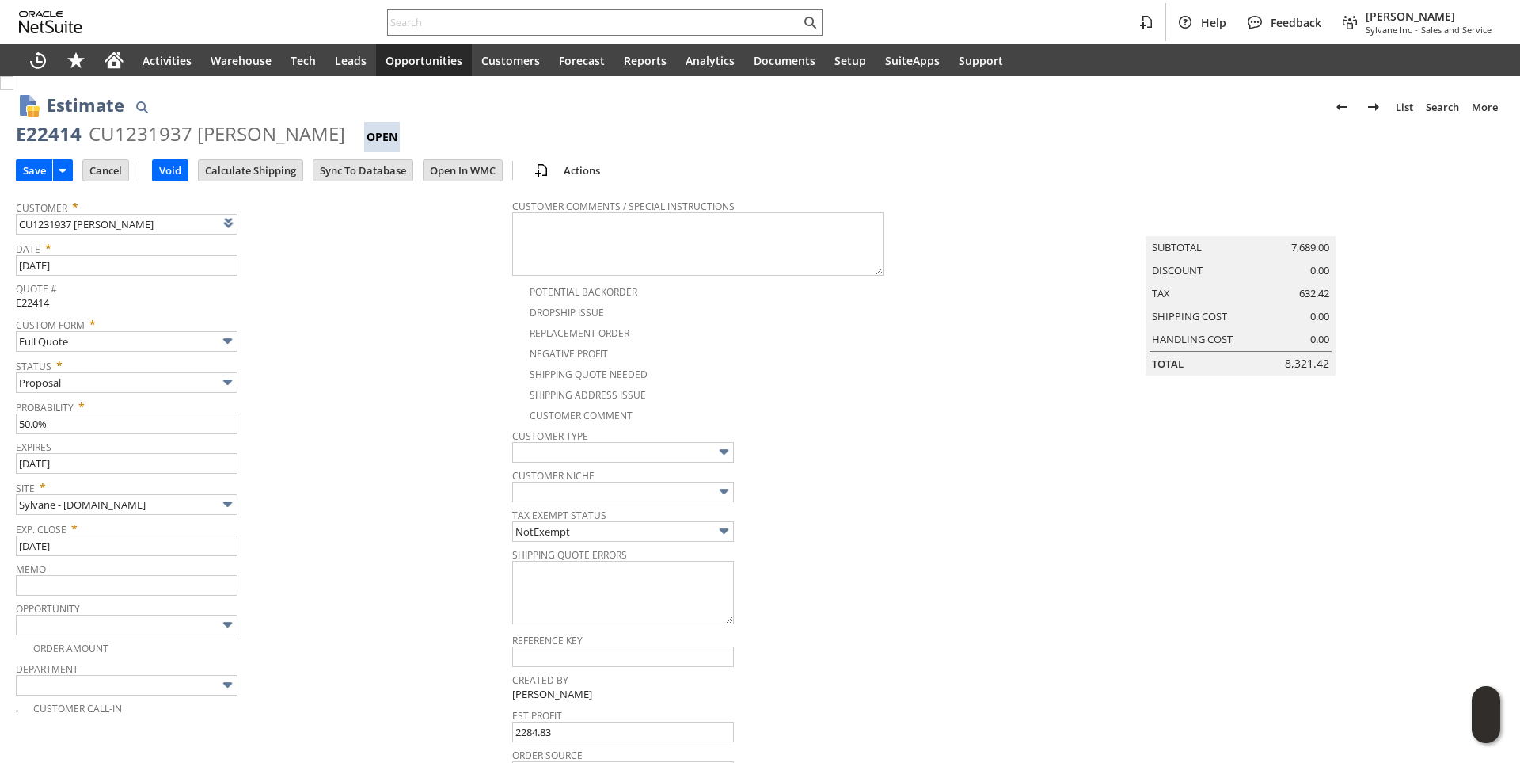
scroll to position [649, 0]
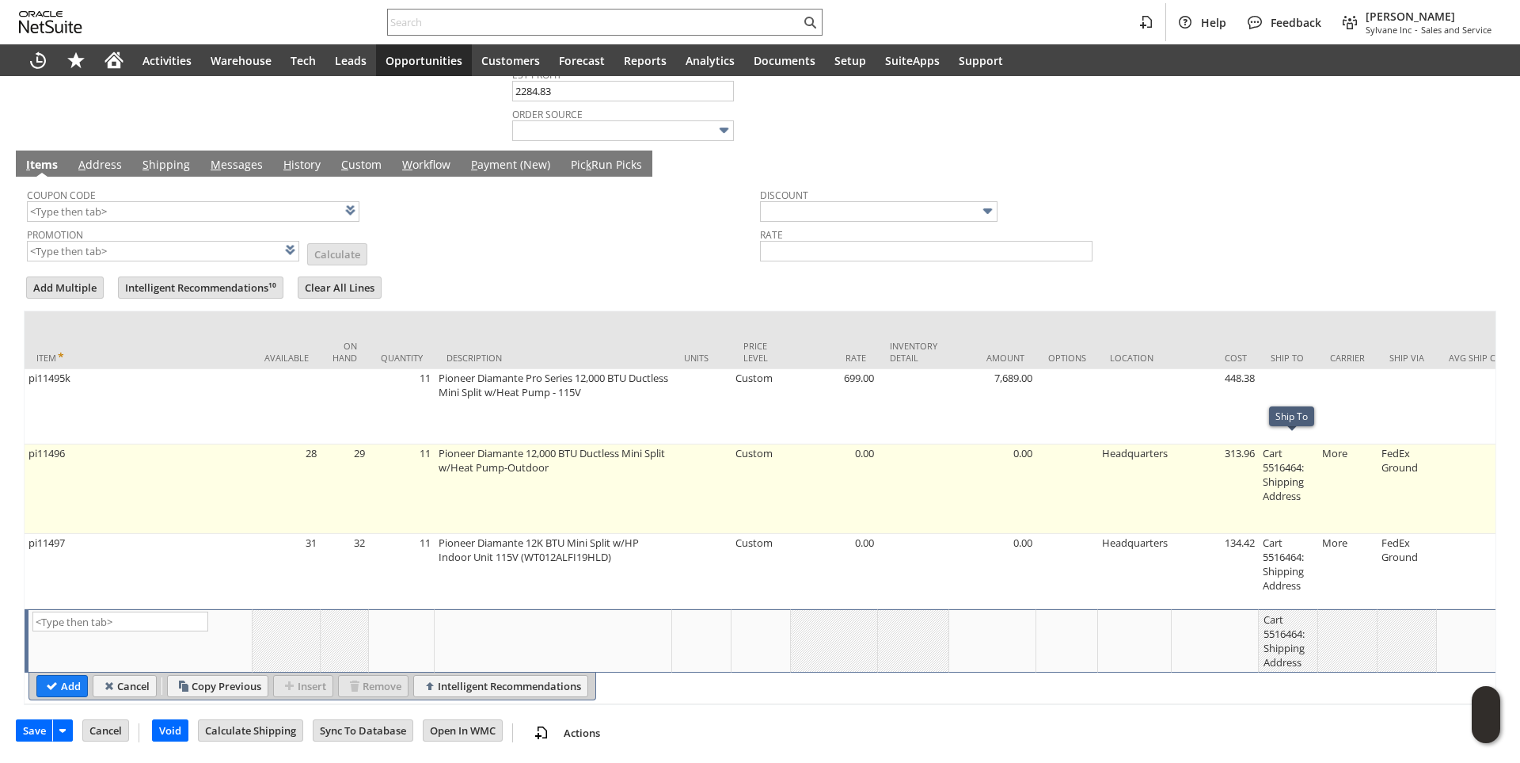
click at [1280, 475] on td "Cart 5516464: Shipping Address" at bounding box center [1288, 488] width 59 height 89
type input "Cart 5516464: Shipping Address"
type input "OK"
type input "Make Copy"
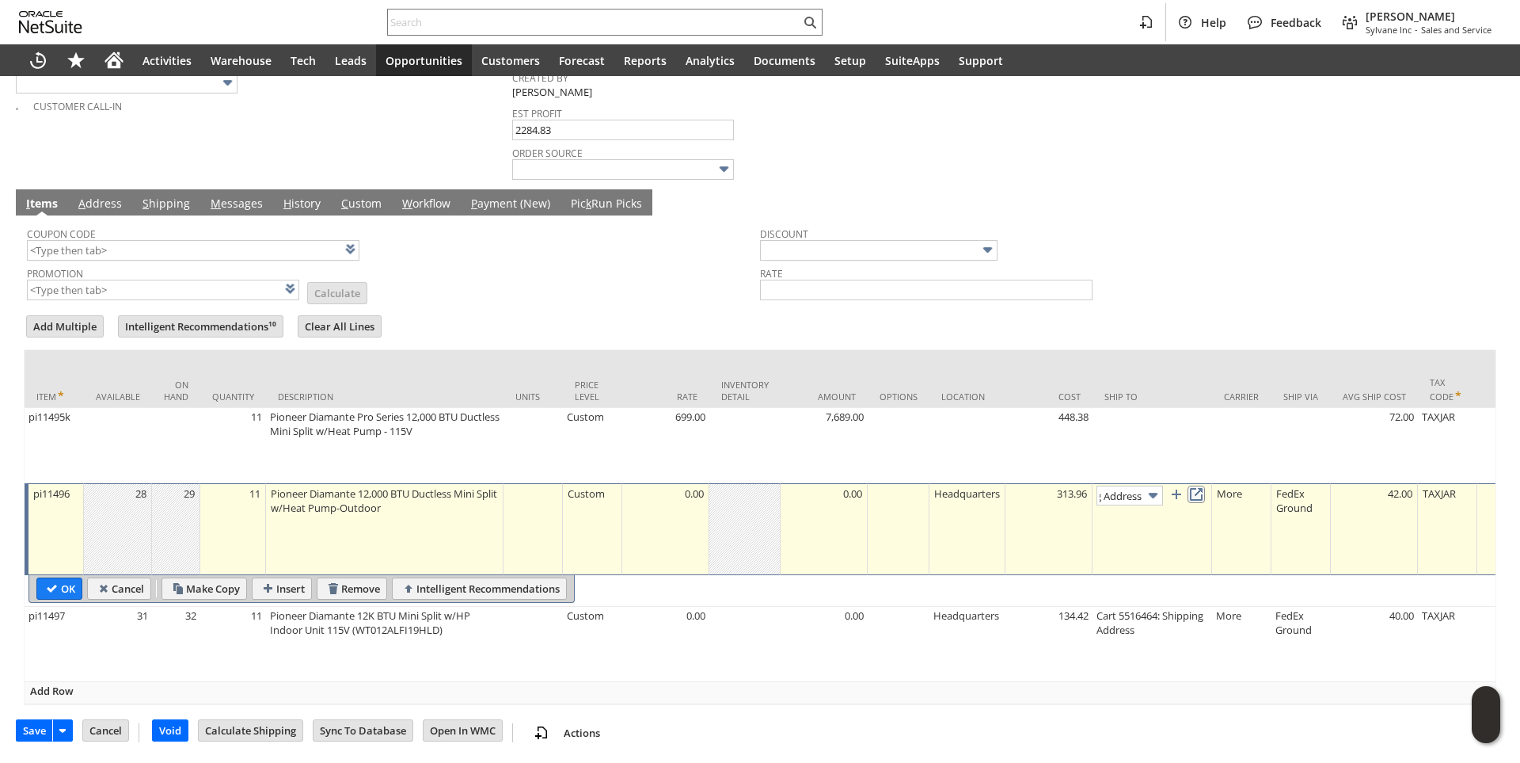
scroll to position [0, 0]
click at [1204, 487] on link at bounding box center [1196, 493] width 17 height 17
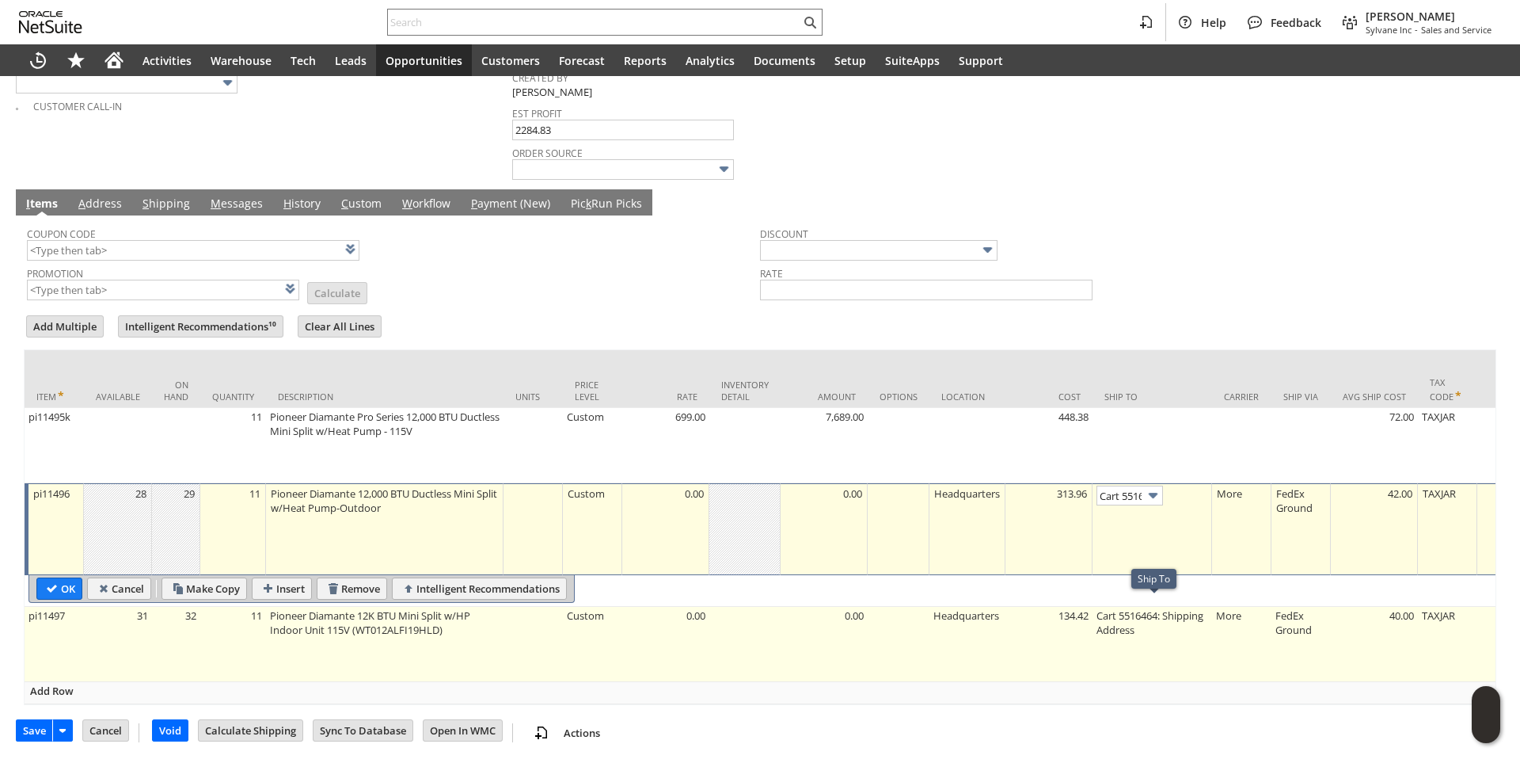
click at [1124, 622] on td "Cart 5516464: Shipping Address" at bounding box center [1153, 644] width 120 height 75
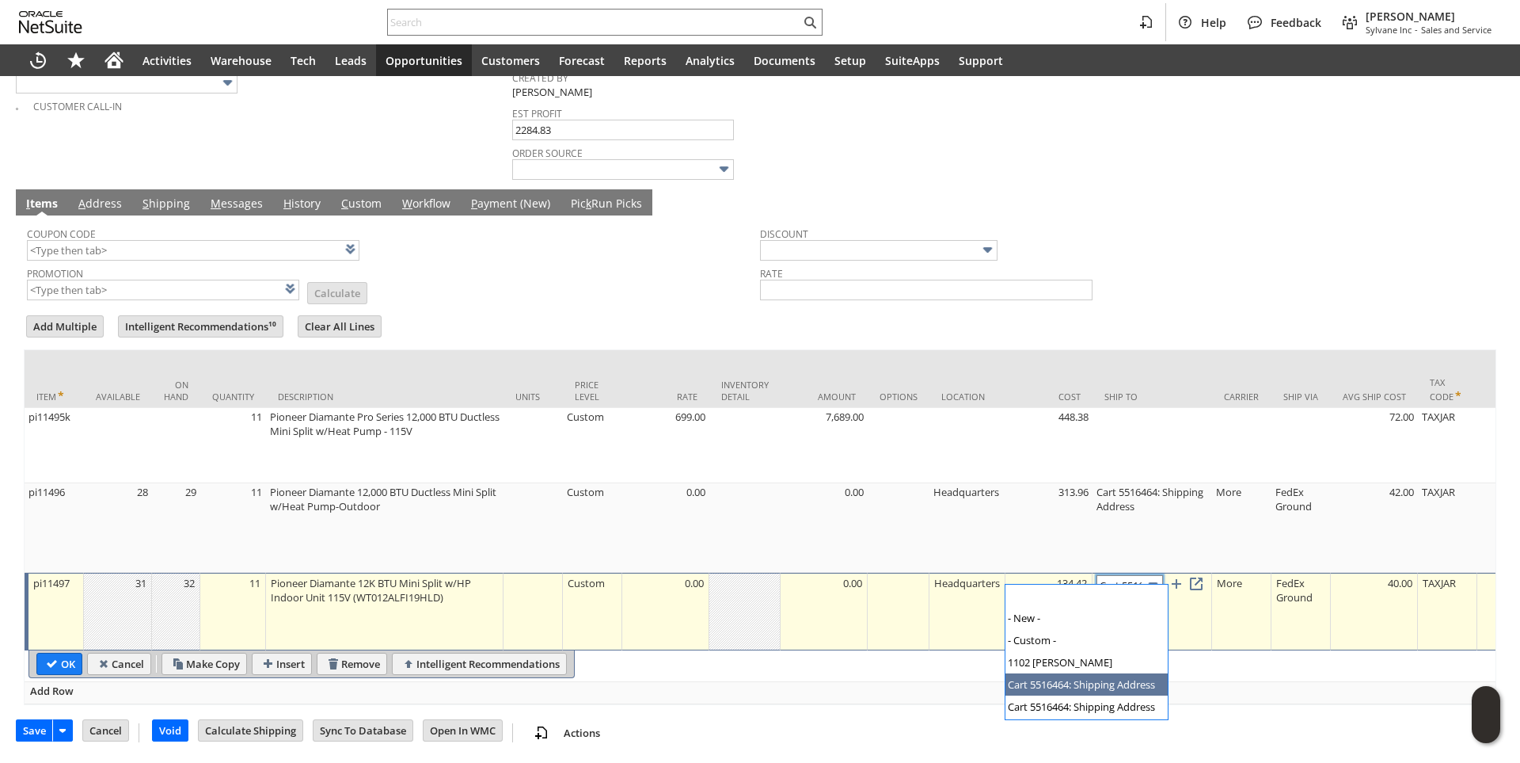
click at [1132, 575] on input "Cart 5516464: Shipping Address" at bounding box center [1130, 585] width 67 height 20
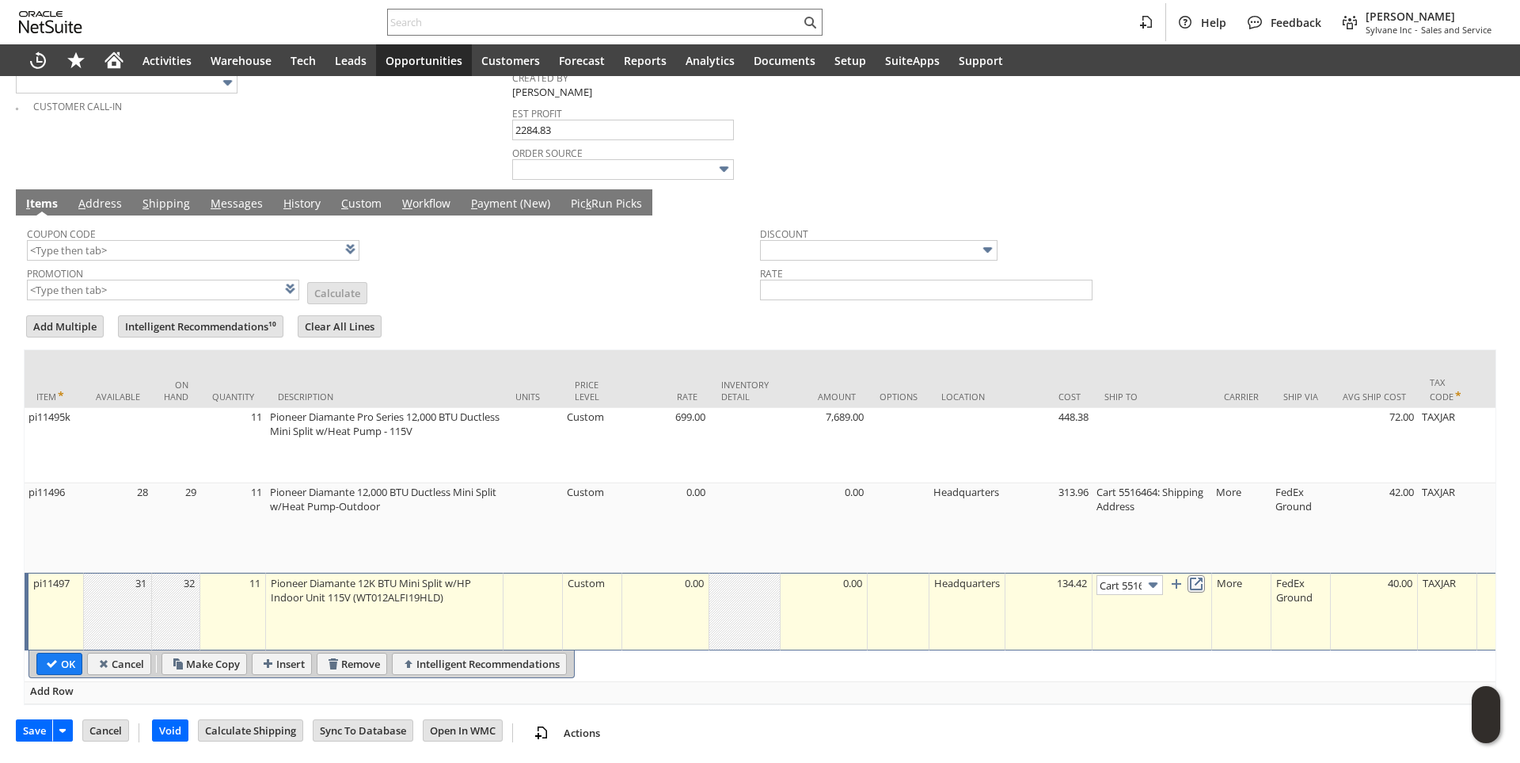
click at [1205, 575] on link at bounding box center [1196, 583] width 17 height 17
click at [77, 660] on input "OK" at bounding box center [59, 663] width 44 height 21
type input "Add"
type input "Copy Previous"
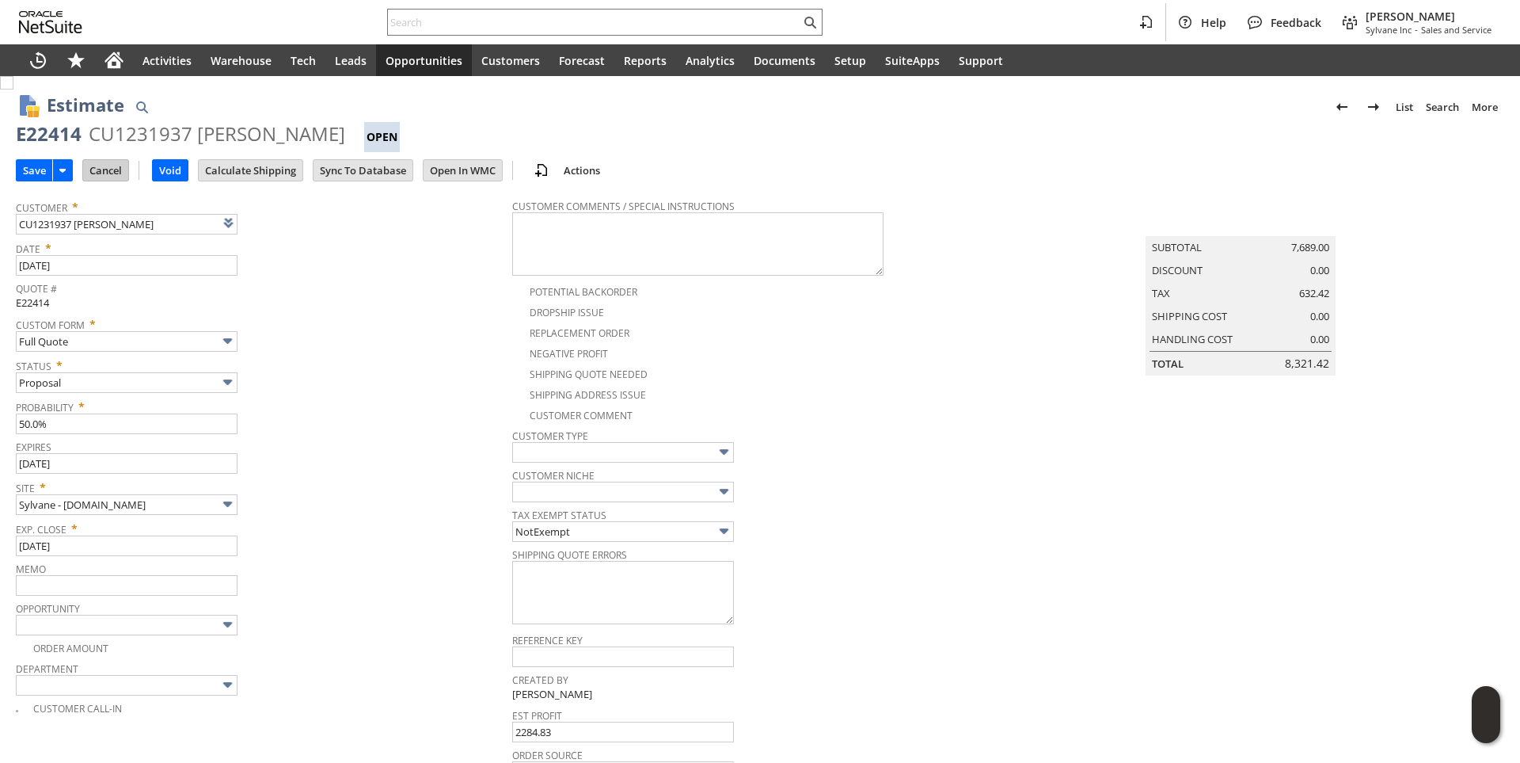
click at [106, 174] on input "Cancel" at bounding box center [105, 170] width 45 height 21
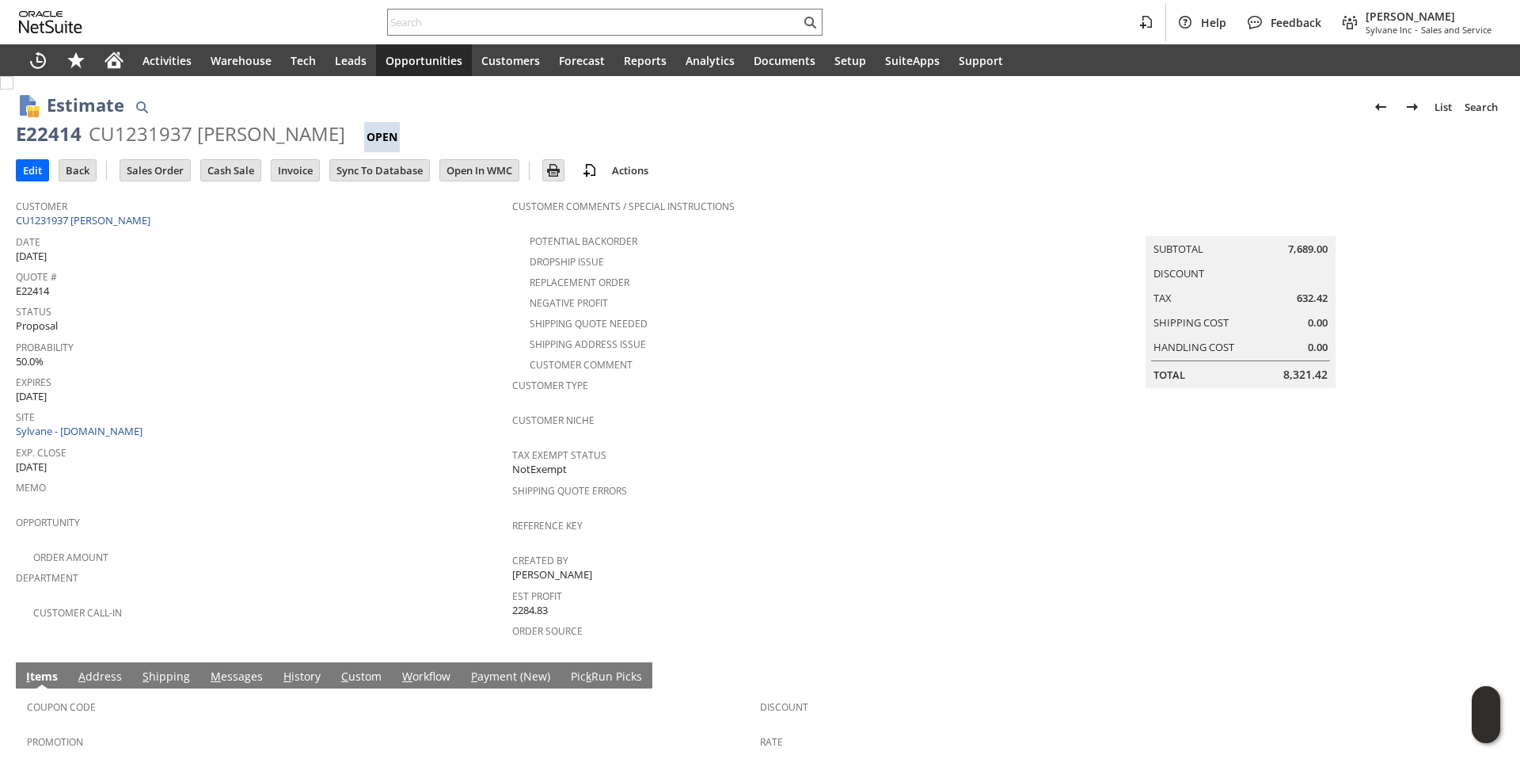
click at [31, 134] on div "E22414" at bounding box center [49, 133] width 66 height 25
copy div "E22414"
click at [443, 23] on input "text" at bounding box center [594, 22] width 413 height 19
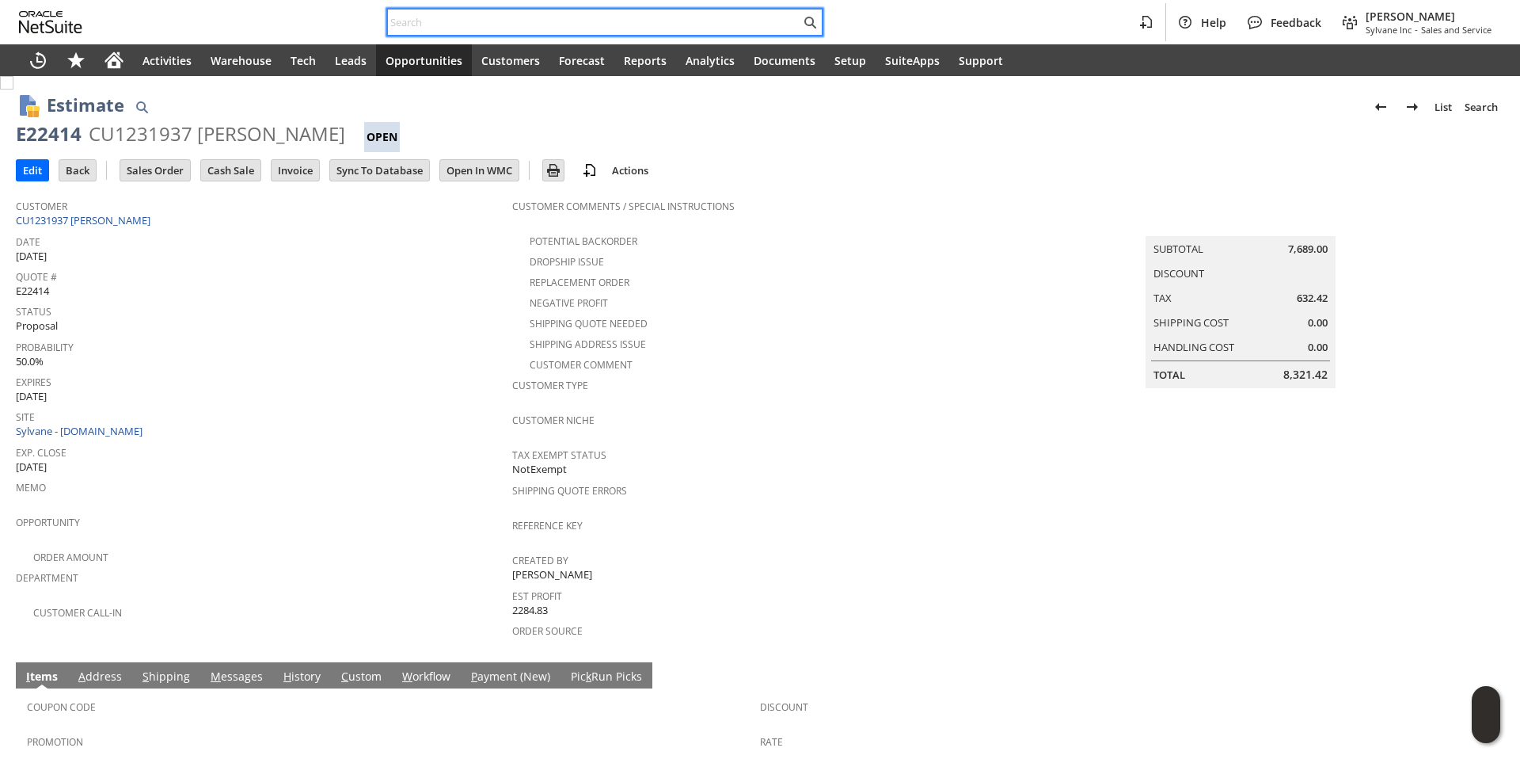
paste input "SY6894D85DAC720"
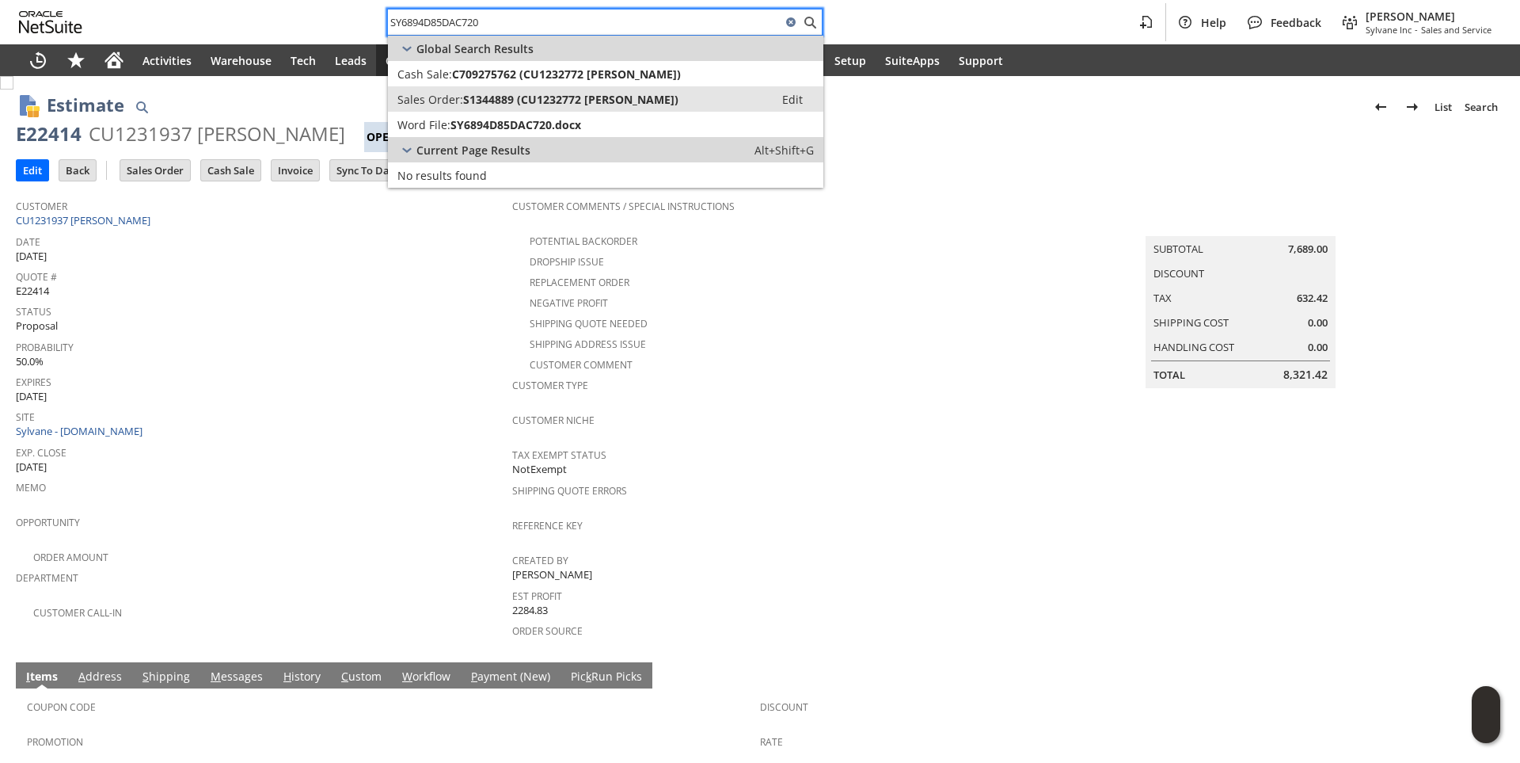
type input "SY6894D85DAC720"
click at [504, 97] on span "S1344889 (CU1232772 Howard Orgel)" at bounding box center [570, 99] width 215 height 15
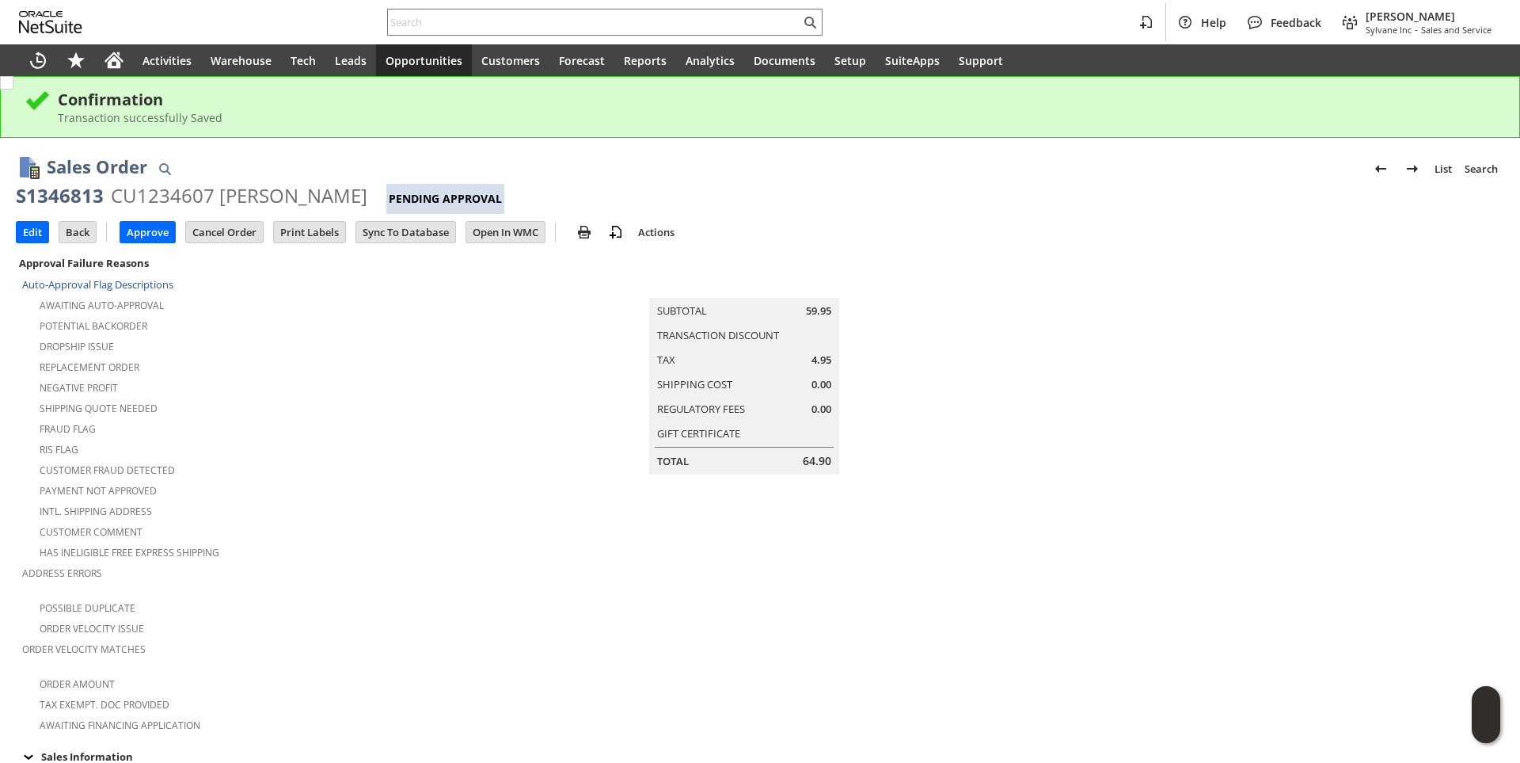
scroll to position [475, 0]
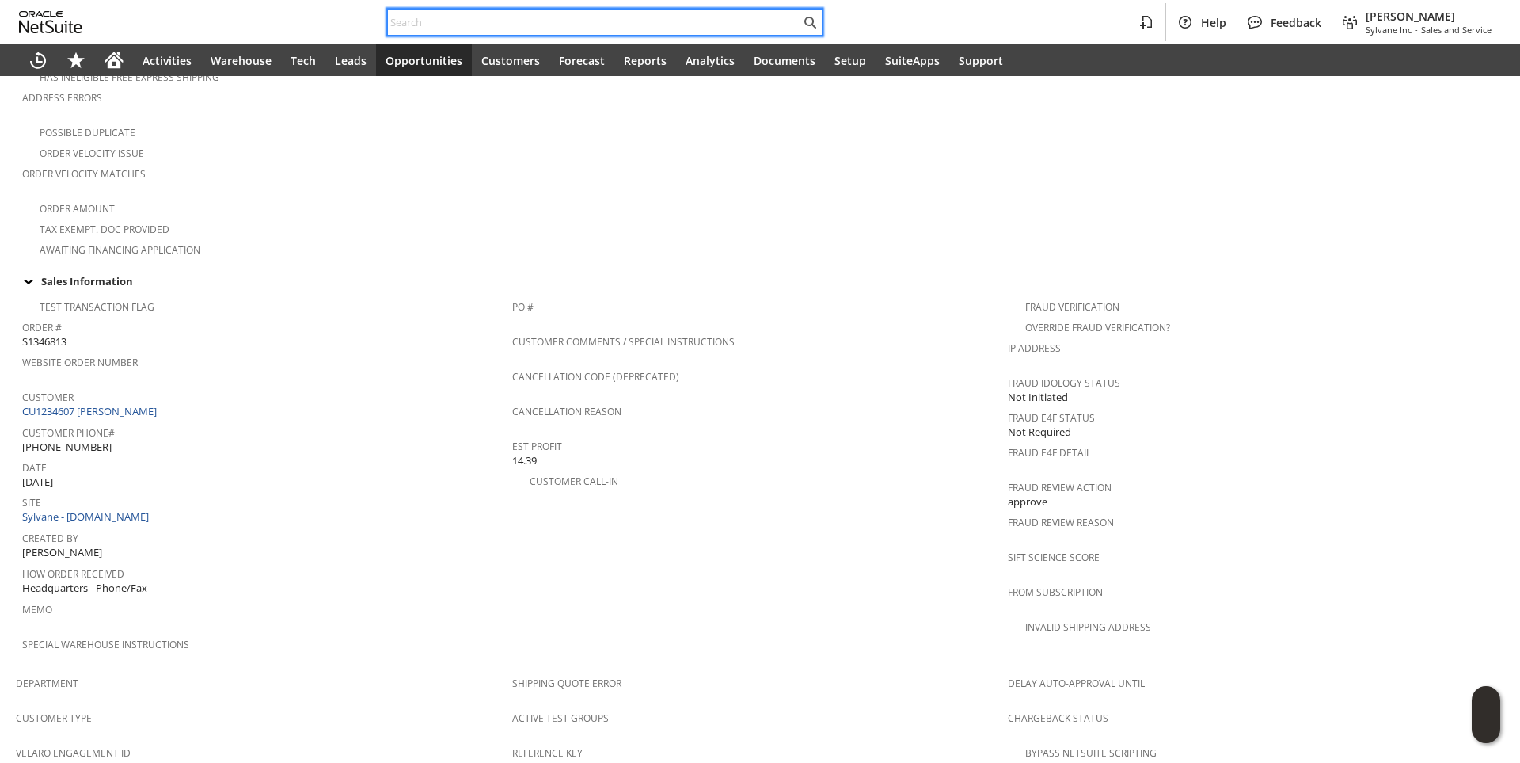
click at [458, 21] on input "text" at bounding box center [594, 22] width 413 height 19
paste input "2108267553"
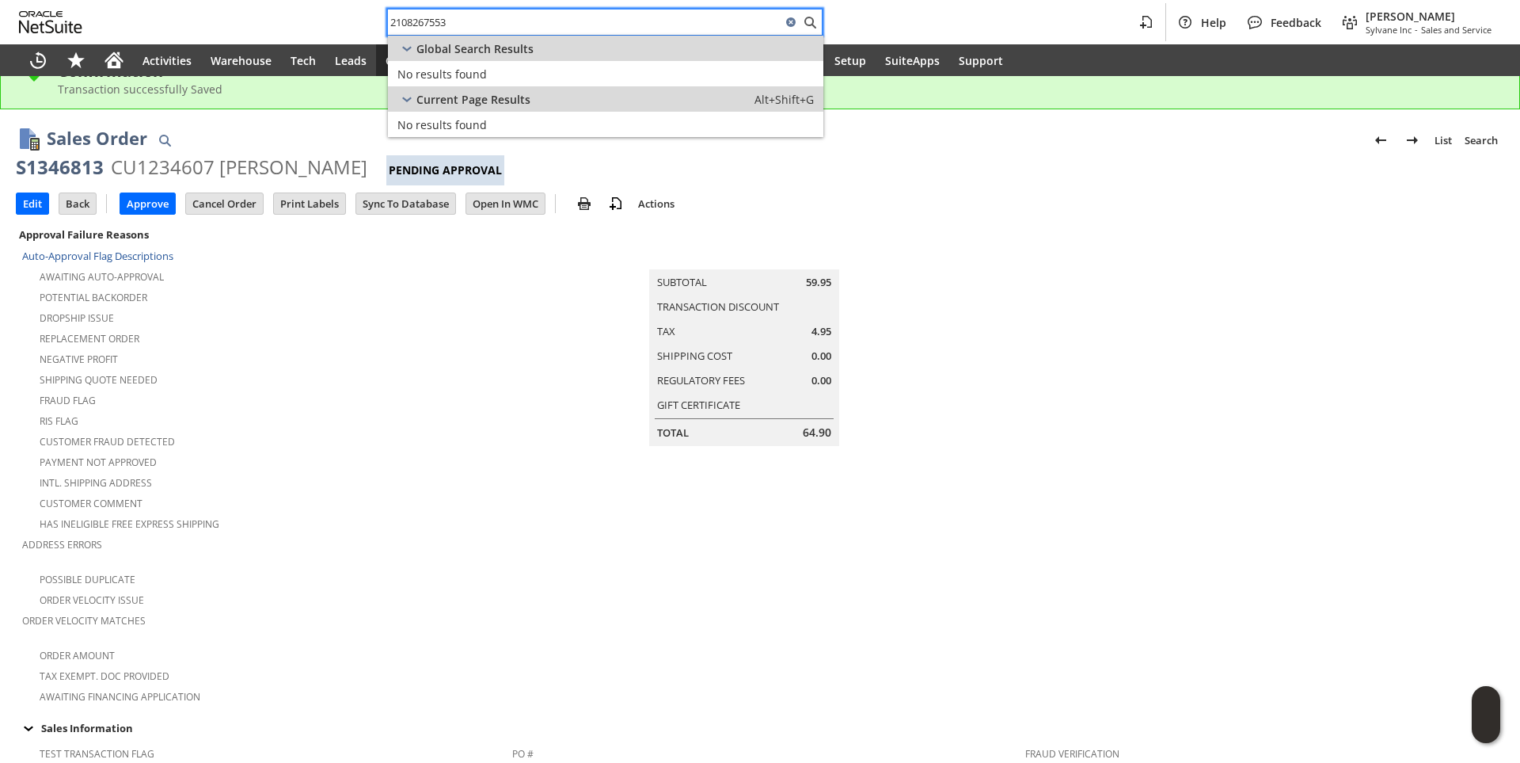
scroll to position [0, 0]
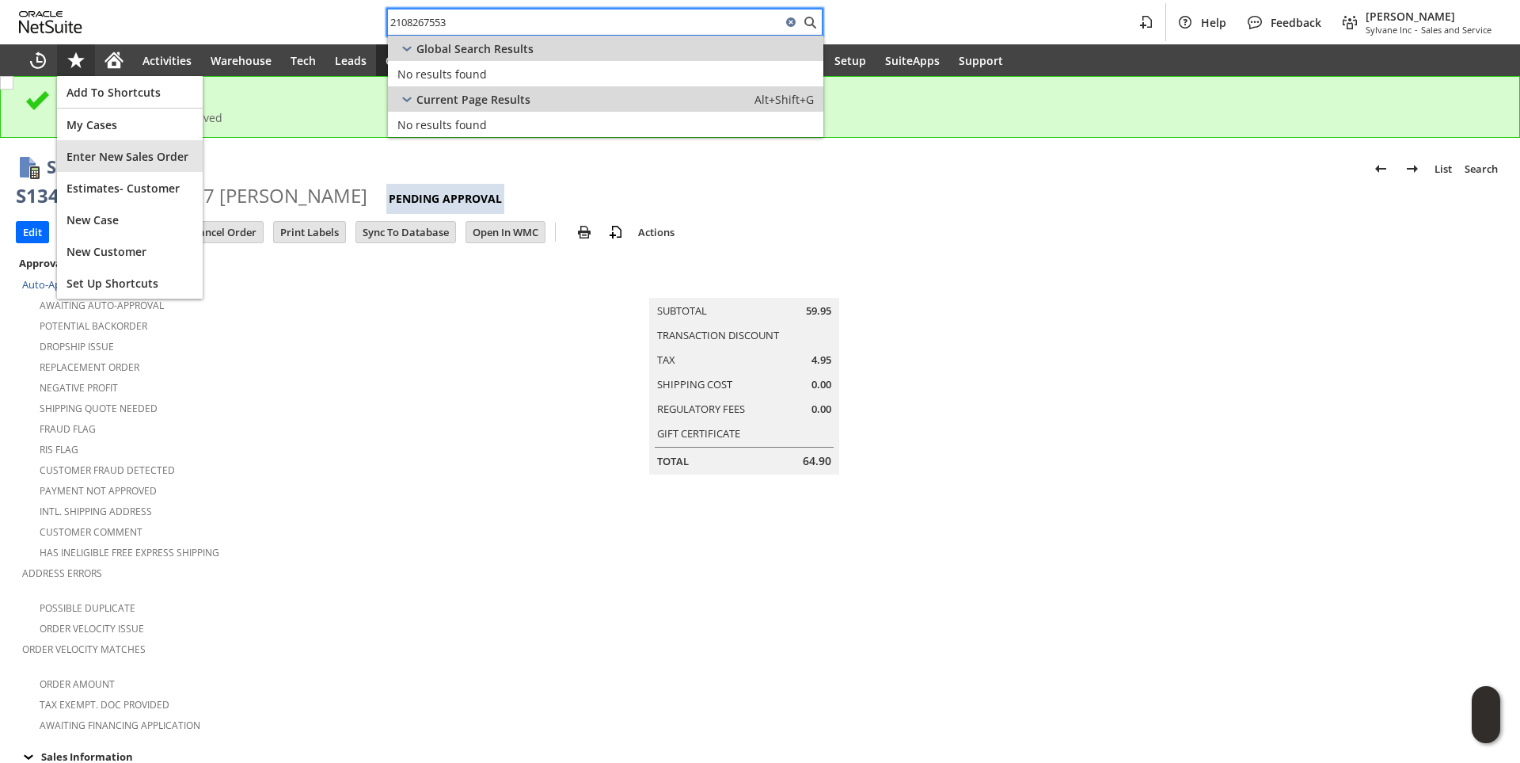
type input "2108267553"
click at [120, 160] on span "Enter New Sales Order" at bounding box center [130, 156] width 127 height 15
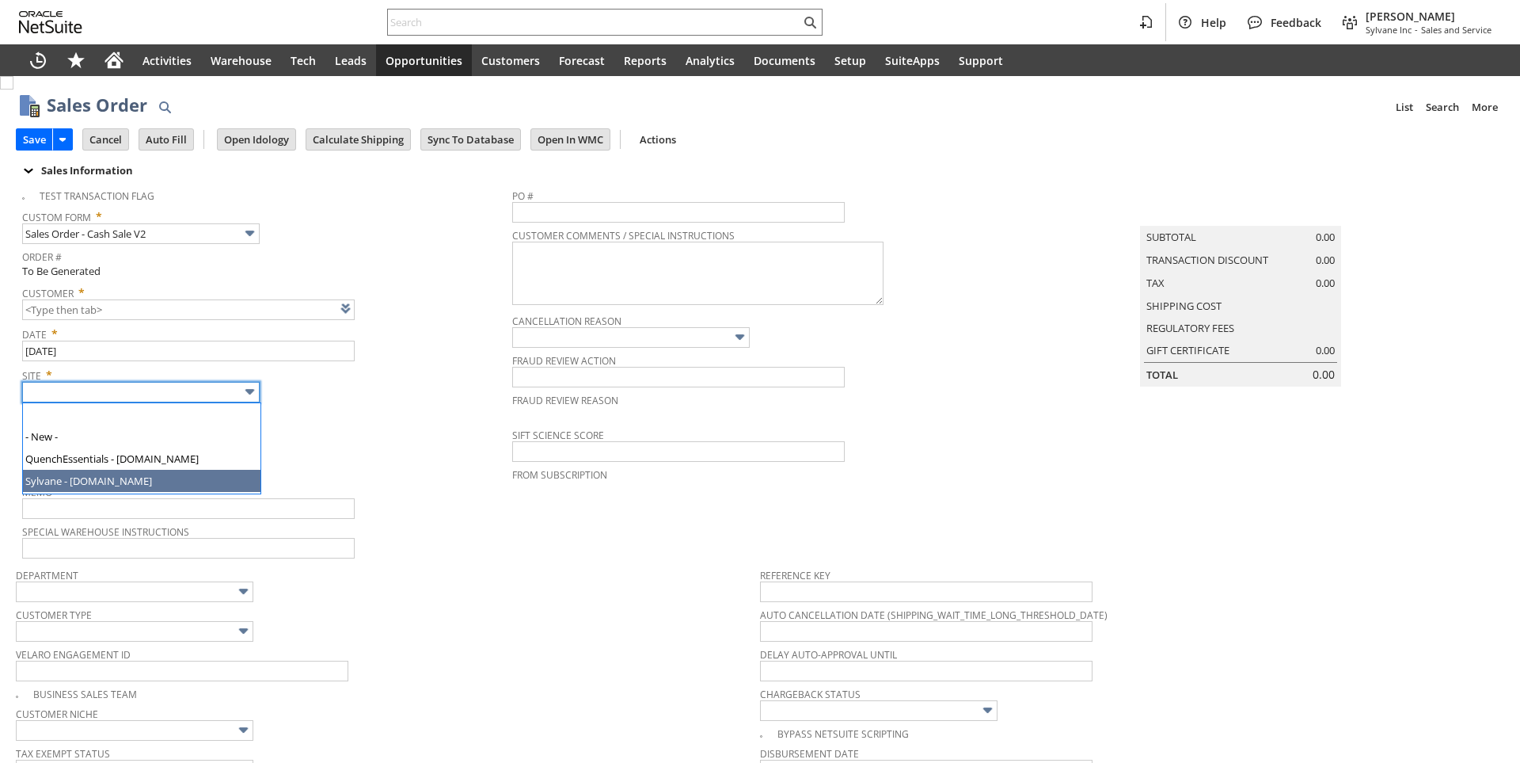
type input "Sylvane - [DOMAIN_NAME]"
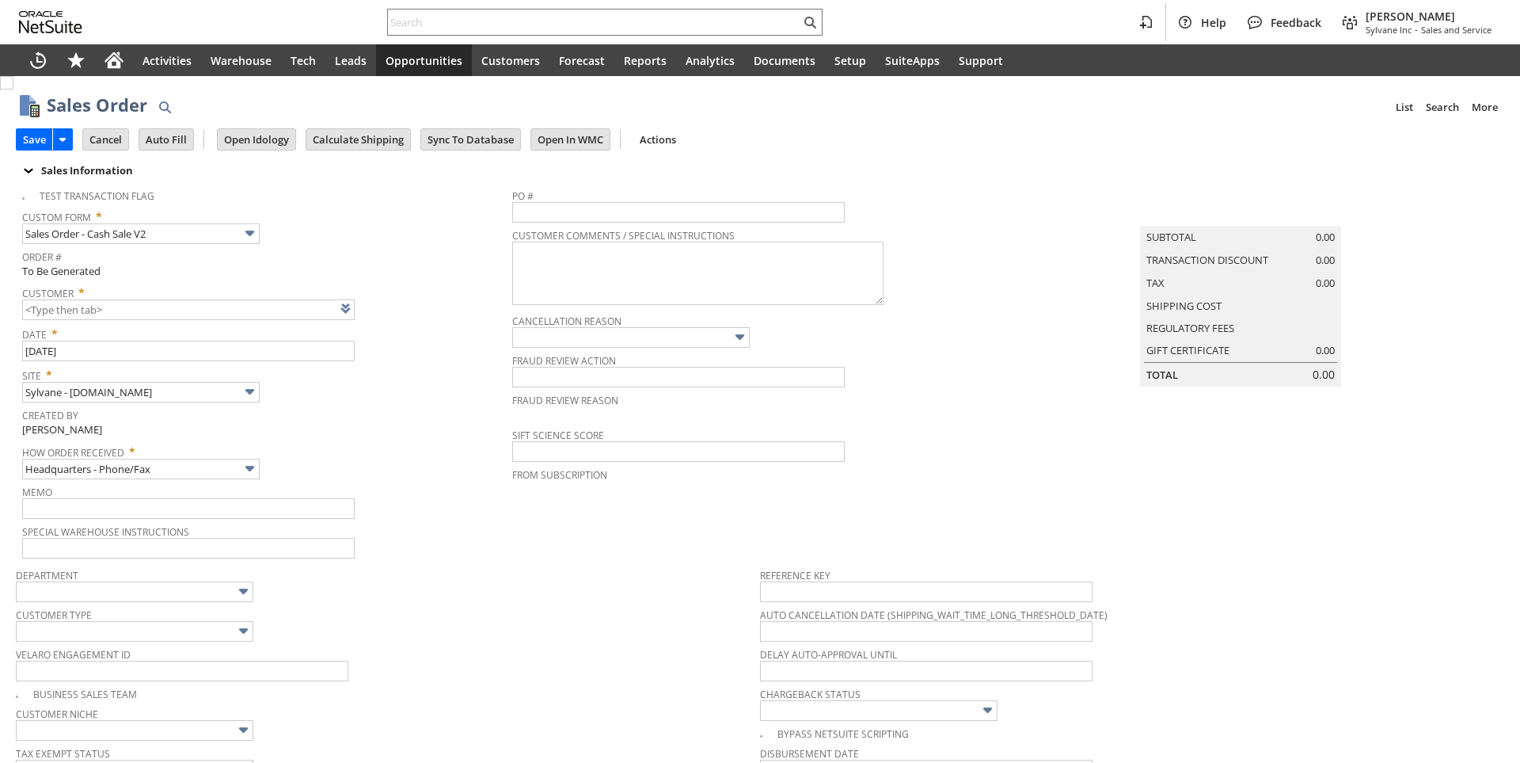
click at [380, 434] on div "Created By [PERSON_NAME]" at bounding box center [263, 421] width 482 height 34
click at [363, 311] on link at bounding box center [365, 307] width 17 height 17
type input "CU1234622 [PERSON_NAME]"
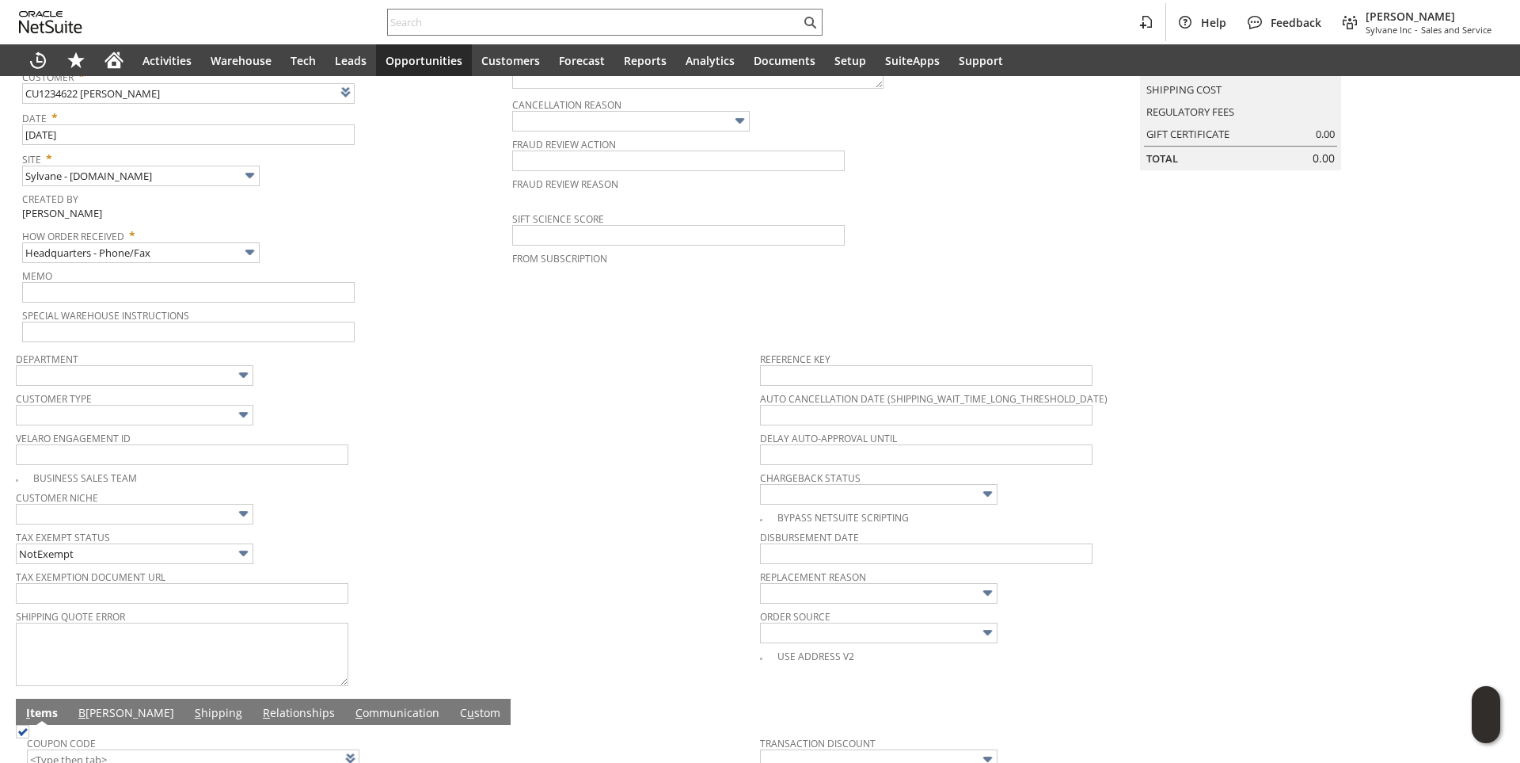
scroll to position [521, 0]
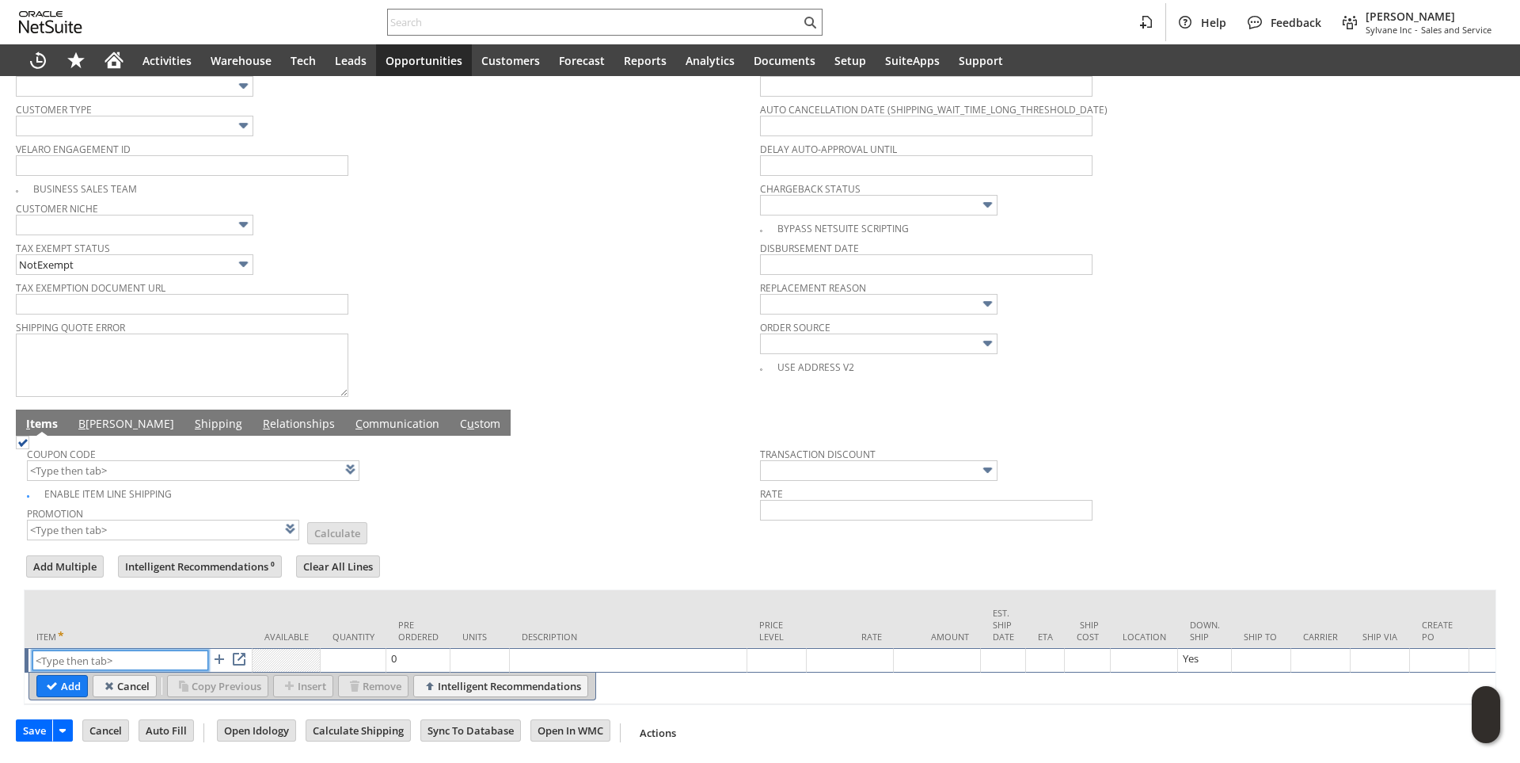
click at [133, 650] on input "text" at bounding box center [120, 660] width 176 height 20
paste input "fr11160"
type input "fr11160"
click at [309, 574] on form "Add Multiple Intelligent Recommendations ⁰ Clear All Lines Line Items All Item …" at bounding box center [760, 629] width 1473 height 152
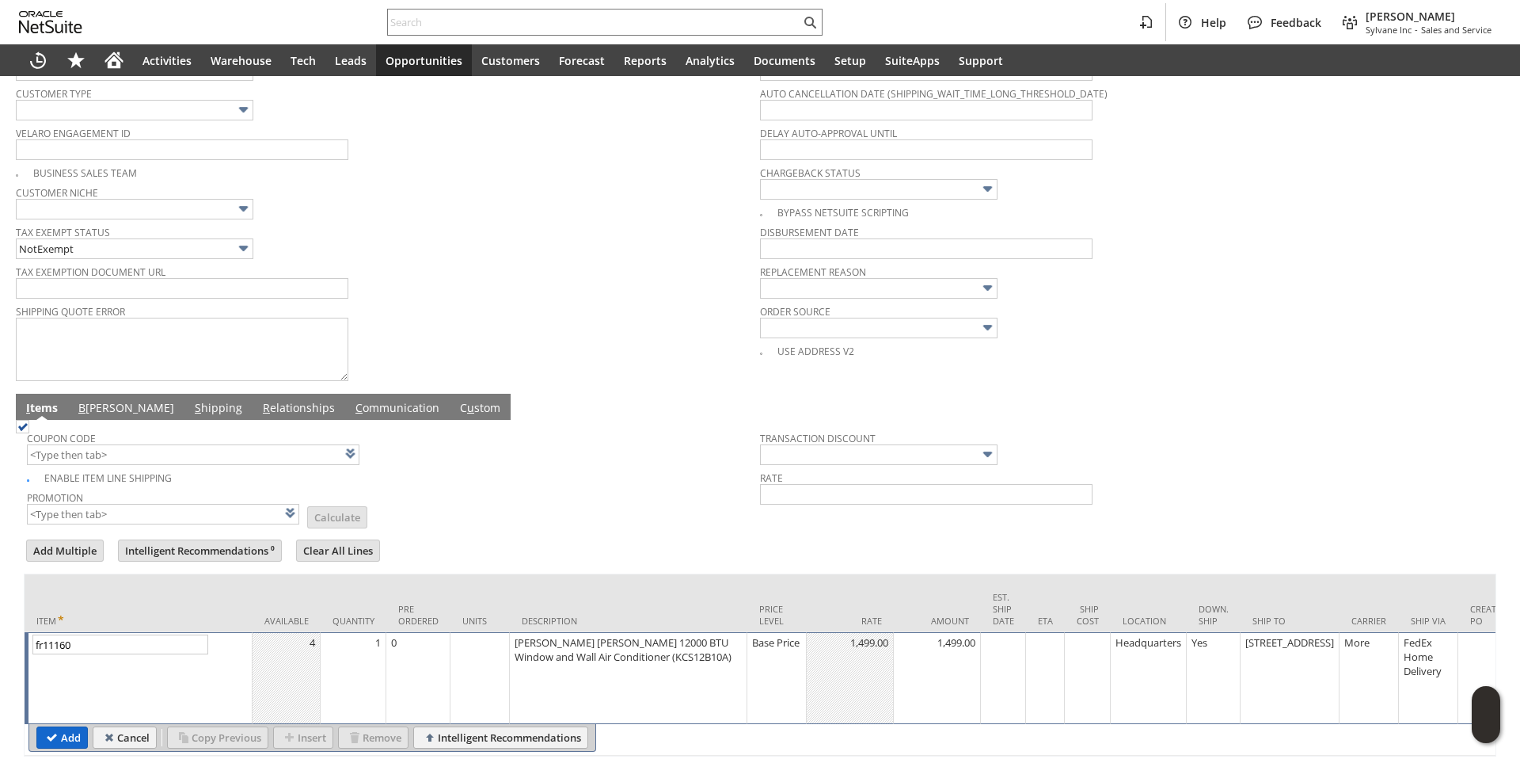
click at [67, 727] on input "Add" at bounding box center [62, 737] width 50 height 21
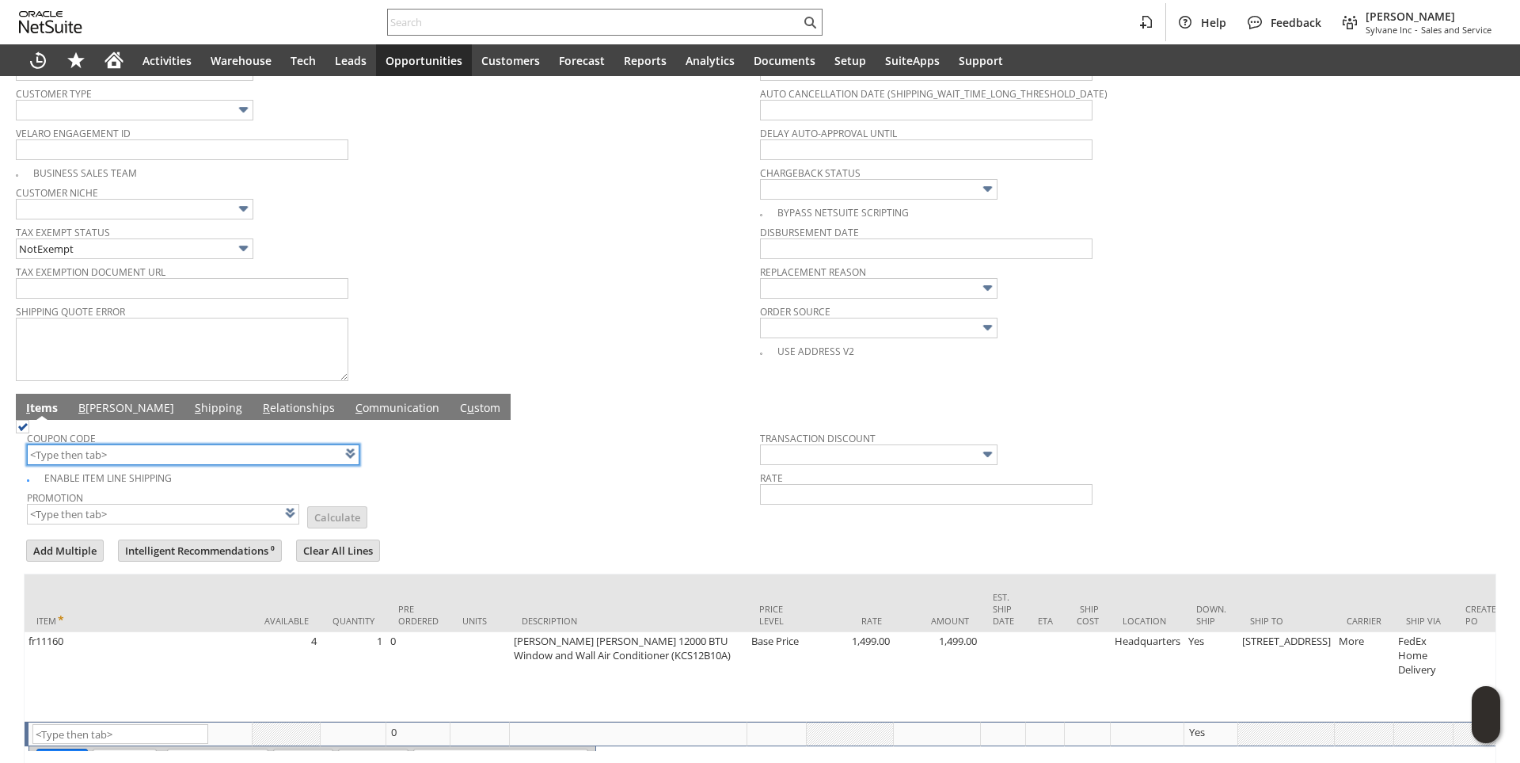
click at [108, 454] on input "text" at bounding box center [193, 454] width 333 height 21
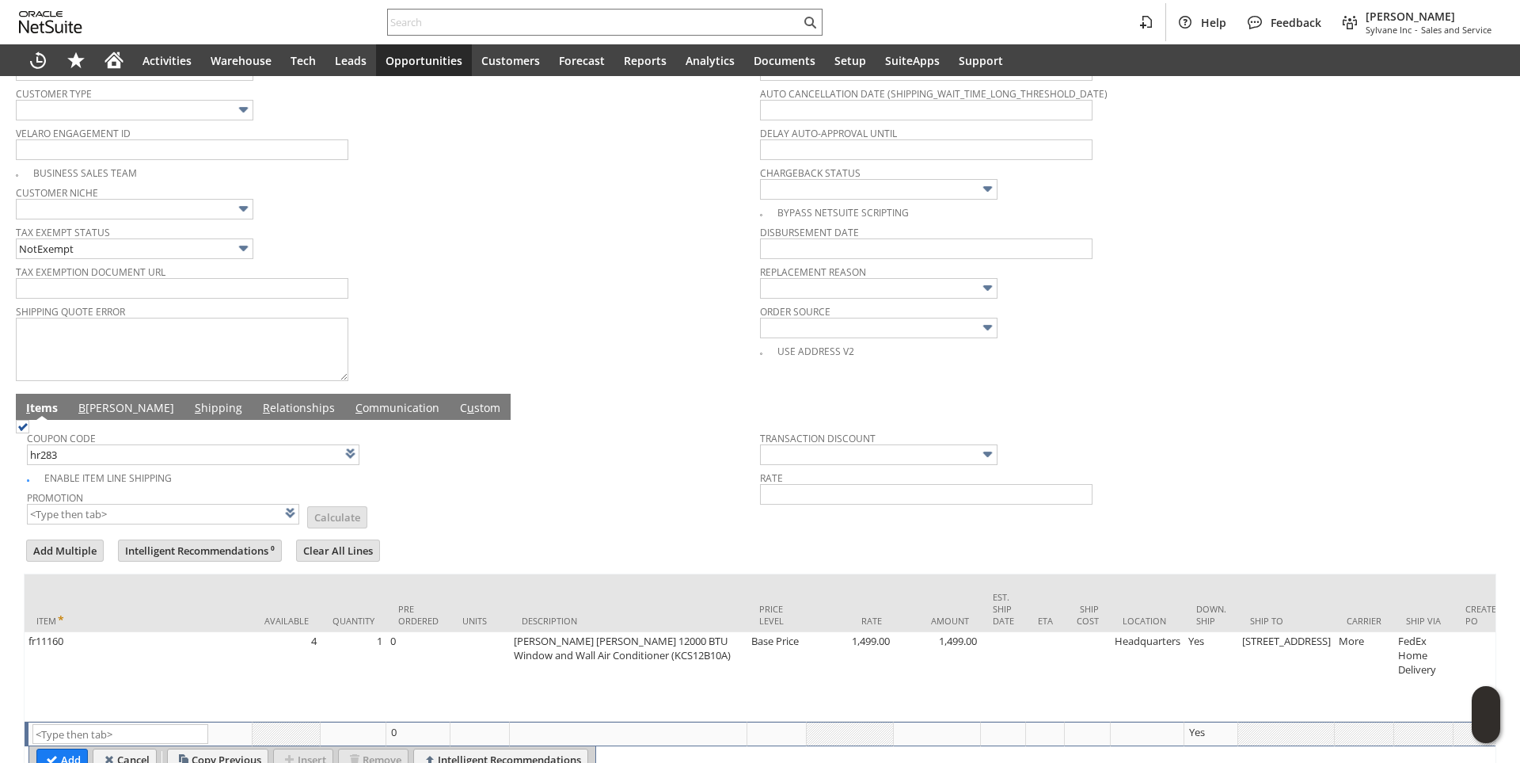
click at [375, 492] on td "Promotion List Calculate" at bounding box center [393, 506] width 733 height 40
type input "HR283"
type input "Promo Code"
type input "-5.0%"
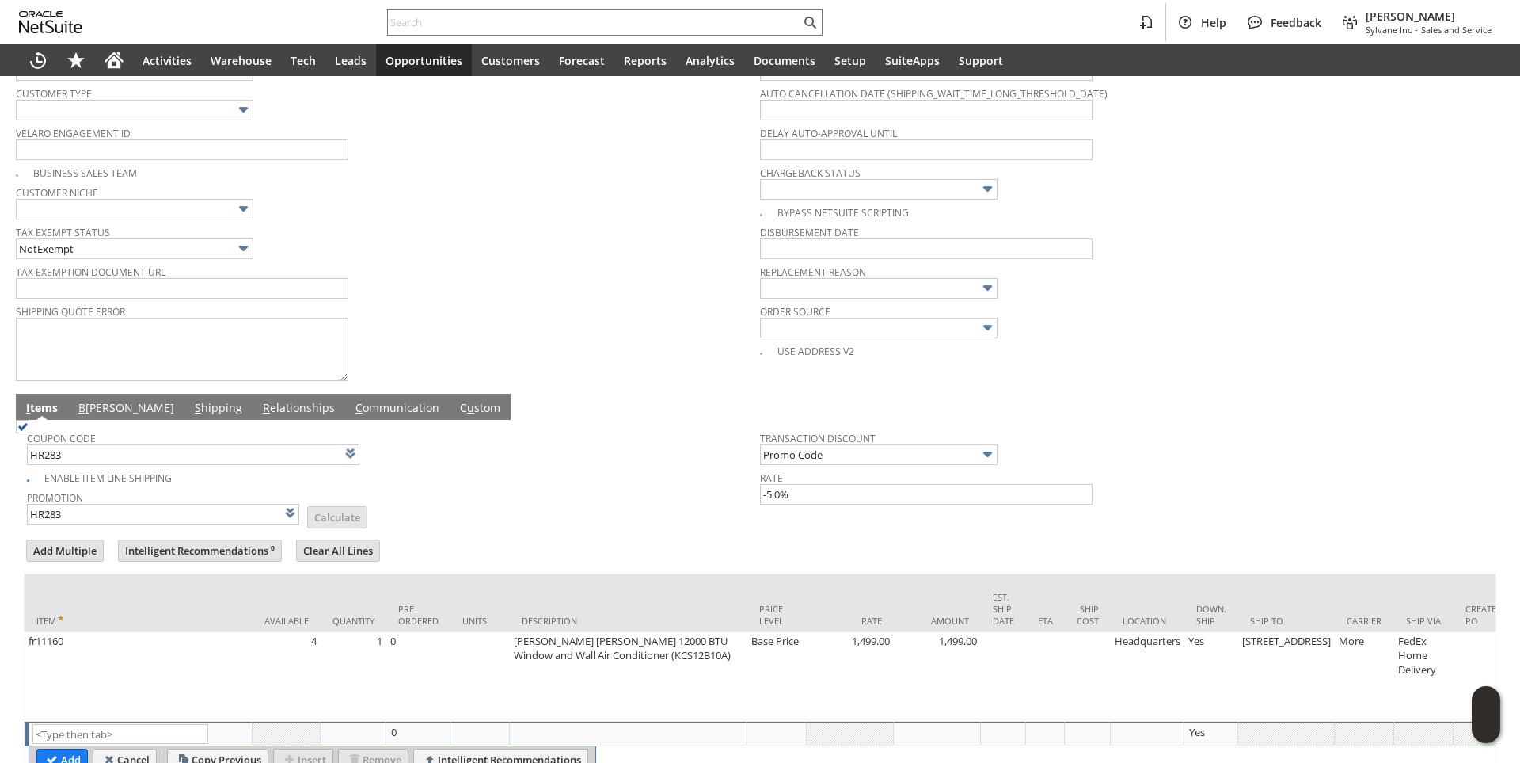
scroll to position [0, 0]
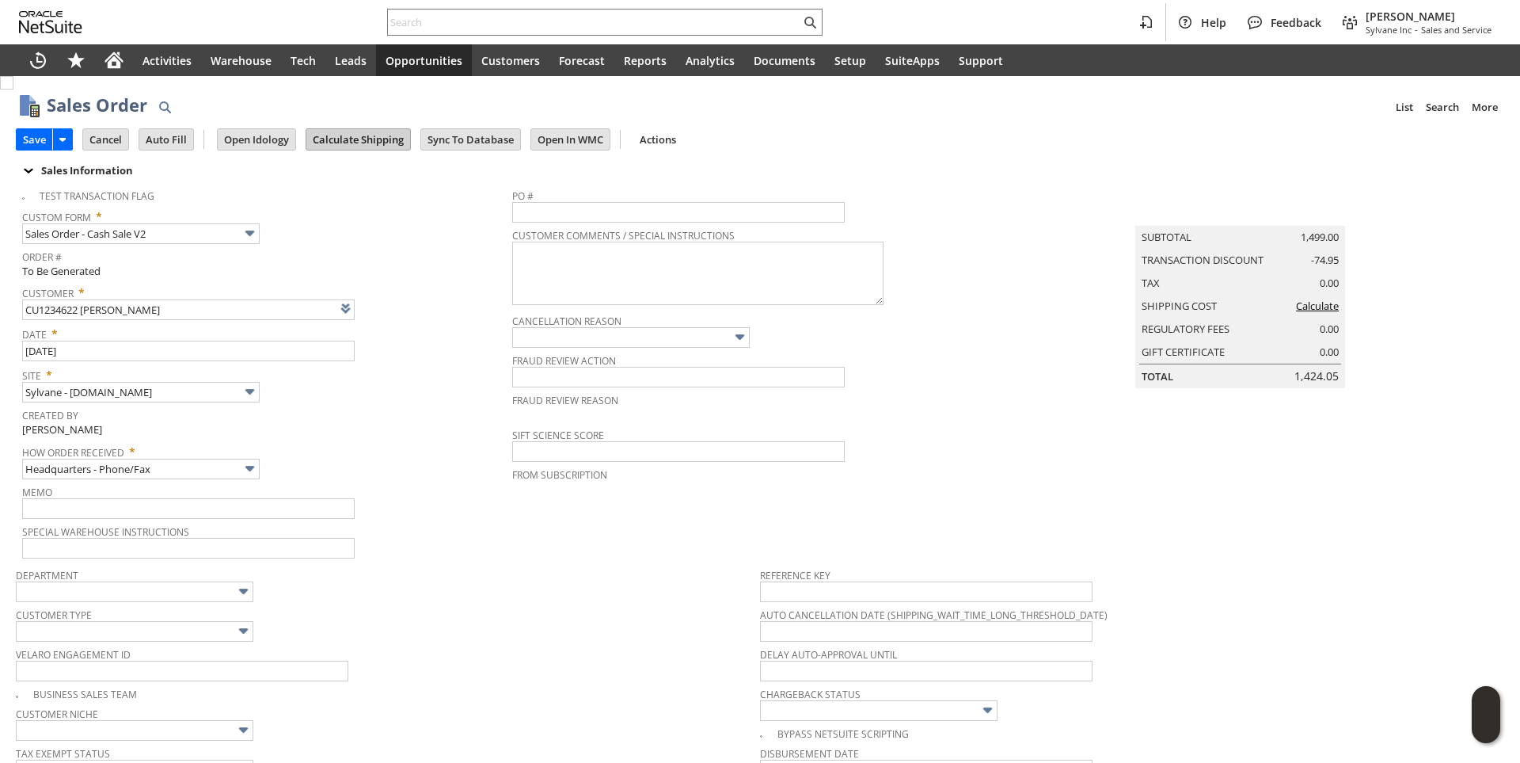
click at [361, 139] on input "Calculate Shipping" at bounding box center [358, 139] width 104 height 21
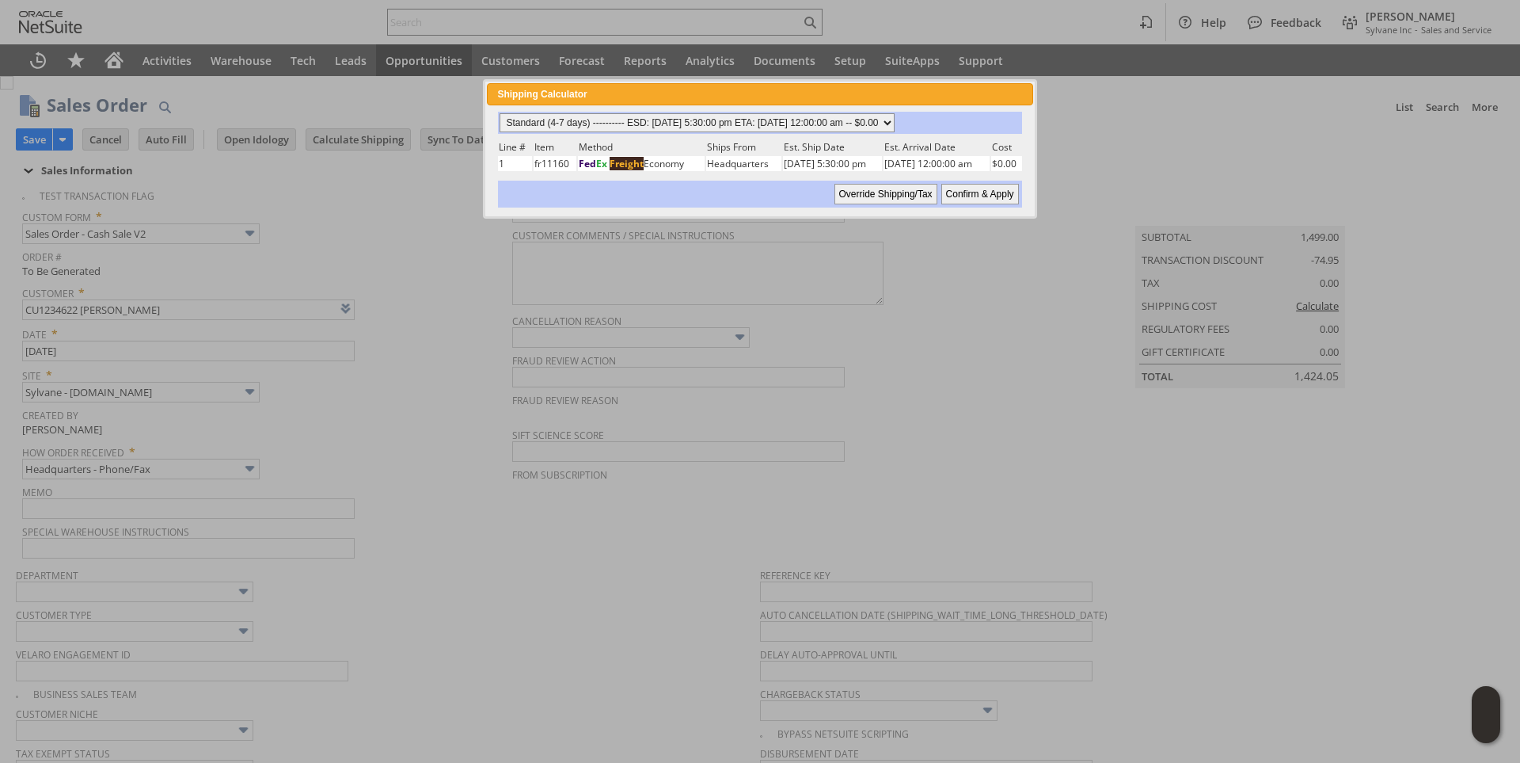
click at [895, 123] on select "Standard (4-7 days) ---------- ESD: 08/14/2025 5:30:00 pm ETA: 08/20/2025 12:00…" at bounding box center [697, 122] width 395 height 19
click at [500, 113] on select "Standard (4-7 days) ---------- ESD: 08/14/2025 5:30:00 pm ETA: 08/20/2025 12:00…" at bounding box center [697, 122] width 395 height 19
click at [987, 192] on input "Confirm & Apply" at bounding box center [980, 194] width 78 height 21
type input "Add"
type input "Copy Previous"
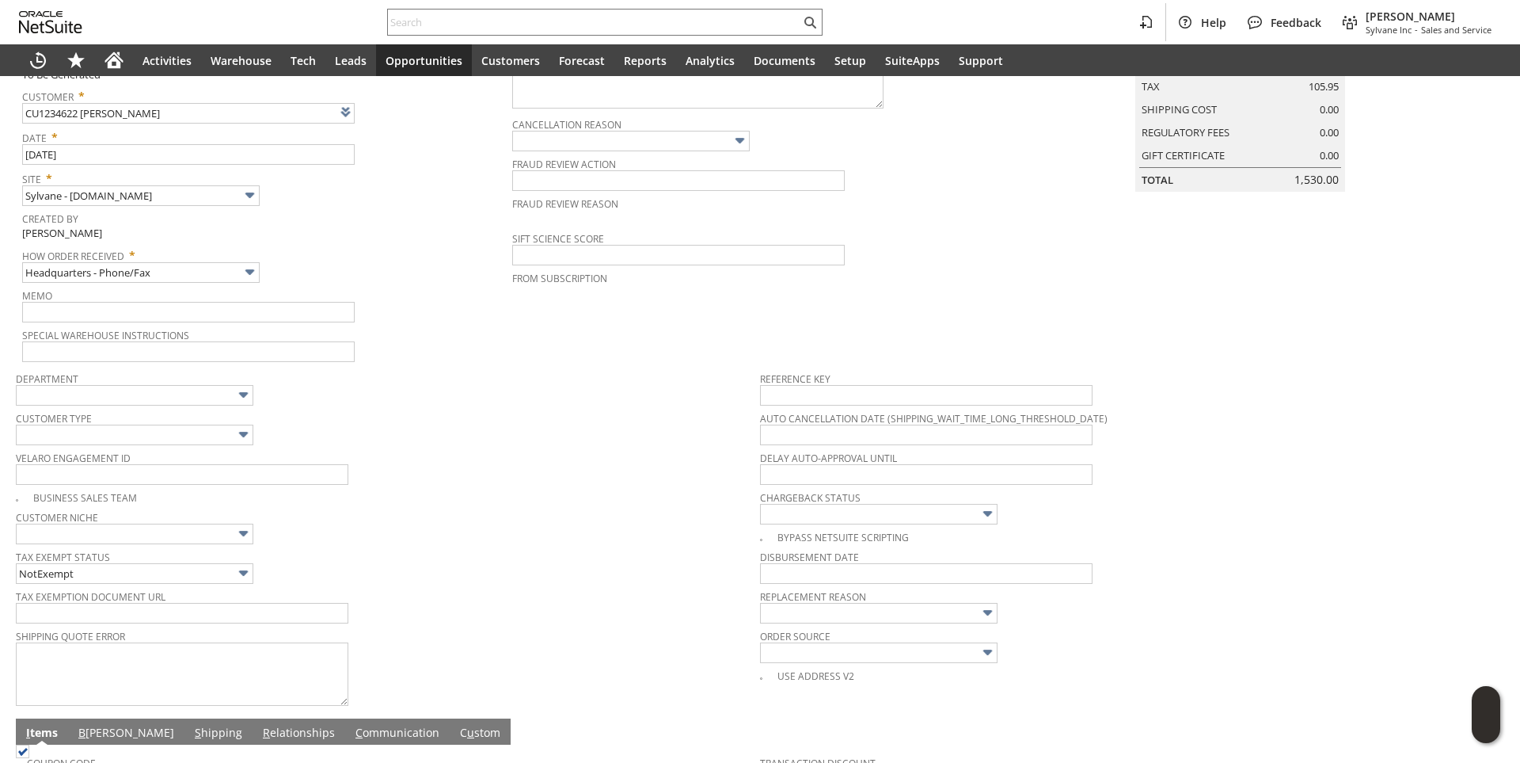
scroll to position [554, 0]
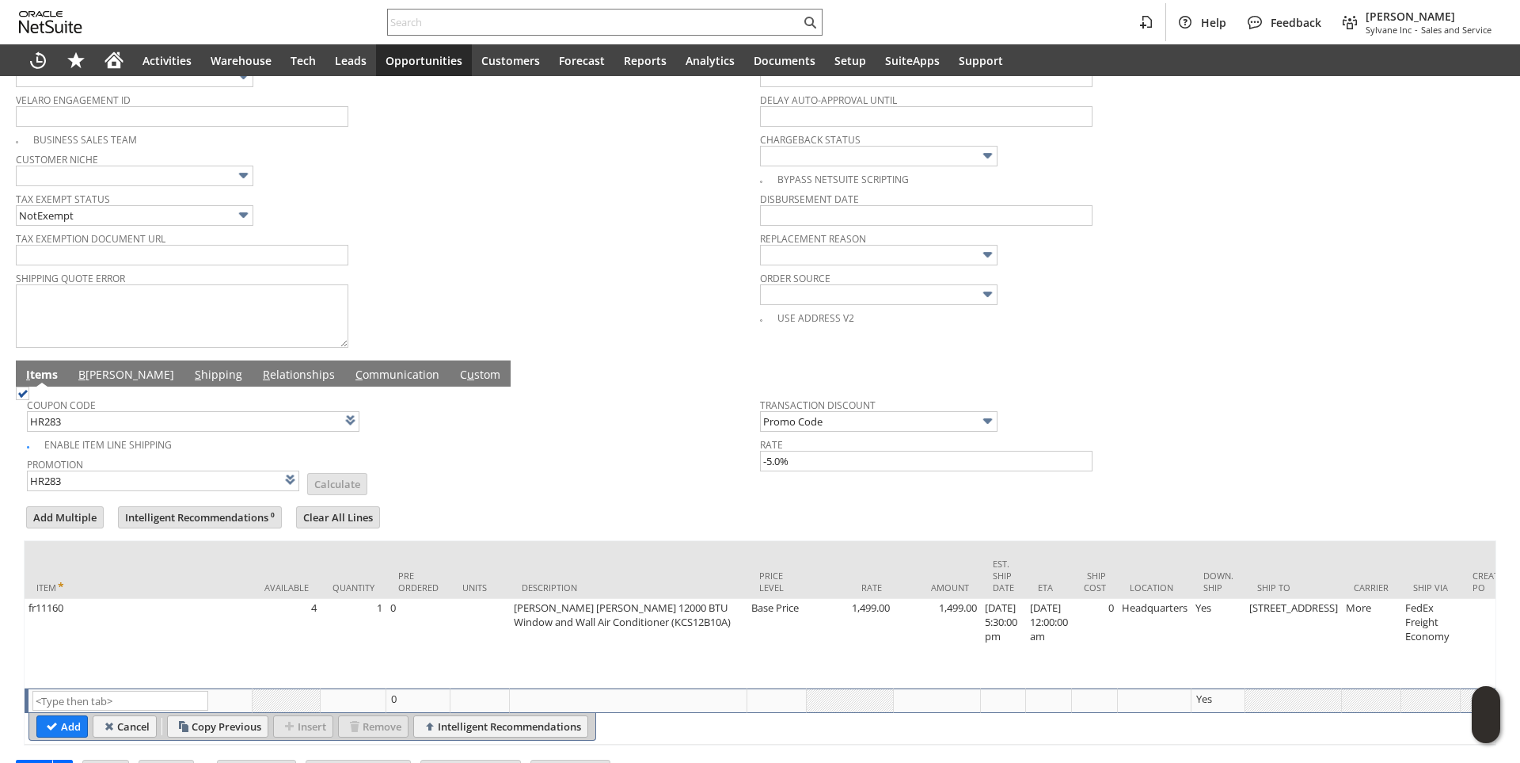
click at [97, 382] on link "B illing" at bounding box center [126, 375] width 104 height 17
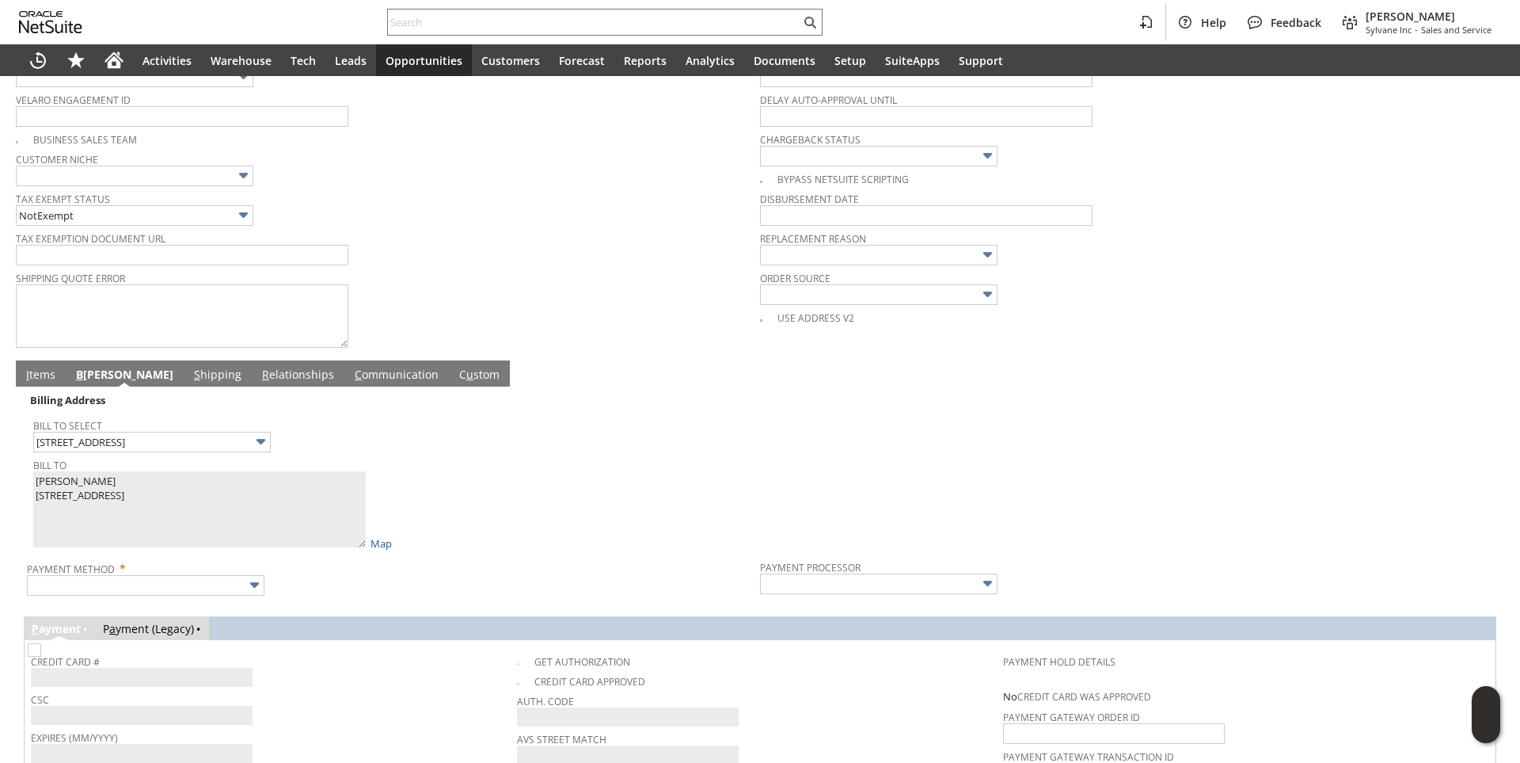
drag, startPoint x: 527, startPoint y: 492, endPoint x: 519, endPoint y: 491, distance: 8.9
click at [524, 491] on div "Bill To Jill Hartsell 242 Brees Blvd San Antonio TX 78209 United States Map" at bounding box center [392, 502] width 719 height 97
click at [209, 593] on input "text" at bounding box center [146, 585] width 238 height 21
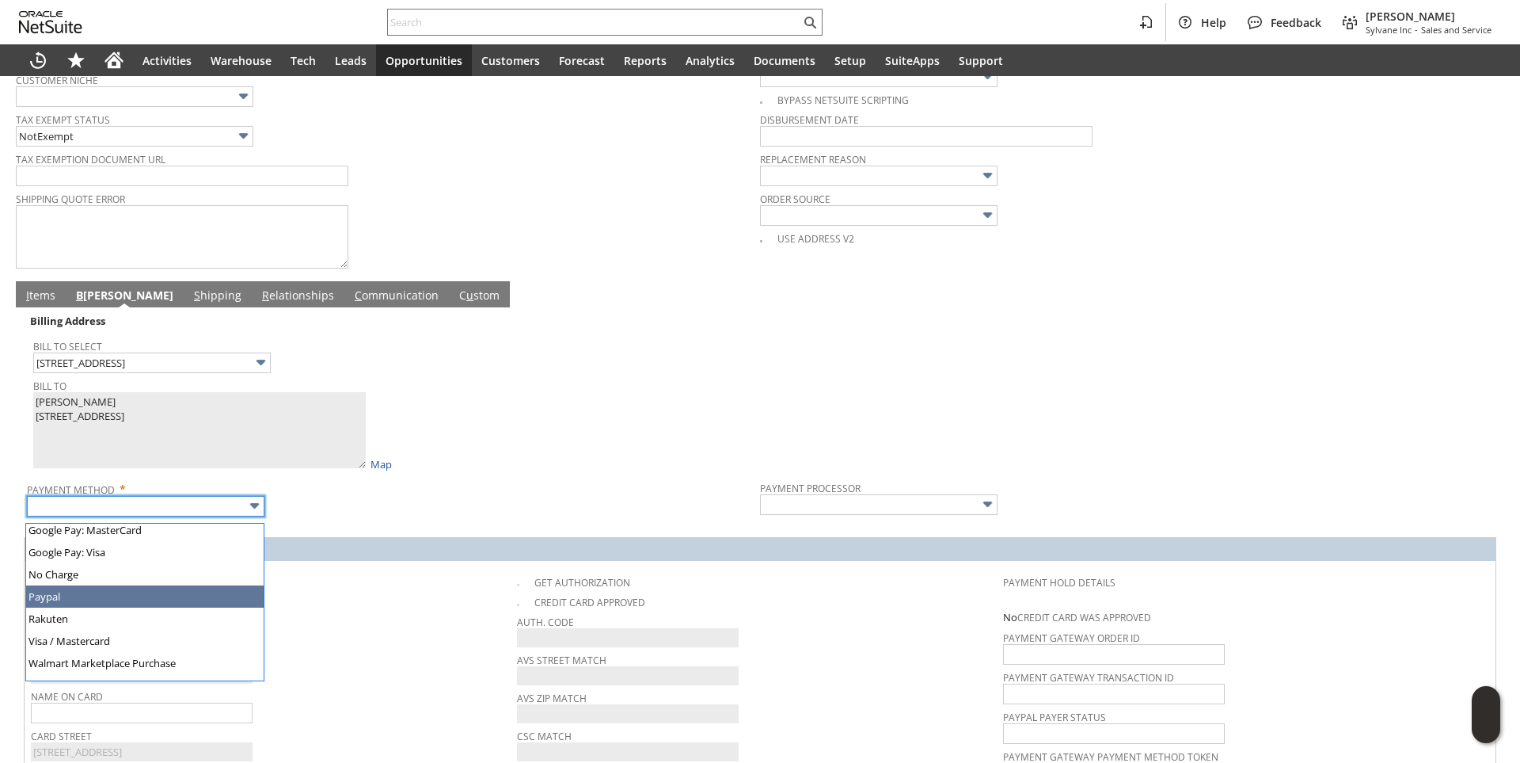
scroll to position [442, 0]
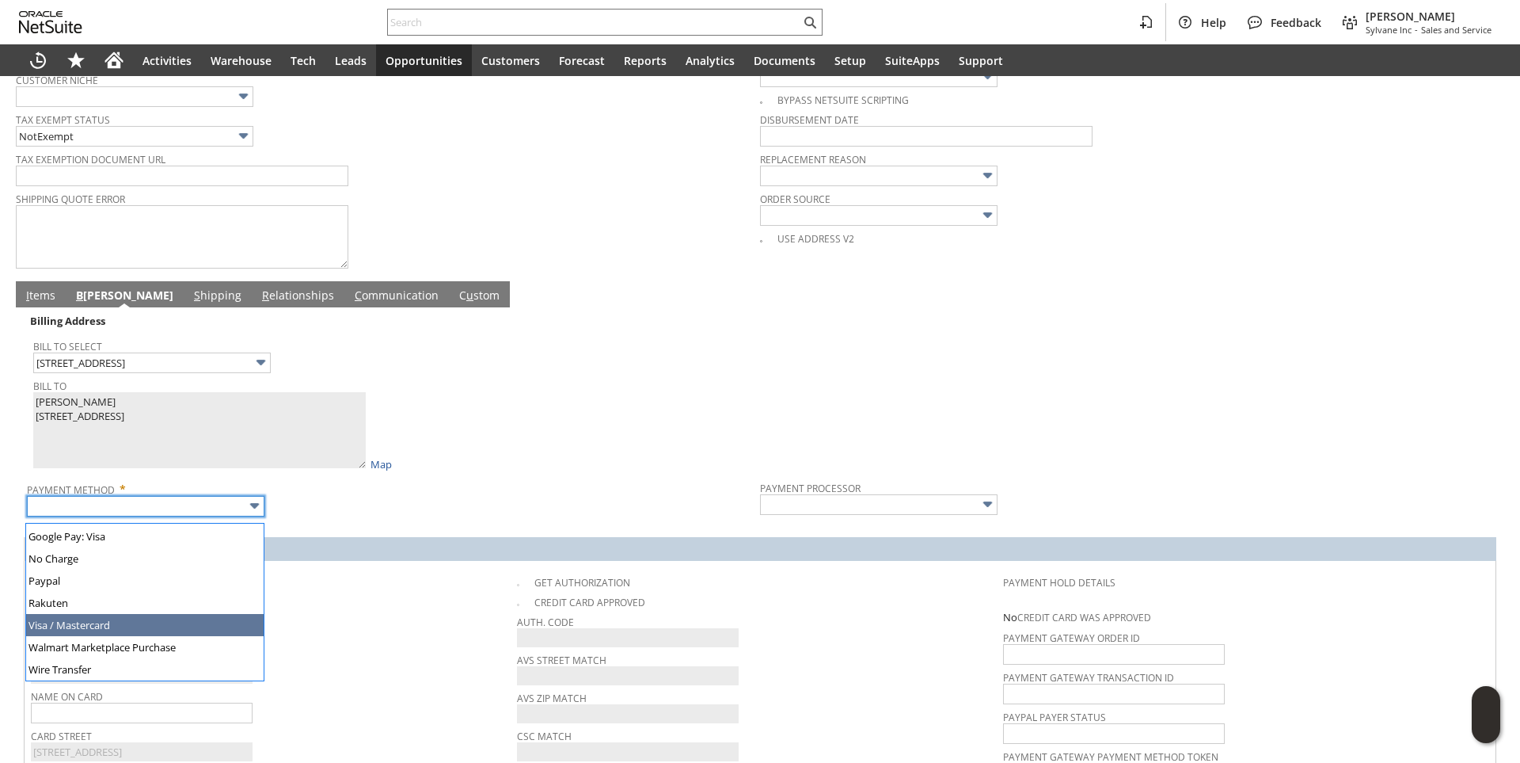
type input "Visa / Mastercard"
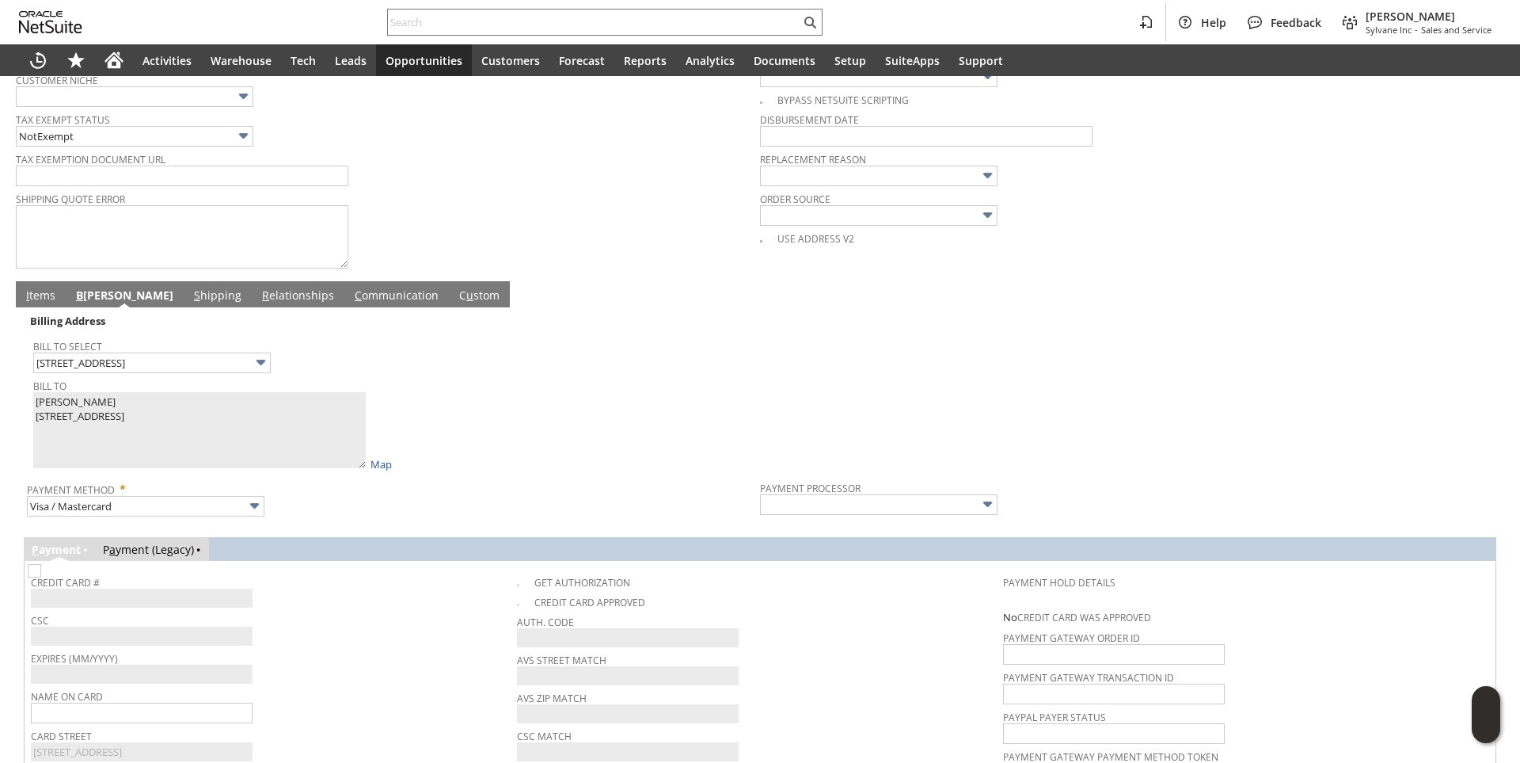
type input "Braintree"
checkbox input "true"
click at [355, 626] on span "CSC" at bounding box center [270, 617] width 478 height 17
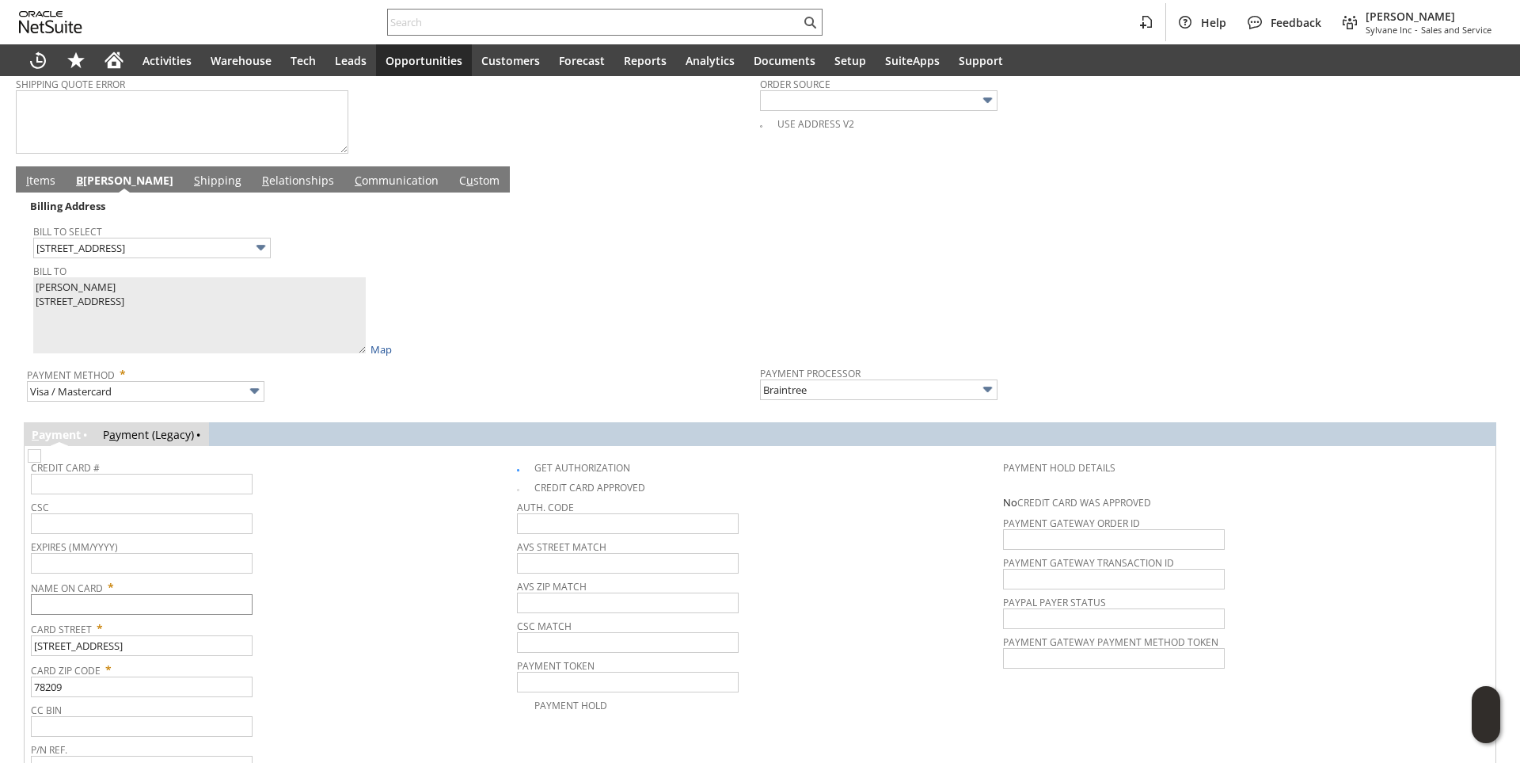
scroll to position [835, 0]
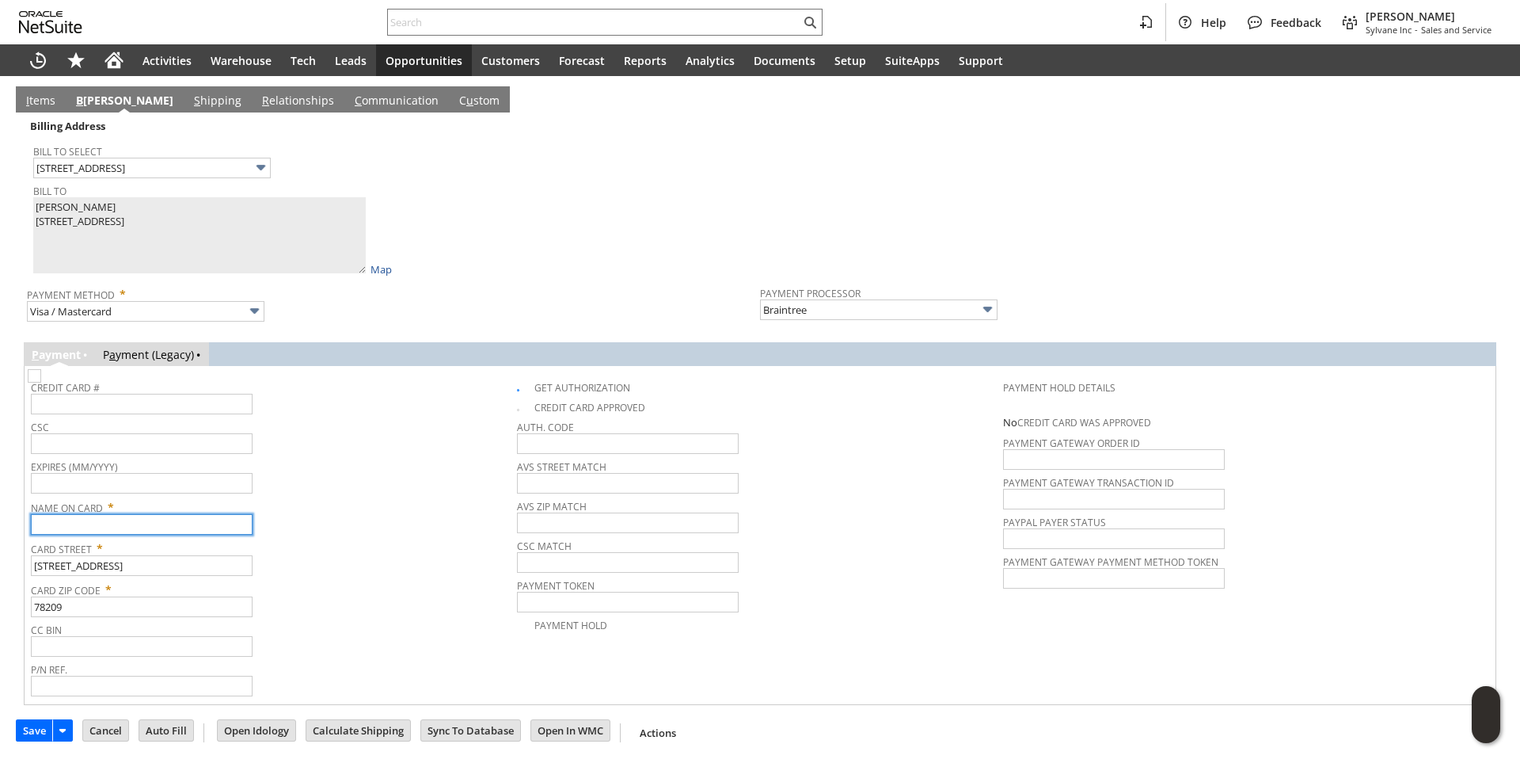
click at [113, 527] on input "text" at bounding box center [142, 524] width 222 height 21
paste input "Jill Hartsell"
type input "Jill Hartsell"
click at [341, 470] on span "Expires (MM/YYYY)" at bounding box center [270, 463] width 478 height 17
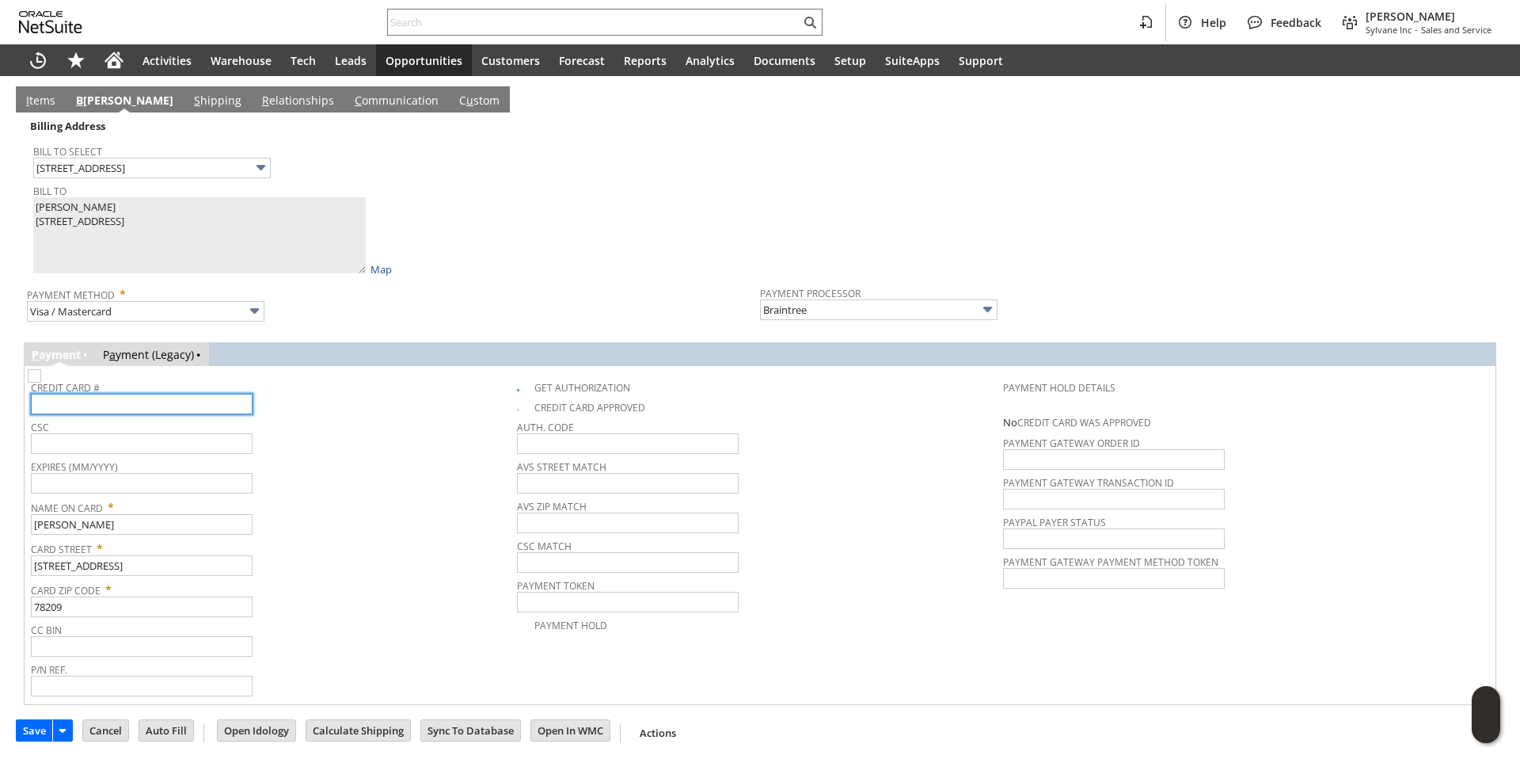
click at [119, 401] on input "text" at bounding box center [142, 404] width 222 height 21
type input "4147400463492882"
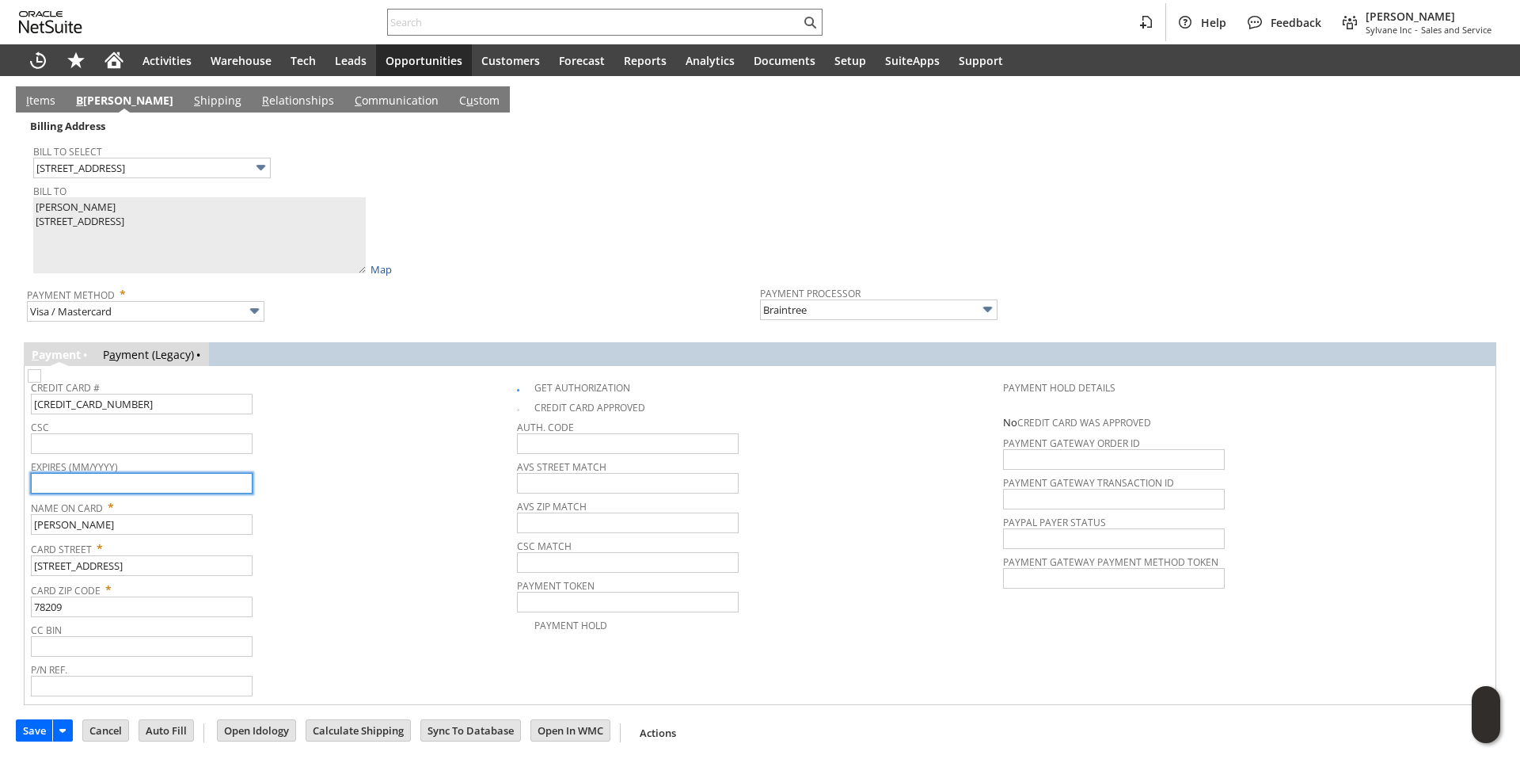
click at [116, 482] on input "text" at bounding box center [142, 483] width 222 height 21
type input "04/2030"
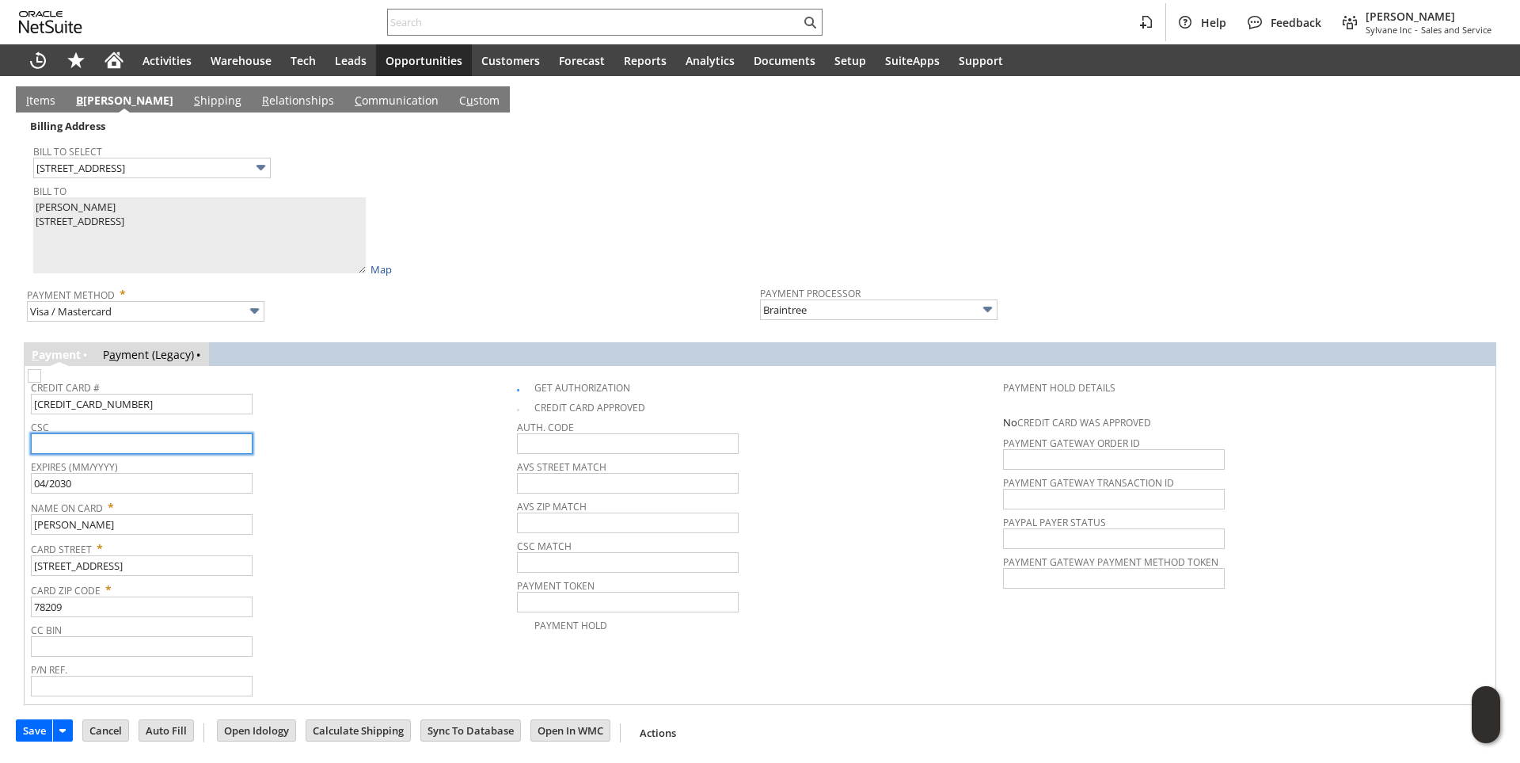
click at [131, 448] on input "text" at bounding box center [142, 443] width 222 height 21
type input "187"
click at [375, 502] on span "Name On Card *" at bounding box center [270, 504] width 478 height 19
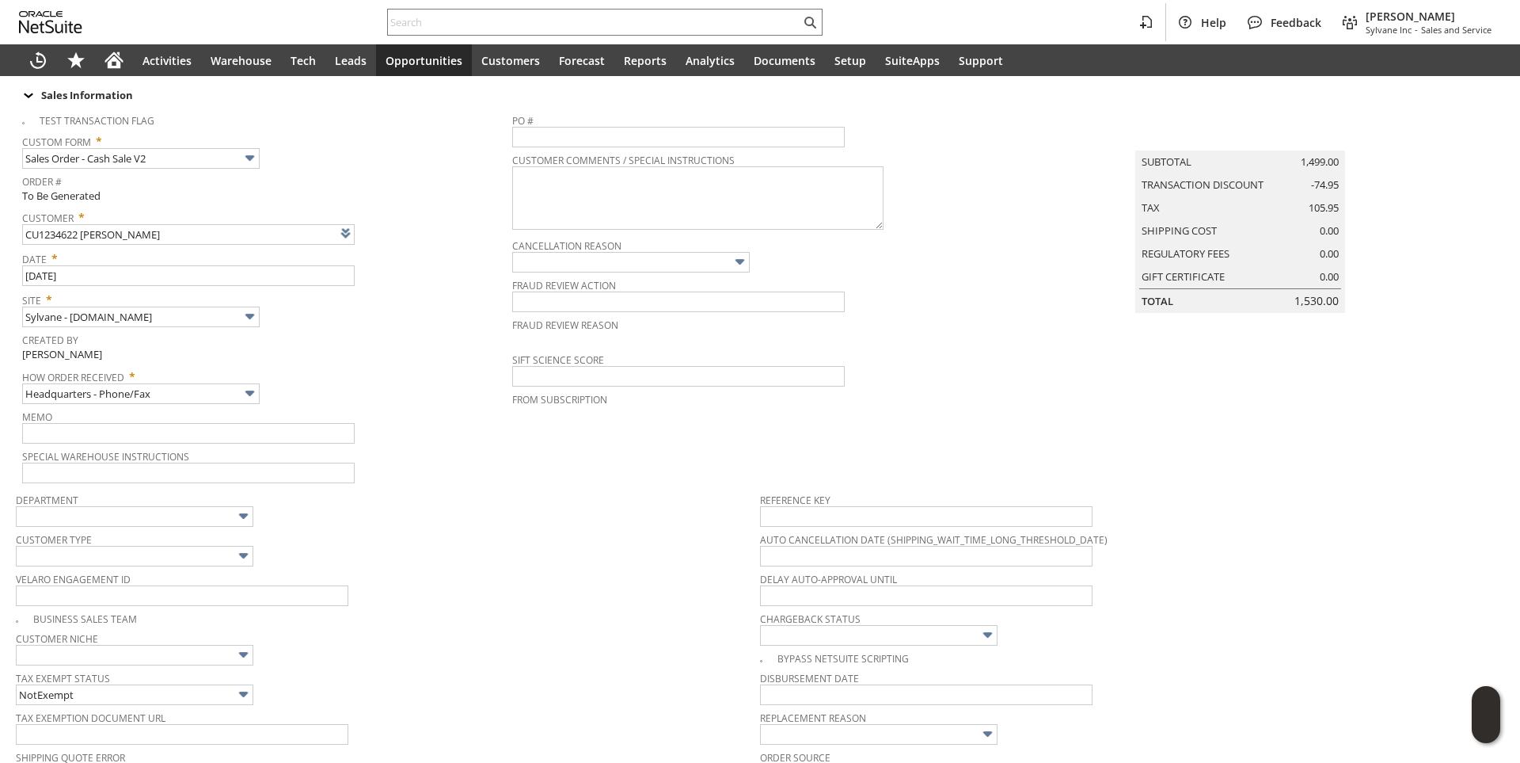
scroll to position [0, 0]
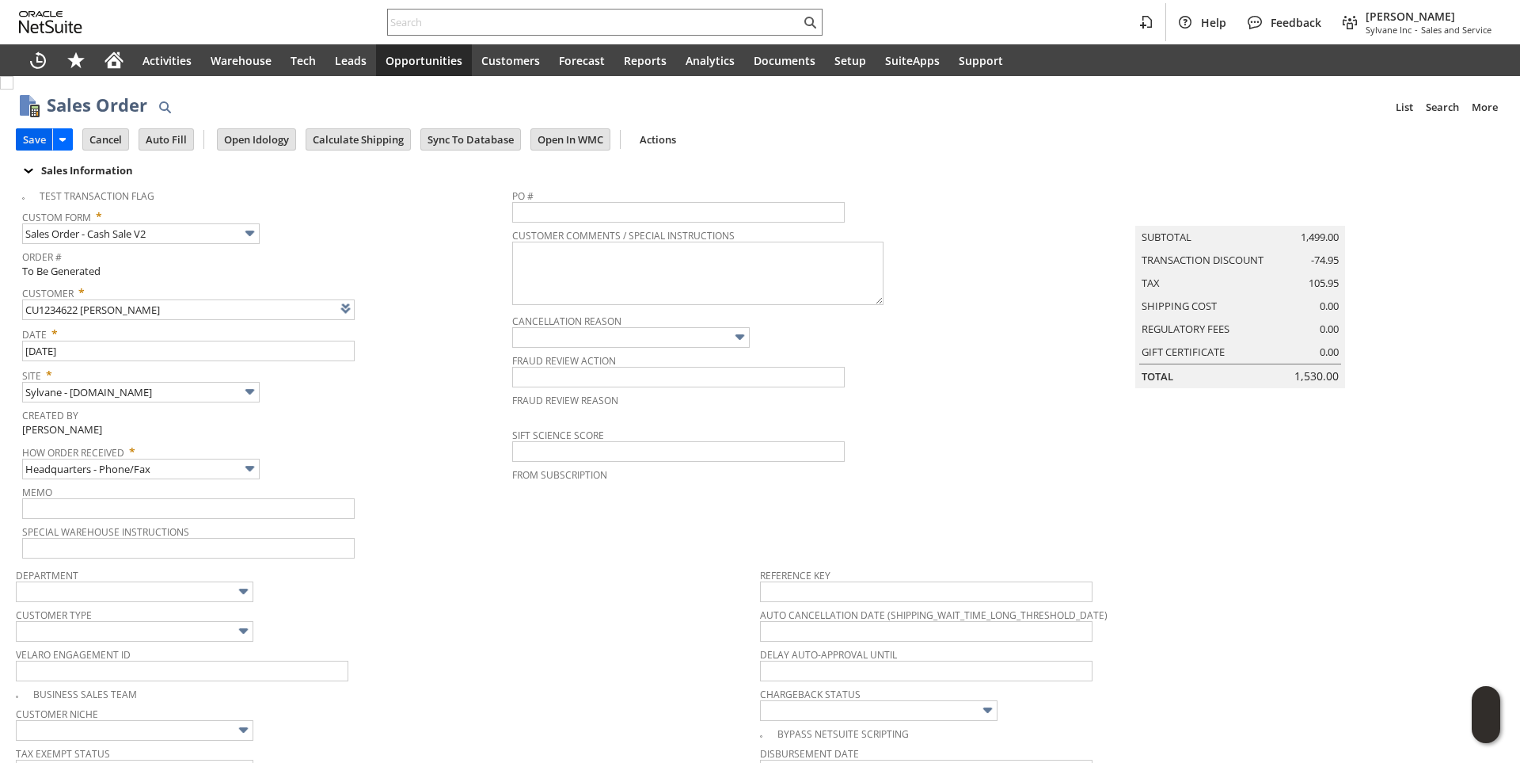
click at [21, 133] on input "Save" at bounding box center [35, 139] width 36 height 21
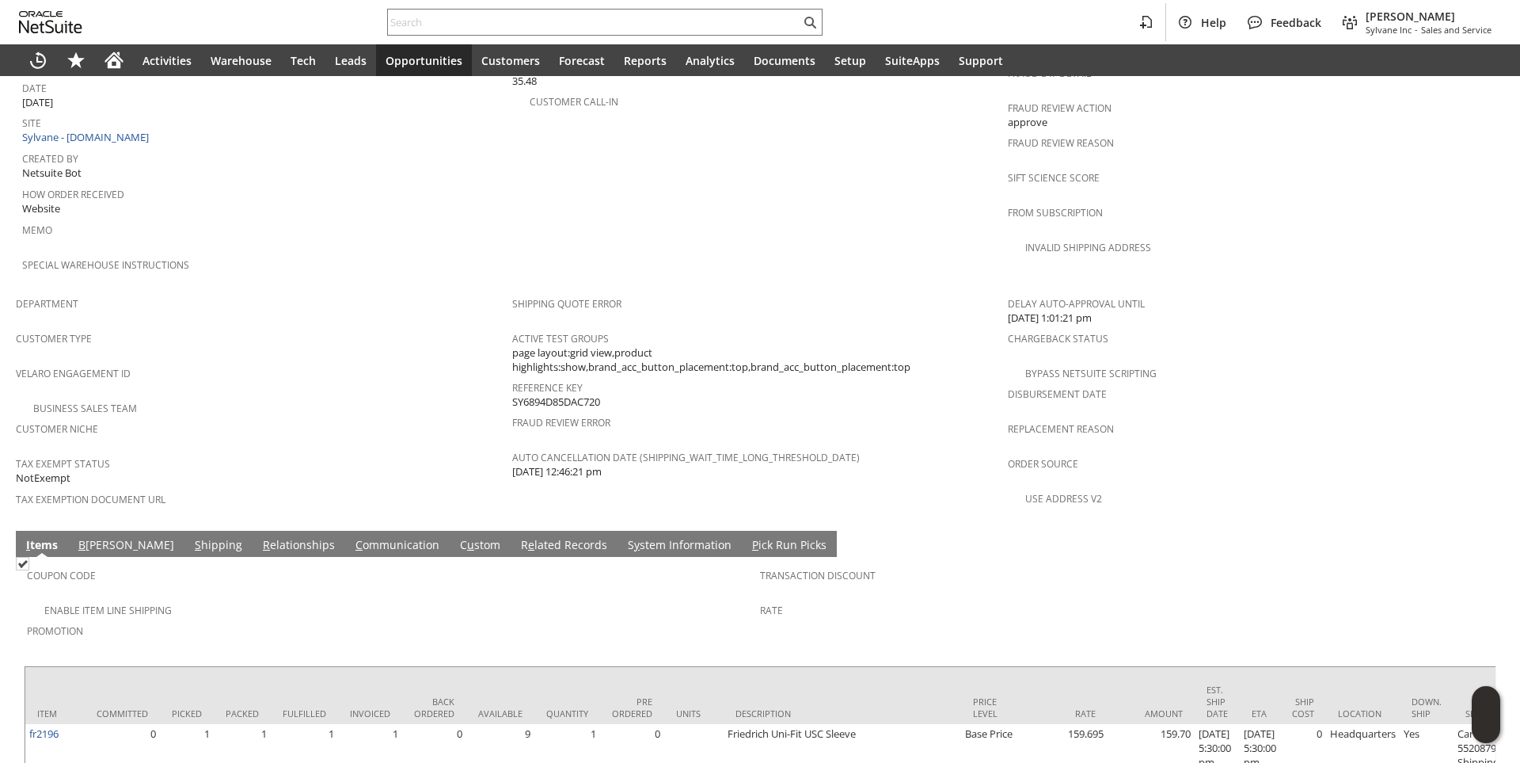
scroll to position [850, 0]
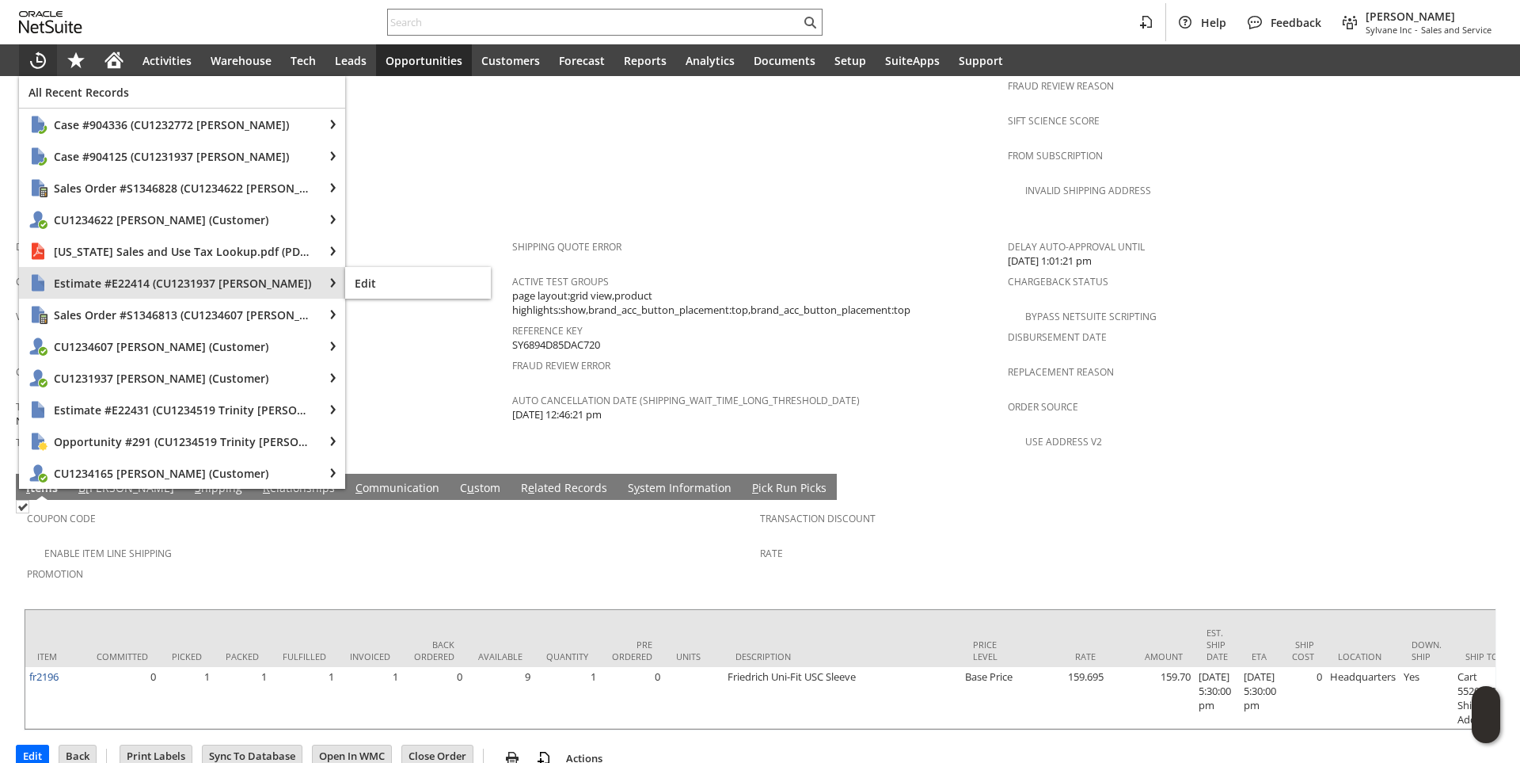
click at [86, 280] on span "Estimate #E22414 (CU1231937 [PERSON_NAME])" at bounding box center [184, 283] width 260 height 15
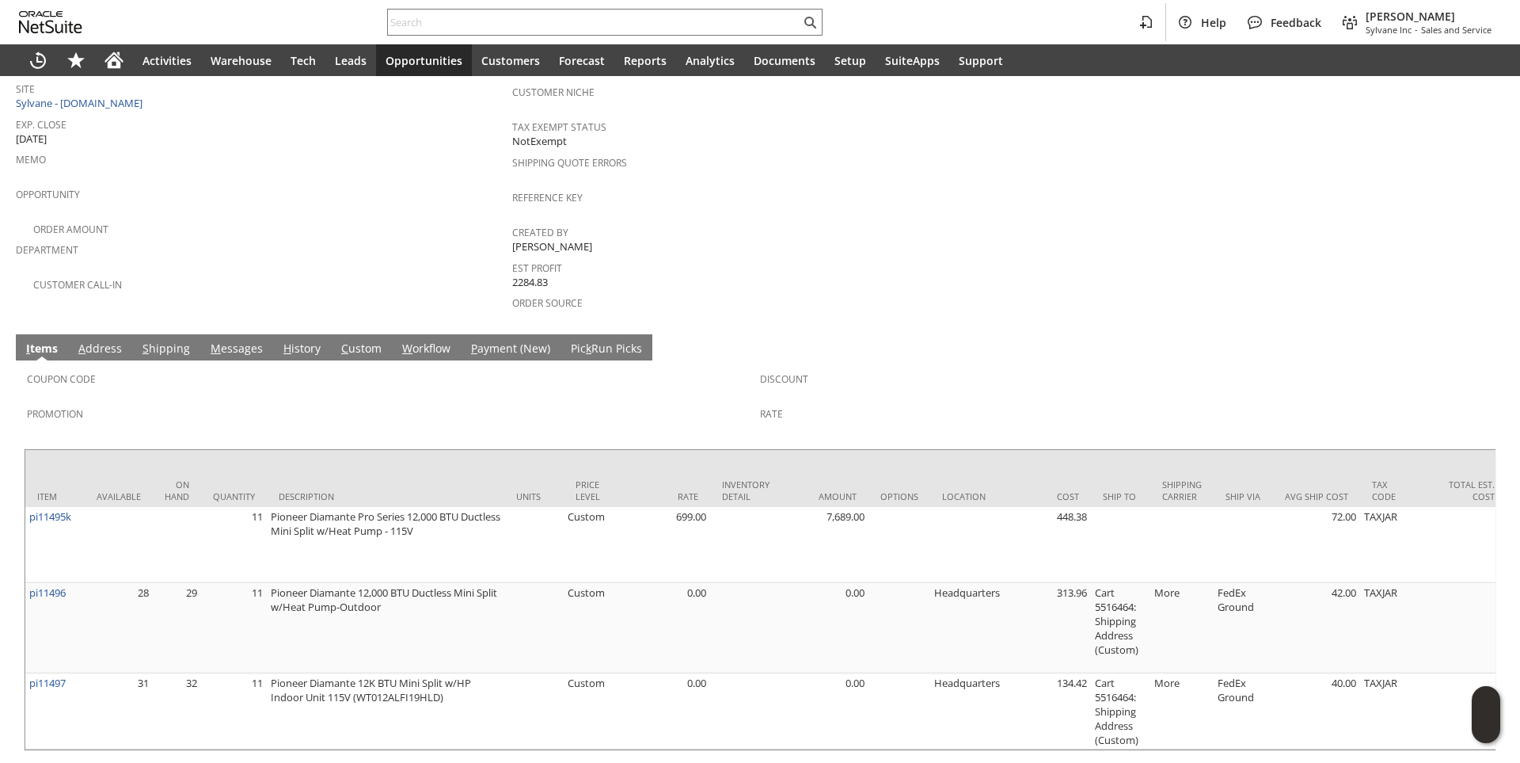
click at [177, 340] on link "S hipping" at bounding box center [166, 348] width 55 height 17
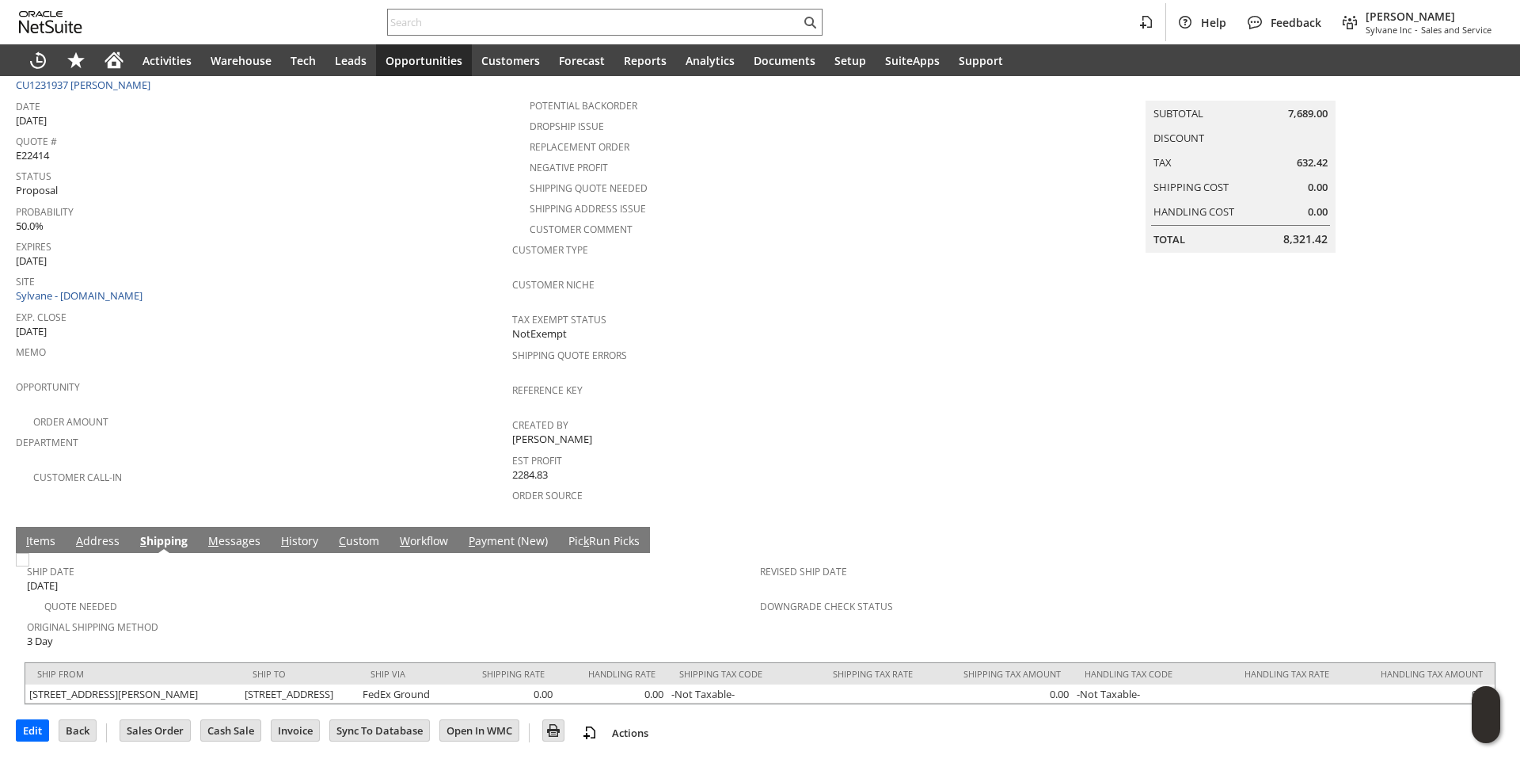
scroll to position [145, 0]
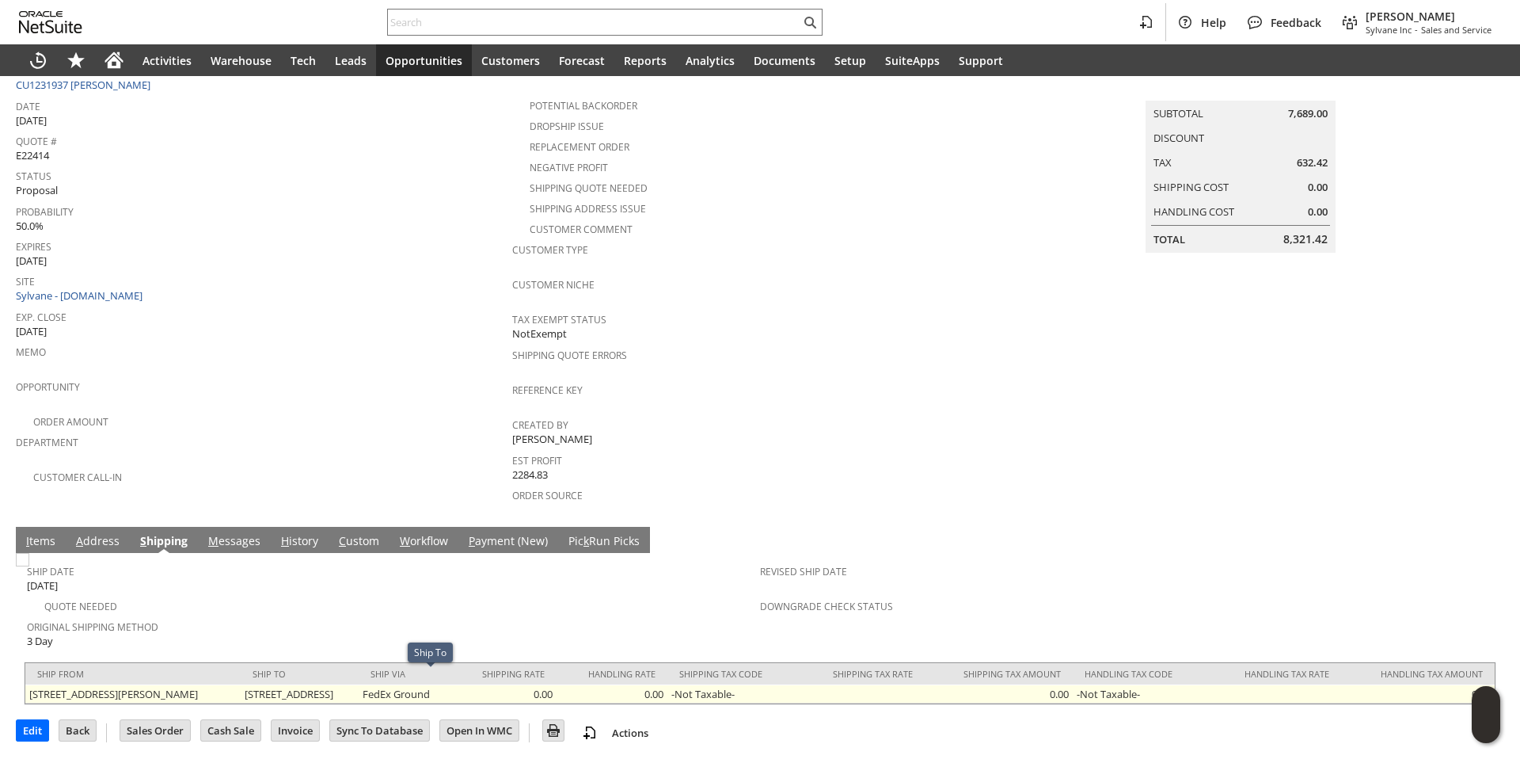
drag, startPoint x: 300, startPoint y: 676, endPoint x: 501, endPoint y: 682, distance: 201.2
click at [359, 684] on td "[STREET_ADDRESS]" at bounding box center [300, 693] width 118 height 19
copy td "[STREET_ADDRESS]"
